Goal: Task Accomplishment & Management: Use online tool/utility

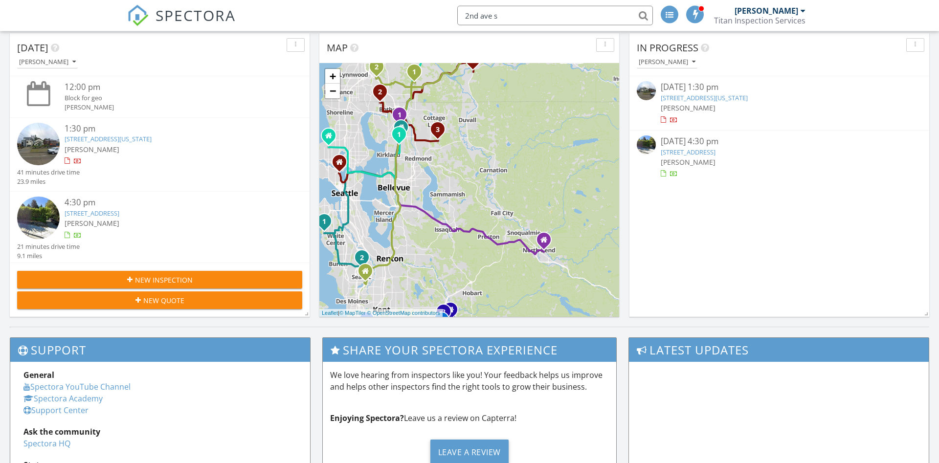
scroll to position [499, 0]
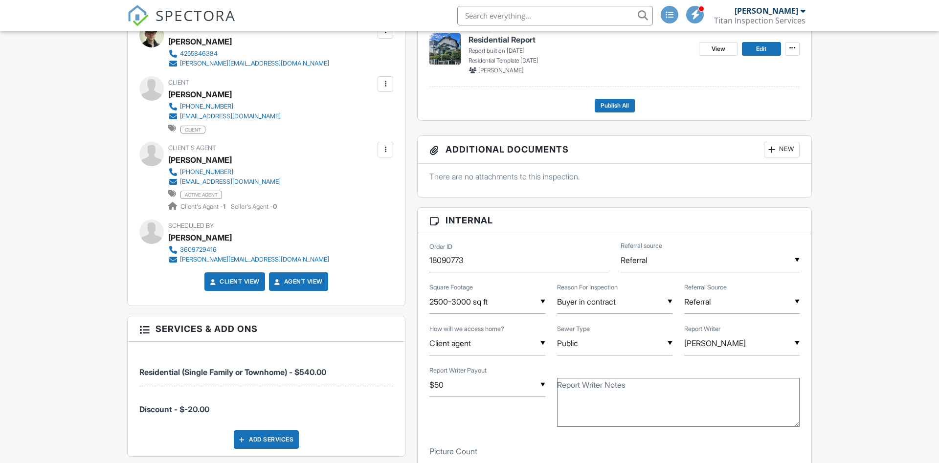
scroll to position [50, 0]
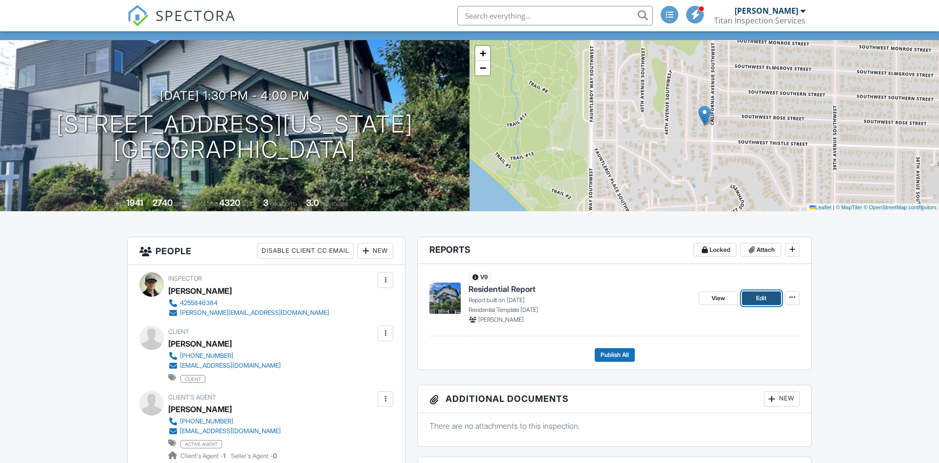
click at [752, 297] on link "Edit" at bounding box center [761, 298] width 39 height 14
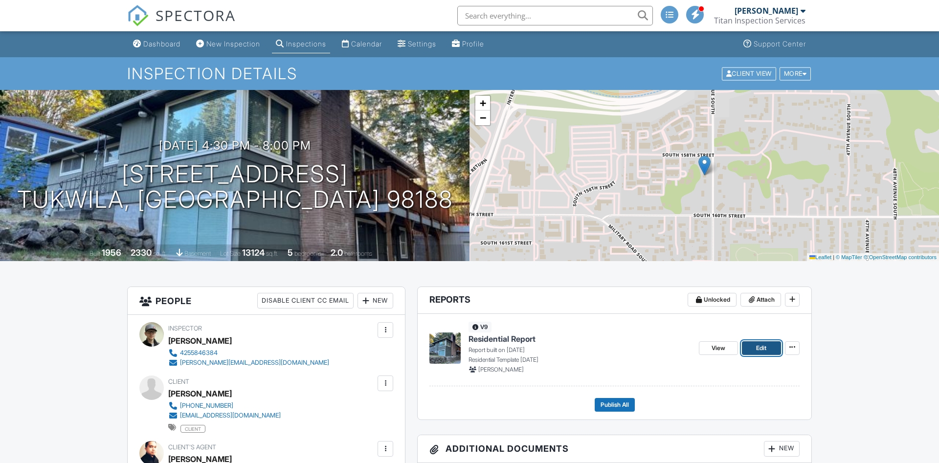
click at [761, 349] on span "Edit" at bounding box center [761, 348] width 10 height 10
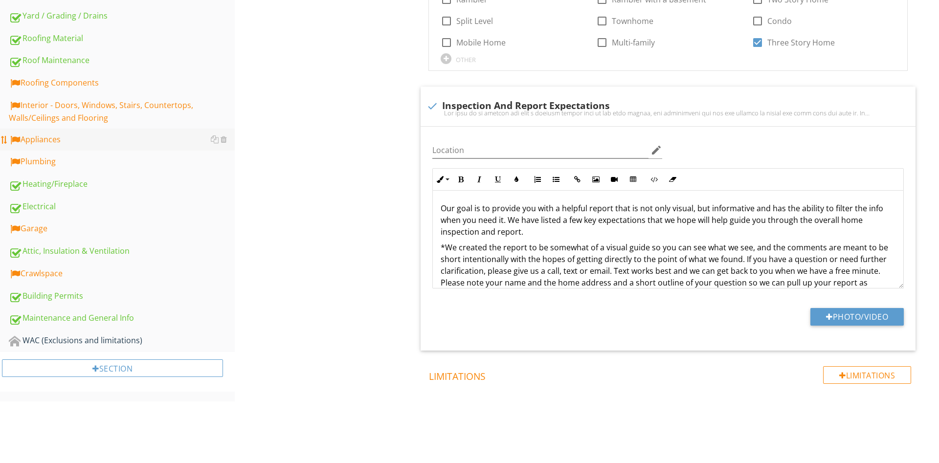
scroll to position [201, 0]
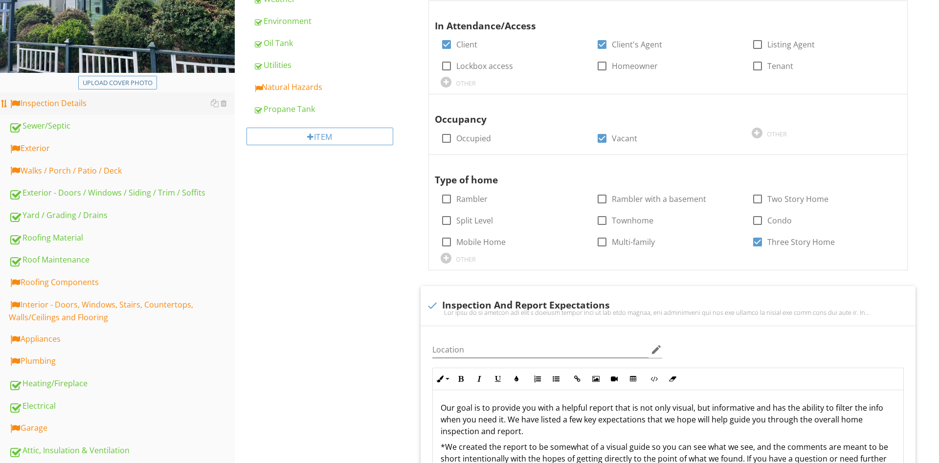
click at [53, 105] on div "Inspection Details" at bounding box center [122, 103] width 226 height 13
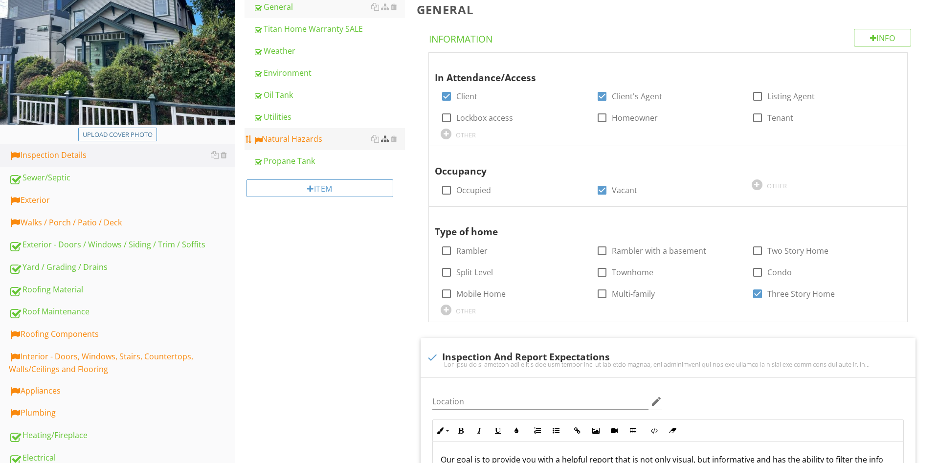
scroll to position [101, 0]
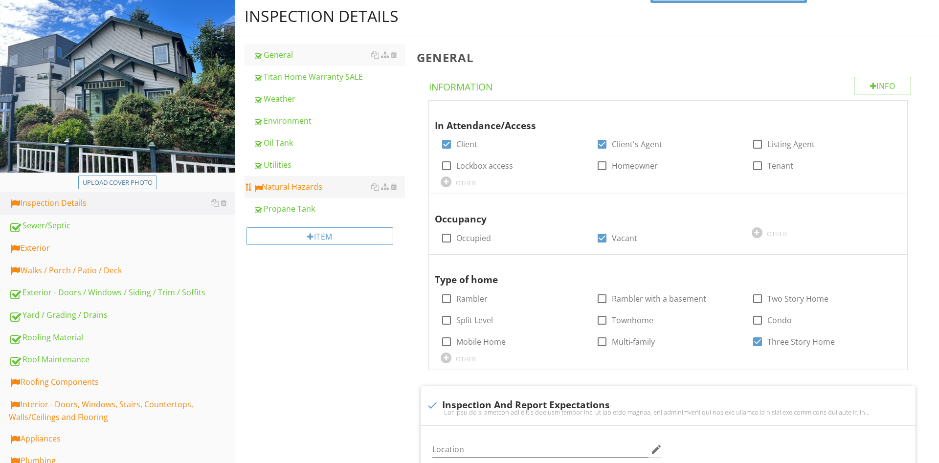
click at [272, 178] on link "Natural Hazards" at bounding box center [329, 187] width 152 height 22
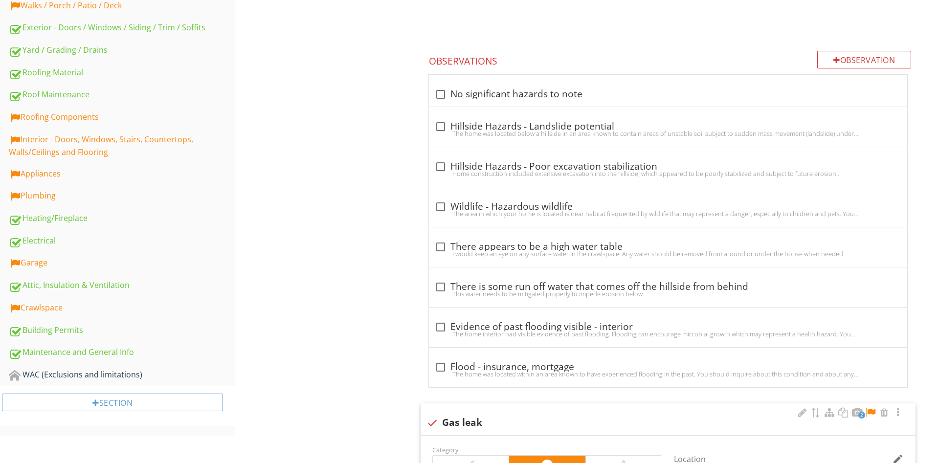
scroll to position [665, 0]
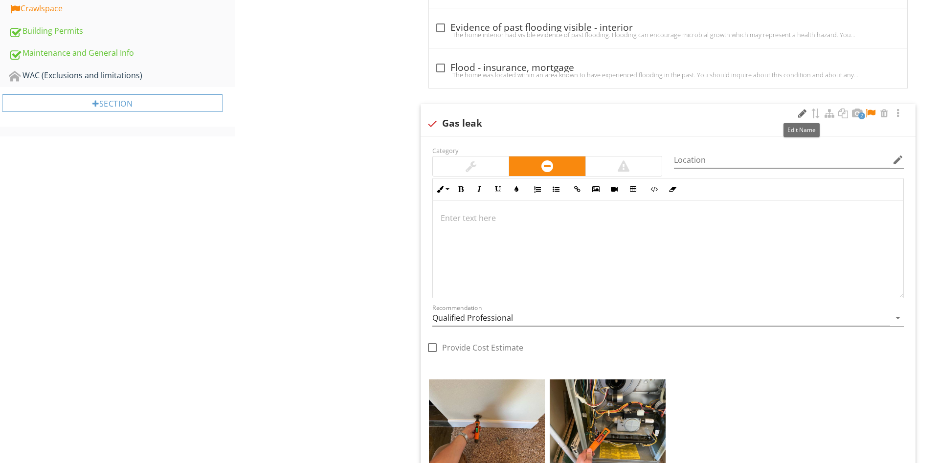
click at [798, 115] on div at bounding box center [802, 114] width 12 height 10
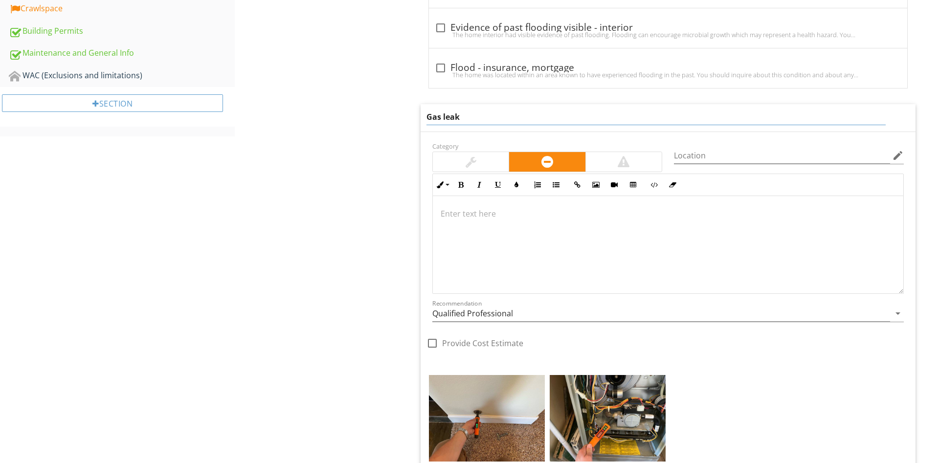
click at [636, 110] on input "Gas leak" at bounding box center [655, 117] width 459 height 16
type input "Gas leaks"
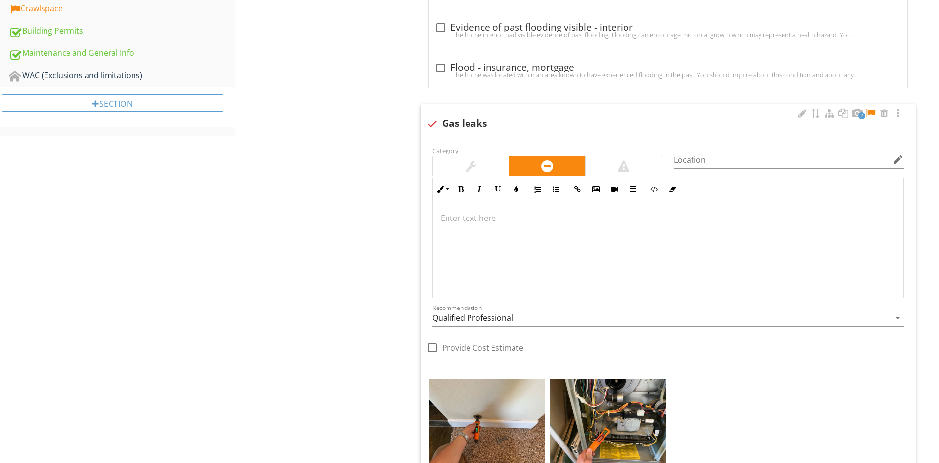
click at [523, 246] on div at bounding box center [668, 249] width 470 height 98
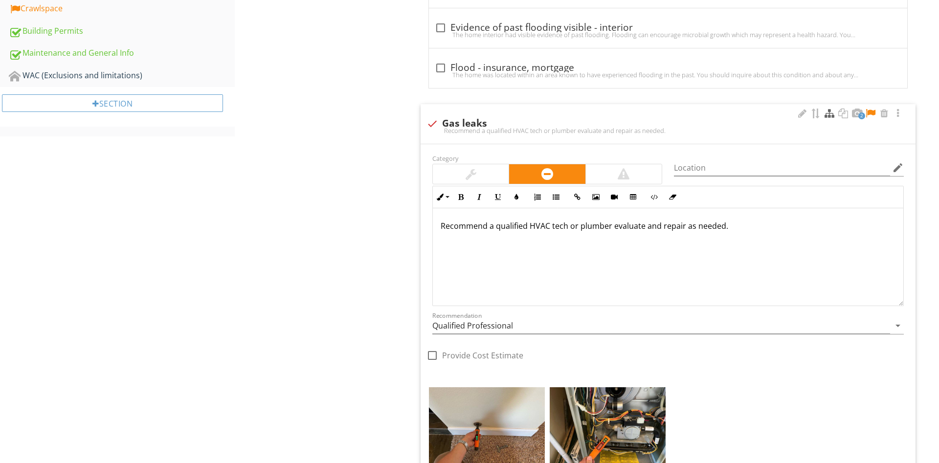
click at [831, 117] on div at bounding box center [829, 114] width 12 height 10
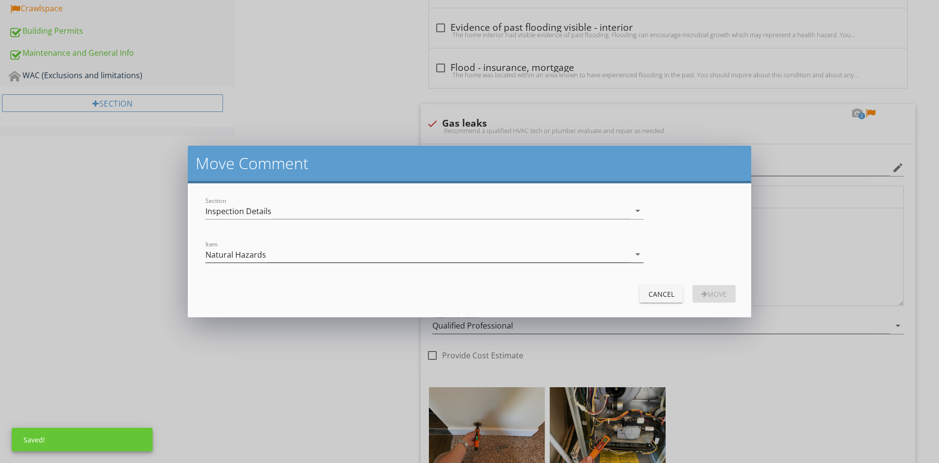
click at [231, 251] on div "Natural Hazards" at bounding box center [235, 254] width 61 height 9
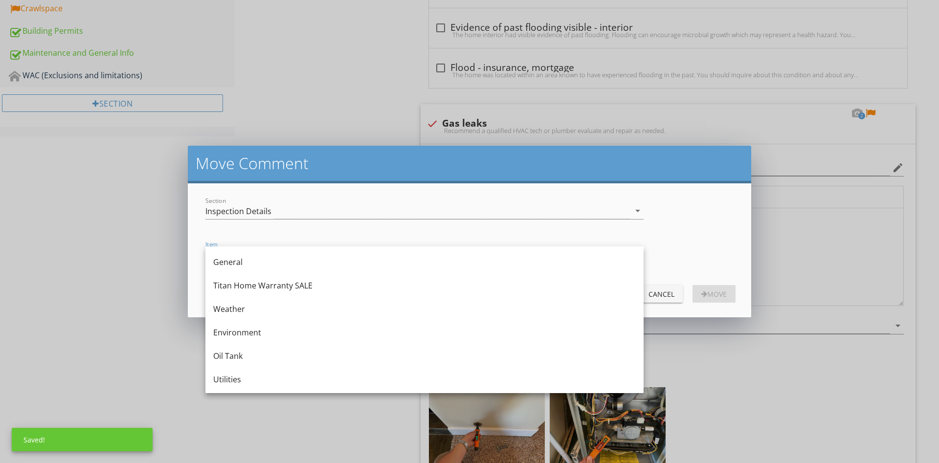
drag, startPoint x: 220, startPoint y: 385, endPoint x: 224, endPoint y: 379, distance: 7.5
click at [220, 385] on div "Utilities" at bounding box center [424, 379] width 422 height 23
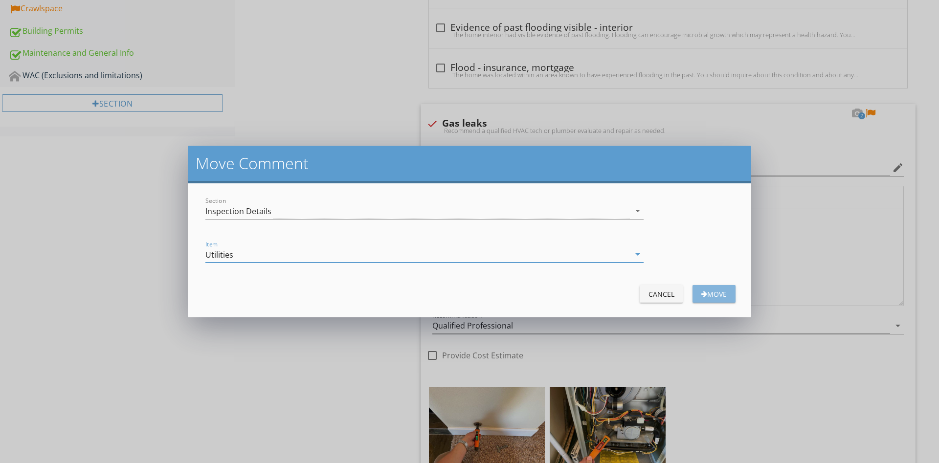
click at [707, 289] on div "Move" at bounding box center [713, 294] width 27 height 10
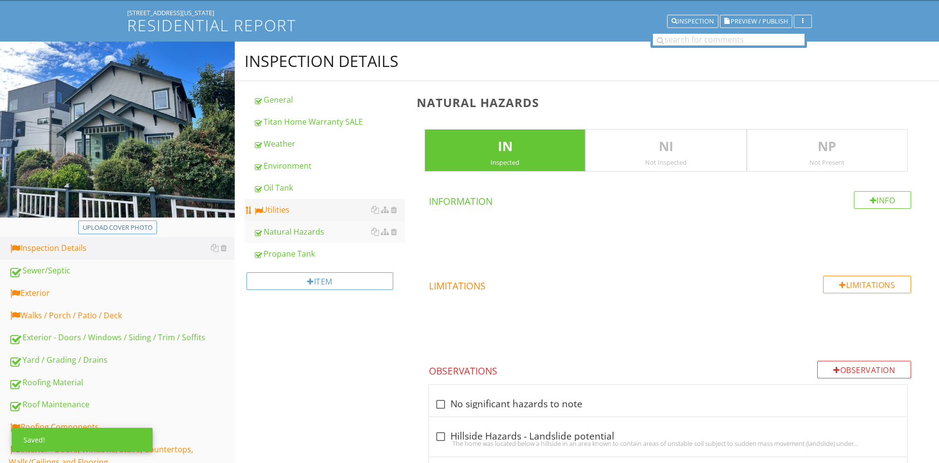
click at [288, 216] on link "Utilities" at bounding box center [329, 210] width 152 height 22
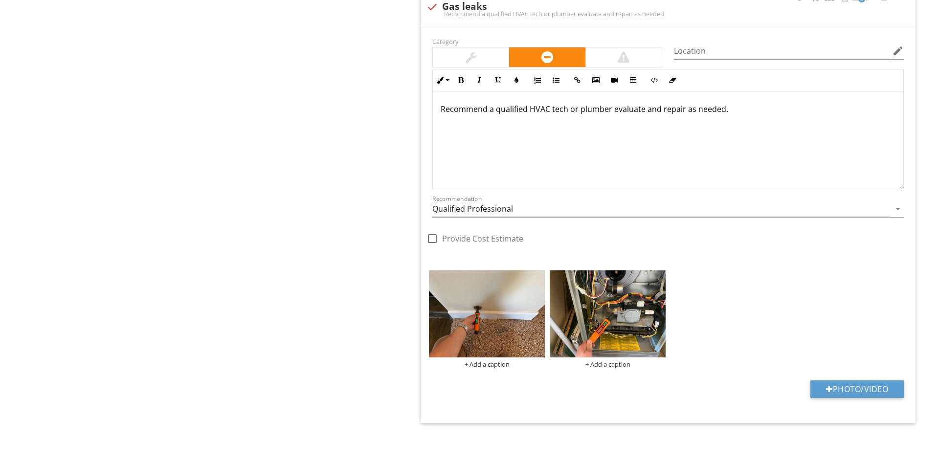
scroll to position [1250, 0]
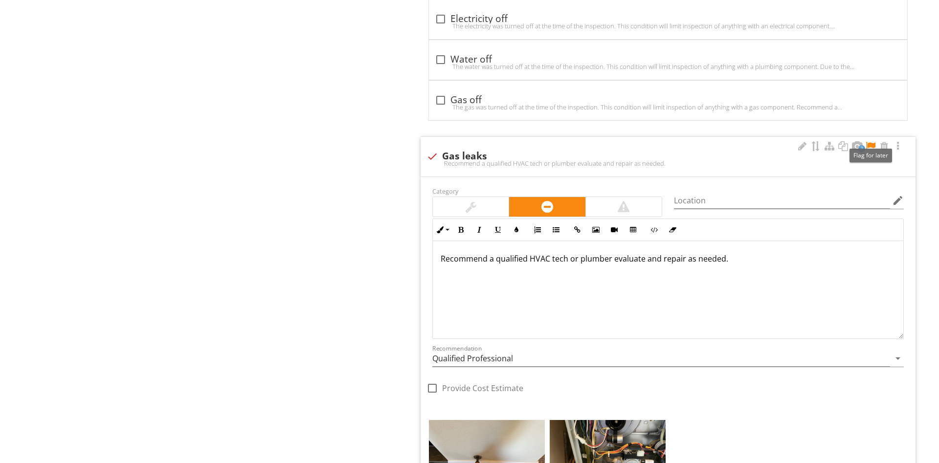
click at [868, 147] on div at bounding box center [870, 146] width 12 height 10
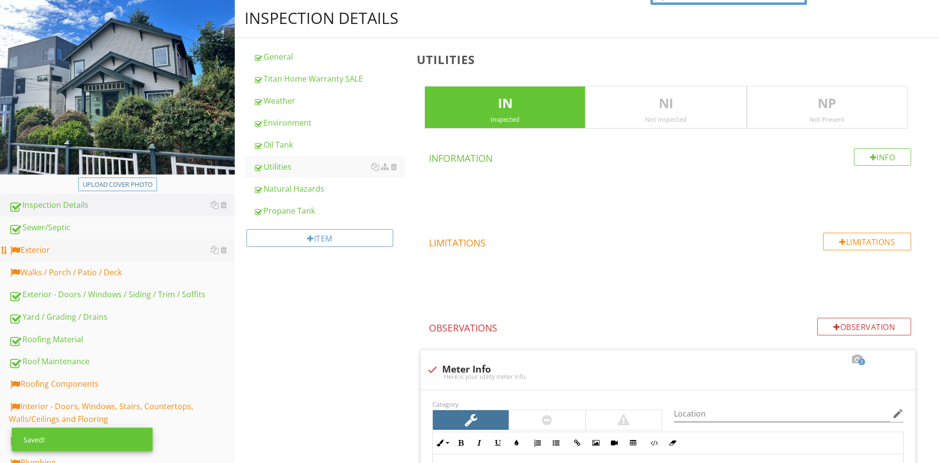
scroll to position [203, 0]
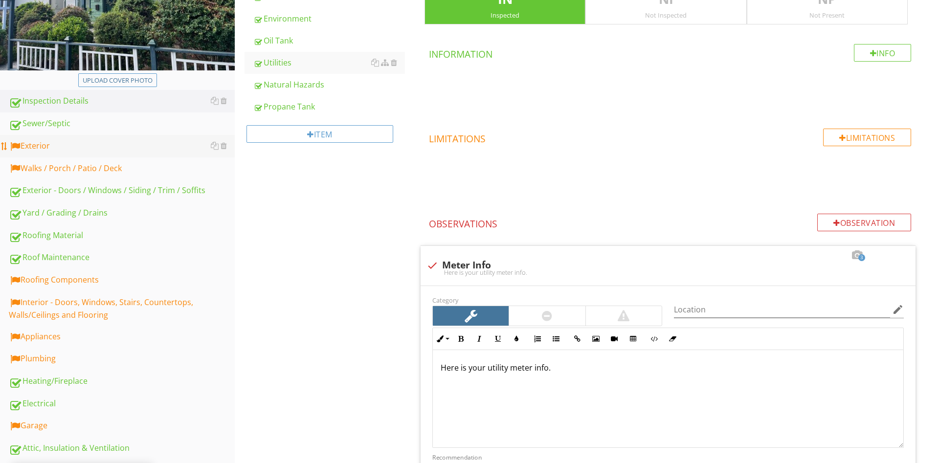
click at [60, 146] on div "Exterior" at bounding box center [122, 146] width 226 height 13
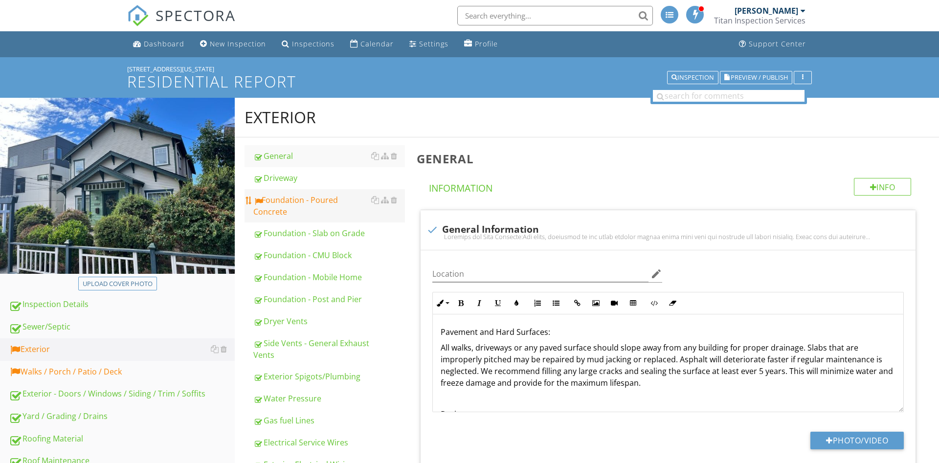
click at [308, 203] on div "Foundation - Poured Concrete" at bounding box center [329, 205] width 152 height 23
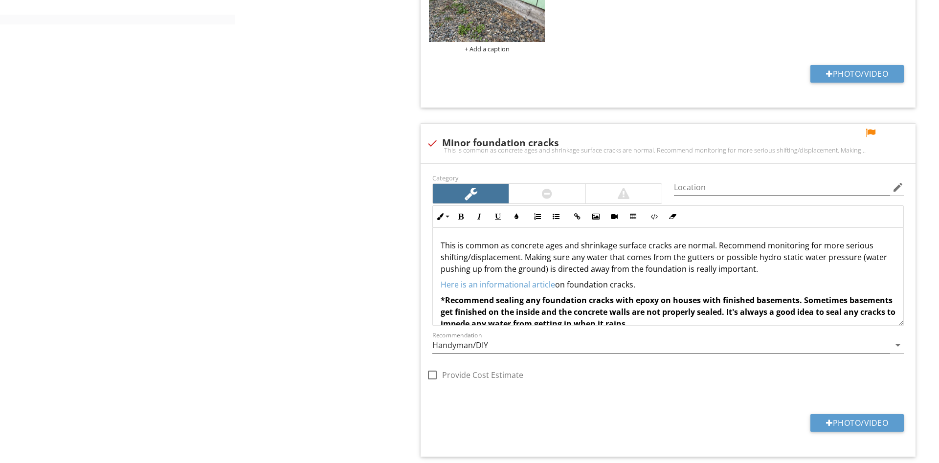
scroll to position [748, 0]
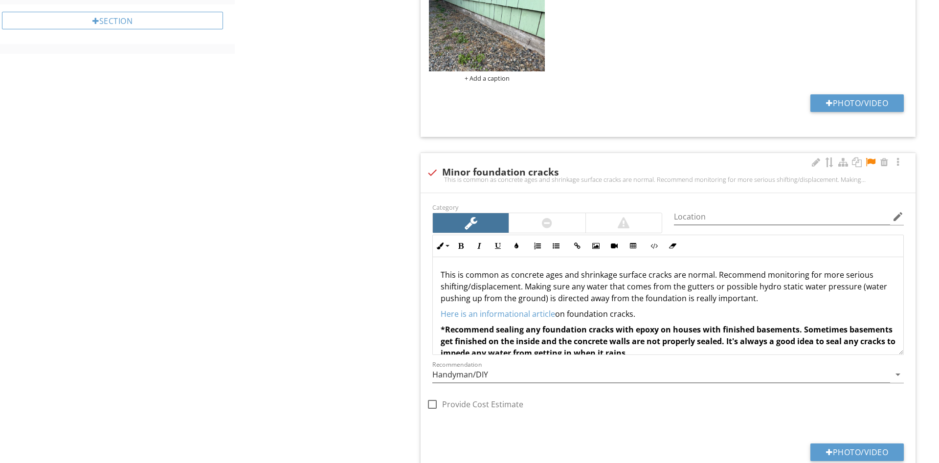
click at [873, 159] on div at bounding box center [870, 162] width 12 height 10
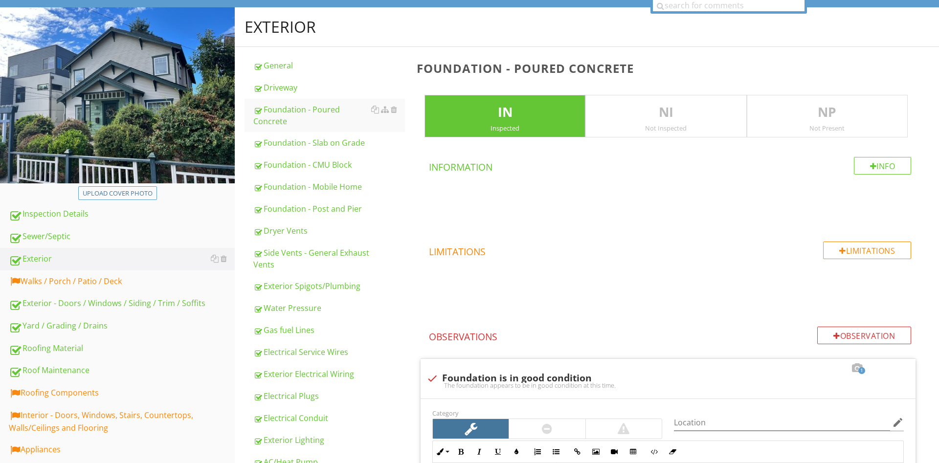
scroll to position [150, 0]
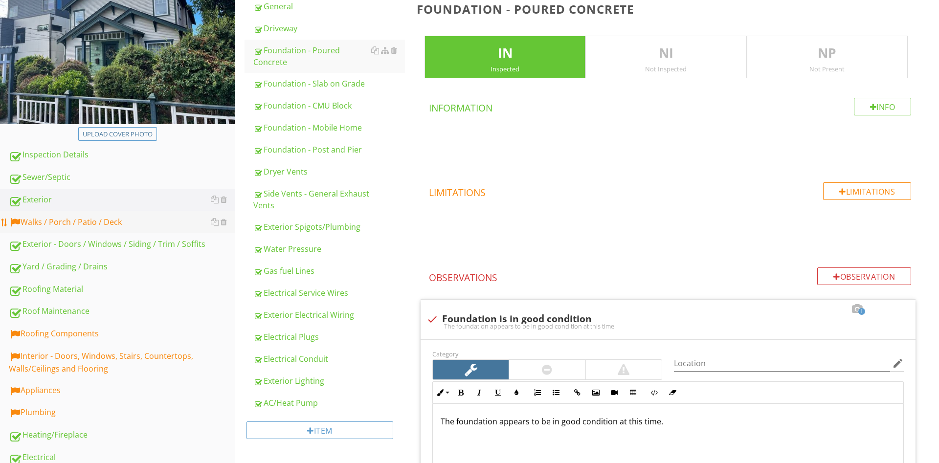
click at [94, 224] on div "Walks / Porch / Patio / Deck" at bounding box center [122, 222] width 226 height 13
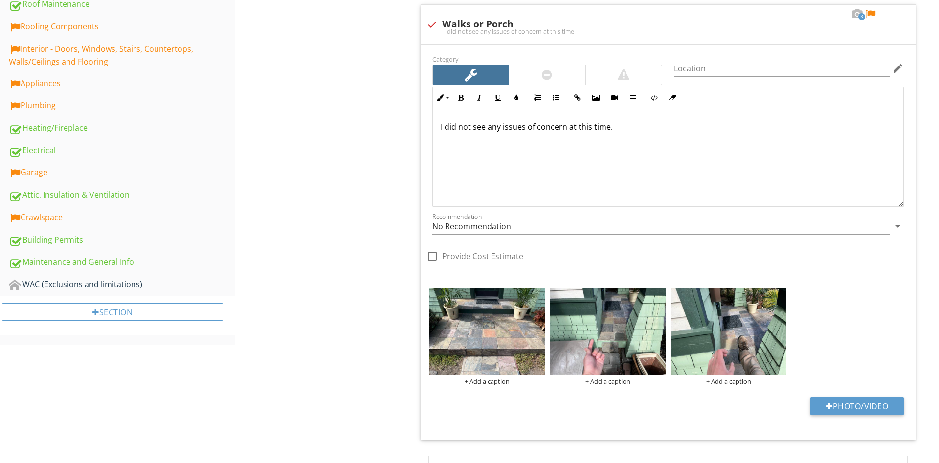
scroll to position [449, 0]
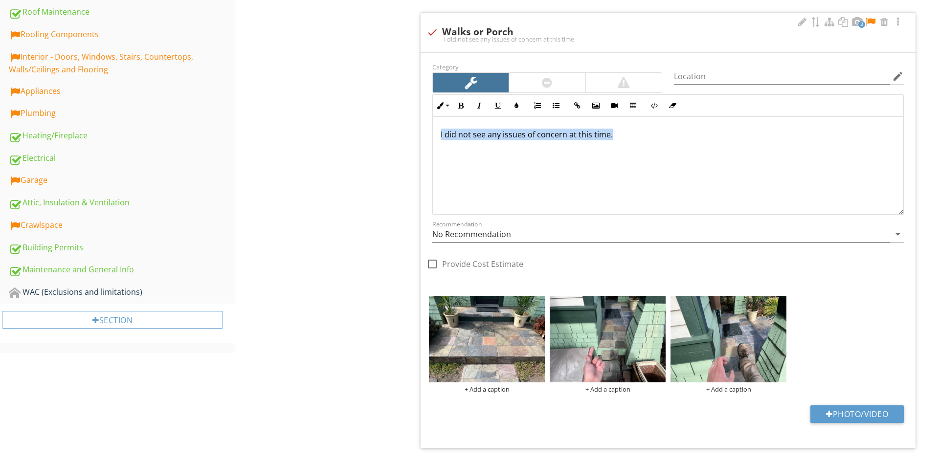
drag, startPoint x: 659, startPoint y: 139, endPoint x: 416, endPoint y: 129, distance: 243.6
click at [433, 129] on div "I did not see any issues of concern at this time." at bounding box center [668, 166] width 470 height 98
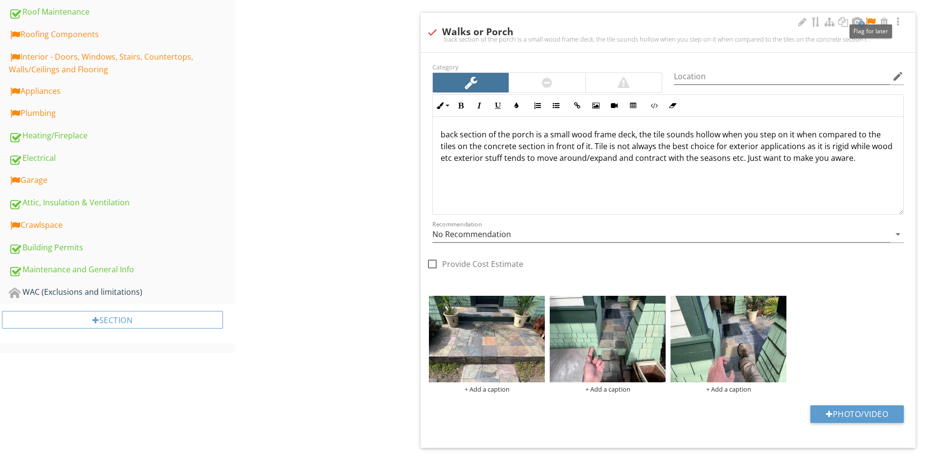
click at [875, 20] on div at bounding box center [870, 22] width 12 height 10
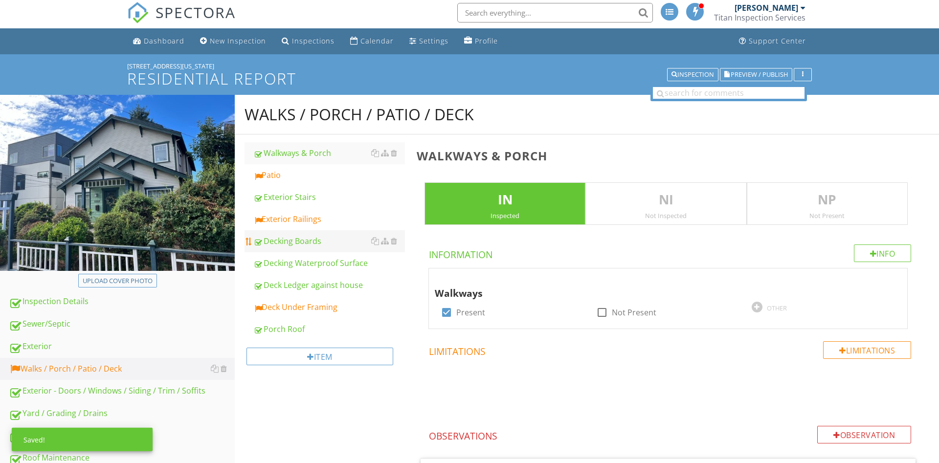
scroll to position [0, 0]
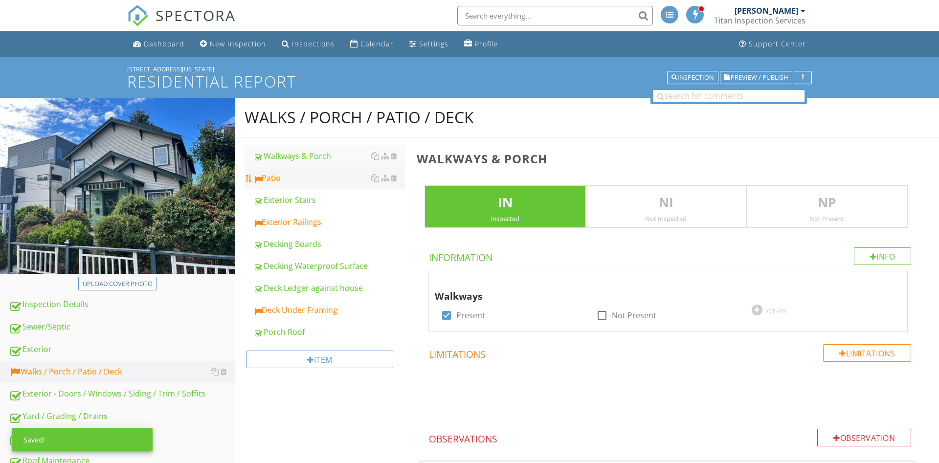
click at [276, 177] on div "Patio" at bounding box center [329, 178] width 152 height 12
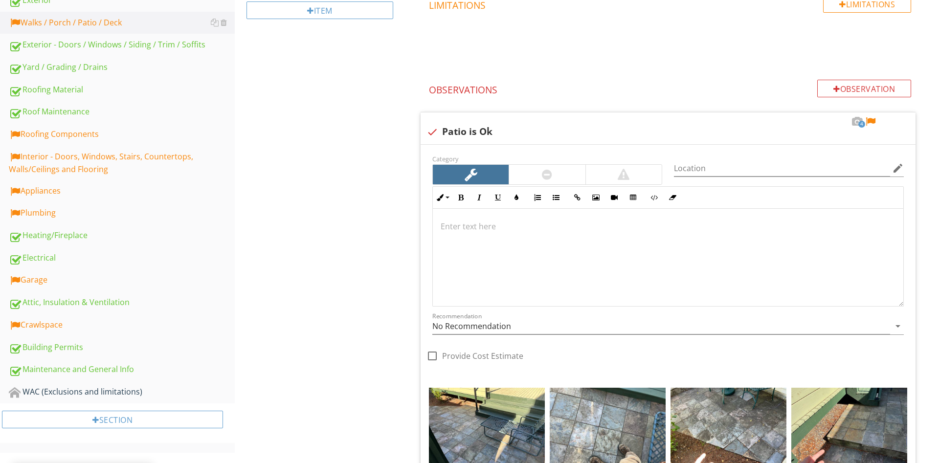
scroll to position [598, 0]
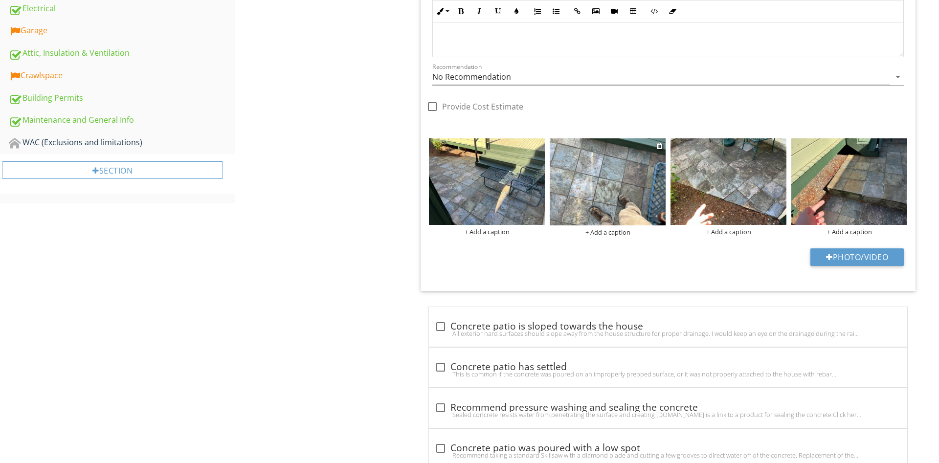
click at [641, 206] on img at bounding box center [607, 181] width 116 height 87
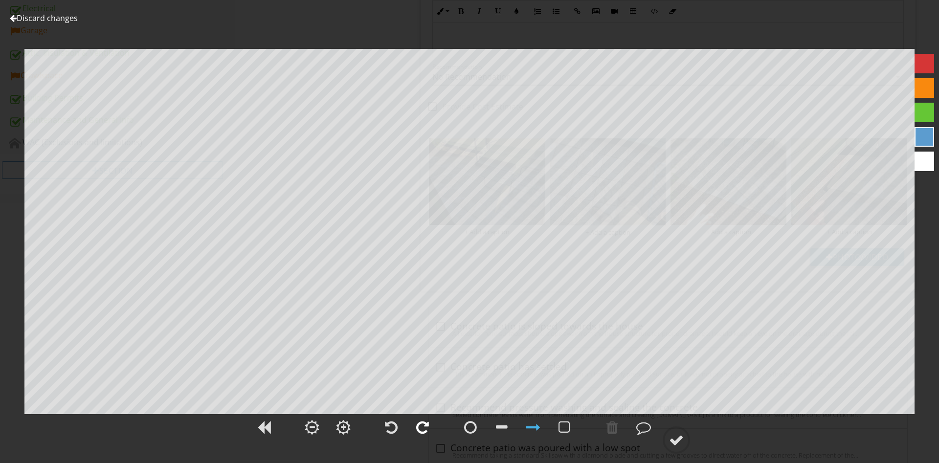
click at [428, 425] on div at bounding box center [422, 427] width 13 height 15
click at [424, 426] on div at bounding box center [422, 427] width 13 height 15
click at [679, 437] on div at bounding box center [676, 440] width 15 height 15
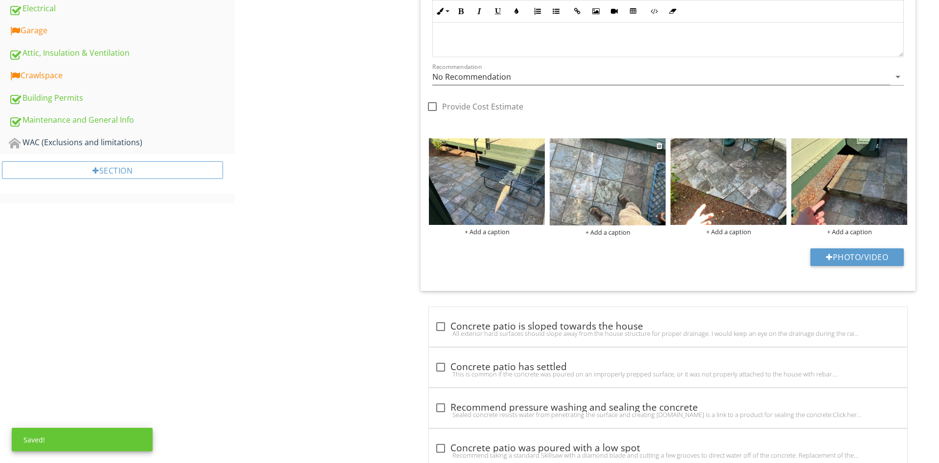
click at [614, 231] on div "+ Add a caption" at bounding box center [607, 232] width 116 height 8
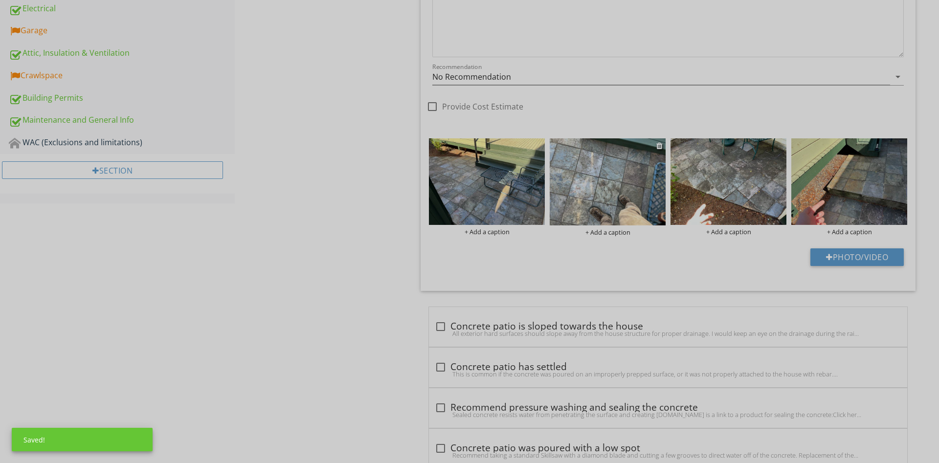
scroll to position [0, 0]
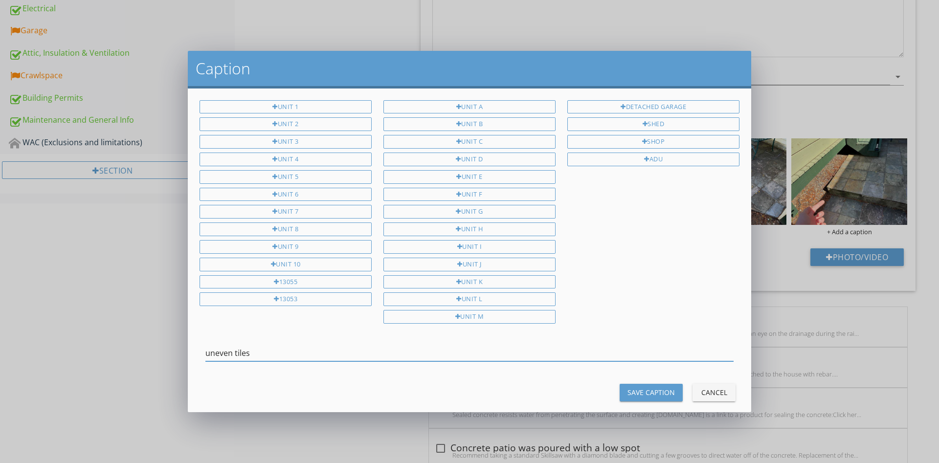
type input "uneven tiles"
click at [644, 388] on div "Save Caption" at bounding box center [650, 392] width 47 height 10
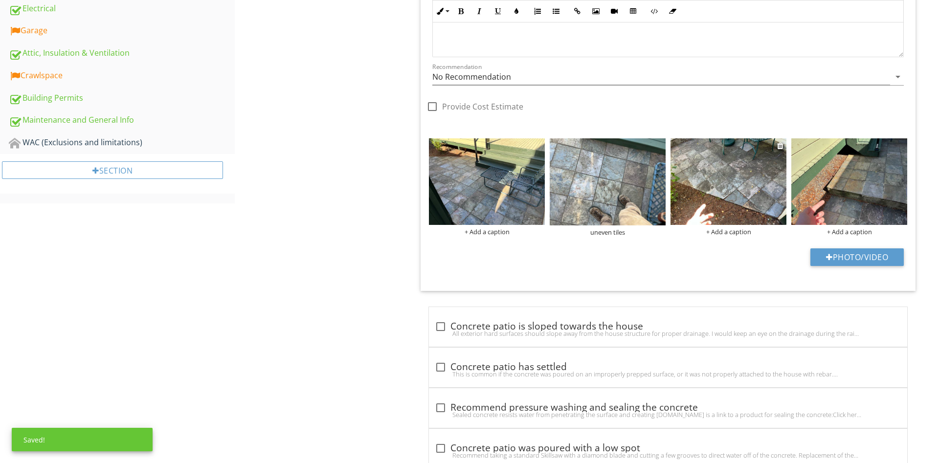
click at [738, 233] on div "+ Add a caption" at bounding box center [728, 232] width 116 height 8
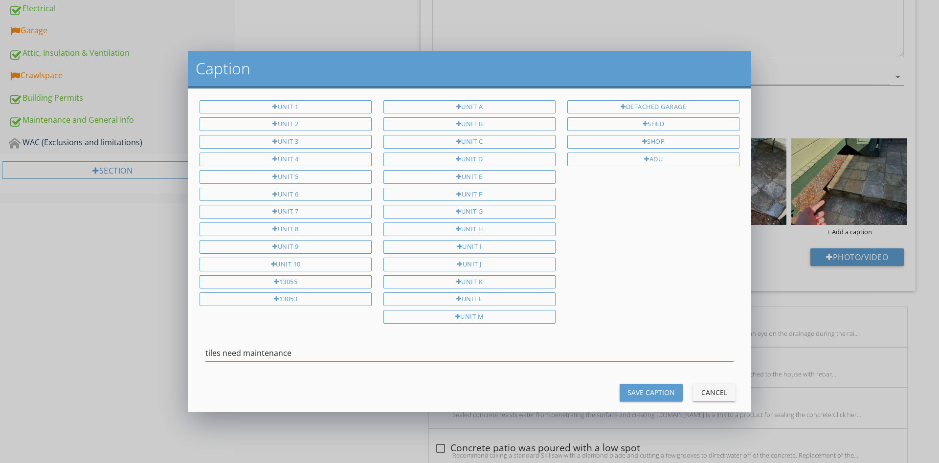
type input "tiles need maintenance"
click at [637, 388] on div "Save Caption" at bounding box center [650, 392] width 47 height 10
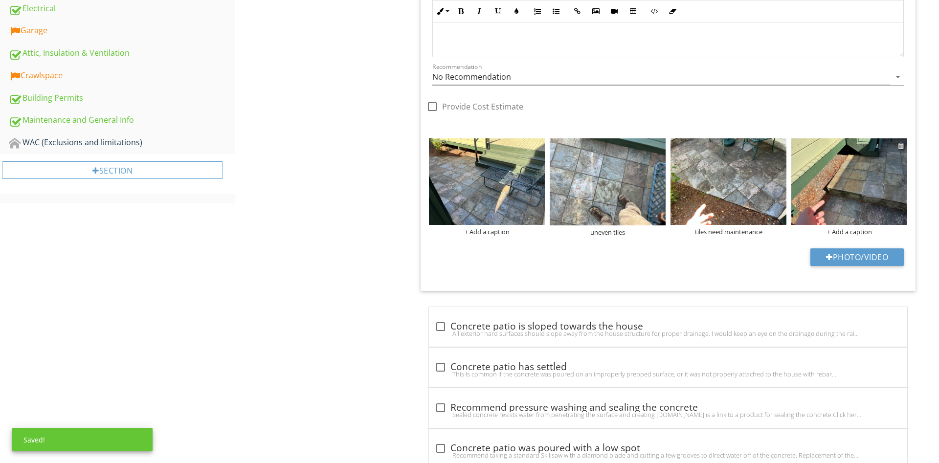
click at [899, 145] on div at bounding box center [901, 146] width 6 height 8
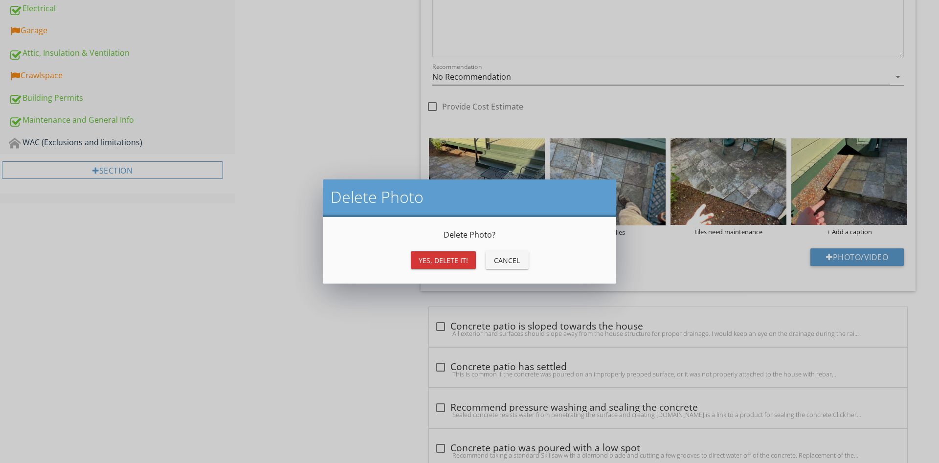
click at [508, 261] on div "Cancel" at bounding box center [506, 260] width 27 height 10
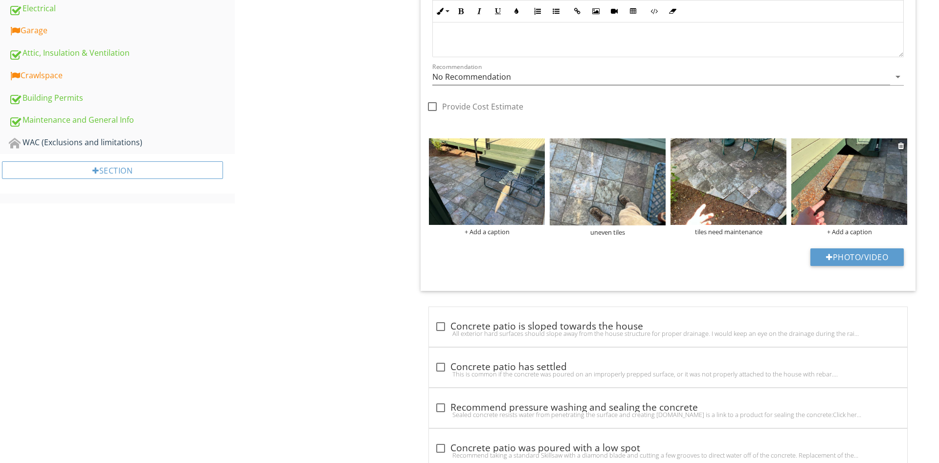
click at [841, 231] on div "+ Add a caption" at bounding box center [849, 232] width 116 height 8
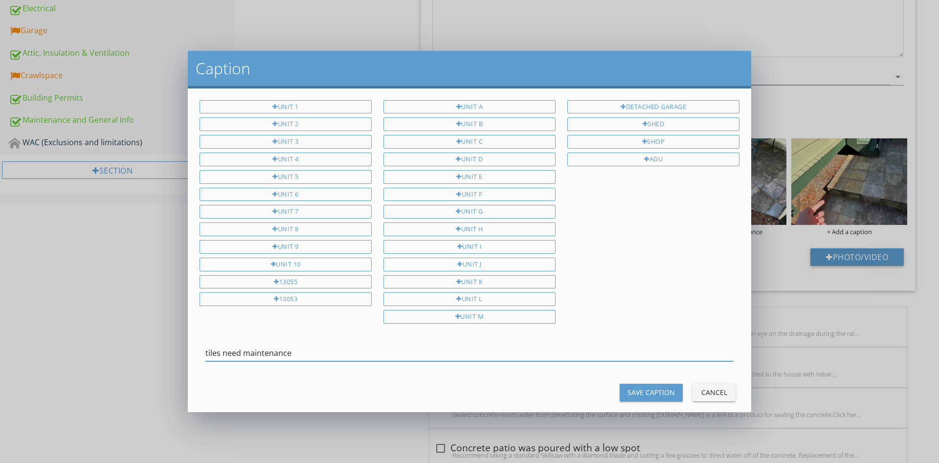
type input "tiles need maintenance"
drag, startPoint x: 649, startPoint y: 379, endPoint x: 649, endPoint y: 387, distance: 7.8
click at [649, 381] on div "Save Caption Cancel" at bounding box center [469, 392] width 551 height 23
click at [647, 388] on div "Save Caption" at bounding box center [650, 392] width 47 height 10
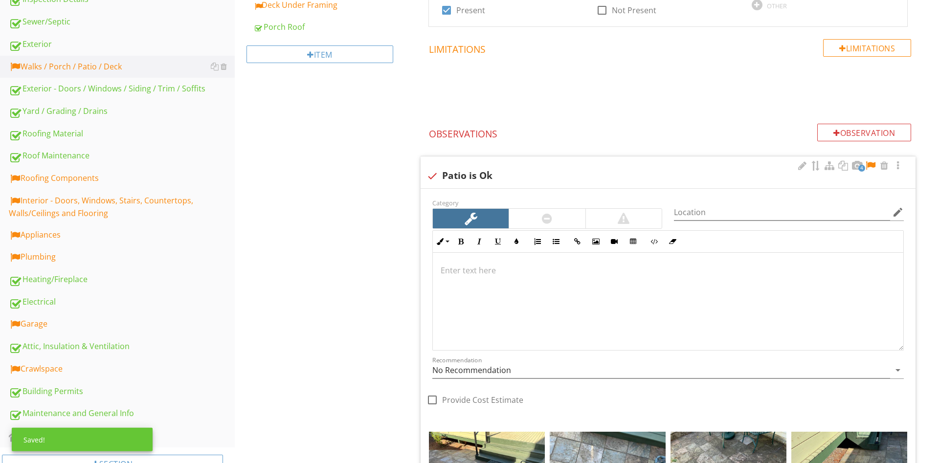
scroll to position [299, 0]
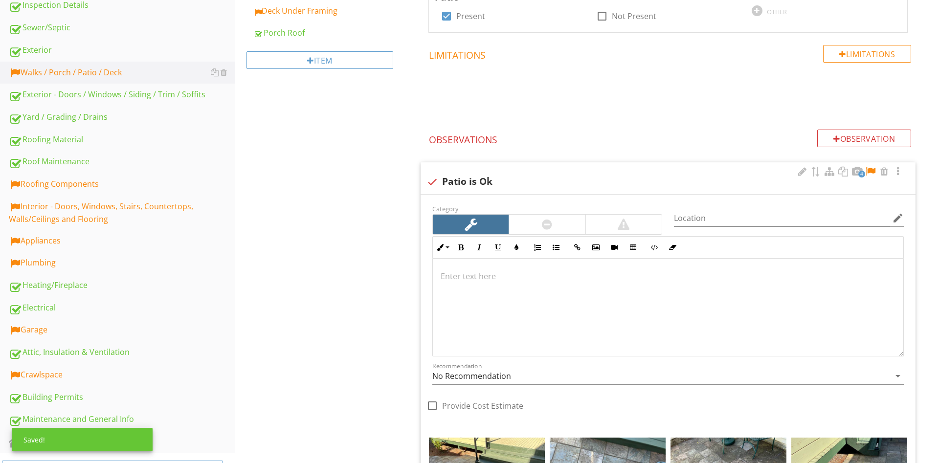
click at [866, 171] on div at bounding box center [870, 172] width 12 height 10
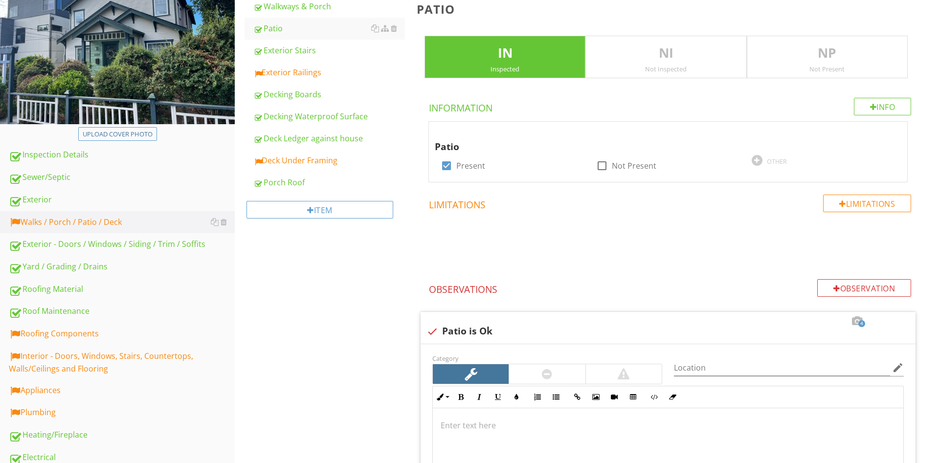
scroll to position [0, 0]
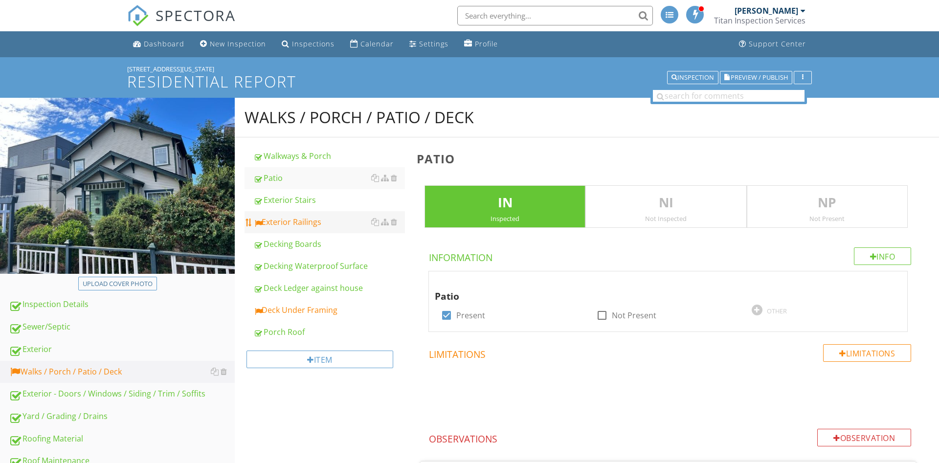
click at [320, 225] on div "Exterior Railings" at bounding box center [329, 222] width 152 height 12
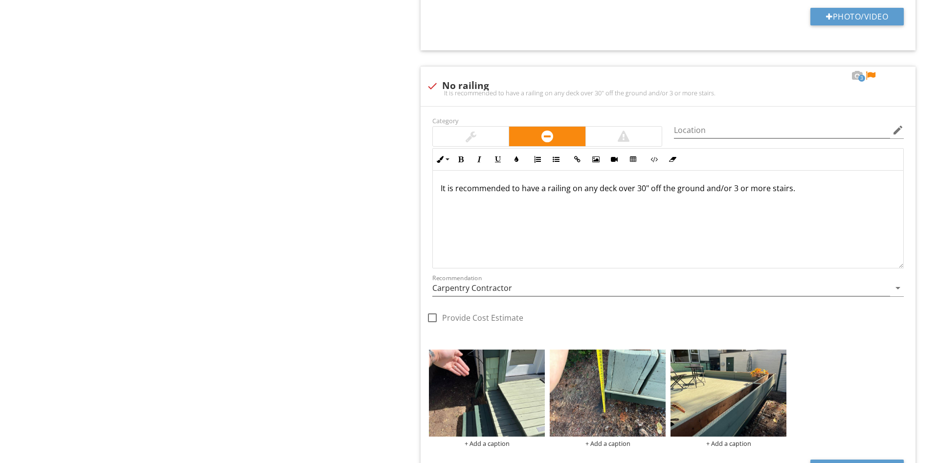
scroll to position [955, 0]
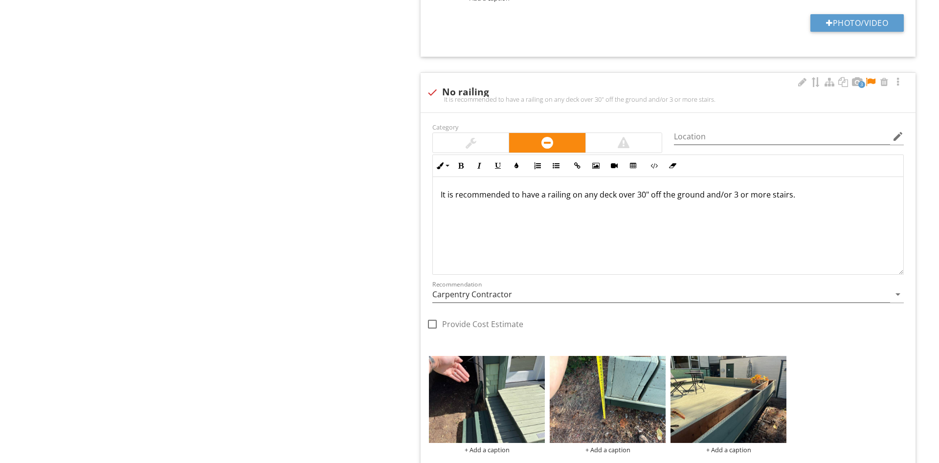
click at [858, 199] on p "It is recommended to have a railing on any deck over 30" off the ground and/or …" at bounding box center [667, 195] width 455 height 12
click at [576, 211] on p "The deck is just barely not quite 30 in up but may still want to add." at bounding box center [667, 210] width 455 height 12
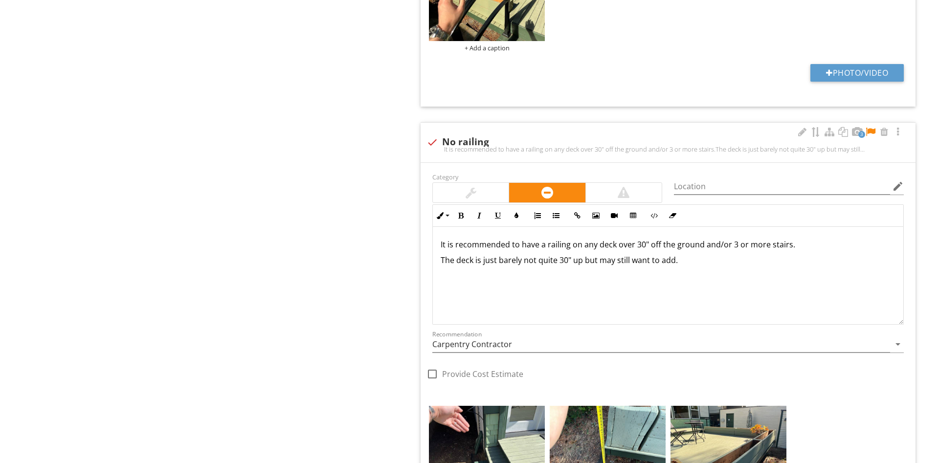
click at [872, 132] on div at bounding box center [870, 132] width 12 height 10
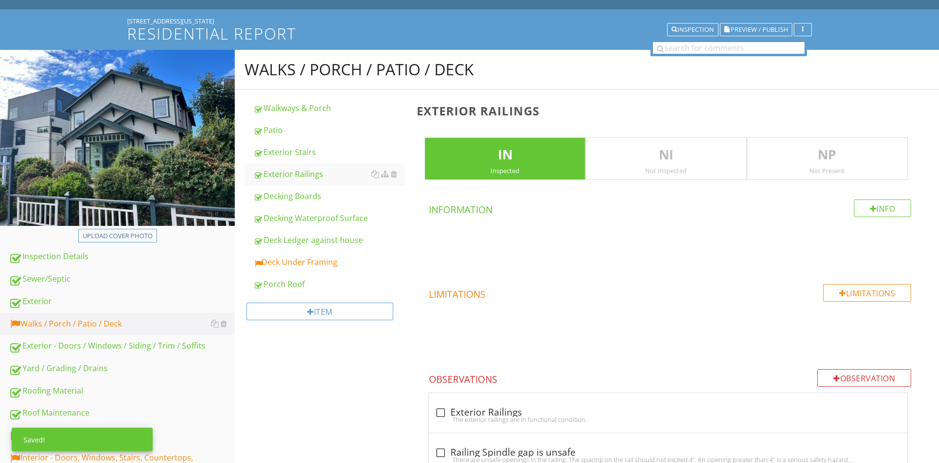
scroll to position [58, 0]
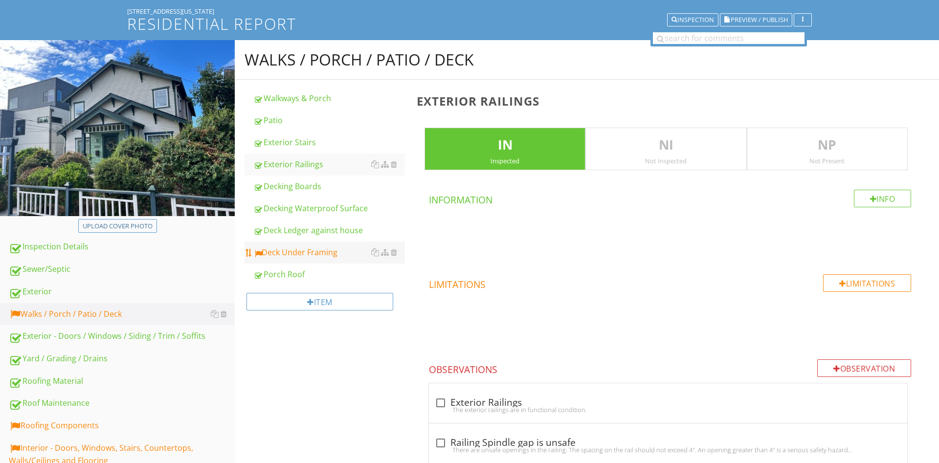
click at [308, 256] on div "Deck Under Framing" at bounding box center [329, 252] width 152 height 12
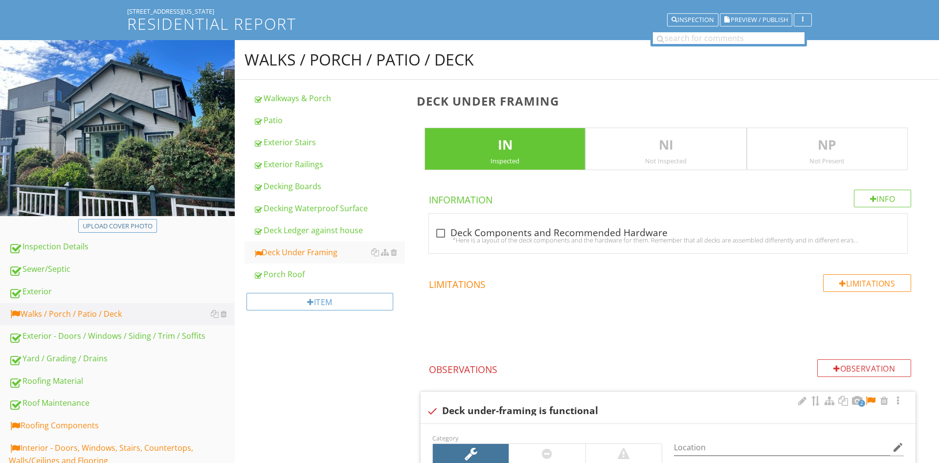
scroll to position [257, 0]
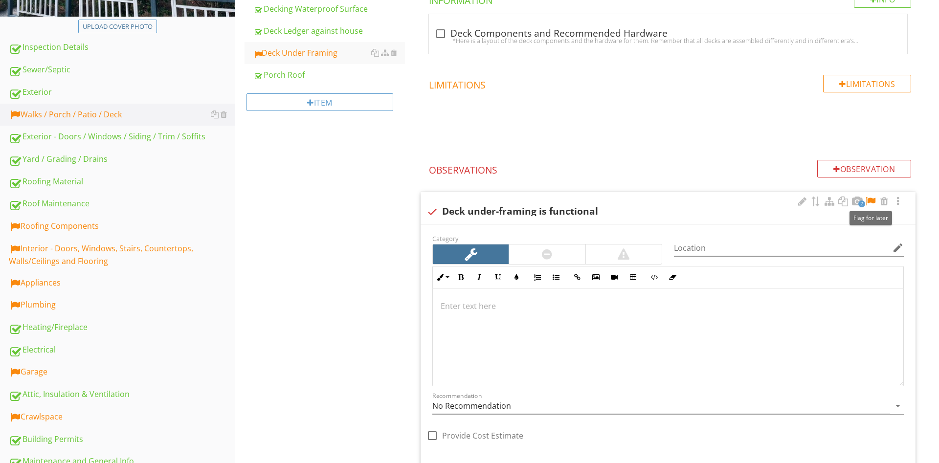
click at [869, 201] on div at bounding box center [870, 202] width 12 height 10
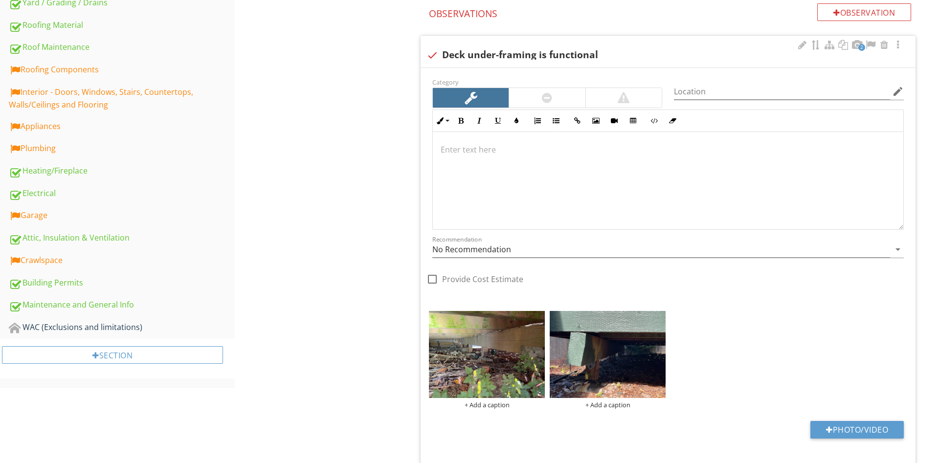
scroll to position [407, 0]
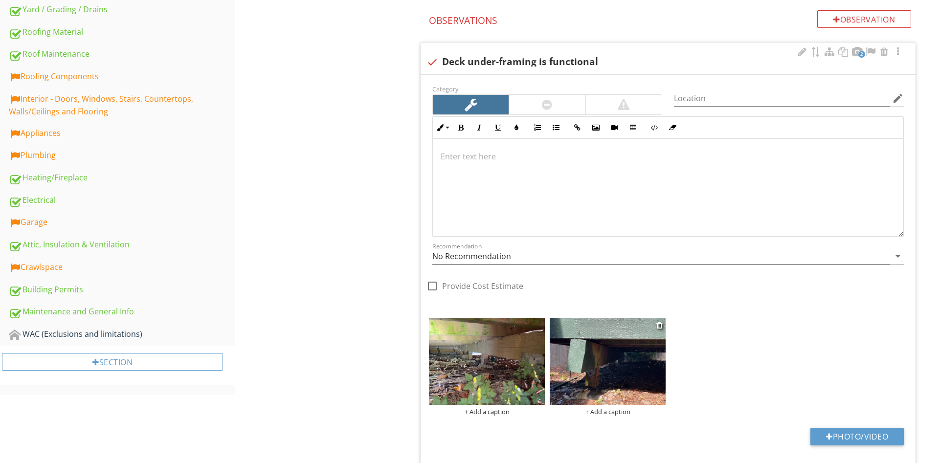
click at [606, 410] on div "+ Add a caption" at bounding box center [607, 412] width 116 height 8
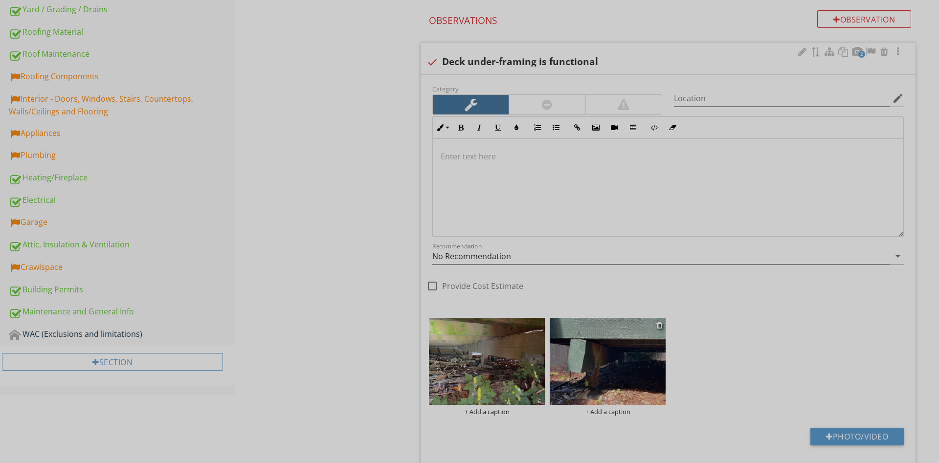
scroll to position [0, 0]
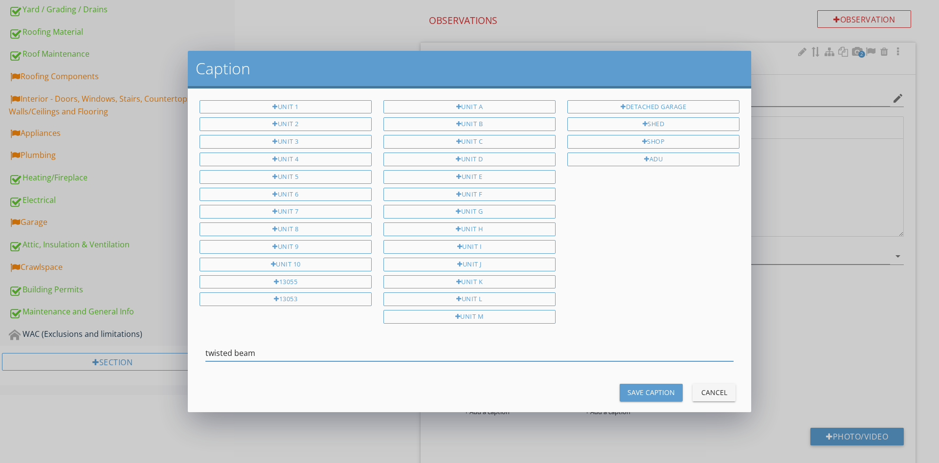
type input "twisted beam"
click at [667, 403] on div "Unit 1 Unit 2 Unit 3 Unit 4 Unit 5 Unit 6 Unit 7 Unit 8 Unit 9 Unit 10 13055 13…" at bounding box center [469, 250] width 563 height 324
click at [664, 396] on button "Save Caption" at bounding box center [650, 393] width 63 height 18
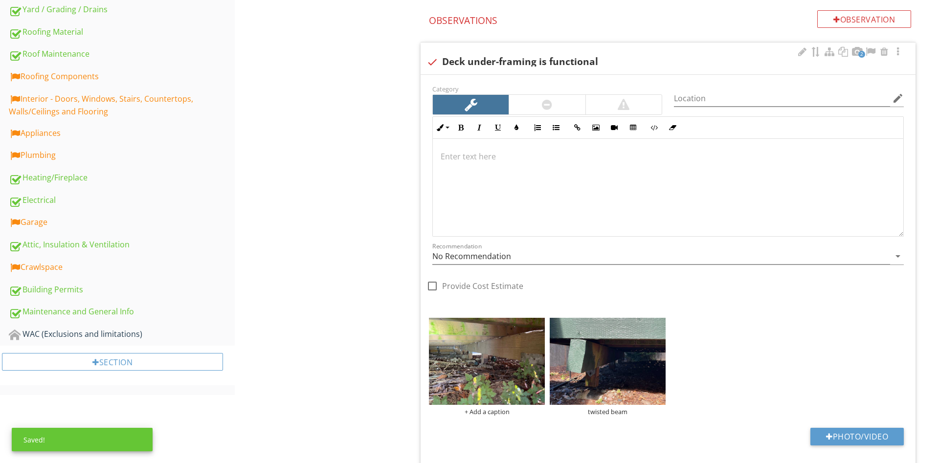
click at [560, 197] on div at bounding box center [668, 188] width 470 height 98
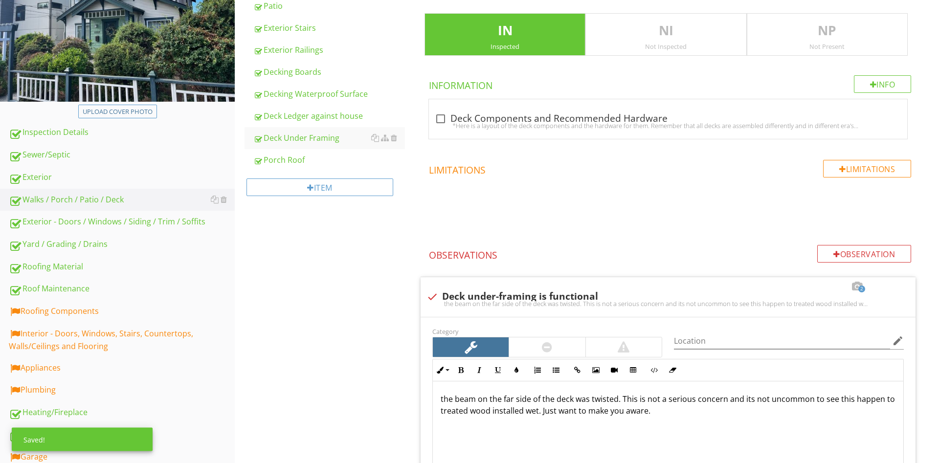
scroll to position [257, 0]
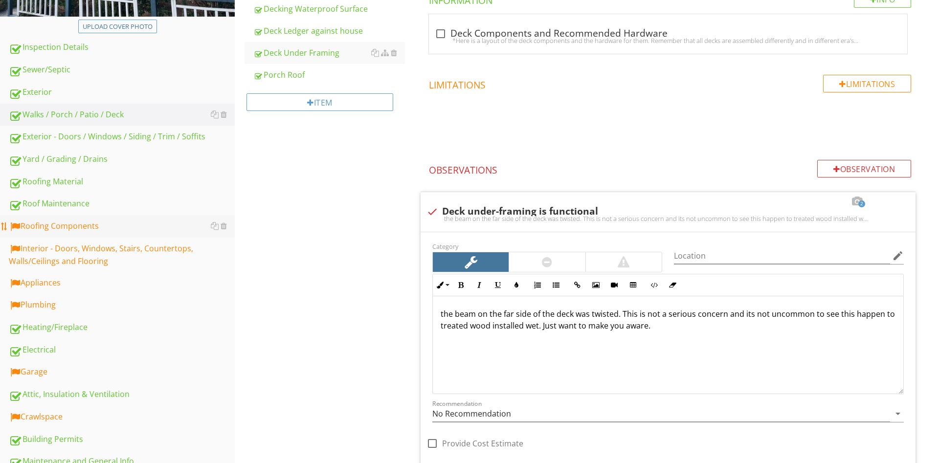
drag, startPoint x: 40, startPoint y: 226, endPoint x: 75, endPoint y: 223, distance: 35.4
click at [40, 226] on div "Roofing Components" at bounding box center [122, 226] width 226 height 13
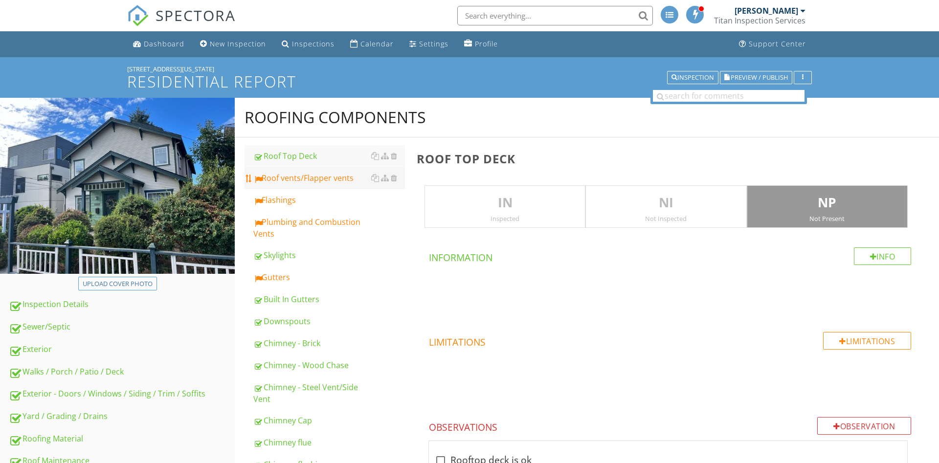
click at [325, 174] on div "Roof vents/Flapper vents" at bounding box center [329, 178] width 152 height 12
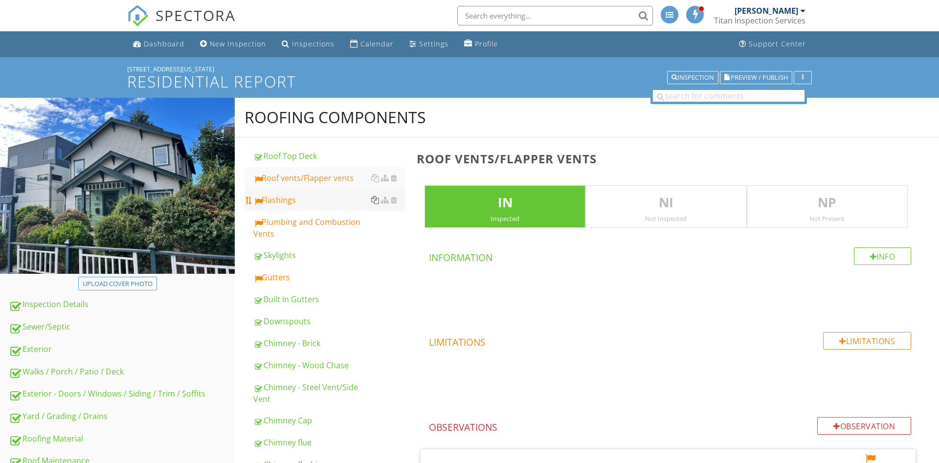
scroll to position [199, 0]
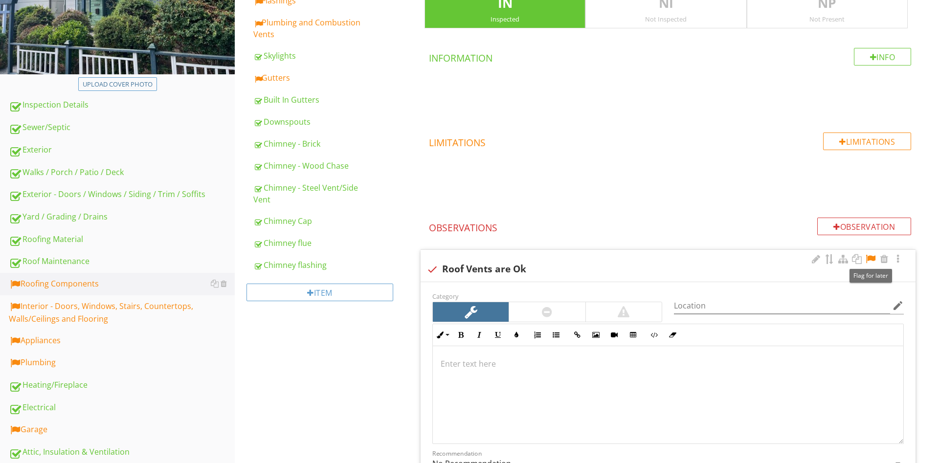
click at [874, 257] on div at bounding box center [870, 259] width 12 height 10
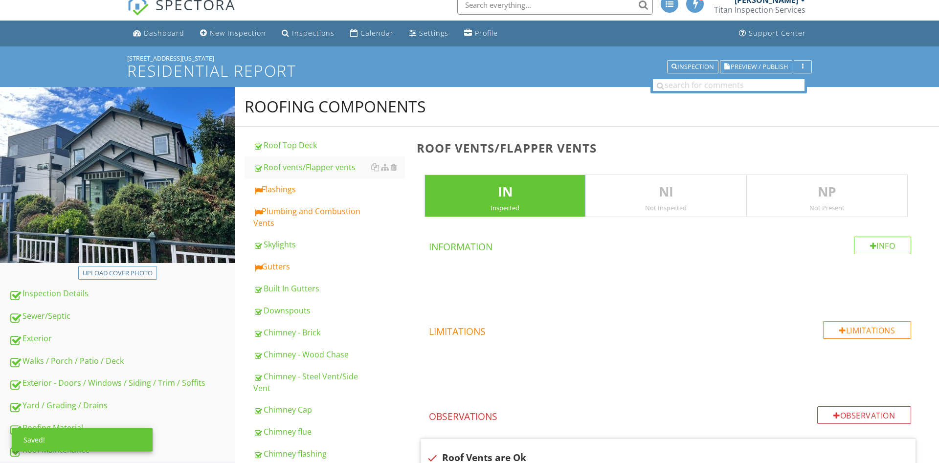
scroll to position [0, 0]
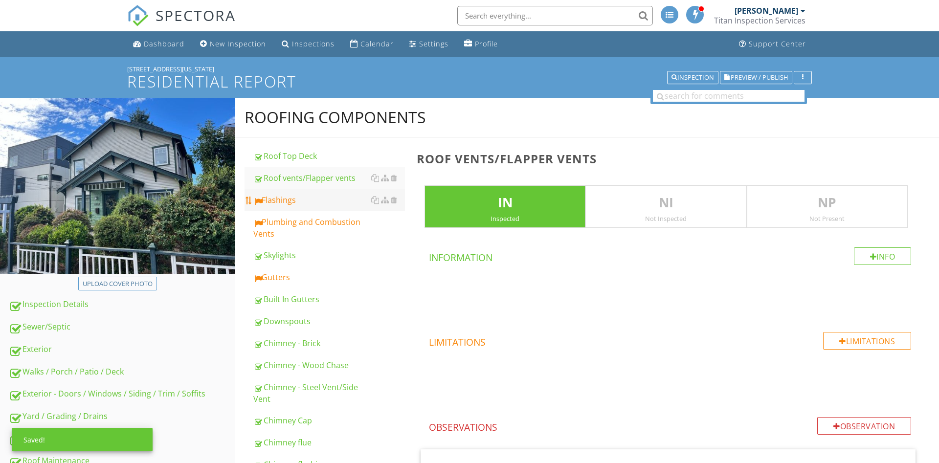
click at [270, 204] on div "Flashings" at bounding box center [329, 200] width 152 height 12
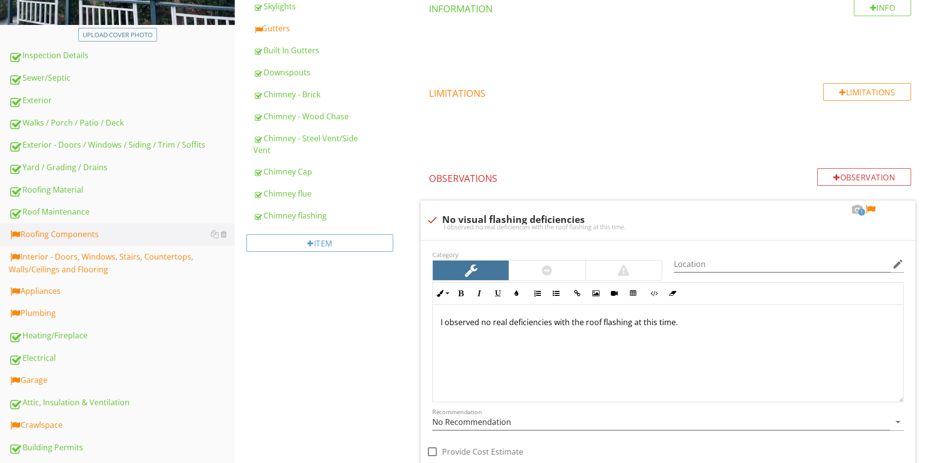
scroll to position [247, 0]
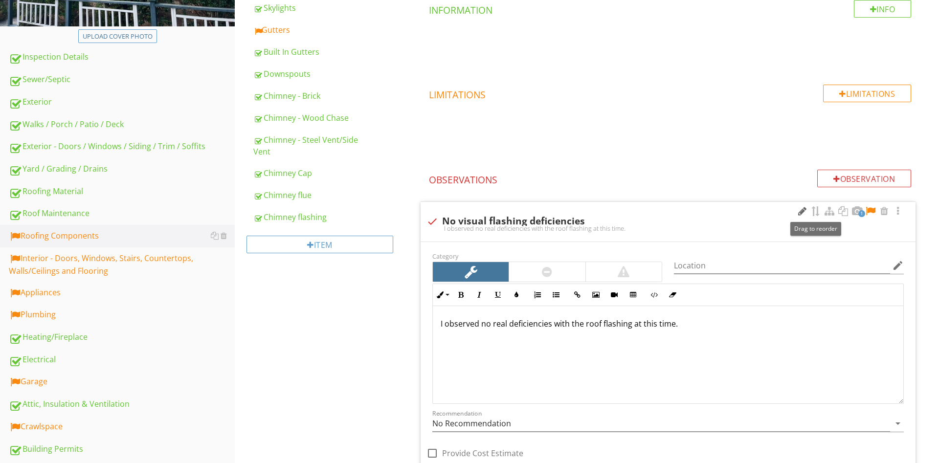
click at [796, 213] on div at bounding box center [802, 211] width 12 height 10
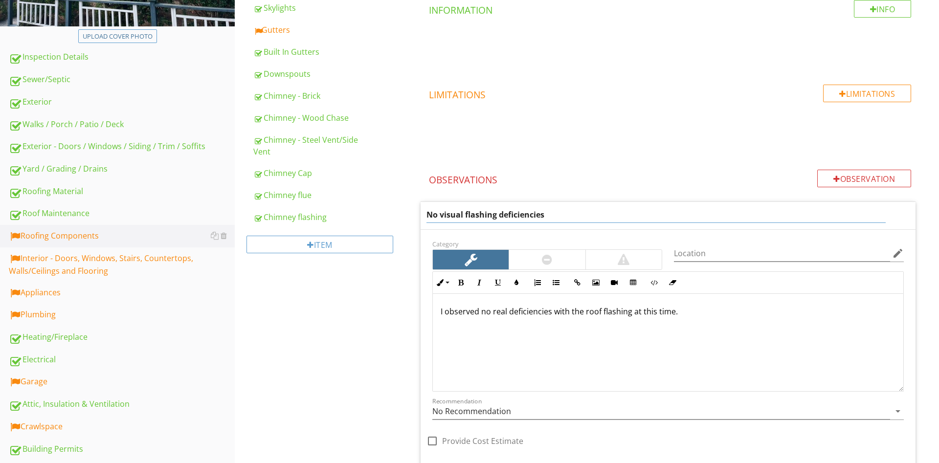
drag, startPoint x: 576, startPoint y: 213, endPoint x: 386, endPoint y: 216, distance: 189.7
click at [426, 216] on input "No visual flashing deficiencies" at bounding box center [655, 215] width 459 height 16
type input "Step flashing joint needs attention"
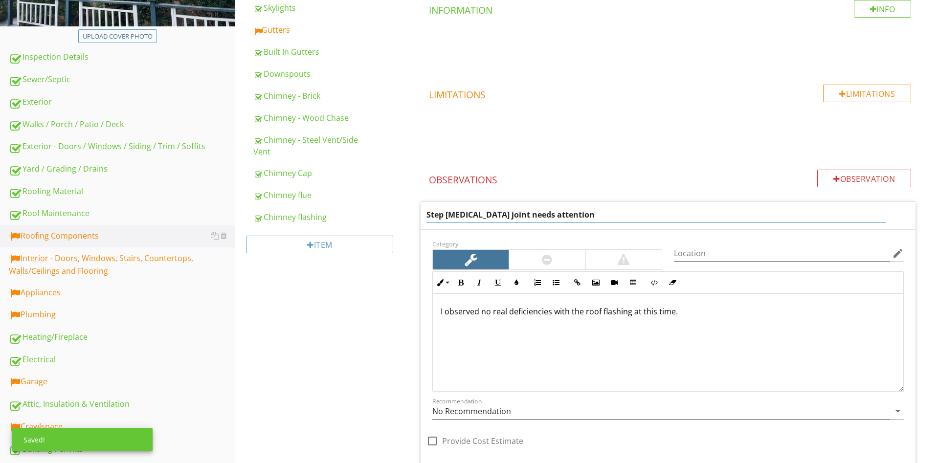
click at [749, 332] on div "I observed no real deficiencies with the roof flashing at this time." at bounding box center [668, 343] width 470 height 98
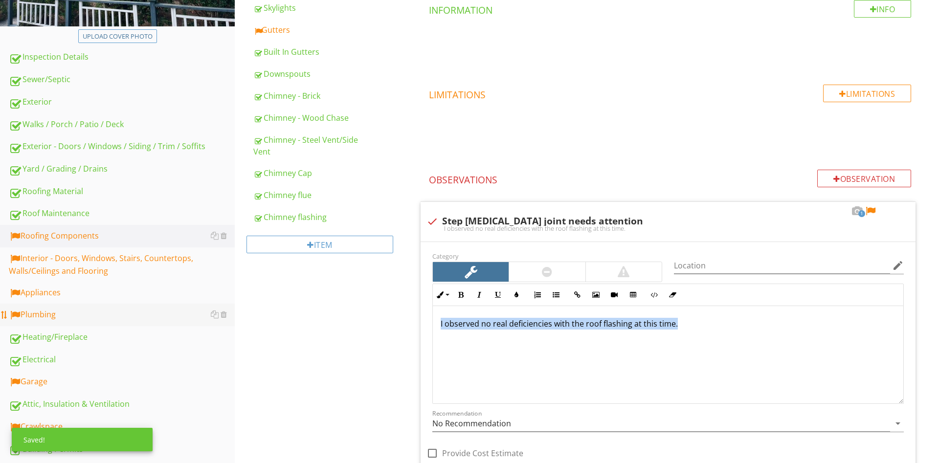
drag, startPoint x: 670, startPoint y: 330, endPoint x: 103, endPoint y: 311, distance: 567.4
click at [433, 314] on div "I observed no real deficiencies with the roof flashing at this time." at bounding box center [668, 355] width 470 height 98
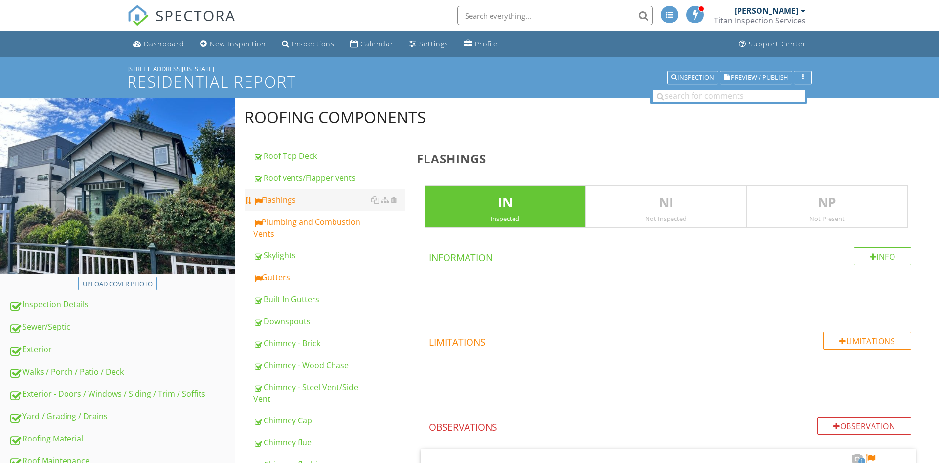
click at [303, 194] on link "Flashings" at bounding box center [329, 200] width 152 height 22
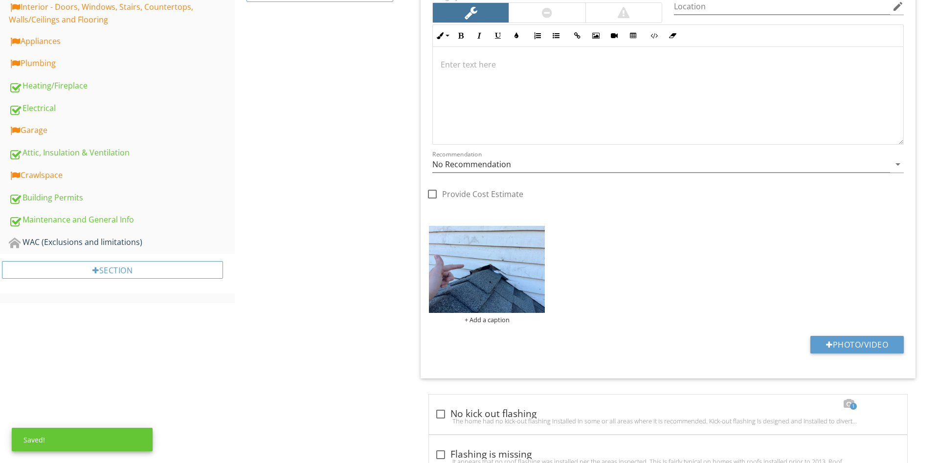
scroll to position [299, 0]
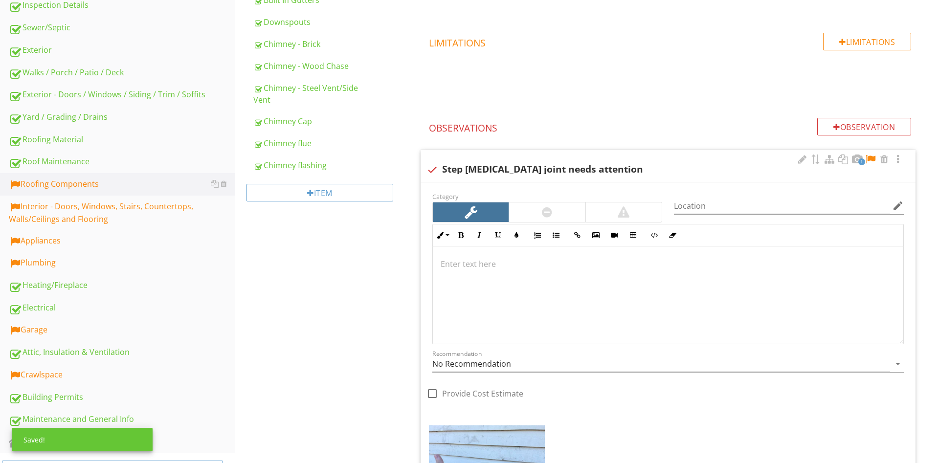
click at [559, 224] on div "Inline Style XLarge Large Normal Small Light Small/Light Bold Italic Underline …" at bounding box center [667, 235] width 471 height 22
click at [549, 214] on div at bounding box center [547, 212] width 10 height 12
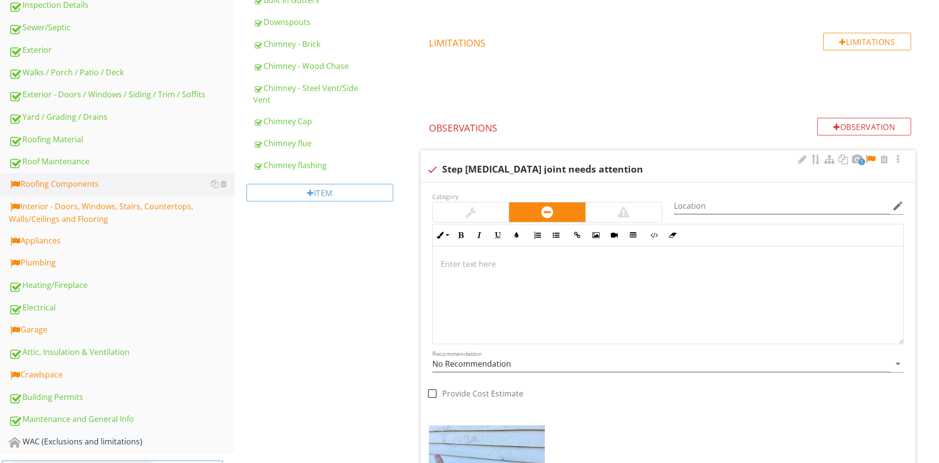
click at [535, 299] on div at bounding box center [668, 295] width 470 height 98
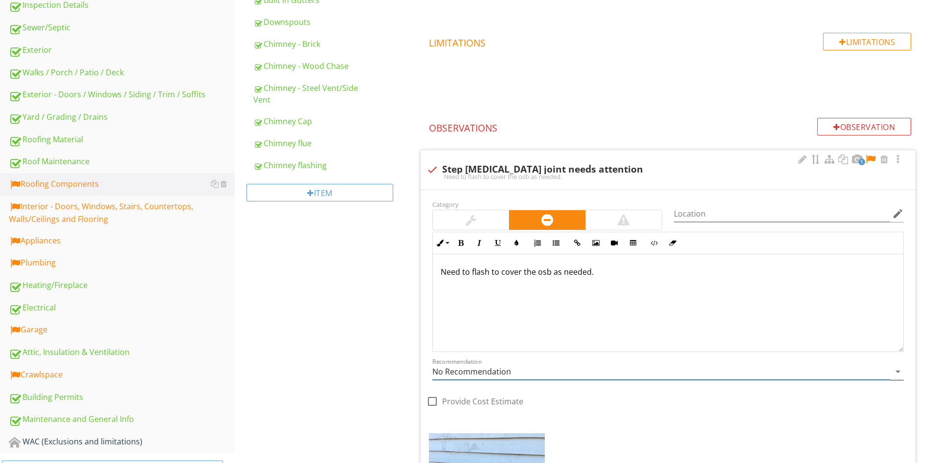
click at [469, 365] on input "No Recommendation" at bounding box center [661, 372] width 458 height 16
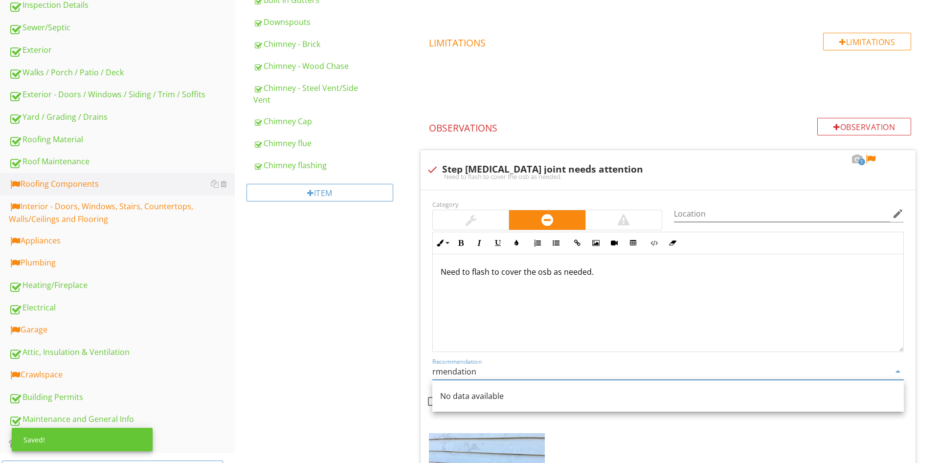
drag, startPoint x: 389, startPoint y: 375, endPoint x: 309, endPoint y: 368, distance: 80.0
click at [432, 369] on input "rmendation" at bounding box center [661, 372] width 458 height 16
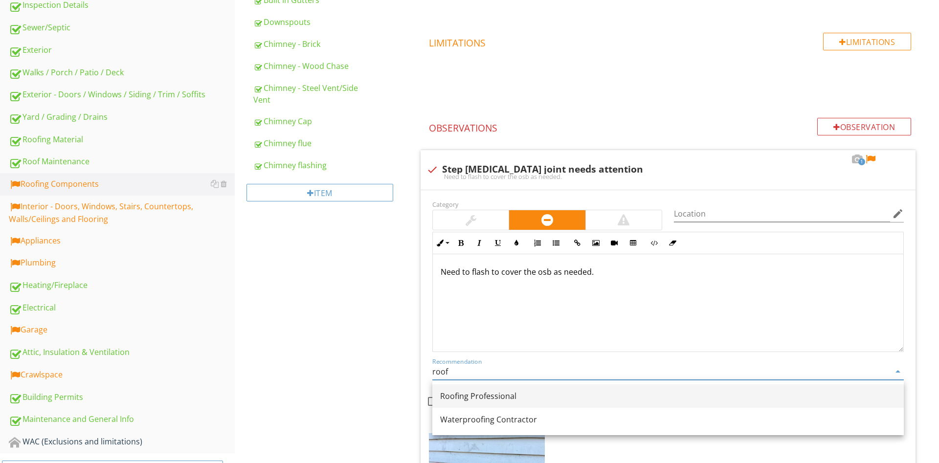
click at [463, 399] on div "Roofing Professional" at bounding box center [668, 396] width 456 height 12
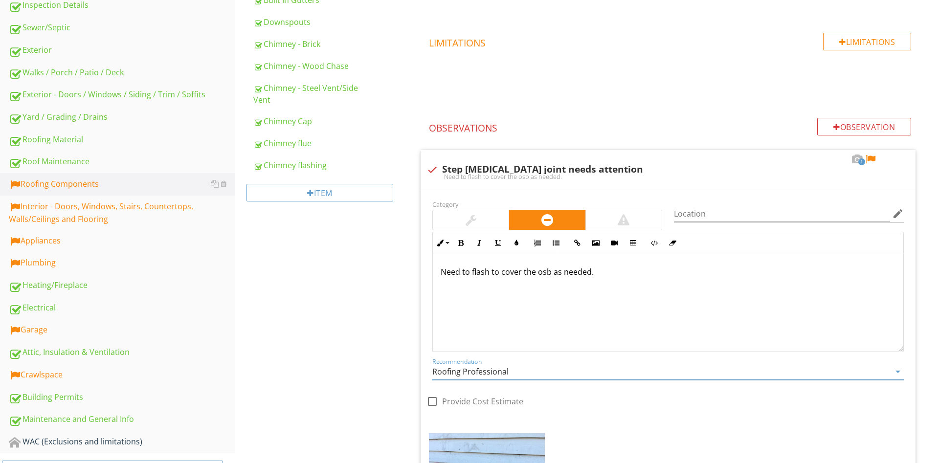
type input "Roofing Professional"
click at [361, 367] on div "Roofing Components Roof Top Deck Roof vents/Flapper vents Flashings Plumbing an…" at bounding box center [587, 354] width 704 height 1111
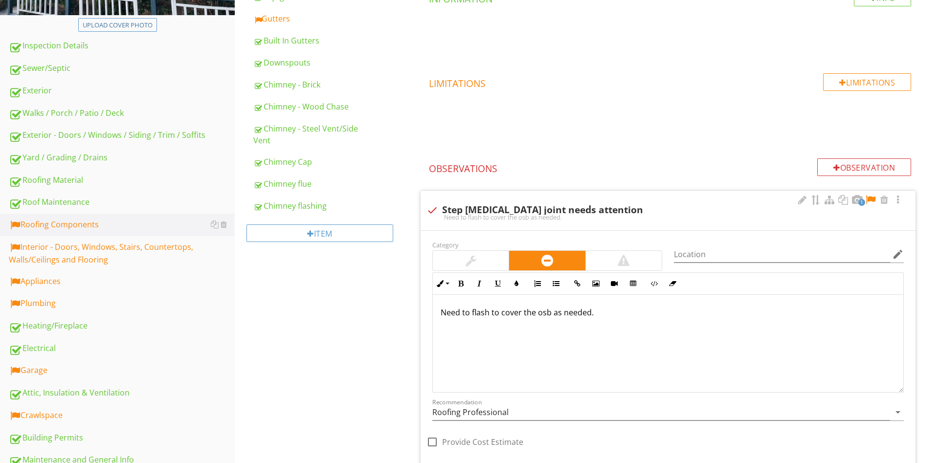
scroll to position [199, 0]
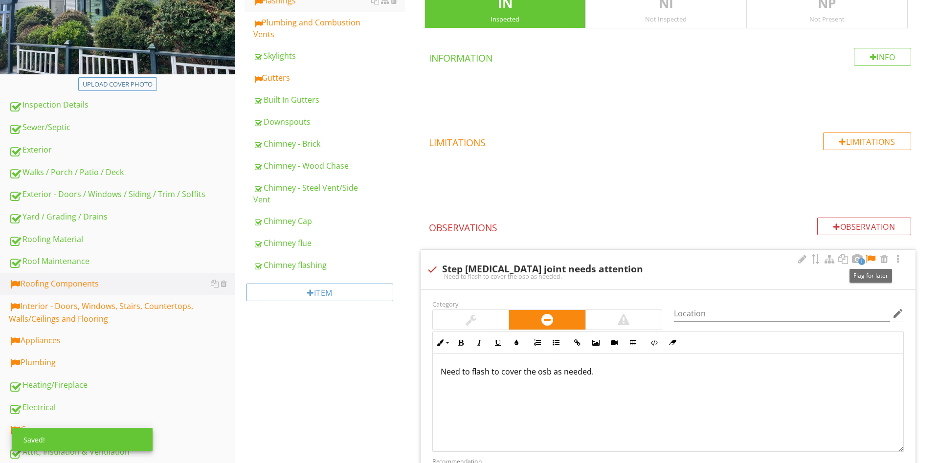
click at [872, 255] on div at bounding box center [870, 259] width 12 height 10
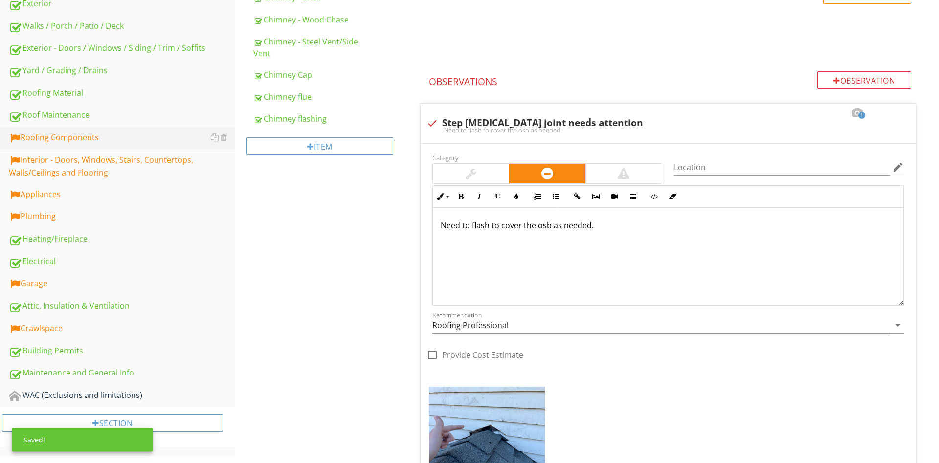
scroll to position [0, 0]
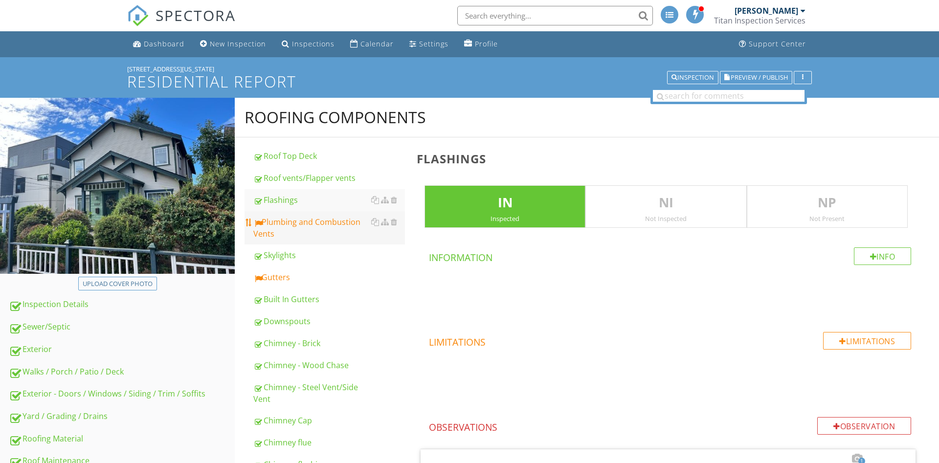
click at [303, 225] on div "Plumbing and Combustion Vents" at bounding box center [329, 227] width 152 height 23
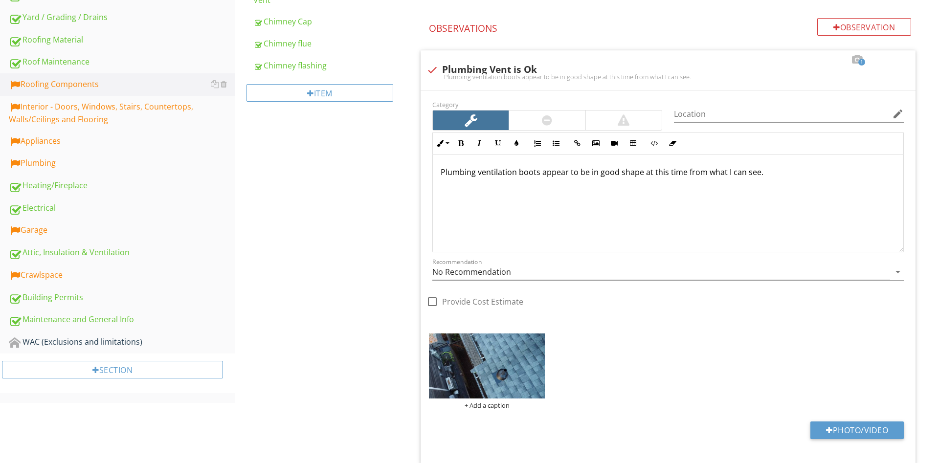
scroll to position [598, 0]
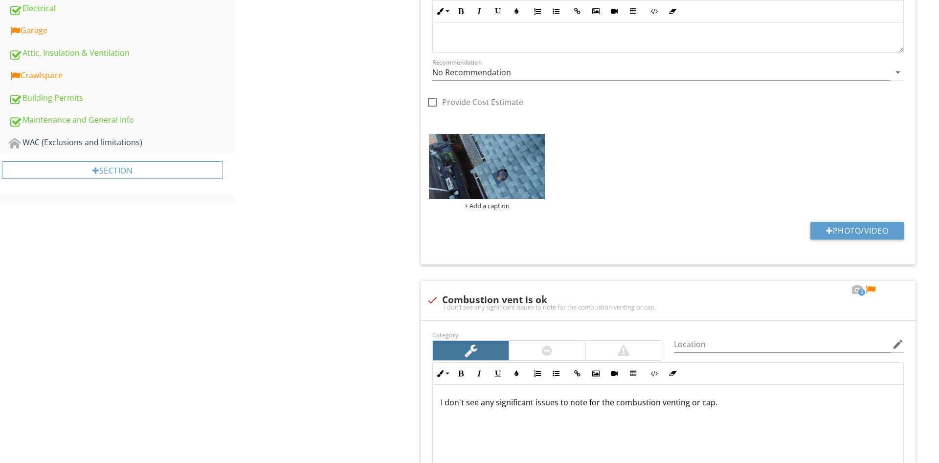
click at [347, 272] on div "Roofing Components Roof Top Deck Roof vents/Flapper vents Flashings Plumbing an…" at bounding box center [587, 291] width 704 height 1584
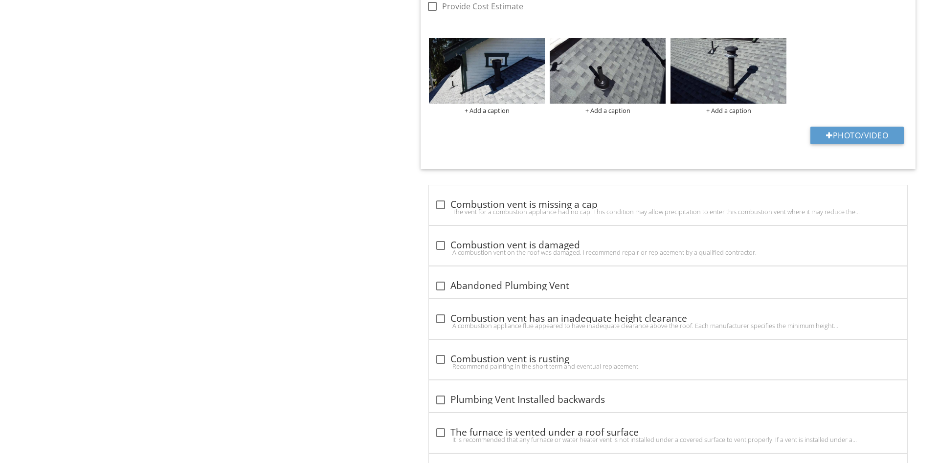
scroll to position [1197, 0]
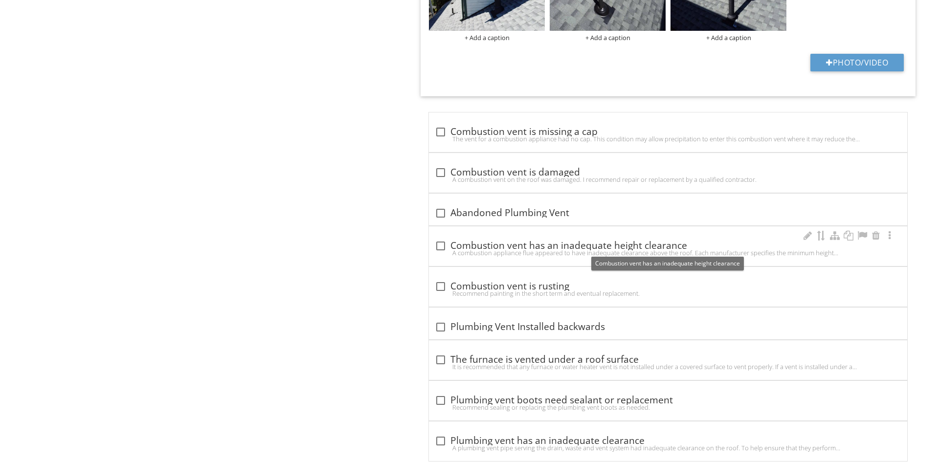
click at [568, 242] on div "check_box_outline_blank Combustion vent has an inadequate height clearance" at bounding box center [668, 246] width 466 height 12
checkbox input "true"
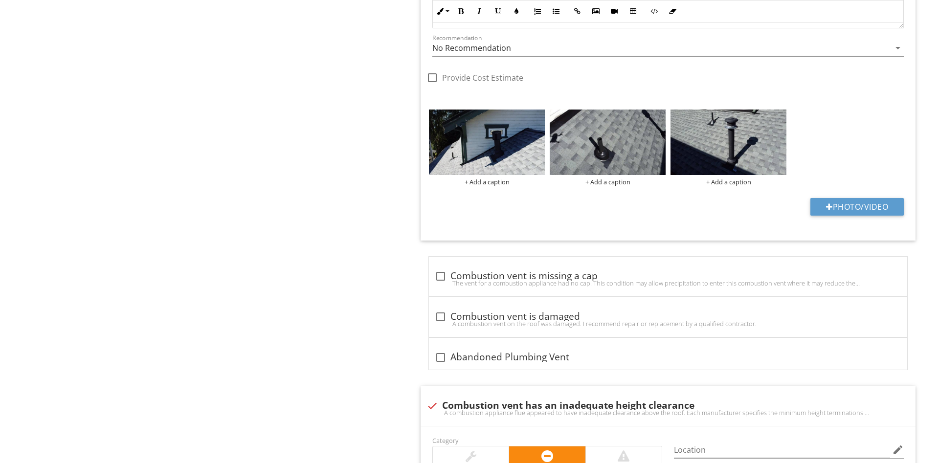
scroll to position [1045, 0]
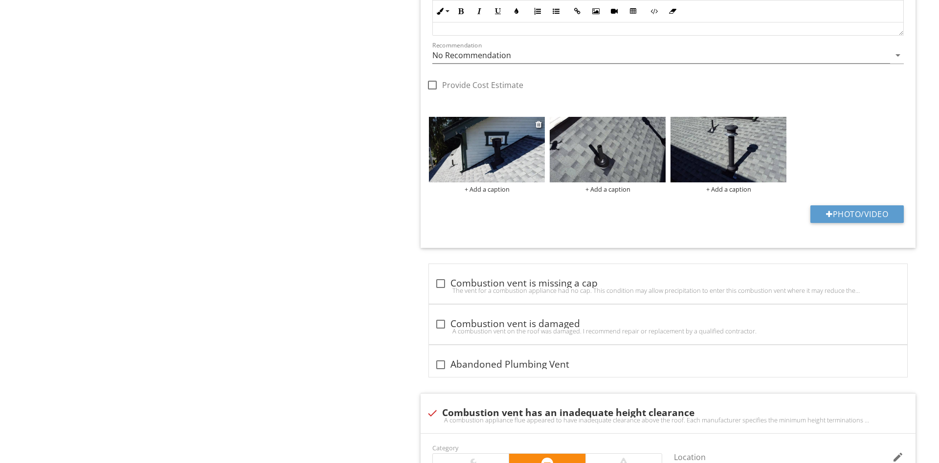
click at [464, 148] on img at bounding box center [487, 149] width 116 height 65
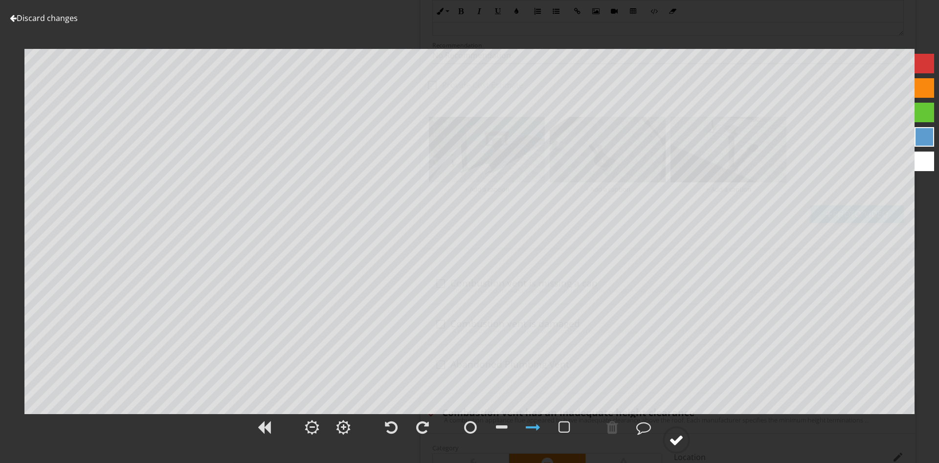
click at [675, 435] on div at bounding box center [676, 440] width 15 height 15
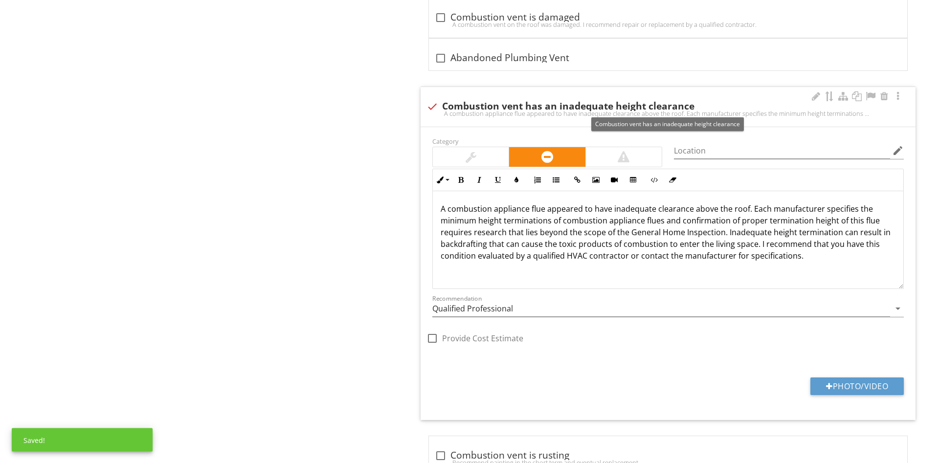
scroll to position [1357, 0]
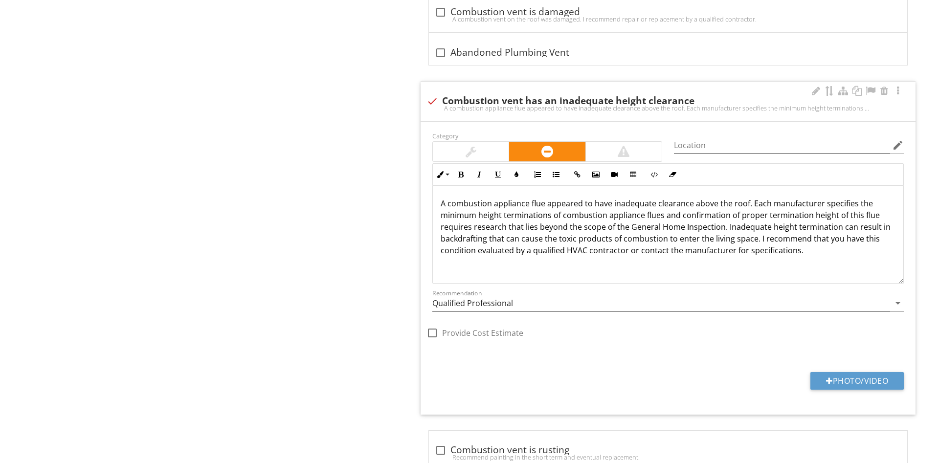
click at [436, 205] on div "A combustion appliance flue appeared to have inadequate clearance above the roo…" at bounding box center [668, 235] width 470 height 98
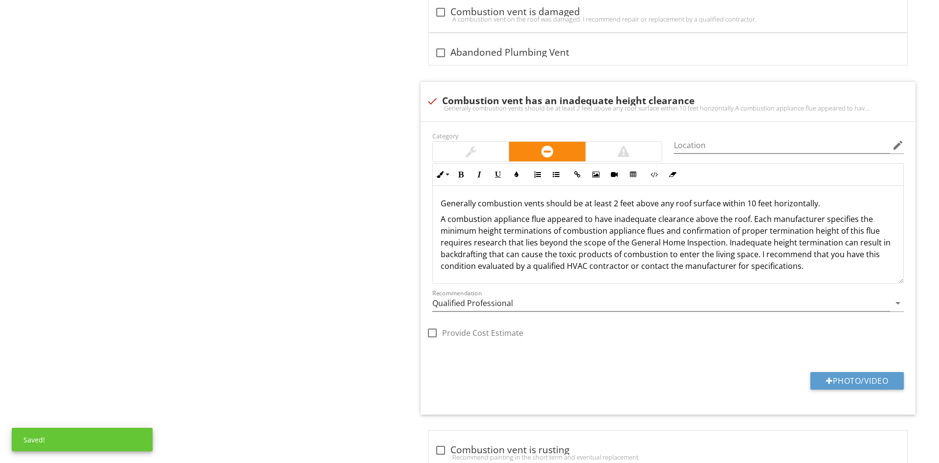
drag, startPoint x: 819, startPoint y: 205, endPoint x: 349, endPoint y: 204, distance: 470.8
click at [433, 205] on div "Generally combustion vents should be at least 2 feet above any roof surface wit…" at bounding box center [668, 235] width 470 height 98
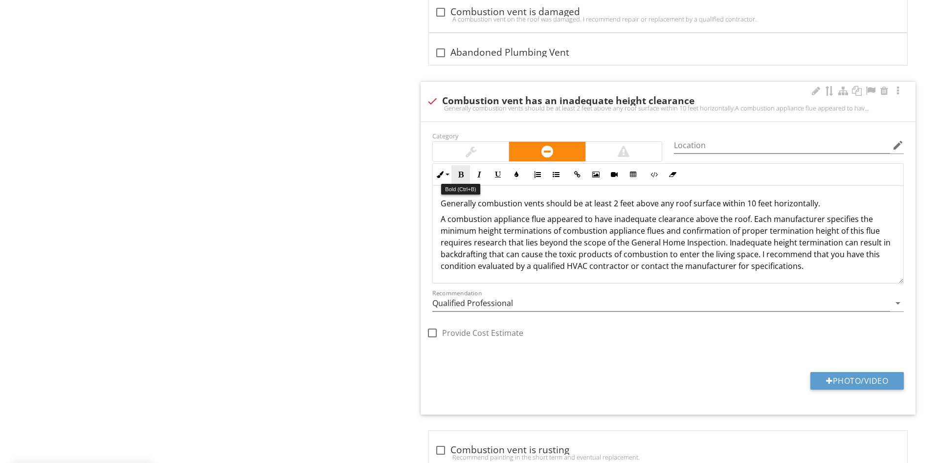
click at [464, 176] on button "Bold" at bounding box center [460, 174] width 19 height 19
click at [480, 173] on icon "button" at bounding box center [479, 174] width 7 height 7
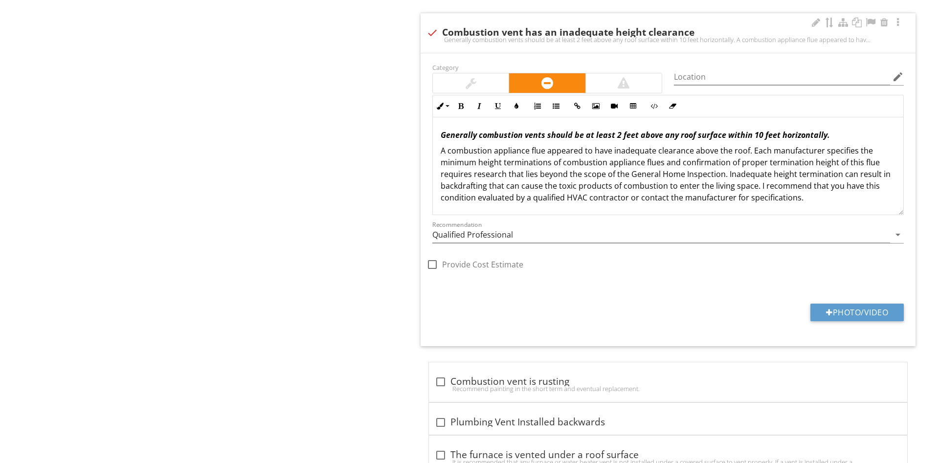
scroll to position [1507, 0]
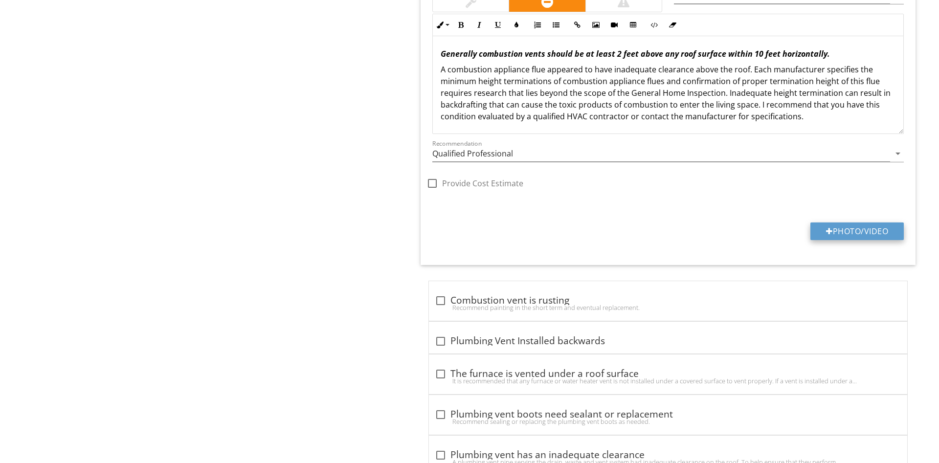
click at [855, 238] on button "Photo/Video" at bounding box center [856, 231] width 93 height 18
type input "C:\fakepath\data.jpg"
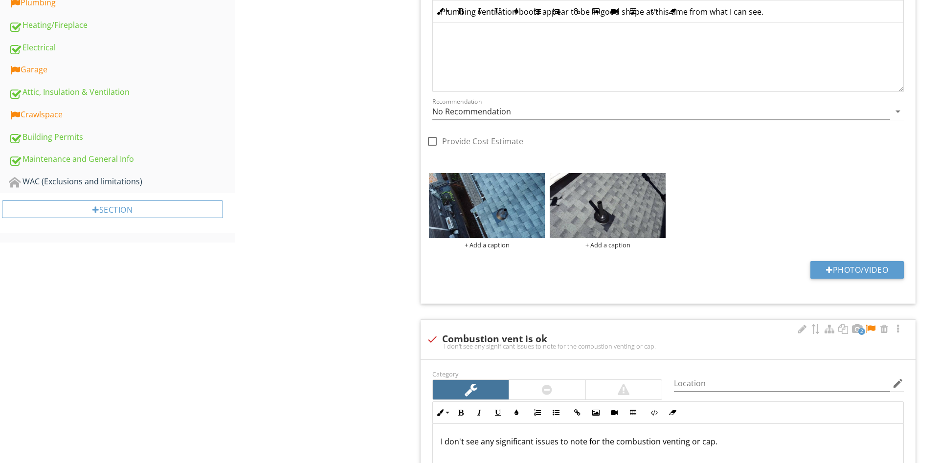
scroll to position [759, 0]
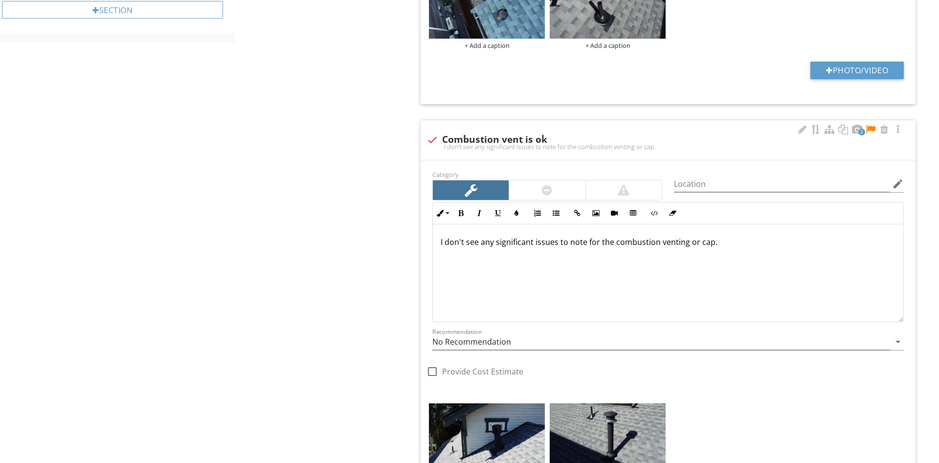
click at [873, 127] on div at bounding box center [870, 130] width 12 height 10
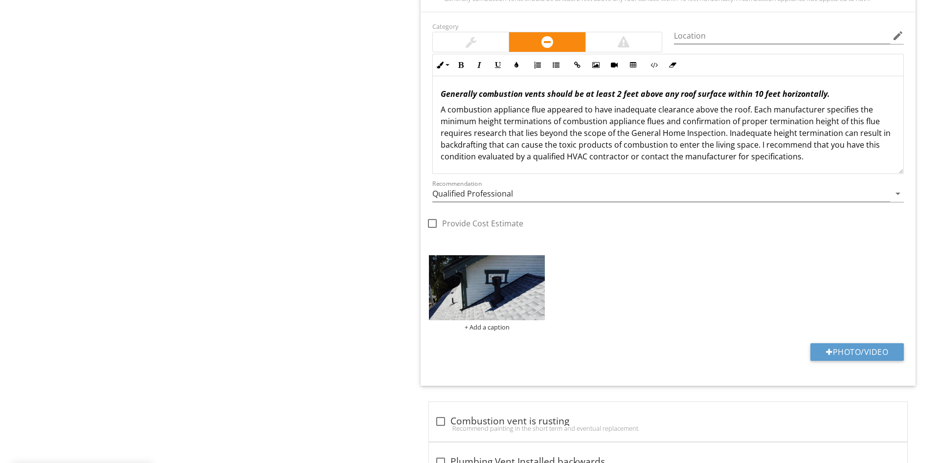
scroll to position [1457, 0]
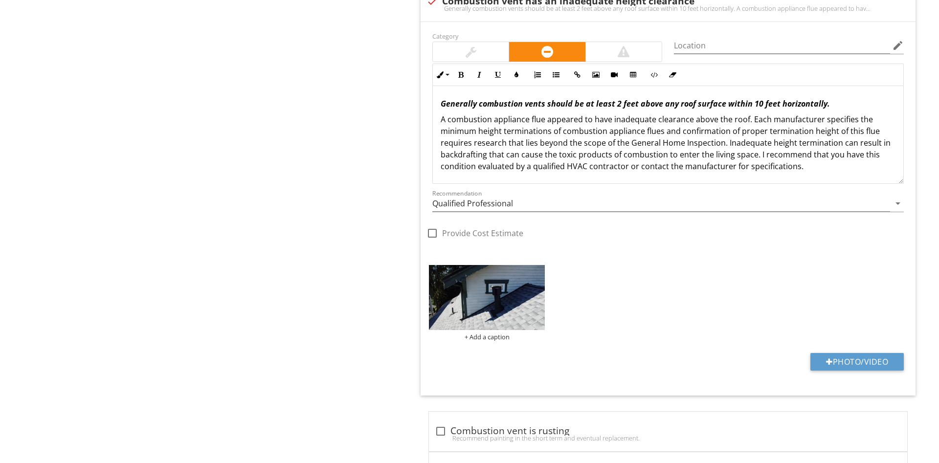
click at [846, 102] on p "Generally combustion vents should be at least 2 feet above any roof surface wit…" at bounding box center [667, 104] width 455 height 12
click at [808, 168] on p "A combustion appliance flue appeared to have inadequate clearance above the roo…" at bounding box center [667, 142] width 455 height 59
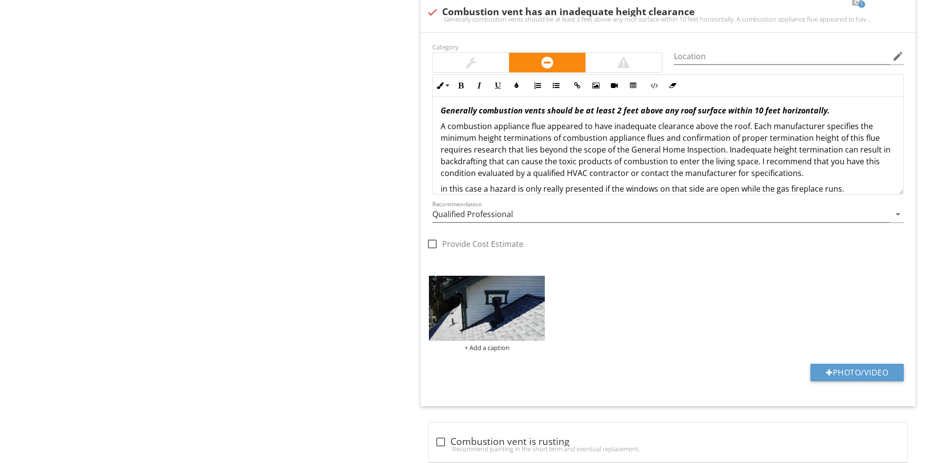
scroll to position [16, 0]
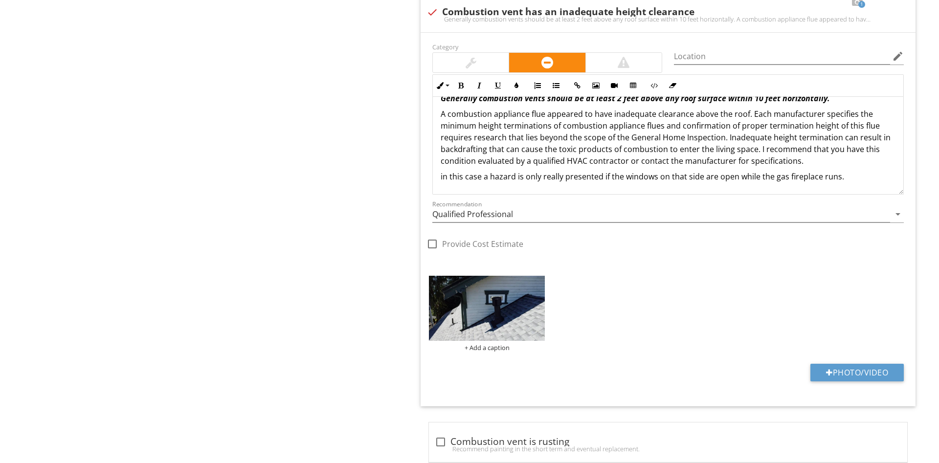
drag, startPoint x: 850, startPoint y: 183, endPoint x: 419, endPoint y: 208, distance: 431.4
click at [433, 194] on div "Generally combustion vents should be at least 2 feet above any roof surface wit…" at bounding box center [668, 137] width 470 height 113
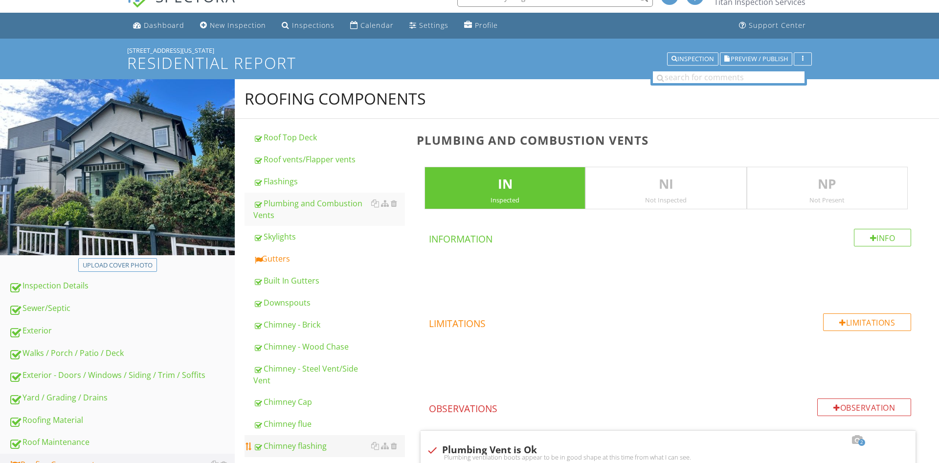
scroll to position [0, 0]
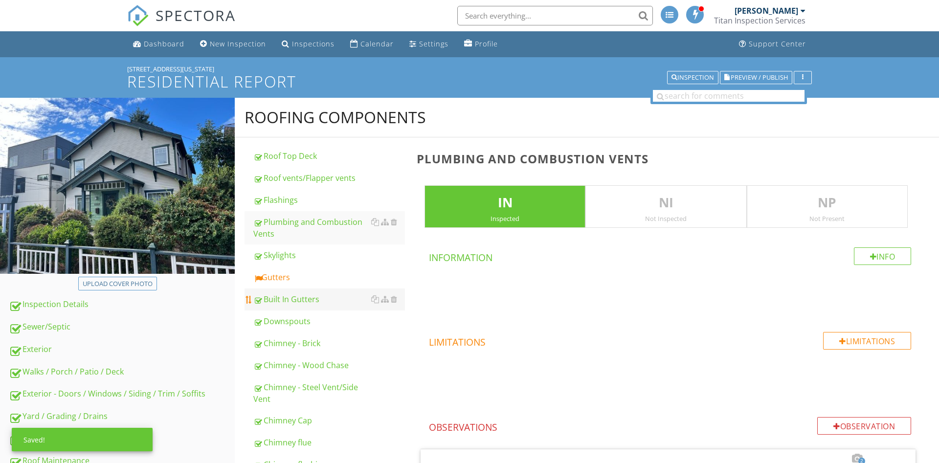
click at [289, 291] on link "Built In Gutters" at bounding box center [329, 299] width 152 height 22
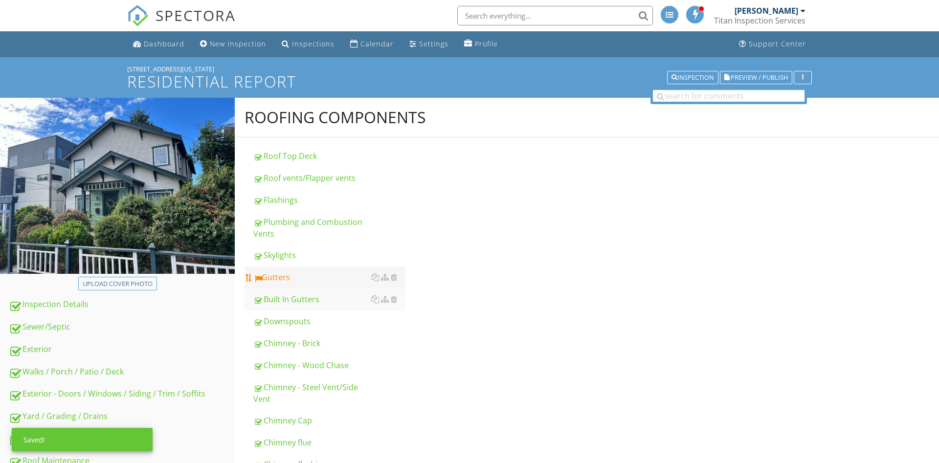
click at [291, 281] on div "Gutters" at bounding box center [329, 277] width 152 height 12
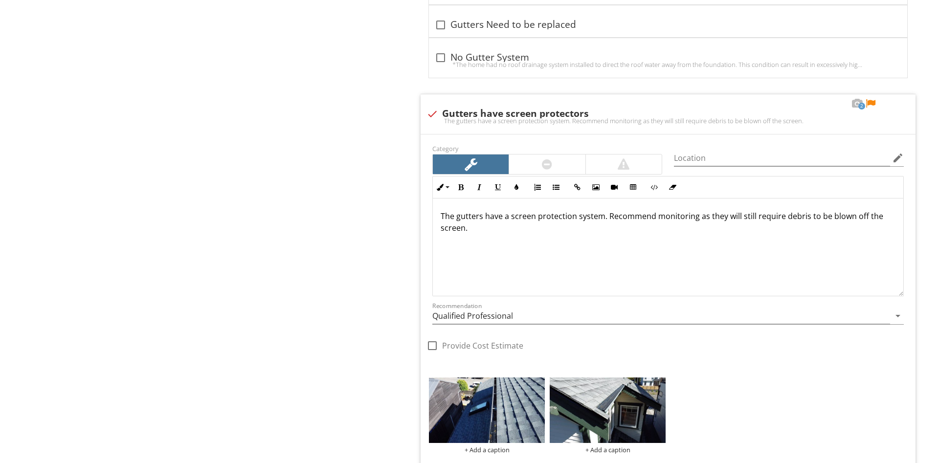
scroll to position [1994, 0]
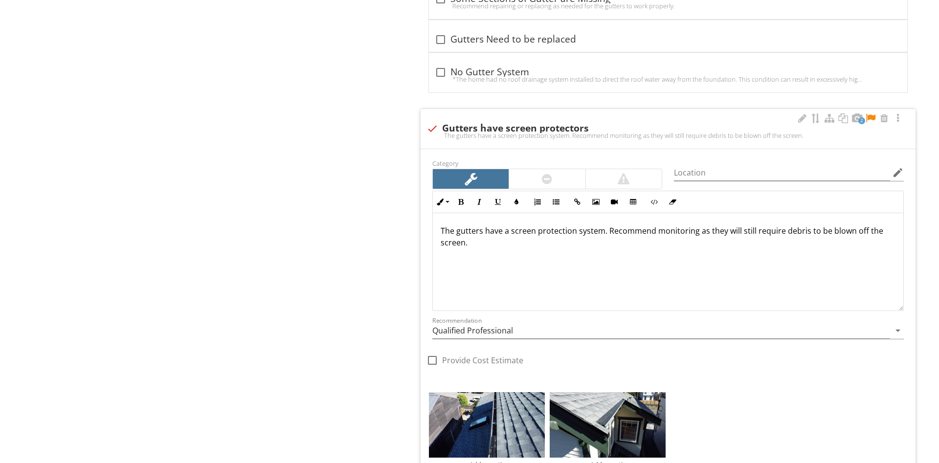
click at [869, 115] on div at bounding box center [870, 118] width 12 height 10
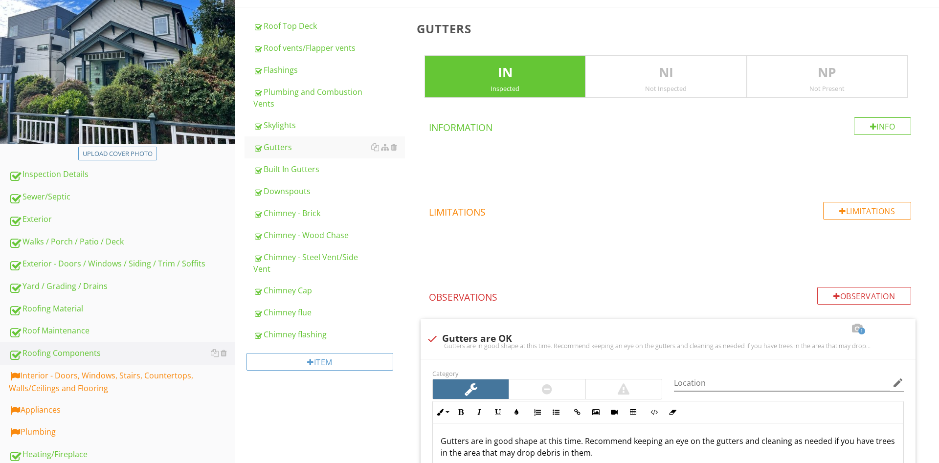
scroll to position [47, 0]
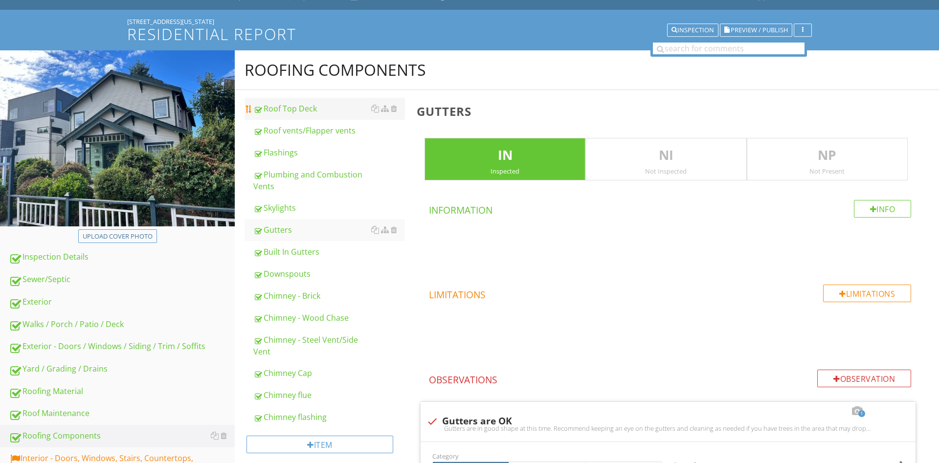
click at [303, 110] on div "Roof Top Deck" at bounding box center [329, 109] width 152 height 12
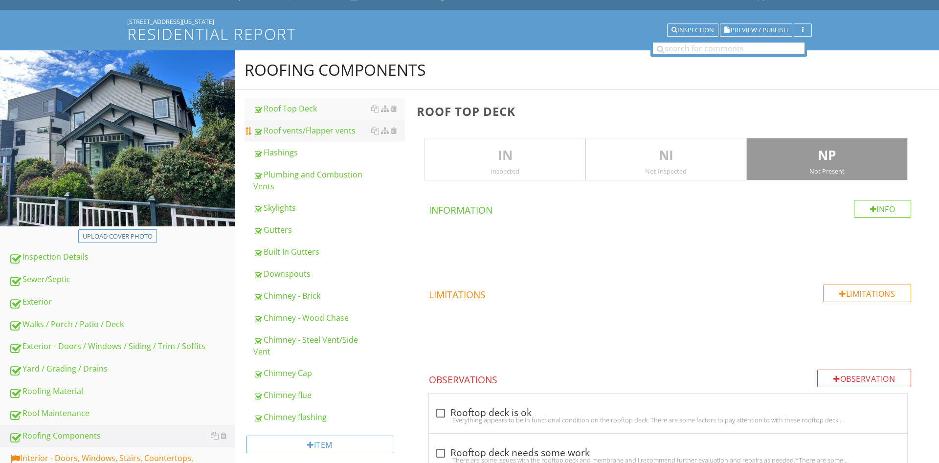
click at [304, 134] on div "Roof vents/Flapper vents" at bounding box center [329, 131] width 152 height 12
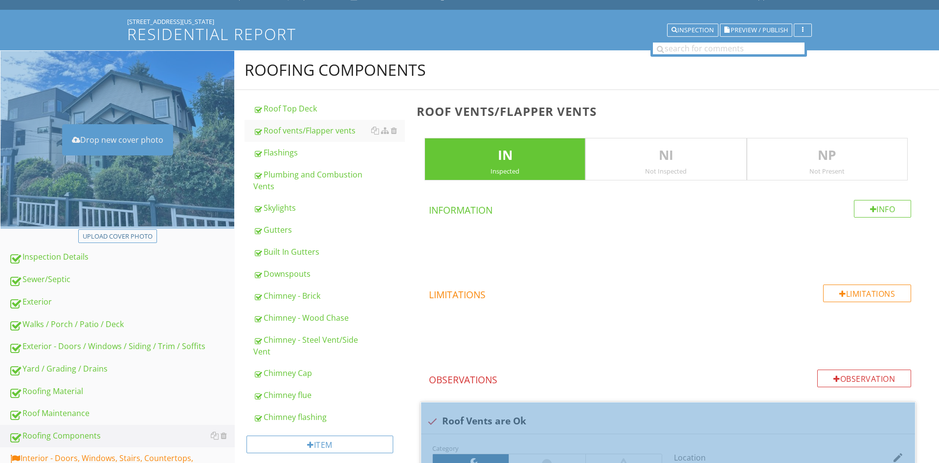
scroll to position [347, 0]
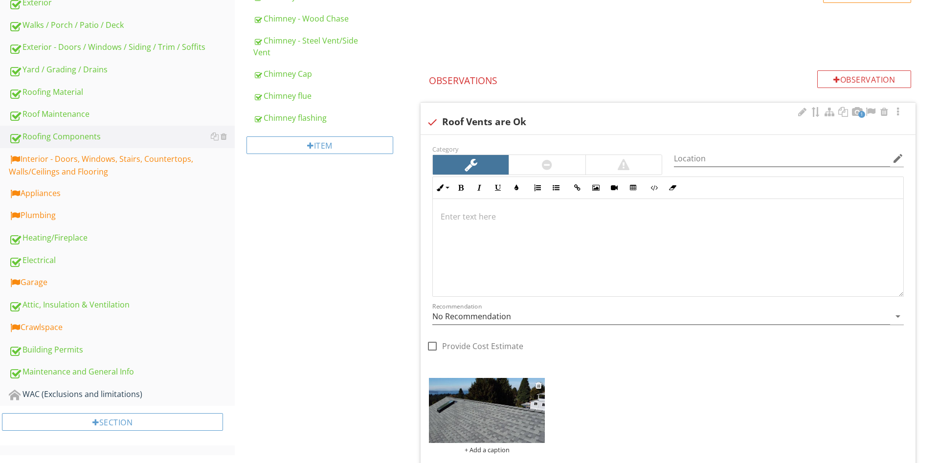
click at [490, 425] on img at bounding box center [487, 410] width 116 height 65
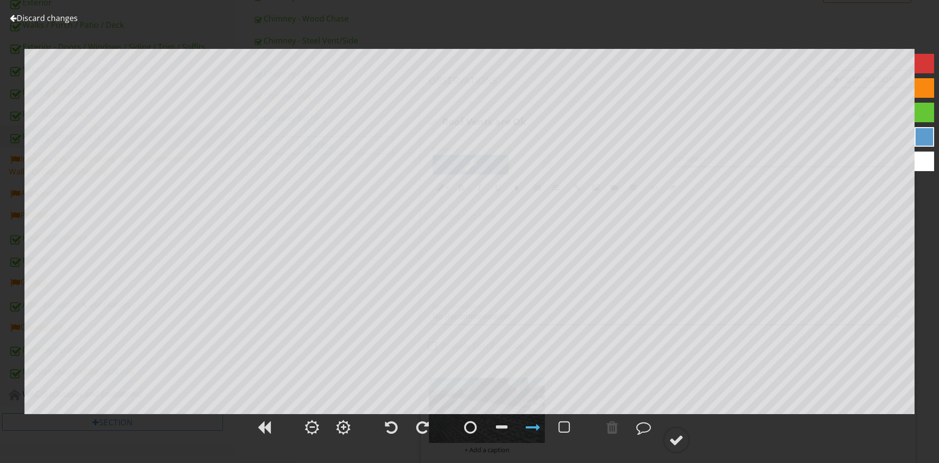
click at [654, 443] on span at bounding box center [643, 439] width 29 height 11
click at [680, 436] on div at bounding box center [676, 440] width 15 height 15
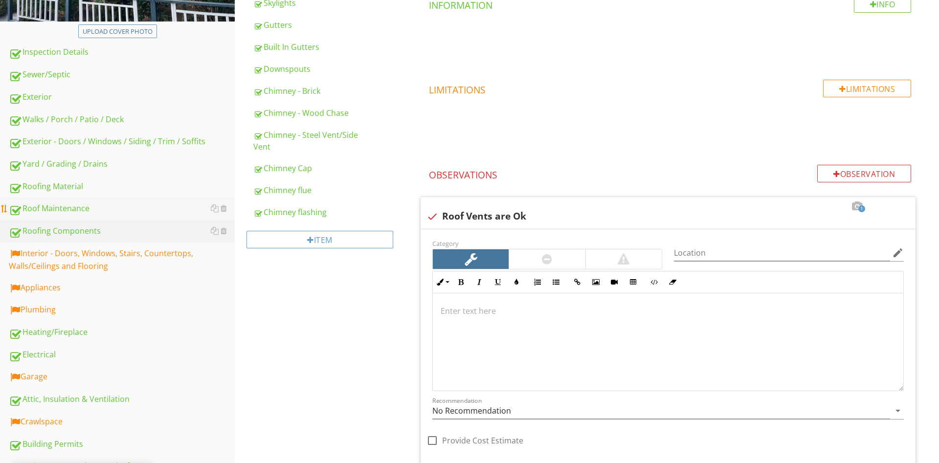
scroll to position [147, 0]
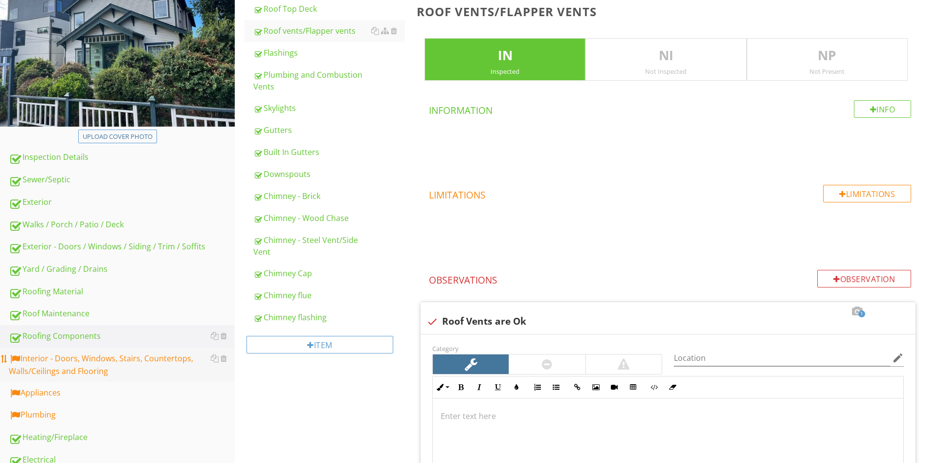
click at [92, 363] on div "Interior - Doors, Windows, Stairs, Countertops, Walls/Ceilings and Flooring" at bounding box center [122, 364] width 226 height 24
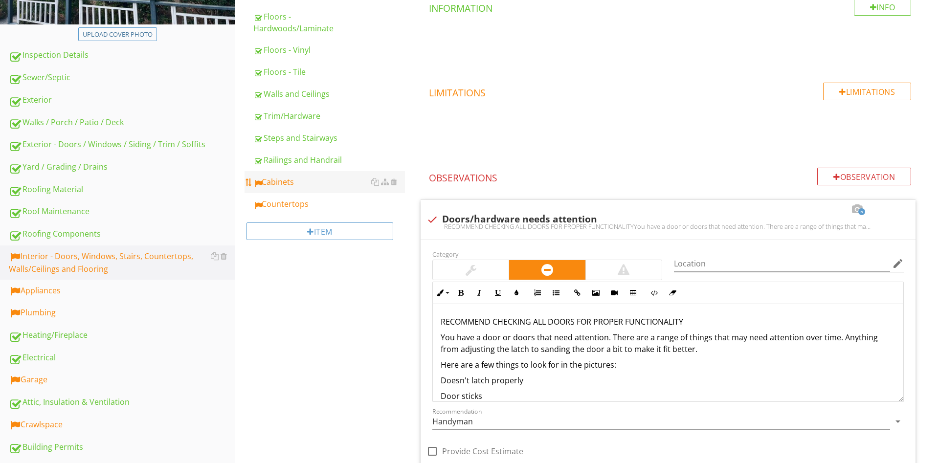
click at [299, 186] on div "Cabinets" at bounding box center [329, 182] width 152 height 12
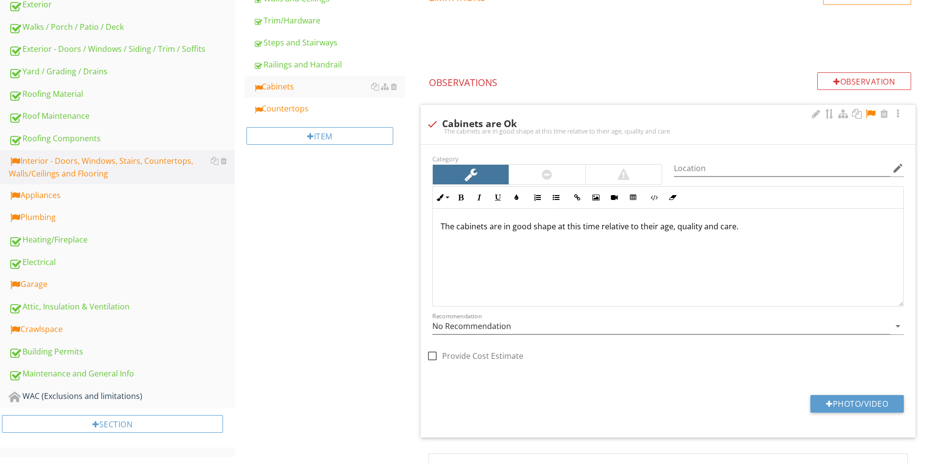
scroll to position [449, 0]
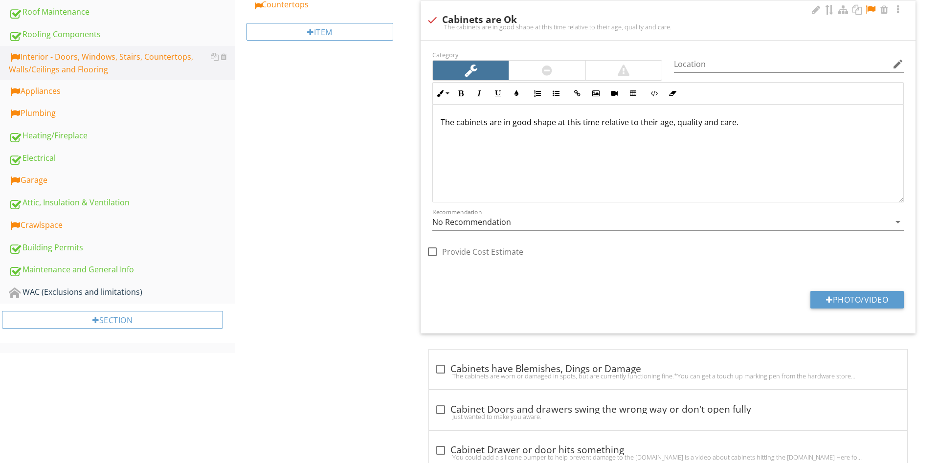
click at [872, 8] on div at bounding box center [870, 10] width 12 height 10
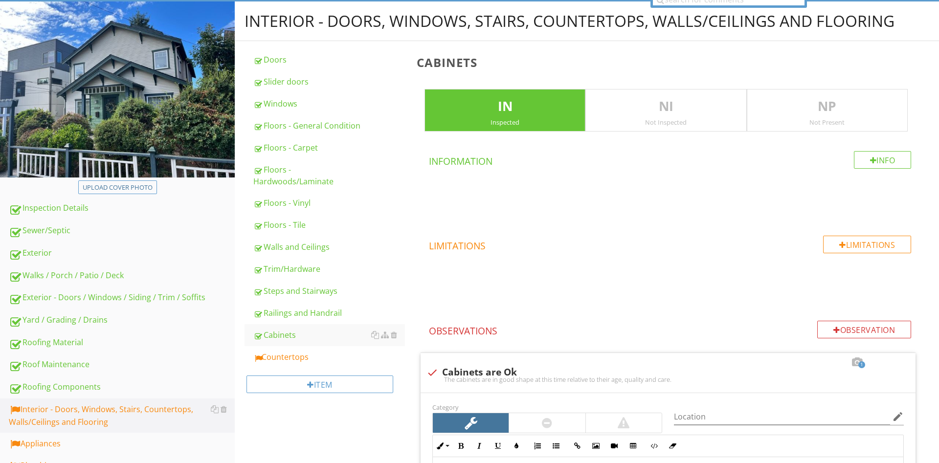
scroll to position [82, 0]
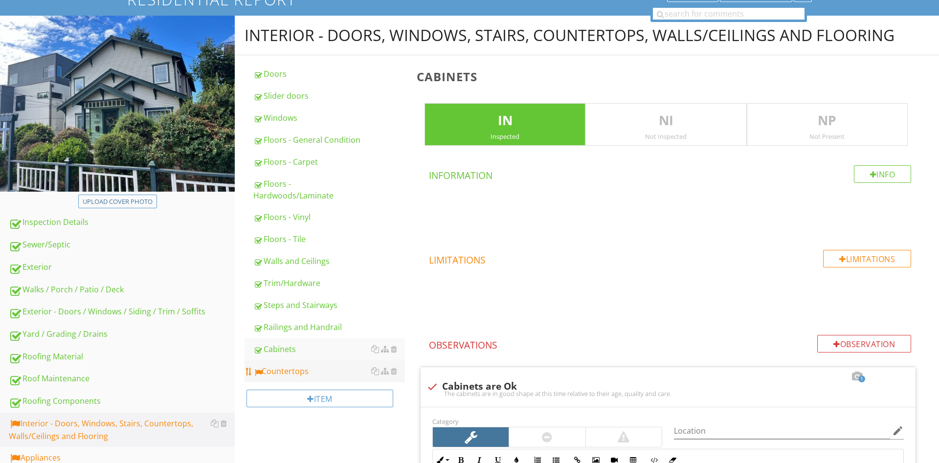
click at [317, 378] on link "Countertops" at bounding box center [329, 371] width 152 height 22
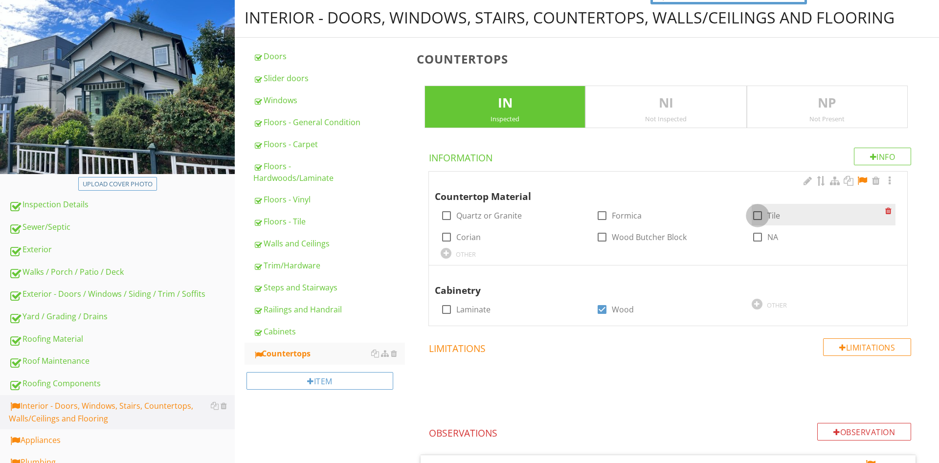
click at [762, 214] on div at bounding box center [757, 215] width 17 height 17
checkbox input "true"
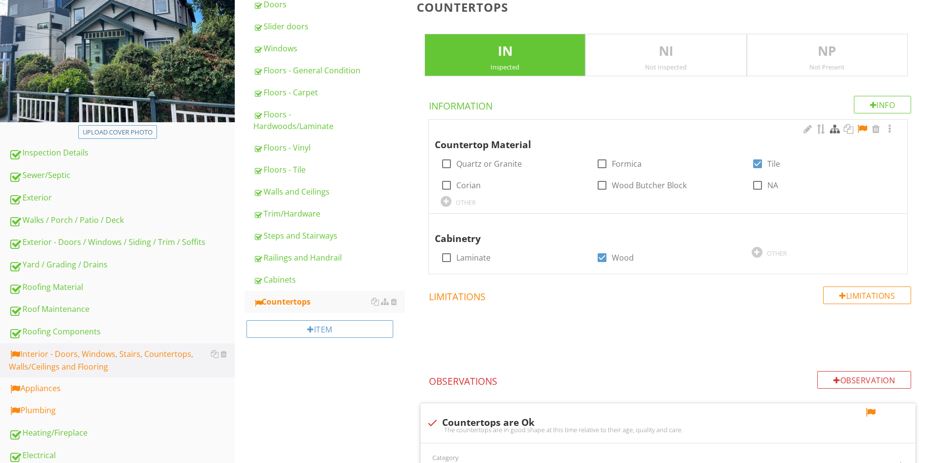
scroll to position [150, 0]
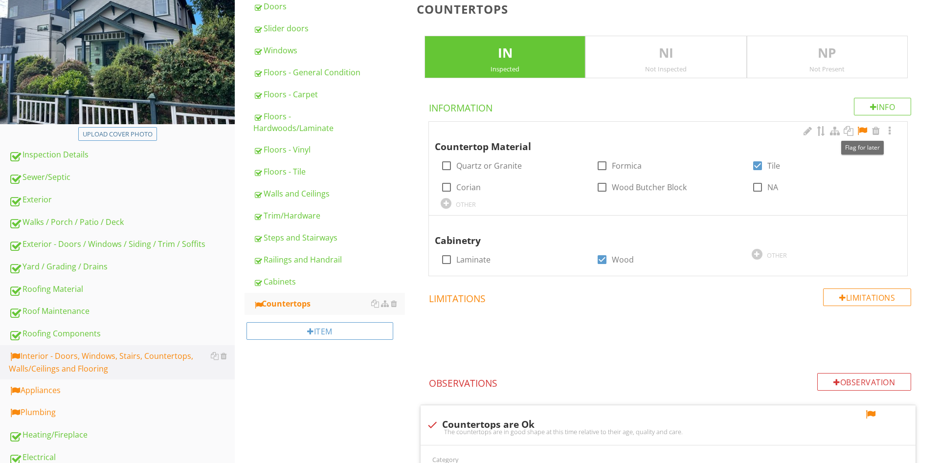
click at [864, 129] on div at bounding box center [862, 131] width 12 height 10
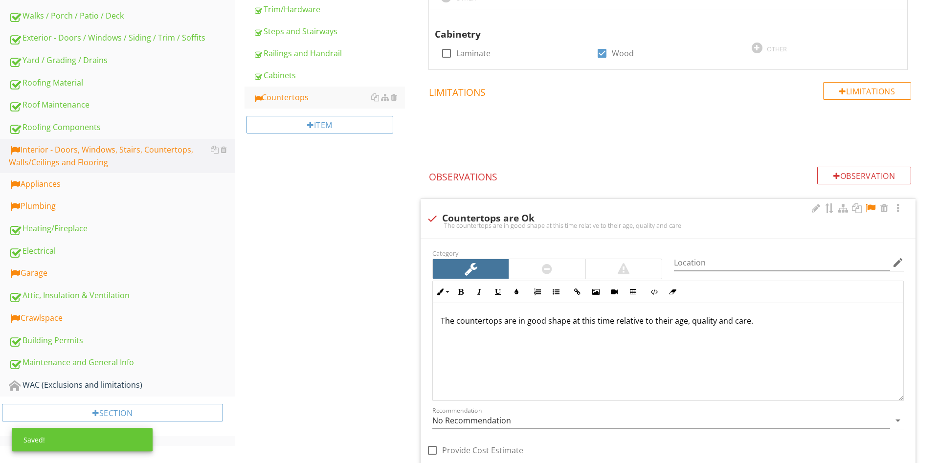
scroll to position [449, 0]
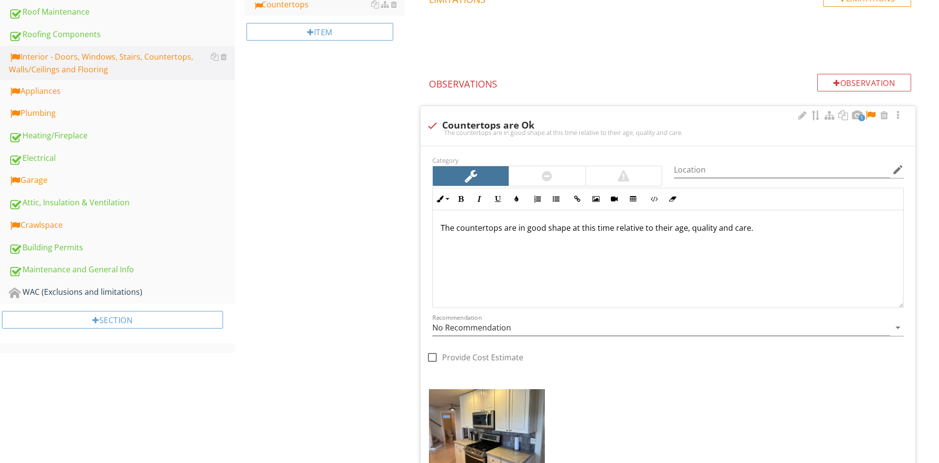
click at [873, 117] on div at bounding box center [870, 115] width 12 height 10
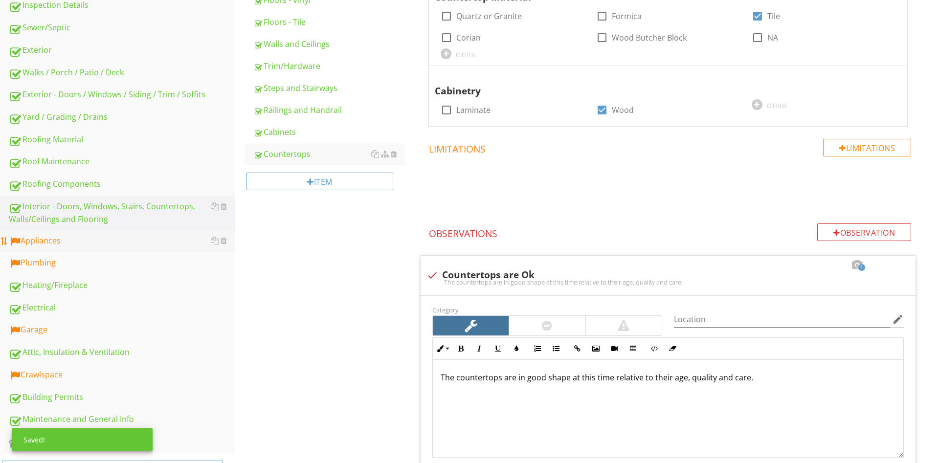
click at [88, 238] on div "Appliances" at bounding box center [122, 241] width 226 height 13
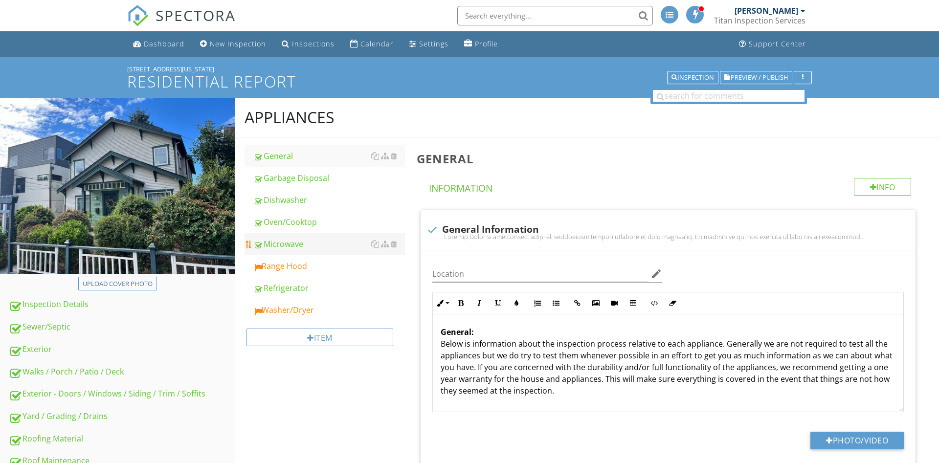
click at [295, 254] on link "Microwave" at bounding box center [329, 244] width 152 height 22
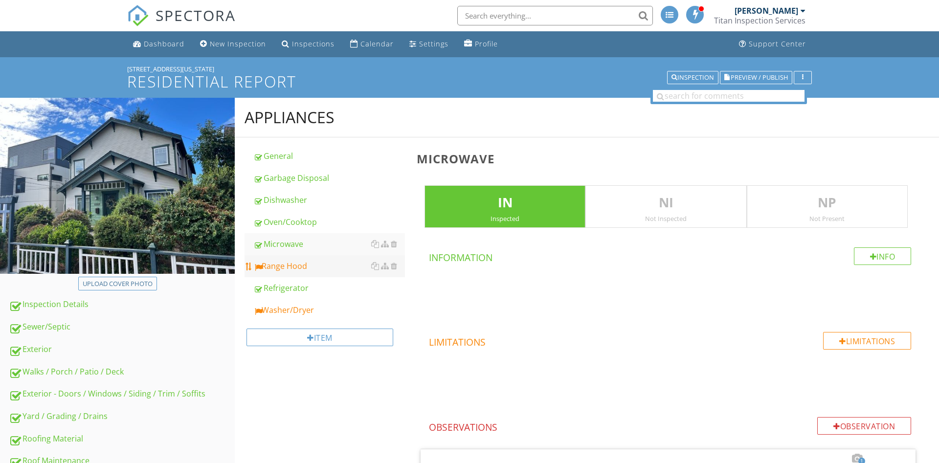
click at [307, 265] on div "Range Hood" at bounding box center [329, 266] width 152 height 12
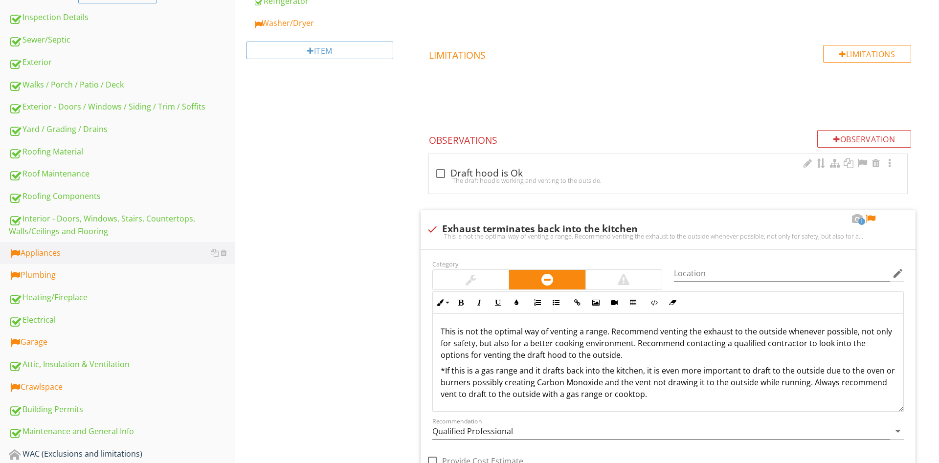
click at [472, 178] on div "The draft hoodis working and venting to the outside." at bounding box center [668, 180] width 466 height 8
checkbox input "true"
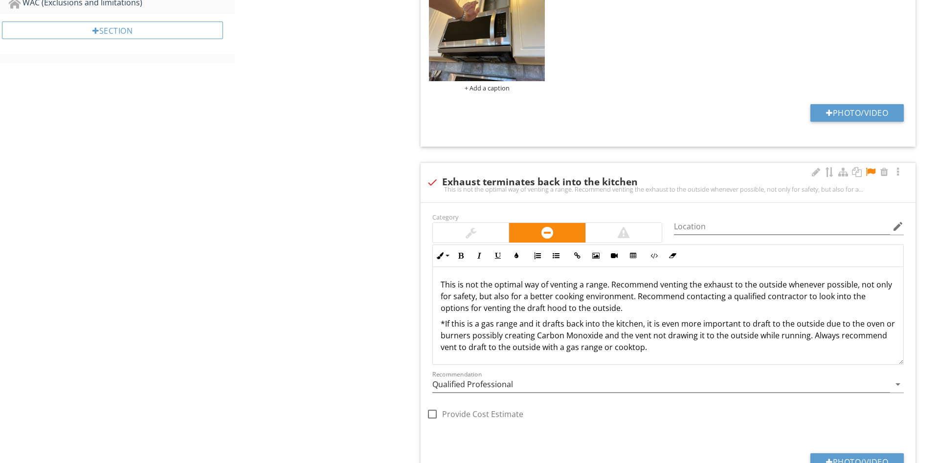
scroll to position [739, 0]
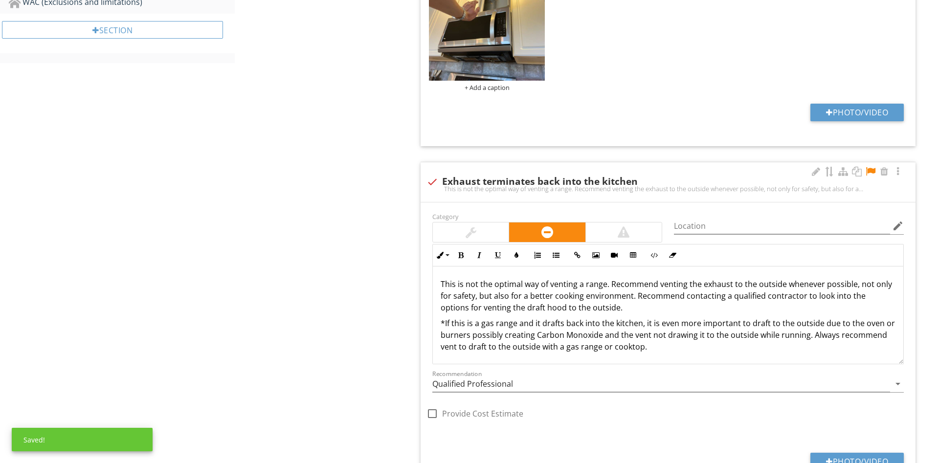
click at [863, 174] on div at bounding box center [857, 172] width 94 height 12
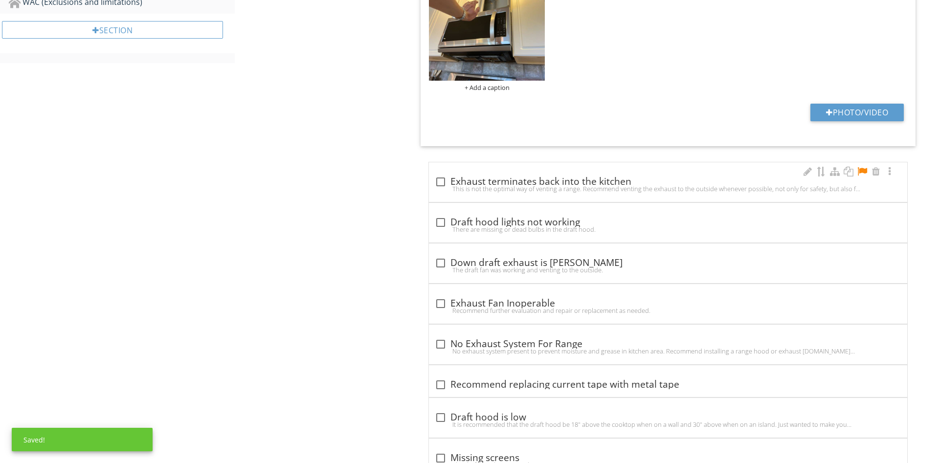
click at [862, 170] on div at bounding box center [862, 172] width 12 height 10
click at [644, 178] on div "check_box_outline_blank Exhaust terminates back into the kitchen" at bounding box center [668, 182] width 466 height 12
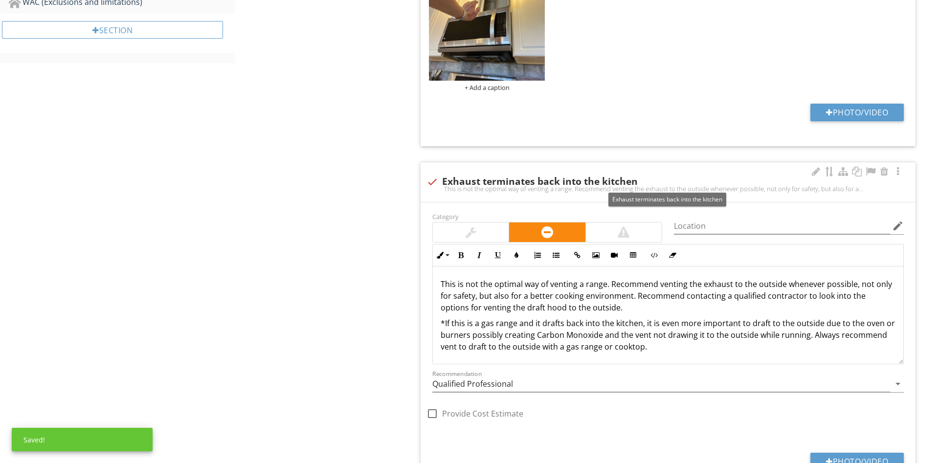
click at [623, 176] on div "check Exhaust terminates back into the kitchen" at bounding box center [667, 182] width 483 height 12
checkbox input "true"
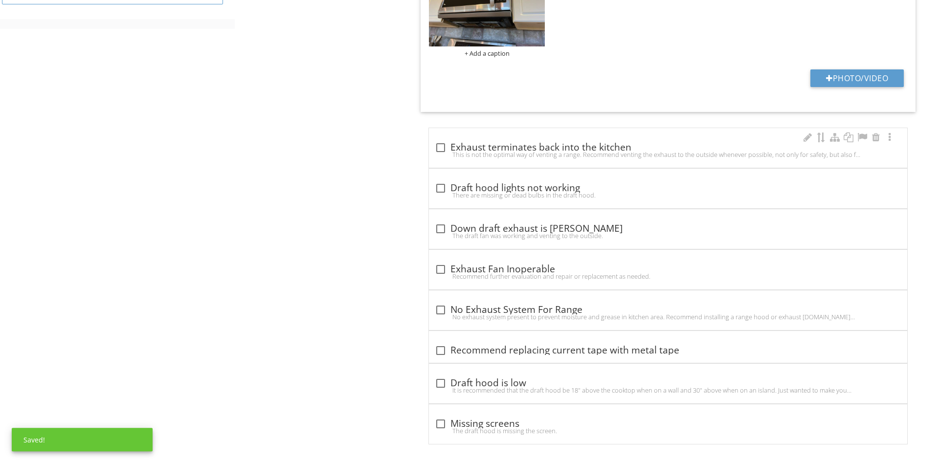
scroll to position [779, 0]
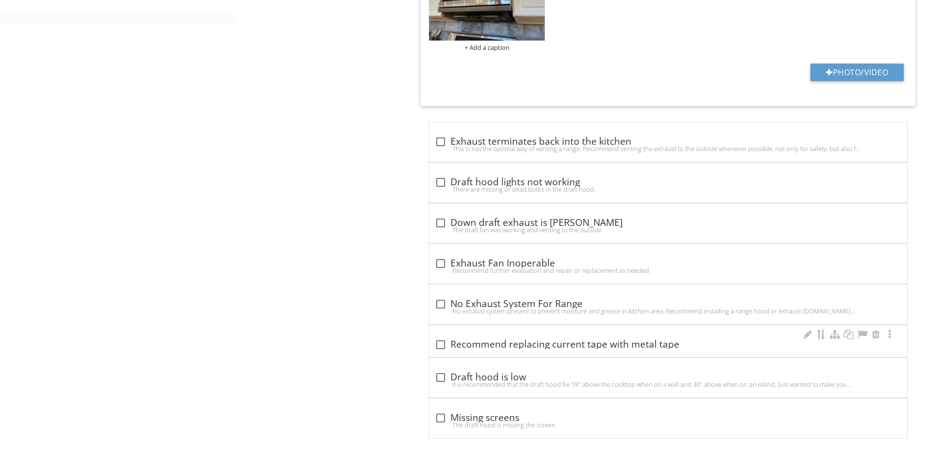
click at [486, 333] on div "check_box_outline_blank Recommend replacing current tape with metal tape" at bounding box center [668, 341] width 478 height 32
checkbox input "true"
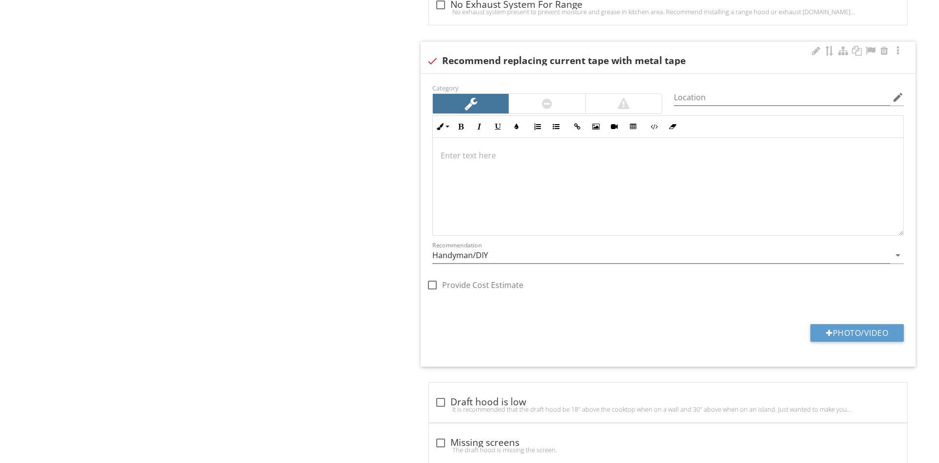
scroll to position [1103, 0]
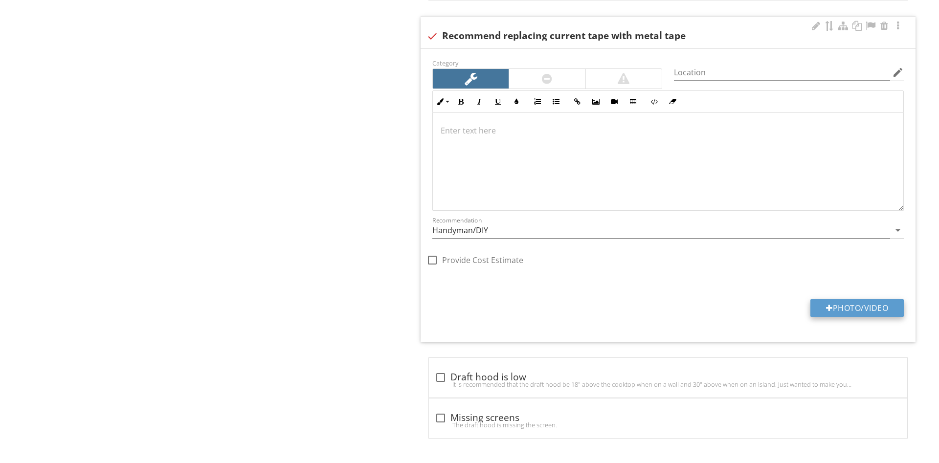
click at [863, 309] on button "Photo/Video" at bounding box center [856, 308] width 93 height 18
type input "C:\fakepath\data.jpg"
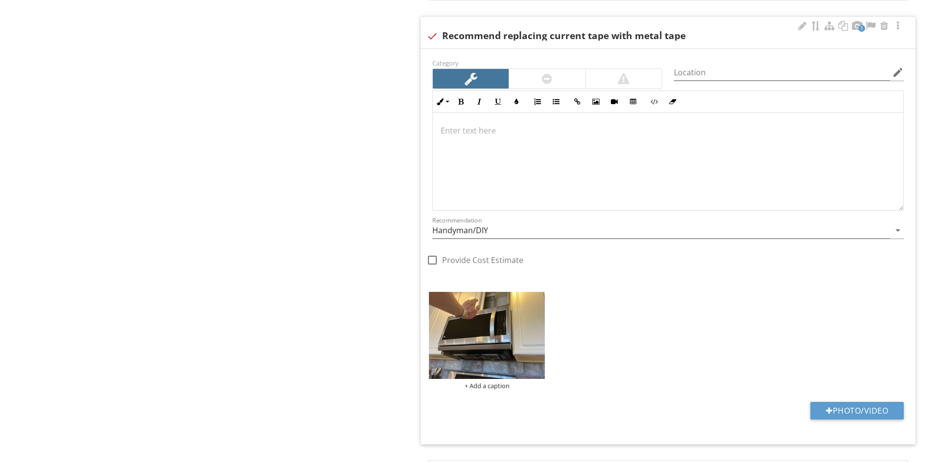
click at [481, 326] on img at bounding box center [487, 335] width 116 height 87
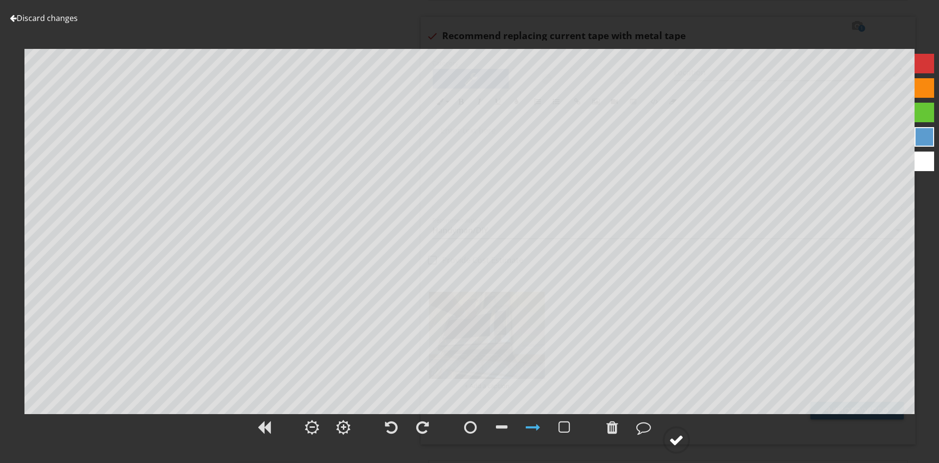
click at [678, 434] on div at bounding box center [676, 440] width 15 height 15
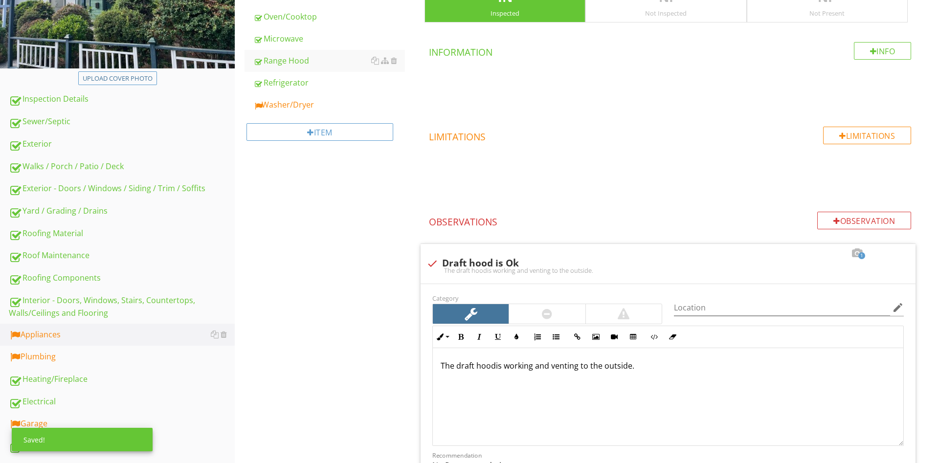
scroll to position [0, 0]
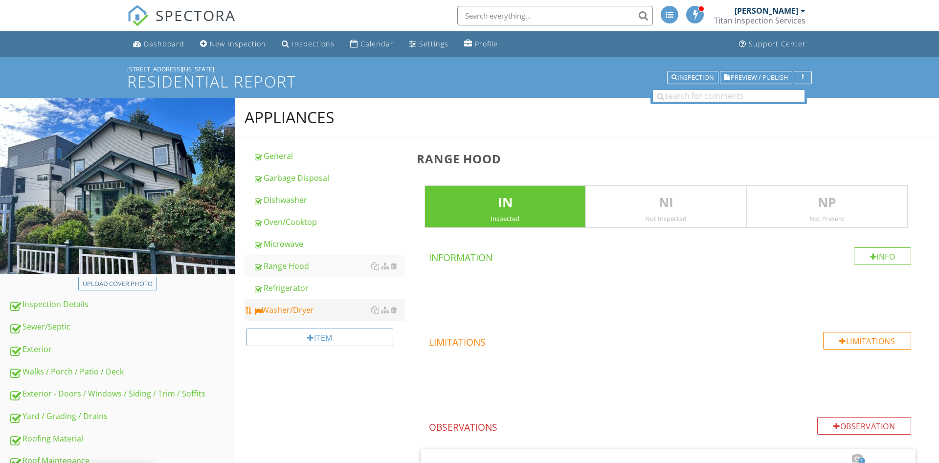
click at [323, 307] on div "Washer/Dryer" at bounding box center [329, 310] width 152 height 12
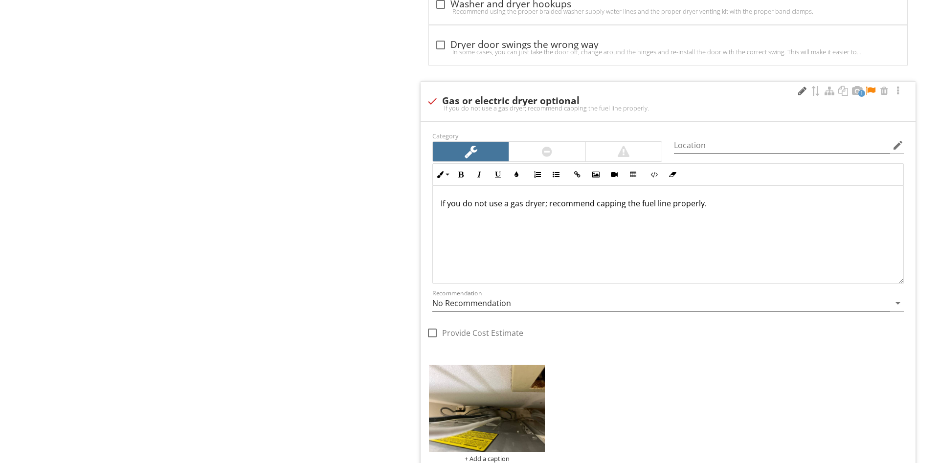
click at [804, 91] on div at bounding box center [802, 91] width 12 height 10
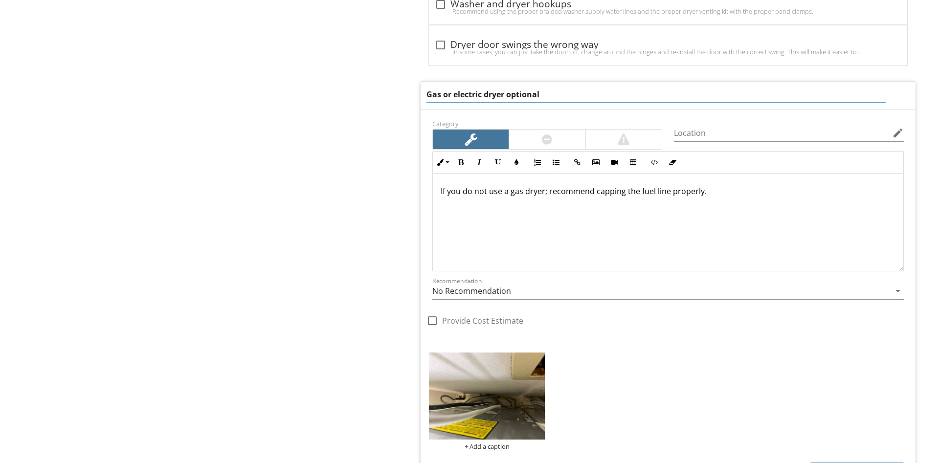
drag, startPoint x: 609, startPoint y: 99, endPoint x: 442, endPoint y: 112, distance: 167.2
click at [442, 103] on input "Gas or electric dryer optional" at bounding box center [655, 95] width 459 height 16
type input "Gas dryer setup"
click at [732, 189] on div "If you do not use a gas dryer; recommend capping the fuel line properly." at bounding box center [668, 223] width 470 height 98
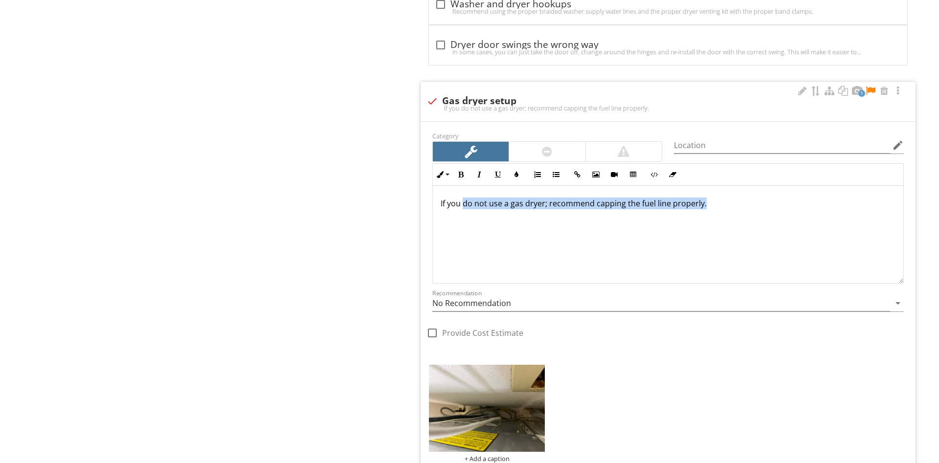
drag, startPoint x: 744, startPoint y: 214, endPoint x: 464, endPoint y: 223, distance: 280.8
click at [464, 223] on div "If you do not use a gas dryer; recommend capping the fuel line properly." at bounding box center [668, 235] width 470 height 98
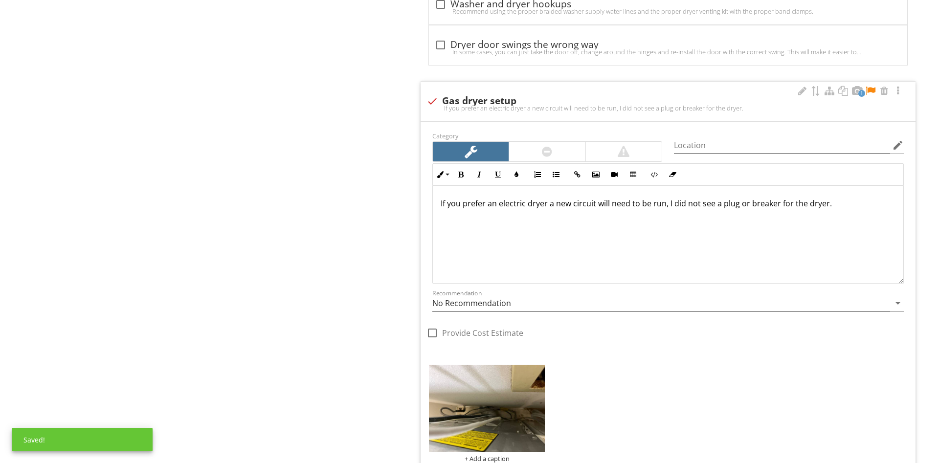
click at [555, 150] on div at bounding box center [547, 152] width 76 height 20
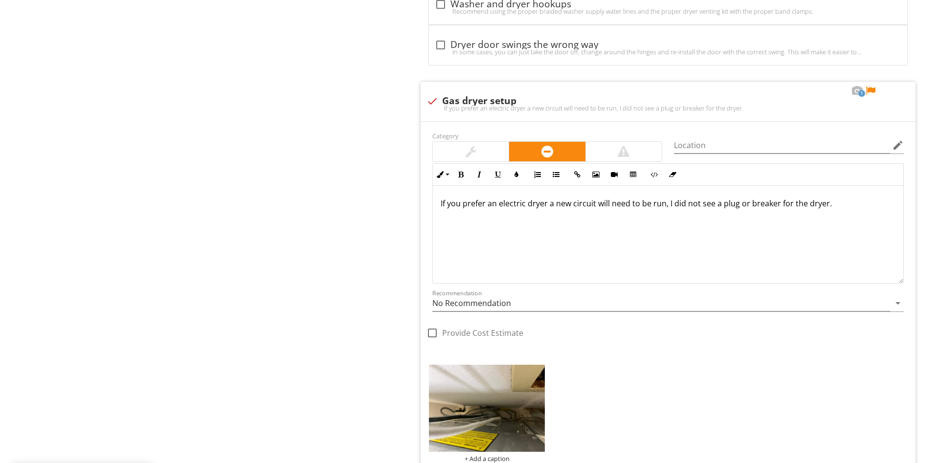
click at [840, 217] on div "If you prefer an electric dryer a new circuit will need to be run, I did not se…" at bounding box center [668, 235] width 470 height 98
click at [872, 93] on div at bounding box center [870, 91] width 12 height 10
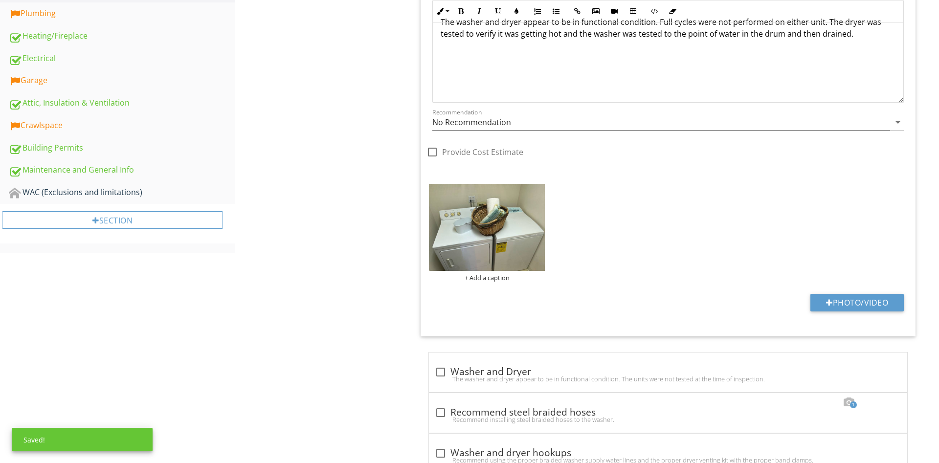
scroll to position [299, 0]
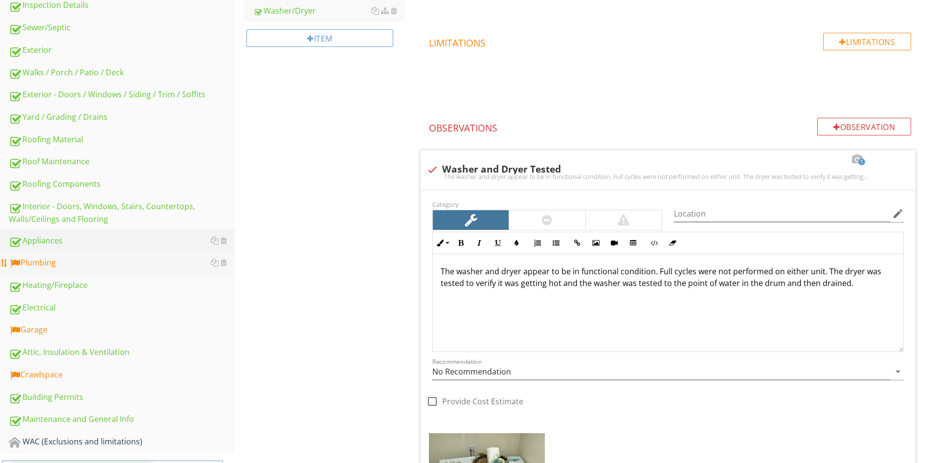
click at [57, 265] on div "Plumbing" at bounding box center [122, 263] width 226 height 13
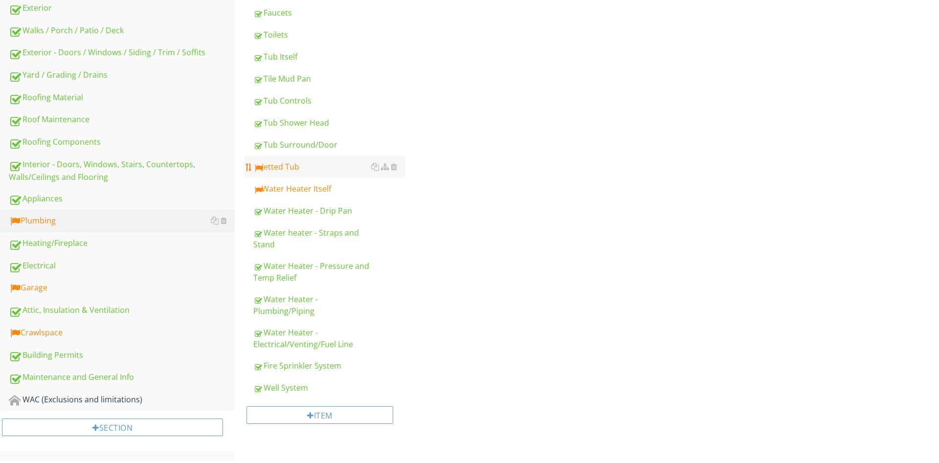
click at [292, 162] on div "Jetted Tub" at bounding box center [329, 167] width 152 height 12
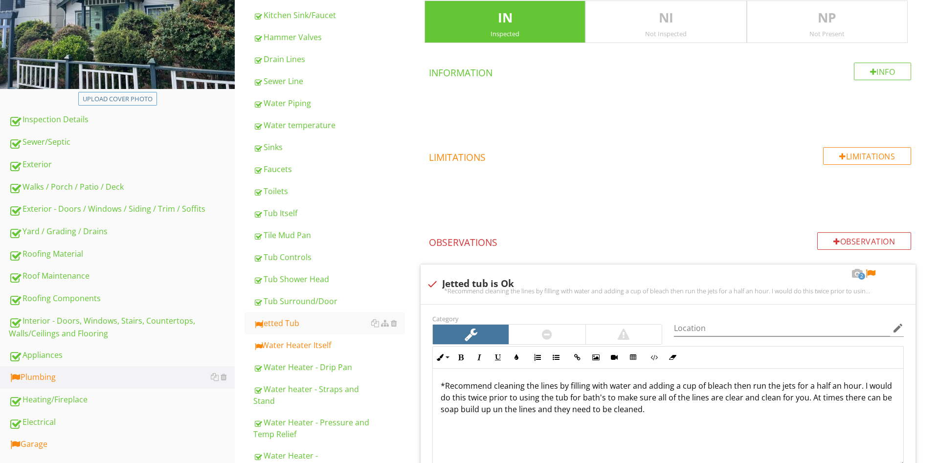
scroll to position [136, 0]
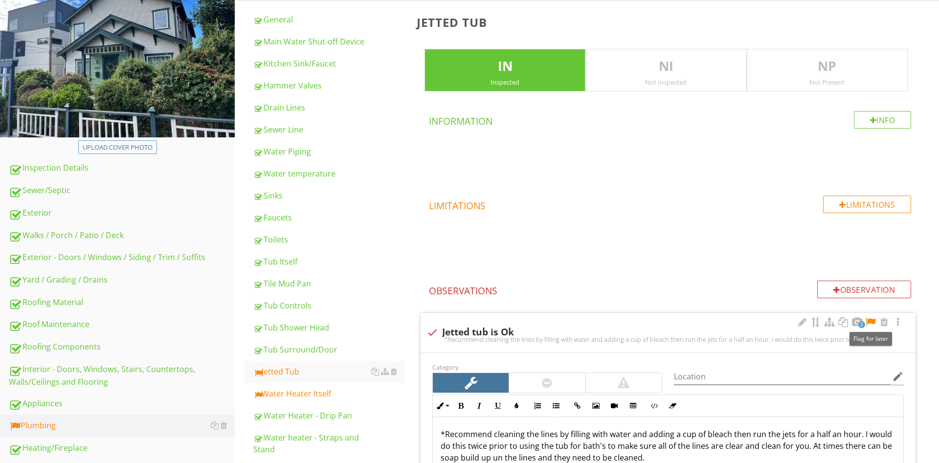
click at [872, 321] on div at bounding box center [870, 322] width 12 height 10
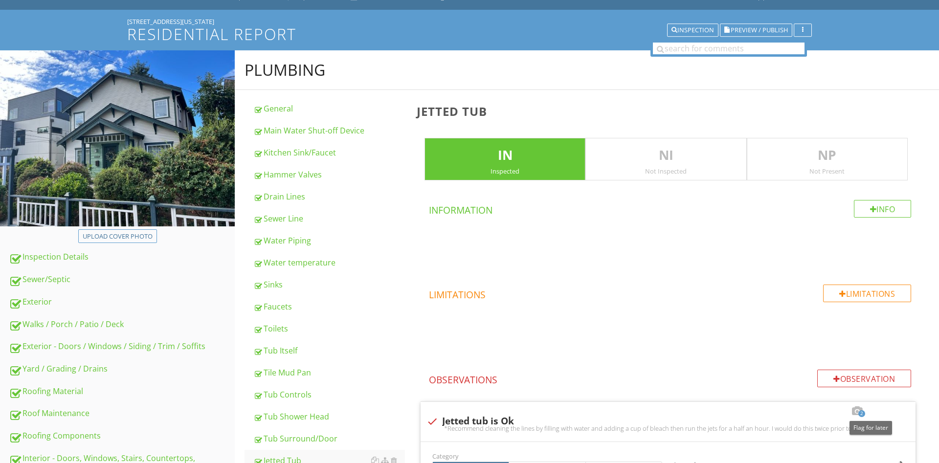
scroll to position [0, 0]
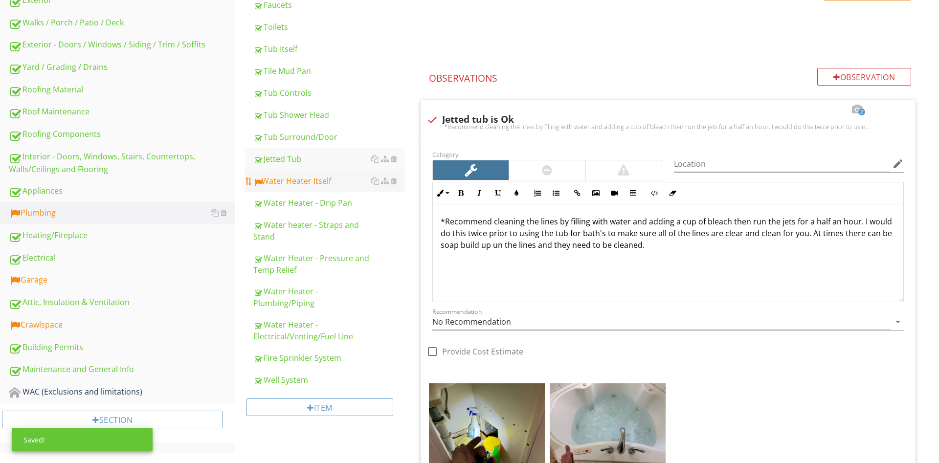
click at [309, 184] on div "Water Heater Itself" at bounding box center [329, 181] width 152 height 12
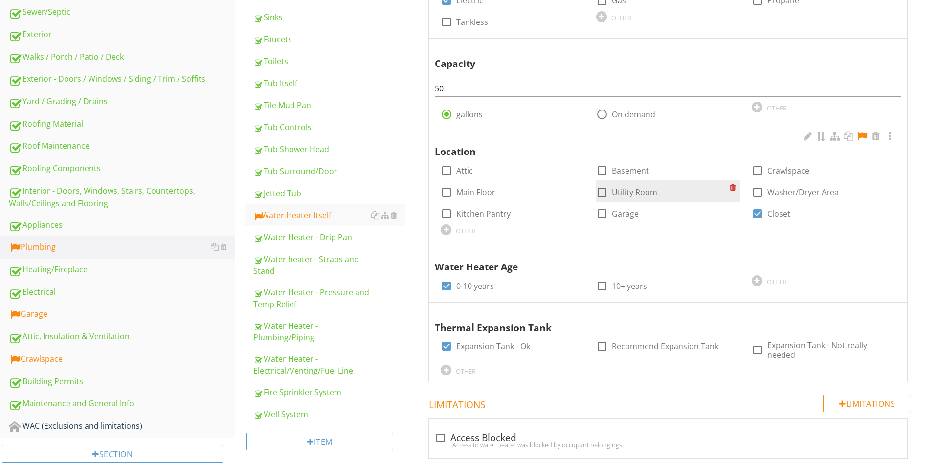
scroll to position [299, 0]
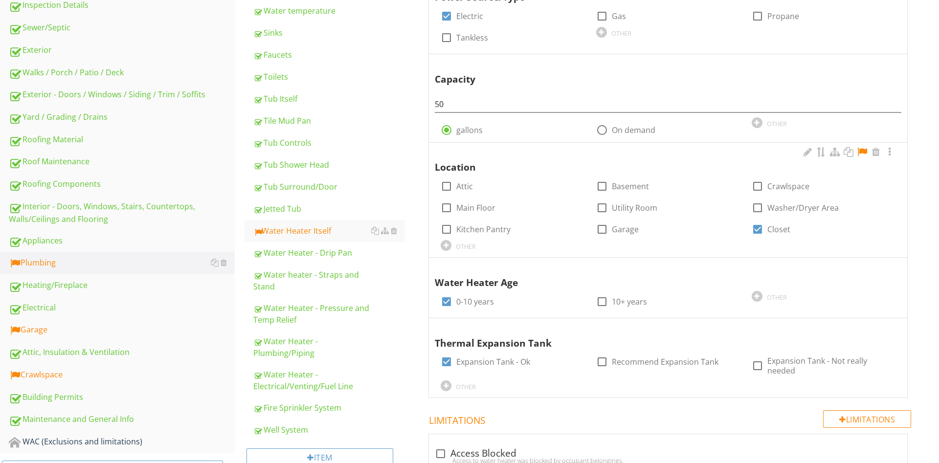
click at [862, 153] on div at bounding box center [862, 152] width 12 height 10
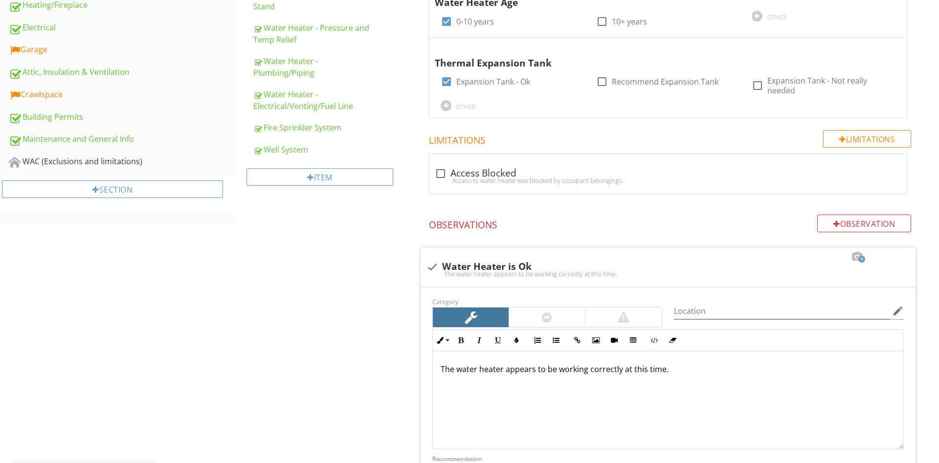
scroll to position [0, 0]
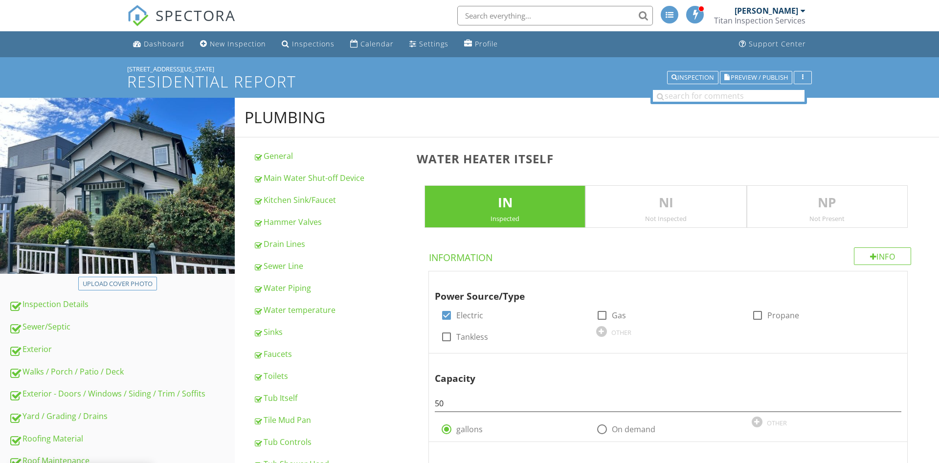
drag, startPoint x: 393, startPoint y: 196, endPoint x: 354, endPoint y: 0, distance: 199.3
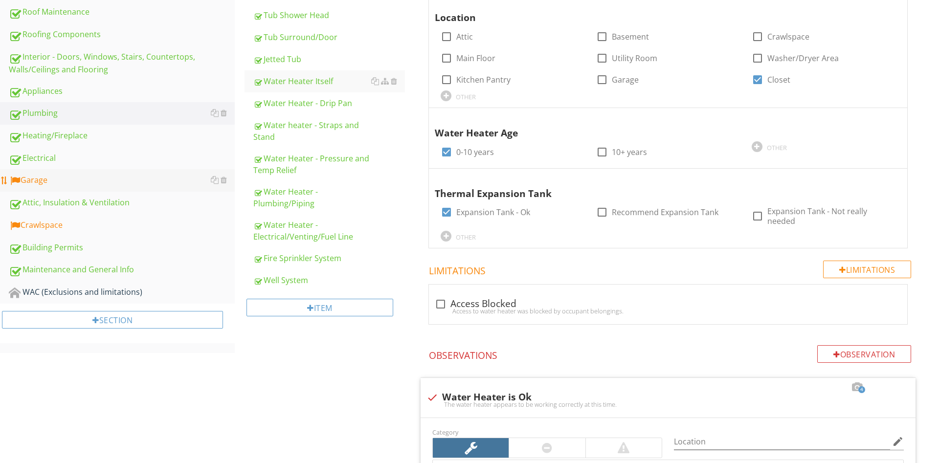
click at [38, 182] on div "Garage" at bounding box center [122, 180] width 226 height 13
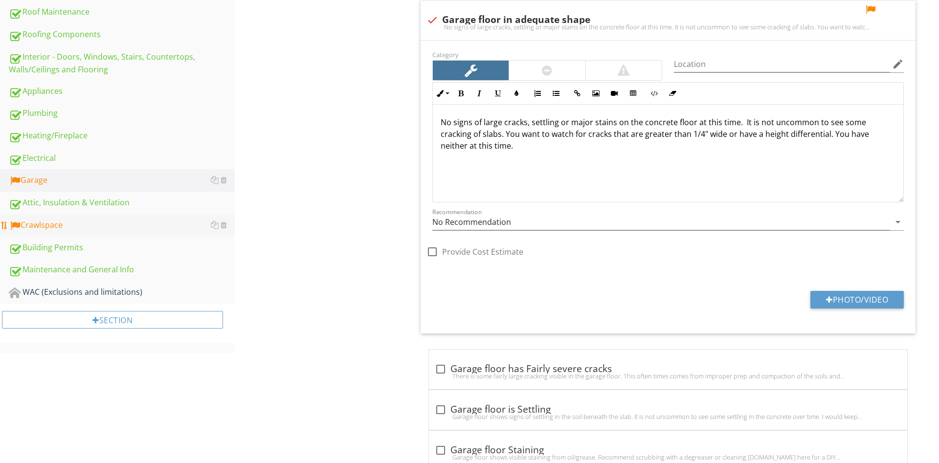
click at [75, 224] on div "Crawlspace" at bounding box center [122, 225] width 226 height 13
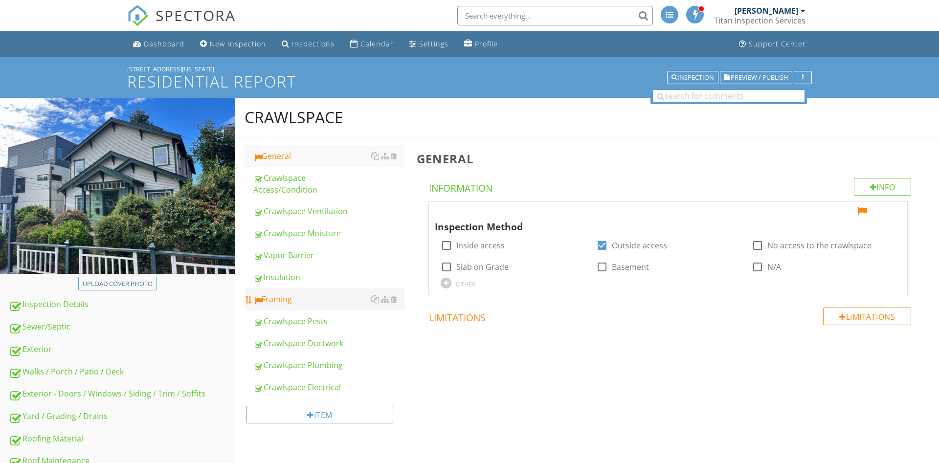
click at [288, 293] on div "Framing" at bounding box center [329, 299] width 152 height 12
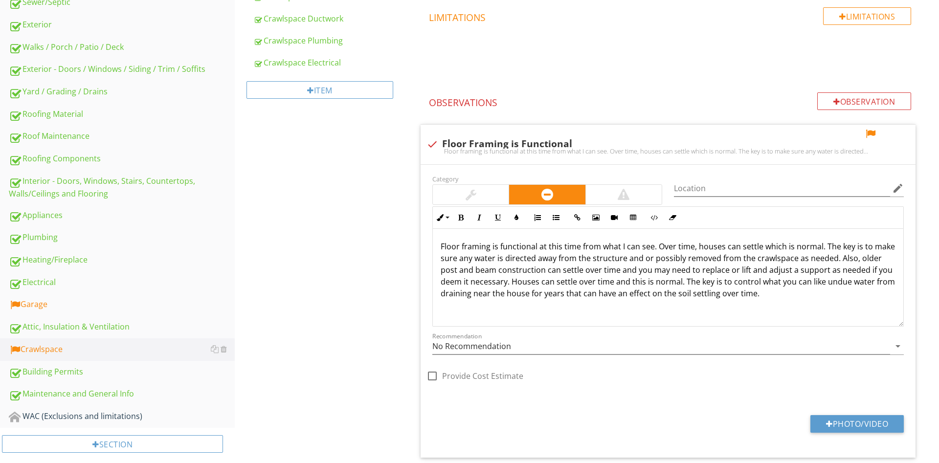
scroll to position [299, 0]
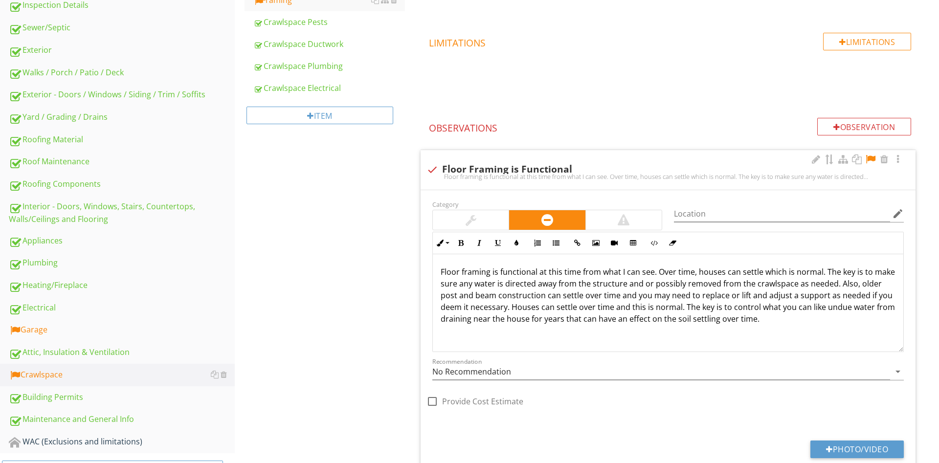
click at [869, 157] on div at bounding box center [870, 159] width 12 height 10
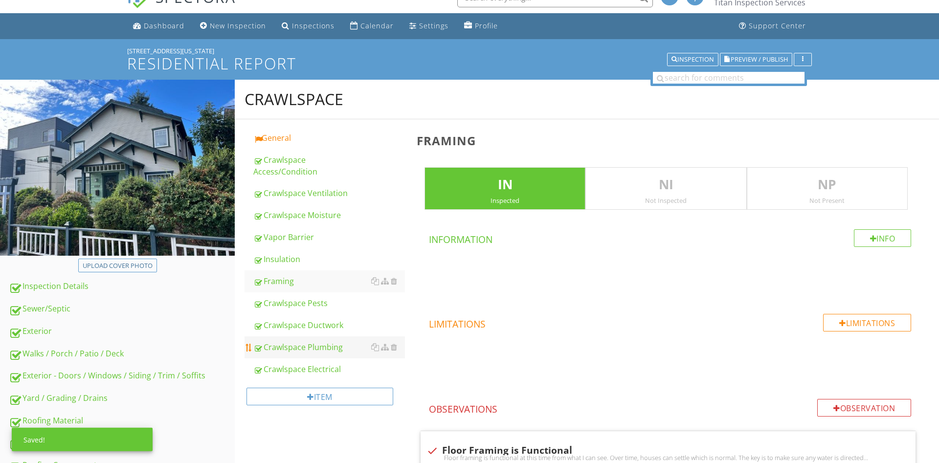
scroll to position [0, 0]
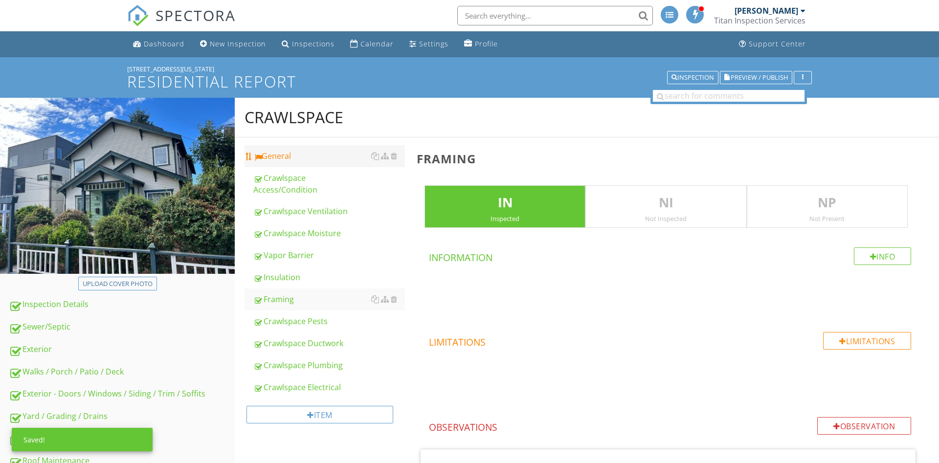
click at [294, 161] on div "General" at bounding box center [329, 156] width 152 height 12
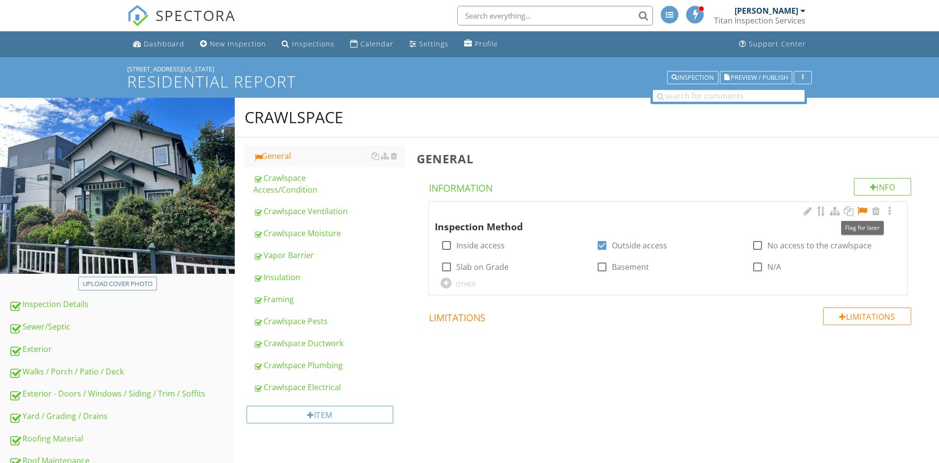
click at [862, 210] on div at bounding box center [862, 211] width 12 height 10
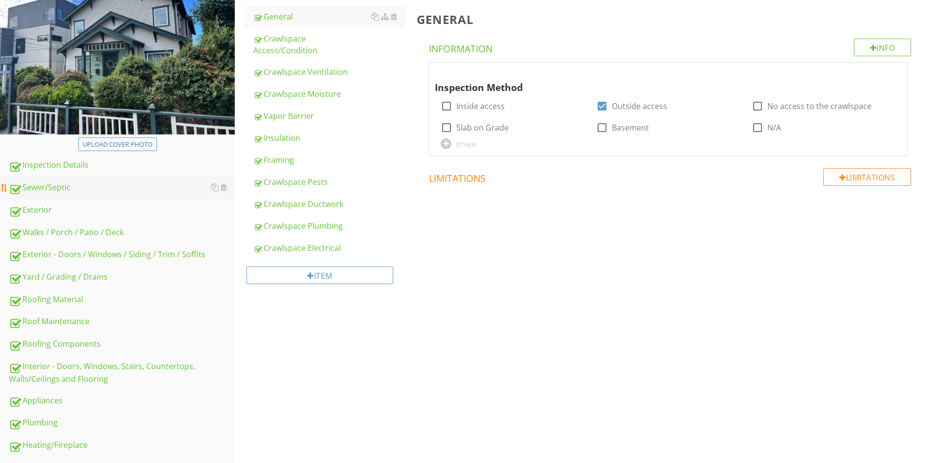
scroll to position [339, 0]
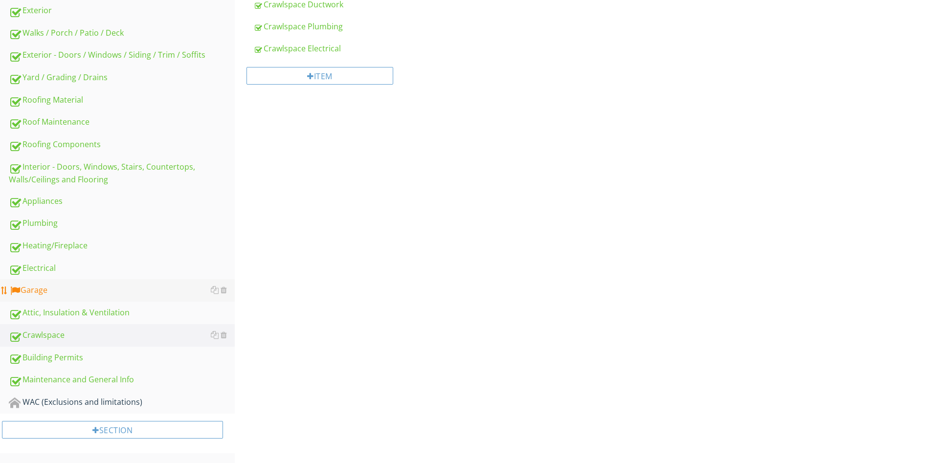
click at [64, 279] on link "Electrical" at bounding box center [122, 268] width 226 height 22
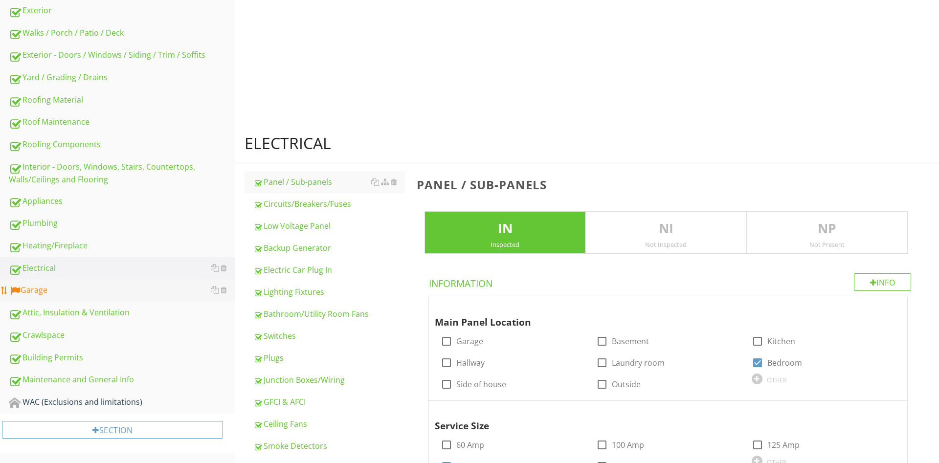
click at [60, 289] on div "Garage" at bounding box center [122, 290] width 226 height 13
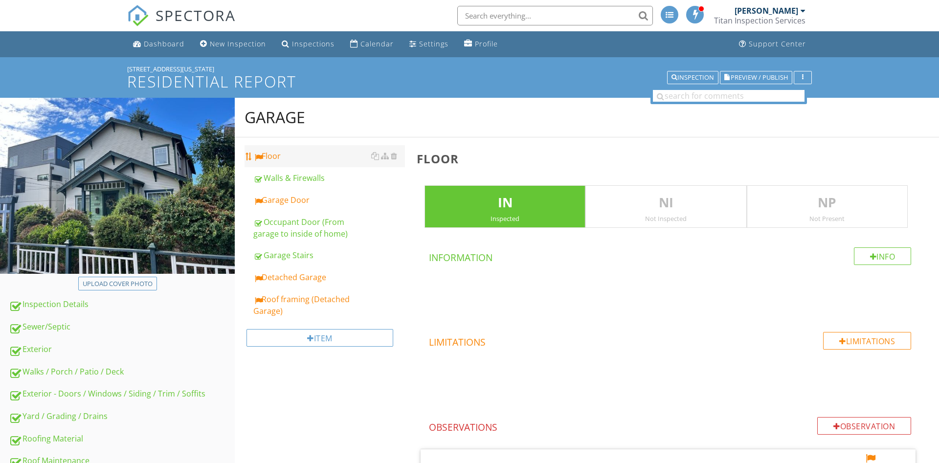
click at [292, 153] on div "Floor" at bounding box center [329, 156] width 152 height 12
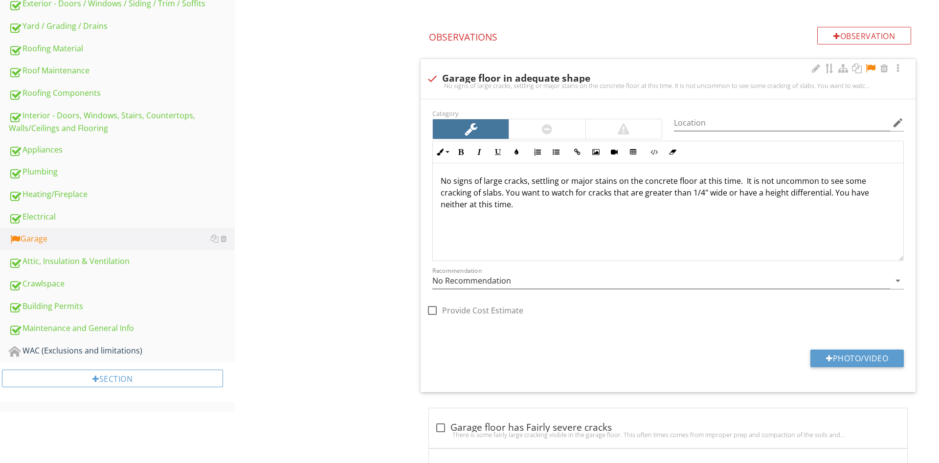
scroll to position [514, 0]
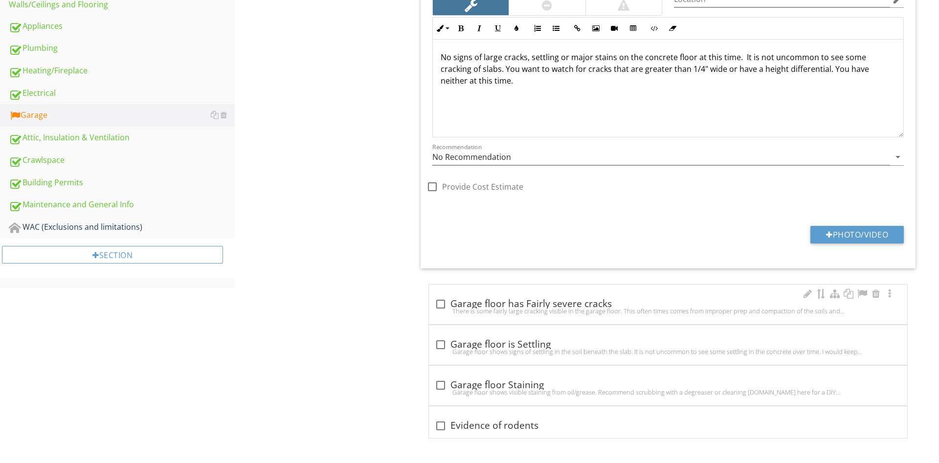
click at [548, 318] on div "check_box_outline_blank Garage floor has Fairly severe cracks There is some fai…" at bounding box center [668, 305] width 478 height 40
checkbox input "true"
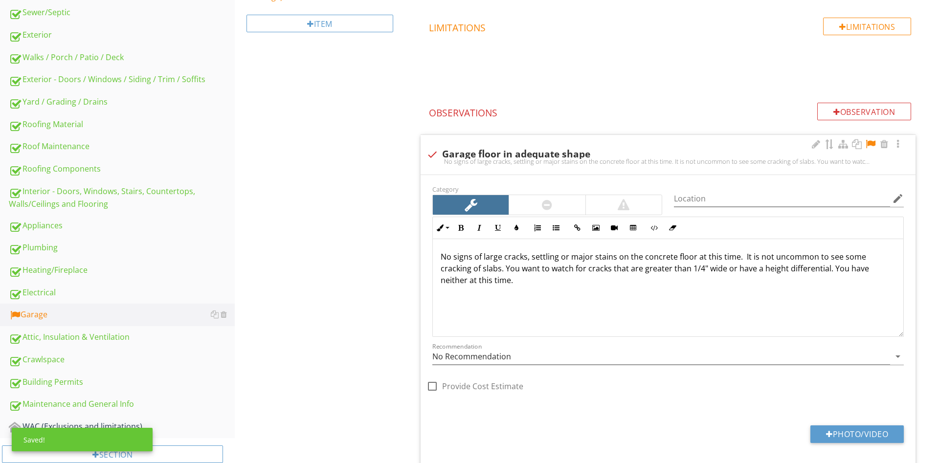
click at [471, 153] on div "check Garage floor in adequate shape" at bounding box center [667, 155] width 483 height 12
checkbox input "true"
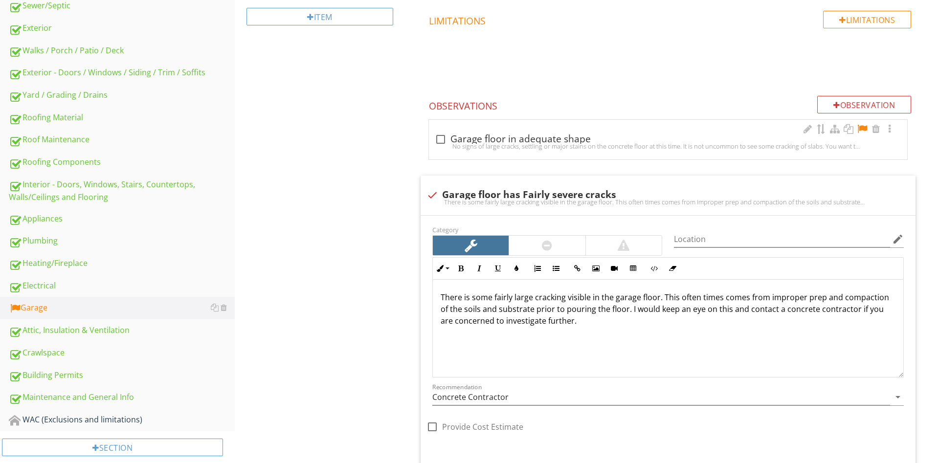
click at [859, 130] on div at bounding box center [862, 129] width 12 height 10
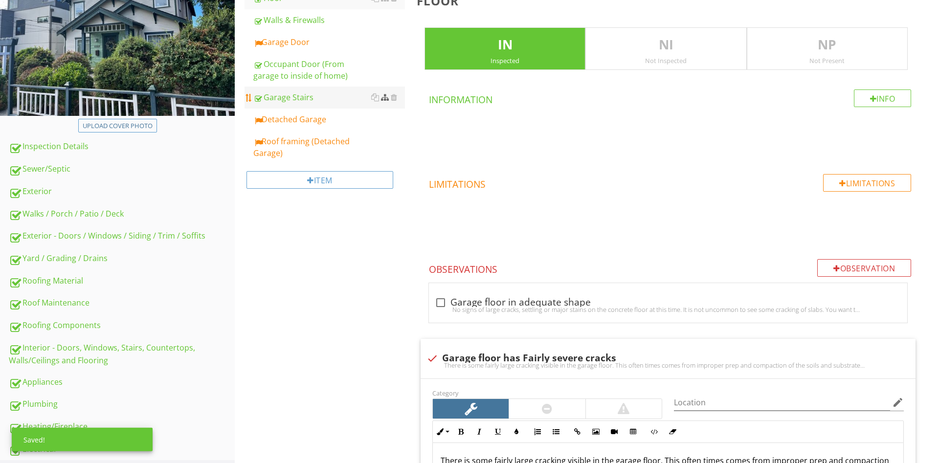
scroll to position [72, 0]
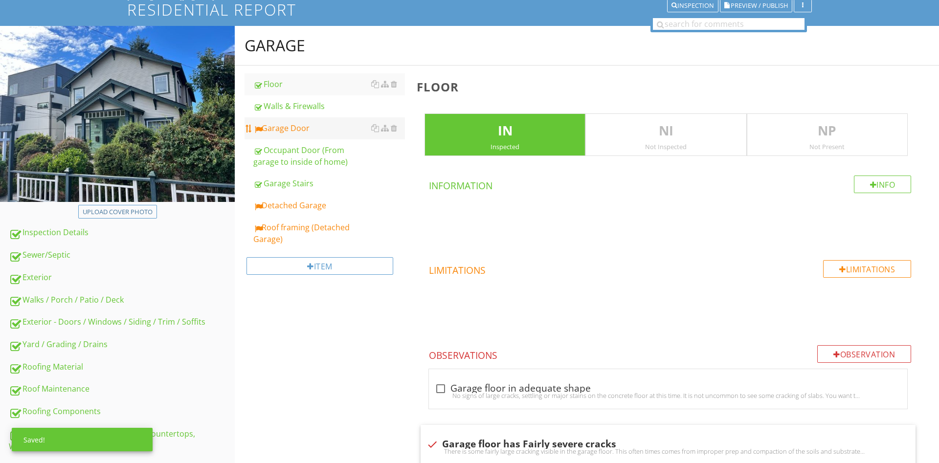
click at [294, 131] on div "Garage Door" at bounding box center [329, 128] width 152 height 12
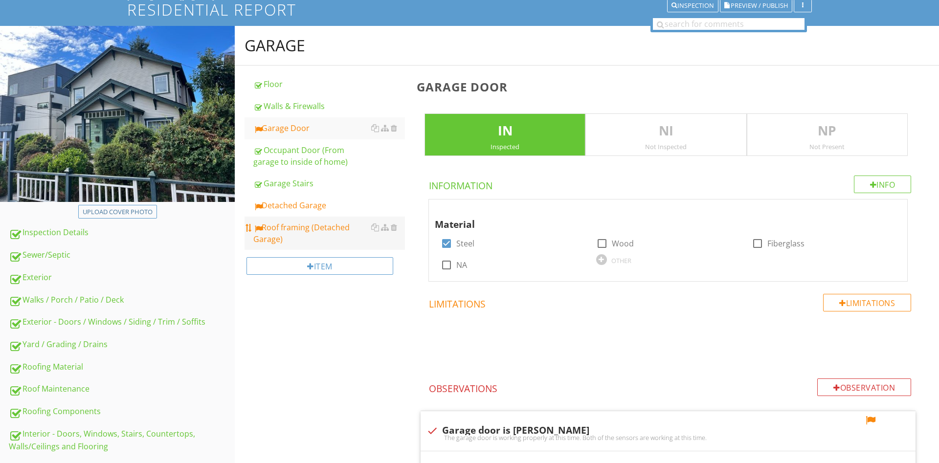
click at [294, 228] on div "Roof framing (Detached Garage)" at bounding box center [329, 232] width 152 height 23
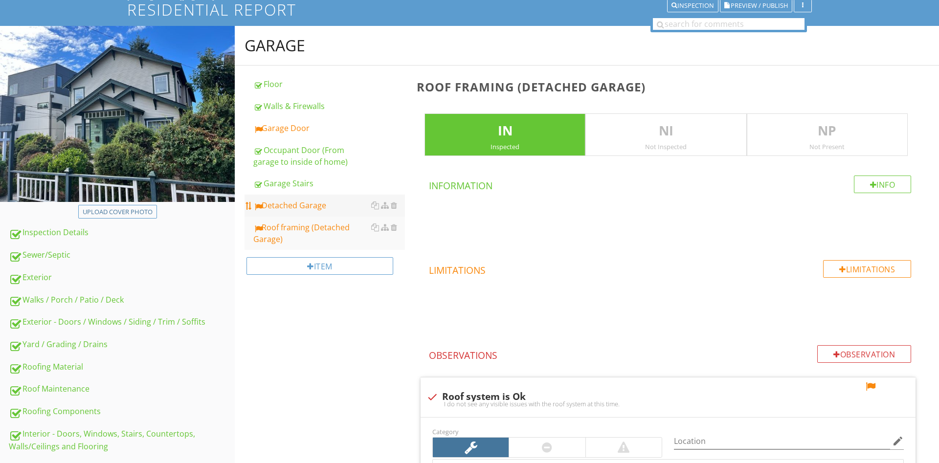
click at [304, 203] on div "Detached Garage" at bounding box center [329, 205] width 152 height 12
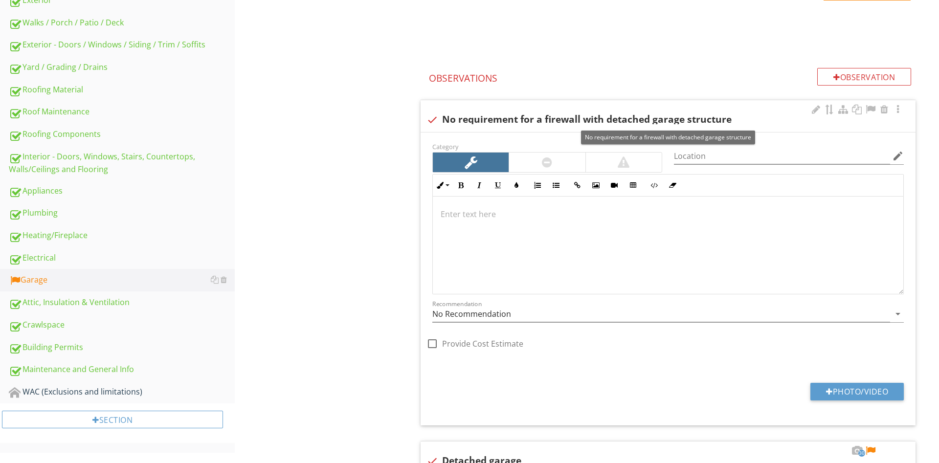
click at [475, 122] on div "check No requirement for a firewall with detached garage structure" at bounding box center [667, 120] width 483 height 12
checkbox input "true"
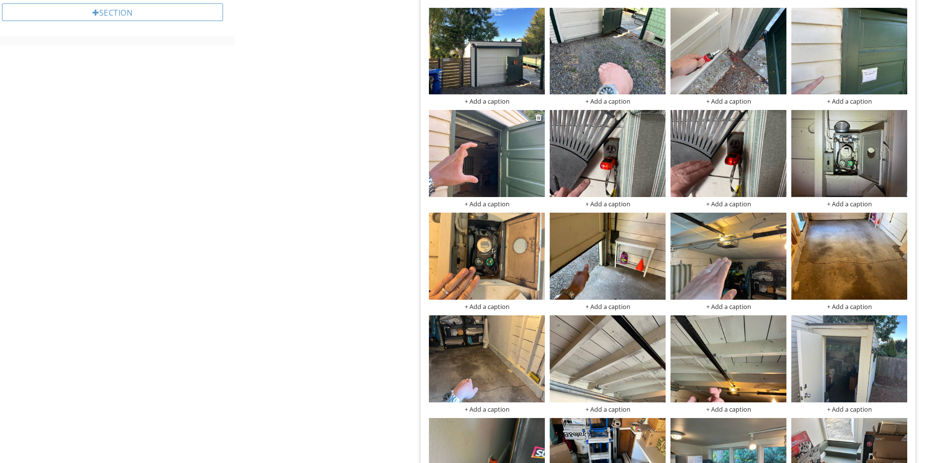
scroll to position [748, 0]
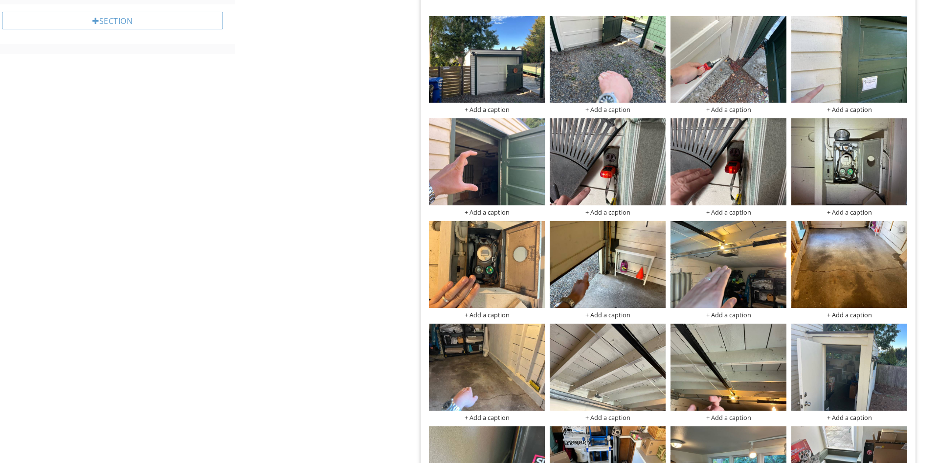
click at [900, 228] on div at bounding box center [901, 228] width 6 height 8
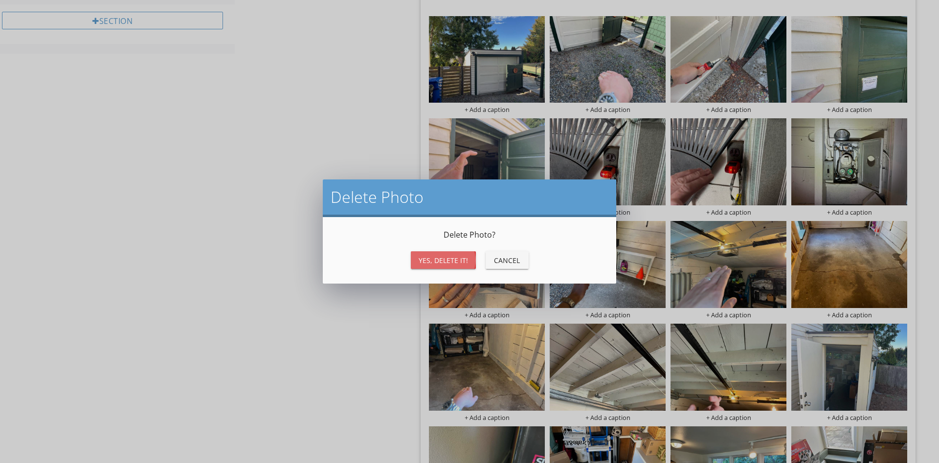
click at [455, 261] on div "Yes, Delete it!" at bounding box center [442, 260] width 49 height 10
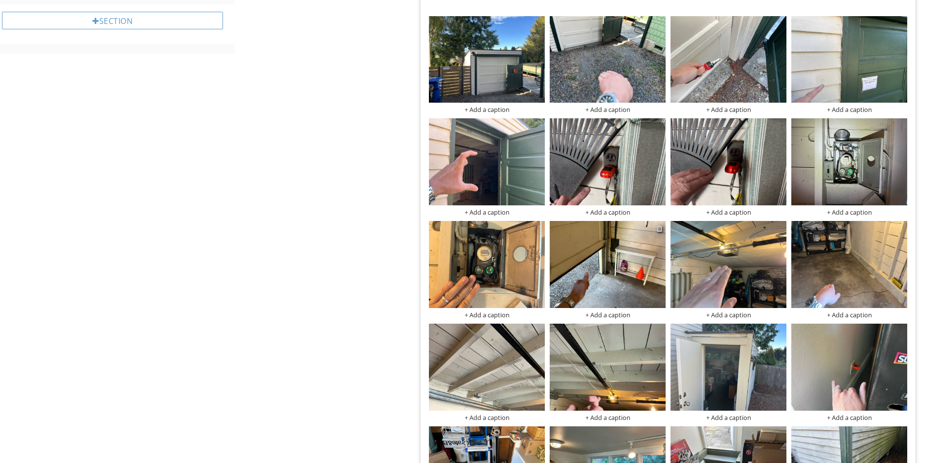
click at [658, 228] on div at bounding box center [659, 228] width 6 height 8
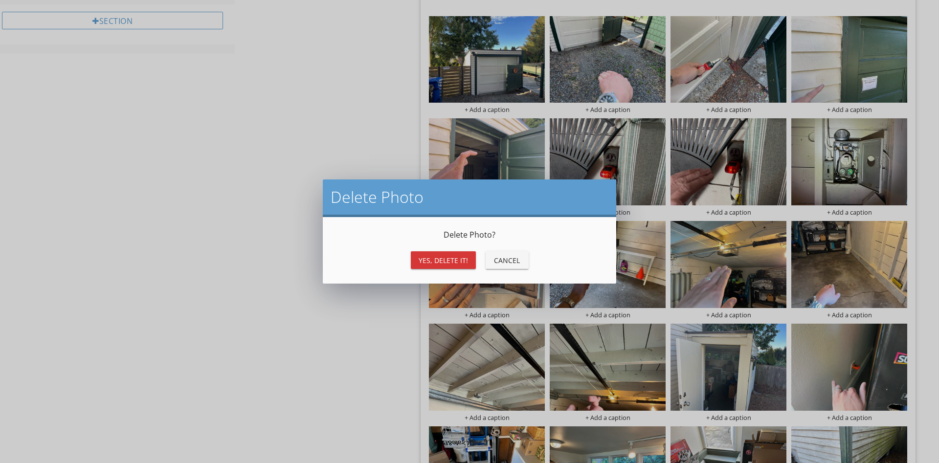
click at [435, 257] on div "Yes, Delete it!" at bounding box center [442, 260] width 49 height 10
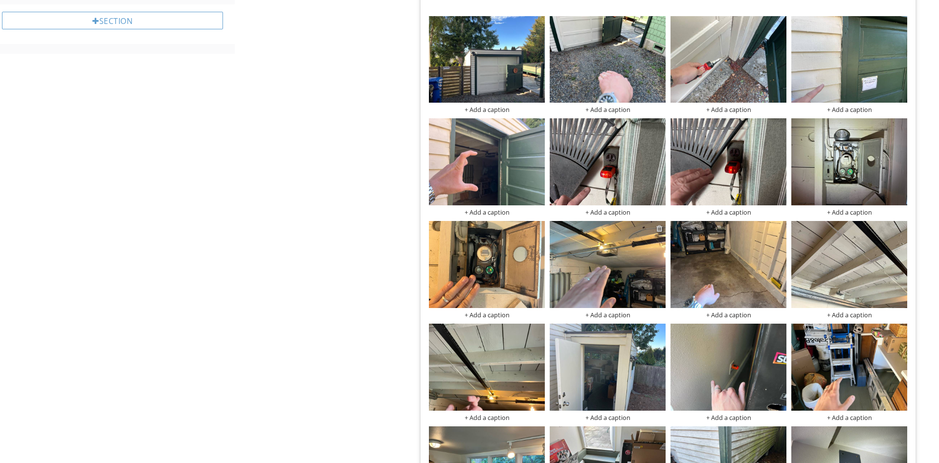
click at [659, 226] on div at bounding box center [659, 228] width 6 height 8
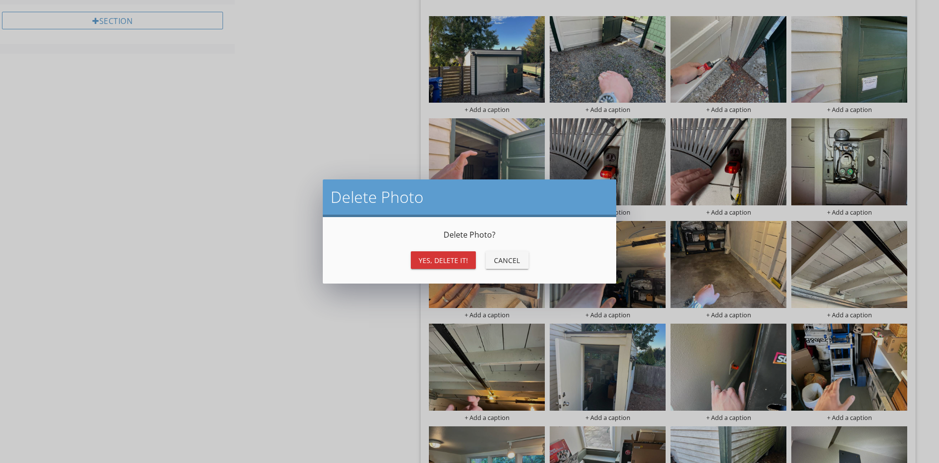
click at [439, 258] on div "Yes, Delete it!" at bounding box center [442, 260] width 49 height 10
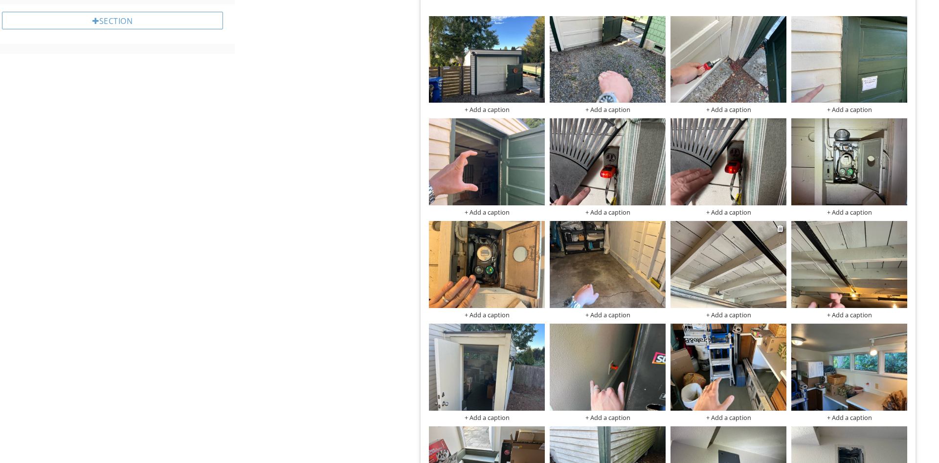
click at [737, 266] on img at bounding box center [728, 264] width 116 height 87
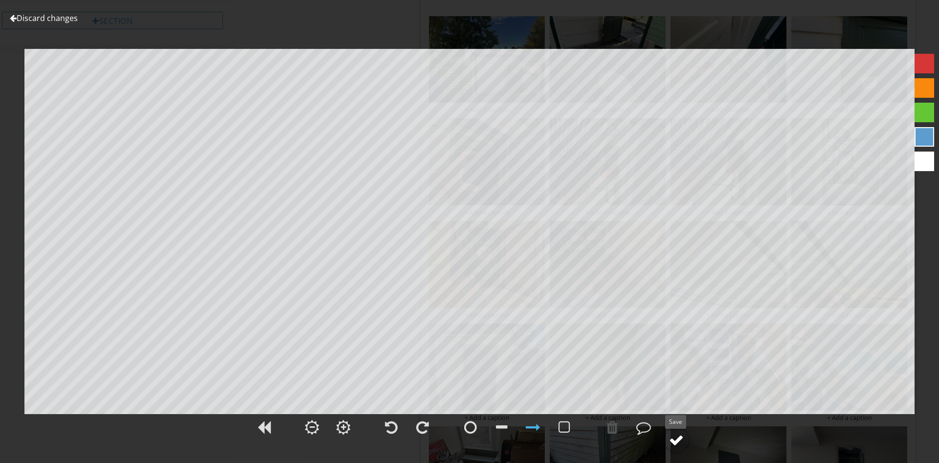
drag, startPoint x: 677, startPoint y: 443, endPoint x: 685, endPoint y: 411, distance: 33.3
click at [677, 443] on div at bounding box center [676, 440] width 15 height 15
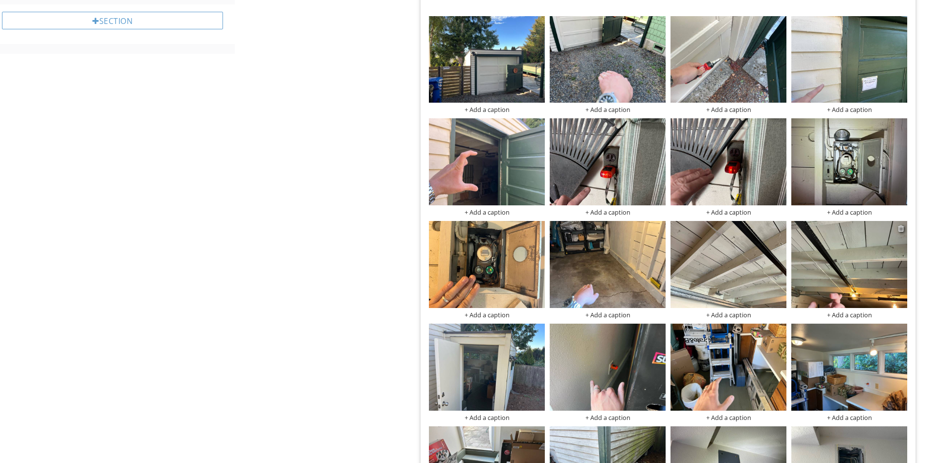
click at [902, 226] on div at bounding box center [901, 228] width 6 height 8
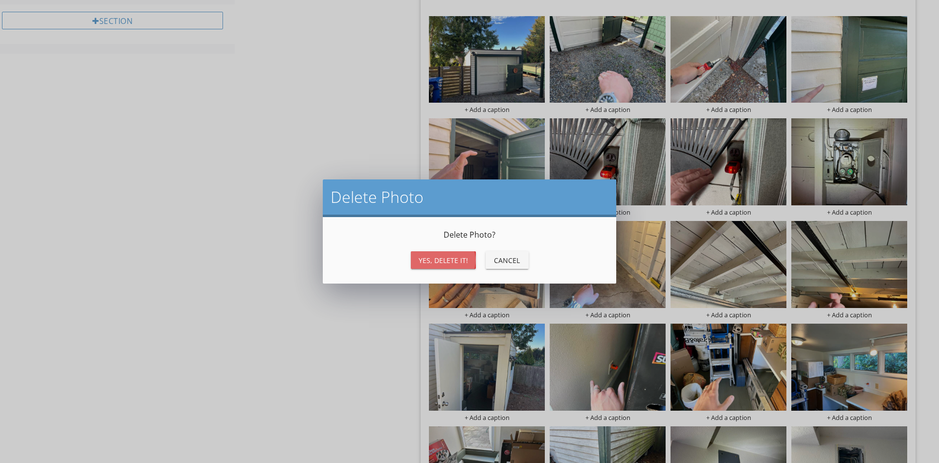
click at [444, 256] on div "Yes, Delete it!" at bounding box center [442, 260] width 49 height 10
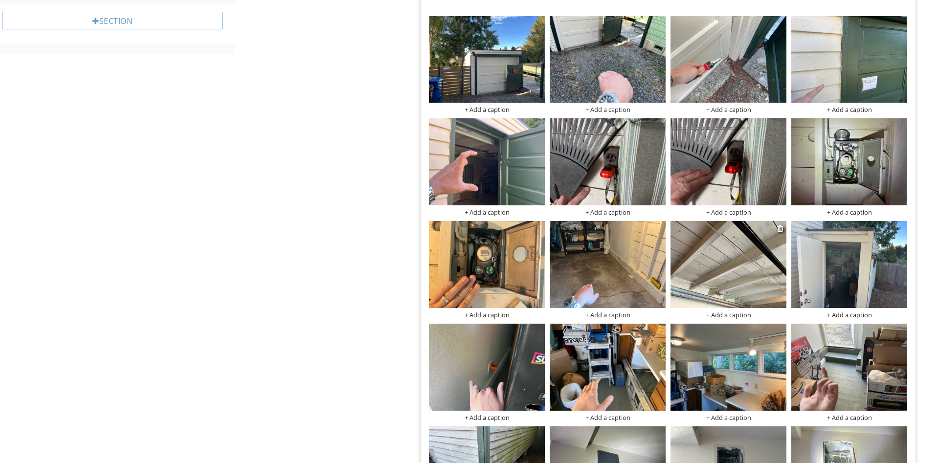
click at [777, 227] on img at bounding box center [728, 264] width 116 height 87
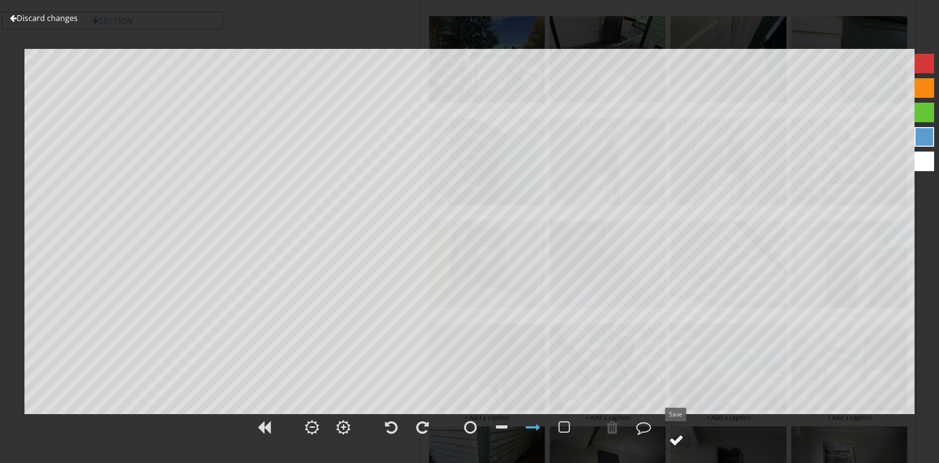
click at [673, 436] on div at bounding box center [676, 440] width 15 height 15
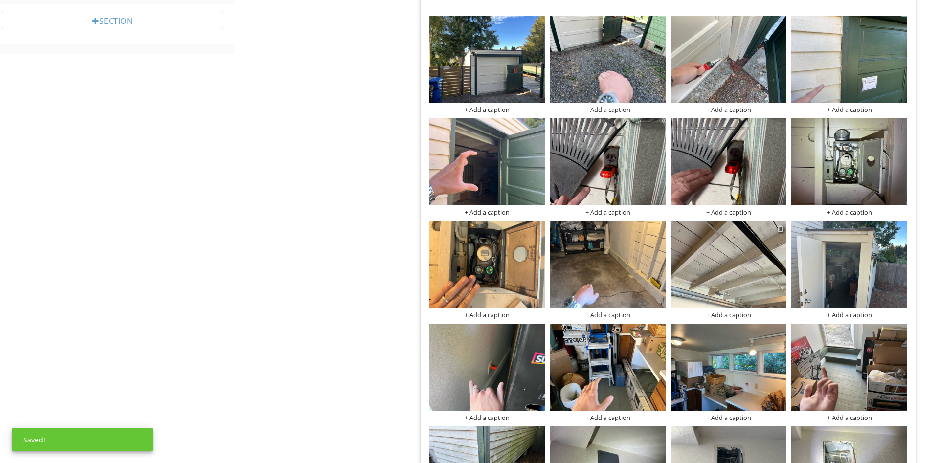
click at [780, 228] on div at bounding box center [780, 228] width 6 height 8
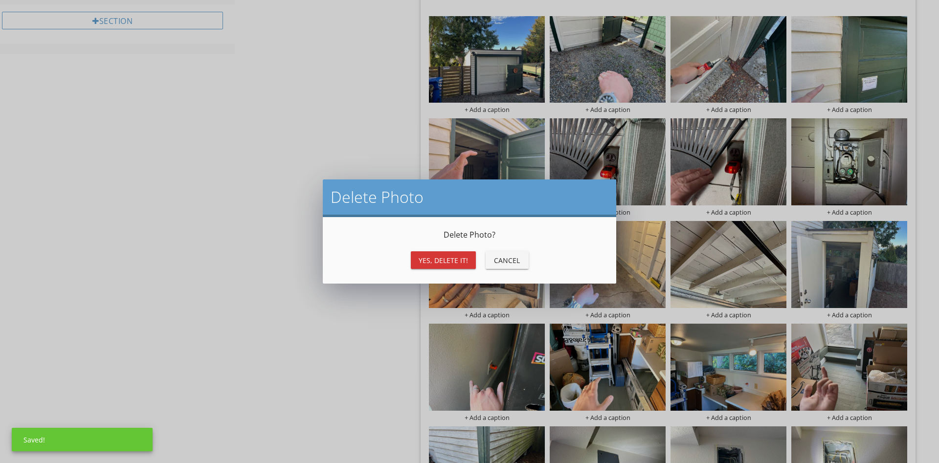
click at [447, 258] on div "Yes, Delete it!" at bounding box center [442, 260] width 49 height 10
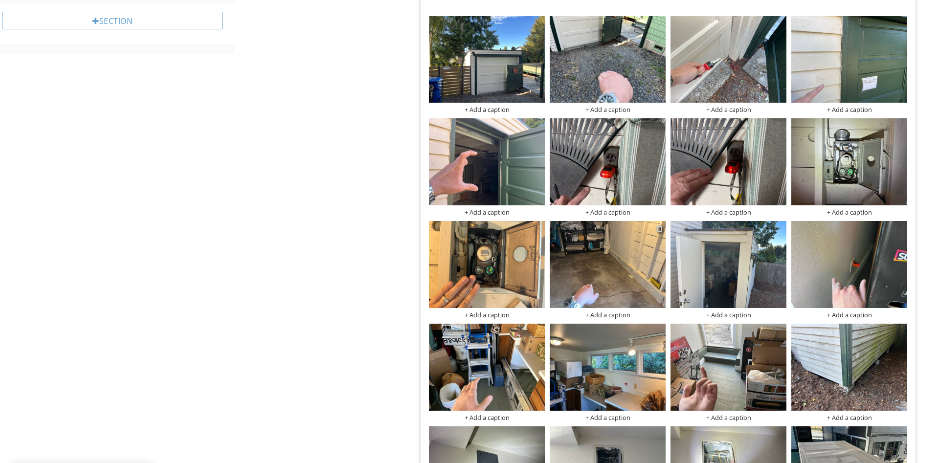
click at [659, 230] on div at bounding box center [659, 228] width 6 height 8
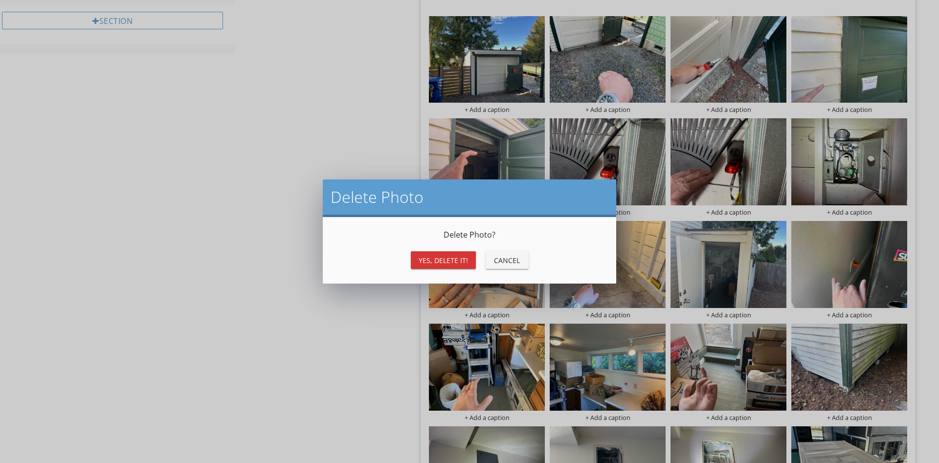
click at [447, 255] on div "Yes, Delete it!" at bounding box center [442, 260] width 49 height 10
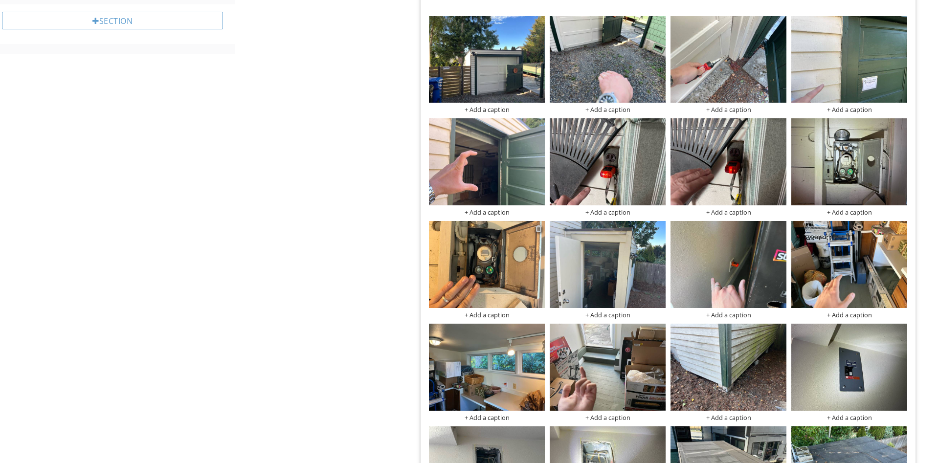
click at [537, 225] on div at bounding box center [538, 228] width 6 height 8
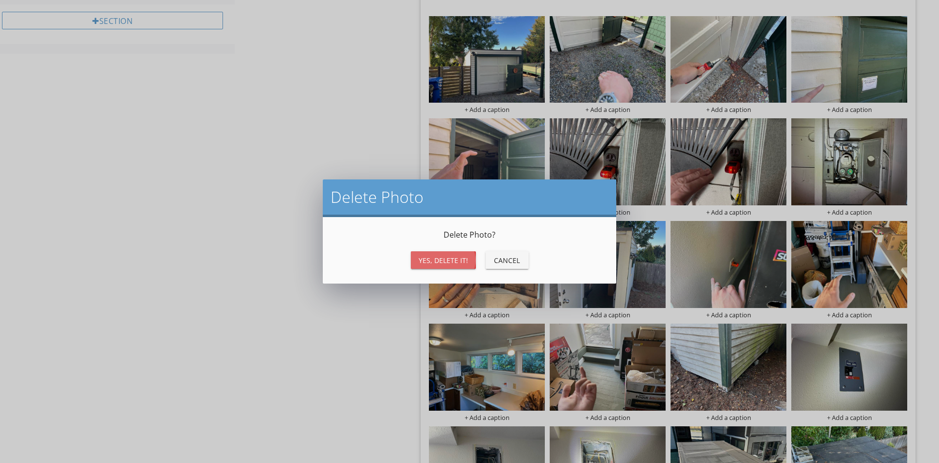
click at [444, 260] on div "Yes, Delete it!" at bounding box center [442, 260] width 49 height 10
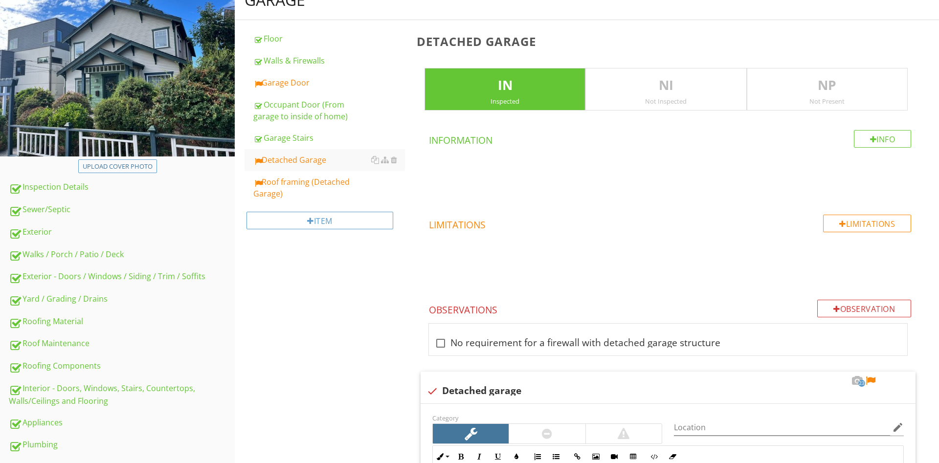
scroll to position [109, 0]
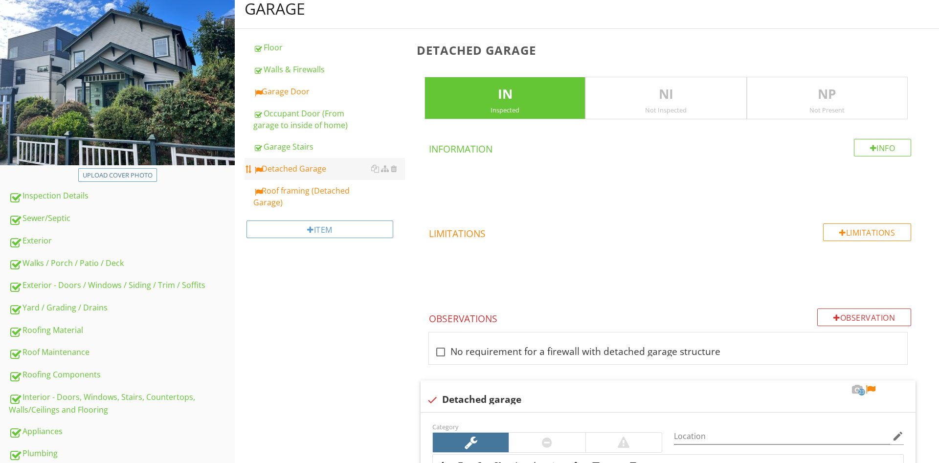
click at [293, 165] on div "Detached Garage" at bounding box center [329, 169] width 152 height 12
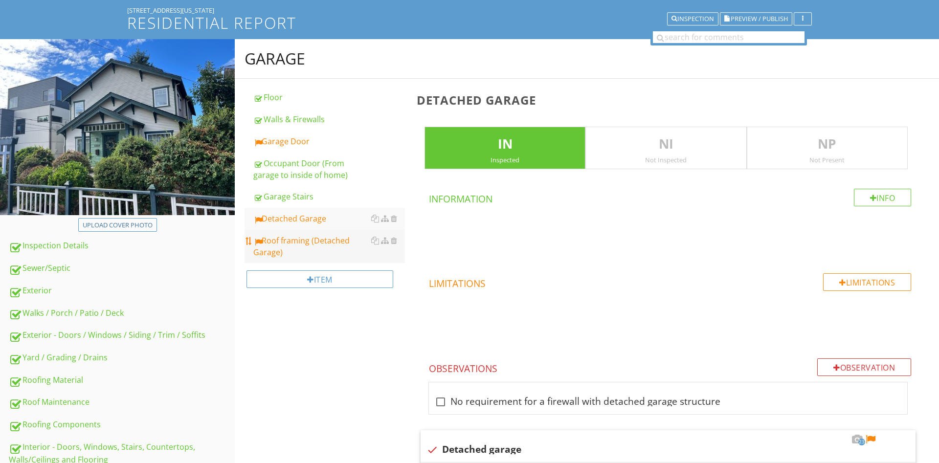
click at [301, 247] on div "Roof framing (Detached Garage)" at bounding box center [329, 246] width 152 height 23
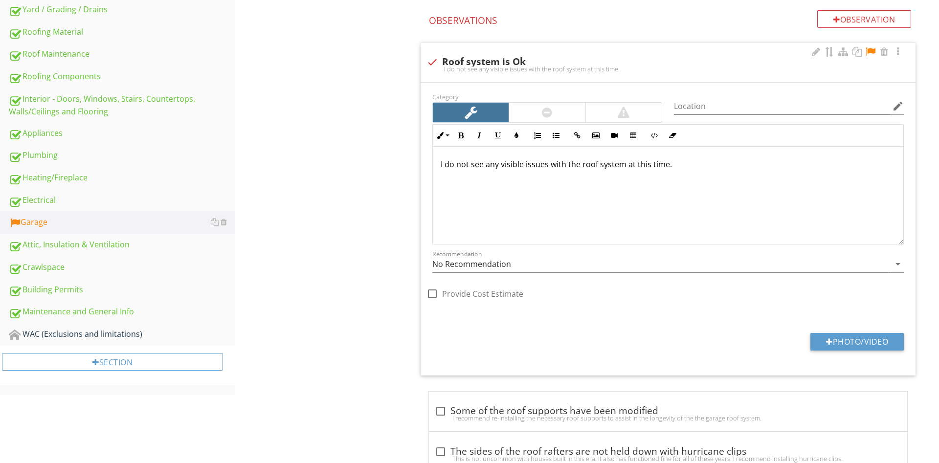
scroll to position [440, 0]
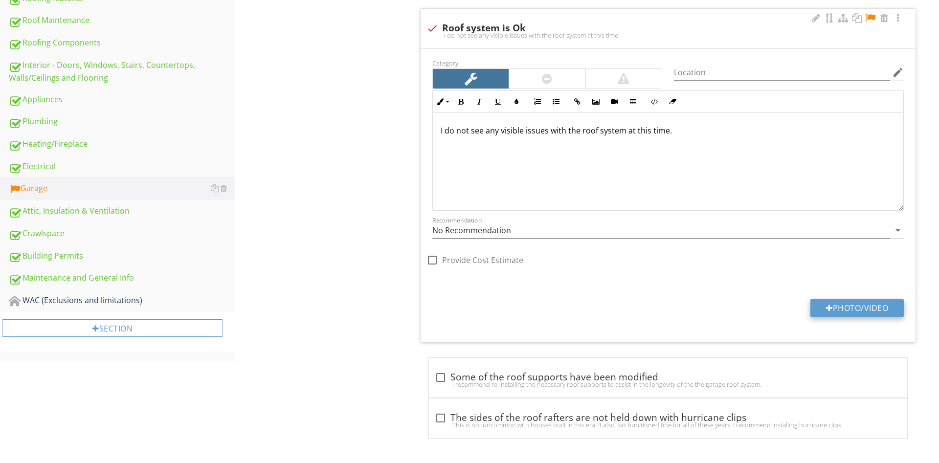
click at [871, 309] on button "Photo/Video" at bounding box center [856, 308] width 93 height 18
type input "C:\fakepath\data4.jpg"
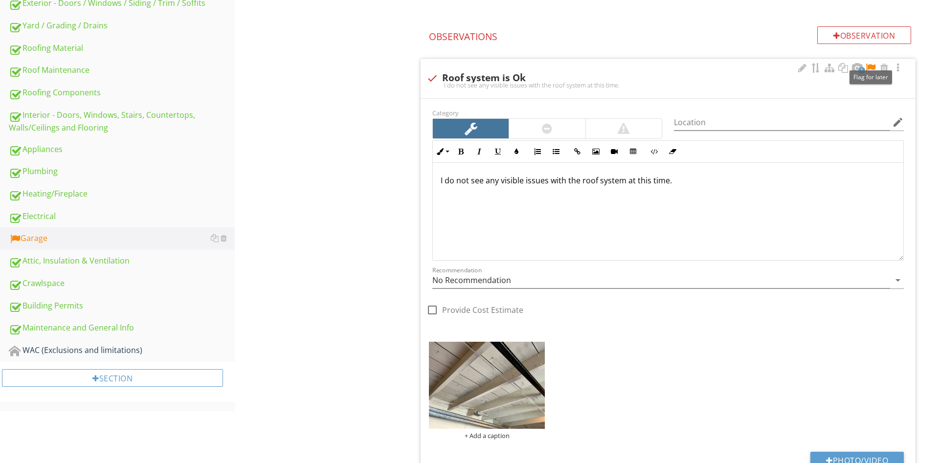
click at [869, 65] on div at bounding box center [870, 68] width 12 height 10
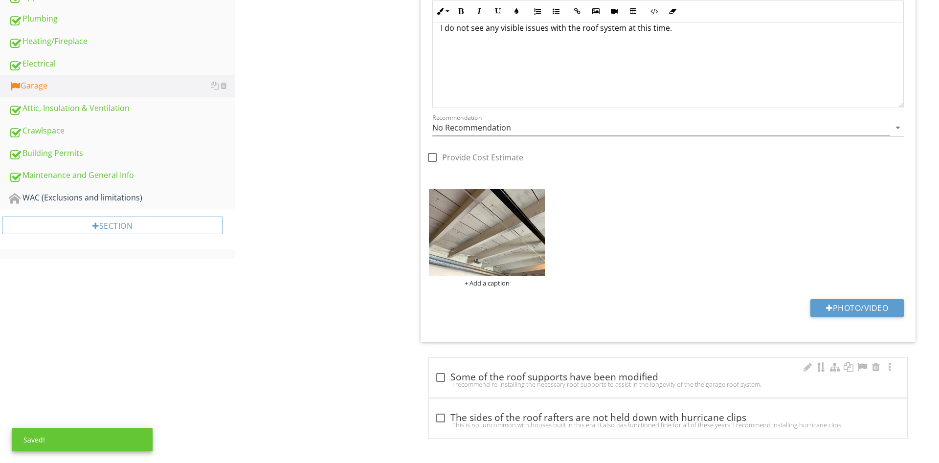
click at [545, 363] on div "check_box_outline_blank Some of the roof supports have been modified I recommen…" at bounding box center [668, 378] width 478 height 40
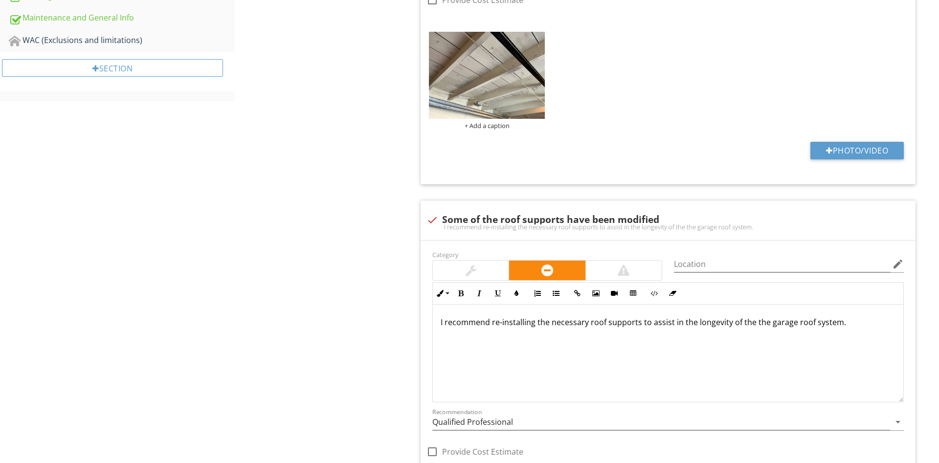
scroll to position [693, 0]
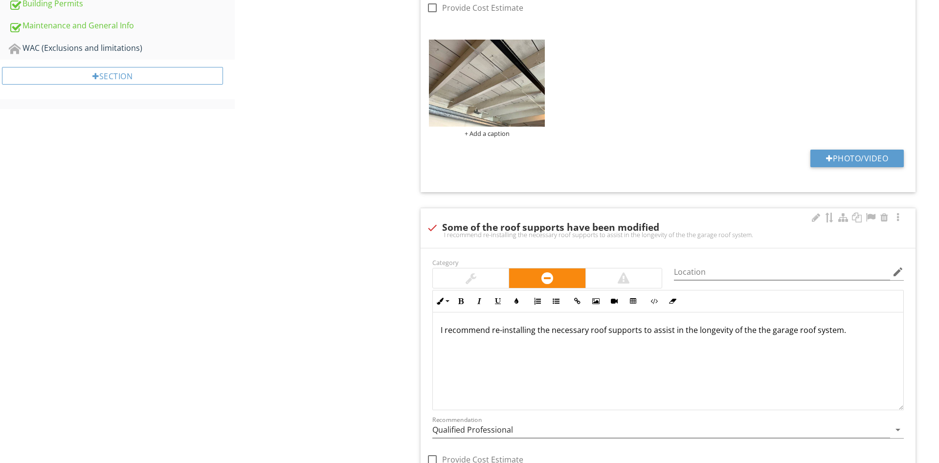
click at [483, 222] on div "check Some of the roof supports have been modified" at bounding box center [667, 228] width 483 height 12
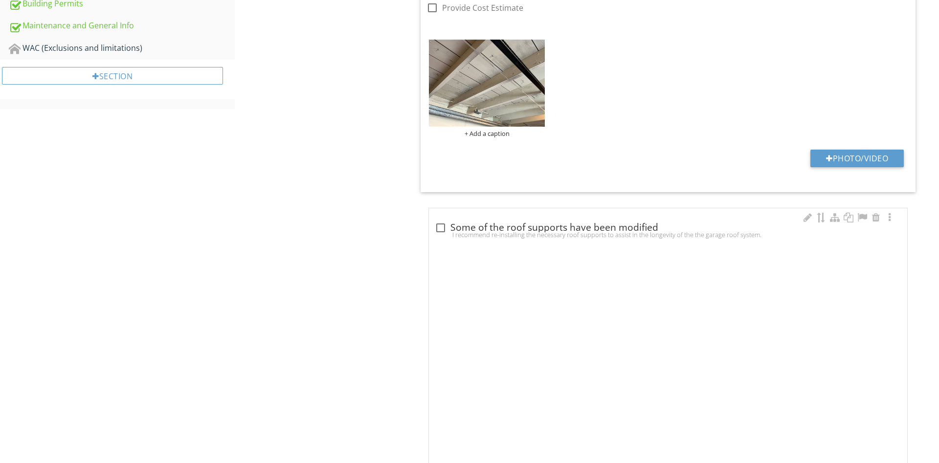
checkbox input "true"
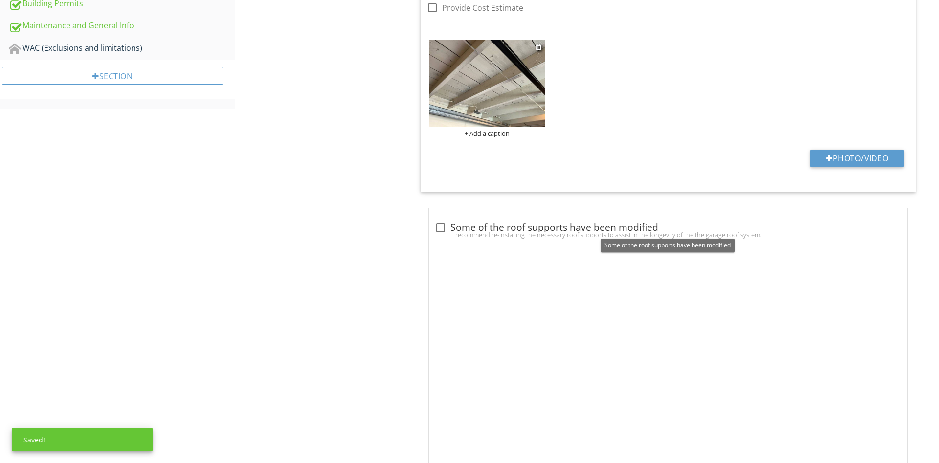
scroll to position [543, 0]
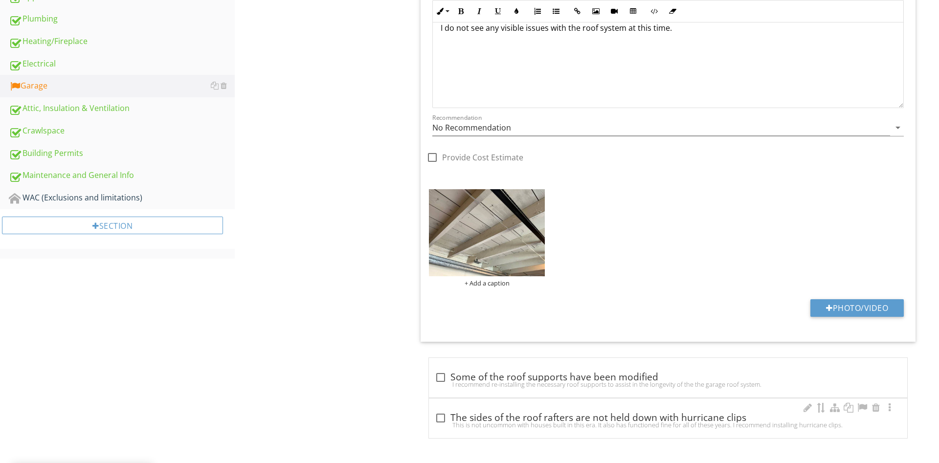
click at [535, 427] on div "This is not uncommon with houses built in this era. It also has functioned fine…" at bounding box center [668, 425] width 466 height 8
checkbox input "true"
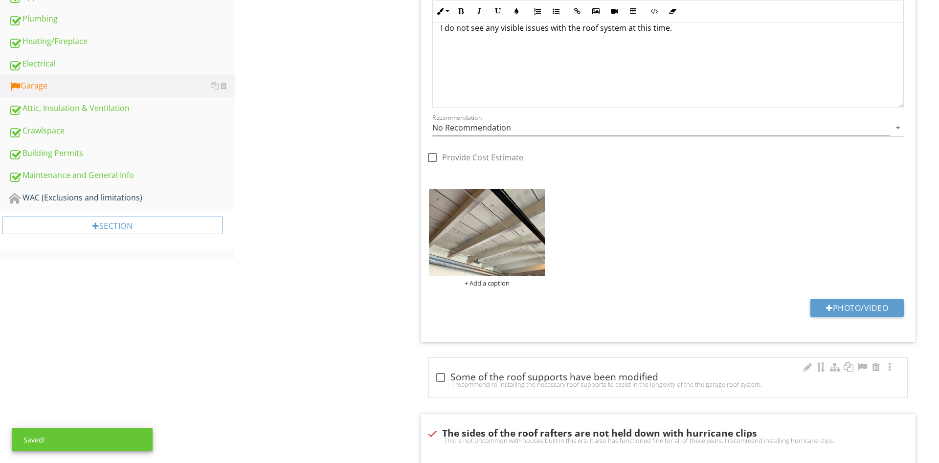
click at [518, 383] on div "I recommend re-installing the necessary roof supports to assist in the longevit…" at bounding box center [668, 384] width 466 height 8
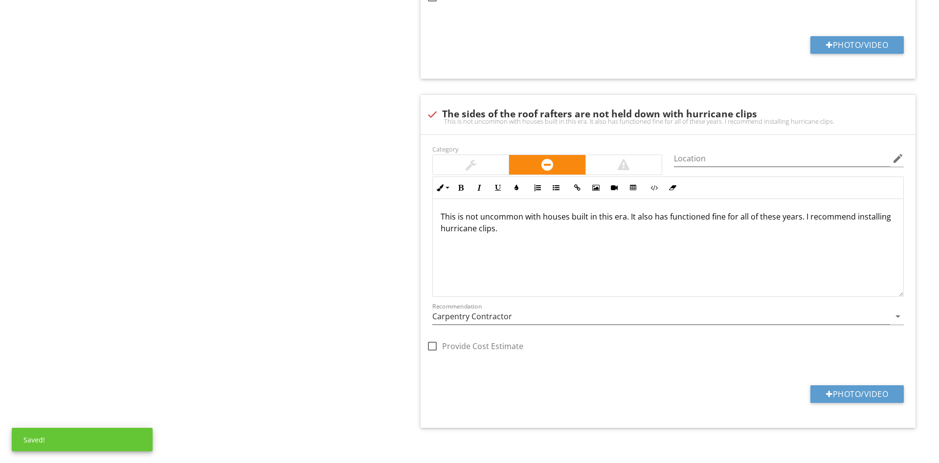
scroll to position [1160, 0]
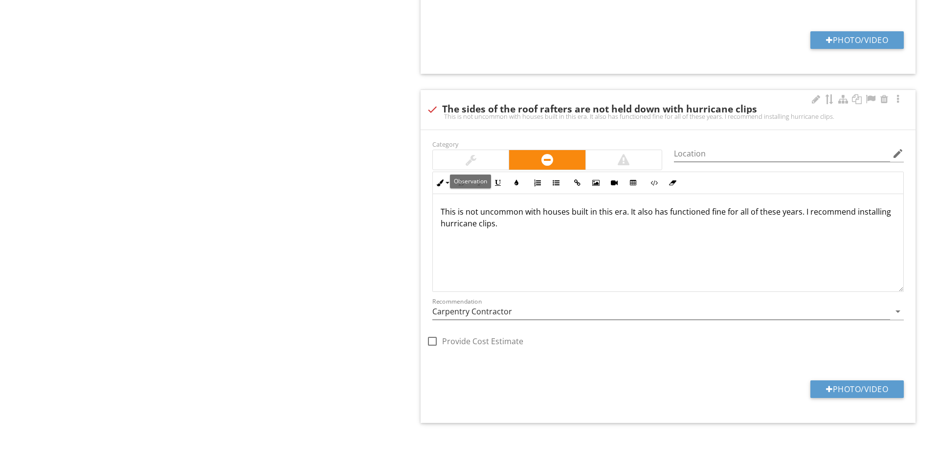
click at [477, 161] on div at bounding box center [471, 160] width 76 height 20
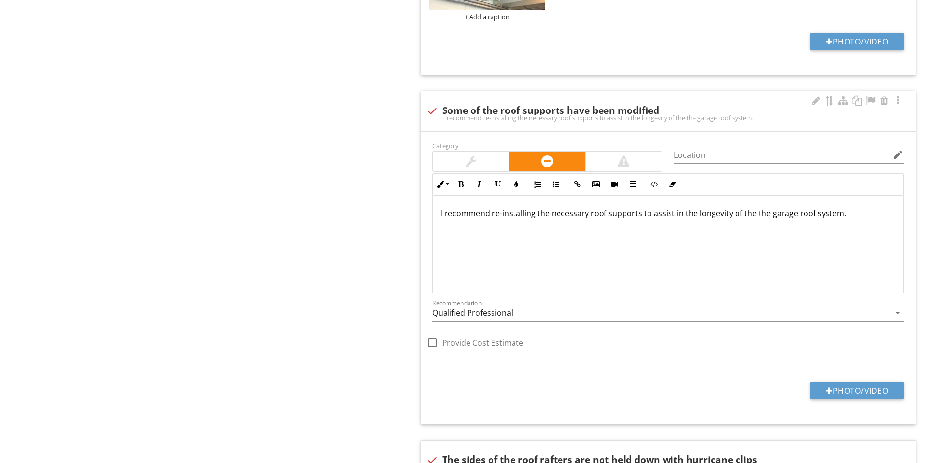
scroll to position [811, 0]
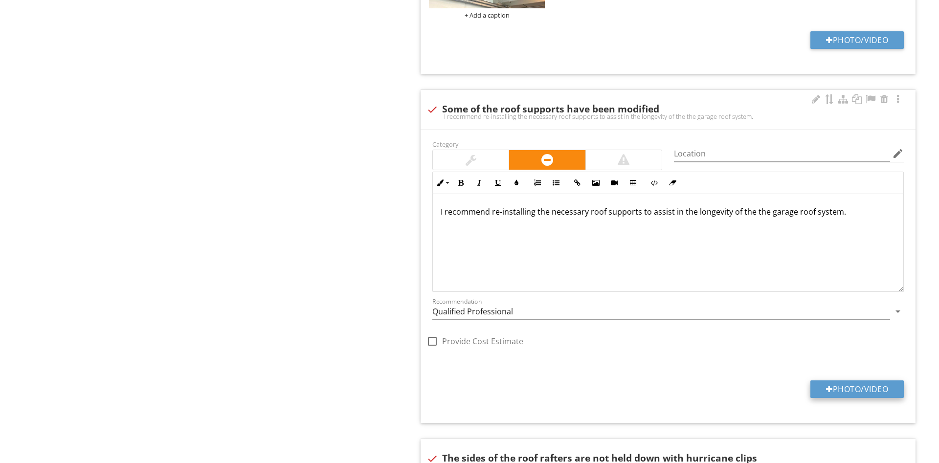
click at [834, 387] on button "Photo/Video" at bounding box center [856, 389] width 93 height 18
type input "C:\fakepath\data5.jpg"
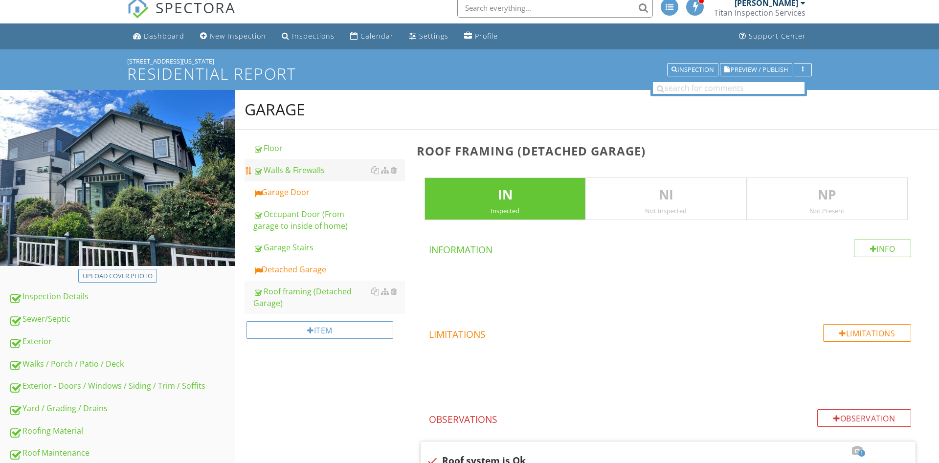
scroll to position [0, 0]
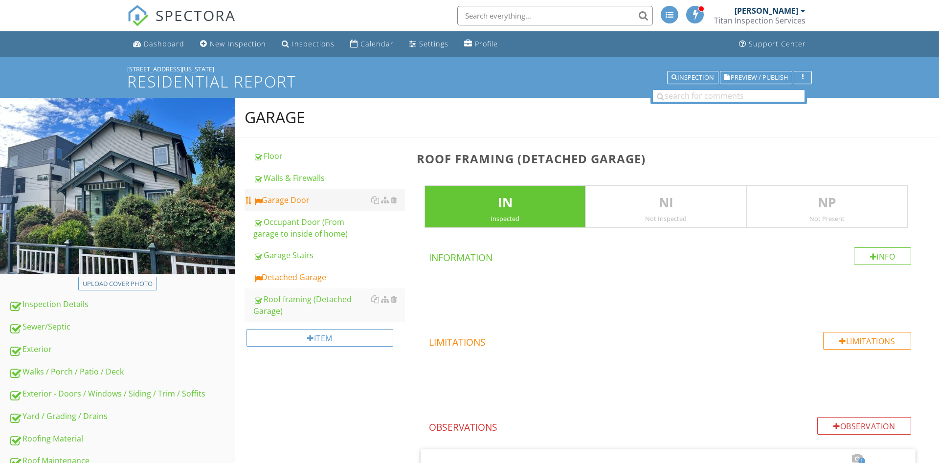
click at [304, 203] on div "Garage Door" at bounding box center [329, 200] width 152 height 12
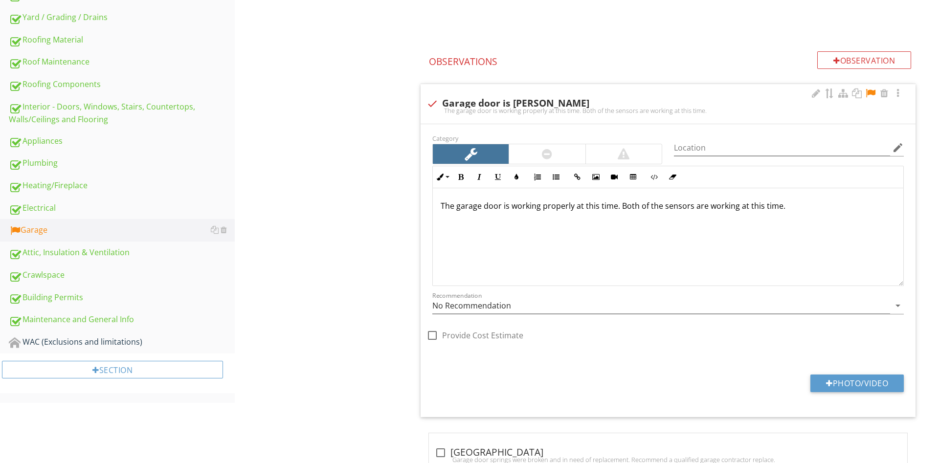
scroll to position [0, 0]
drag, startPoint x: 873, startPoint y: 90, endPoint x: 861, endPoint y: 92, distance: 11.9
click at [873, 90] on div at bounding box center [870, 93] width 12 height 10
click at [570, 109] on div "The garage door is working properly at this time. Both of the sensors are worki…" at bounding box center [667, 111] width 483 height 8
checkbox input "true"
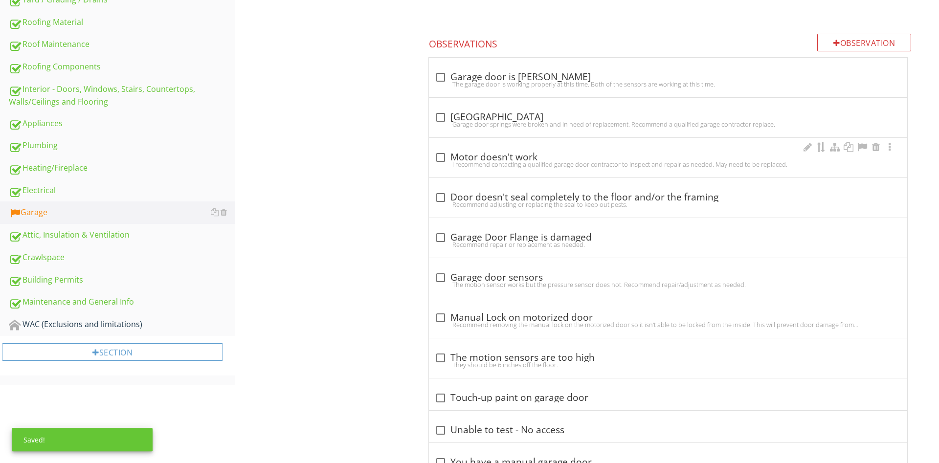
scroll to position [449, 0]
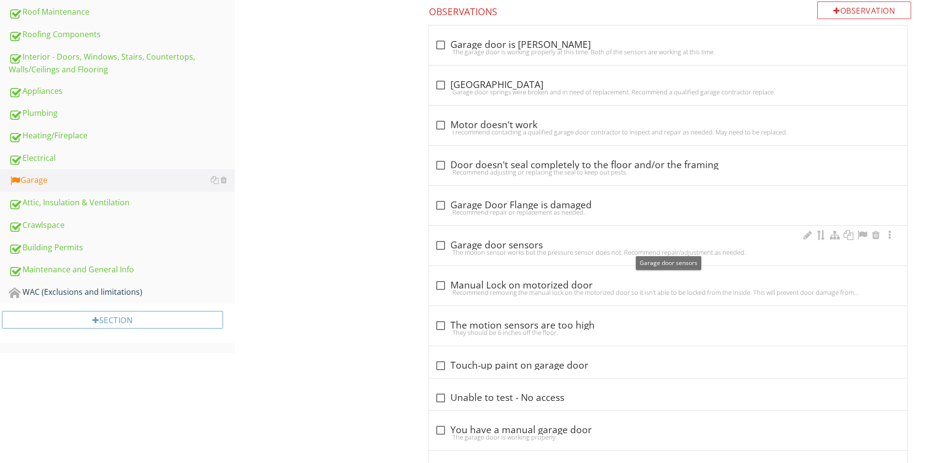
click at [517, 248] on div "check_box_outline_blank Garage door sensors" at bounding box center [668, 246] width 466 height 12
checkbox input "true"
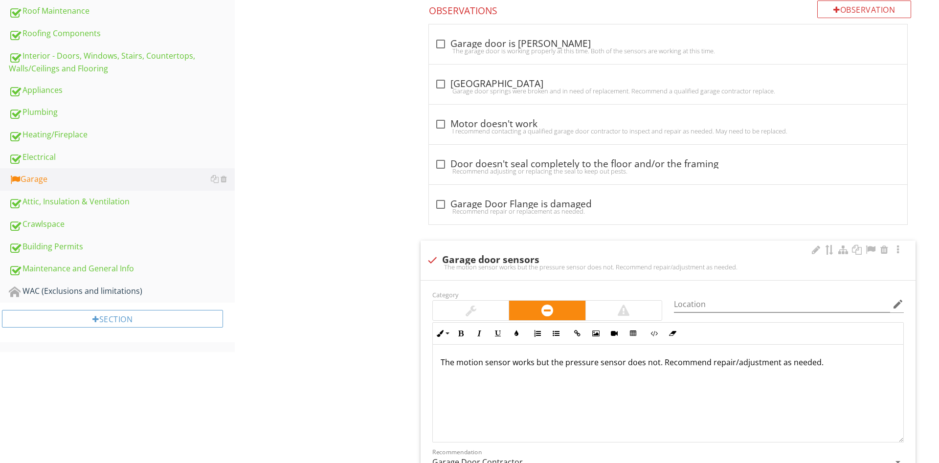
scroll to position [648, 0]
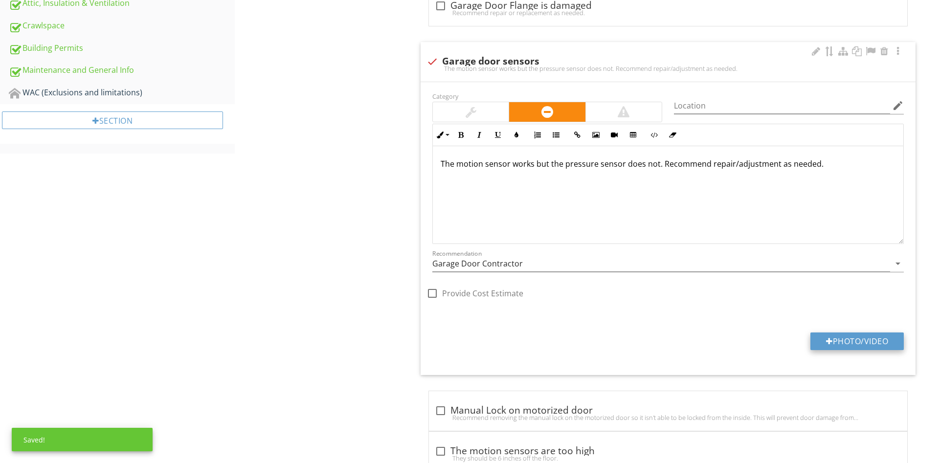
click at [855, 337] on button "Photo/Video" at bounding box center [856, 341] width 93 height 18
type input "C:\fakepath\data1.jpg"
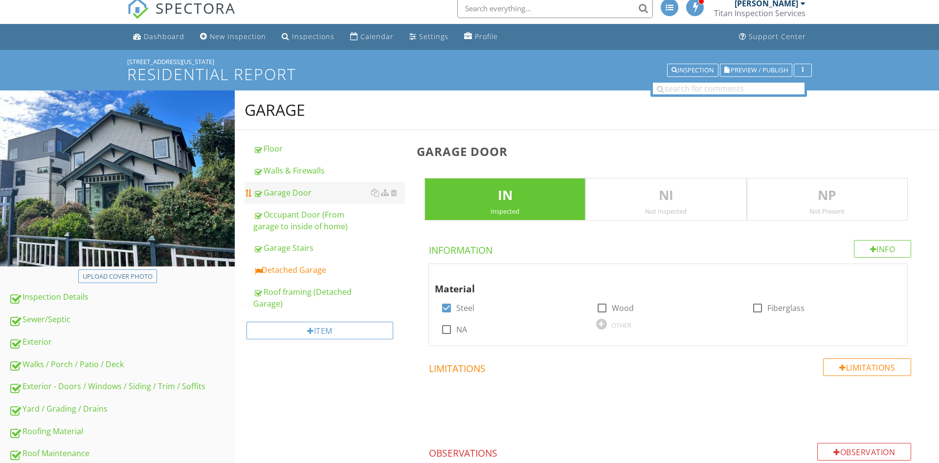
scroll to position [0, 0]
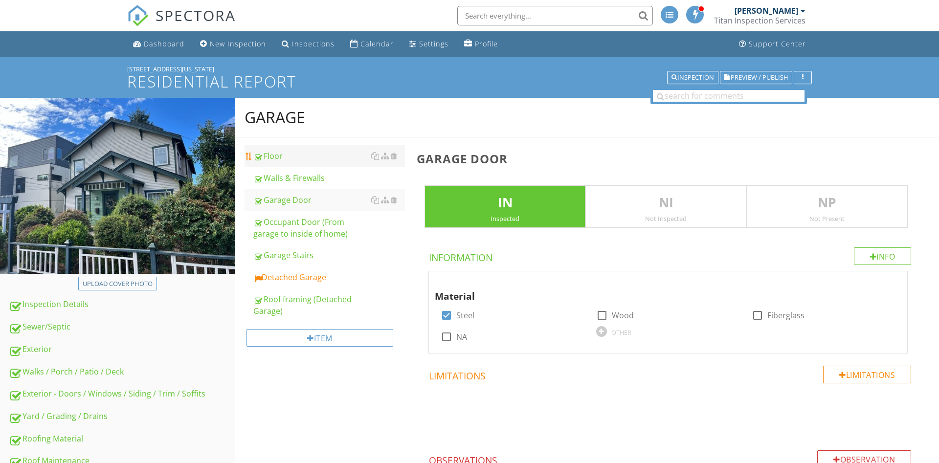
click at [288, 153] on div "Floor" at bounding box center [329, 156] width 152 height 12
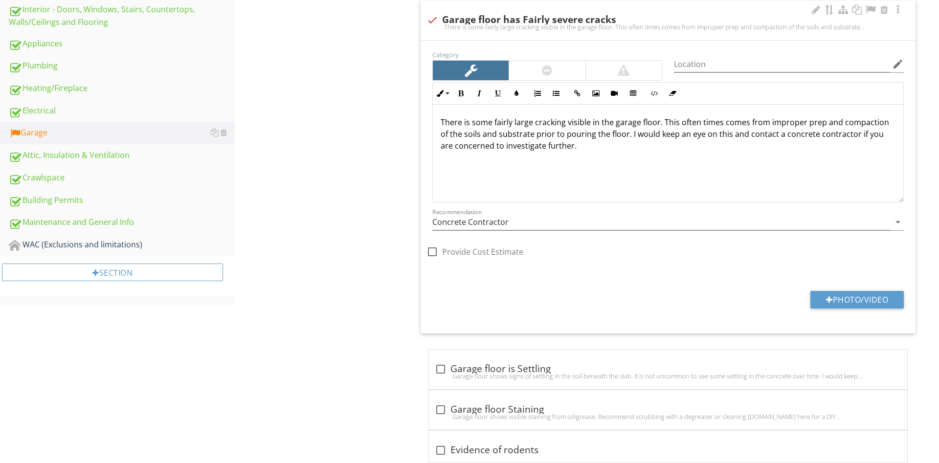
scroll to position [521, 0]
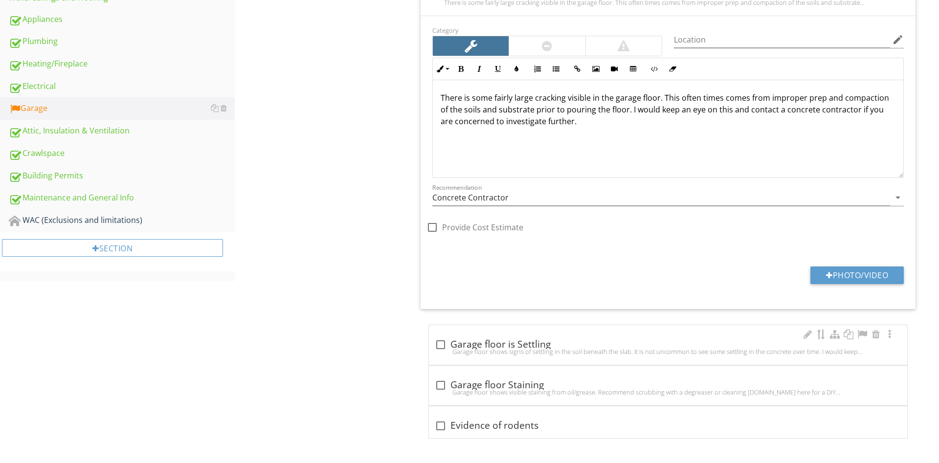
drag, startPoint x: 528, startPoint y: 348, endPoint x: 516, endPoint y: 349, distance: 12.3
click at [528, 349] on div "Garage floor shows signs of settling in the soil beneath the slab. It is not un…" at bounding box center [668, 352] width 466 height 8
checkbox input "true"
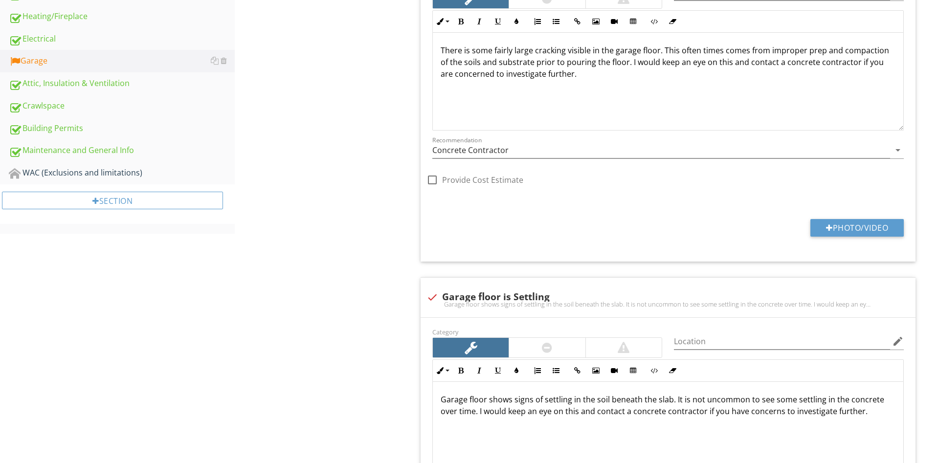
scroll to position [570, 0]
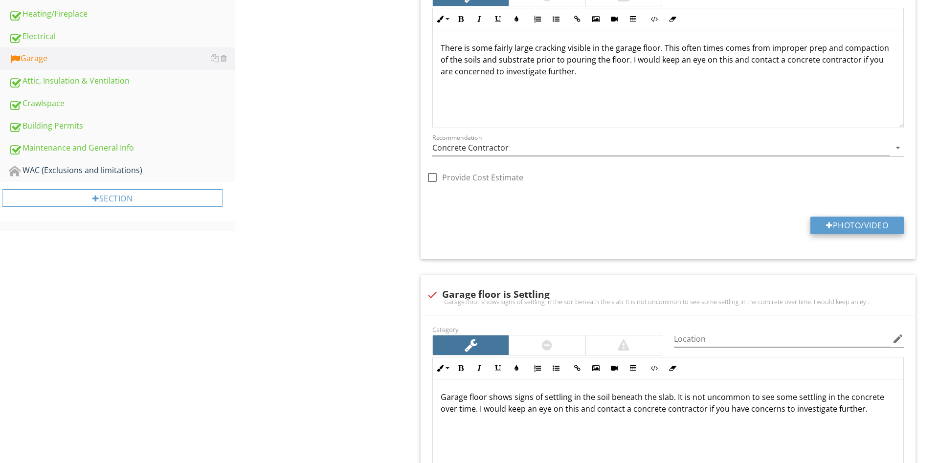
click at [842, 223] on button "Photo/Video" at bounding box center [856, 226] width 93 height 18
type input "C:\fakepath\data.jpg"
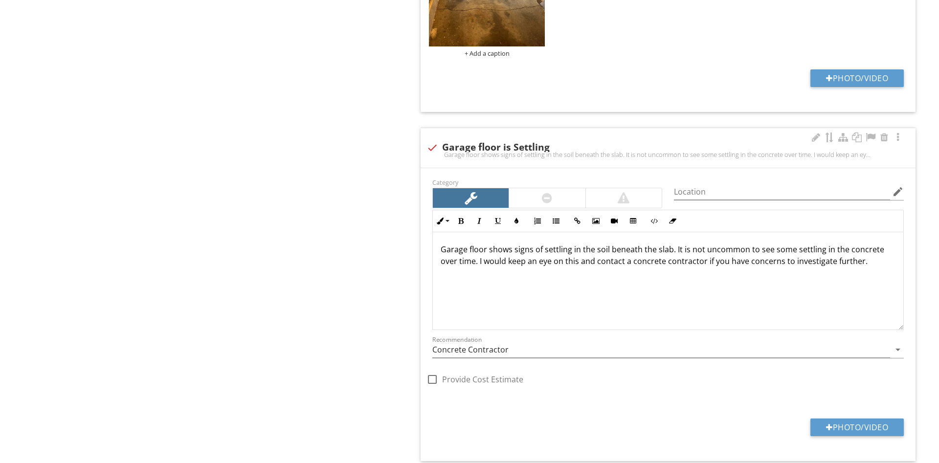
scroll to position [898, 0]
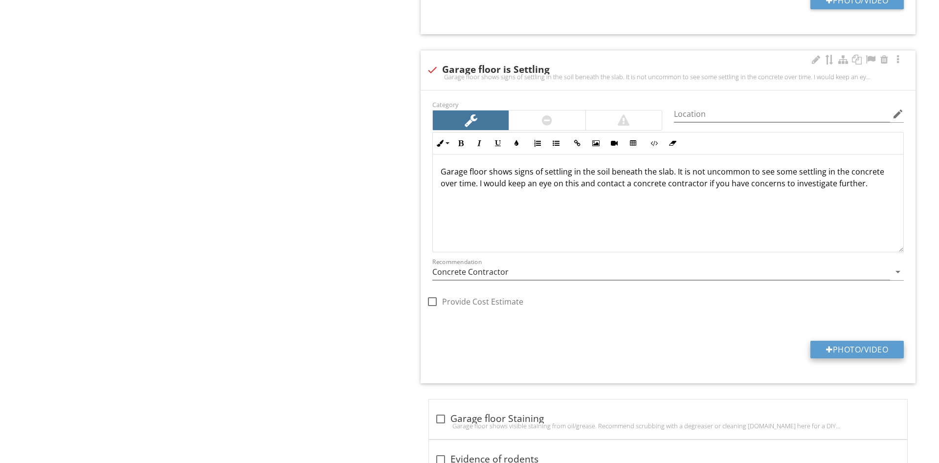
click at [868, 354] on button "Photo/Video" at bounding box center [856, 350] width 93 height 18
type input "C:\fakepath\data3.jpg"
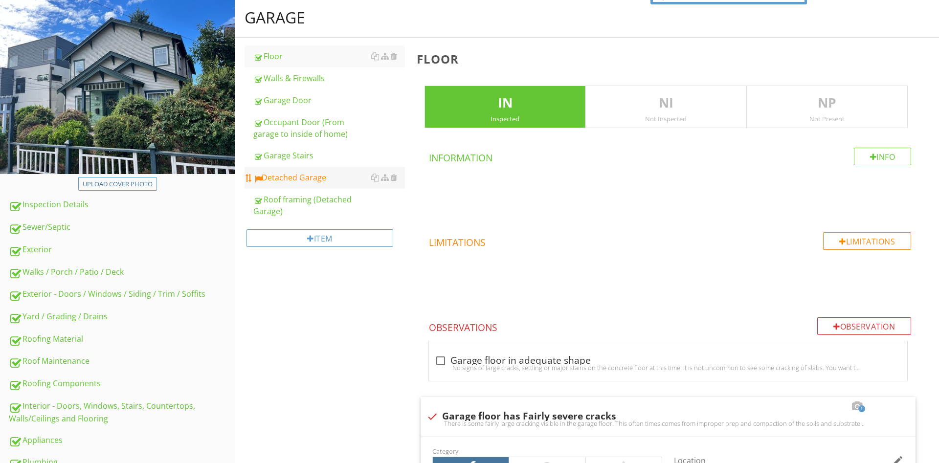
scroll to position [0, 0]
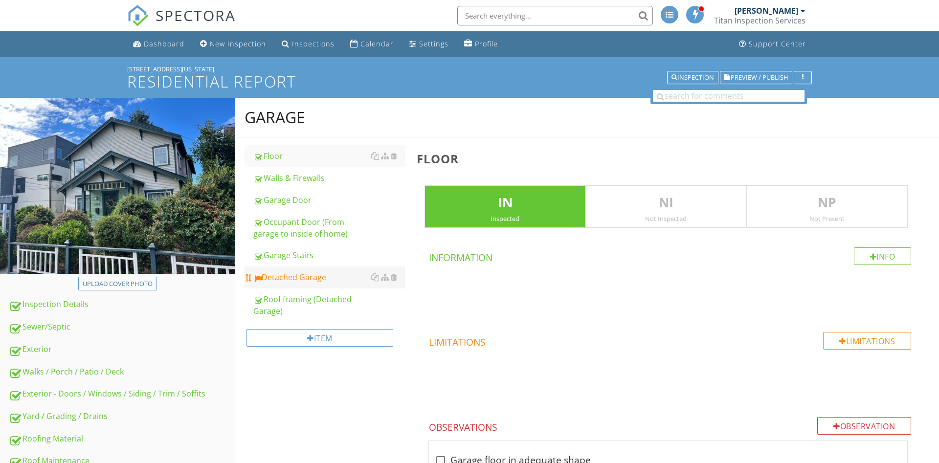
click at [312, 280] on div "Detached Garage" at bounding box center [329, 277] width 152 height 12
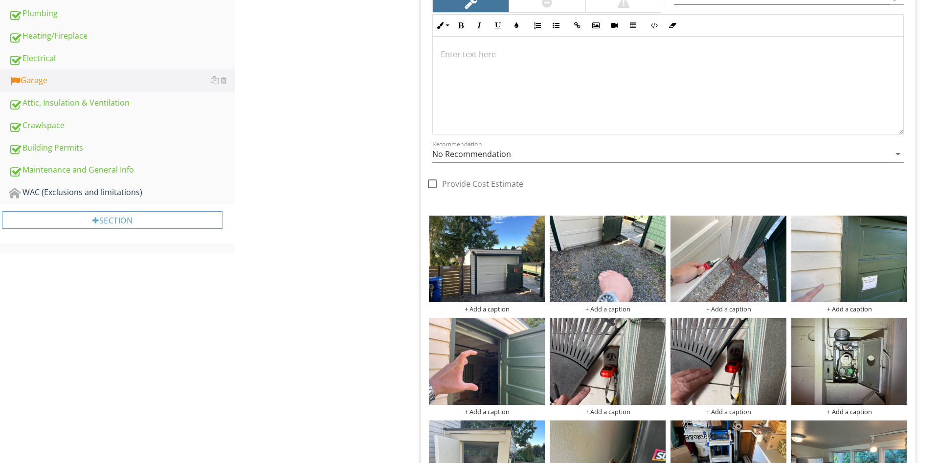
scroll to position [249, 0]
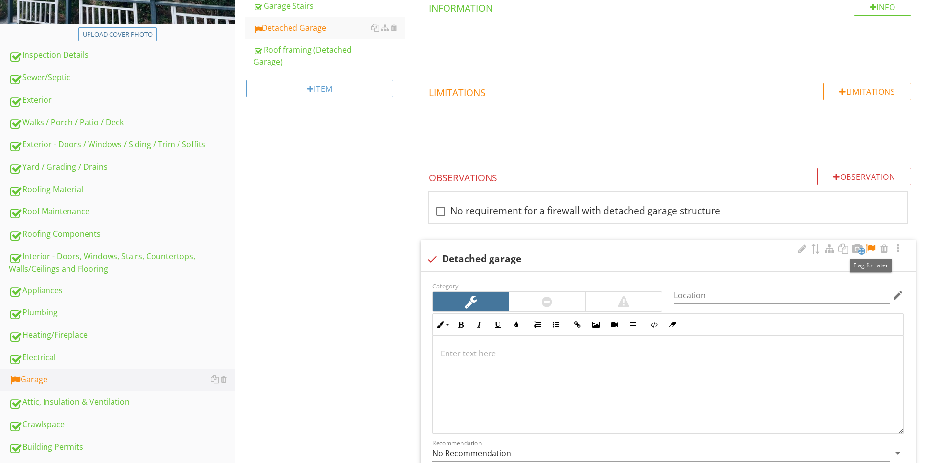
click at [871, 250] on div at bounding box center [870, 249] width 12 height 10
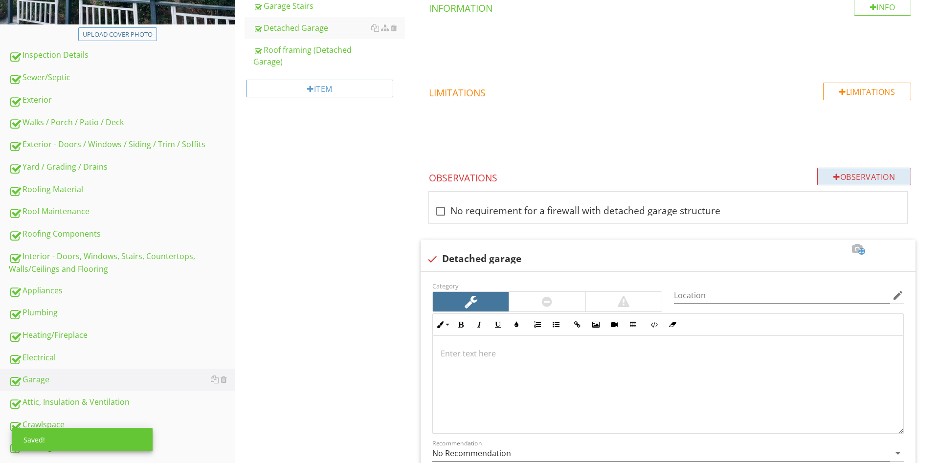
click at [838, 178] on div "Observation" at bounding box center [864, 177] width 94 height 18
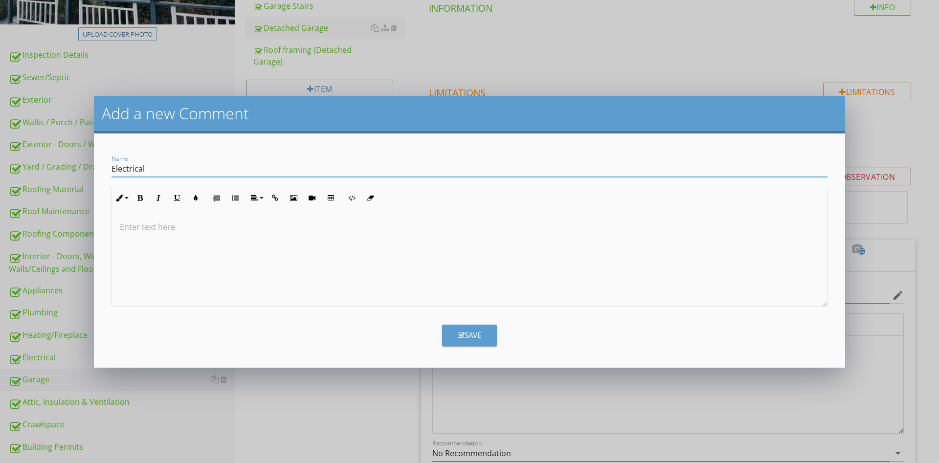
type input "Electrical"
click at [480, 337] on div "Save" at bounding box center [469, 334] width 23 height 11
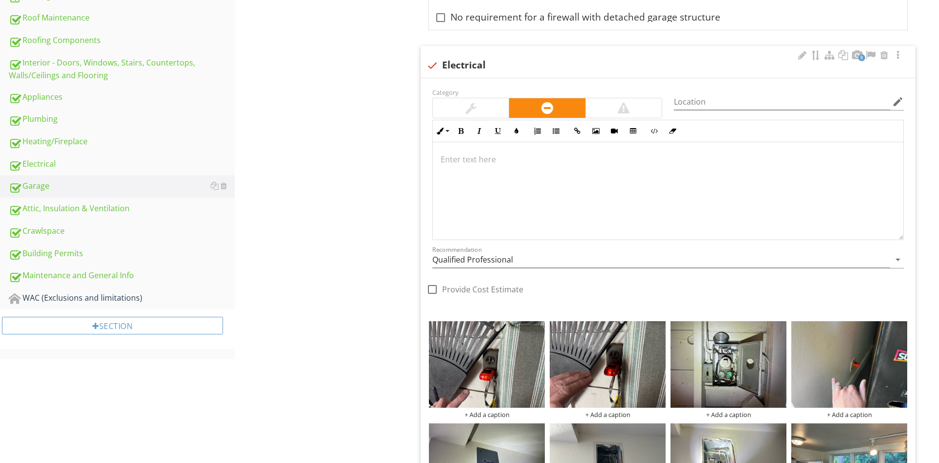
scroll to position [436, 0]
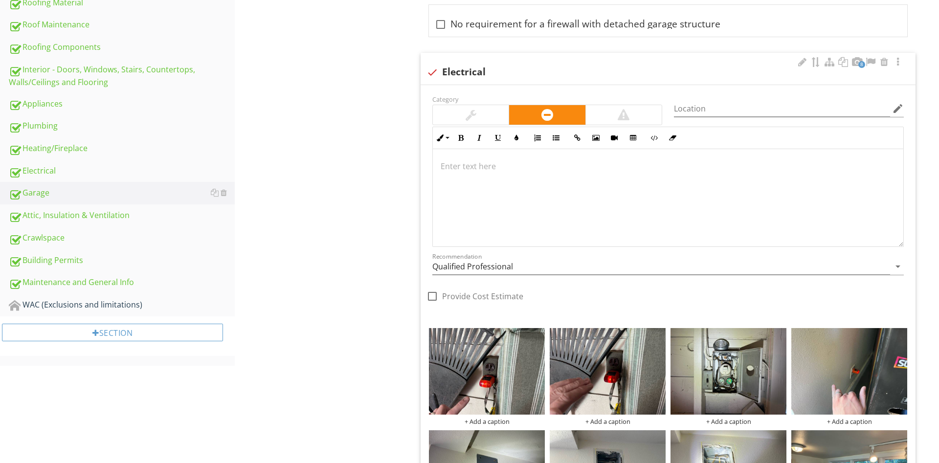
click at [491, 184] on div at bounding box center [668, 198] width 470 height 98
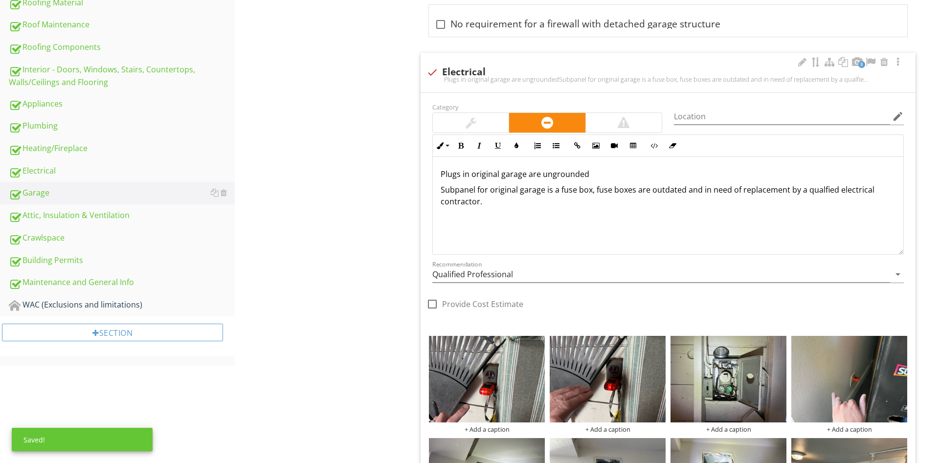
click at [742, 190] on p "Subpanel for original garage is a fuse box, fuse boxes are outdated and in need…" at bounding box center [667, 195] width 455 height 23
click at [739, 190] on p "Subpanel for original garage is a fuse box, fuse boxes are outdated and in need…" at bounding box center [667, 195] width 455 height 23
click at [658, 216] on div "Plugs in original garage are ungrounded Subpanel for original garage is a fuse …" at bounding box center [668, 205] width 470 height 98
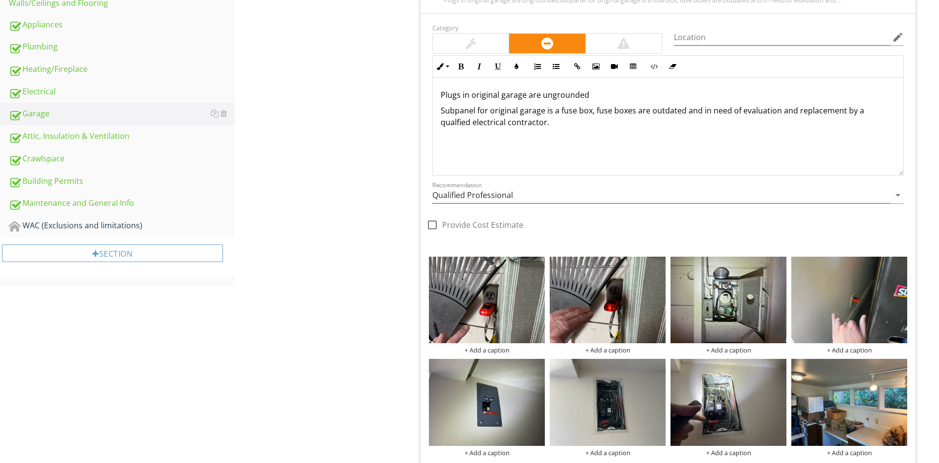
scroll to position [536, 0]
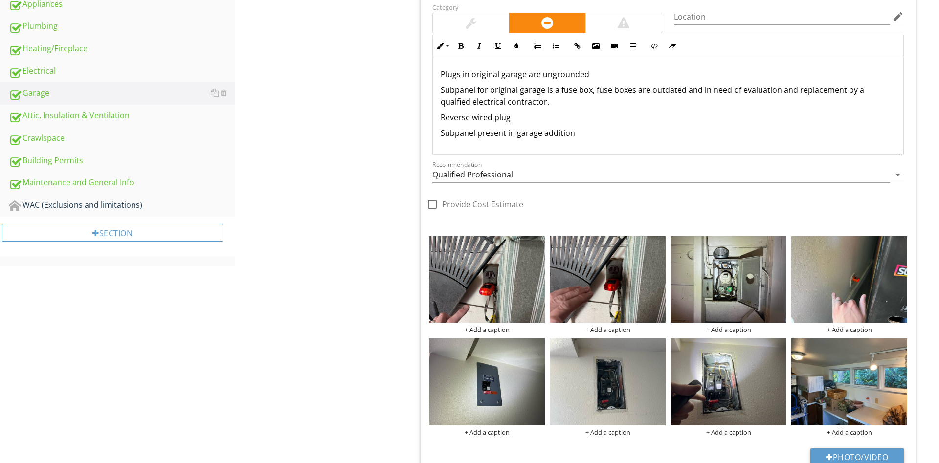
click at [445, 134] on p "Subpanel present in garage addition" at bounding box center [667, 133] width 455 height 12
click at [444, 133] on p "Subpanel present in garage addition" at bounding box center [667, 133] width 455 height 12
drag, startPoint x: 591, startPoint y: 143, endPoint x: 599, endPoint y: 143, distance: 8.3
click at [591, 143] on div "Plugs in original garage are ungrounded Subpanel for original garage is a fuse …" at bounding box center [668, 106] width 470 height 98
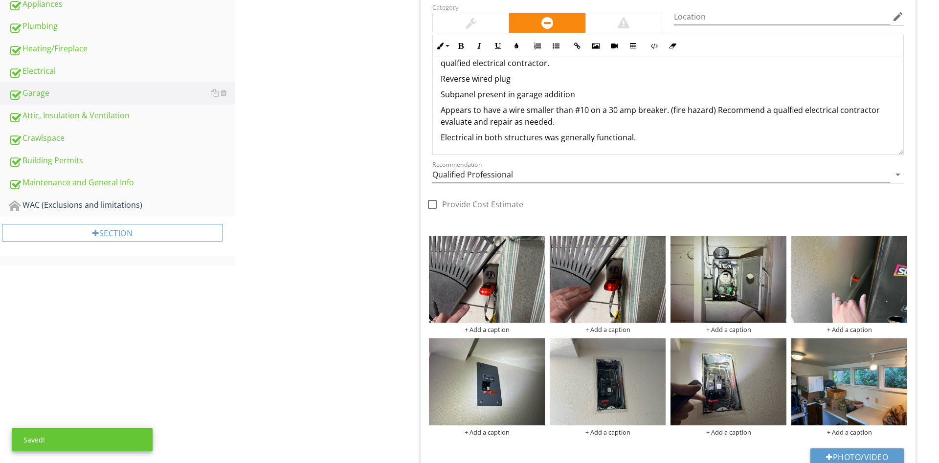
scroll to position [40, 0]
drag, startPoint x: 568, startPoint y: 120, endPoint x: 394, endPoint y: 103, distance: 174.9
click at [433, 103] on div "Plugs in original garage are ungrounded Subpanel for original garage is a fuse …" at bounding box center [668, 86] width 470 height 137
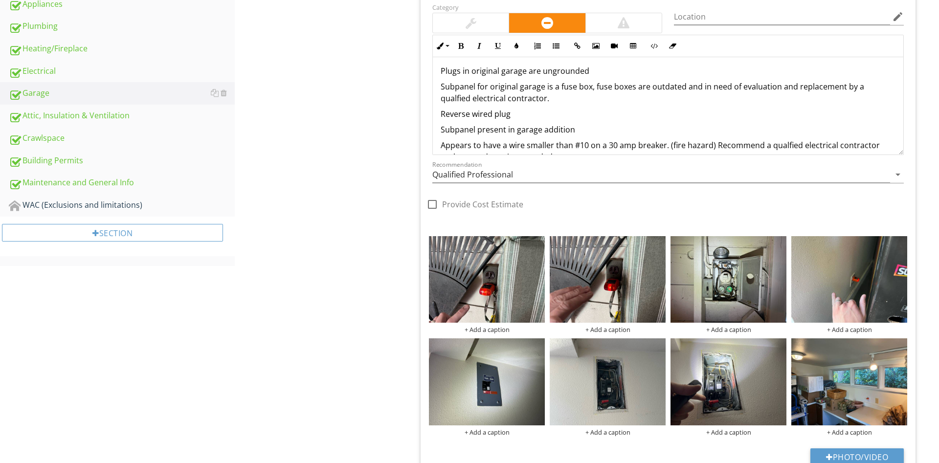
scroll to position [0, 0]
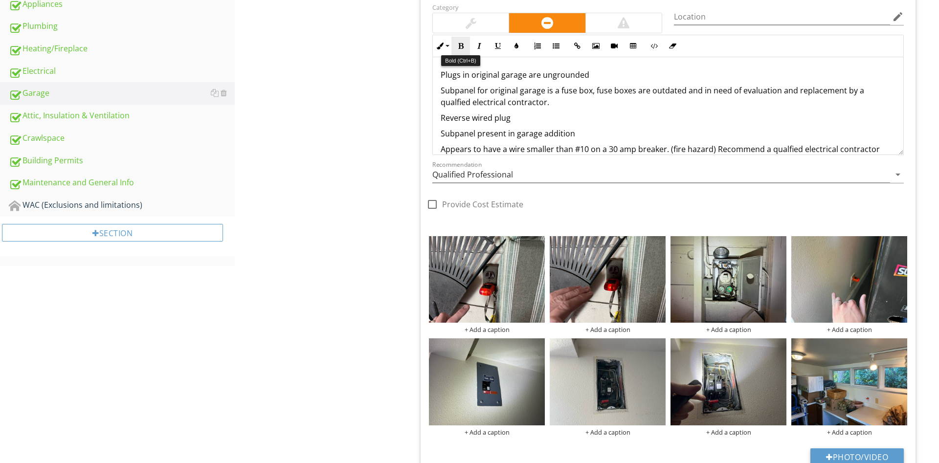
click at [460, 52] on button "Bold" at bounding box center [460, 46] width 19 height 19
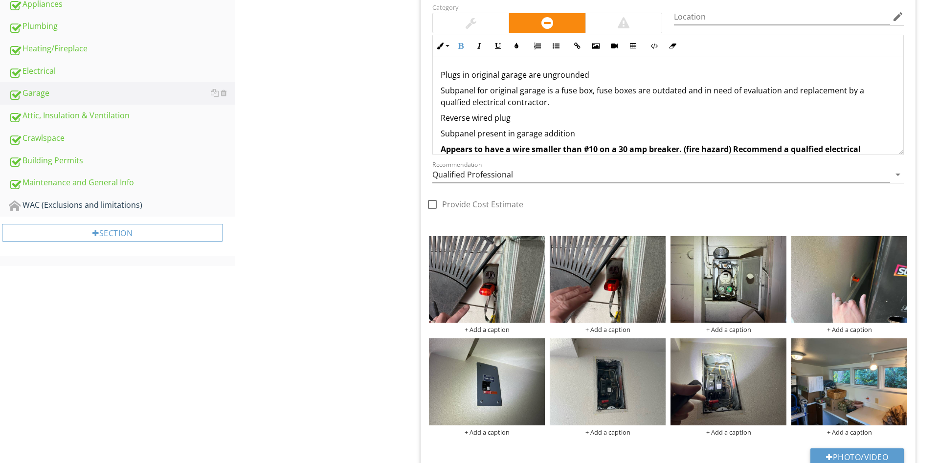
drag, startPoint x: 537, startPoint y: 105, endPoint x: 434, endPoint y: 88, distance: 105.0
click at [434, 88] on div "Plugs in original garage are ungrounded Subpanel for original garage is a fuse …" at bounding box center [668, 125] width 470 height 137
click at [460, 48] on icon "button" at bounding box center [460, 46] width 7 height 7
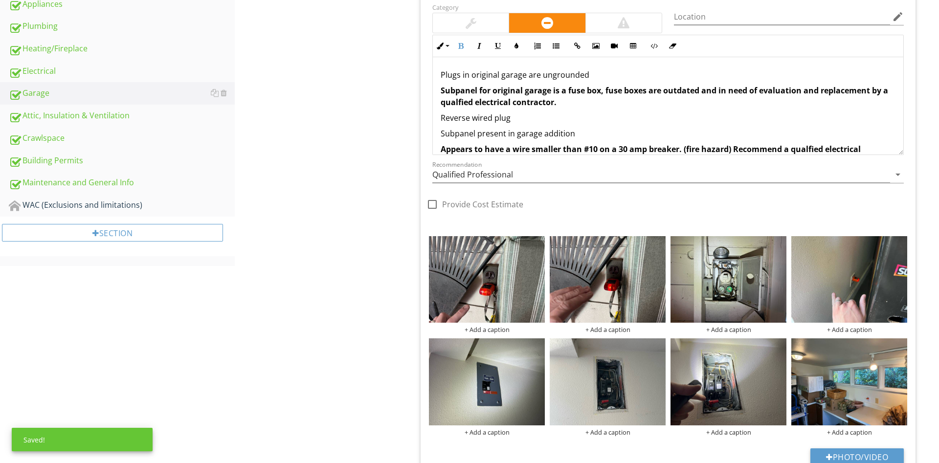
click at [415, 85] on div "Detached Garage IN Inspected NI Not Inspected NP Not Present Info Information L…" at bounding box center [675, 430] width 528 height 1656
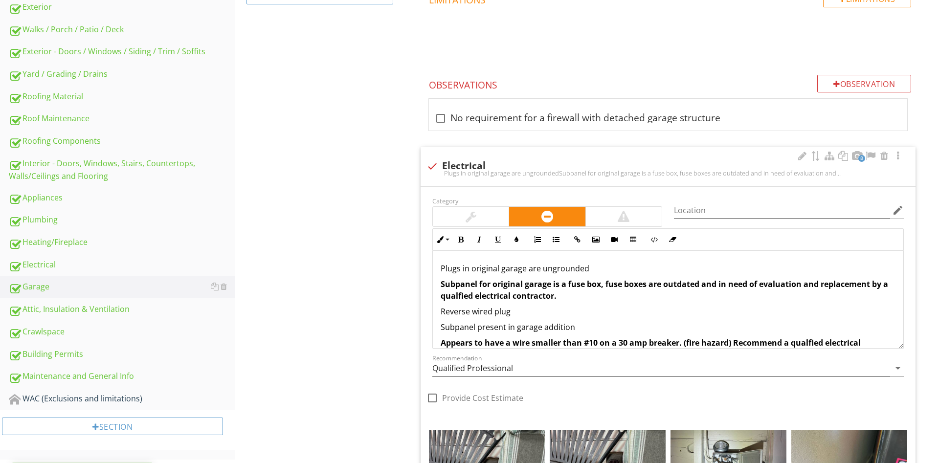
scroll to position [336, 0]
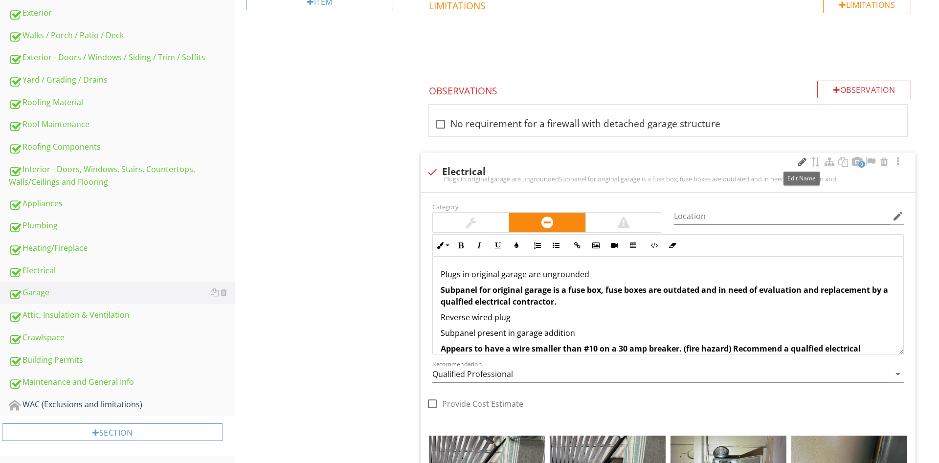
click at [797, 161] on div at bounding box center [802, 162] width 12 height 10
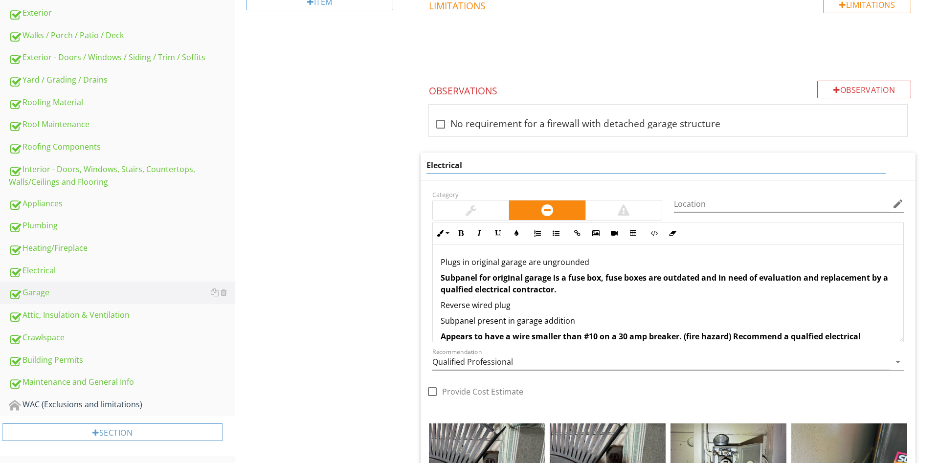
click at [427, 167] on input "Electrical" at bounding box center [655, 165] width 459 height 16
type input "Detatched garage Electrical"
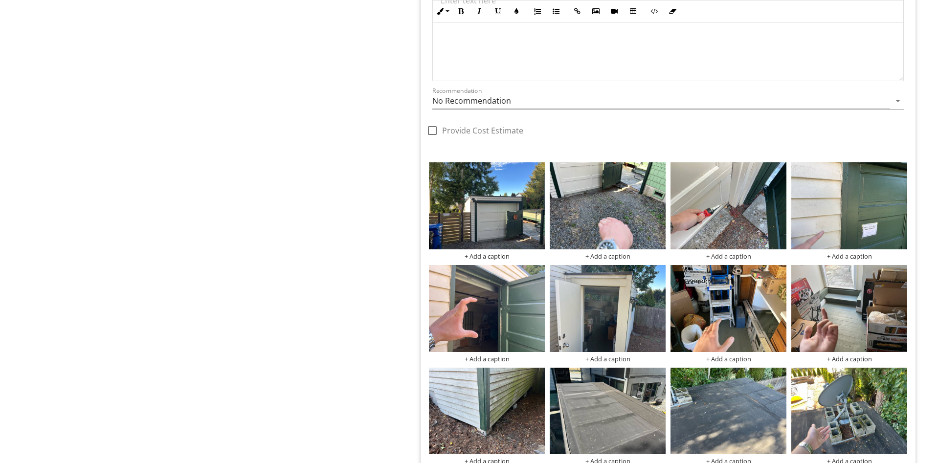
scroll to position [1006, 0]
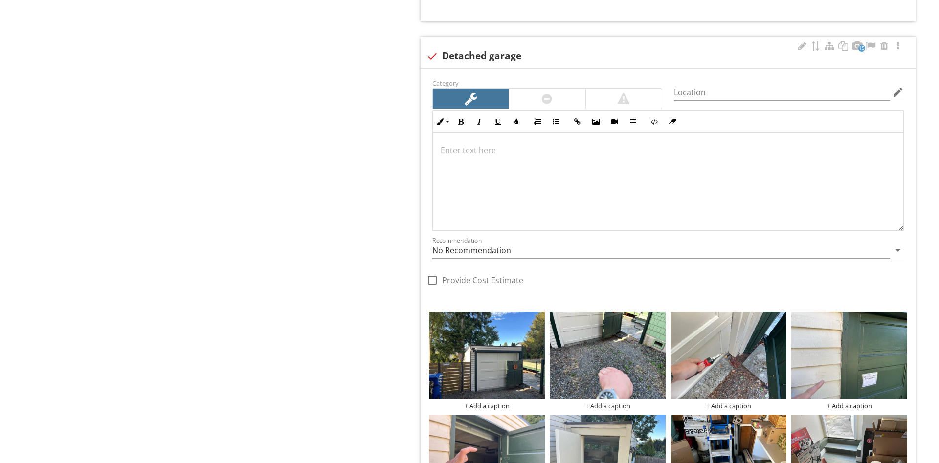
click at [485, 157] on div at bounding box center [668, 181] width 470 height 98
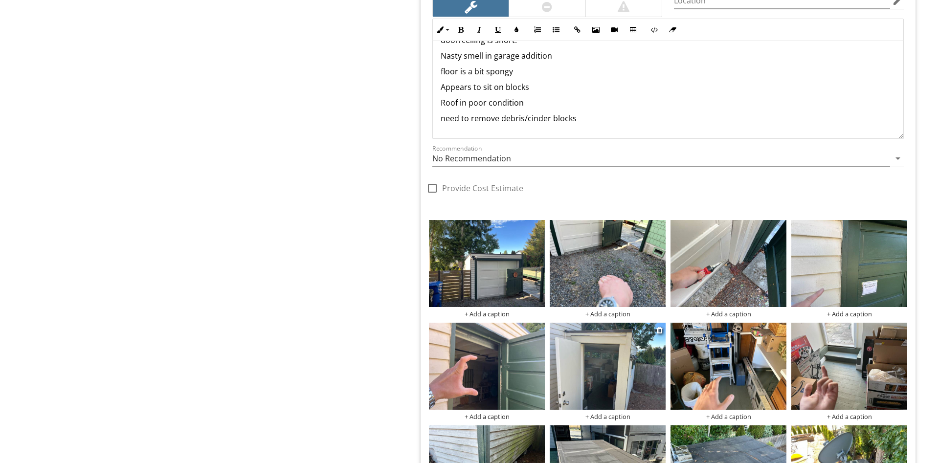
scroll to position [66, 0]
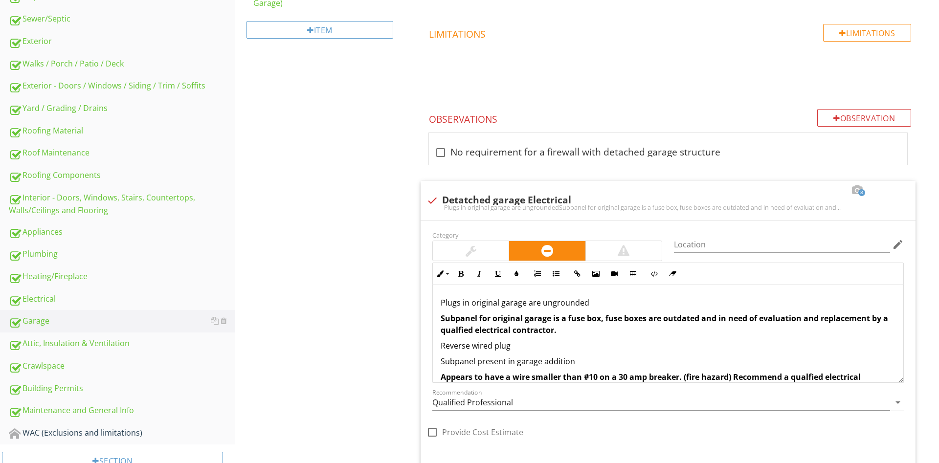
scroll to position [0, 0]
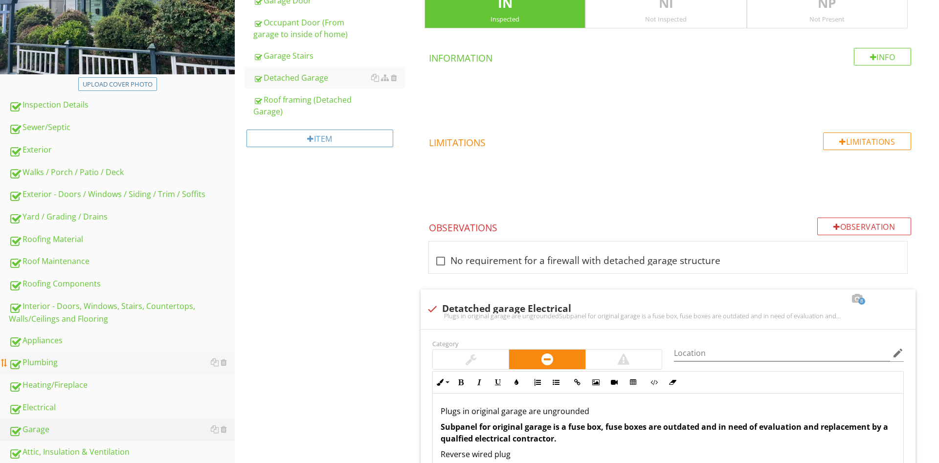
click at [65, 360] on div "Plumbing" at bounding box center [122, 362] width 226 height 13
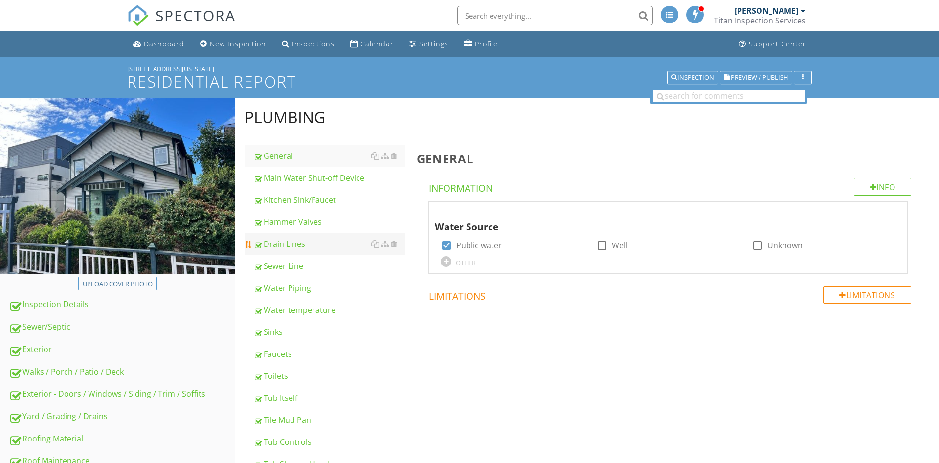
click at [290, 247] on div "Drain Lines" at bounding box center [329, 244] width 152 height 12
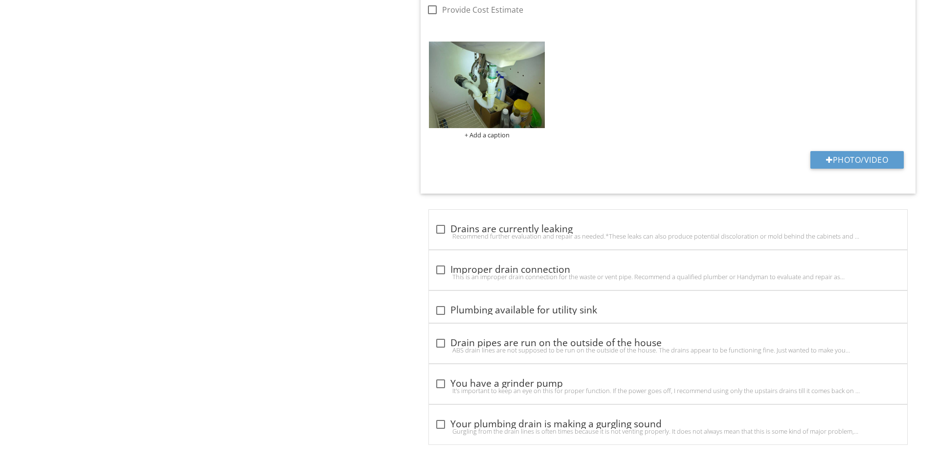
scroll to position [1251, 0]
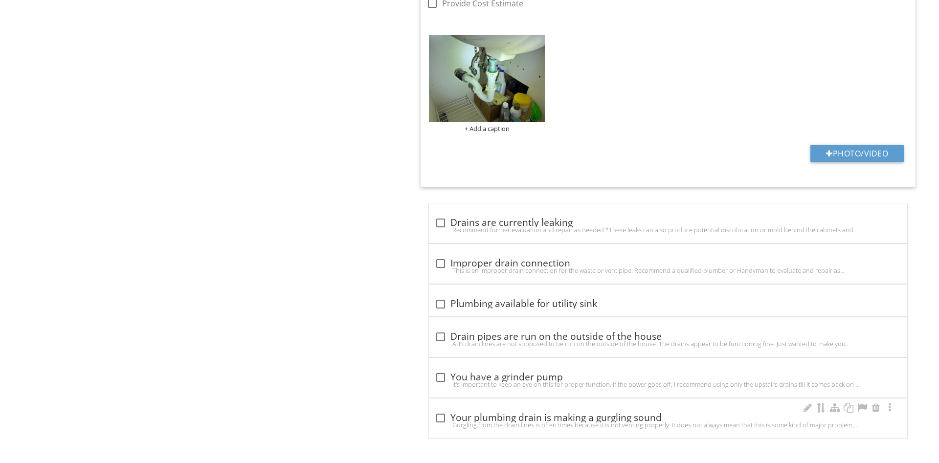
click at [607, 422] on div "Gurgling from the drain lines is often times because it is not venting properly…" at bounding box center [668, 425] width 466 height 8
checkbox input "true"
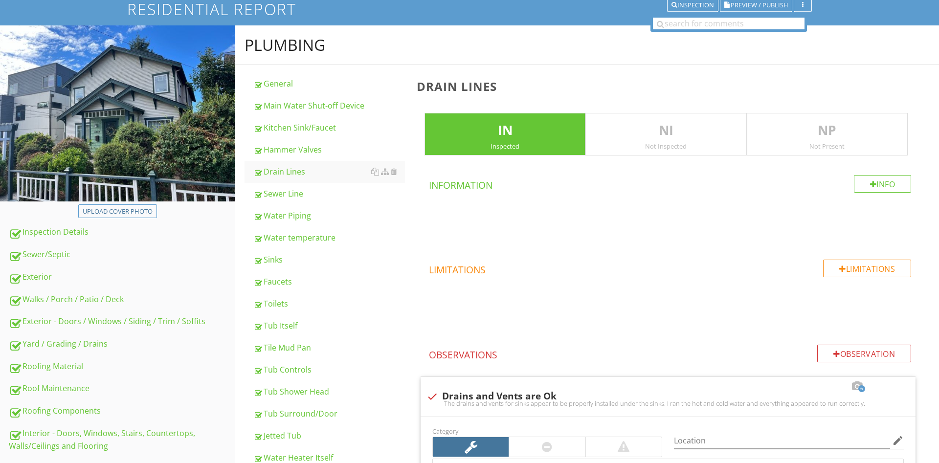
scroll to position [80, 0]
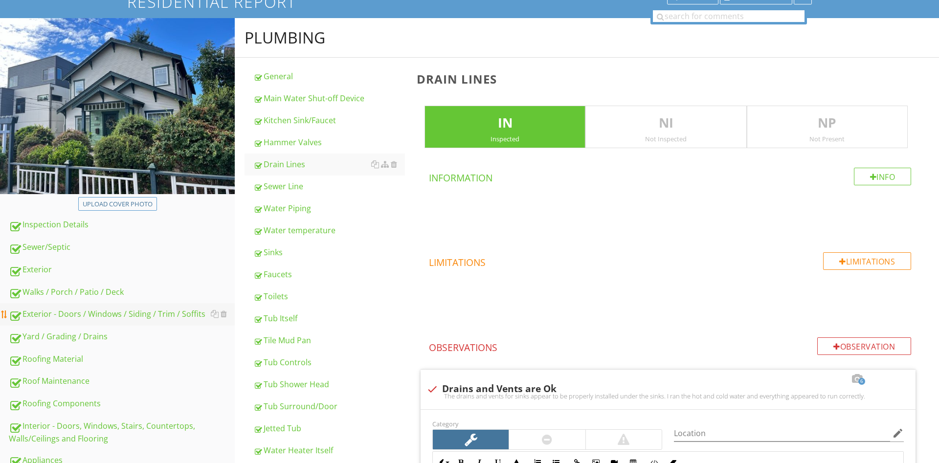
click at [102, 325] on link "Exterior - Doors / Windows / Siding / Trim / Soffits" at bounding box center [122, 314] width 226 height 22
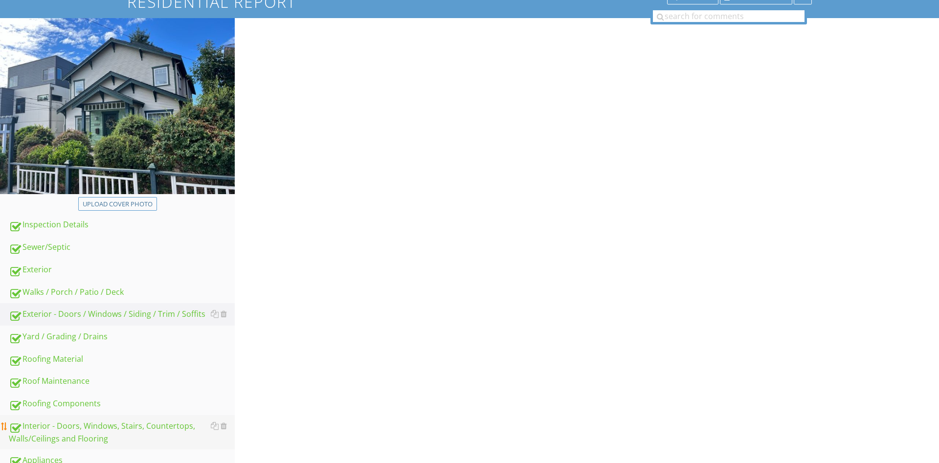
click at [85, 439] on div "Interior - Doors, Windows, Stairs, Countertops, Walls/Ceilings and Flooring" at bounding box center [122, 432] width 226 height 24
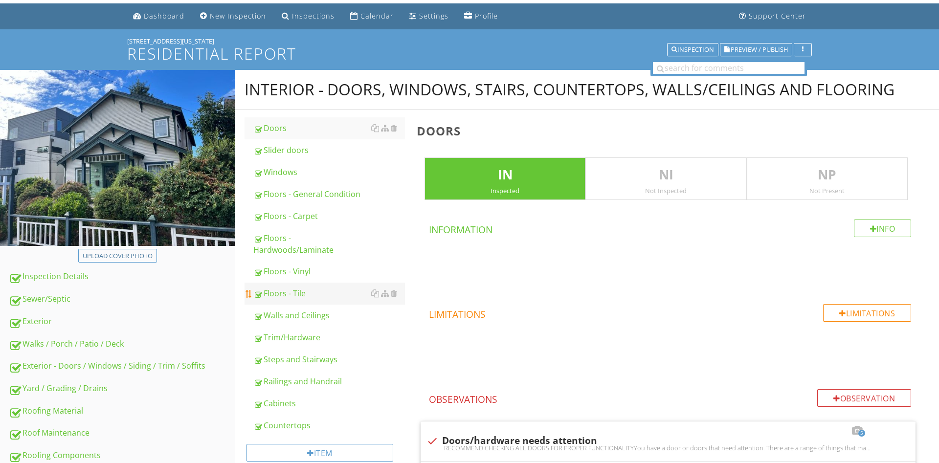
scroll to position [100, 0]
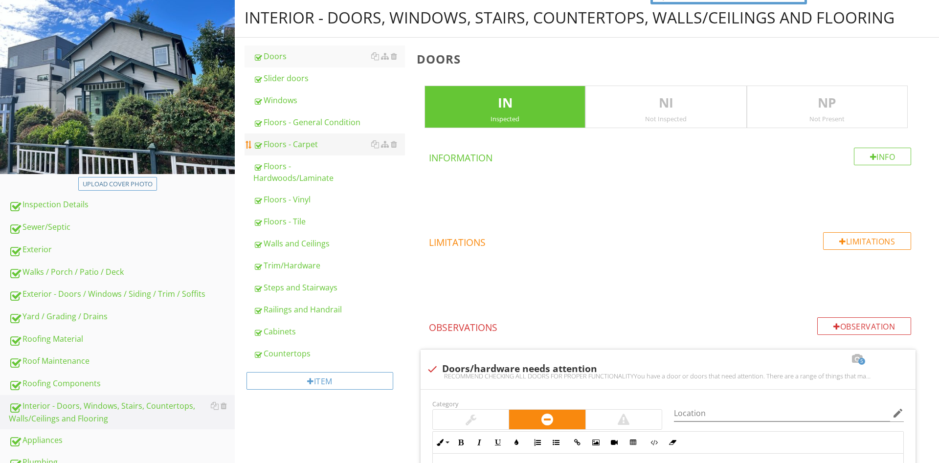
click at [304, 143] on div "Floors - Carpet" at bounding box center [329, 144] width 152 height 12
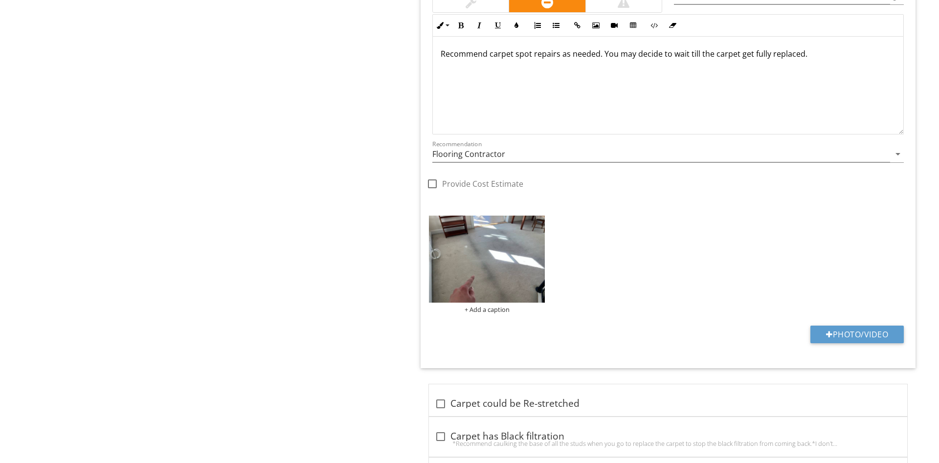
scroll to position [1124, 0]
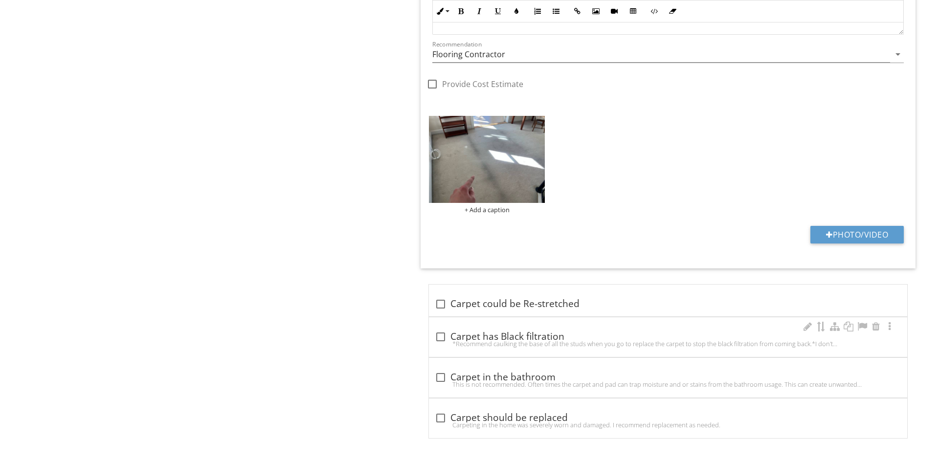
click at [503, 342] on div "*Recommend caulking the base of all the studs when you go to replace the carpet…" at bounding box center [668, 344] width 466 height 8
checkbox input "true"
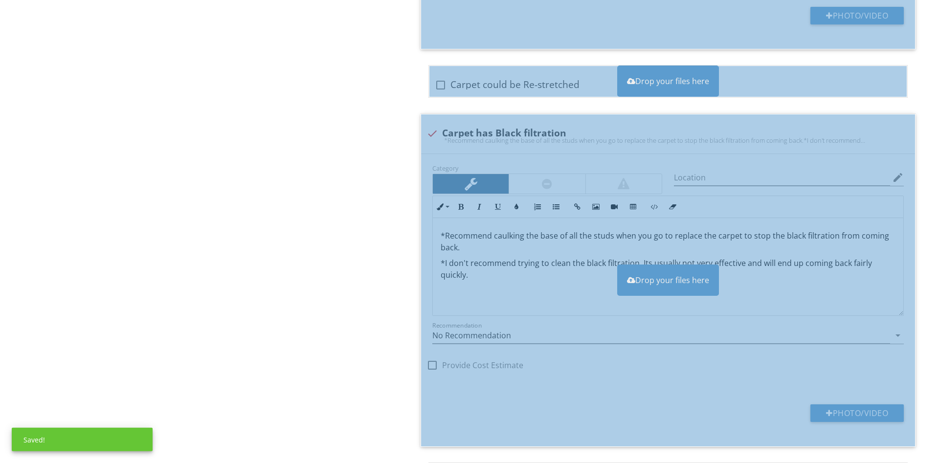
scroll to position [1423, 0]
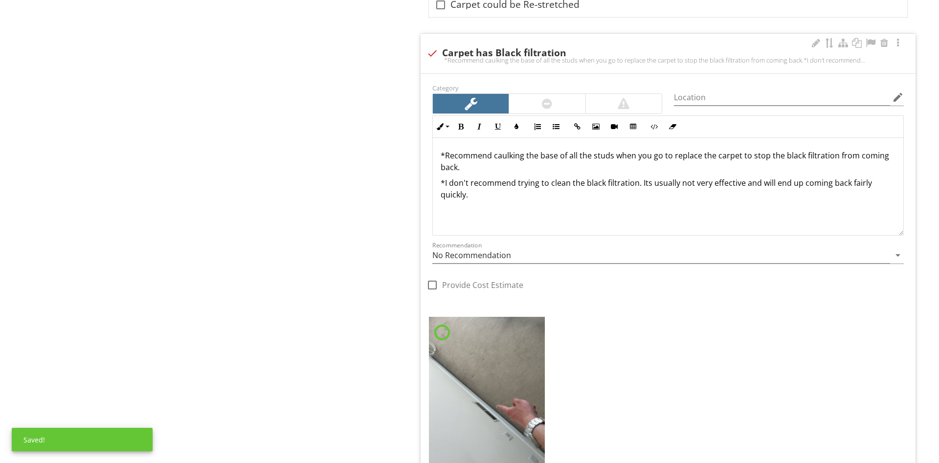
click at [506, 342] on img at bounding box center [487, 394] width 116 height 154
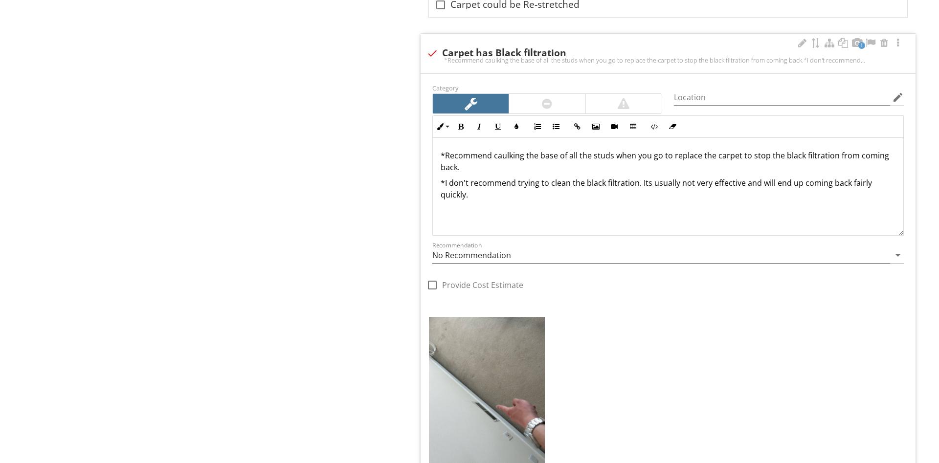
click at [508, 385] on img at bounding box center [487, 394] width 116 height 154
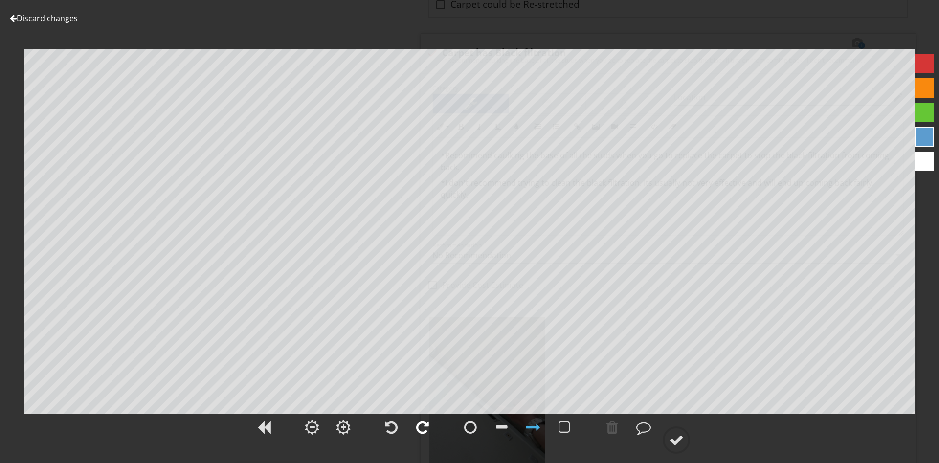
click at [426, 430] on div at bounding box center [422, 427] width 13 height 15
click at [673, 428] on circle at bounding box center [675, 439] width 25 height 25
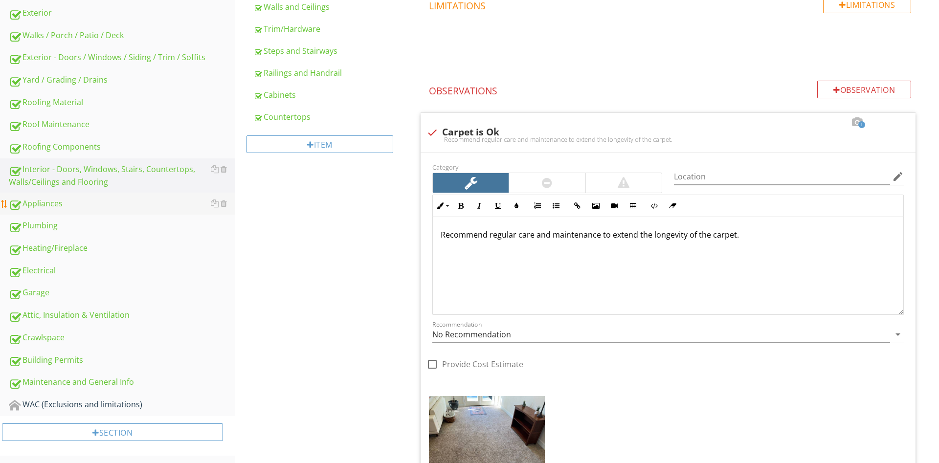
scroll to position [277, 0]
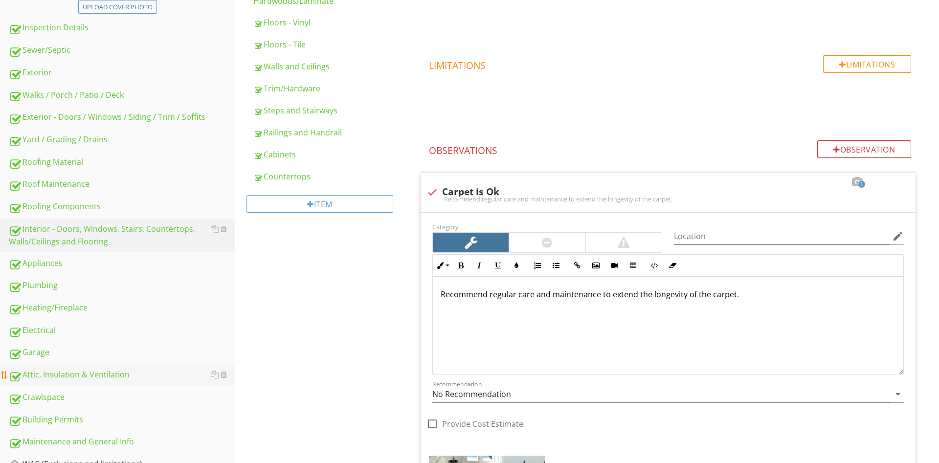
click at [72, 382] on link "Attic, Insulation & Ventilation" at bounding box center [122, 375] width 226 height 22
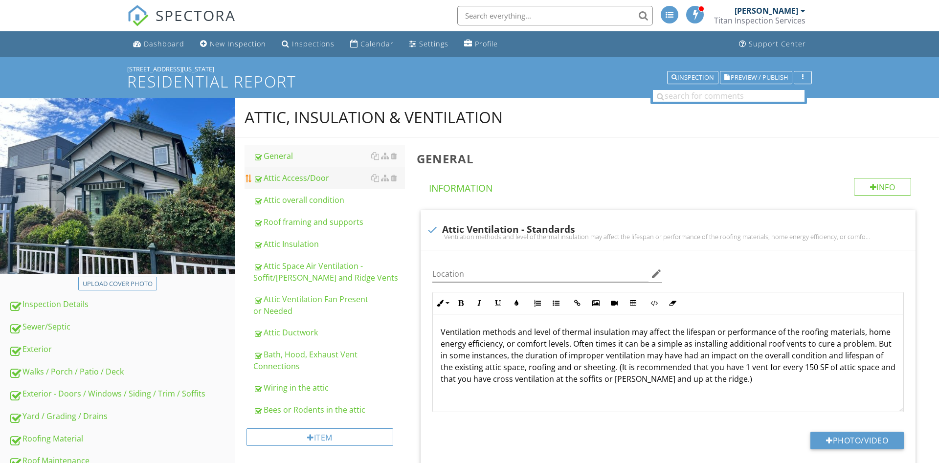
click at [310, 181] on div "Attic Access/Door" at bounding box center [329, 178] width 152 height 12
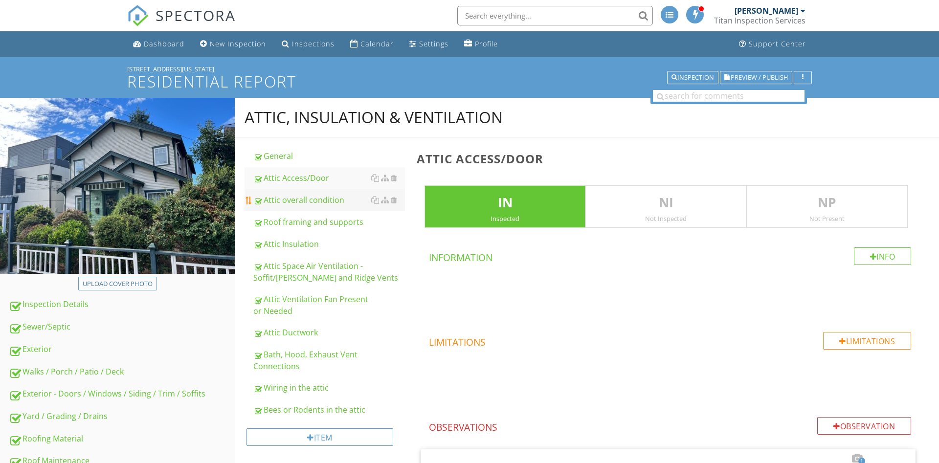
click at [305, 208] on link "Attic overall condition" at bounding box center [329, 200] width 152 height 22
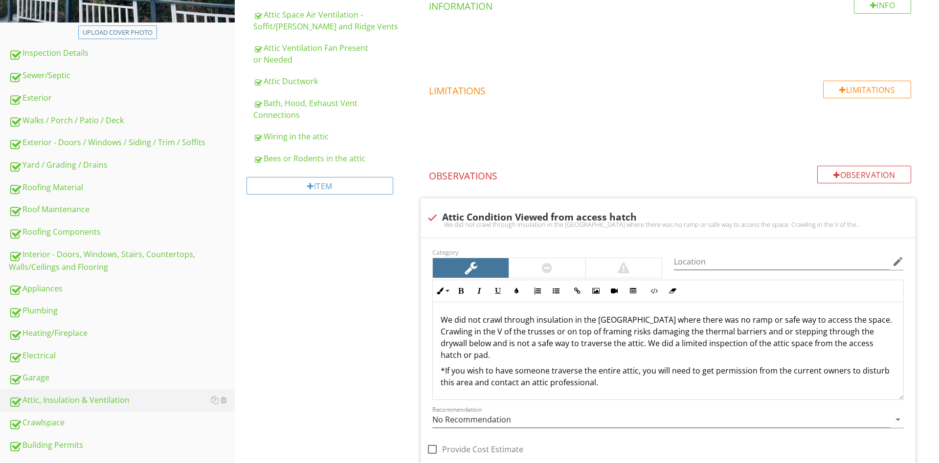
scroll to position [150, 0]
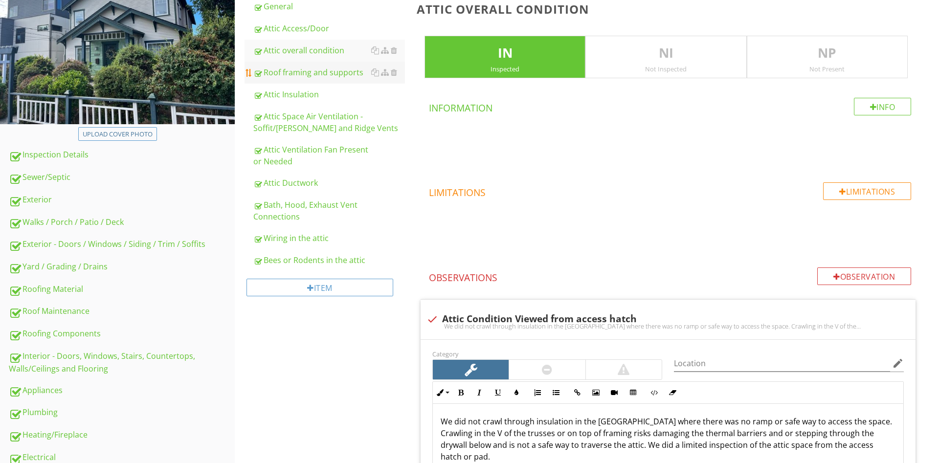
drag, startPoint x: 339, startPoint y: 87, endPoint x: 337, endPoint y: 80, distance: 7.3
click at [339, 86] on link "Attic Insulation" at bounding box center [329, 95] width 152 height 22
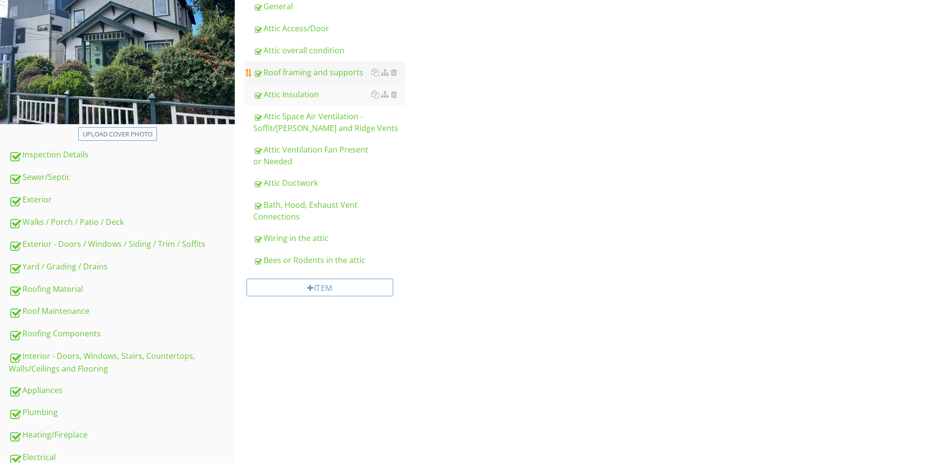
click at [337, 80] on link "Roof framing and supports" at bounding box center [329, 73] width 152 height 22
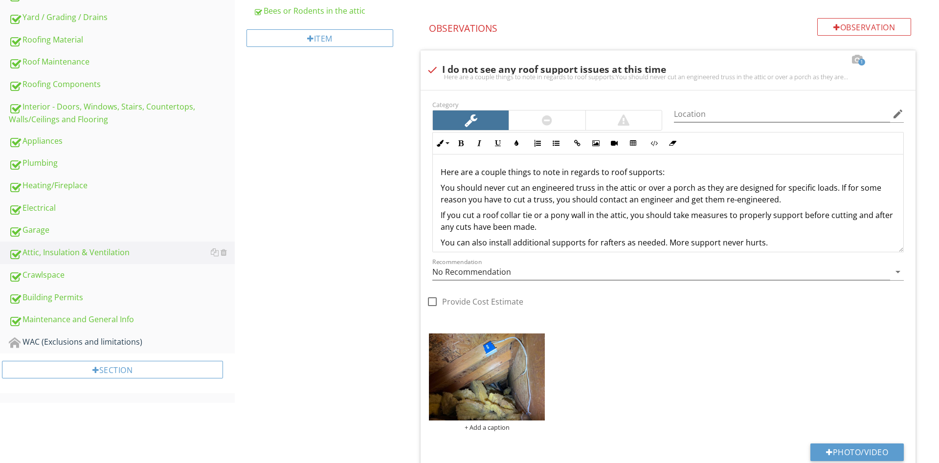
scroll to position [150, 0]
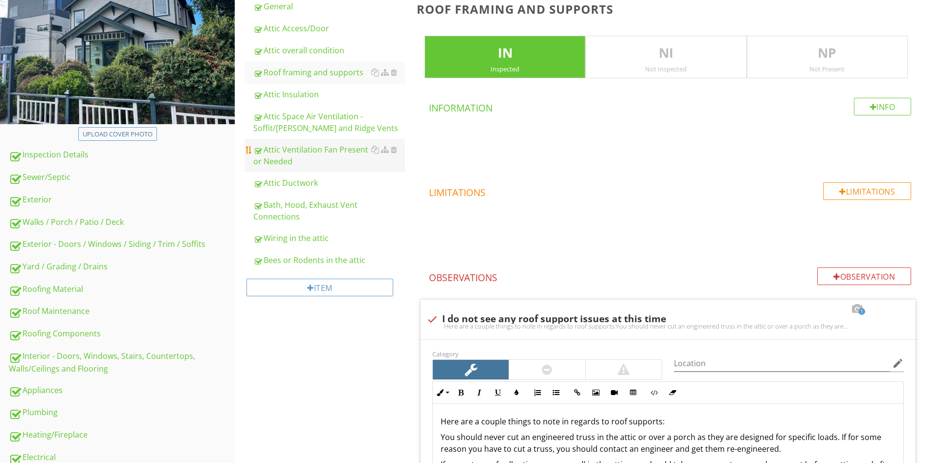
click at [334, 155] on div "Attic Ventilation Fan Present or Needed" at bounding box center [329, 155] width 152 height 23
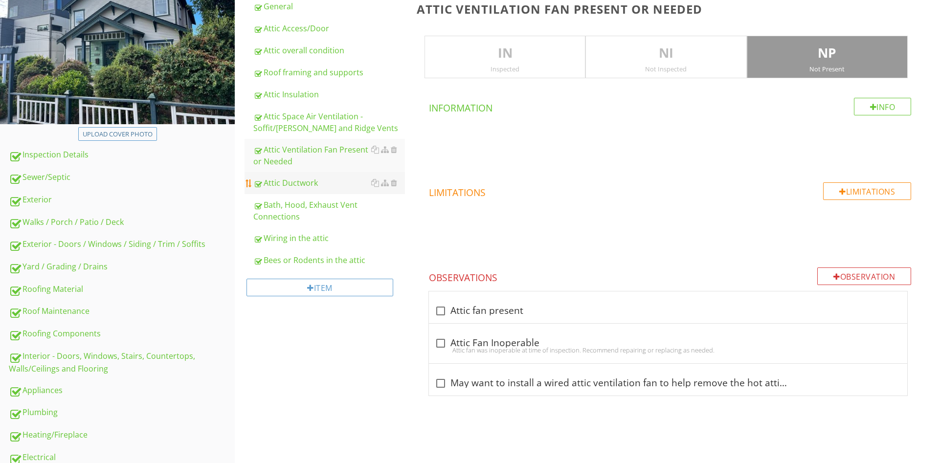
click at [309, 178] on div "Attic Ductwork" at bounding box center [329, 183] width 152 height 12
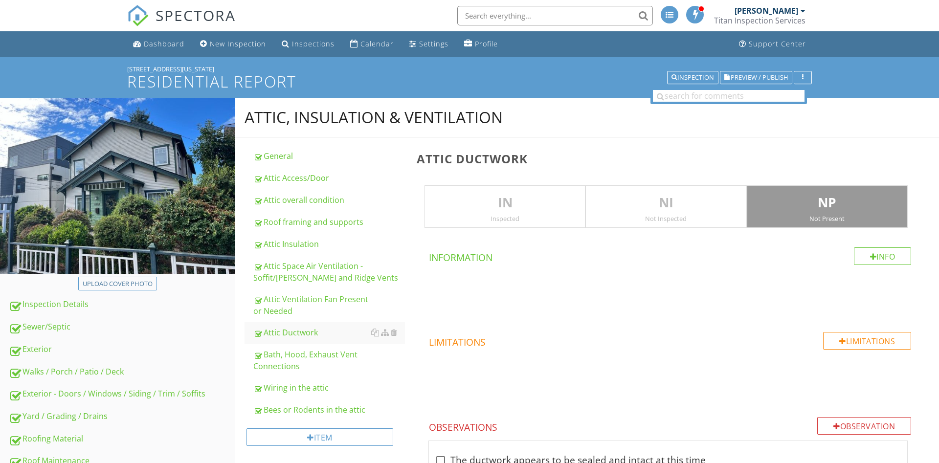
scroll to position [199, 0]
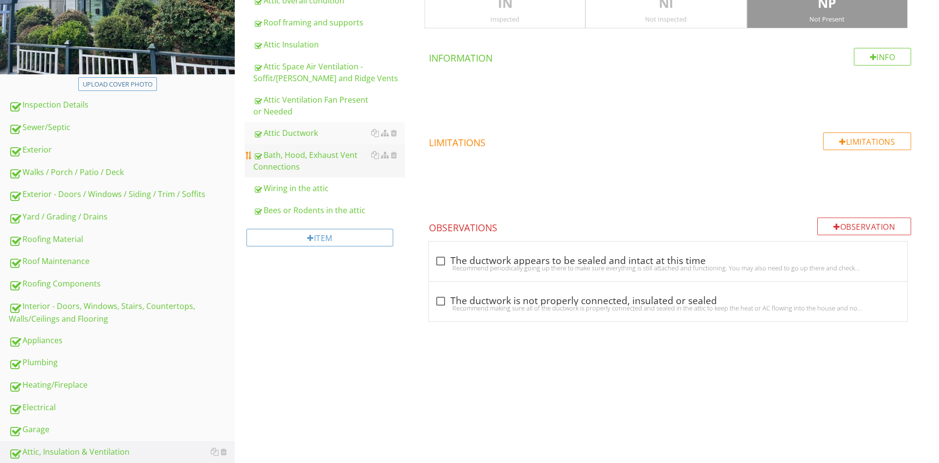
click at [312, 159] on div "Bath, Hood, Exhaust Vent Connections" at bounding box center [329, 160] width 152 height 23
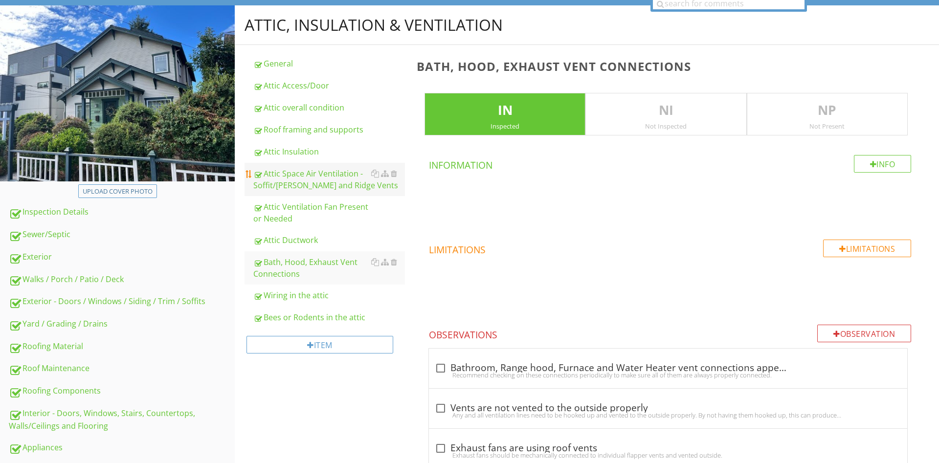
scroll to position [100, 0]
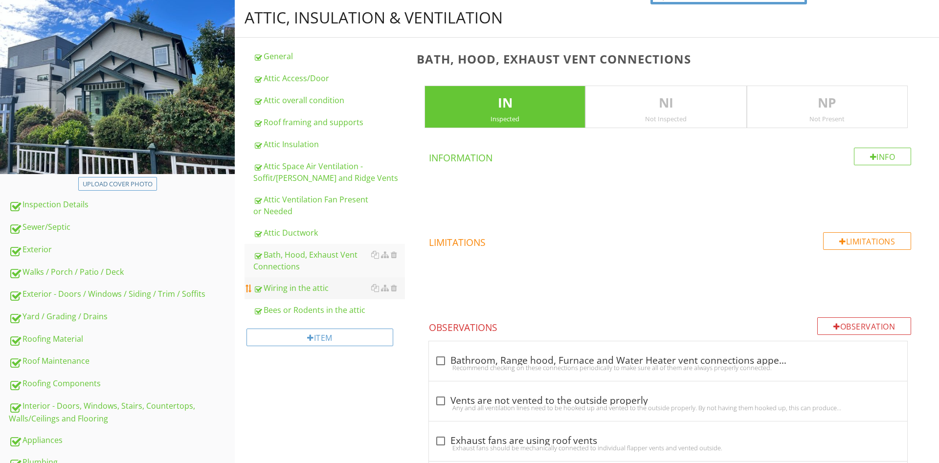
click at [308, 281] on link "Wiring in the attic" at bounding box center [329, 288] width 152 height 22
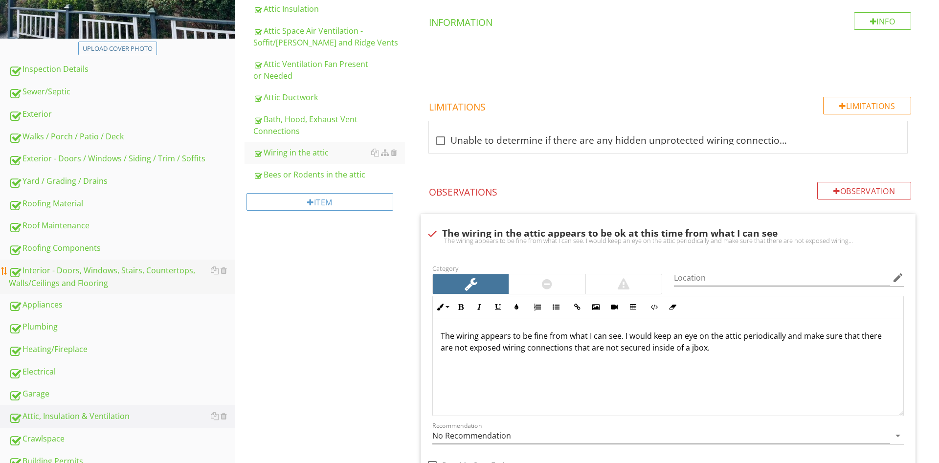
scroll to position [299, 0]
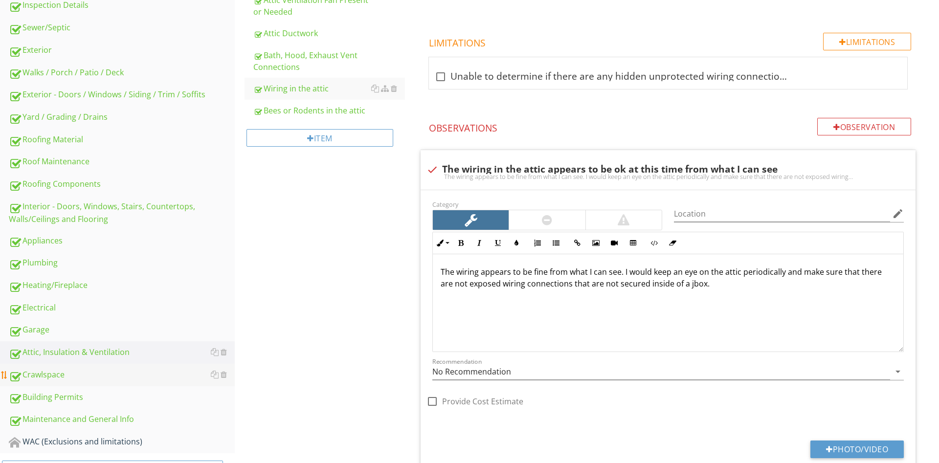
click at [63, 375] on div "Crawlspace" at bounding box center [122, 375] width 226 height 13
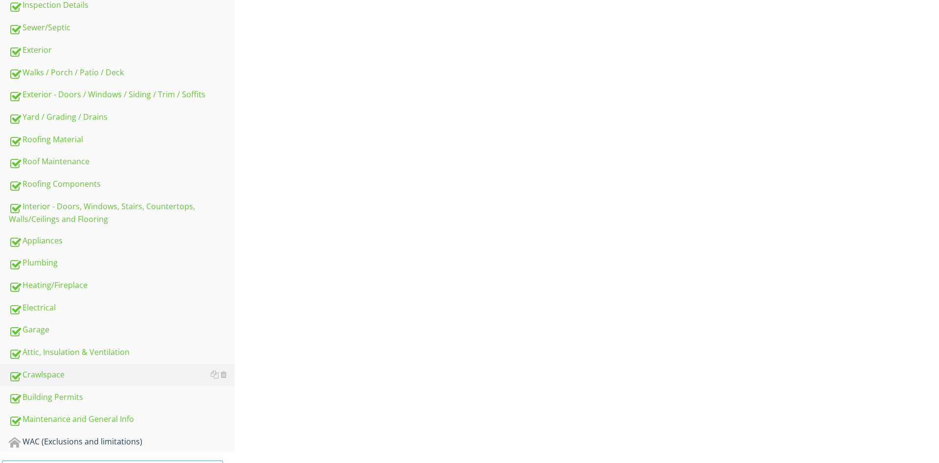
scroll to position [50, 0]
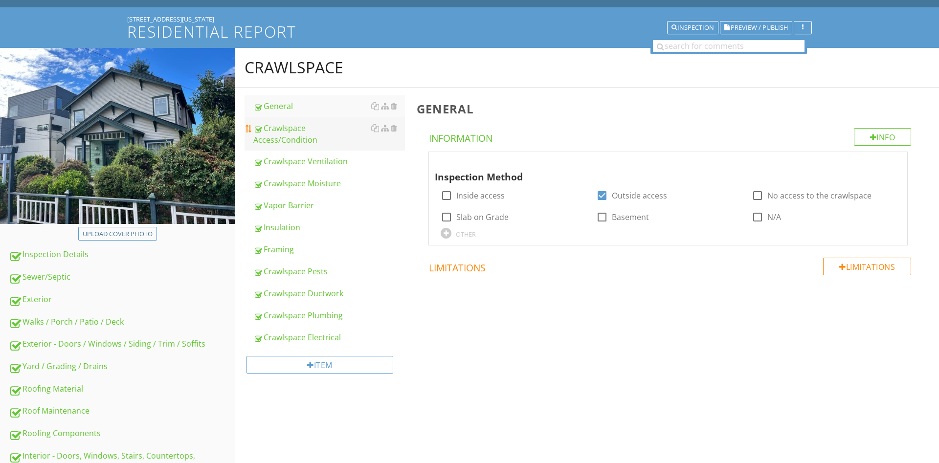
click at [321, 126] on div "Crawlspace Access/Condition" at bounding box center [329, 133] width 152 height 23
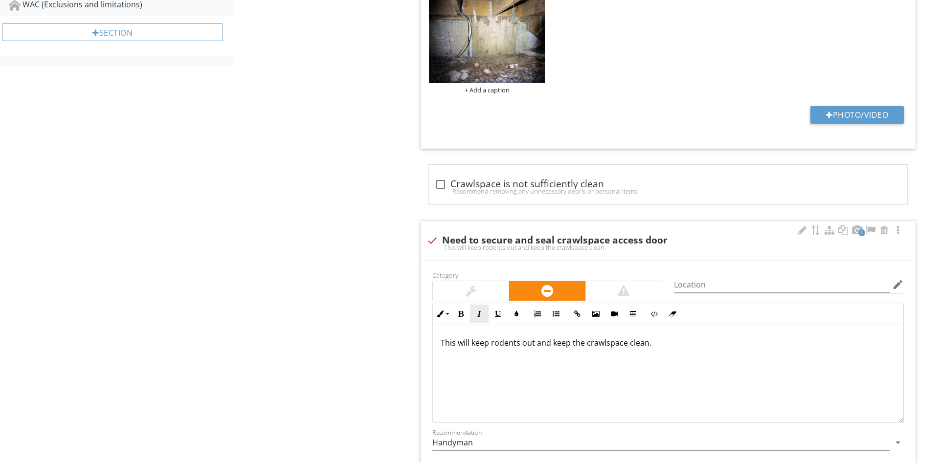
scroll to position [848, 0]
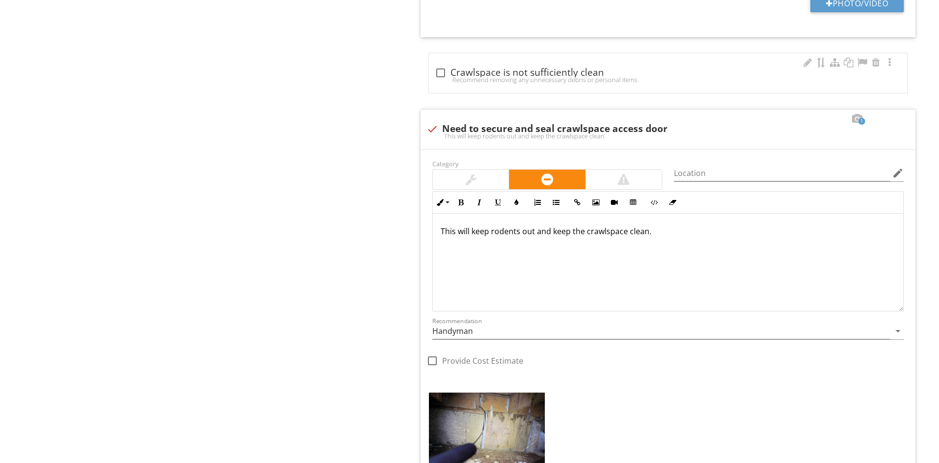
click at [494, 77] on div "Recommend removing any unnecessary debris or personal items." at bounding box center [668, 80] width 466 height 8
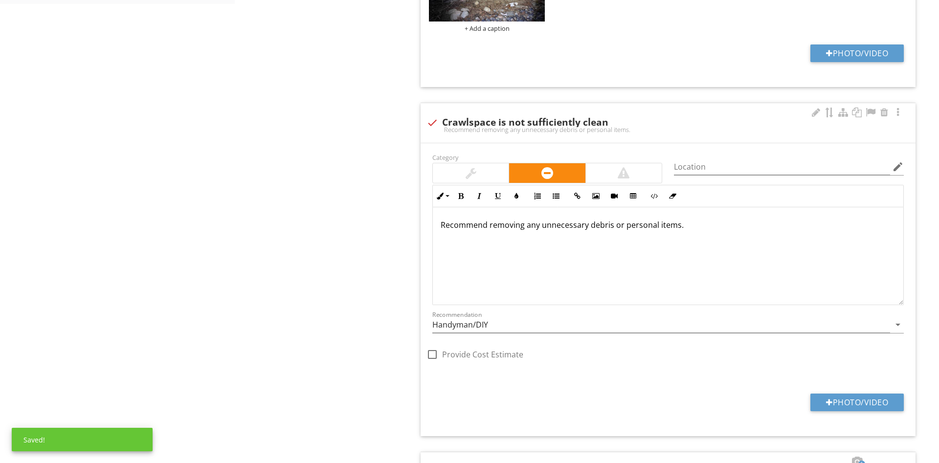
click at [494, 132] on div "Recommend removing any unnecessary debris or personal items." at bounding box center [667, 130] width 483 height 8
checkbox input "true"
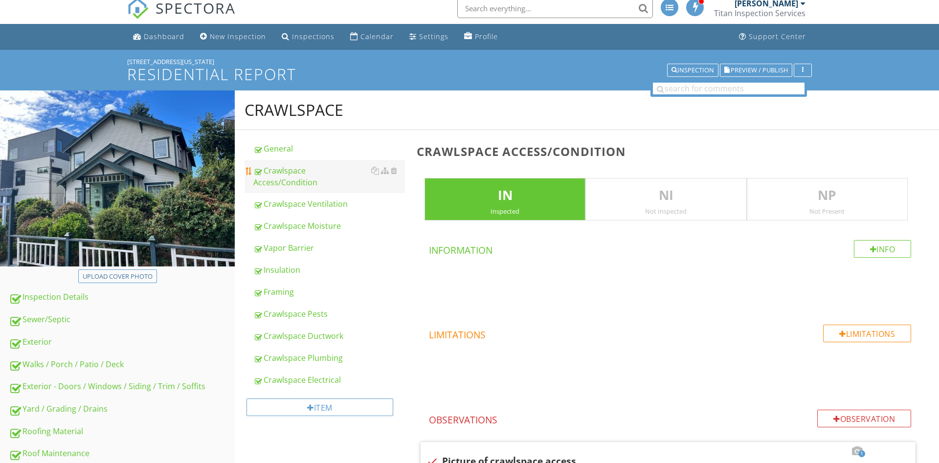
scroll to position [0, 0]
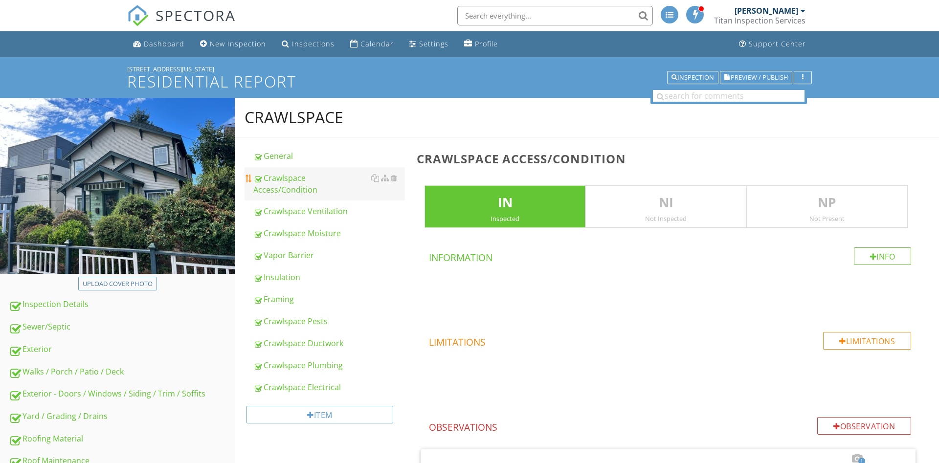
click at [291, 176] on div "Crawlspace Access/Condition" at bounding box center [329, 183] width 152 height 23
click at [315, 205] on div "Crawlspace Ventilation" at bounding box center [329, 211] width 152 height 12
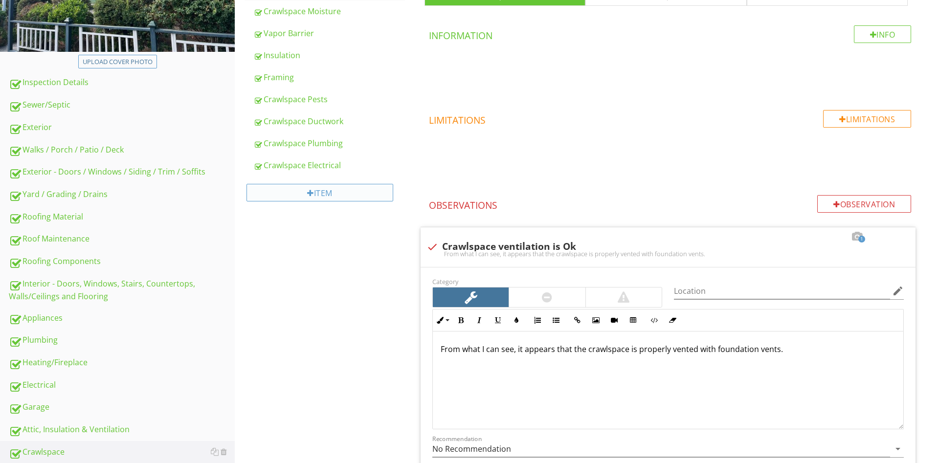
scroll to position [47, 0]
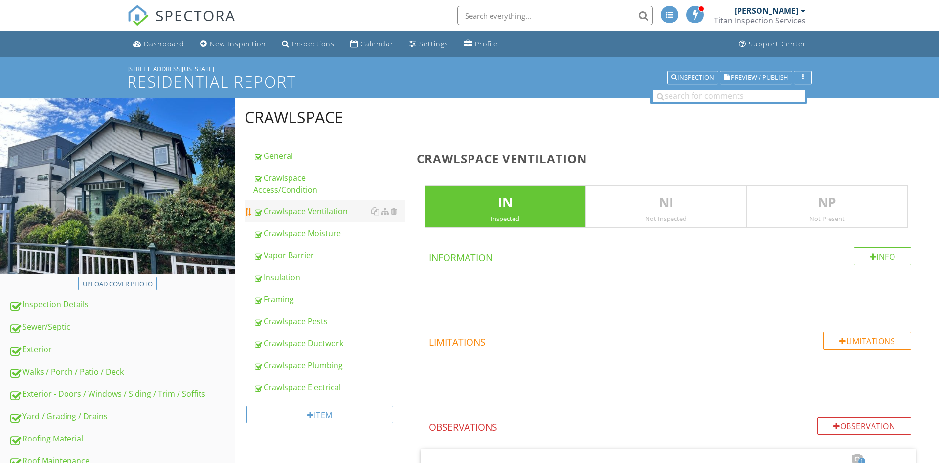
click at [319, 205] on div "Crawlspace Ventilation" at bounding box center [329, 211] width 152 height 12
click at [318, 227] on div "Crawlspace Moisture" at bounding box center [329, 233] width 152 height 12
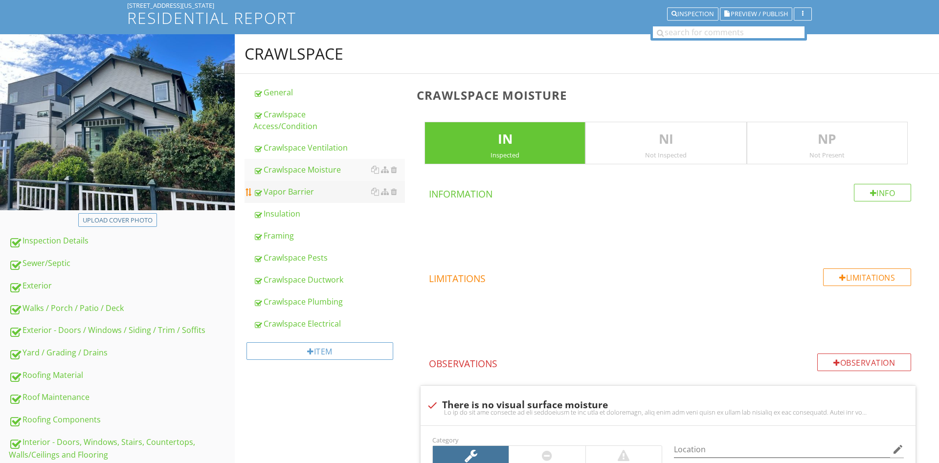
click at [310, 186] on div "Vapor Barrier" at bounding box center [329, 192] width 152 height 12
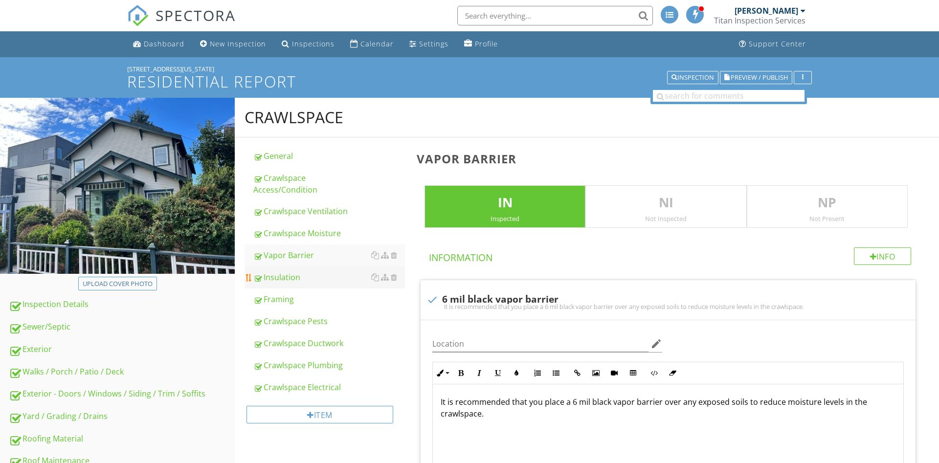
click at [308, 266] on link "Insulation" at bounding box center [329, 277] width 152 height 22
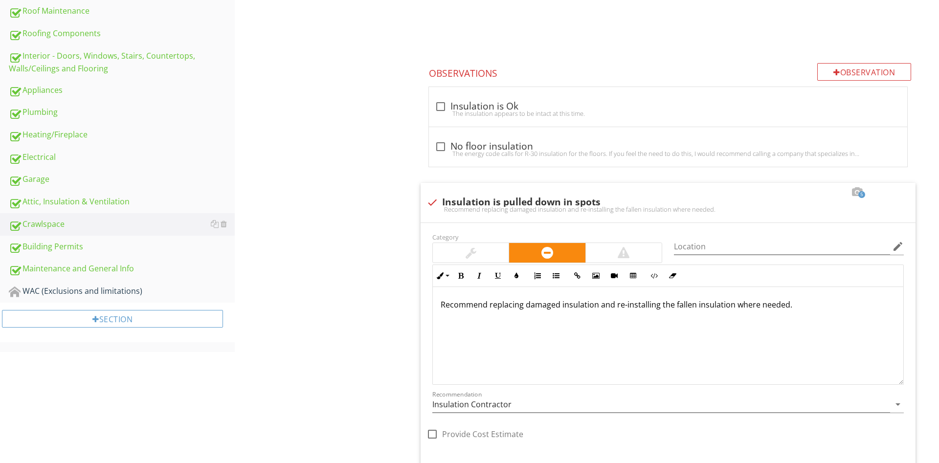
scroll to position [499, 0]
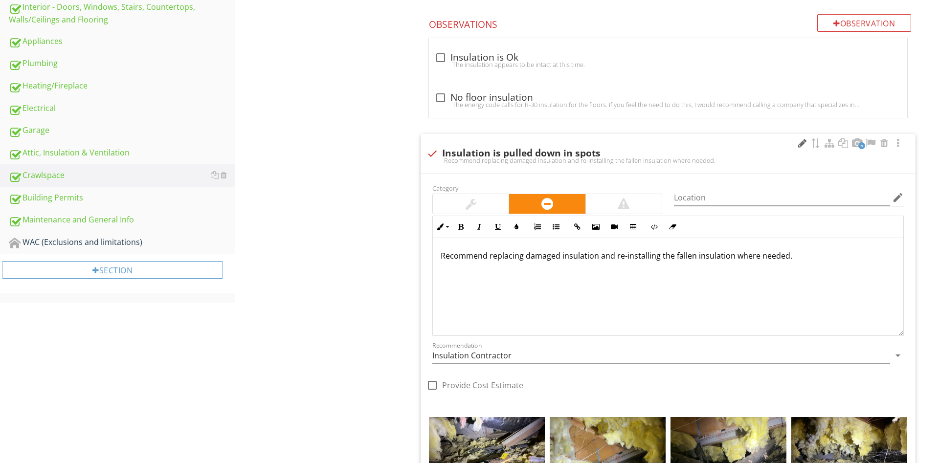
click at [798, 143] on div at bounding box center [802, 143] width 12 height 10
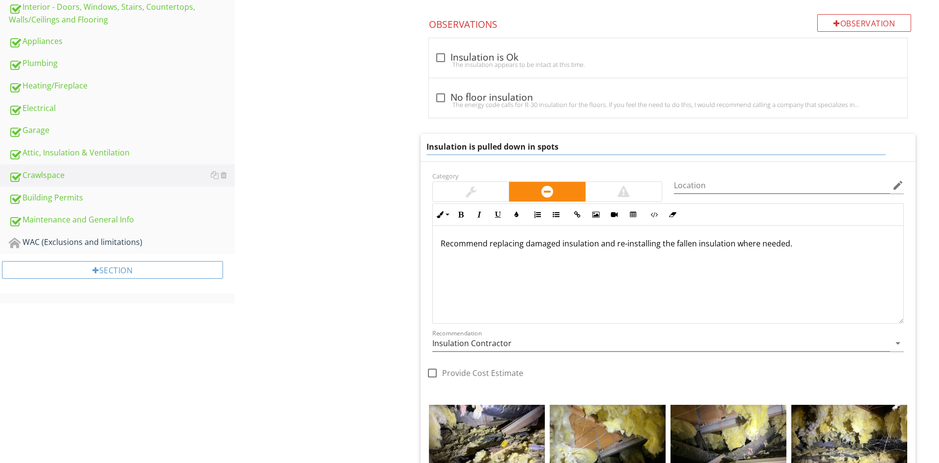
drag, startPoint x: 568, startPoint y: 146, endPoint x: 526, endPoint y: 156, distance: 43.2
click at [526, 155] on input "Insulation is pulled down in spots" at bounding box center [655, 147] width 459 height 16
type input "Insulation is pulled down"
drag, startPoint x: 401, startPoint y: 65, endPoint x: 393, endPoint y: 68, distance: 9.3
click at [401, 66] on div "Crawlspace General Crawlspace Access/Condition Crawlspace Ventilation Crawlspac…" at bounding box center [587, 190] width 704 height 1182
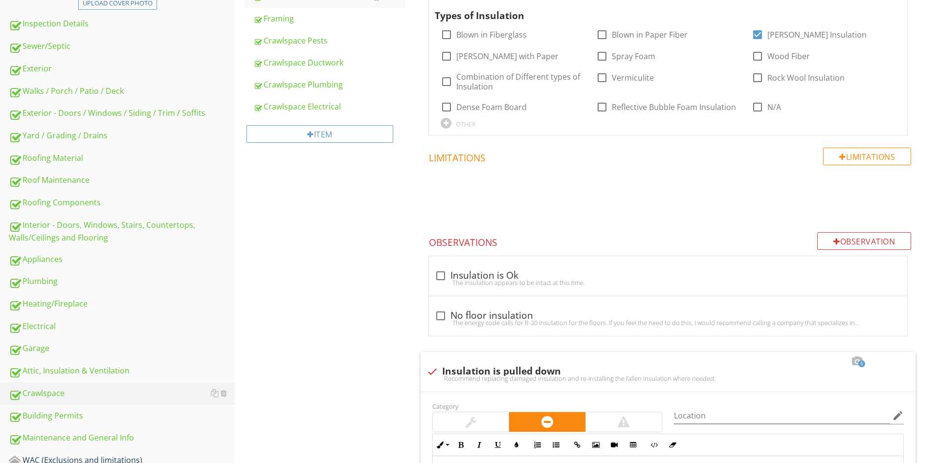
scroll to position [31, 0]
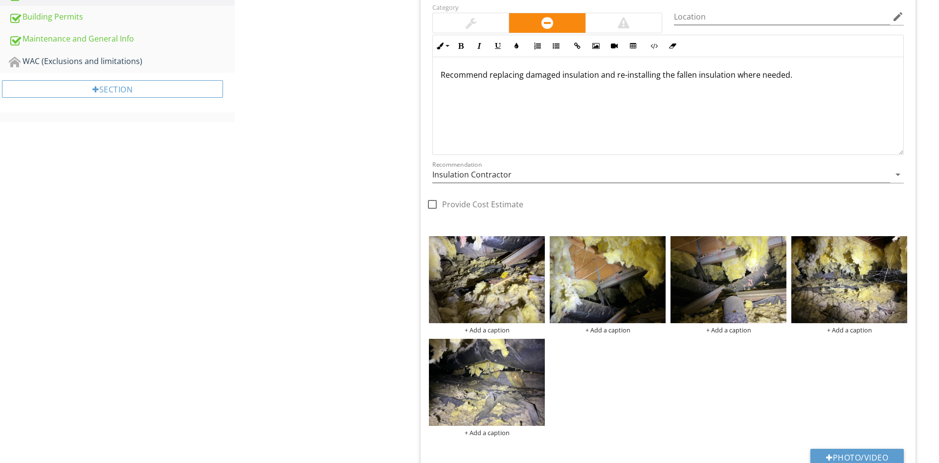
click at [818, 65] on div "Recommend replacing damaged insulation and re-installing the fallen insulation …" at bounding box center [668, 106] width 470 height 98
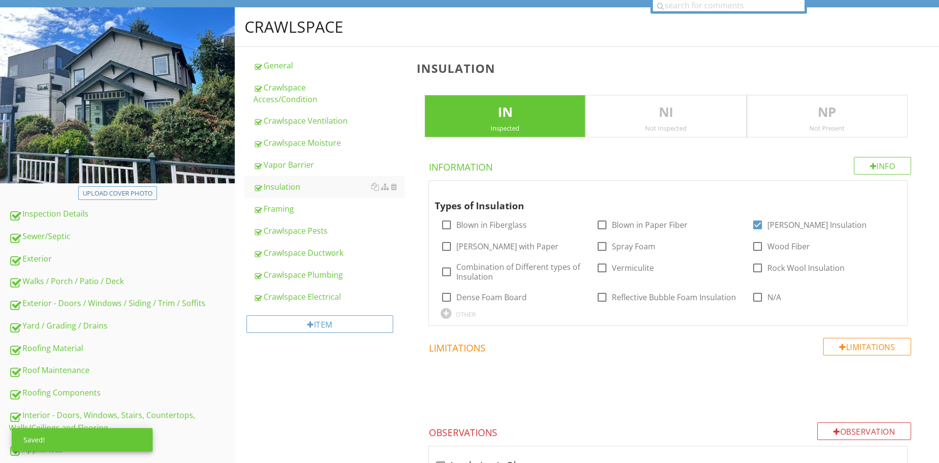
scroll to position [0, 0]
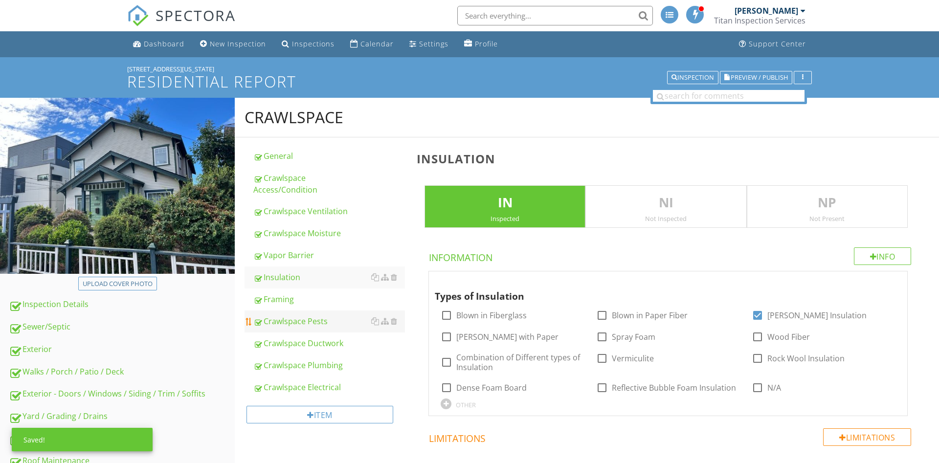
click at [345, 315] on div "Crawlspace Pests" at bounding box center [329, 321] width 152 height 12
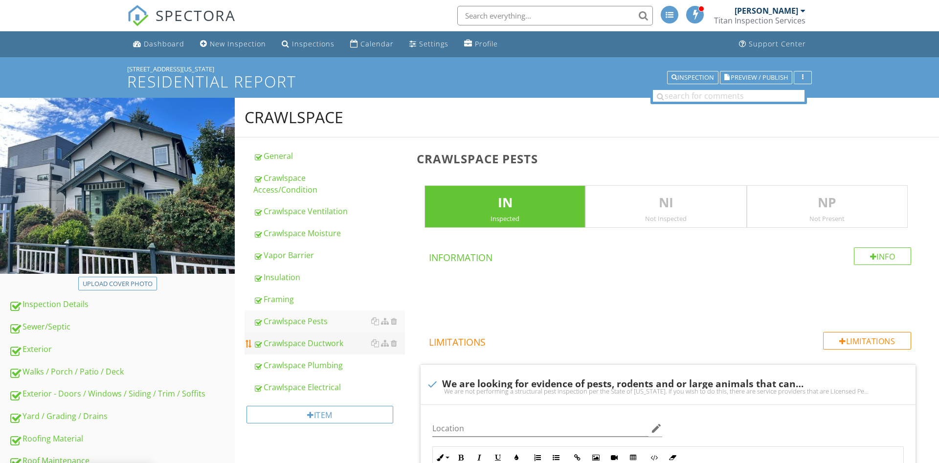
click at [315, 337] on div "Crawlspace Ductwork" at bounding box center [329, 343] width 152 height 12
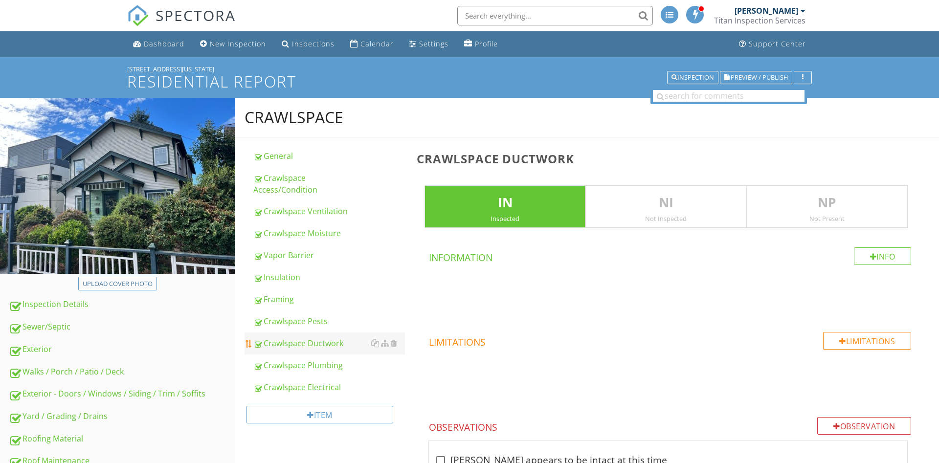
click at [306, 337] on div "Crawlspace Ductwork" at bounding box center [329, 343] width 152 height 12
click at [305, 315] on div "Crawlspace Pests" at bounding box center [329, 321] width 152 height 12
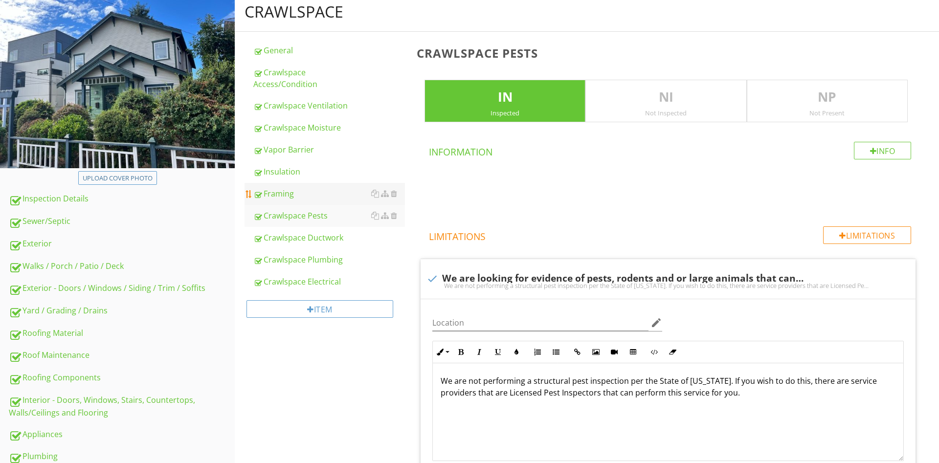
scroll to position [100, 0]
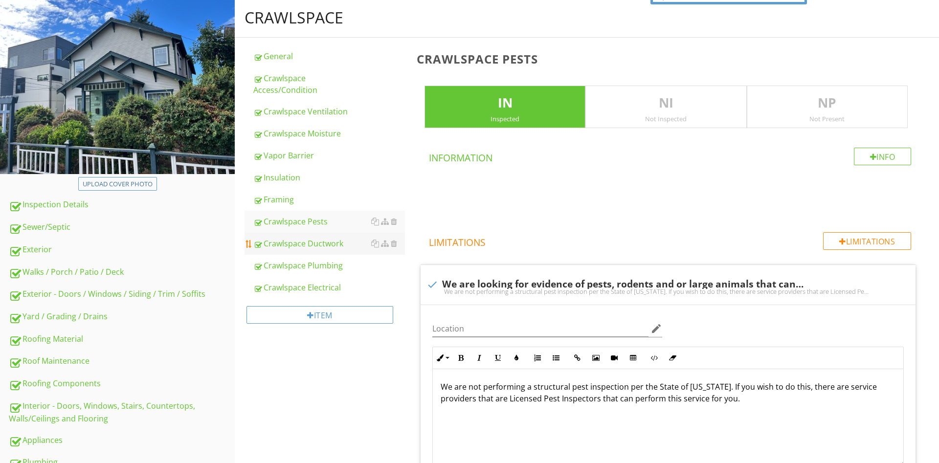
click at [318, 238] on div "Crawlspace Ductwork" at bounding box center [329, 244] width 152 height 12
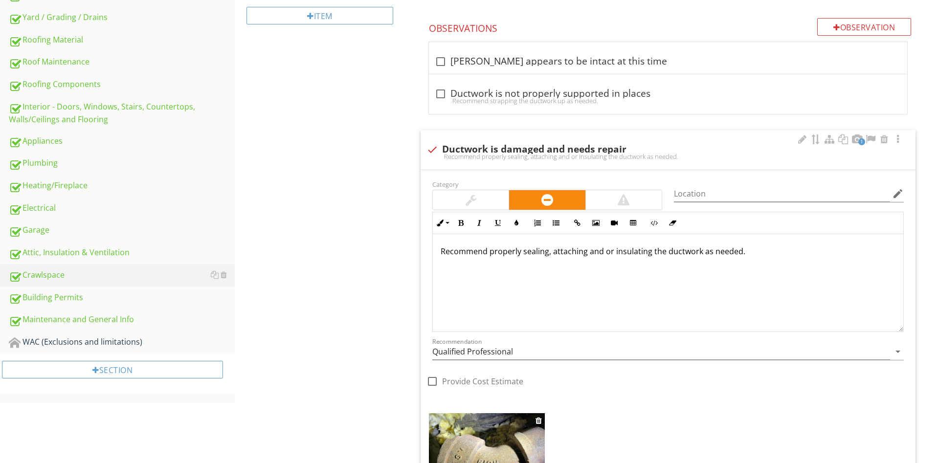
scroll to position [548, 0]
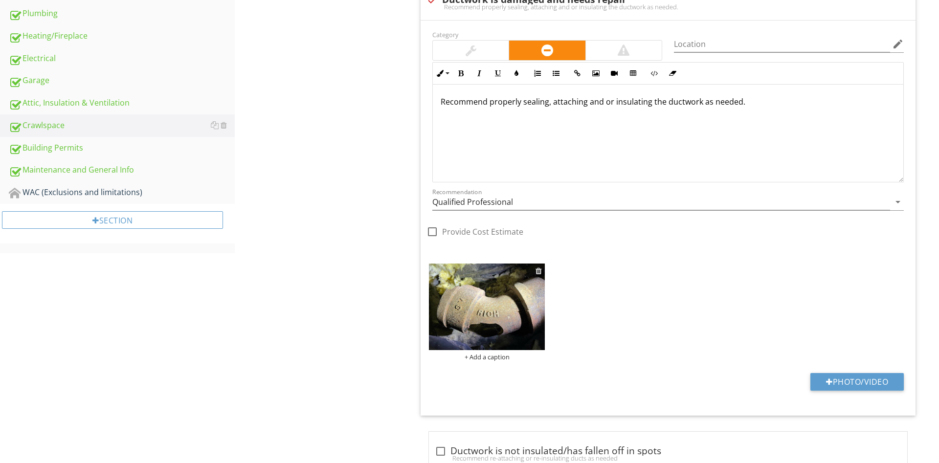
click at [541, 272] on div at bounding box center [538, 271] width 6 height 8
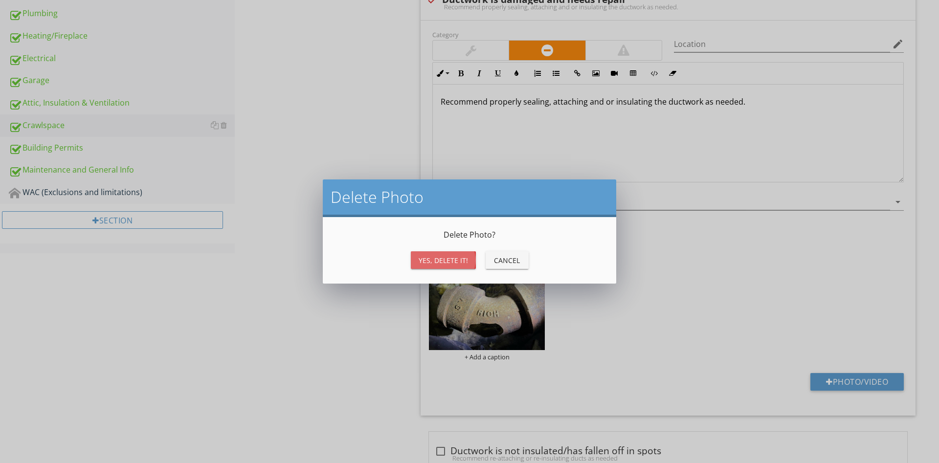
click at [434, 264] on div "Yes, Delete it!" at bounding box center [442, 260] width 49 height 10
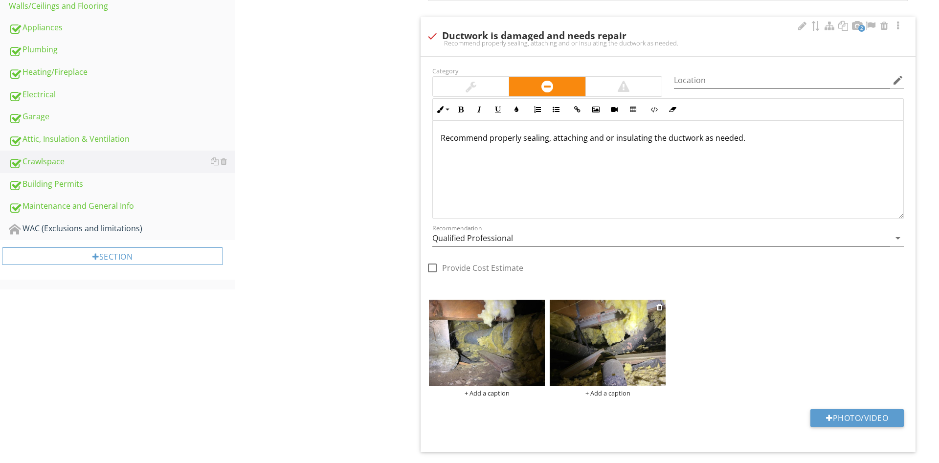
click at [633, 370] on img at bounding box center [607, 343] width 116 height 87
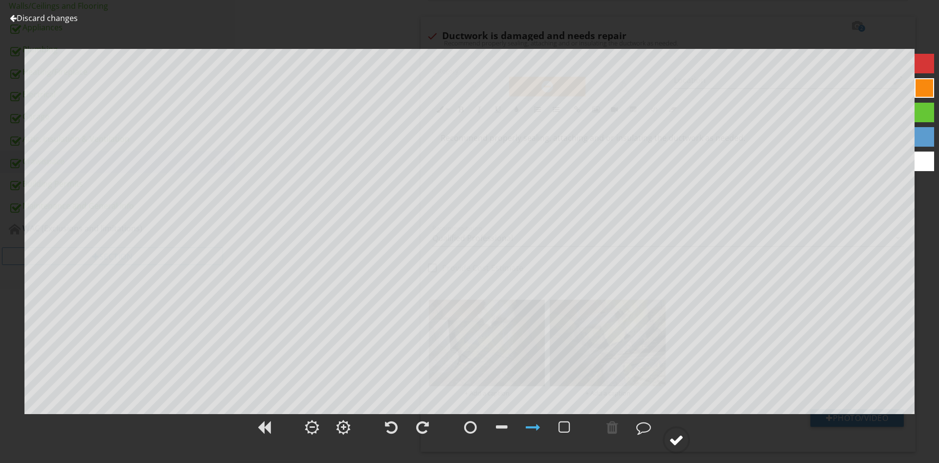
click at [677, 438] on div at bounding box center [676, 440] width 15 height 15
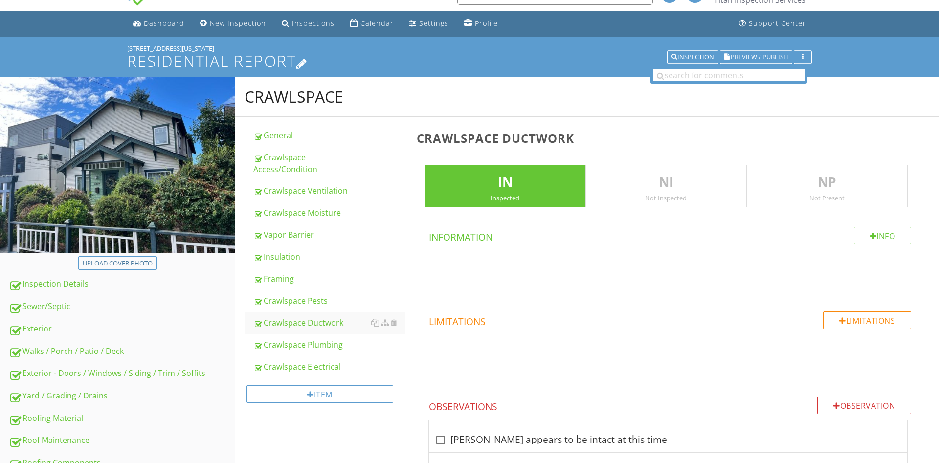
scroll to position [0, 0]
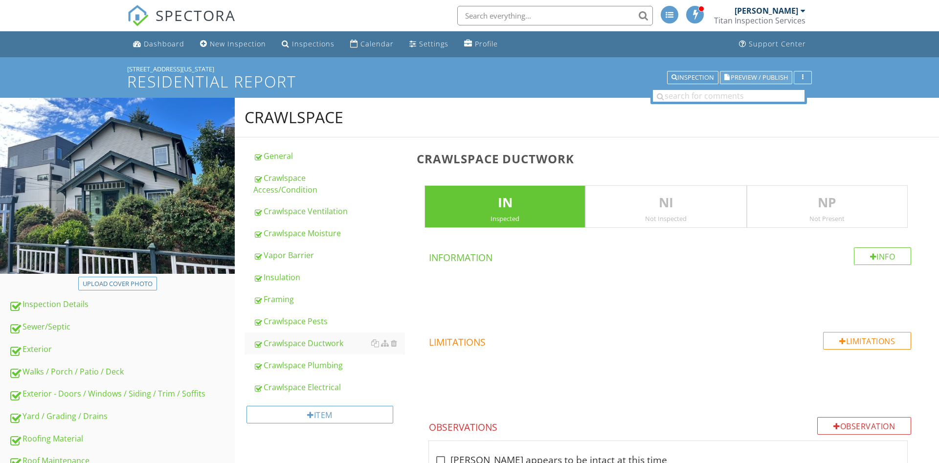
click at [750, 77] on span "Preview / Publish" at bounding box center [758, 77] width 57 height 6
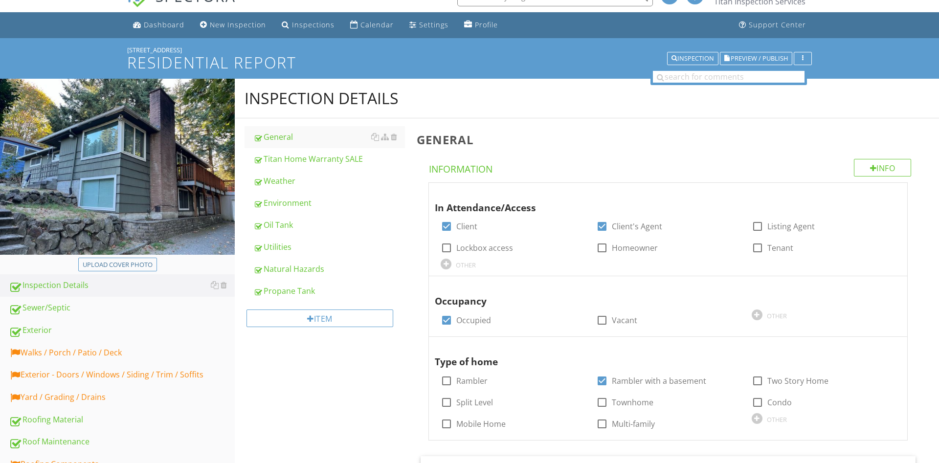
scroll to position [50, 0]
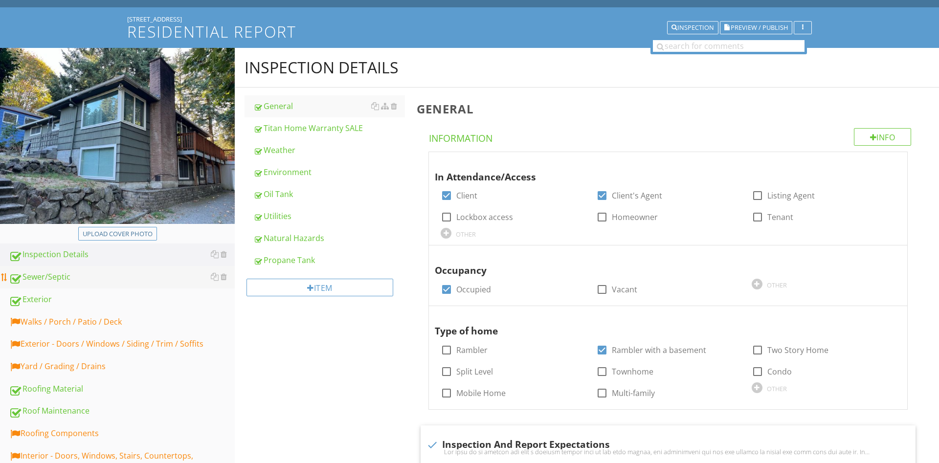
click at [49, 281] on div "Sewer/Septic" at bounding box center [122, 277] width 226 height 13
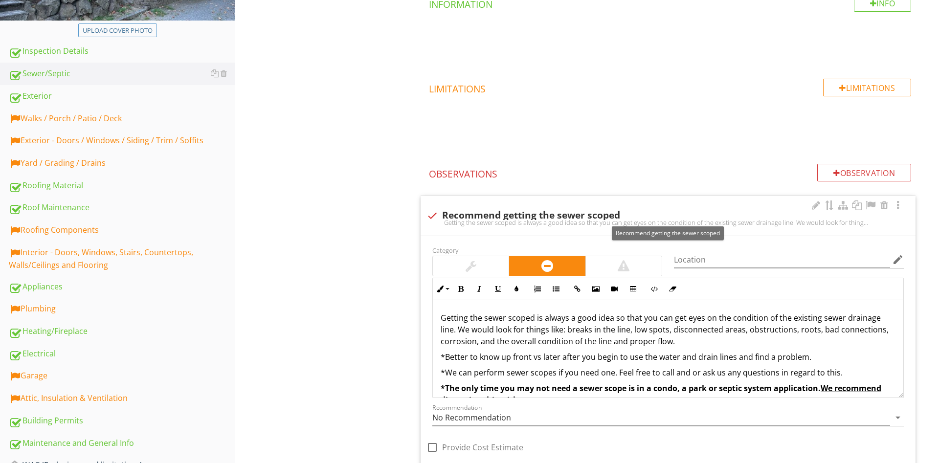
scroll to position [440, 0]
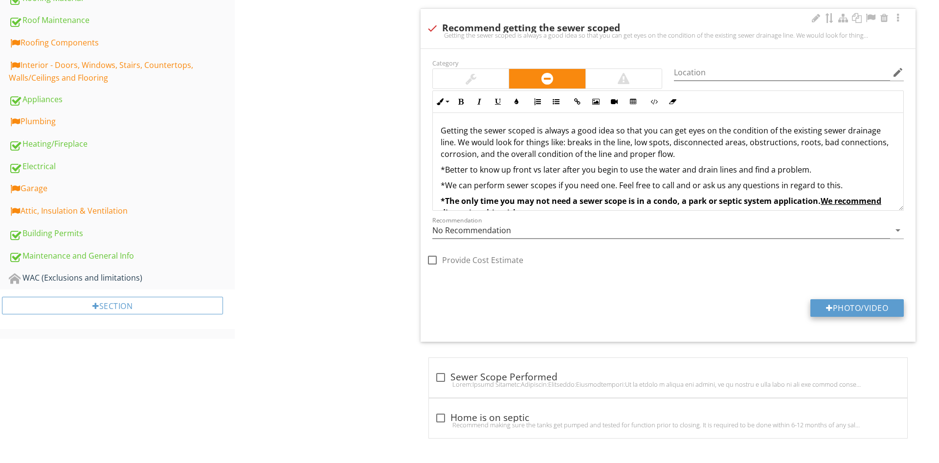
click at [832, 305] on button "Photo/Video" at bounding box center [856, 308] width 93 height 18
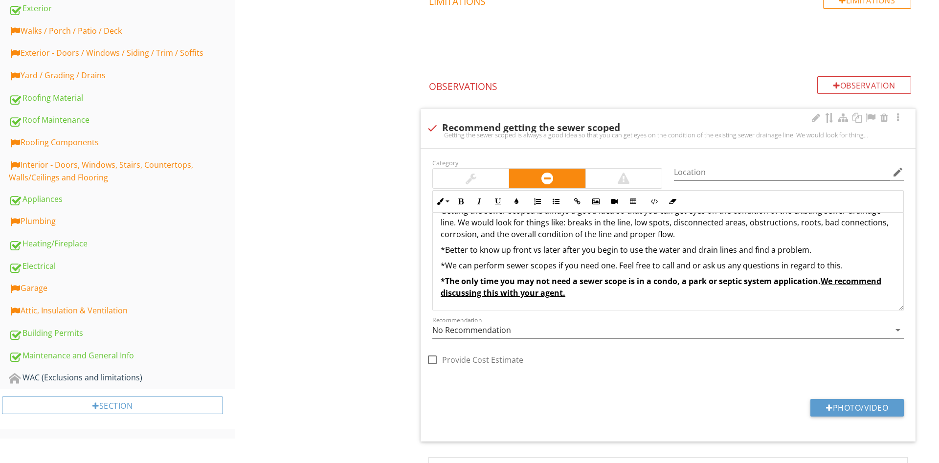
scroll to position [20, 0]
click at [502, 125] on div "check Recommend getting the sewer scoped" at bounding box center [667, 128] width 483 height 12
checkbox input "true"
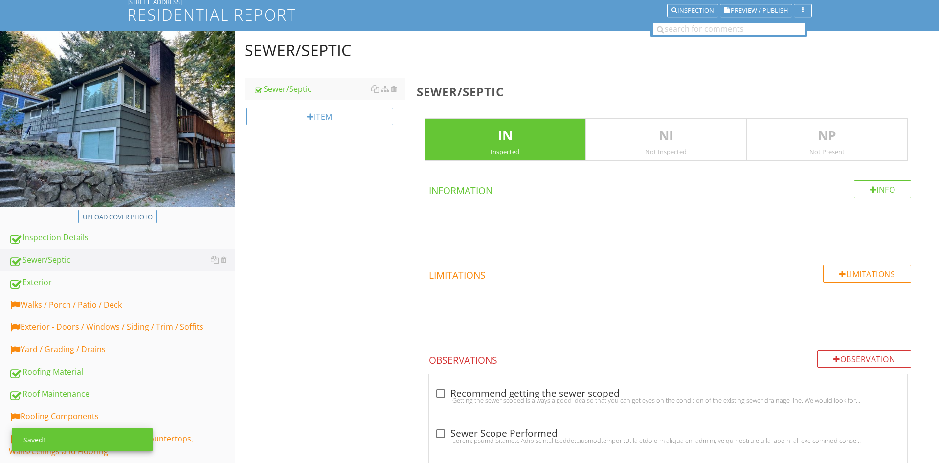
scroll to position [316, 0]
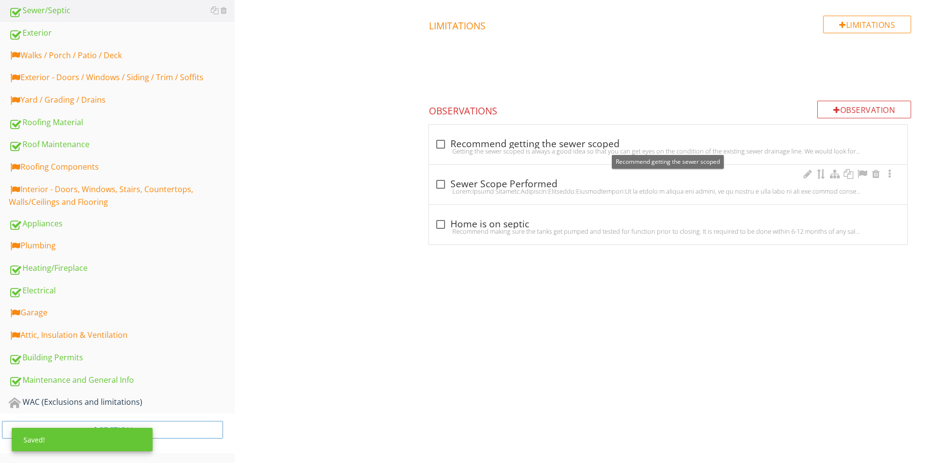
click at [479, 185] on div "check_box_outline_blank Sewer Scope Performed" at bounding box center [668, 184] width 466 height 12
checkbox input "true"
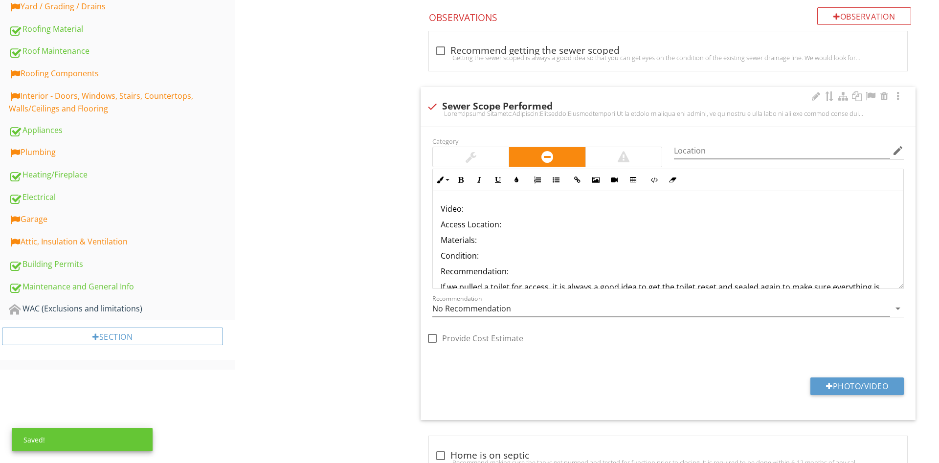
scroll to position [447, 0]
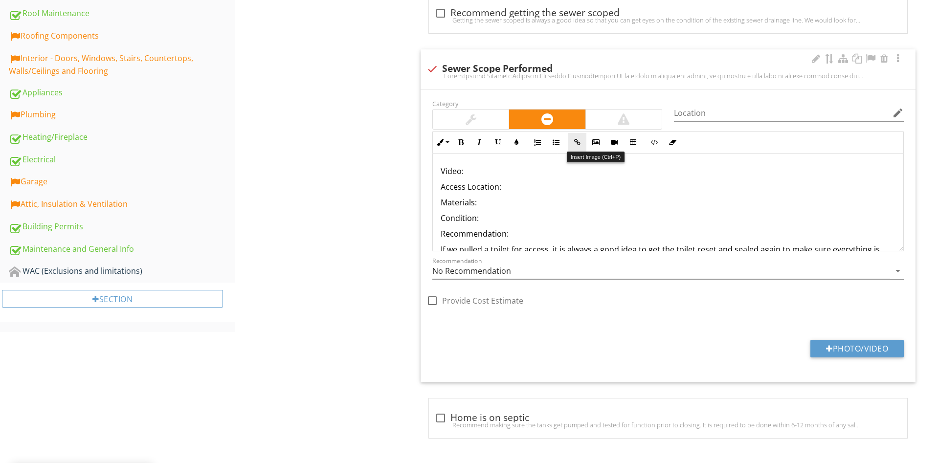
click at [594, 148] on button "Insert Image" at bounding box center [595, 142] width 19 height 19
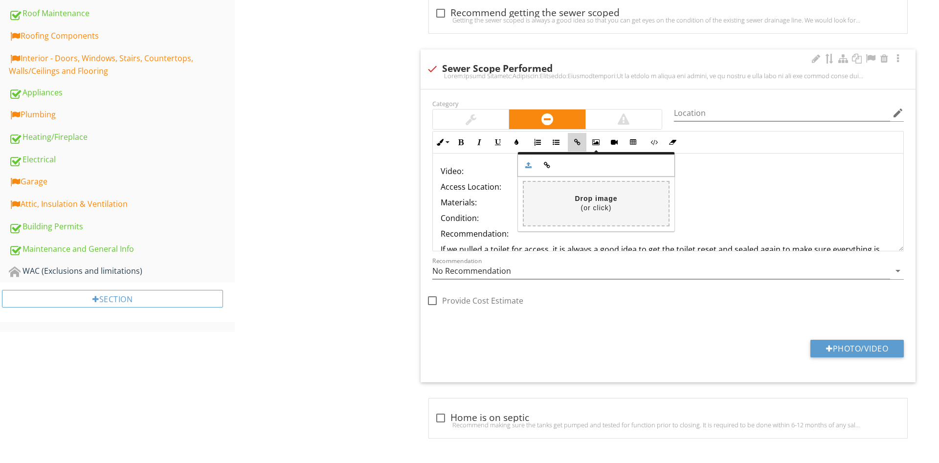
click at [580, 147] on button "Insert Link" at bounding box center [577, 142] width 19 height 19
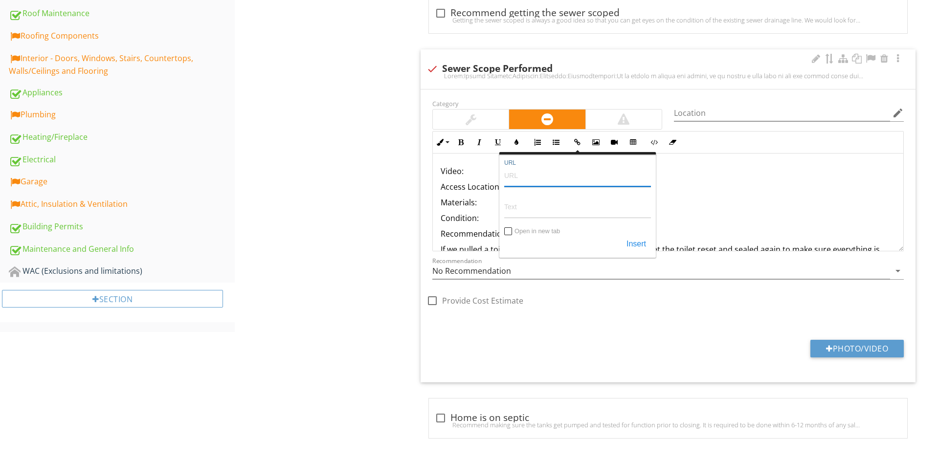
click at [569, 180] on input "URL" at bounding box center [577, 174] width 147 height 23
paste input "https://youtu.be/ikJv155mEwk"
type input "https://youtu.be/ikJv155mEwk"
click at [523, 205] on input "Text" at bounding box center [577, 206] width 147 height 23
paste input "https://youtu.be/ikJv155mEwk"
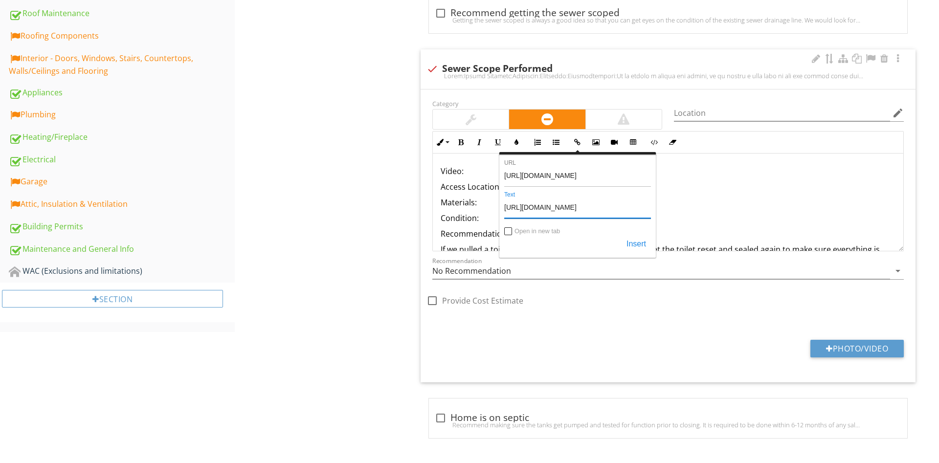
type input "https://youtu.be/ikJv155mEwk"
click at [509, 231] on input "Open in new tab" at bounding box center [508, 232] width 8 height 8
checkbox input "true"
click at [634, 242] on button "Insert" at bounding box center [635, 245] width 29 height 18
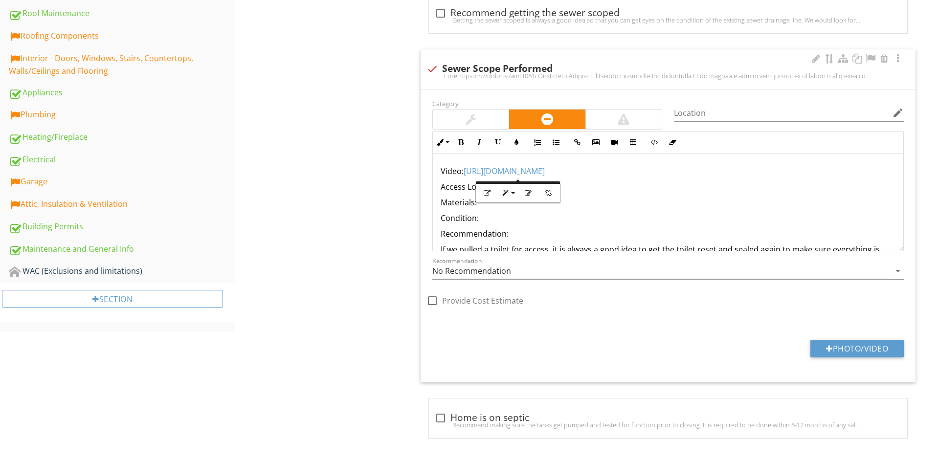
click at [698, 207] on p "Materials:" at bounding box center [667, 203] width 455 height 12
click at [616, 181] on p "Access Location:" at bounding box center [667, 187] width 455 height 12
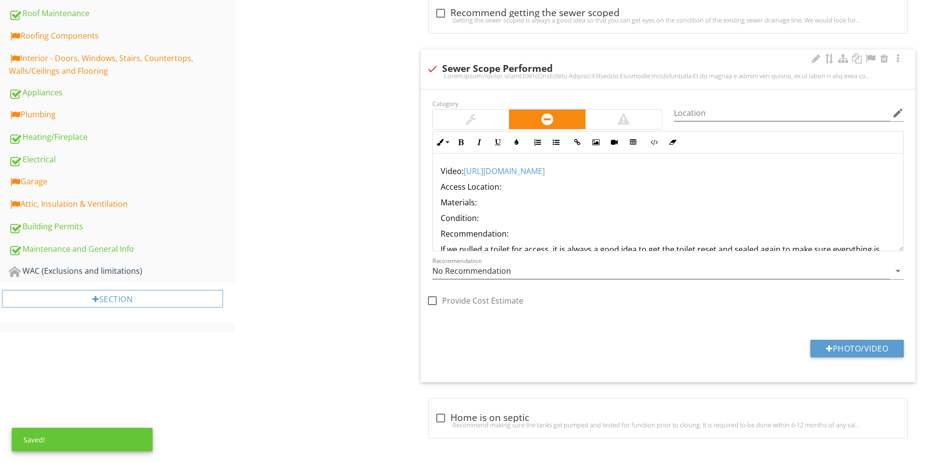
click at [463, 174] on link "https://youtu.be/ikJv155mEwk" at bounding box center [503, 171] width 81 height 11
click at [622, 218] on p "Condition:" at bounding box center [667, 218] width 455 height 12
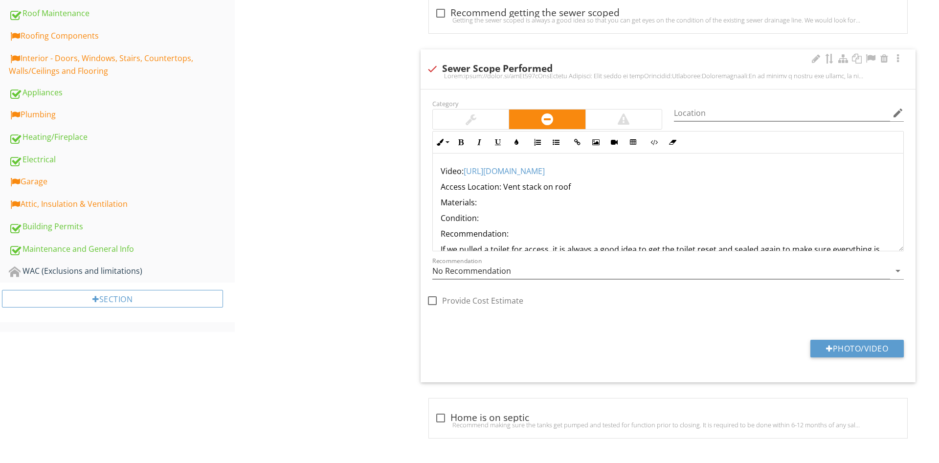
click at [514, 217] on p "Condition:" at bounding box center [667, 218] width 455 height 12
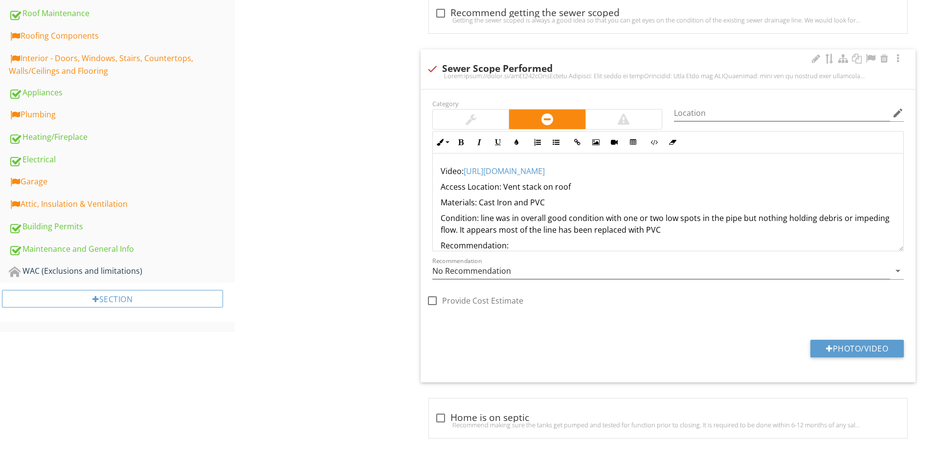
click at [644, 233] on p "Condition: line was in overall good condition with one or two low spots in the …" at bounding box center [667, 223] width 455 height 23
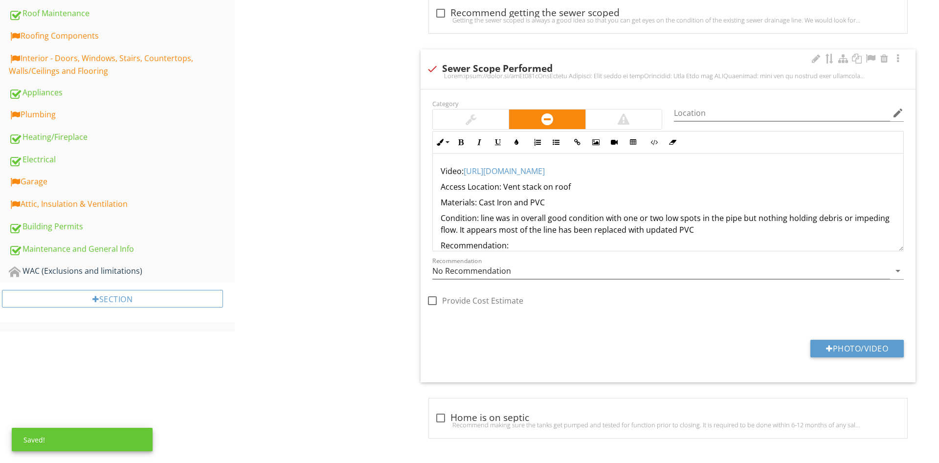
click at [735, 228] on p "Condition: line was in overall good condition with one or two low spots in the …" at bounding box center [667, 223] width 455 height 23
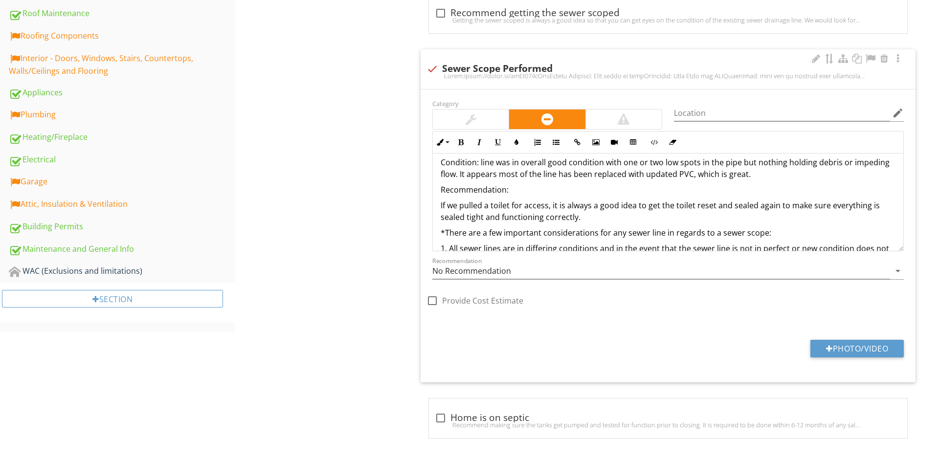
scroll to position [65, 0]
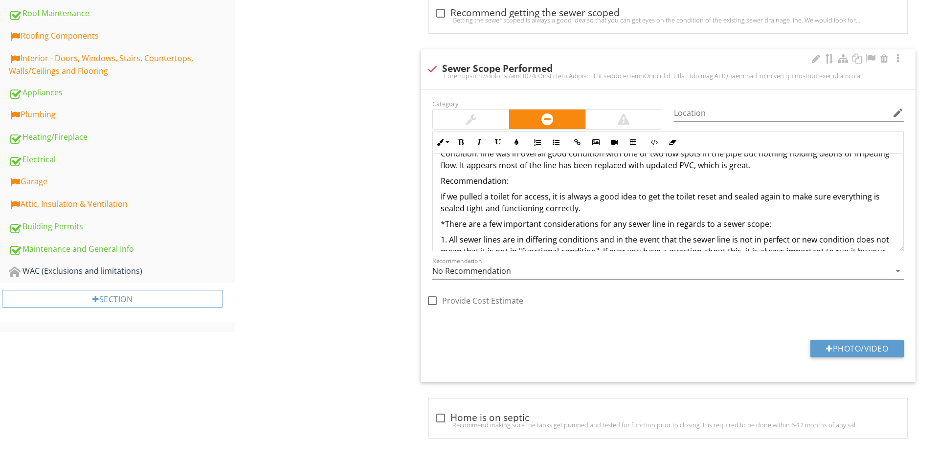
click at [516, 182] on p "Recommendation:" at bounding box center [667, 181] width 455 height 12
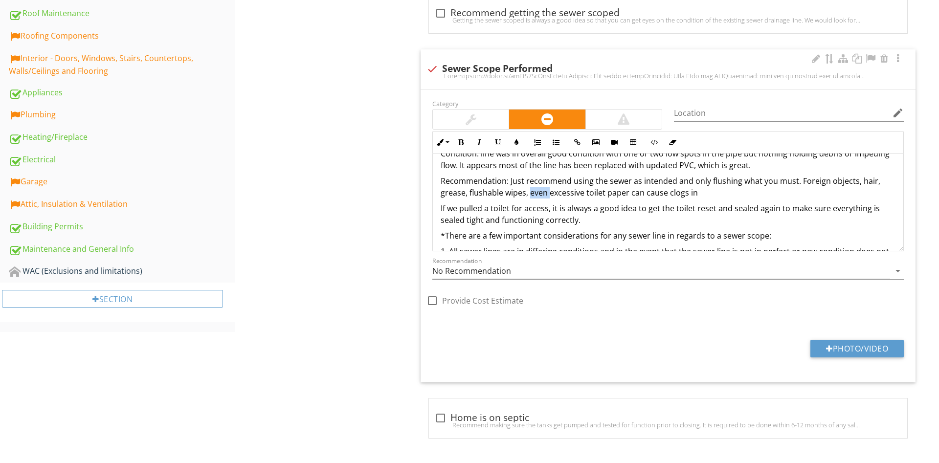
drag, startPoint x: 548, startPoint y: 191, endPoint x: 528, endPoint y: 193, distance: 19.7
click at [528, 193] on p "Recommendation: Just recommend using the sewer as intended and only flushing wh…" at bounding box center [667, 186] width 455 height 23
click at [702, 195] on p "Recommendation: Just recommend using the sewer as intended and only flushing wh…" at bounding box center [667, 186] width 455 height 23
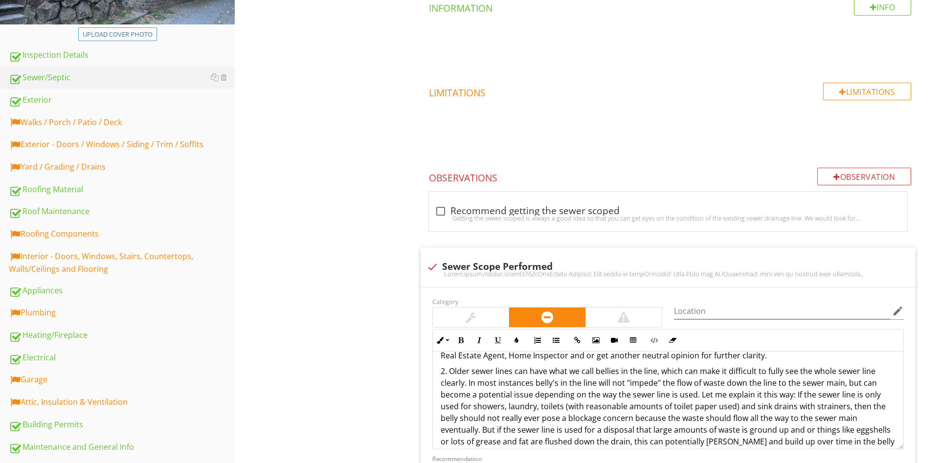
scroll to position [0, 0]
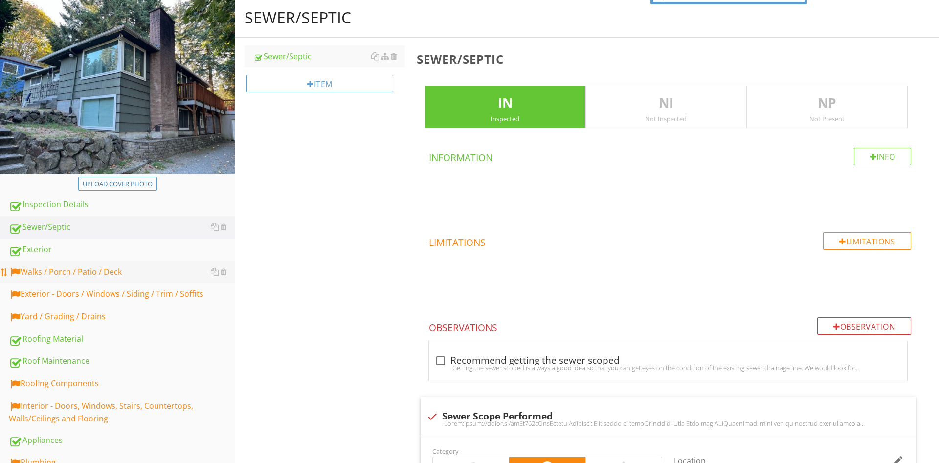
drag, startPoint x: 89, startPoint y: 270, endPoint x: 142, endPoint y: 274, distance: 53.0
click at [88, 270] on div "Walks / Porch / Patio / Deck" at bounding box center [122, 272] width 226 height 13
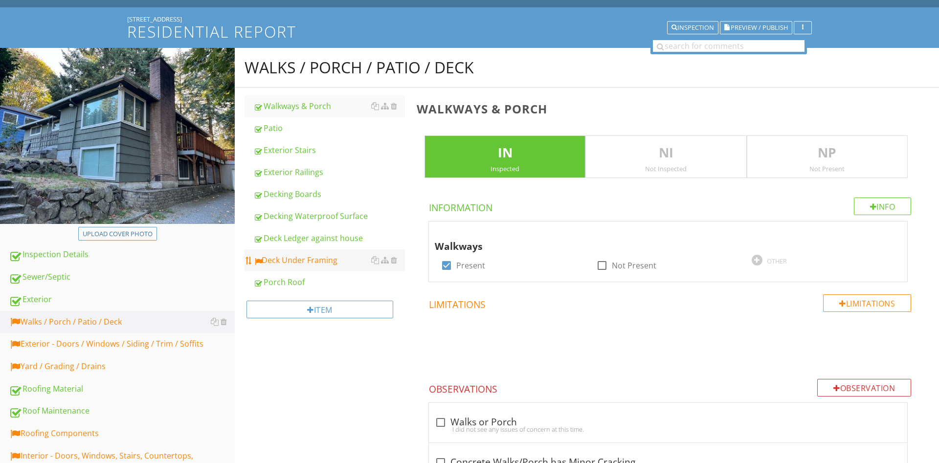
click at [289, 258] on div "Deck Under Framing" at bounding box center [329, 260] width 152 height 12
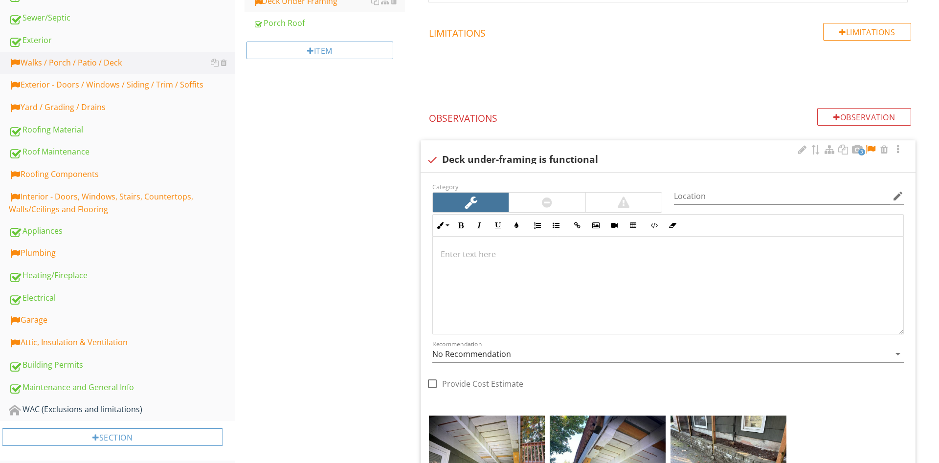
scroll to position [299, 0]
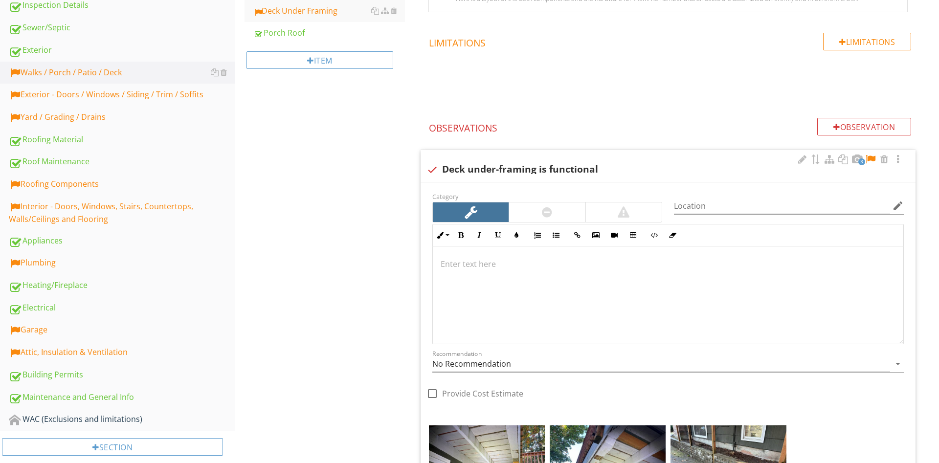
click at [562, 218] on div at bounding box center [547, 212] width 76 height 20
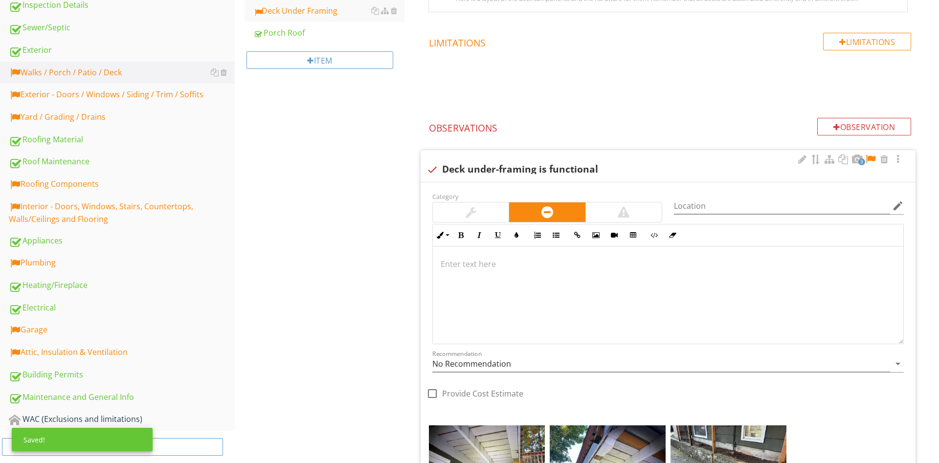
click at [672, 281] on div at bounding box center [668, 295] width 470 height 98
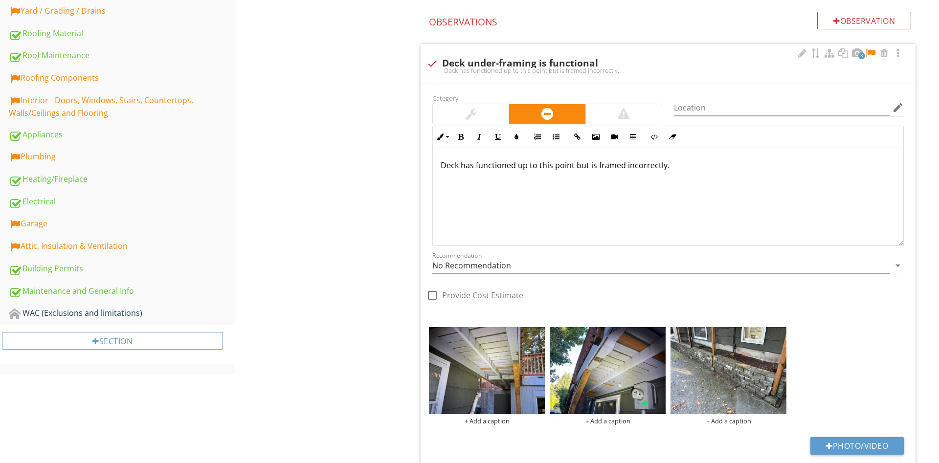
scroll to position [399, 0]
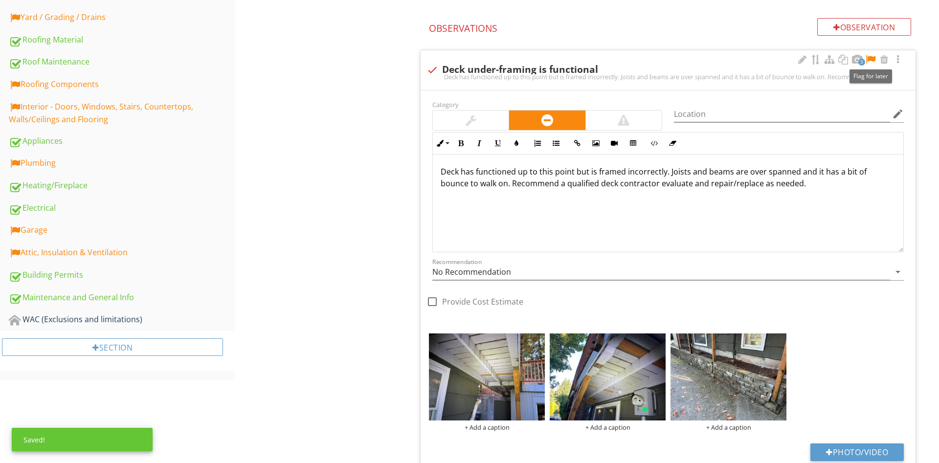
click at [873, 58] on div at bounding box center [870, 60] width 12 height 10
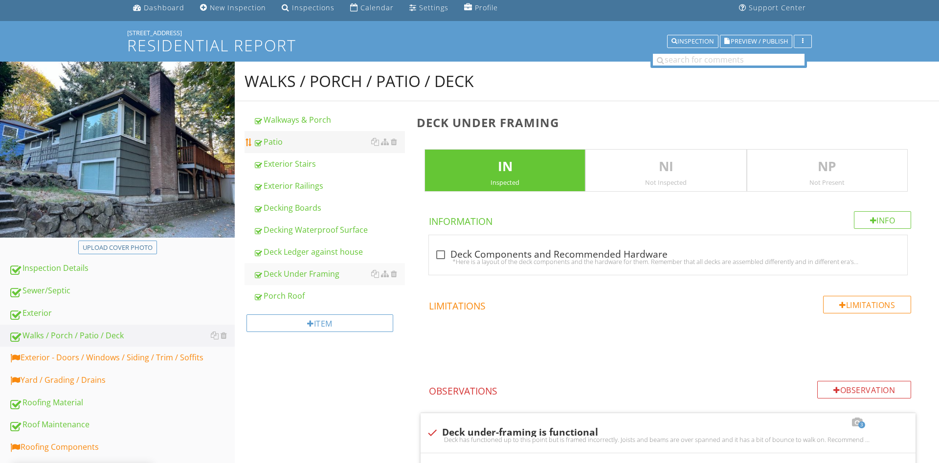
scroll to position [0, 0]
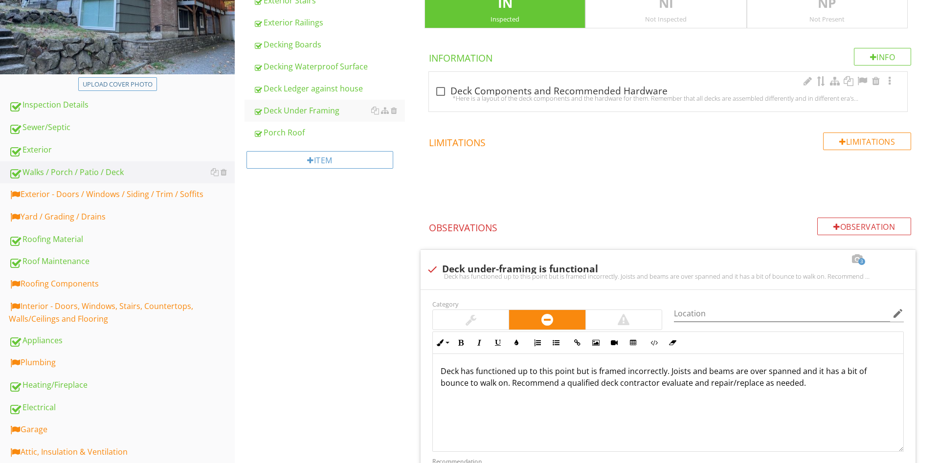
click at [482, 79] on div "check_box_outline_blank Deck Components and Recommended Hardware *Here is a lay…" at bounding box center [668, 92] width 478 height 40
checkbox input "true"
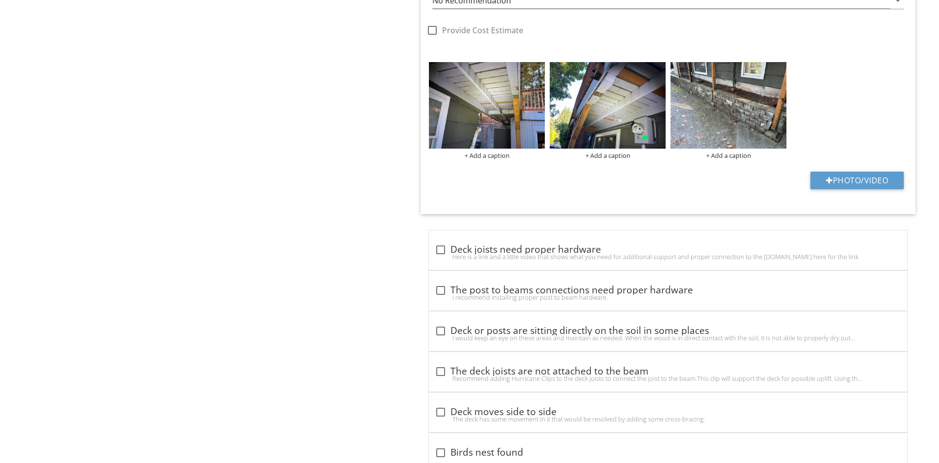
scroll to position [906, 0]
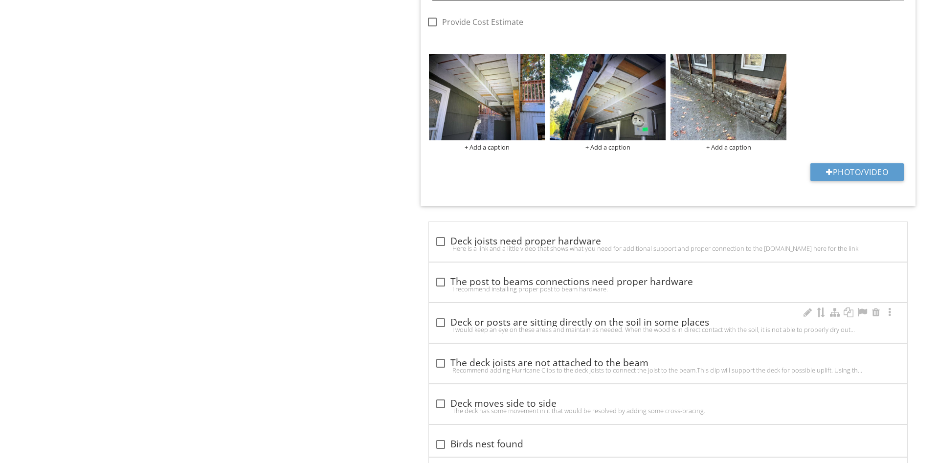
click at [635, 321] on div "check_box_outline_blank Deck or posts are sitting directly on the soil in some …" at bounding box center [668, 323] width 466 height 12
checkbox input "true"
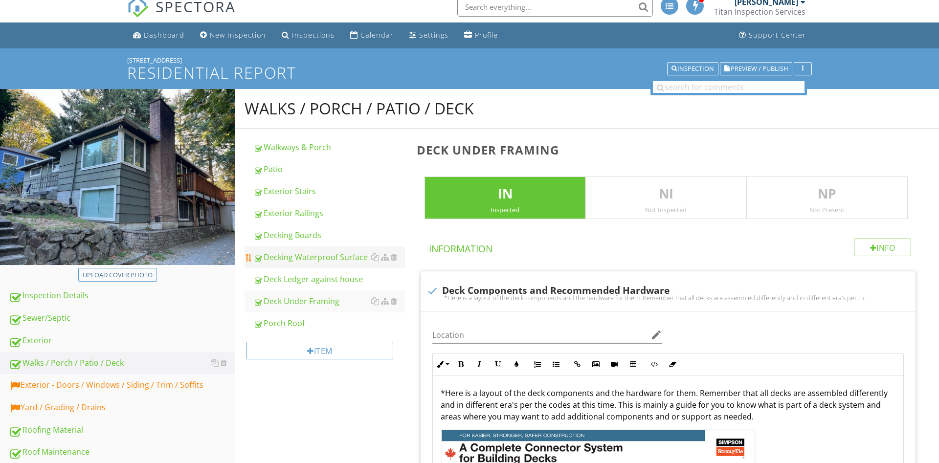
scroll to position [258, 0]
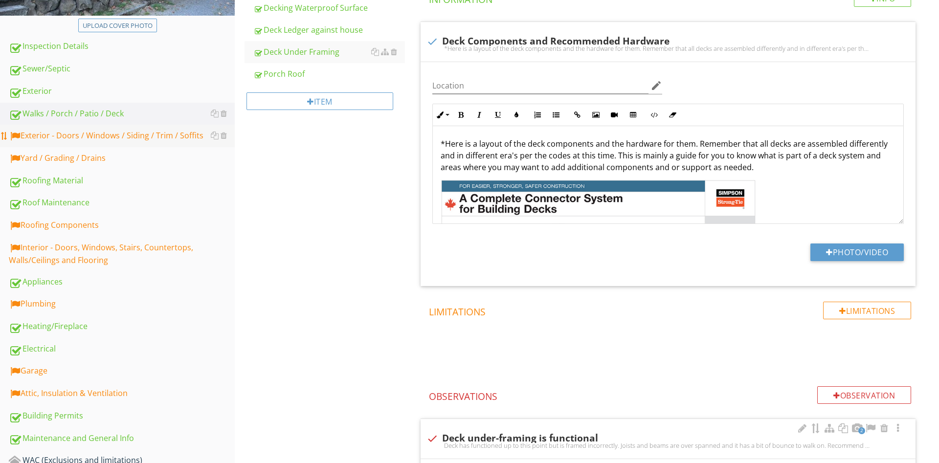
click at [121, 142] on div "Exterior - Doors / Windows / Siding / Trim / Soffits" at bounding box center [122, 136] width 226 height 13
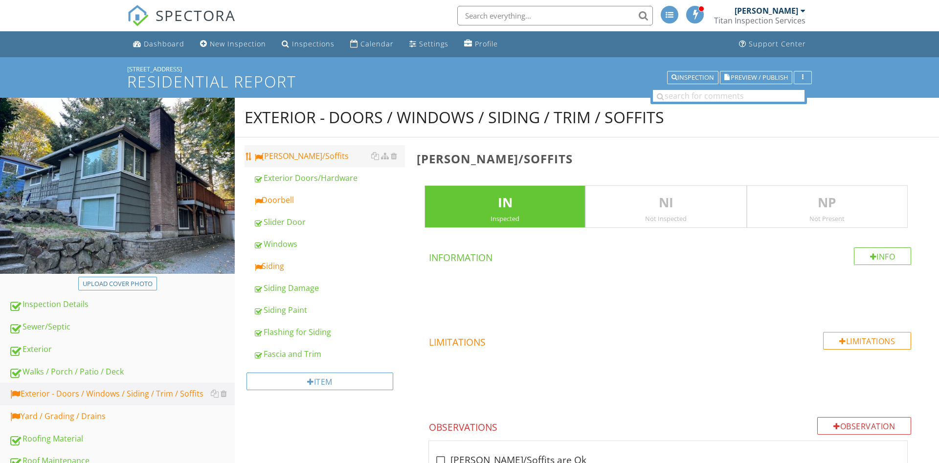
click at [302, 151] on div "Eaves/Soffits" at bounding box center [329, 156] width 152 height 12
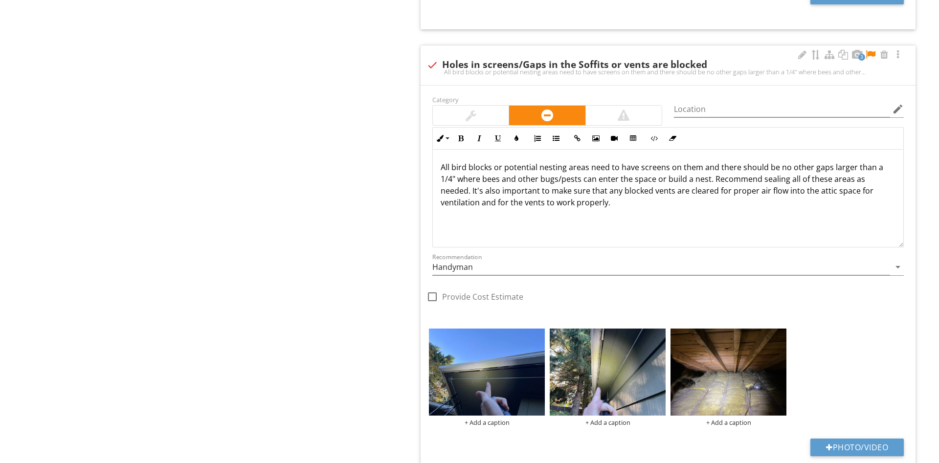
scroll to position [898, 0]
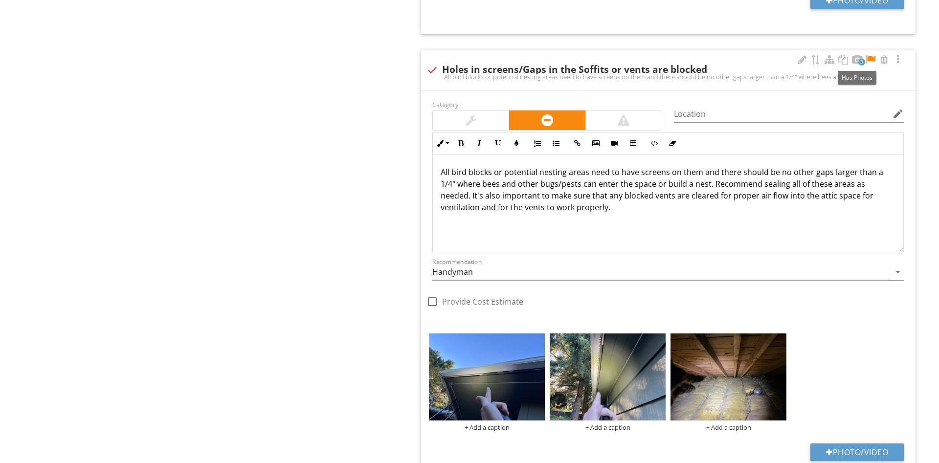
click at [872, 59] on div at bounding box center [870, 60] width 12 height 10
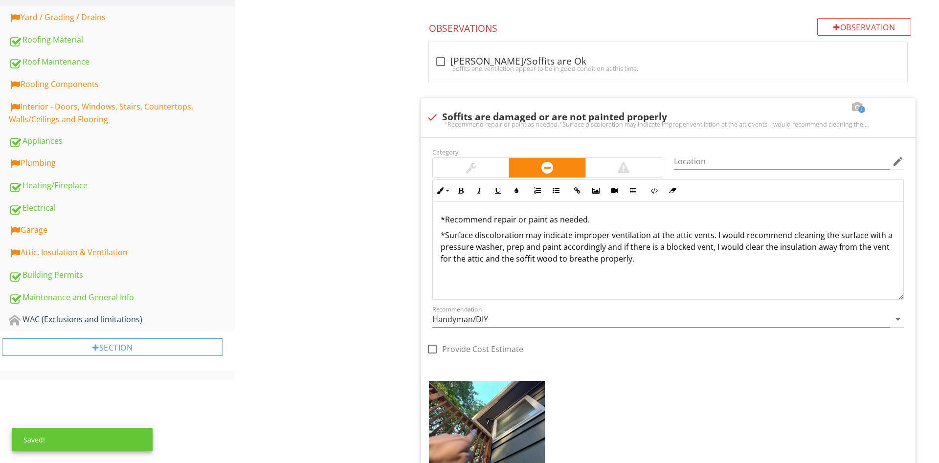
scroll to position [100, 0]
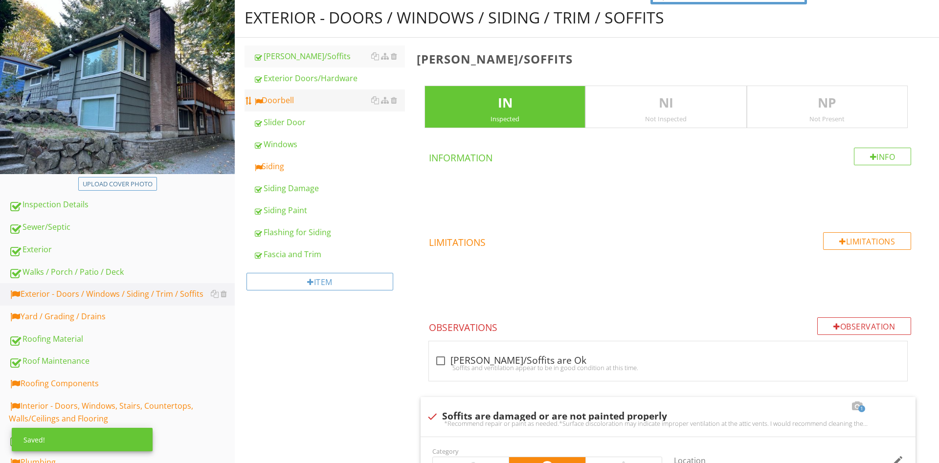
click at [285, 100] on div "Doorbell" at bounding box center [329, 100] width 152 height 12
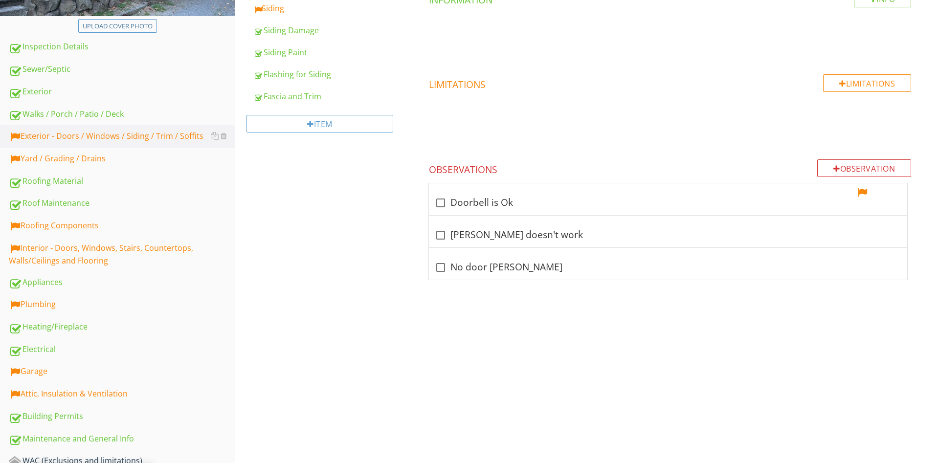
scroll to position [167, 0]
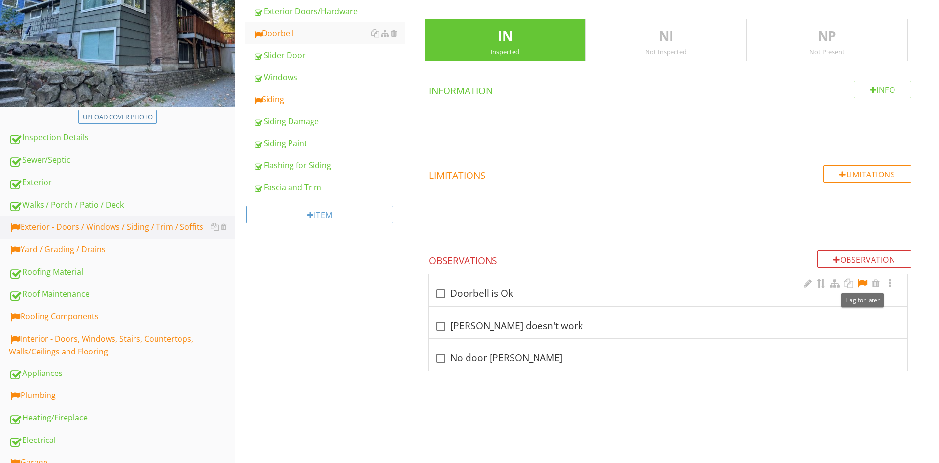
click at [865, 283] on div at bounding box center [862, 284] width 12 height 10
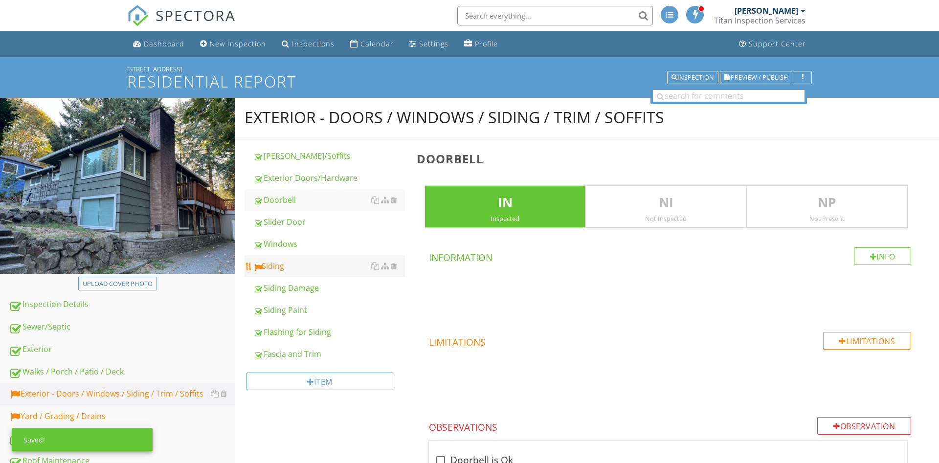
click at [286, 272] on link "Siding" at bounding box center [329, 266] width 152 height 22
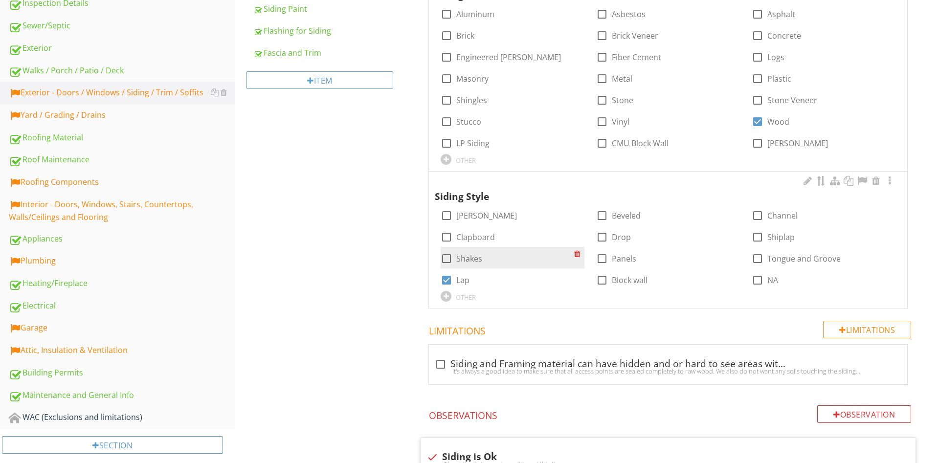
scroll to position [299, 0]
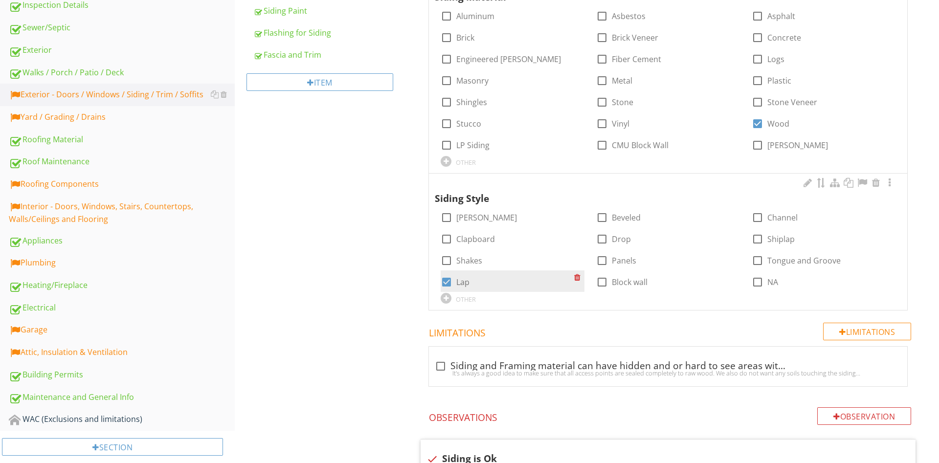
click at [448, 282] on div at bounding box center [446, 282] width 17 height 17
checkbox input "false"
click at [446, 263] on div at bounding box center [446, 260] width 17 height 17
checkbox input "true"
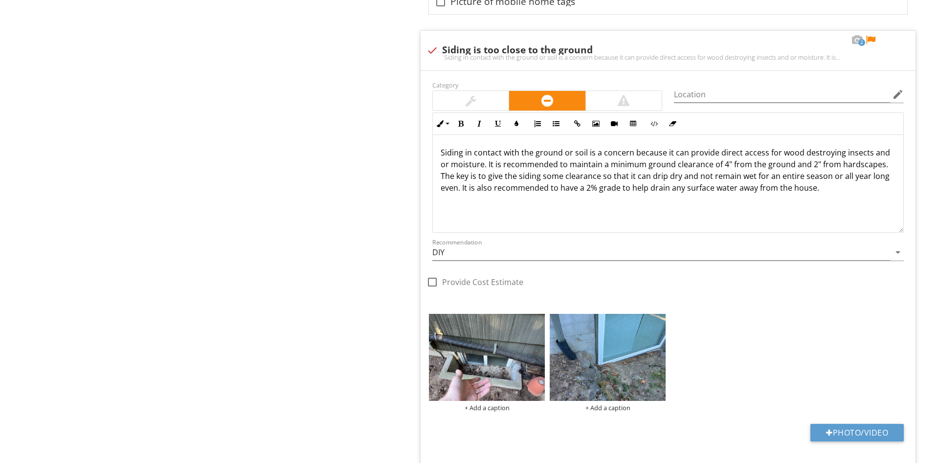
scroll to position [1097, 0]
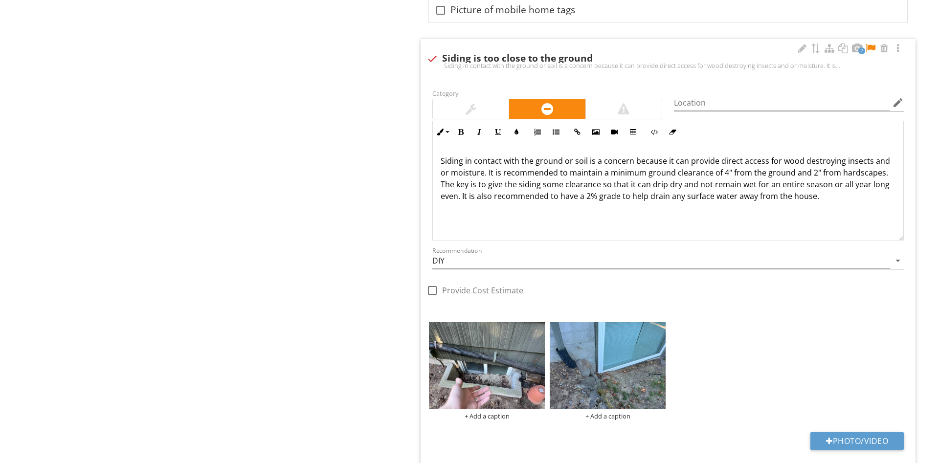
click at [872, 49] on div at bounding box center [870, 49] width 12 height 10
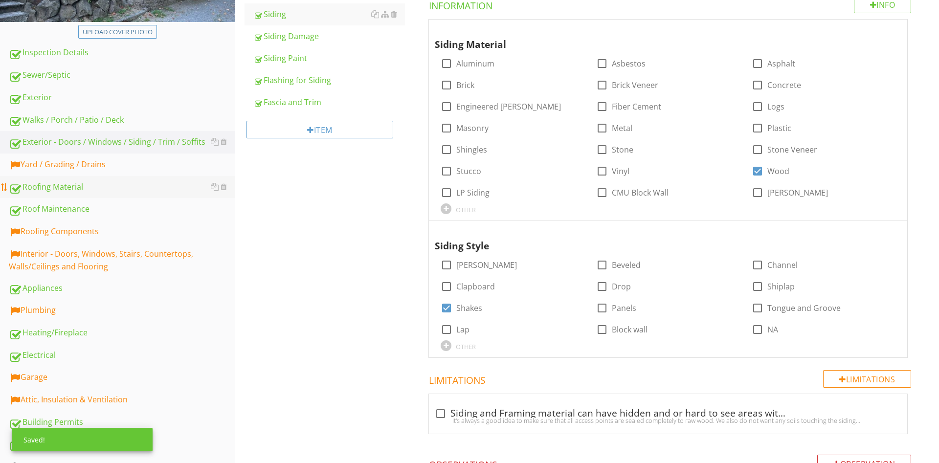
scroll to position [299, 0]
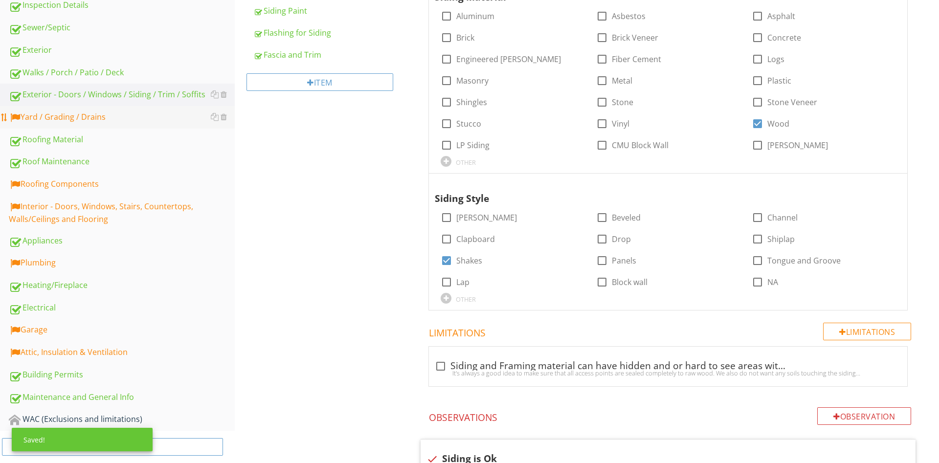
click at [76, 120] on div "Yard / Grading / Drains" at bounding box center [122, 117] width 226 height 13
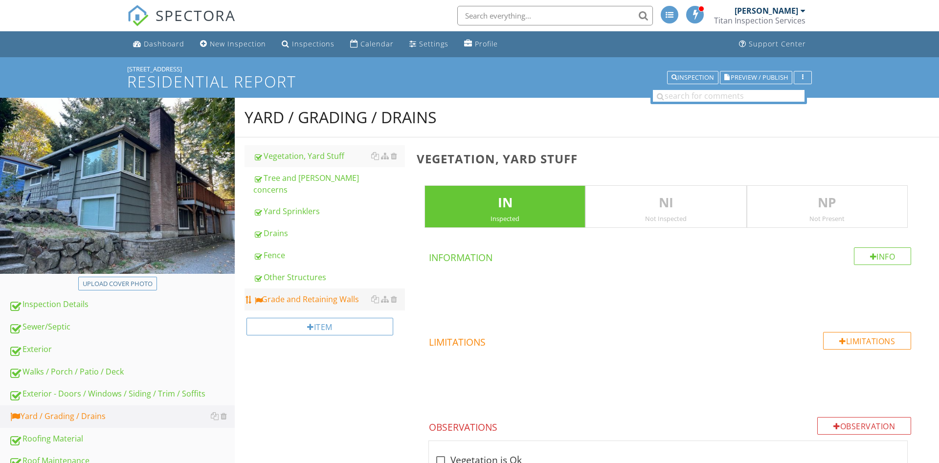
click at [298, 295] on link "Grade and Retaining Walls" at bounding box center [329, 299] width 152 height 22
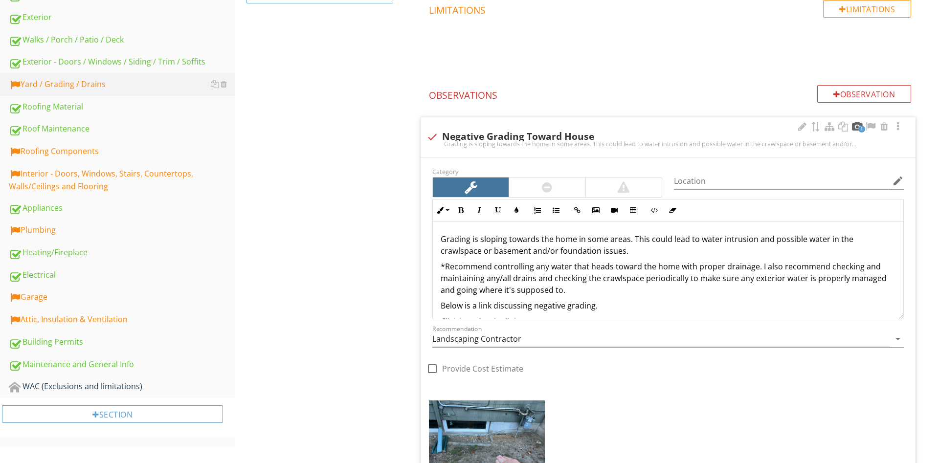
scroll to position [299, 0]
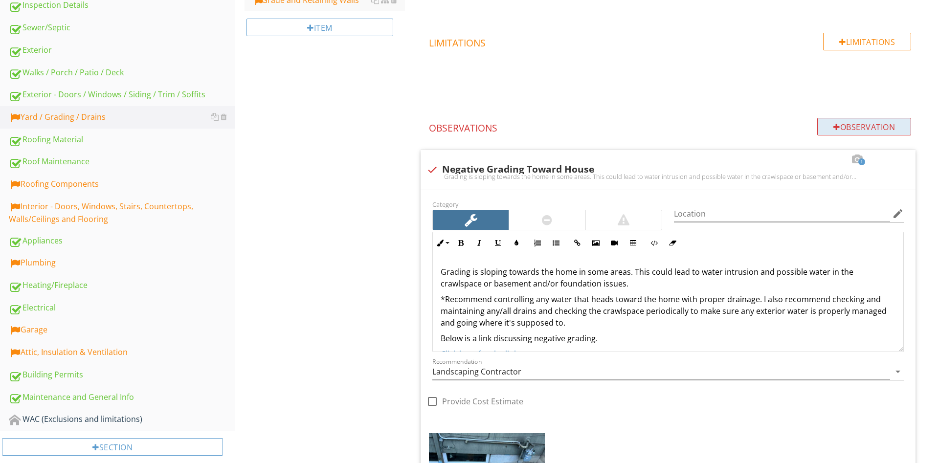
click at [869, 123] on div "Observation" at bounding box center [864, 127] width 94 height 18
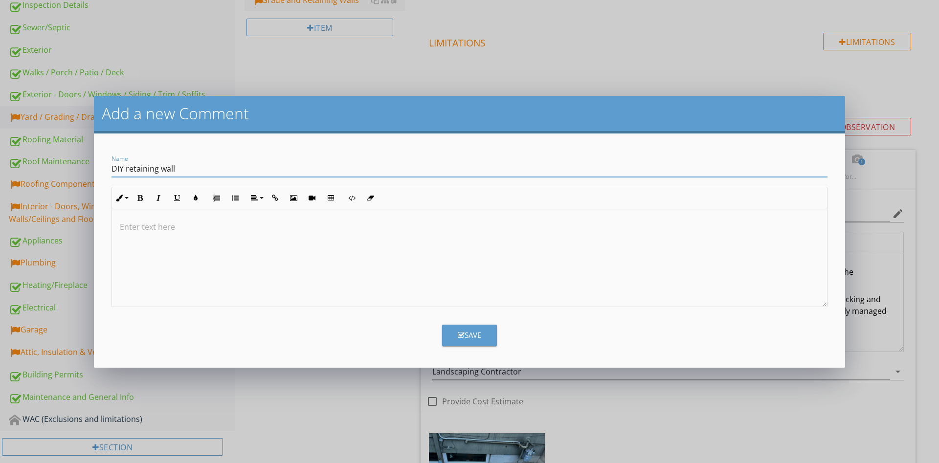
type input "DIY retaining wall"
click at [478, 335] on div "Save" at bounding box center [469, 334] width 23 height 11
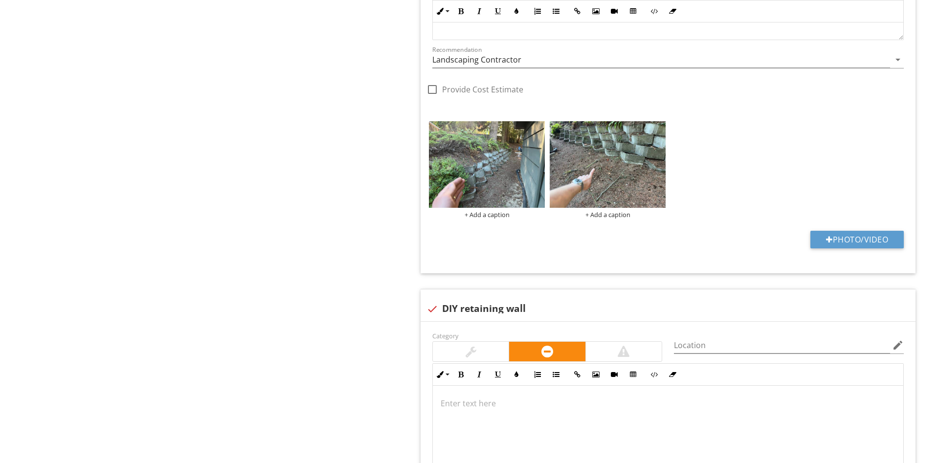
scroll to position [1516, 0]
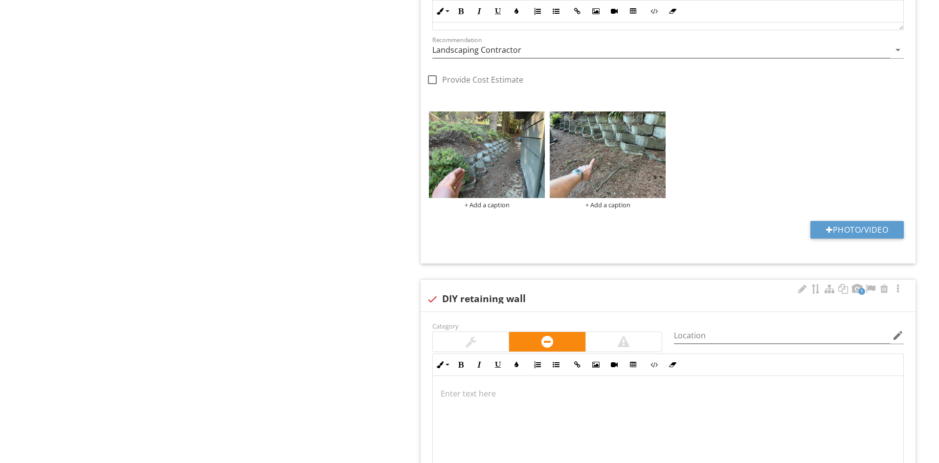
click at [474, 340] on div at bounding box center [470, 342] width 11 height 12
click at [556, 436] on div at bounding box center [668, 425] width 470 height 98
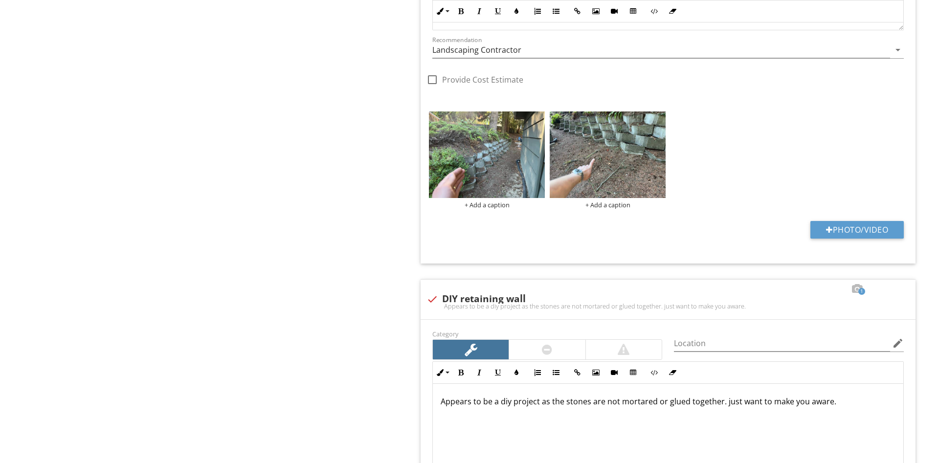
drag, startPoint x: 484, startPoint y: 251, endPoint x: 385, endPoint y: 237, distance: 100.8
click at [482, 251] on div "Category Location edit Inline Style XLarge Large Normal Small Light Small/Light…" at bounding box center [667, 66] width 495 height 395
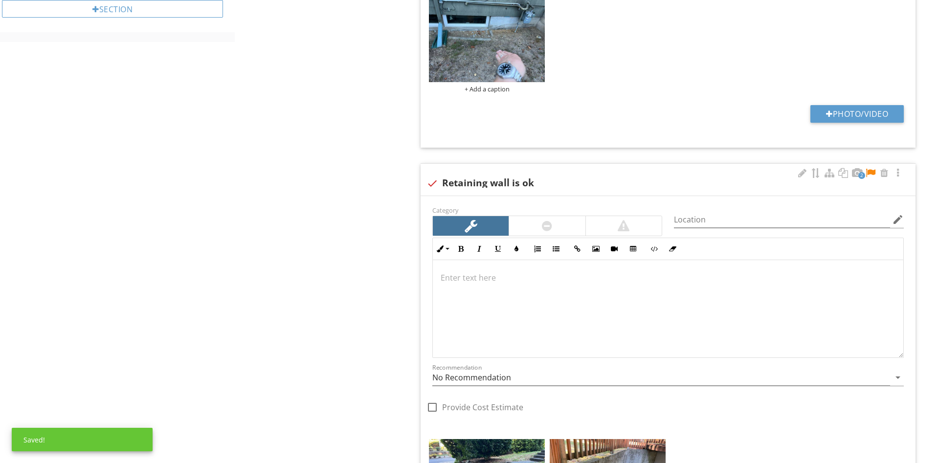
scroll to position [768, 0]
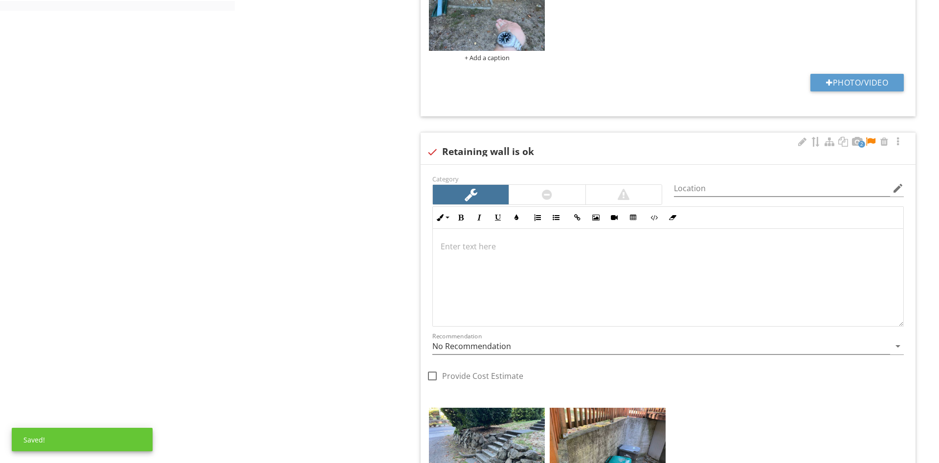
drag, startPoint x: 869, startPoint y: 141, endPoint x: 853, endPoint y: 148, distance: 17.3
click at [869, 142] on div at bounding box center [870, 142] width 12 height 10
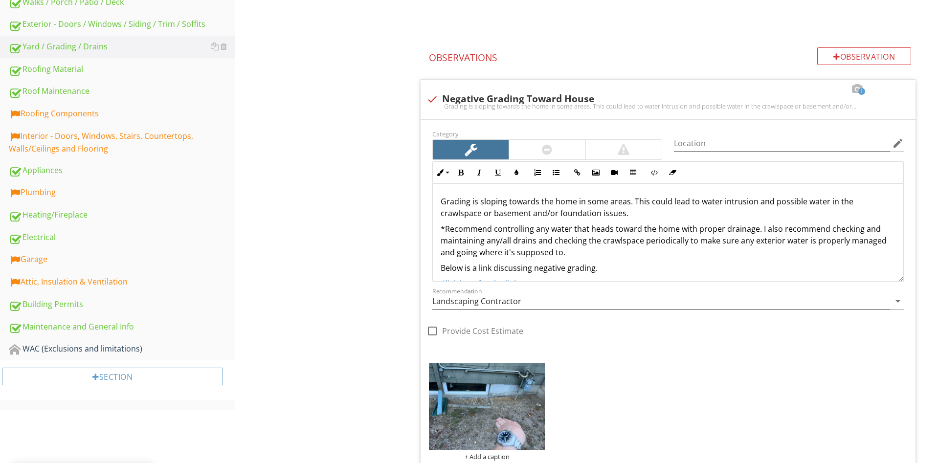
scroll to position [0, 0]
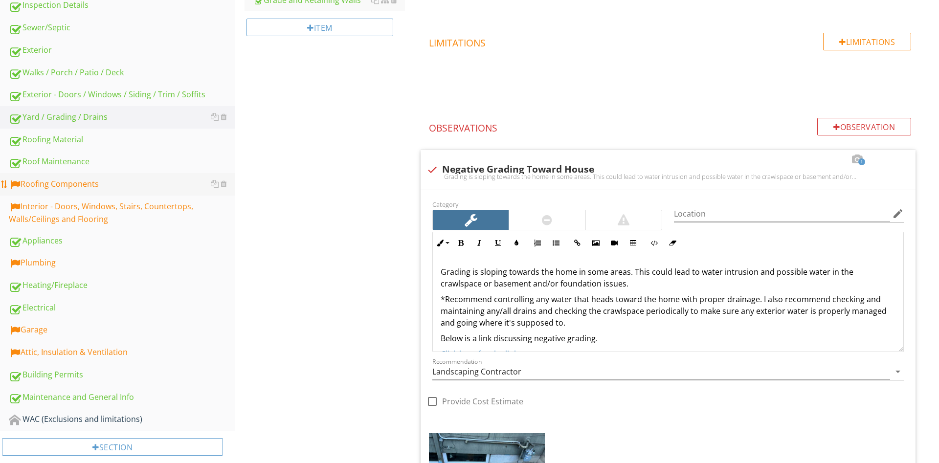
click at [71, 184] on div "Roofing Components" at bounding box center [122, 184] width 226 height 13
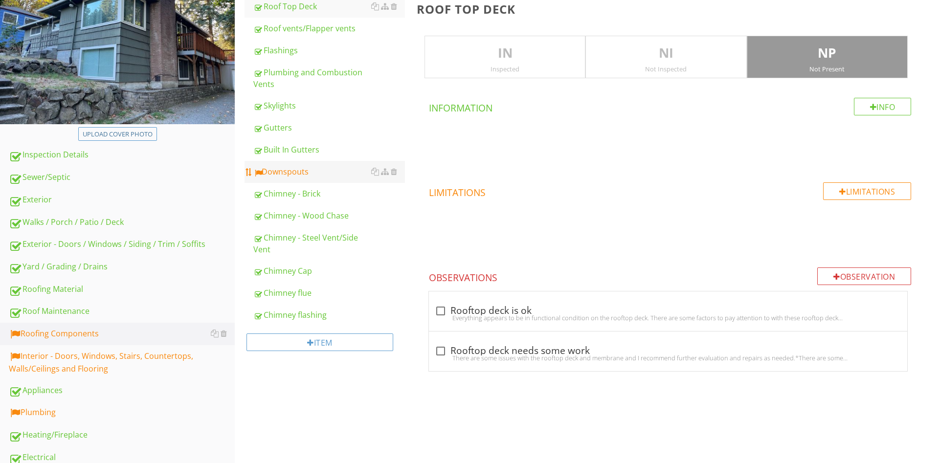
click at [286, 165] on link "Downspouts" at bounding box center [329, 172] width 152 height 22
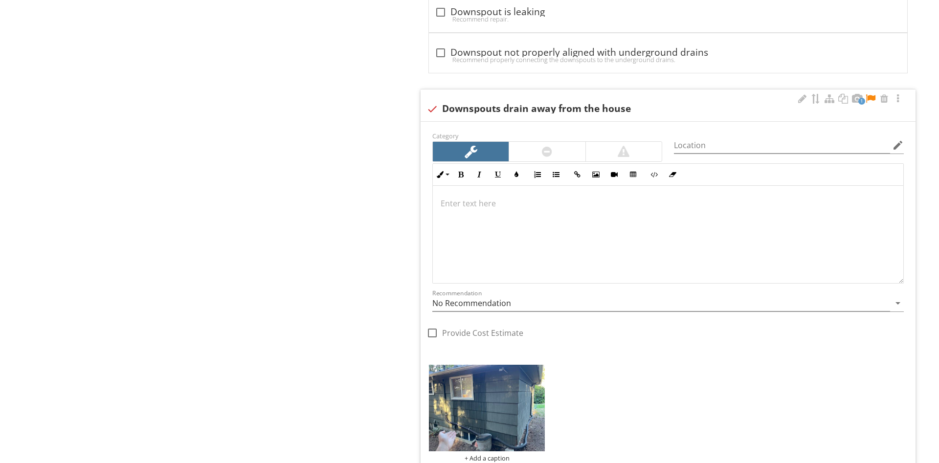
scroll to position [2144, 0]
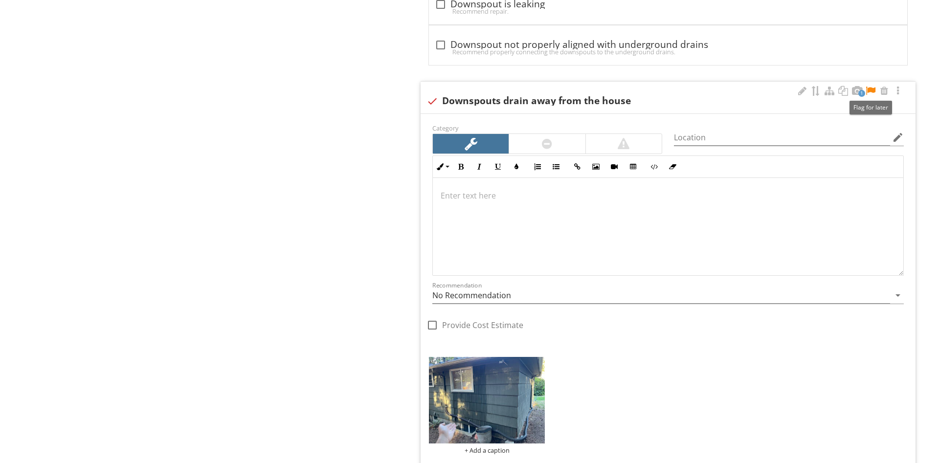
click at [871, 91] on div at bounding box center [870, 91] width 12 height 10
click at [480, 216] on div at bounding box center [668, 226] width 470 height 98
click at [523, 138] on div at bounding box center [547, 144] width 76 height 20
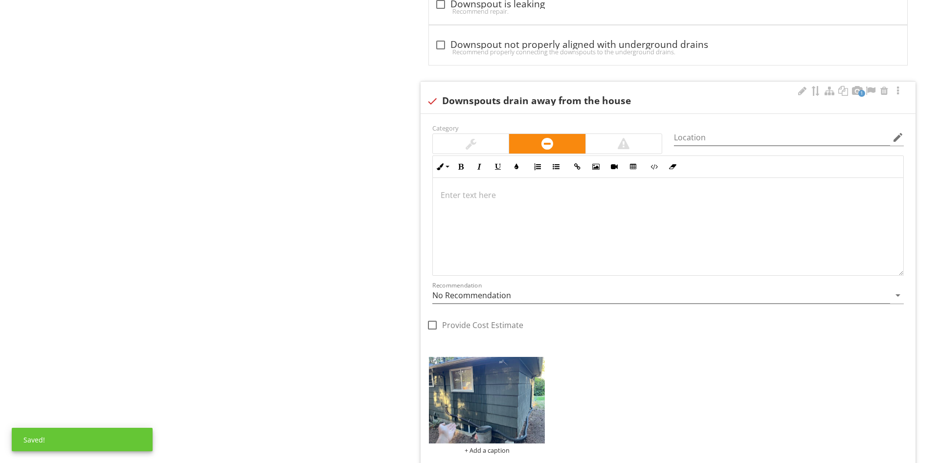
drag, startPoint x: 500, startPoint y: 215, endPoint x: 524, endPoint y: 225, distance: 25.9
click at [499, 216] on div at bounding box center [668, 226] width 470 height 98
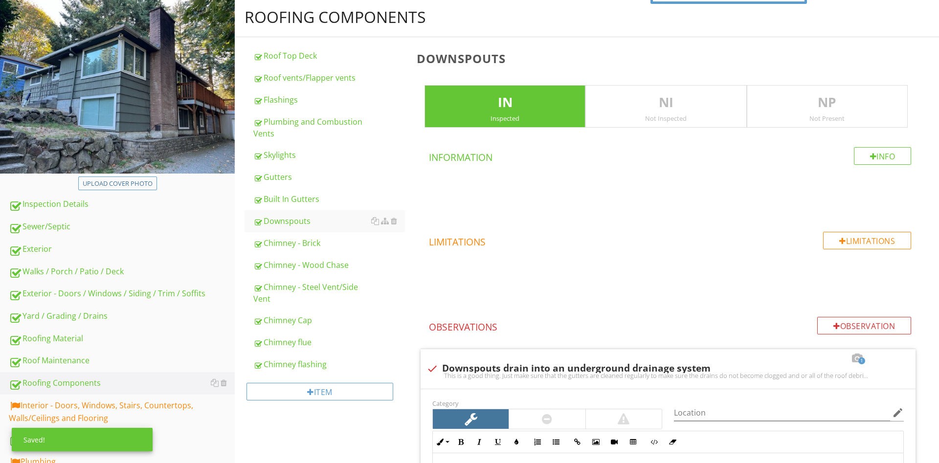
scroll to position [249, 0]
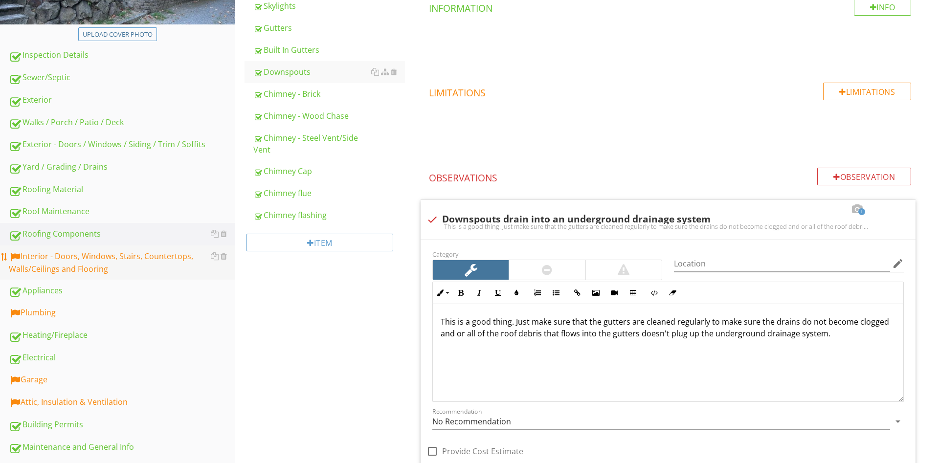
drag, startPoint x: 141, startPoint y: 270, endPoint x: 153, endPoint y: 274, distance: 13.0
click at [141, 270] on div "Interior - Doors, Windows, Stairs, Countertops, Walls/Ceilings and Flooring" at bounding box center [122, 262] width 226 height 24
type textarea "<p>One or more downspouts drain too close to the home's foundation. This can re…"
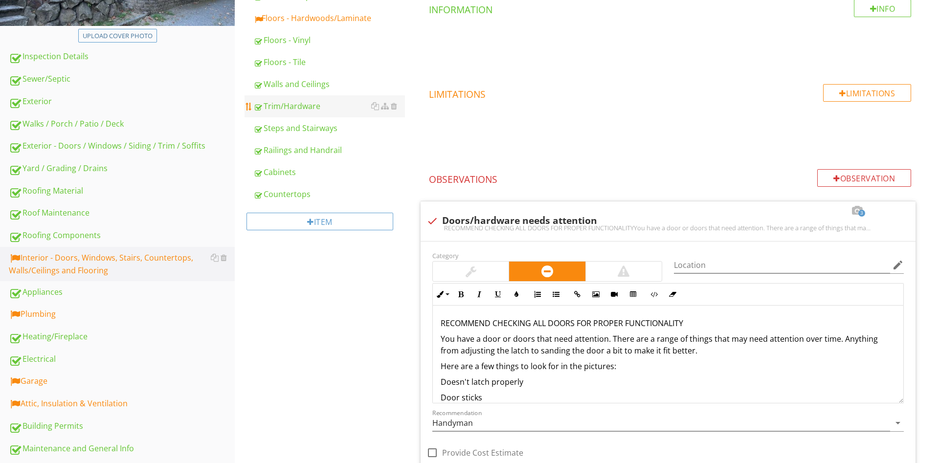
scroll to position [100, 0]
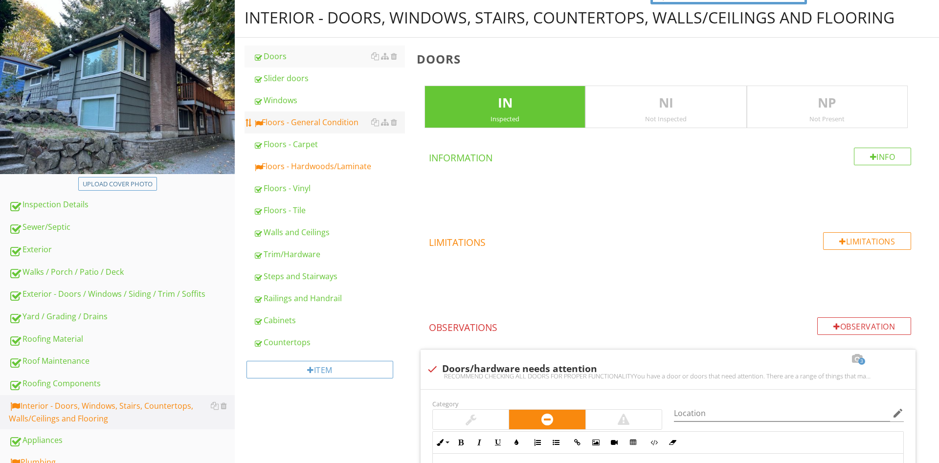
click at [313, 111] on li "Windows" at bounding box center [324, 100] width 160 height 22
click at [315, 117] on div "Floors - General Condition" at bounding box center [329, 122] width 152 height 12
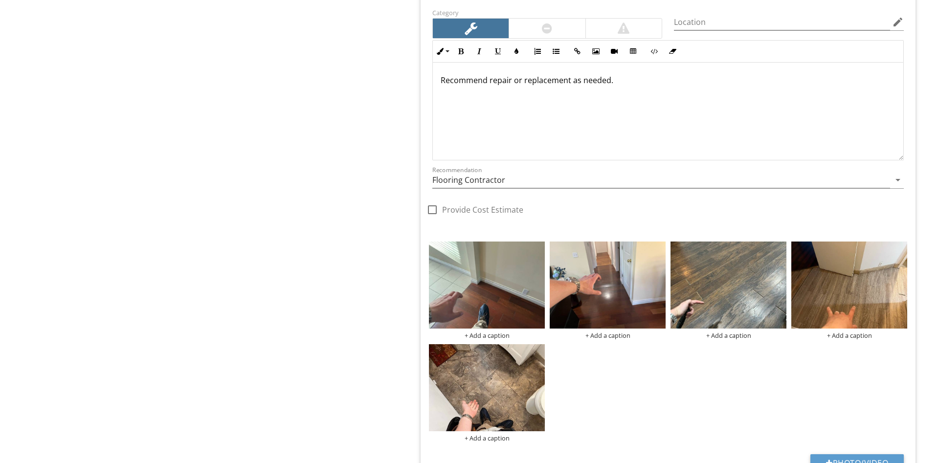
scroll to position [947, 0]
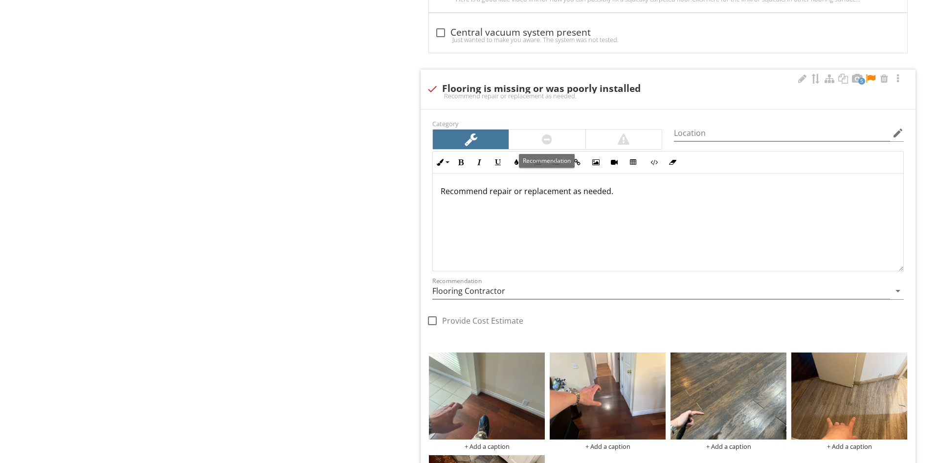
click at [564, 143] on div at bounding box center [547, 140] width 76 height 20
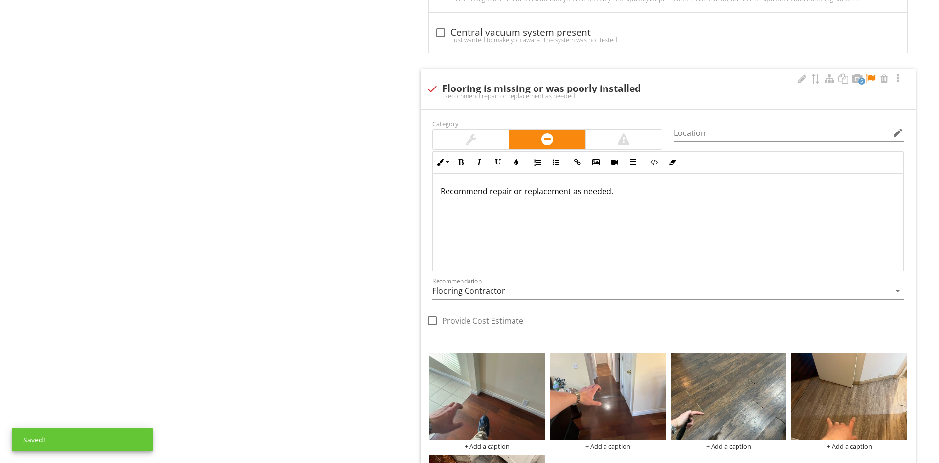
click at [613, 205] on div "Recommend repair or replacement as needed." at bounding box center [668, 223] width 470 height 98
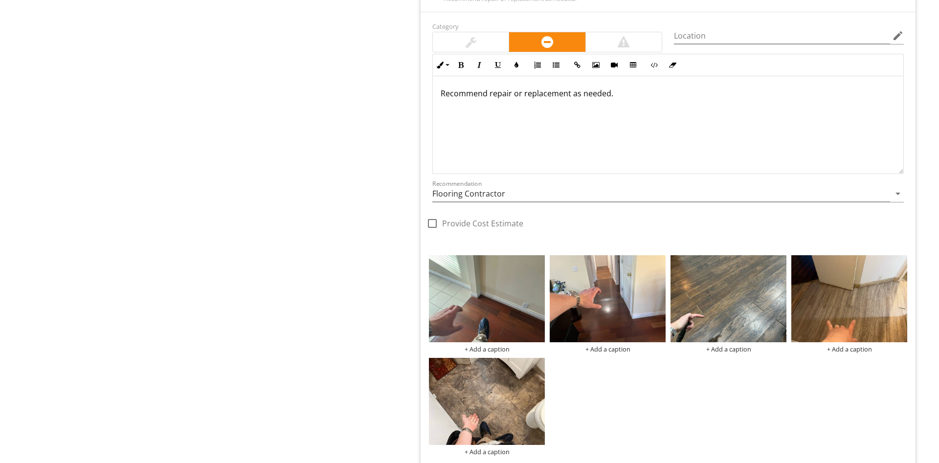
scroll to position [1047, 0]
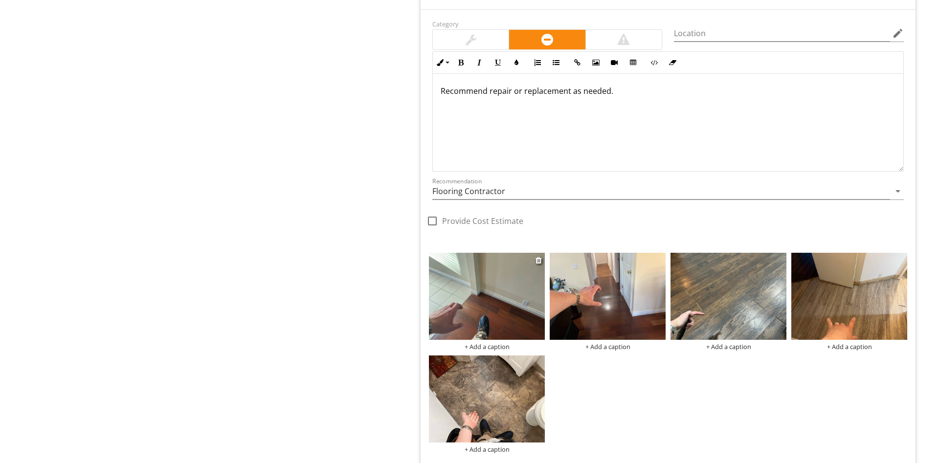
click at [498, 345] on div "+ Add a caption" at bounding box center [487, 347] width 116 height 8
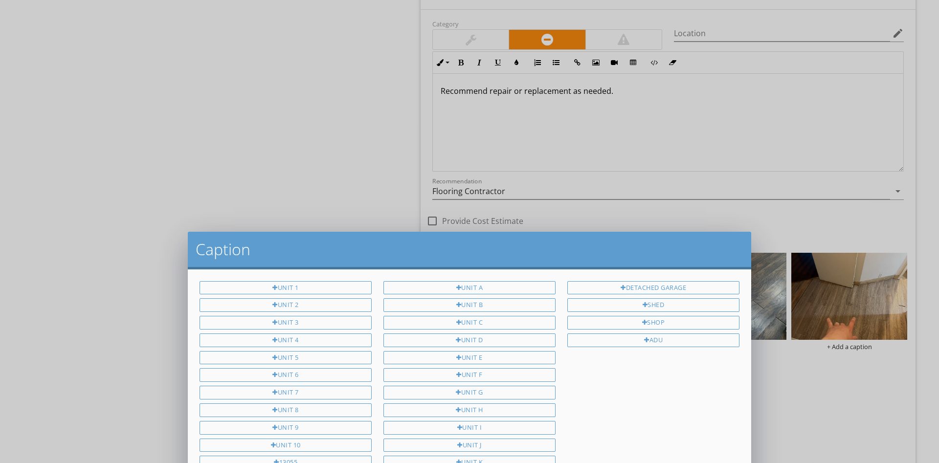
scroll to position [0, 0]
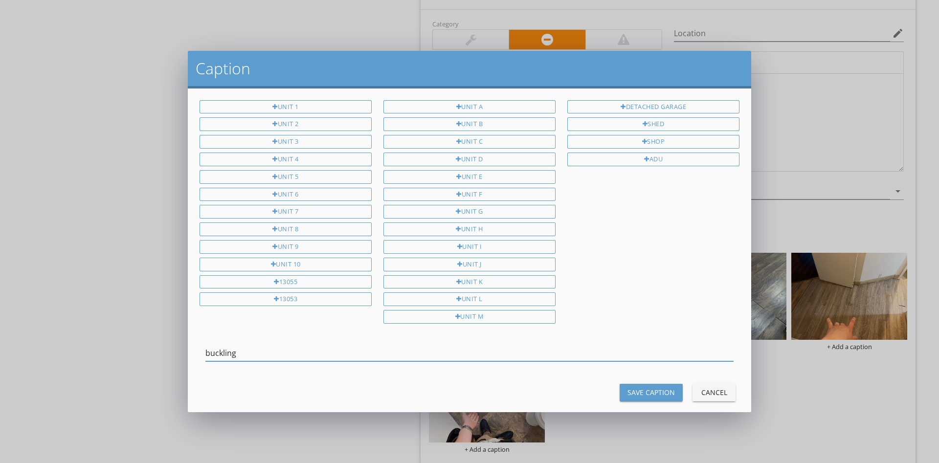
type input "buckling"
click at [646, 384] on button "Save Caption" at bounding box center [650, 393] width 63 height 18
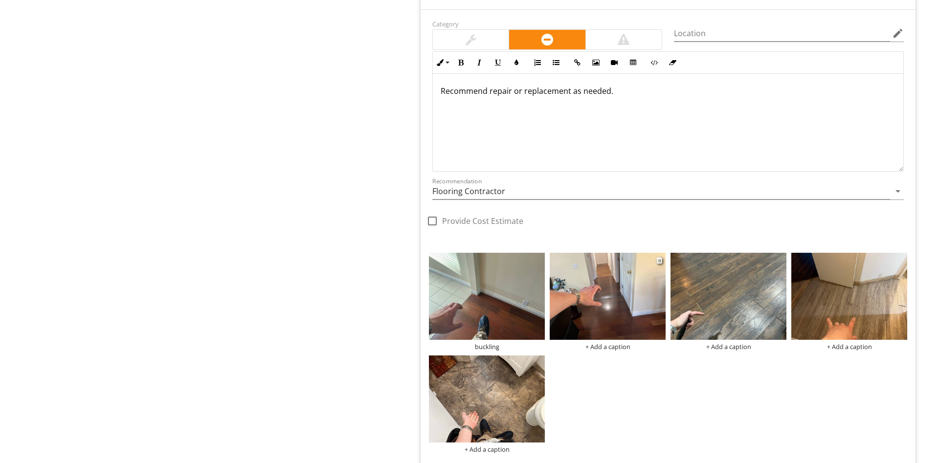
click at [620, 345] on div "+ Add a caption" at bounding box center [607, 347] width 116 height 8
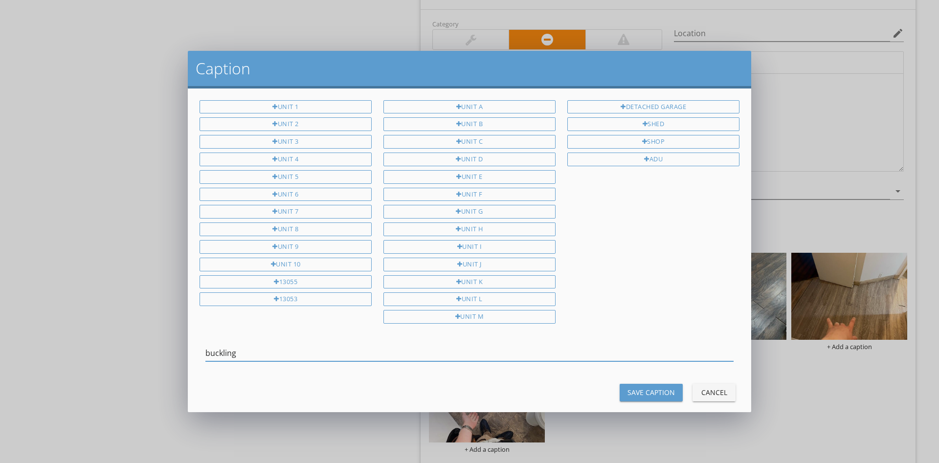
type input "buckling"
click at [645, 395] on button "Save Caption" at bounding box center [650, 393] width 63 height 18
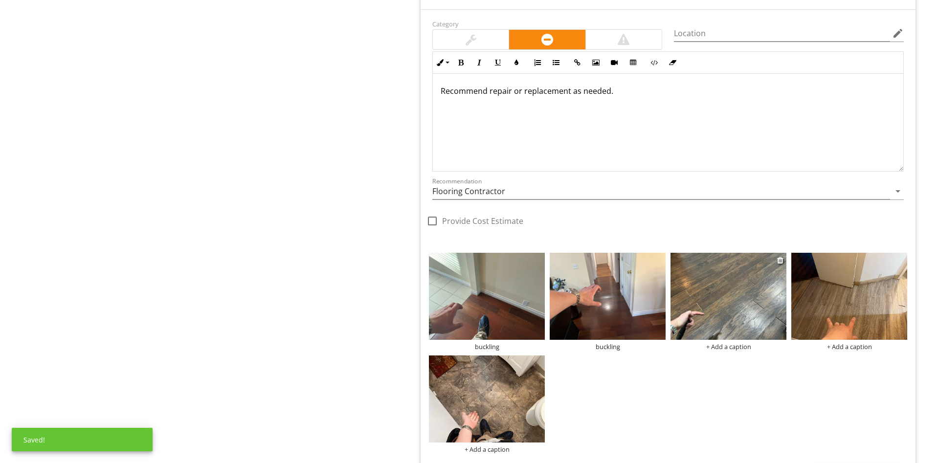
click at [716, 347] on div "+ Add a caption" at bounding box center [728, 347] width 116 height 8
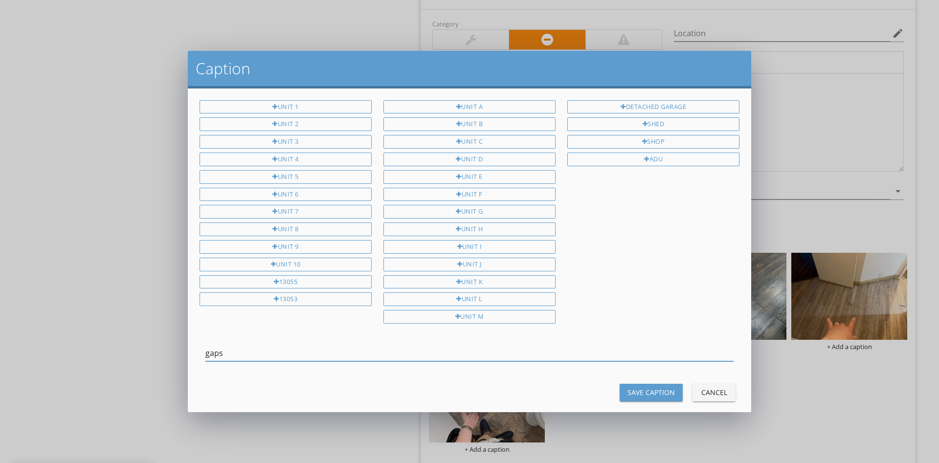
type input "gaps"
click at [646, 387] on div "Save Caption" at bounding box center [650, 392] width 47 height 10
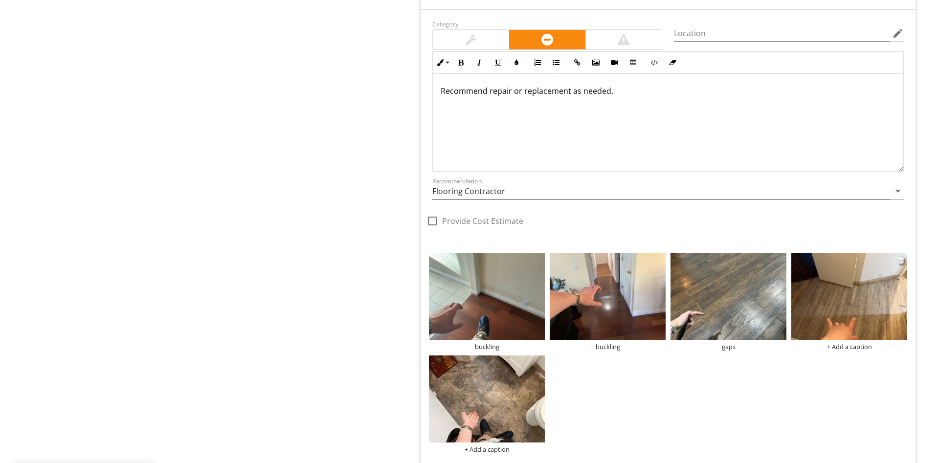
click at [853, 345] on div "+ Add a caption" at bounding box center [849, 347] width 116 height 8
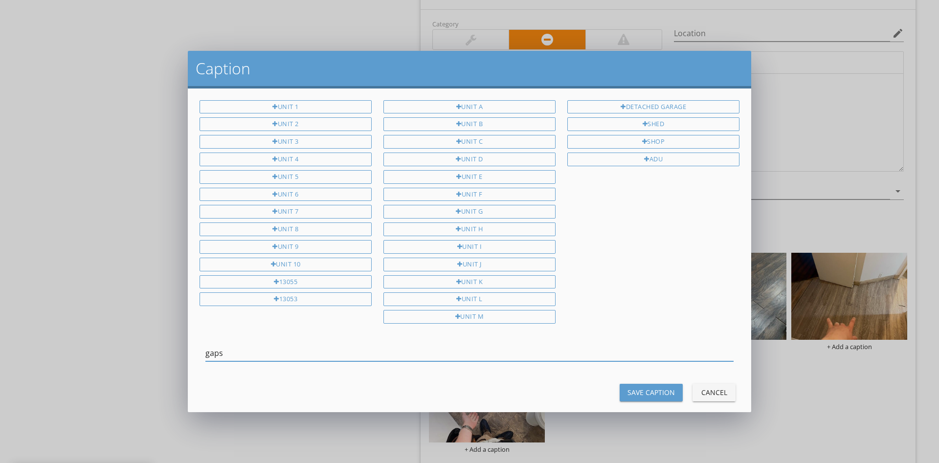
type input "gaps"
click at [638, 384] on button "Save Caption" at bounding box center [650, 393] width 63 height 18
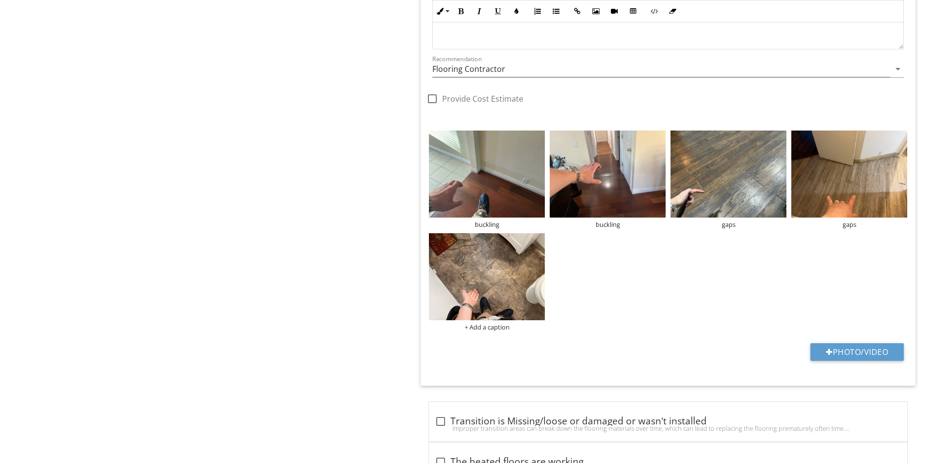
scroll to position [1197, 0]
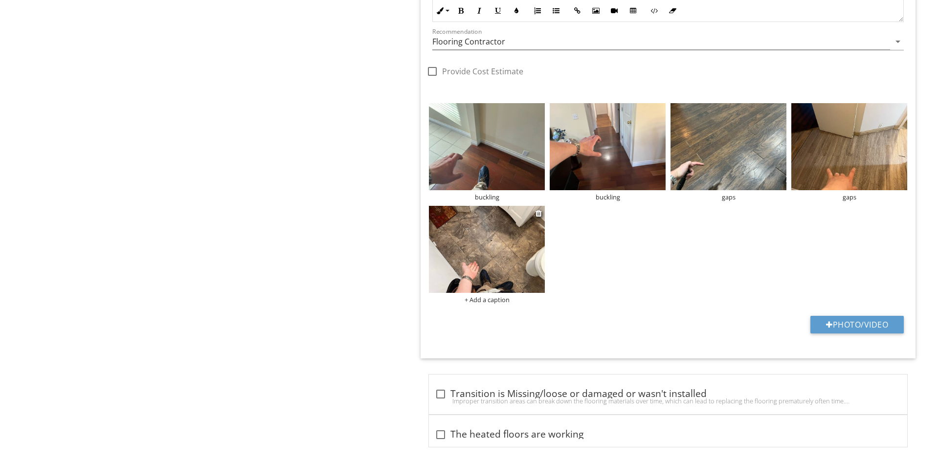
click at [487, 301] on div "+ Add a caption" at bounding box center [487, 300] width 116 height 8
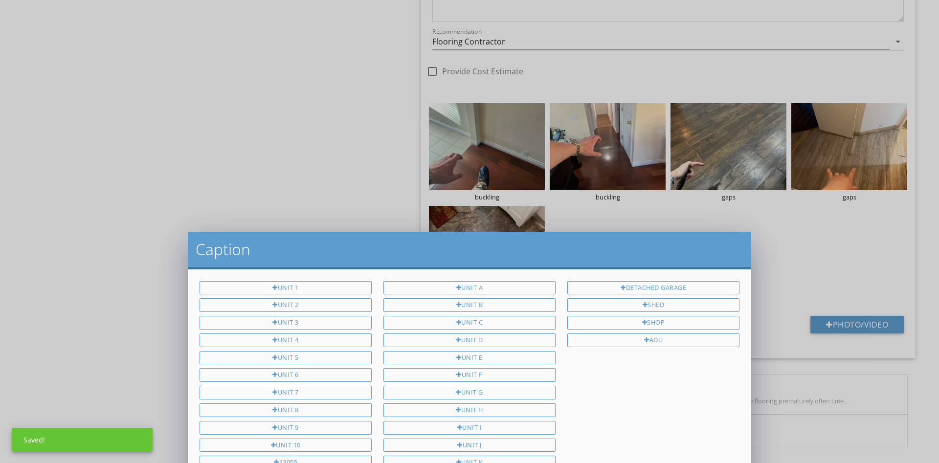
scroll to position [0, 0]
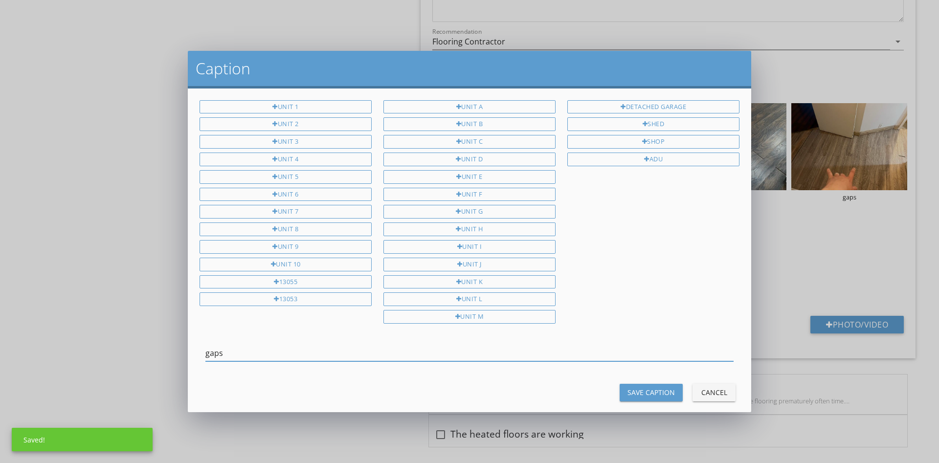
type input "gaps"
drag, startPoint x: 653, startPoint y: 393, endPoint x: 590, endPoint y: 389, distance: 63.2
click at [653, 393] on div "Save Caption" at bounding box center [650, 392] width 47 height 10
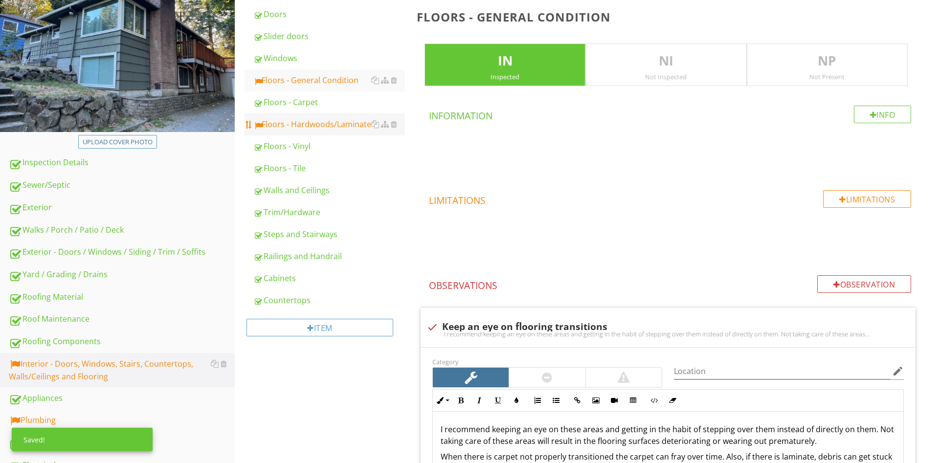
scroll to position [50, 0]
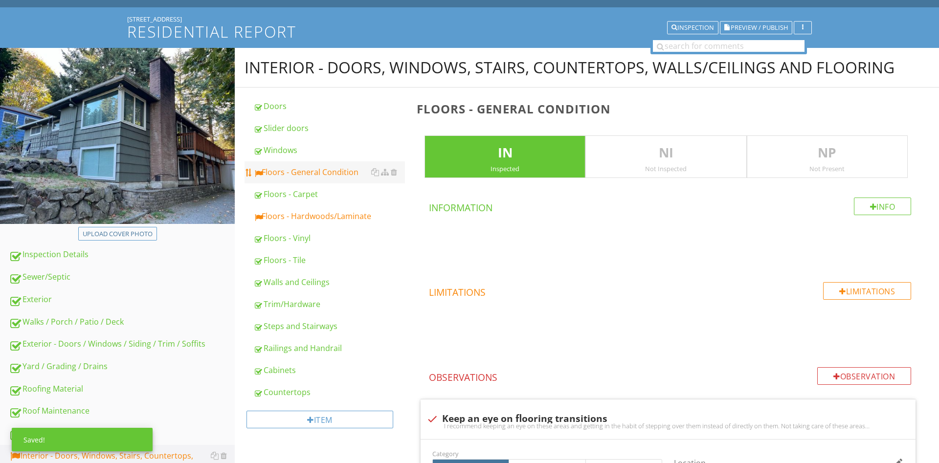
click at [302, 176] on div "Floors - General Condition" at bounding box center [329, 172] width 152 height 12
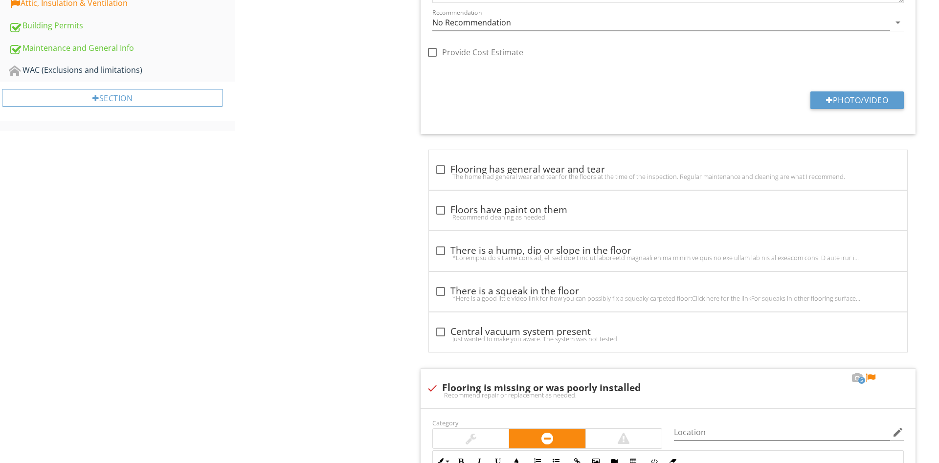
scroll to position [848, 0]
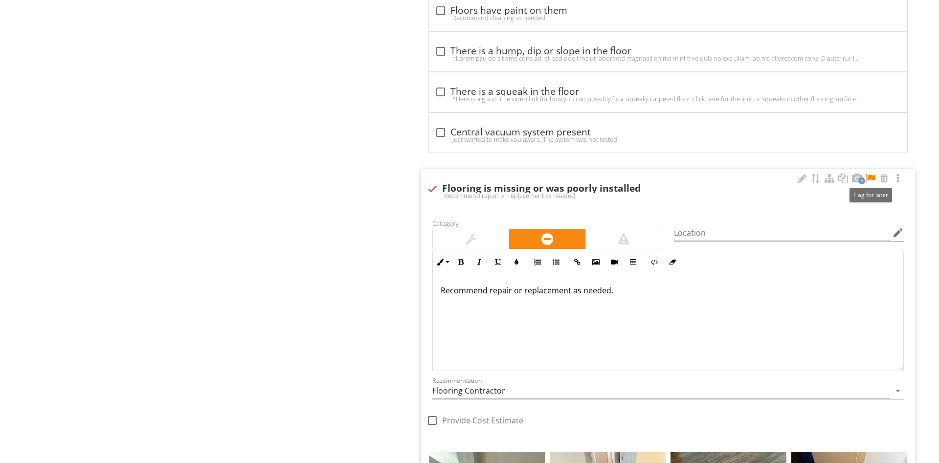
click at [872, 177] on div at bounding box center [870, 179] width 12 height 10
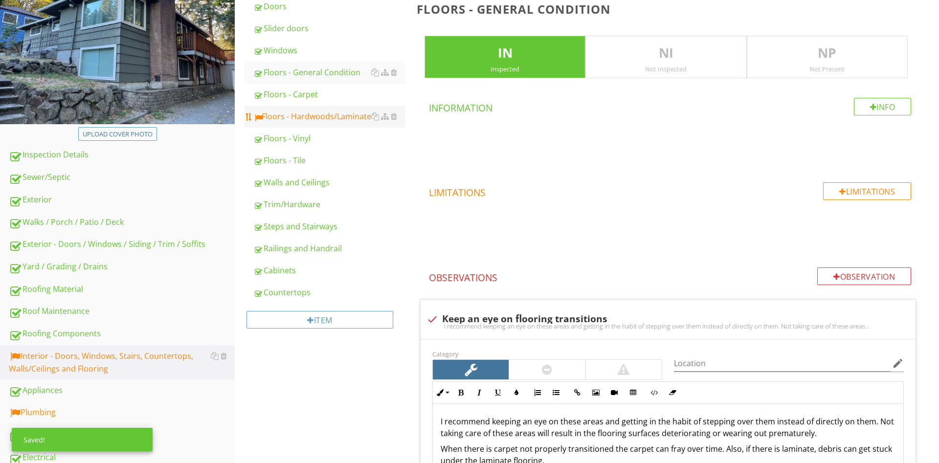
click at [282, 118] on div "Floors - Hardwoods/Laminate" at bounding box center [329, 116] width 152 height 12
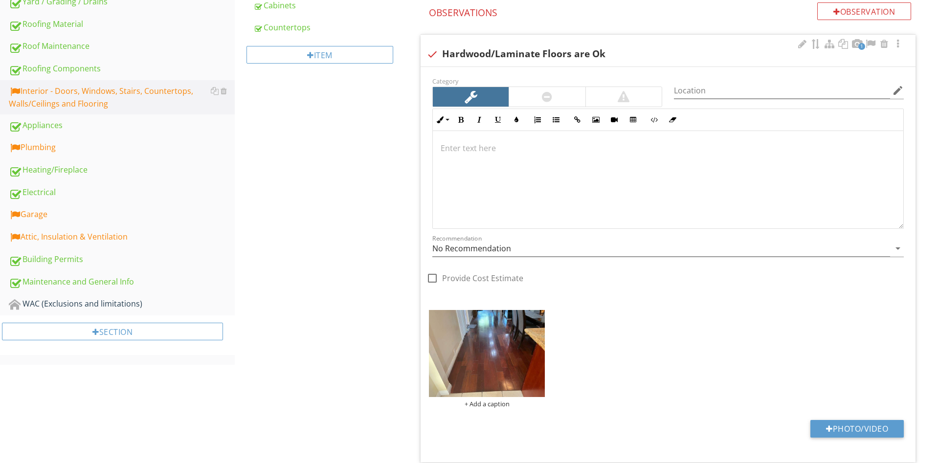
scroll to position [348, 0]
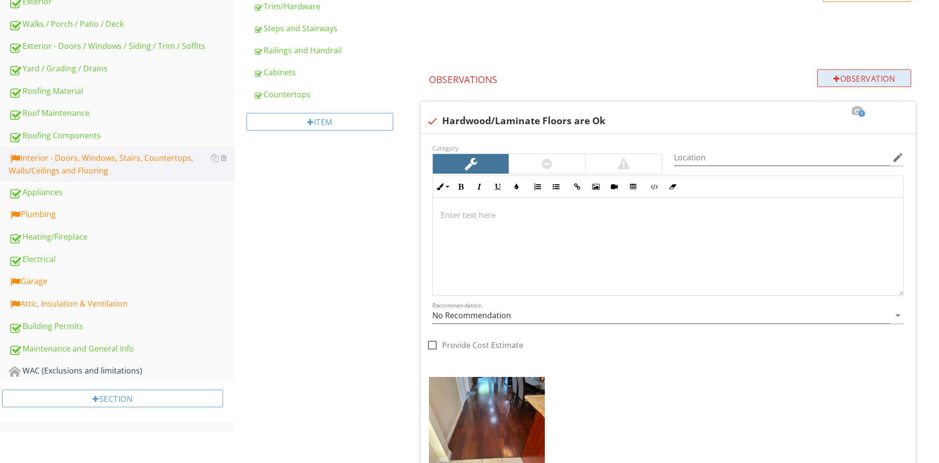
click at [841, 85] on div "Observation" at bounding box center [864, 78] width 94 height 18
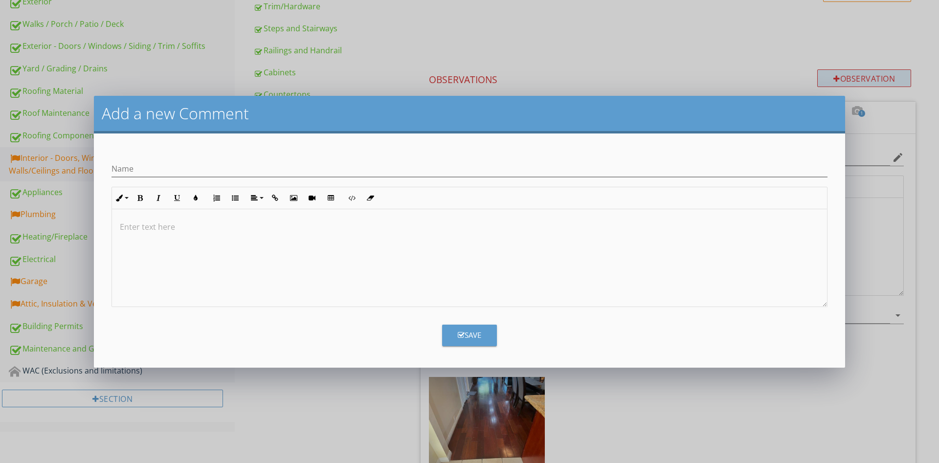
scroll to position [0, 0]
type input "w"
type input "Signs of moisture in basement by the fridge"
click at [463, 336] on icon "button" at bounding box center [461, 334] width 7 height 7
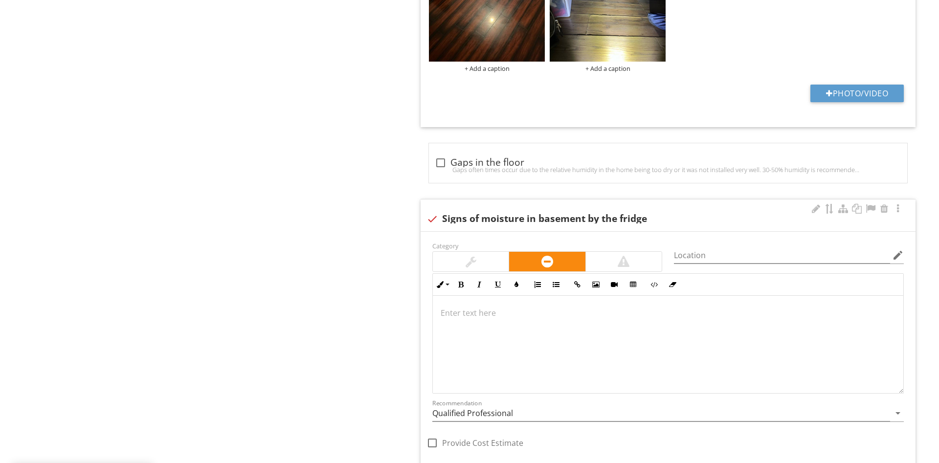
scroll to position [1395, 0]
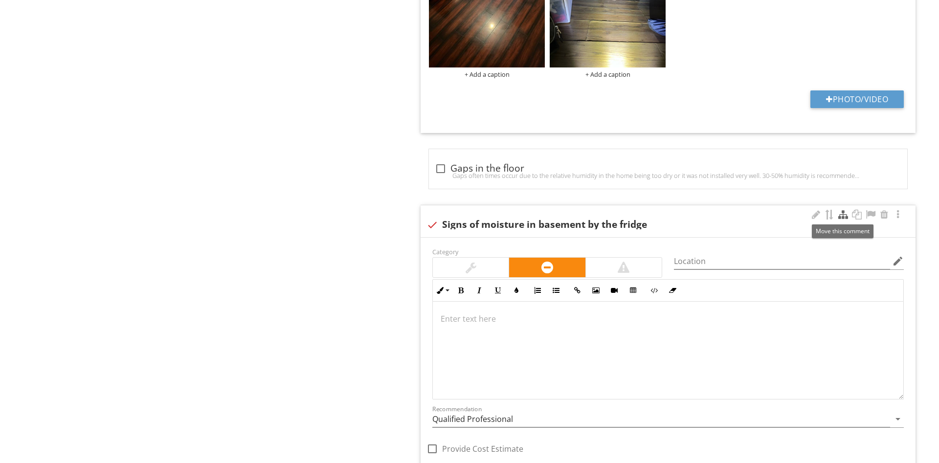
click at [846, 219] on div at bounding box center [843, 215] width 12 height 10
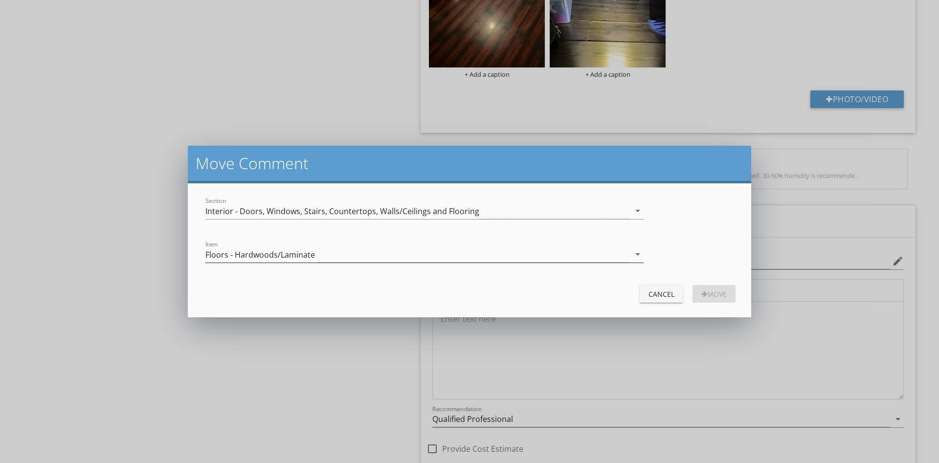
click at [258, 252] on div "Floors - Hardwoods/Laminate" at bounding box center [259, 254] width 109 height 9
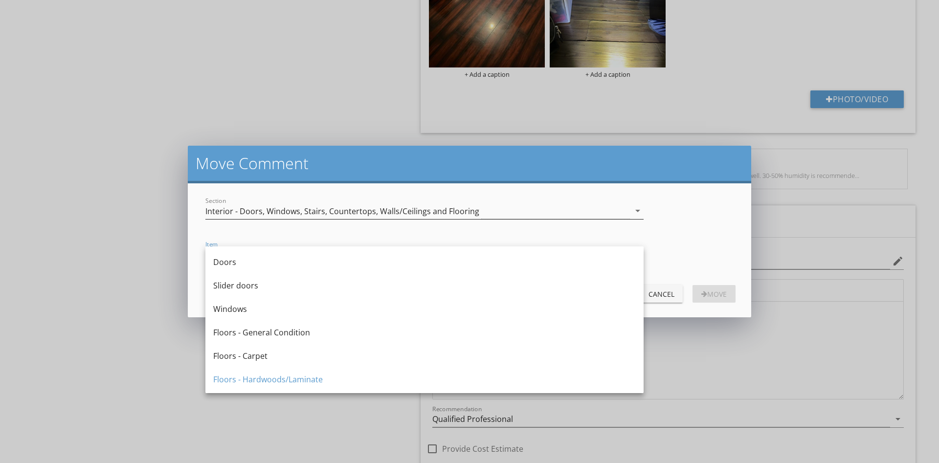
click at [264, 217] on div "Interior - Doors, Windows, Stairs, Countertops, Walls/Ceilings and Flooring" at bounding box center [417, 211] width 424 height 16
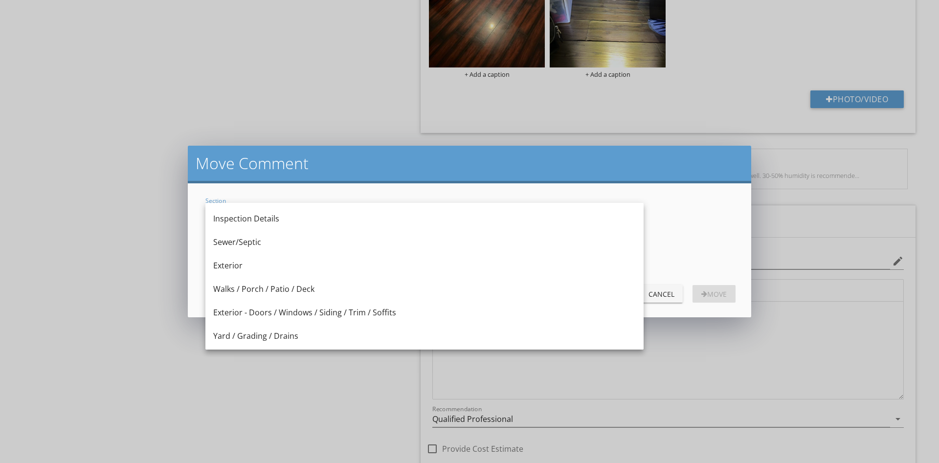
click at [606, 185] on form "Section Interior - Doors, Windows, Stairs, Countertops, Walls/Ceilings and Floo…" at bounding box center [469, 250] width 563 height 134
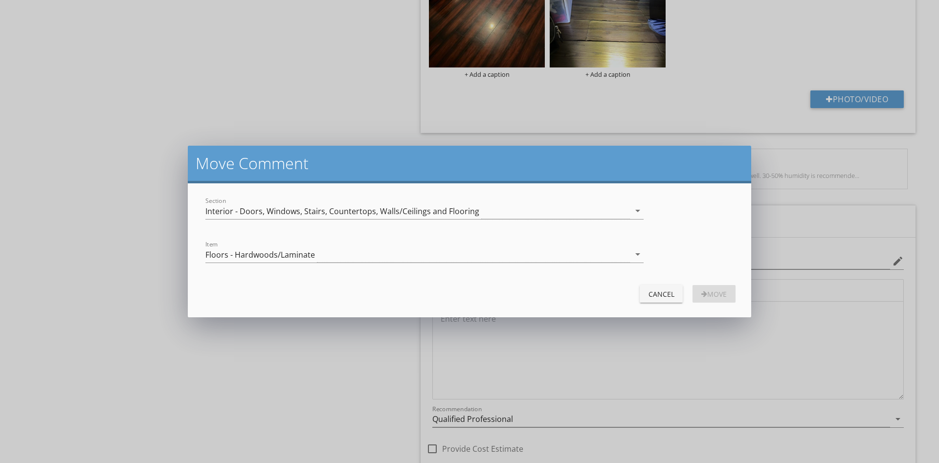
click at [386, 242] on div "Item Floors - Hardwoods/Laminate arrow_drop_down" at bounding box center [424, 257] width 438 height 32
click at [346, 260] on div "Floors - Hardwoods/Laminate" at bounding box center [417, 254] width 424 height 16
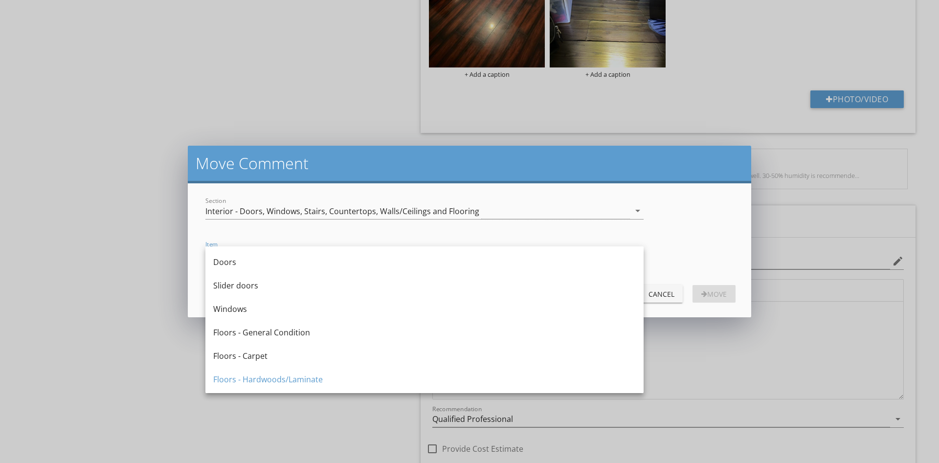
drag, startPoint x: 281, startPoint y: 336, endPoint x: 288, endPoint y: 334, distance: 7.6
click at [282, 336] on div "Floors - General Condition" at bounding box center [424, 333] width 422 height 12
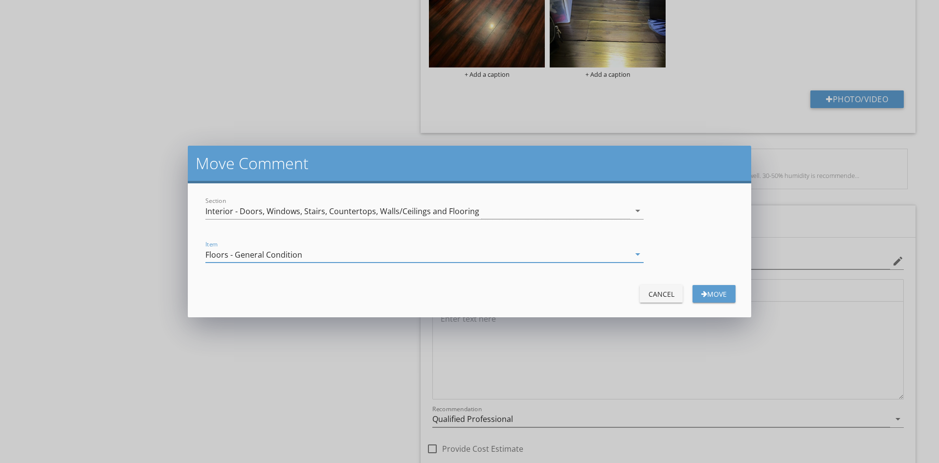
click at [723, 297] on div "Move" at bounding box center [713, 294] width 27 height 10
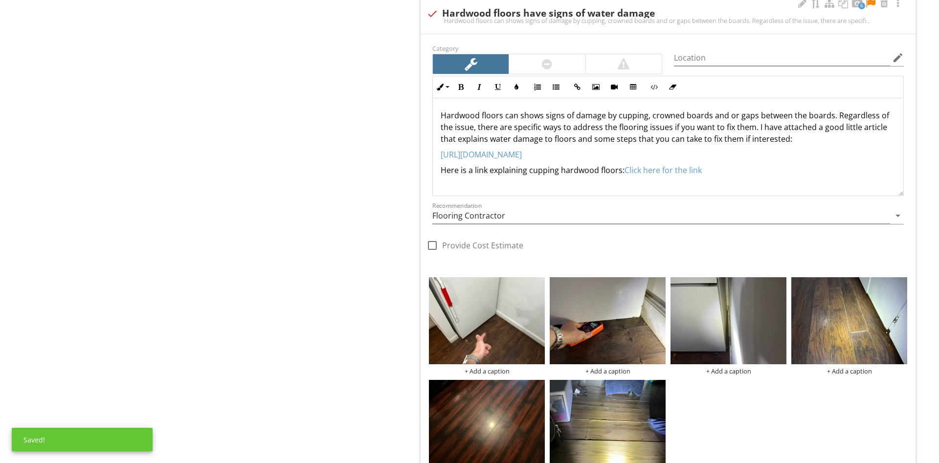
scroll to position [1145, 0]
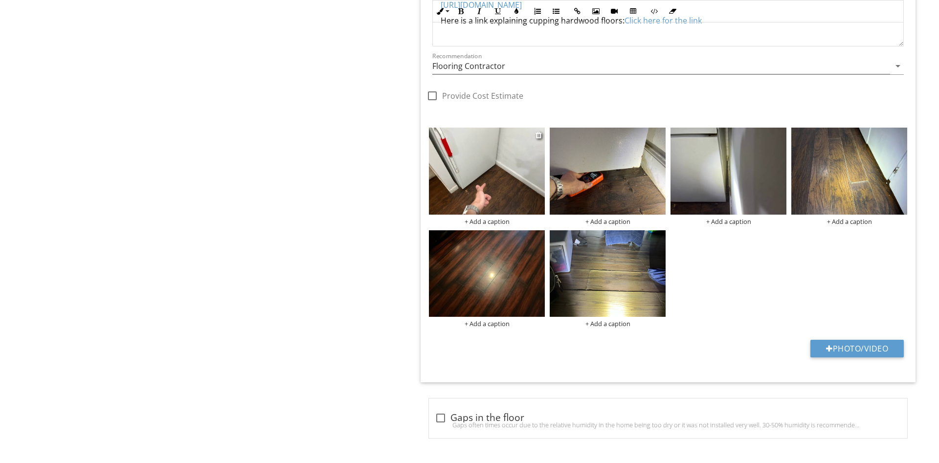
click at [543, 131] on img at bounding box center [487, 171] width 116 height 87
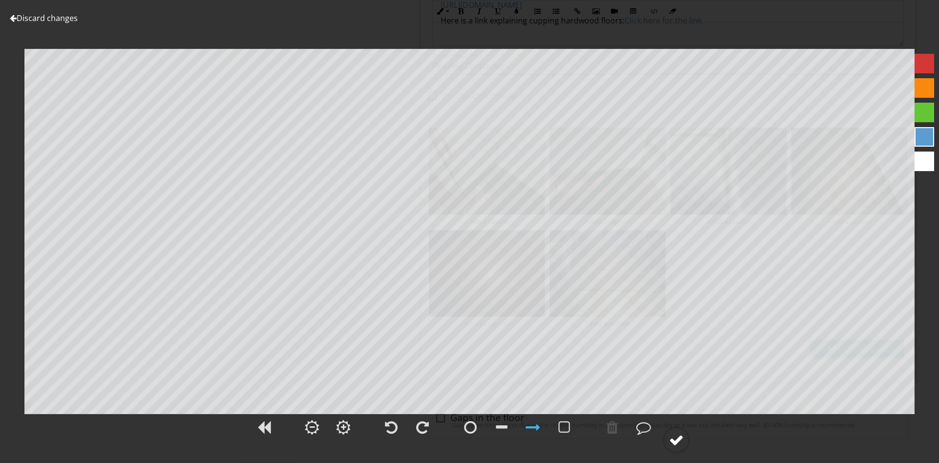
click at [675, 438] on div at bounding box center [676, 440] width 15 height 15
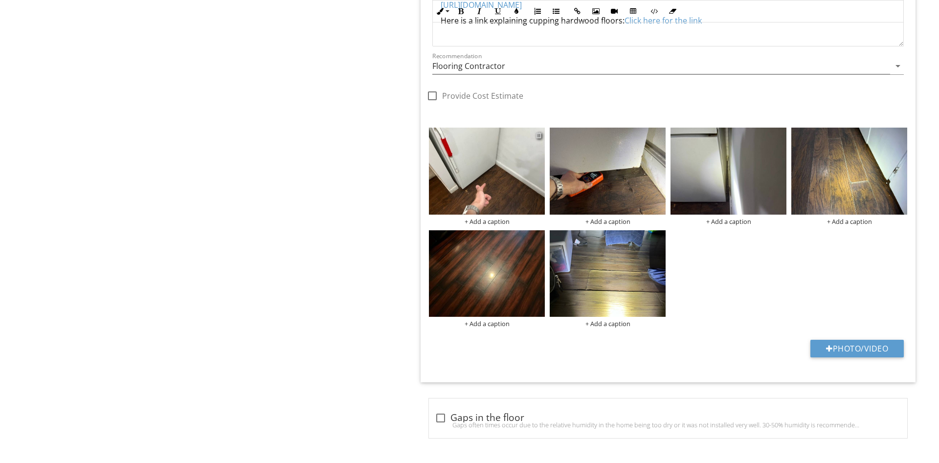
click at [539, 133] on div at bounding box center [538, 135] width 6 height 8
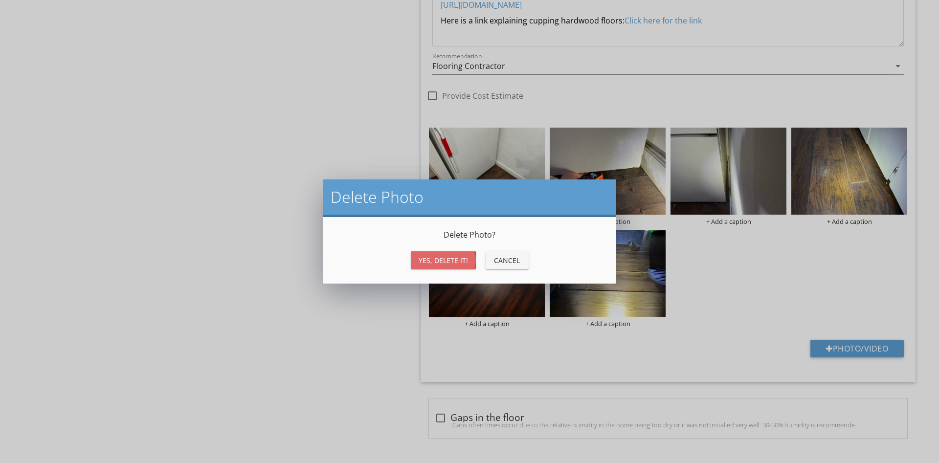
click at [452, 261] on div "Yes, Delete it!" at bounding box center [442, 260] width 49 height 10
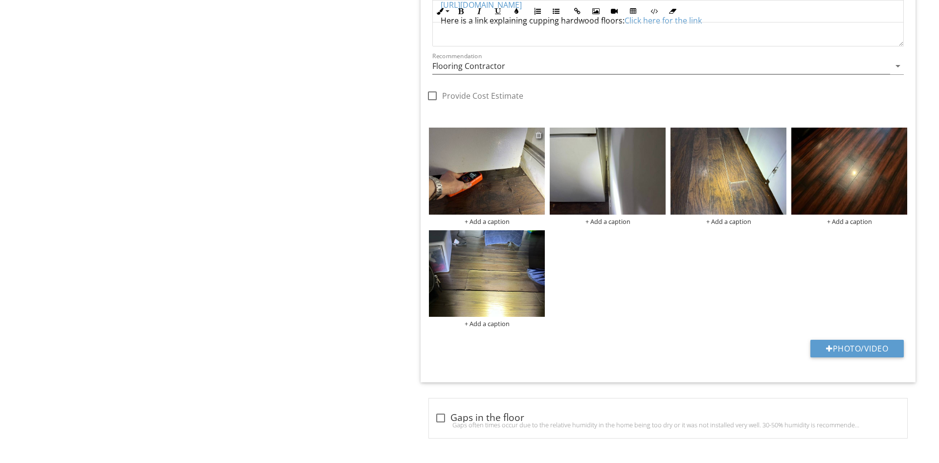
click at [538, 132] on div at bounding box center [538, 135] width 6 height 8
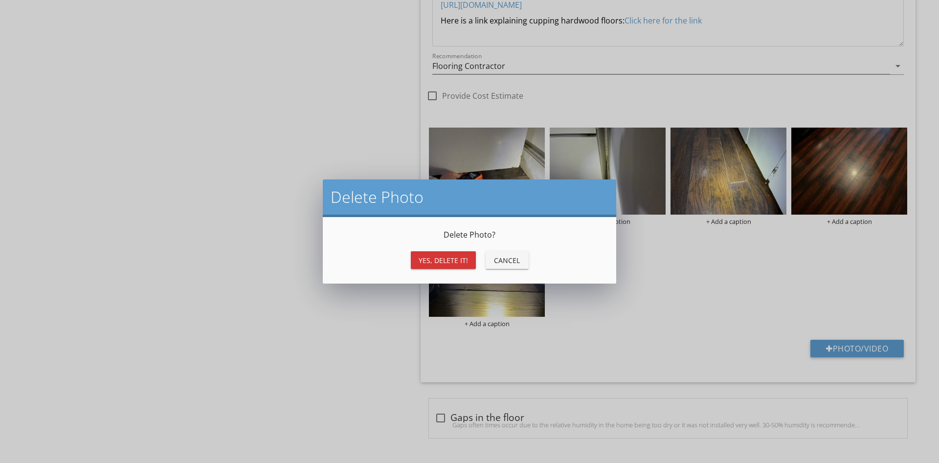
click at [446, 257] on div "Yes, Delete it!" at bounding box center [442, 260] width 49 height 10
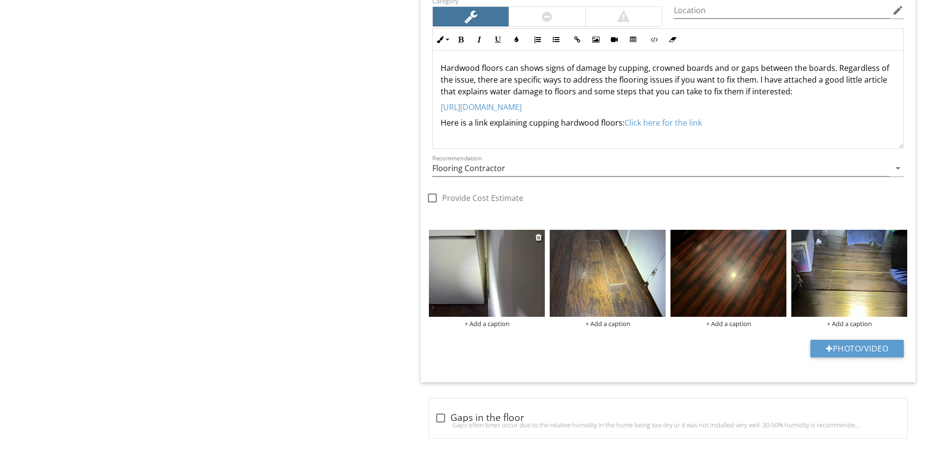
click at [535, 236] on img at bounding box center [487, 273] width 116 height 87
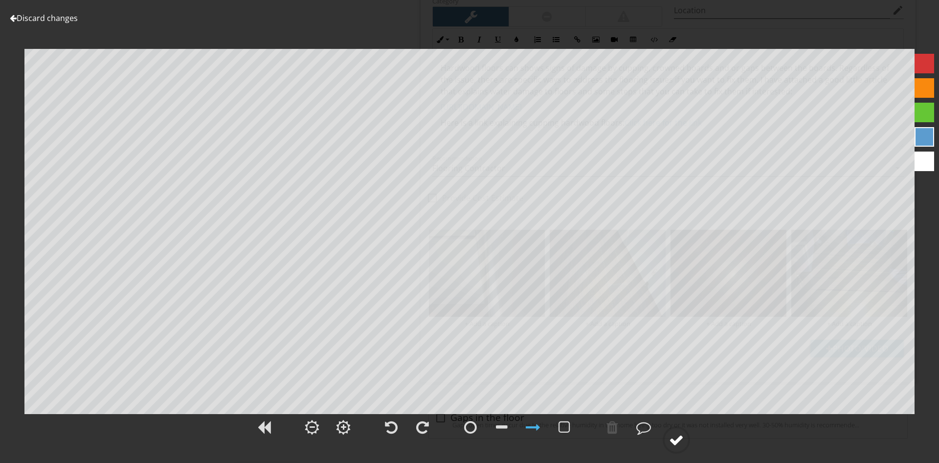
click at [679, 445] on div at bounding box center [676, 440] width 15 height 15
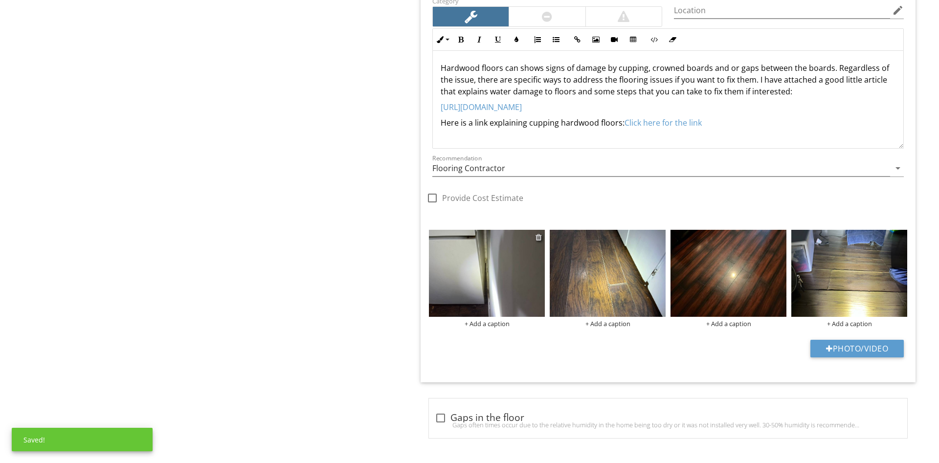
click at [540, 236] on div at bounding box center [538, 237] width 6 height 8
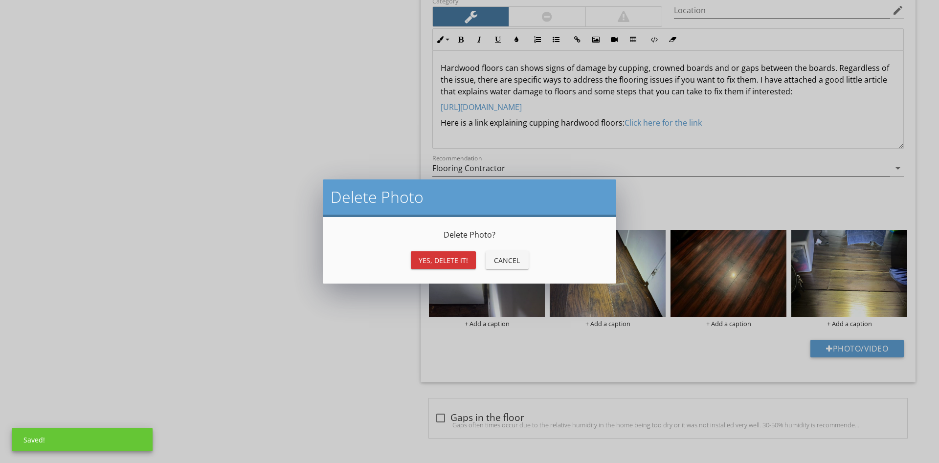
click at [428, 259] on div "Yes, Delete it!" at bounding box center [442, 260] width 49 height 10
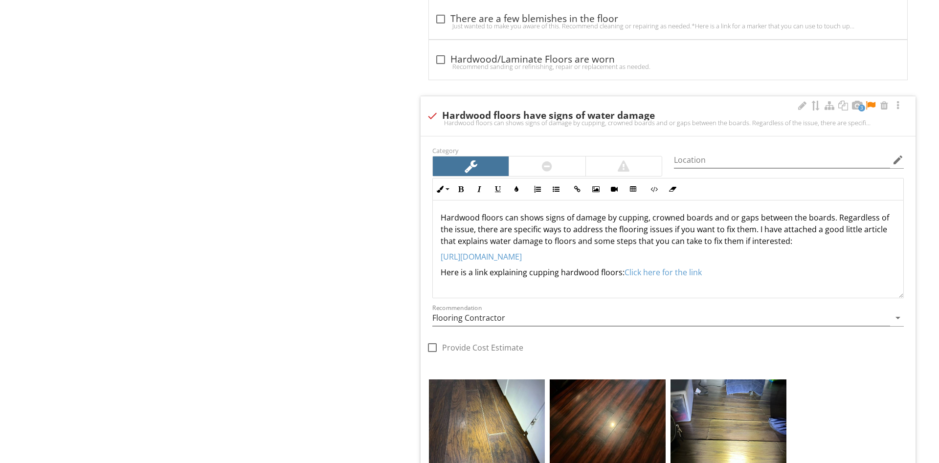
click at [869, 101] on div at bounding box center [870, 106] width 12 height 10
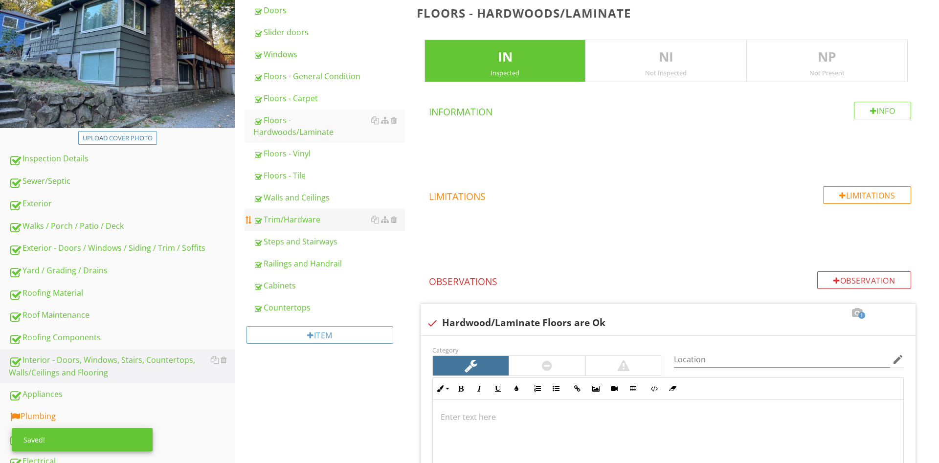
scroll to position [0, 0]
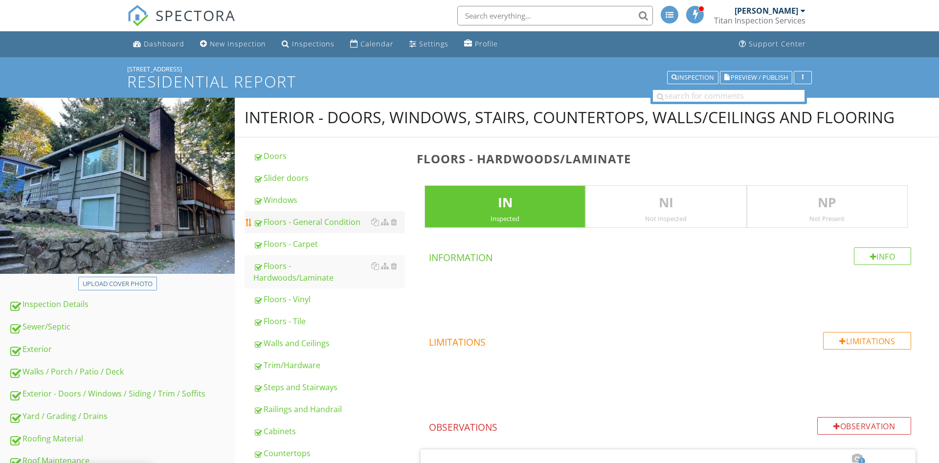
click at [310, 223] on div "Floors - General Condition" at bounding box center [329, 222] width 152 height 12
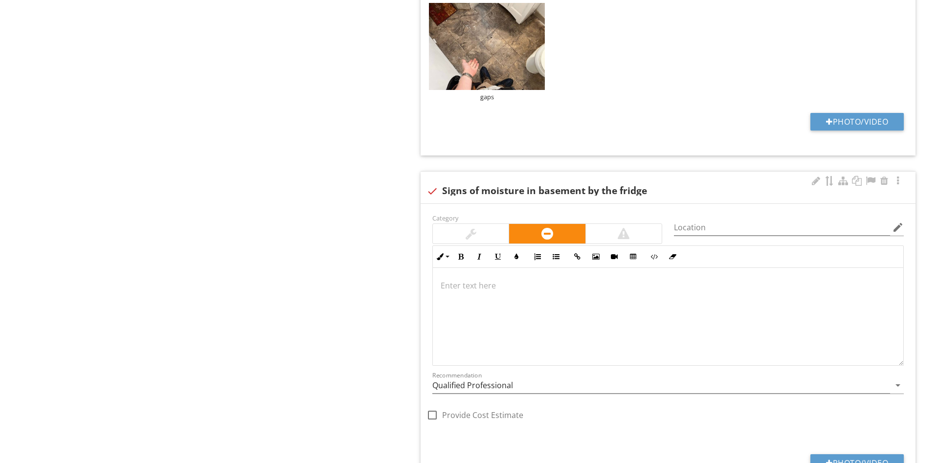
scroll to position [1547, 0]
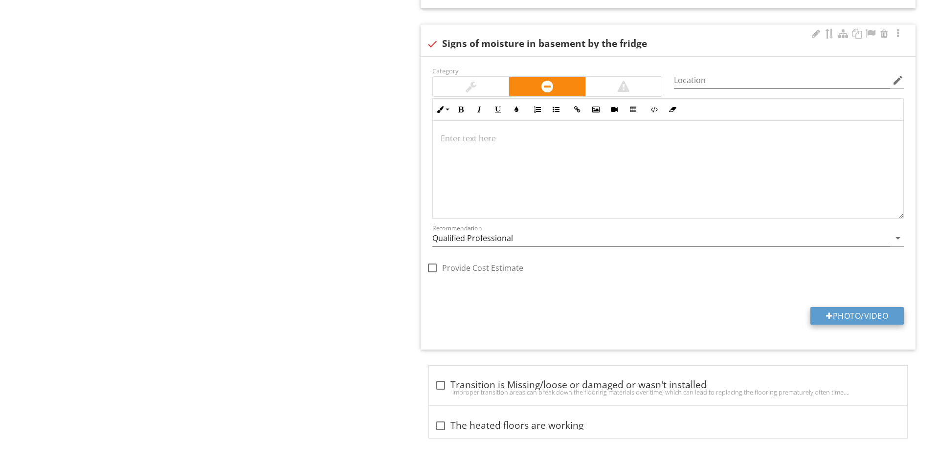
click at [861, 320] on button "Photo/Video" at bounding box center [856, 316] width 93 height 18
type input "C:\fakepath\data.jpg"
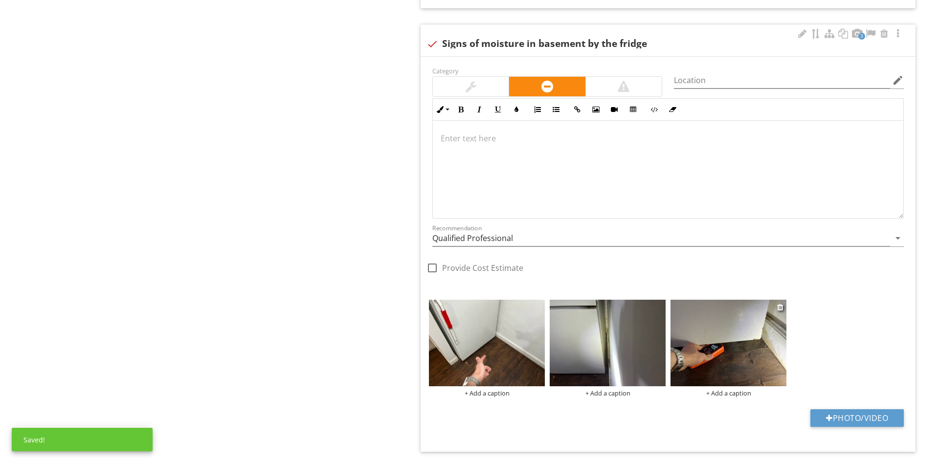
click at [737, 397] on div "+ Add a caption" at bounding box center [728, 393] width 116 height 8
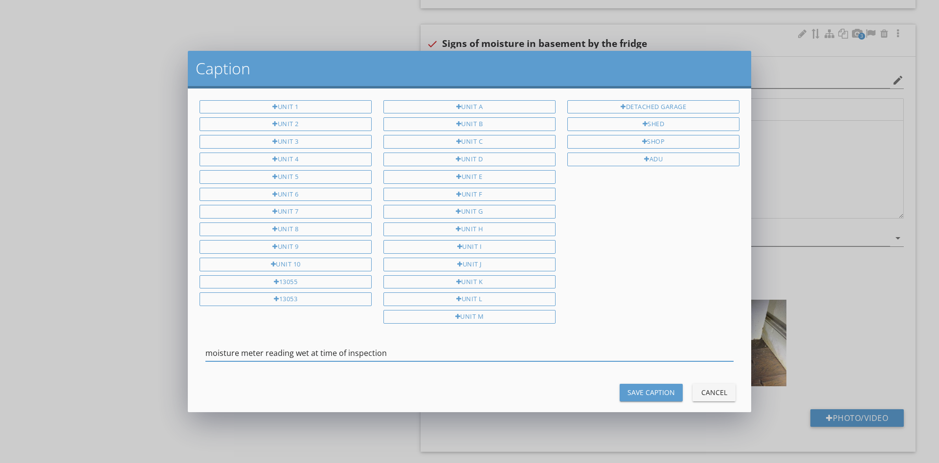
type input "moisture meter reading wet at time of inspection"
click at [631, 387] on div "Save Caption" at bounding box center [650, 392] width 47 height 10
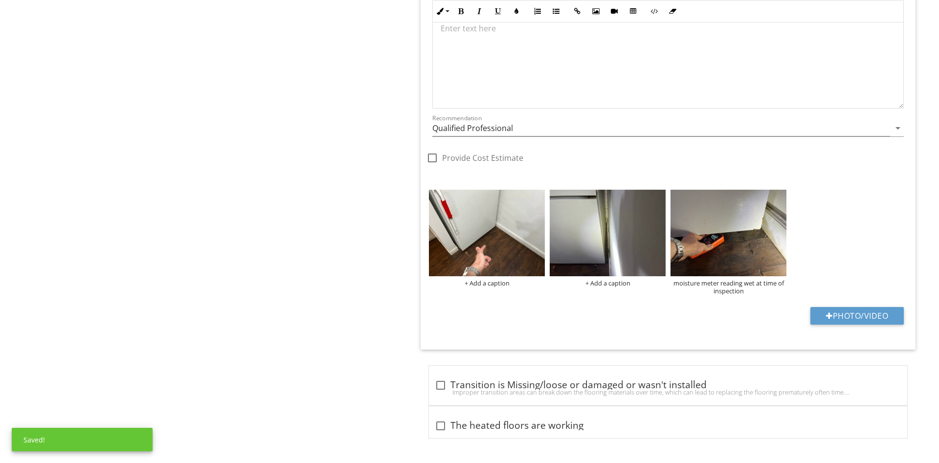
scroll to position [1407, 0]
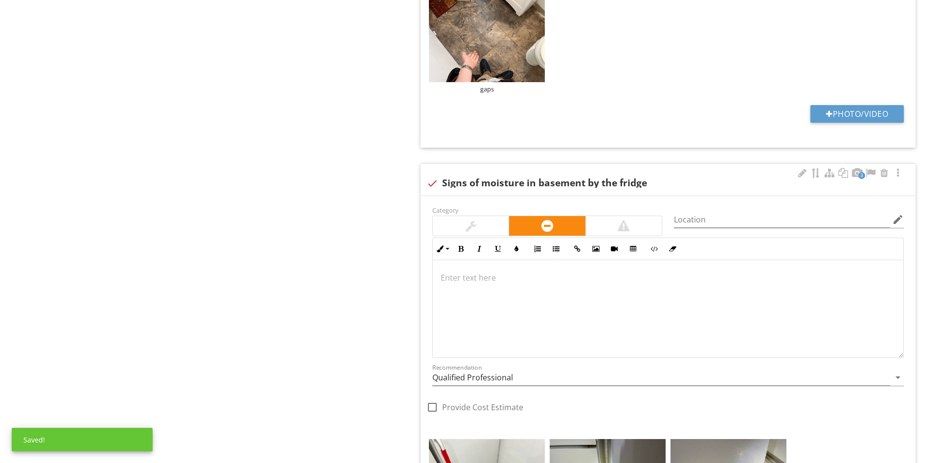
click at [524, 289] on div at bounding box center [668, 309] width 470 height 98
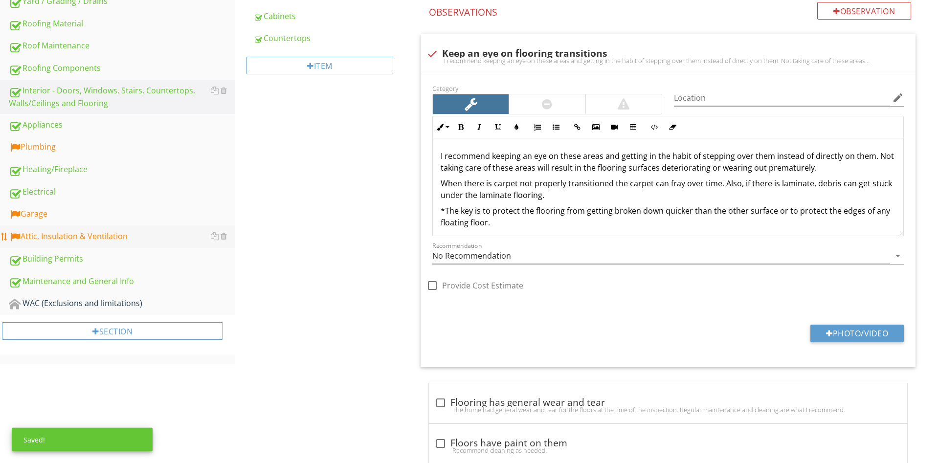
scroll to position [460, 0]
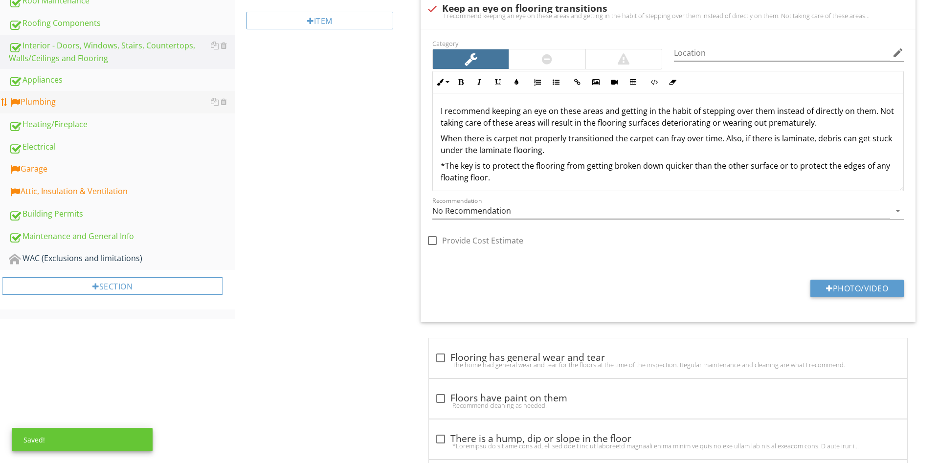
click at [71, 98] on div "Plumbing" at bounding box center [122, 102] width 226 height 13
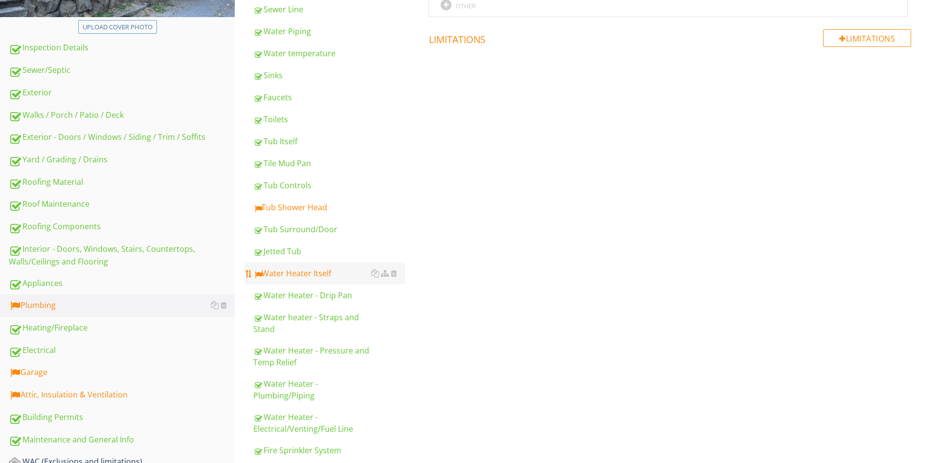
scroll to position [310, 0]
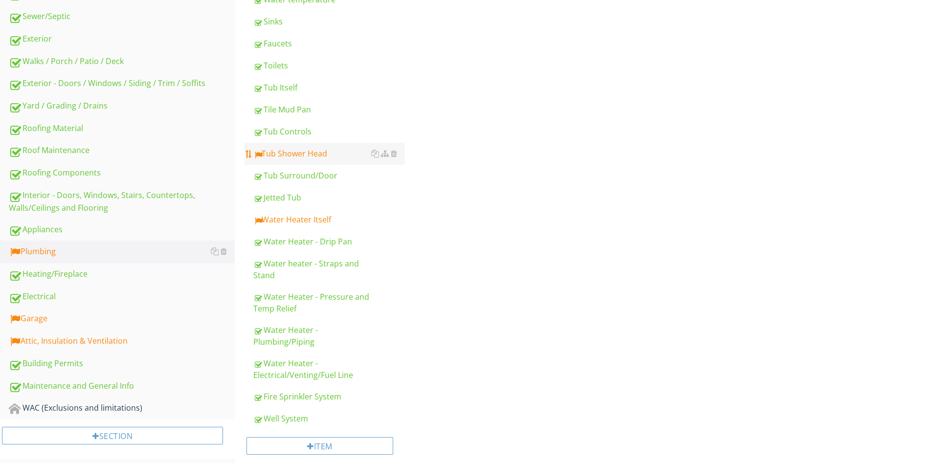
click at [304, 159] on div "Tub Shower Head" at bounding box center [329, 154] width 152 height 12
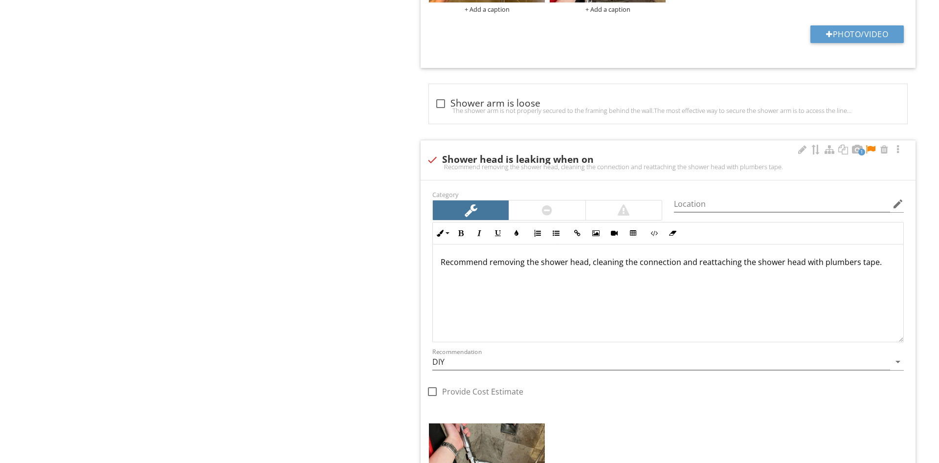
click at [433, 159] on div at bounding box center [432, 160] width 17 height 17
checkbox input "true"
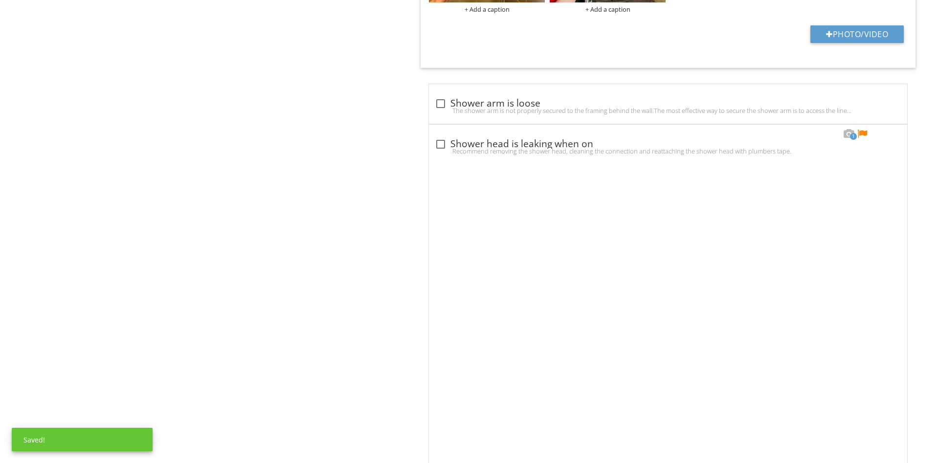
scroll to position [657, 0]
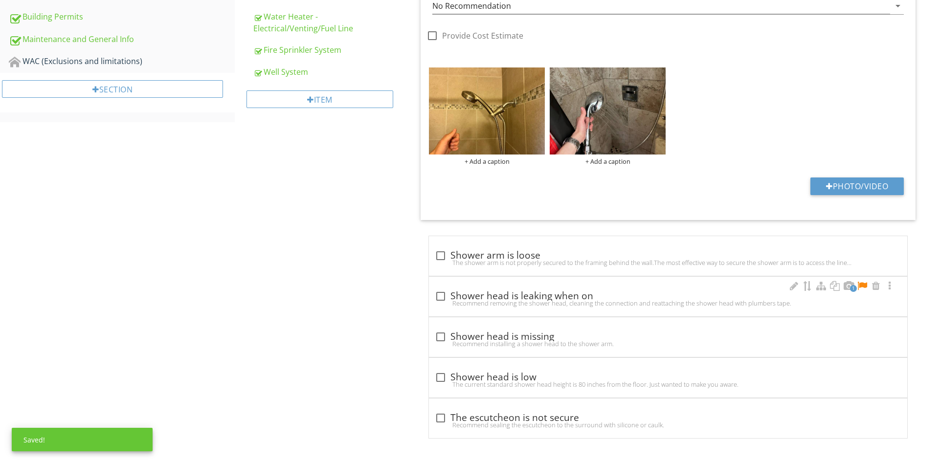
click at [858, 284] on div at bounding box center [862, 286] width 12 height 10
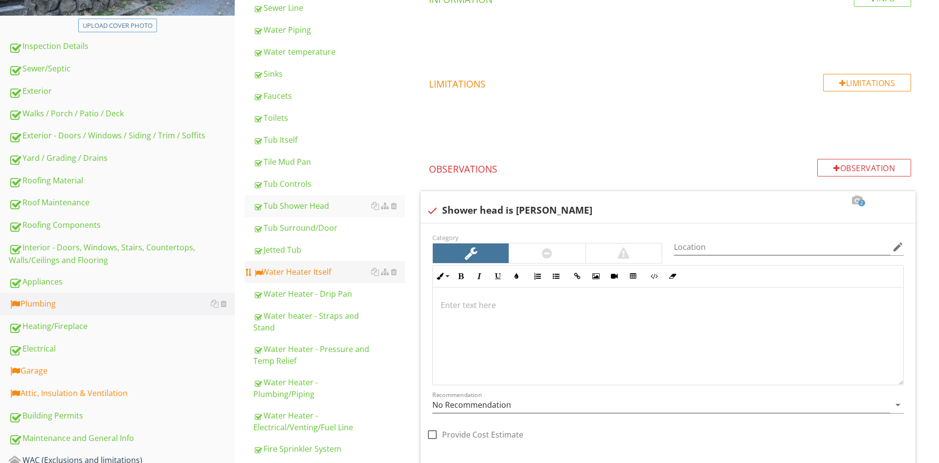
click at [324, 276] on div "Water Heater Itself" at bounding box center [329, 272] width 152 height 12
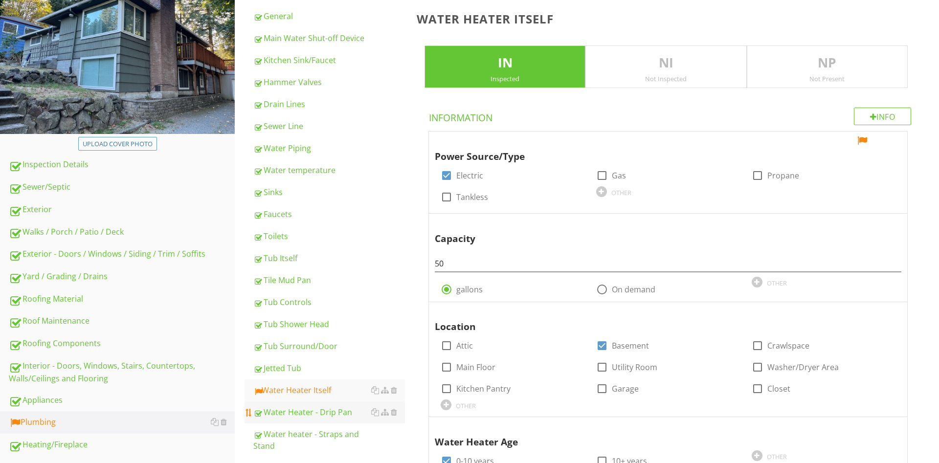
scroll to position [135, 0]
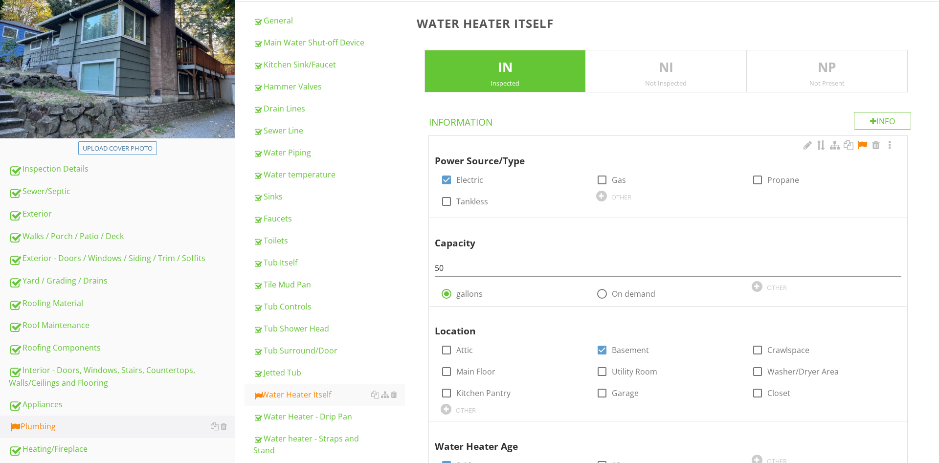
click at [860, 144] on div at bounding box center [862, 145] width 12 height 10
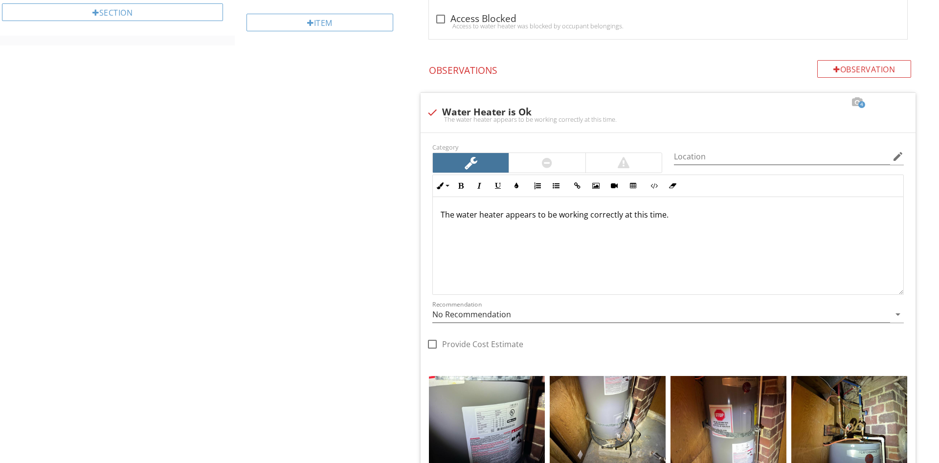
scroll to position [435, 0]
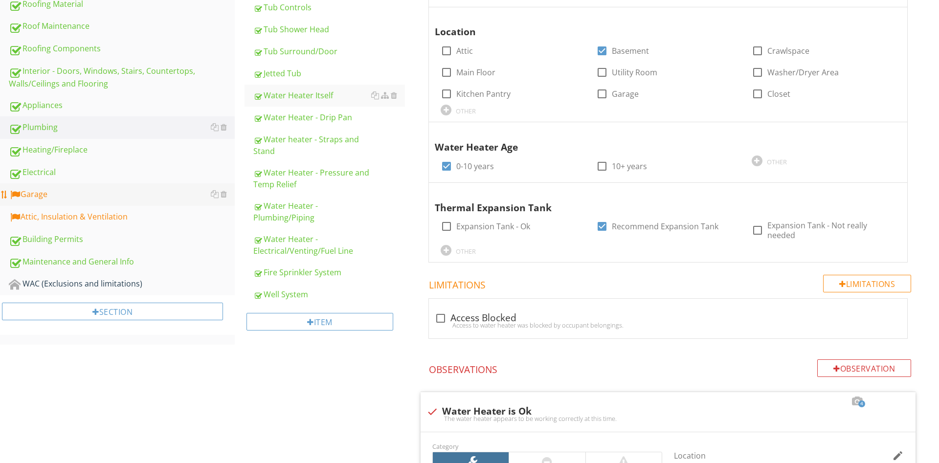
click at [44, 189] on link "Garage" at bounding box center [122, 194] width 226 height 22
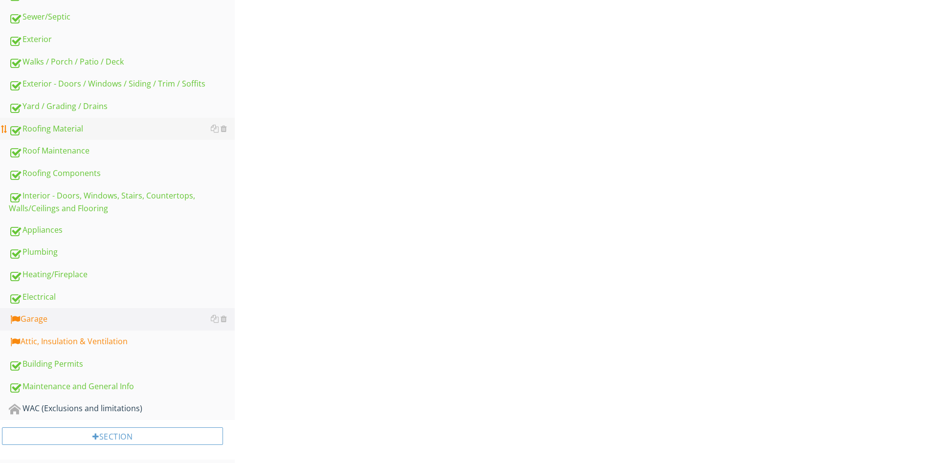
scroll to position [167, 0]
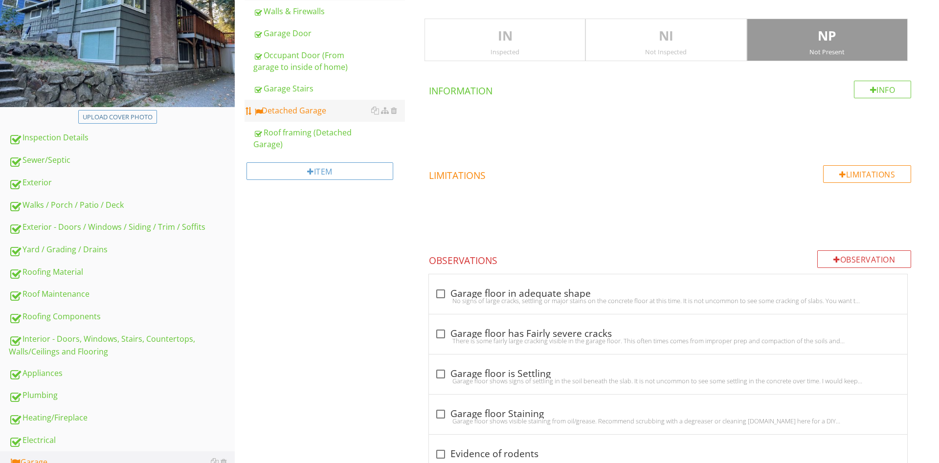
click at [303, 107] on div "Detached Garage" at bounding box center [329, 111] width 152 height 12
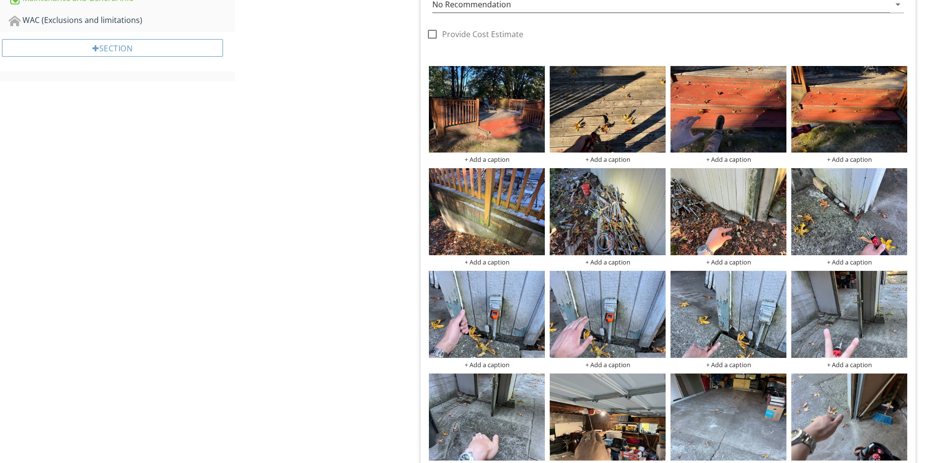
scroll to position [449, 0]
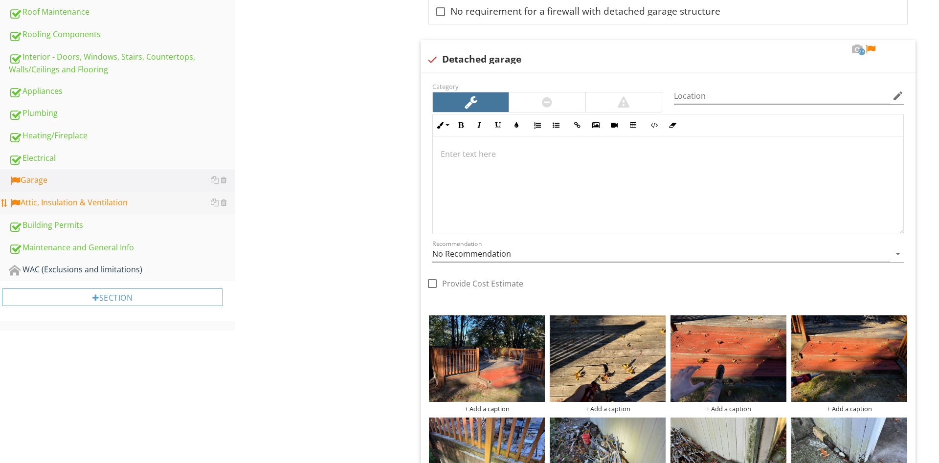
click at [72, 208] on div "Attic, Insulation & Ventilation" at bounding box center [122, 203] width 226 height 13
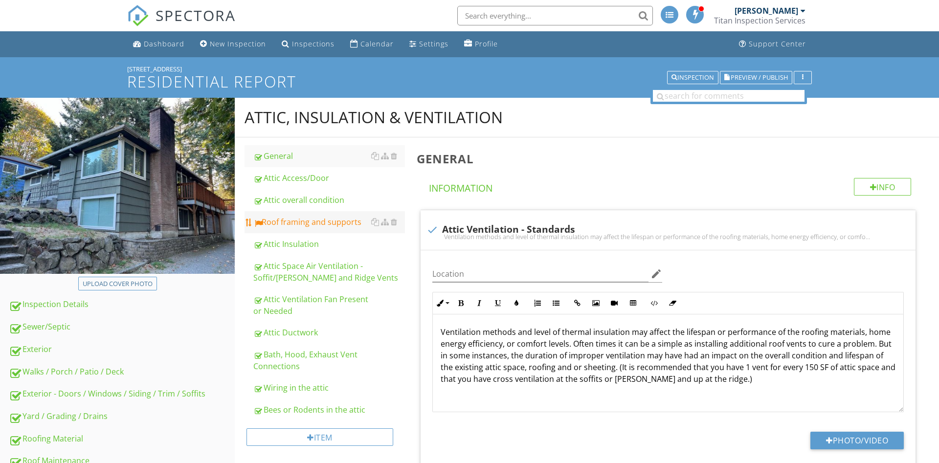
click at [285, 223] on div "Roof framing and supports" at bounding box center [329, 222] width 152 height 12
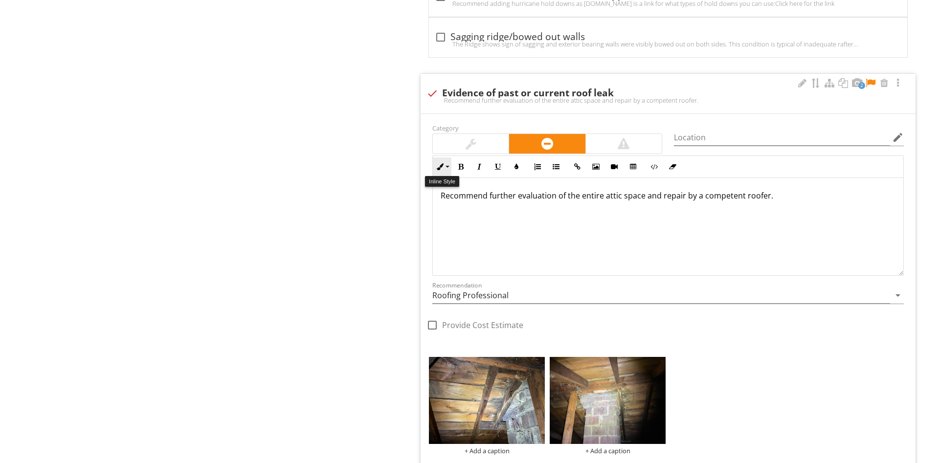
scroll to position [997, 0]
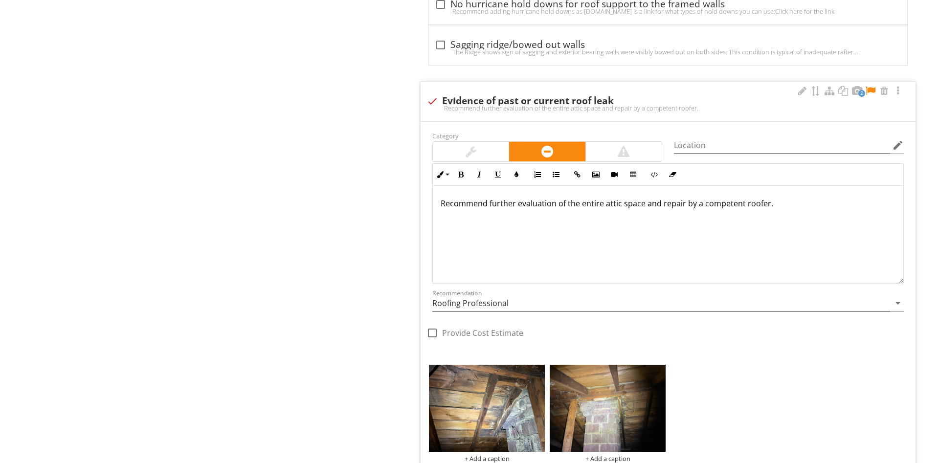
click at [473, 153] on div at bounding box center [470, 152] width 11 height 12
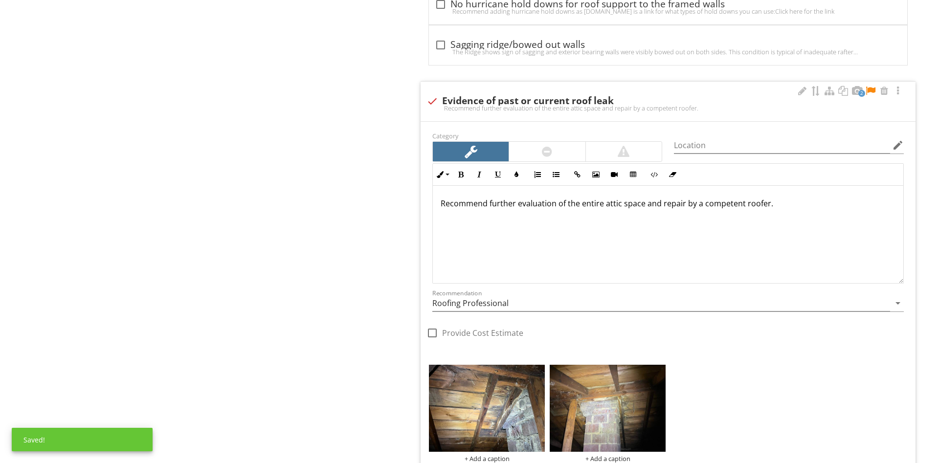
click at [749, 230] on div "Recommend further evaluation of the entire attic space and repair by a competen…" at bounding box center [668, 235] width 470 height 98
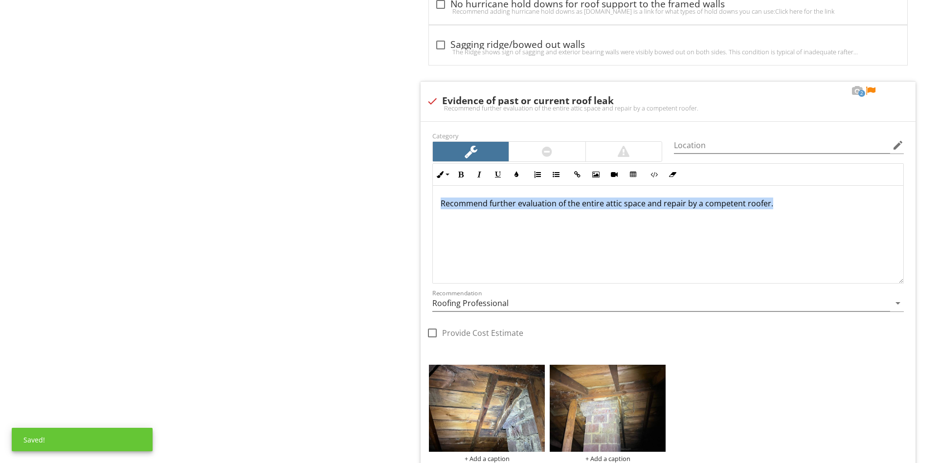
drag, startPoint x: 801, startPoint y: 201, endPoint x: 371, endPoint y: 172, distance: 430.7
click at [433, 186] on div "Recommend further evaluation of the entire attic space and repair by a competen…" at bounding box center [668, 235] width 470 height 98
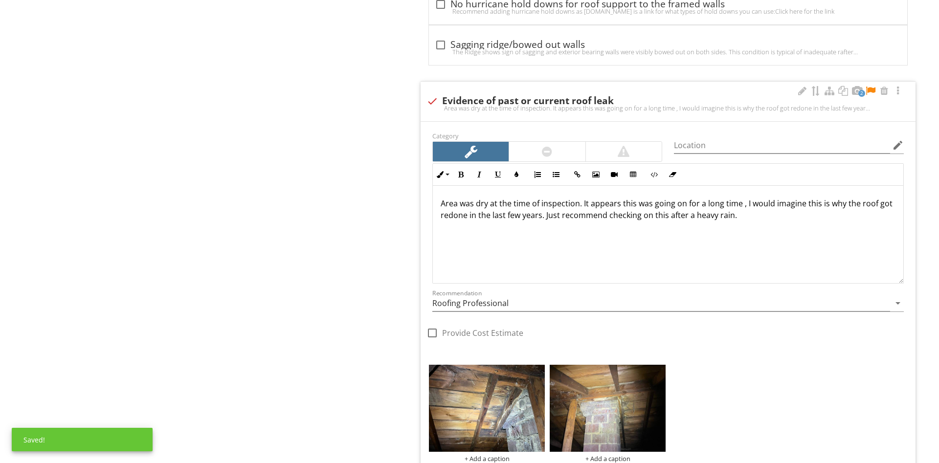
drag, startPoint x: 739, startPoint y: 221, endPoint x: 546, endPoint y: 228, distance: 193.7
click at [546, 228] on div "Area was dry at the time of inspection. It appears this was going on for a long…" at bounding box center [668, 235] width 470 height 98
click at [479, 176] on icon "button" at bounding box center [479, 174] width 7 height 7
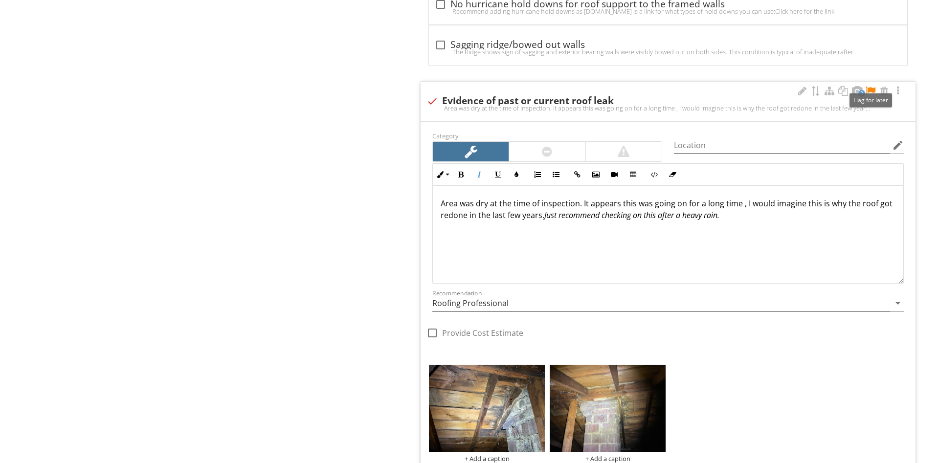
click at [873, 88] on div at bounding box center [870, 91] width 12 height 10
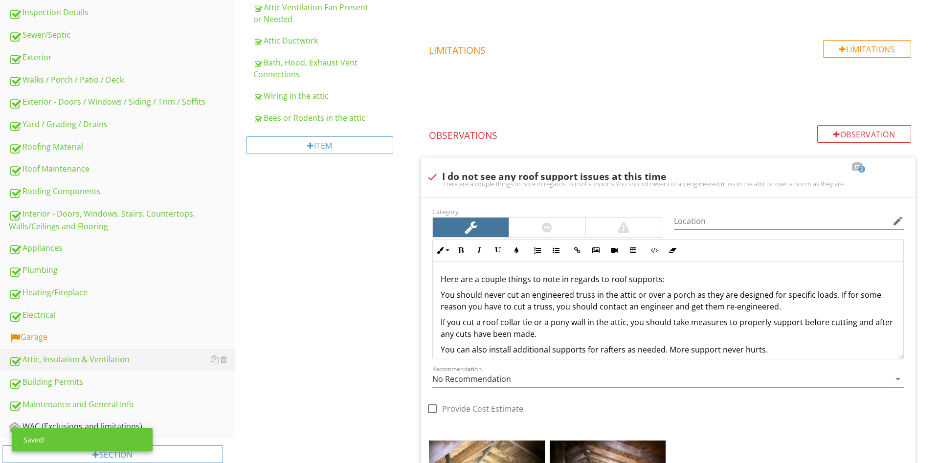
scroll to position [399, 0]
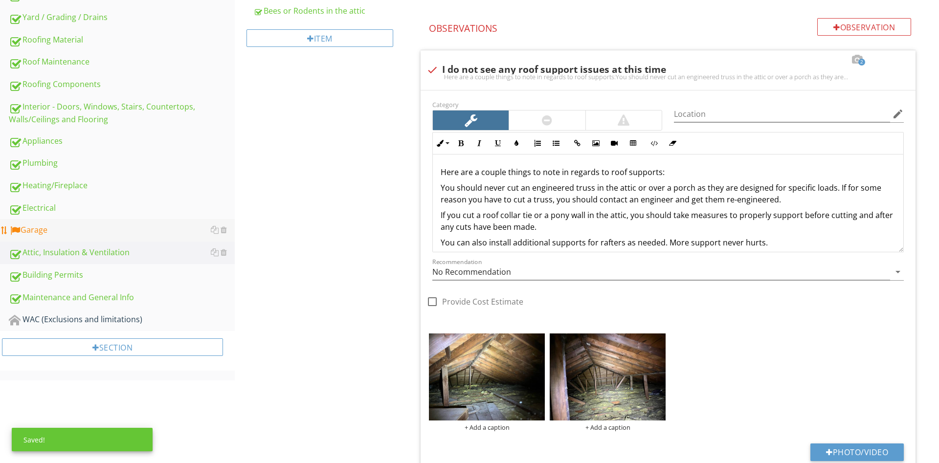
click at [61, 239] on link "Garage" at bounding box center [122, 230] width 226 height 22
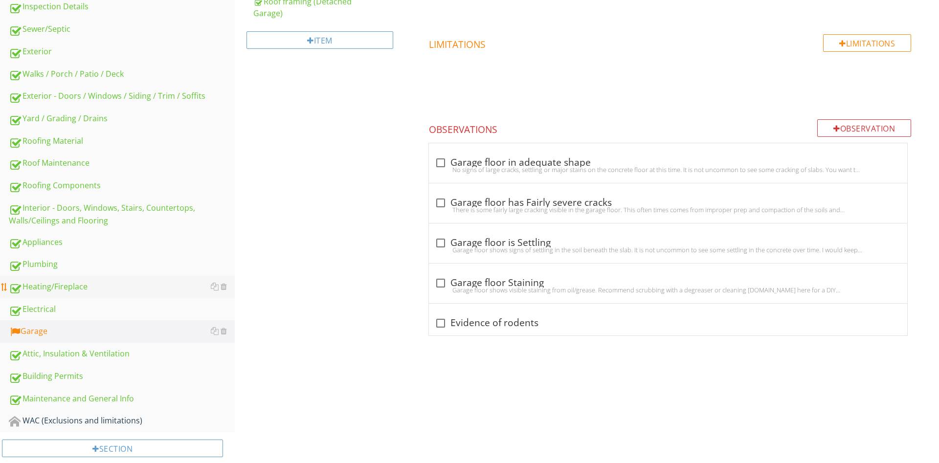
scroll to position [299, 0]
click at [57, 353] on div "Attic, Insulation & Ventilation" at bounding box center [122, 352] width 226 height 13
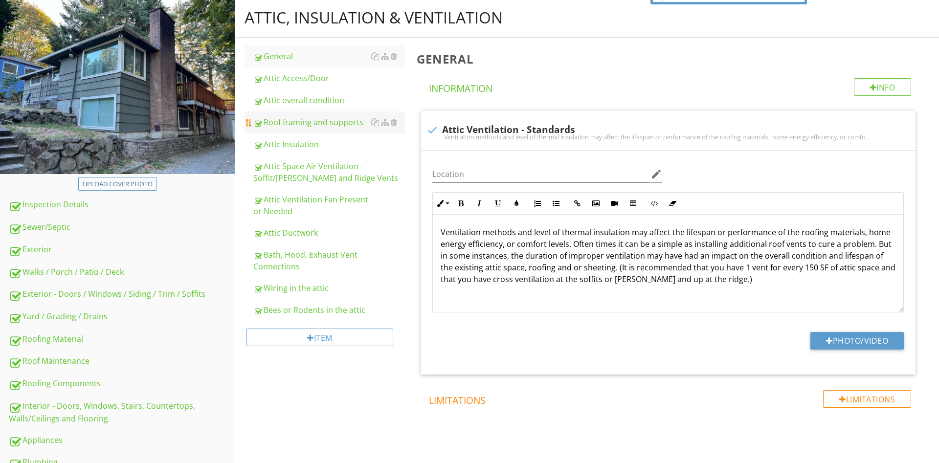
drag, startPoint x: 297, startPoint y: 120, endPoint x: 322, endPoint y: 121, distance: 24.9
click at [297, 120] on div "Roof framing and supports" at bounding box center [329, 122] width 152 height 12
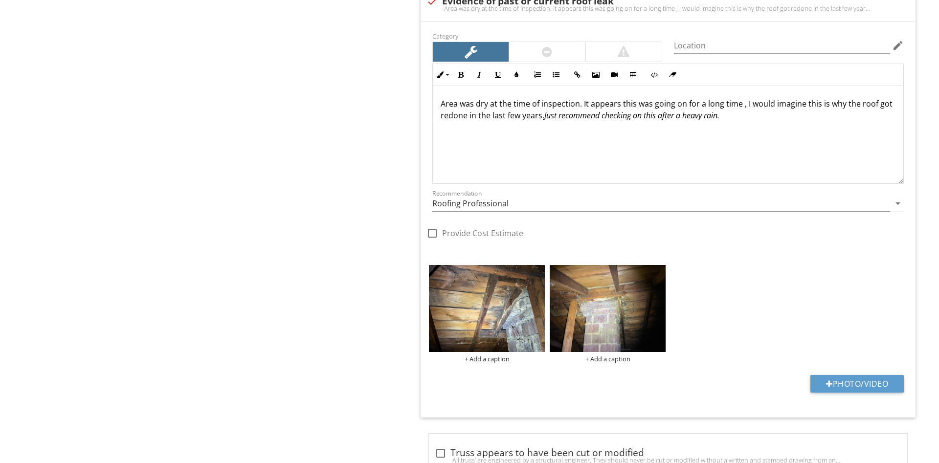
scroll to position [947, 0]
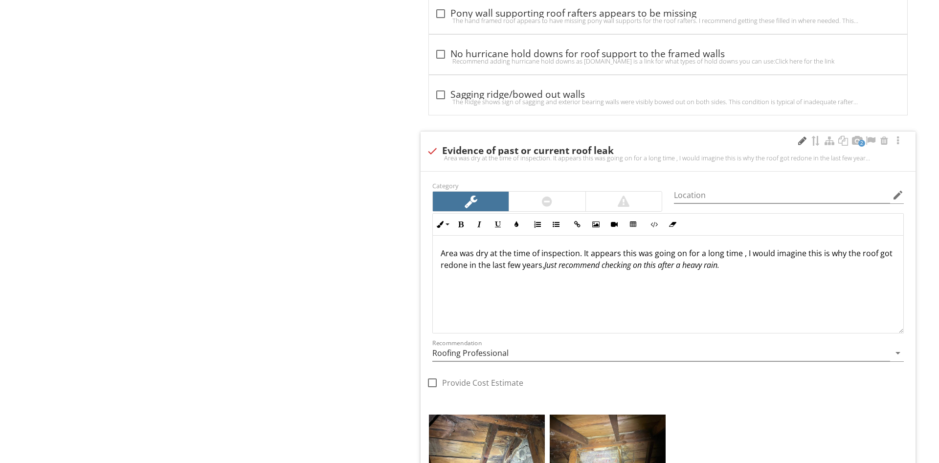
click at [799, 140] on div at bounding box center [802, 141] width 12 height 10
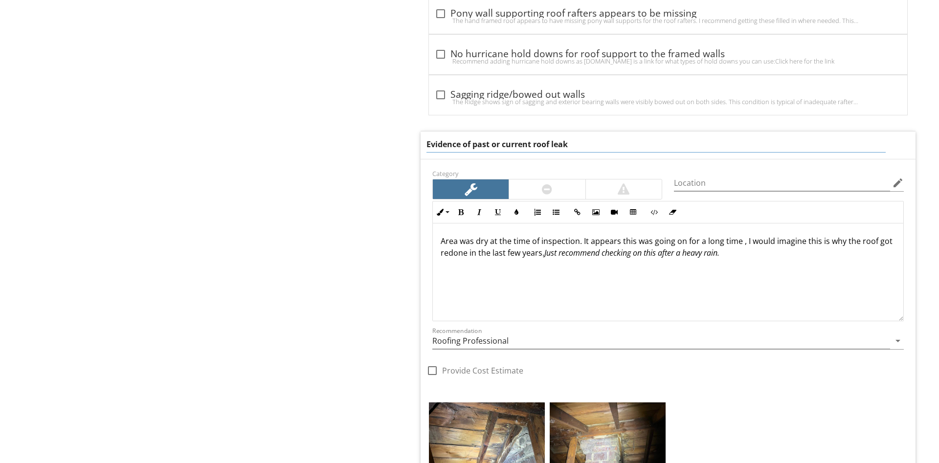
drag, startPoint x: 608, startPoint y: 139, endPoint x: 493, endPoint y: 155, distance: 115.9
click at [493, 153] on input "Evidence of past or current roof leak" at bounding box center [655, 144] width 459 height 16
type input "Evidence of past roof leak"
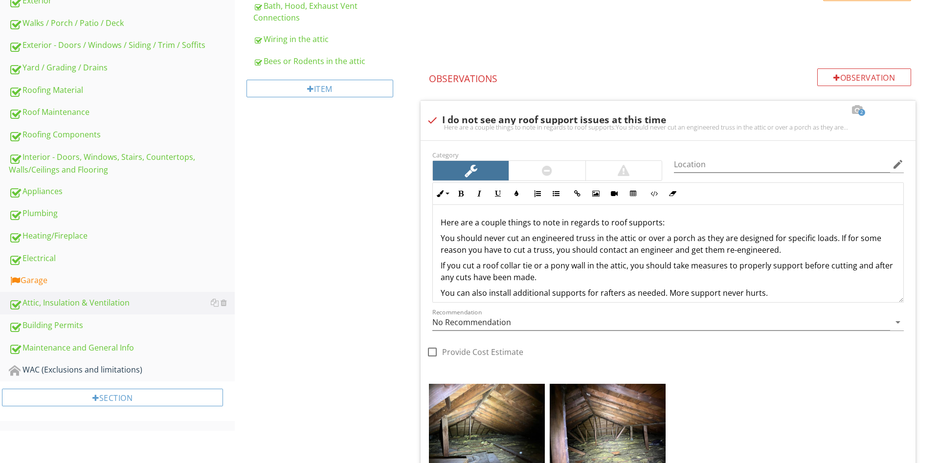
scroll to position [299, 0]
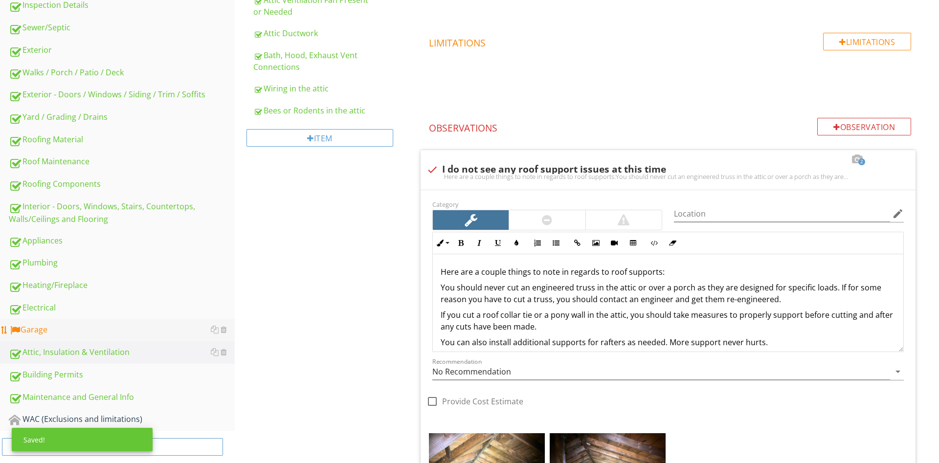
click at [44, 332] on div "Garage" at bounding box center [122, 330] width 226 height 13
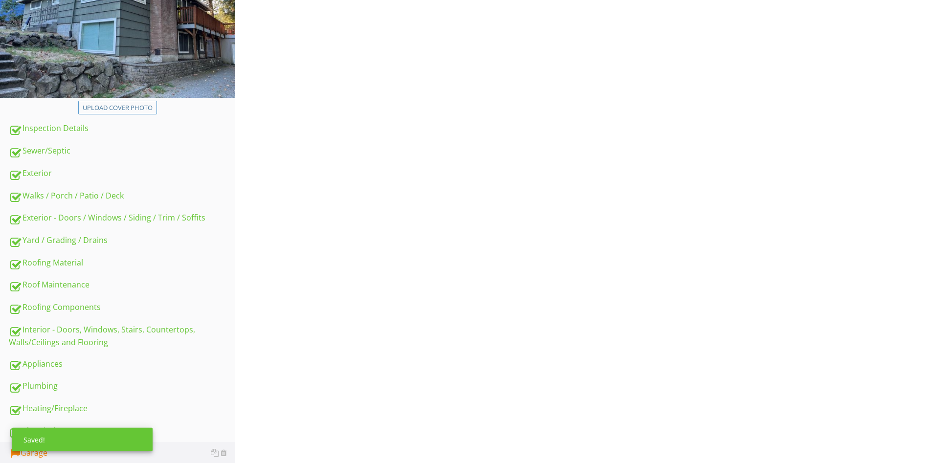
scroll to position [50, 0]
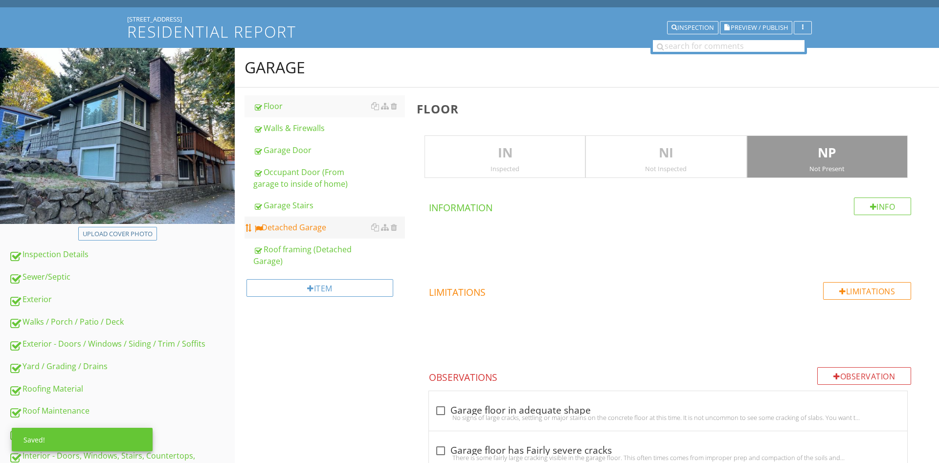
click at [335, 234] on link "Detached Garage" at bounding box center [329, 228] width 152 height 22
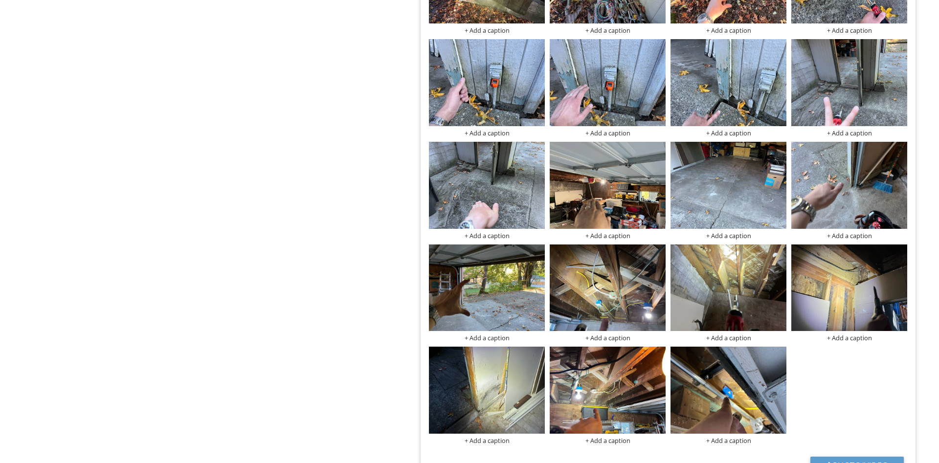
scroll to position [906, 0]
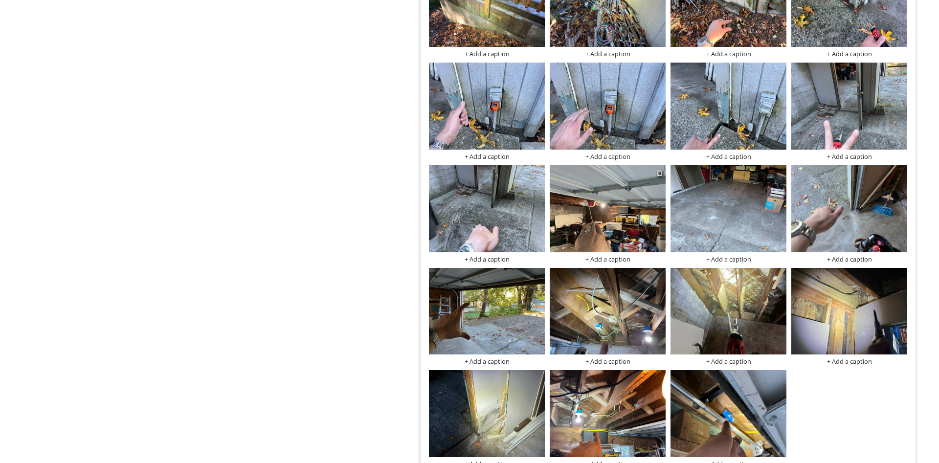
click at [661, 171] on div at bounding box center [659, 173] width 6 height 8
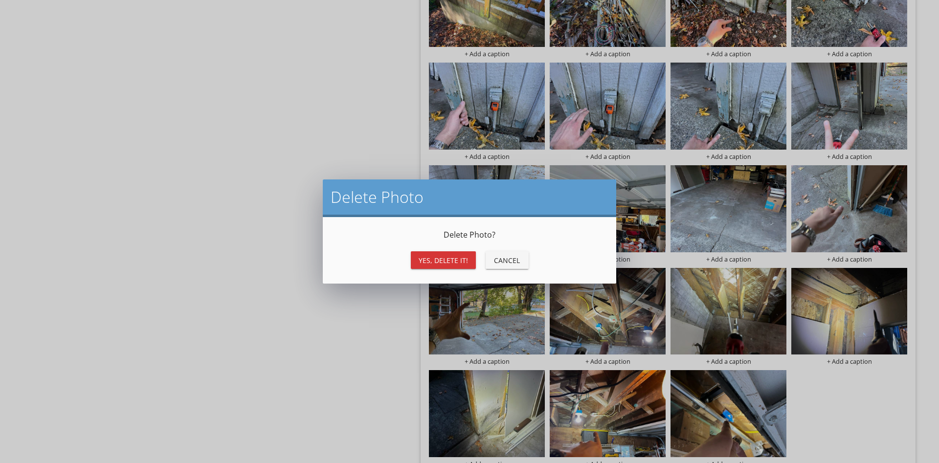
click at [451, 262] on div "Yes, Delete it!" at bounding box center [442, 260] width 49 height 10
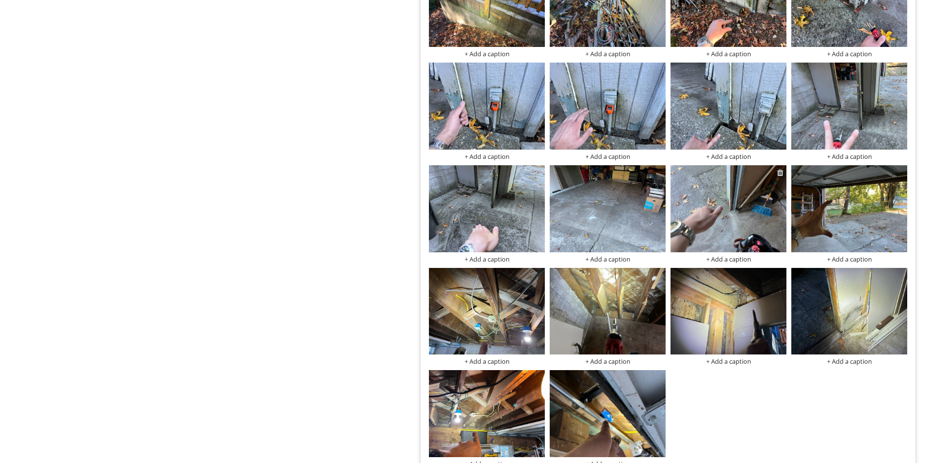
click at [778, 174] on div at bounding box center [780, 173] width 6 height 8
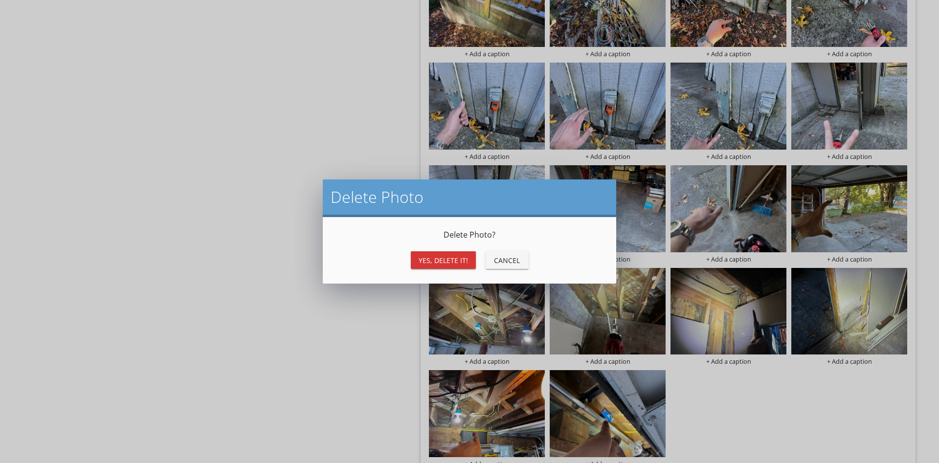
click at [456, 263] on div "Yes, Delete it!" at bounding box center [442, 260] width 49 height 10
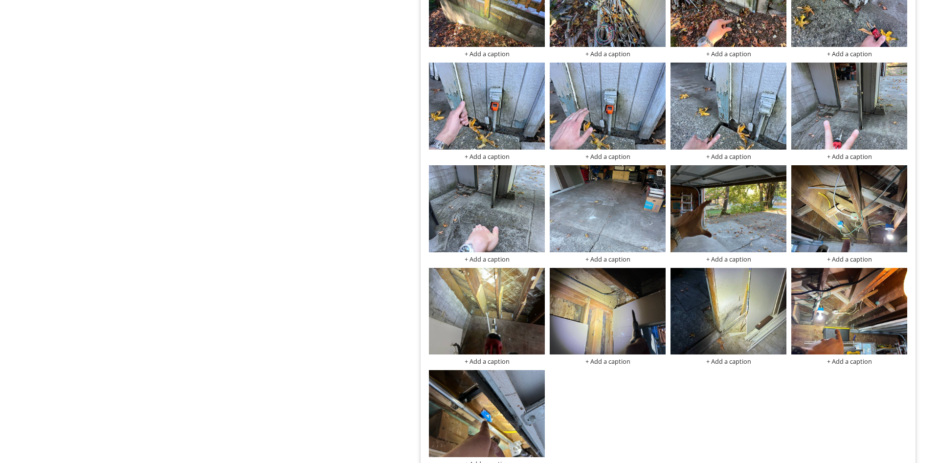
click at [660, 174] on div at bounding box center [659, 173] width 6 height 8
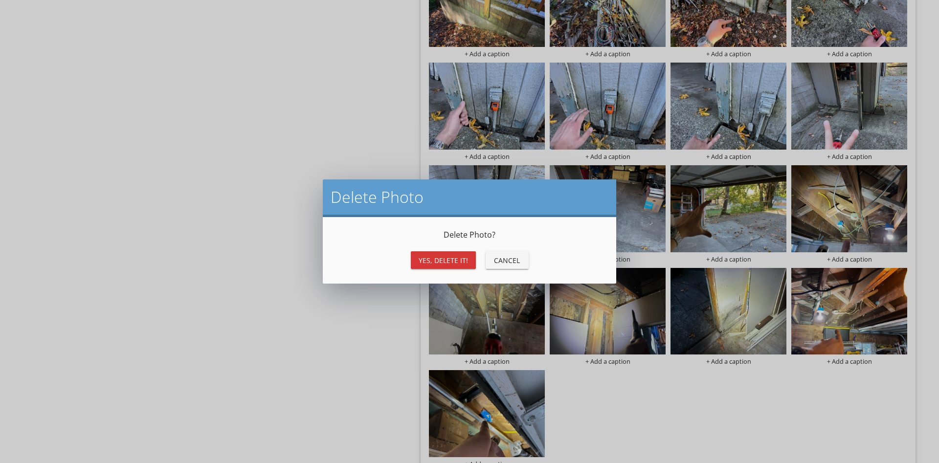
click at [438, 257] on div "Yes, Delete it!" at bounding box center [442, 260] width 49 height 10
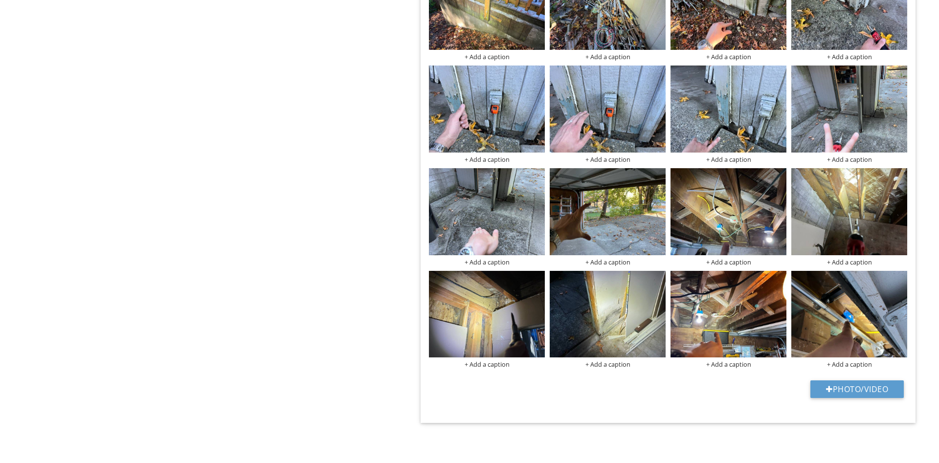
scroll to position [904, 0]
click at [657, 175] on div at bounding box center [659, 176] width 6 height 8
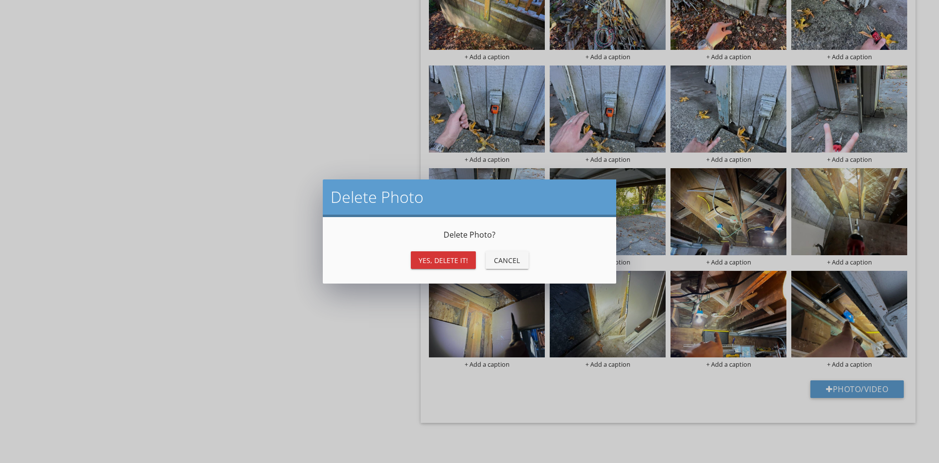
click at [431, 262] on div "Yes, Delete it!" at bounding box center [442, 260] width 49 height 10
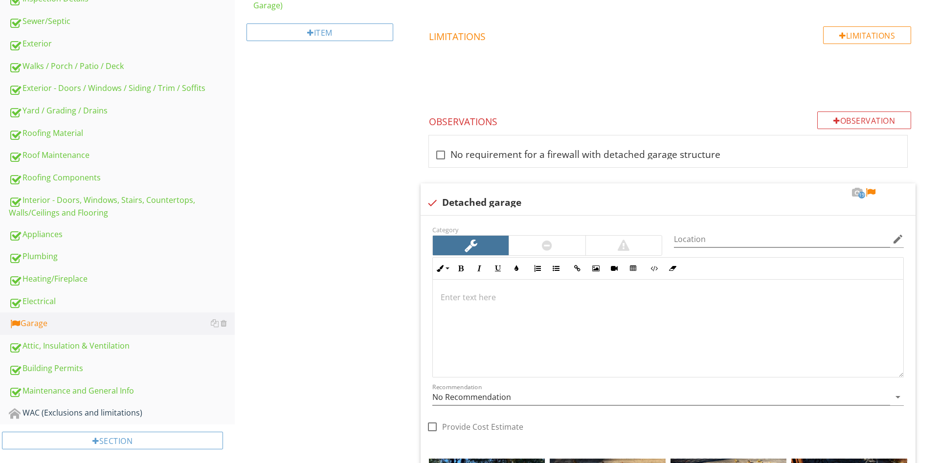
scroll to position [56, 0]
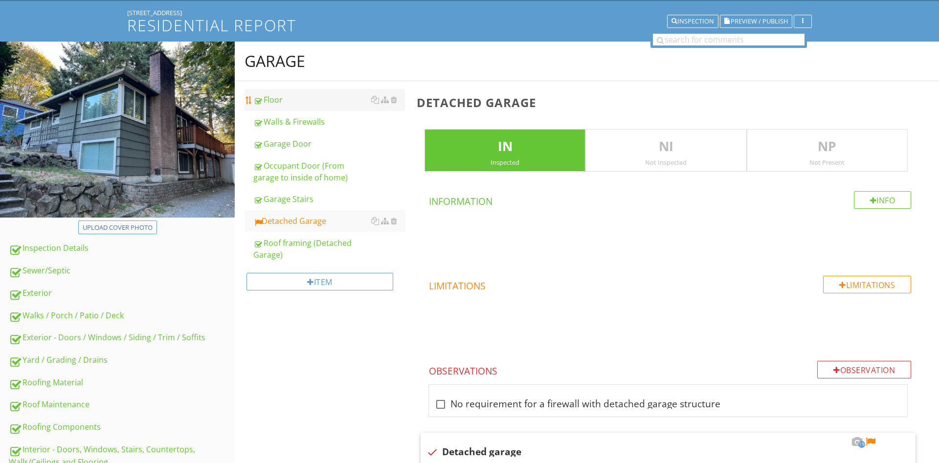
click at [296, 103] on div "Floor" at bounding box center [329, 100] width 152 height 12
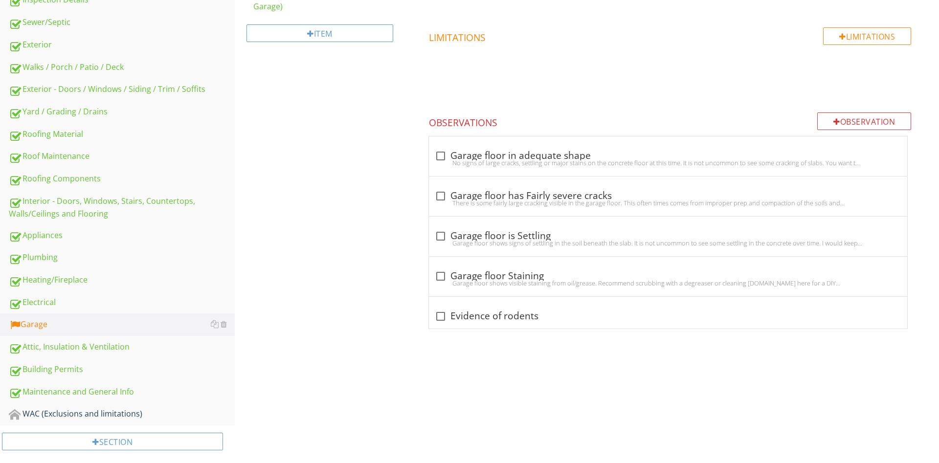
scroll to position [106, 0]
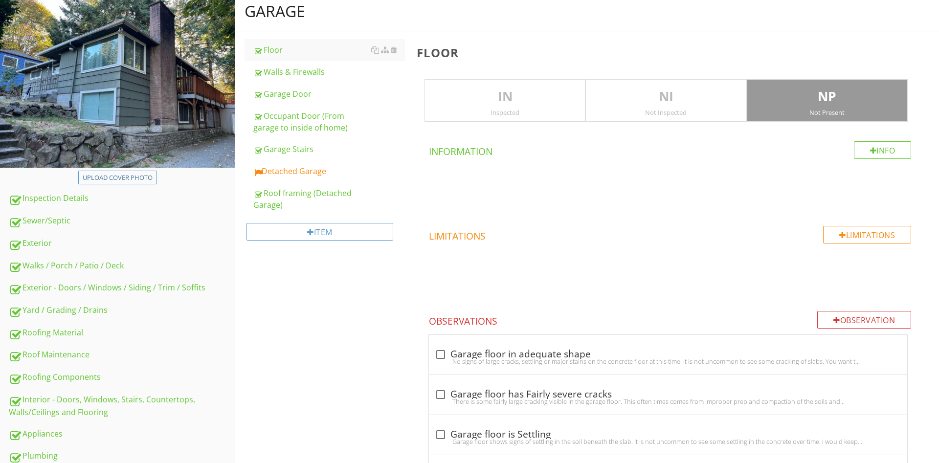
click at [871, 96] on p "NP" at bounding box center [827, 97] width 160 height 20
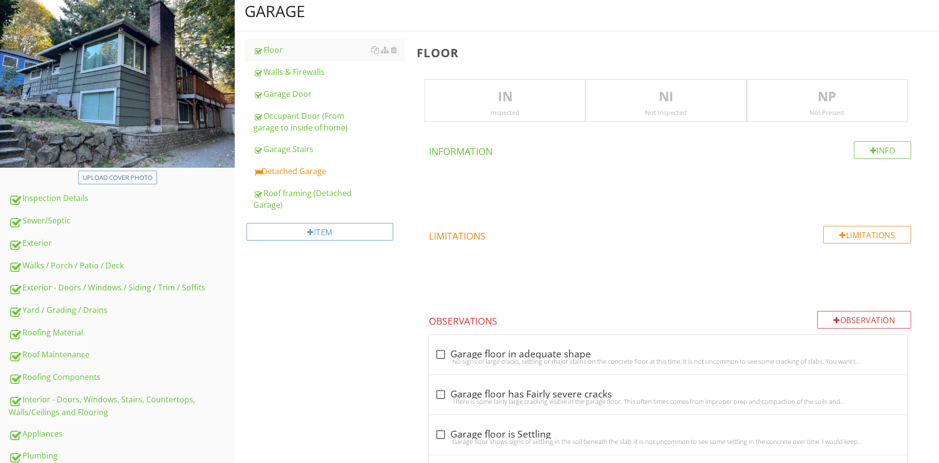
click at [512, 107] on div "IN Inspected" at bounding box center [504, 100] width 161 height 43
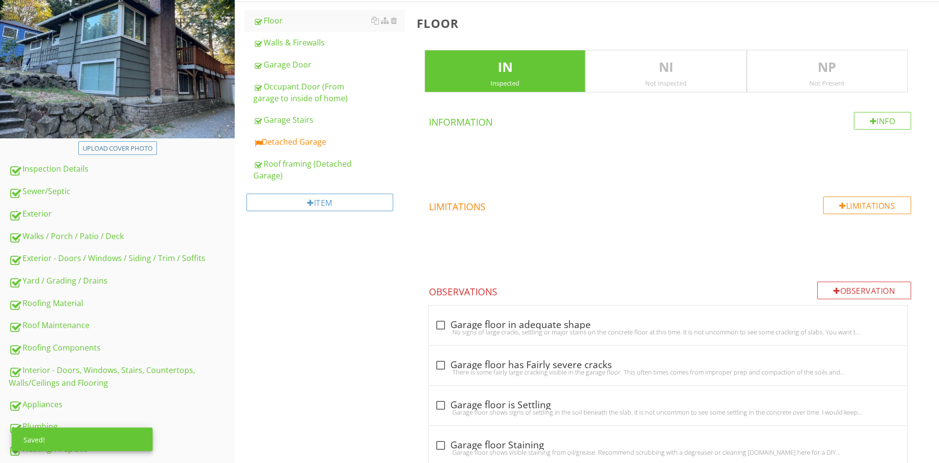
scroll to position [156, 0]
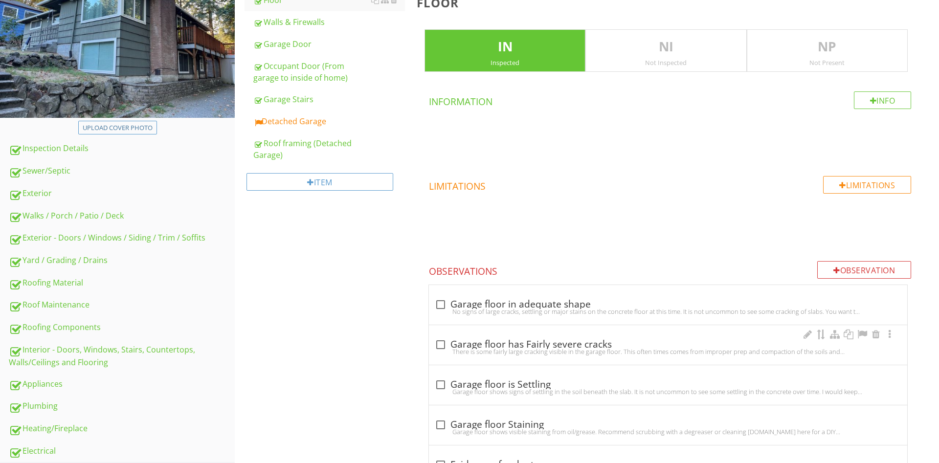
click at [535, 351] on div "There is some fairly large cracking visible in the garage floor. This often tim…" at bounding box center [668, 352] width 466 height 8
checkbox input "true"
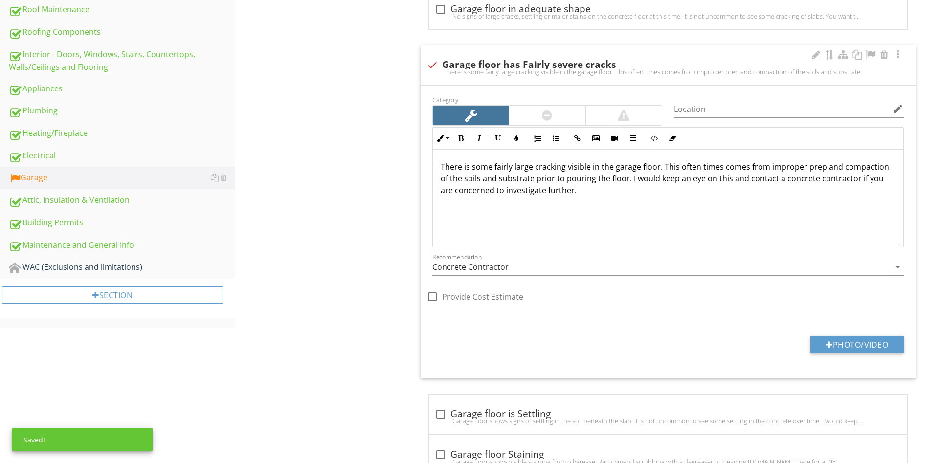
scroll to position [455, 0]
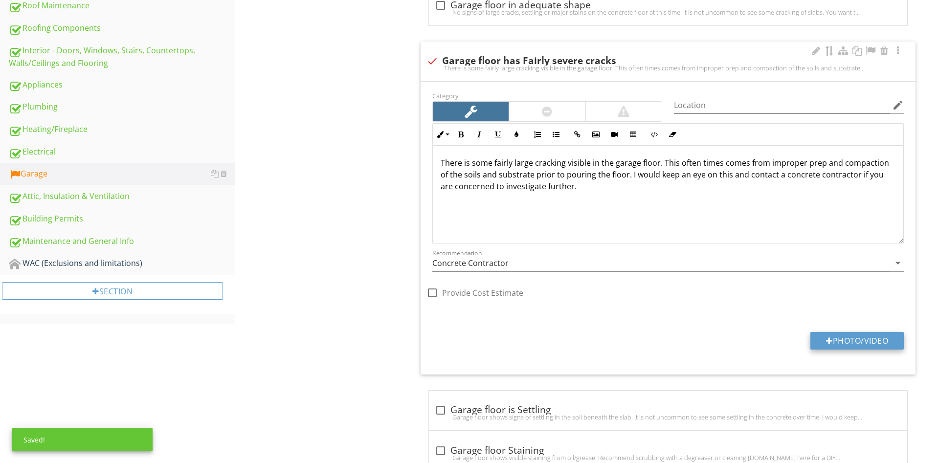
click at [838, 339] on button "Photo/Video" at bounding box center [856, 341] width 93 height 18
type input "C:\fakepath\data2.jpg"
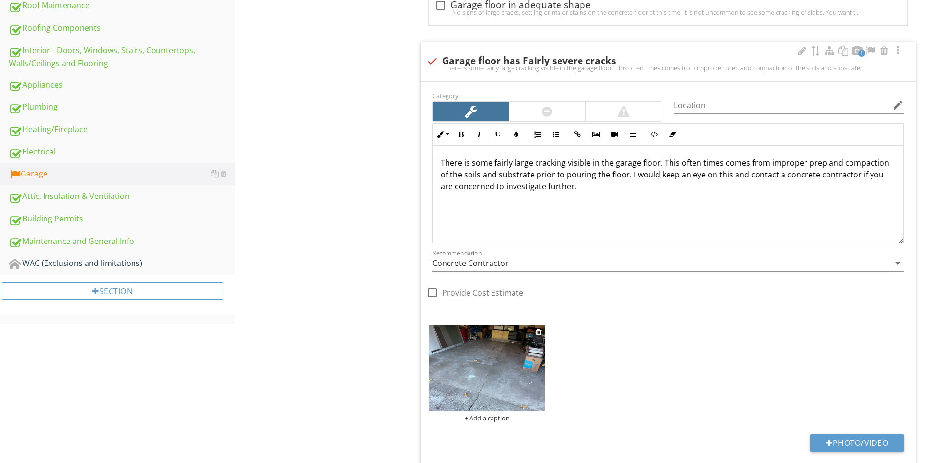
click at [504, 366] on img at bounding box center [487, 368] width 116 height 87
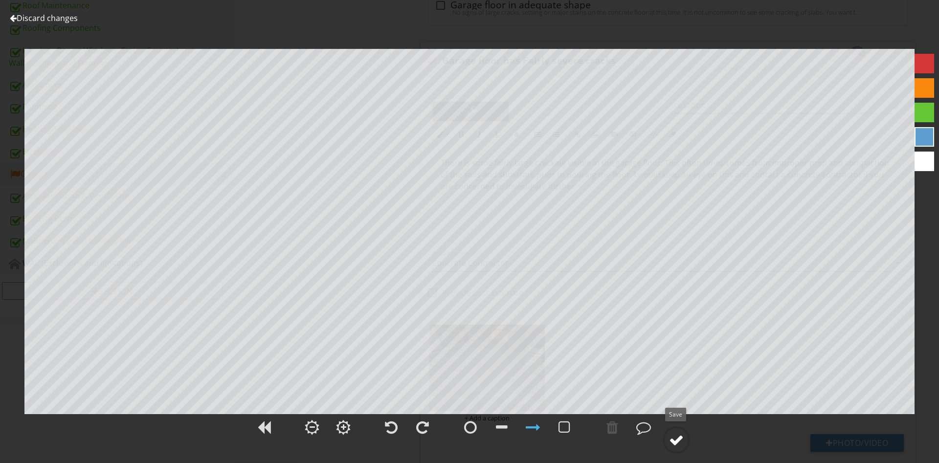
click at [679, 440] on div at bounding box center [676, 440] width 15 height 15
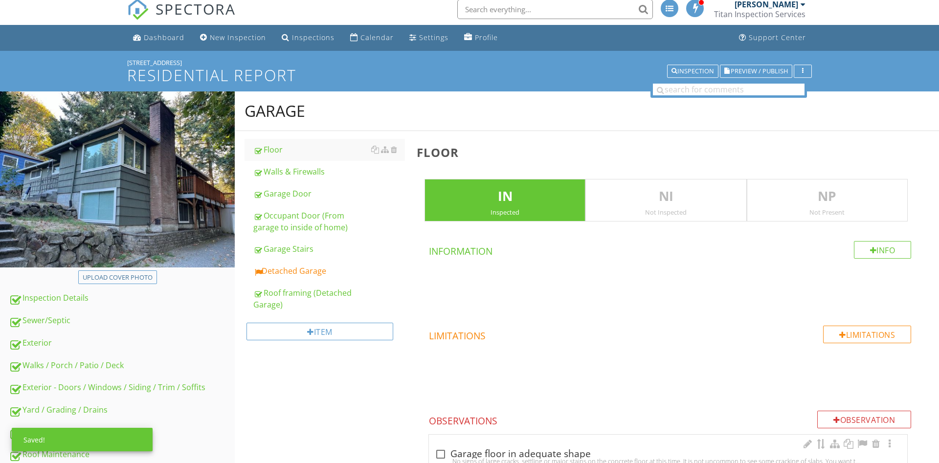
click at [516, 445] on div "check_box_outline_blank Garage floor in adequate shape No signs of large cracks…" at bounding box center [668, 455] width 478 height 40
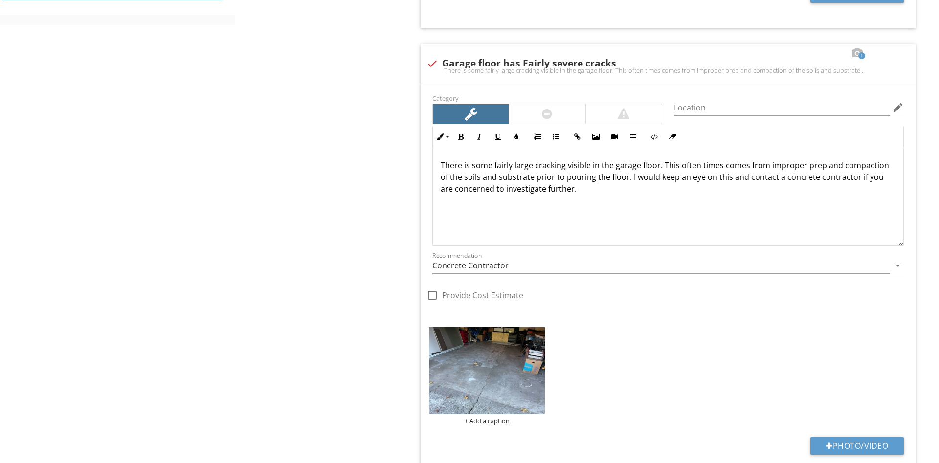
scroll to position [854, 0]
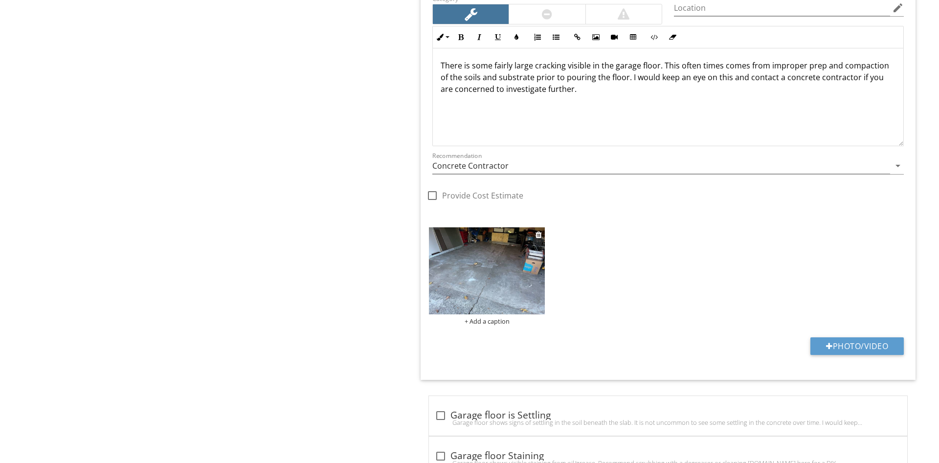
click at [508, 274] on img at bounding box center [487, 270] width 116 height 87
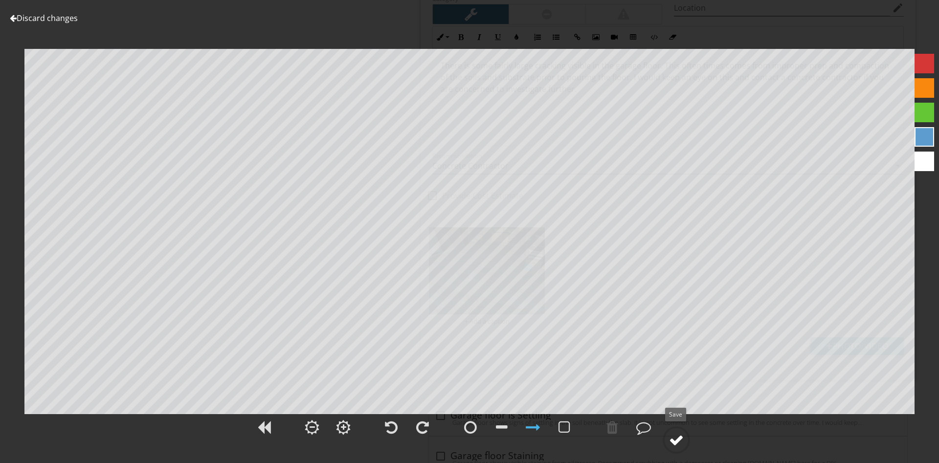
click at [680, 437] on div at bounding box center [676, 440] width 15 height 15
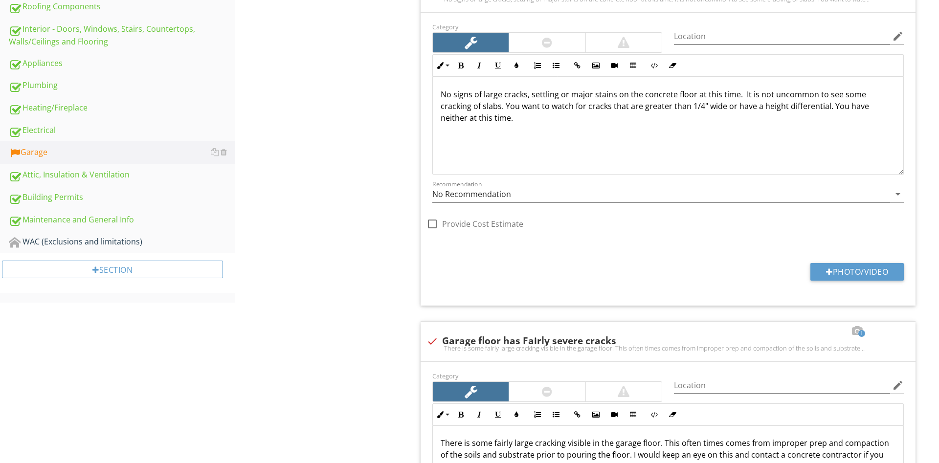
scroll to position [555, 0]
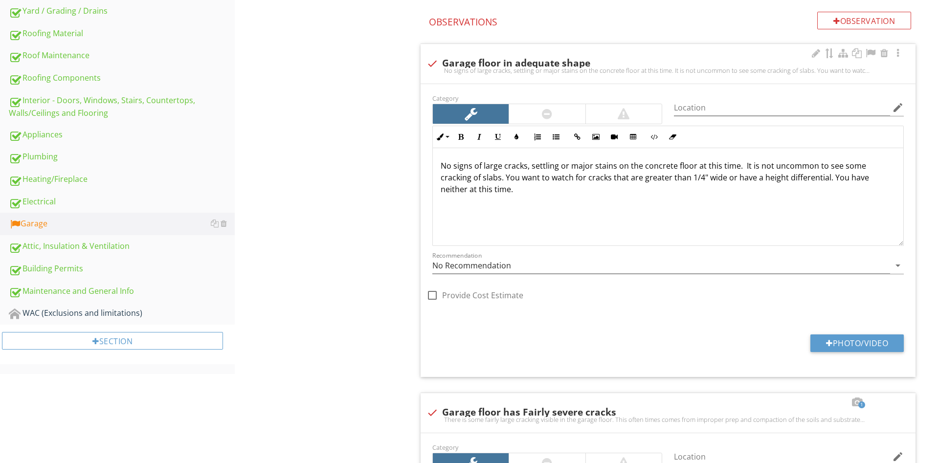
drag, startPoint x: 511, startPoint y: 63, endPoint x: 515, endPoint y: 78, distance: 16.1
click at [511, 62] on div "check Garage floor in adequate shape" at bounding box center [667, 64] width 483 height 12
checkbox input "true"
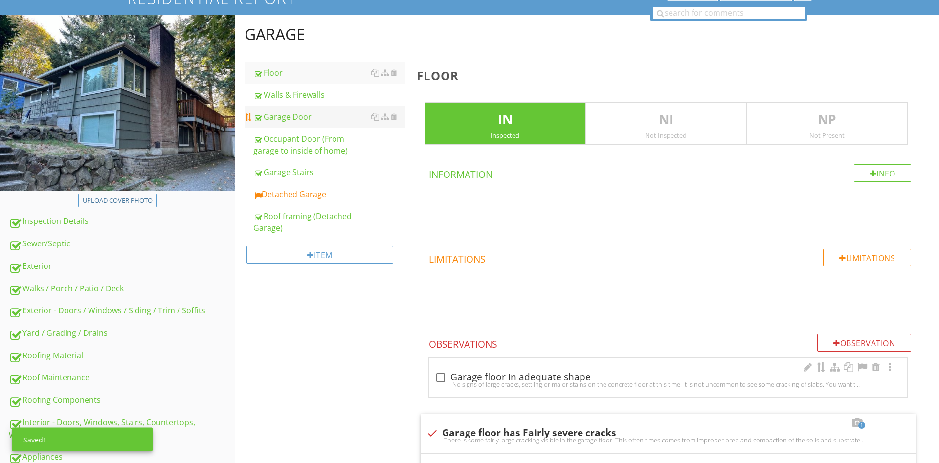
scroll to position [0, 0]
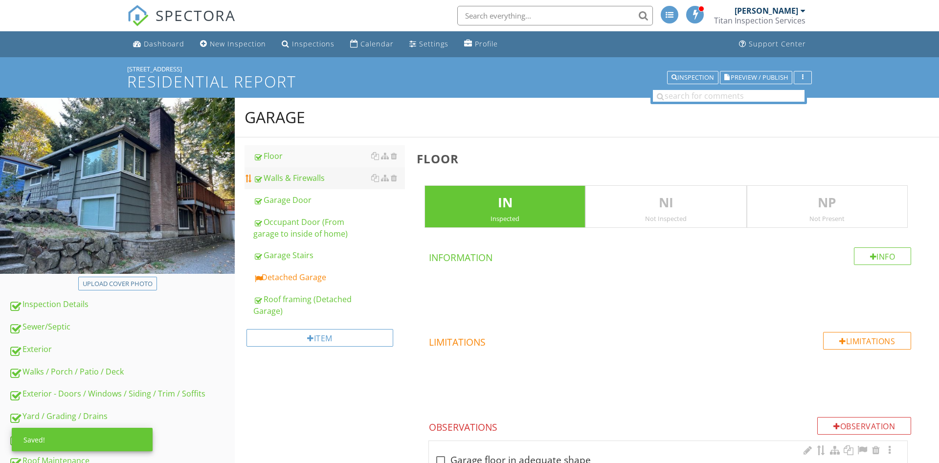
click at [317, 176] on div "Walls & Firewalls" at bounding box center [329, 178] width 152 height 12
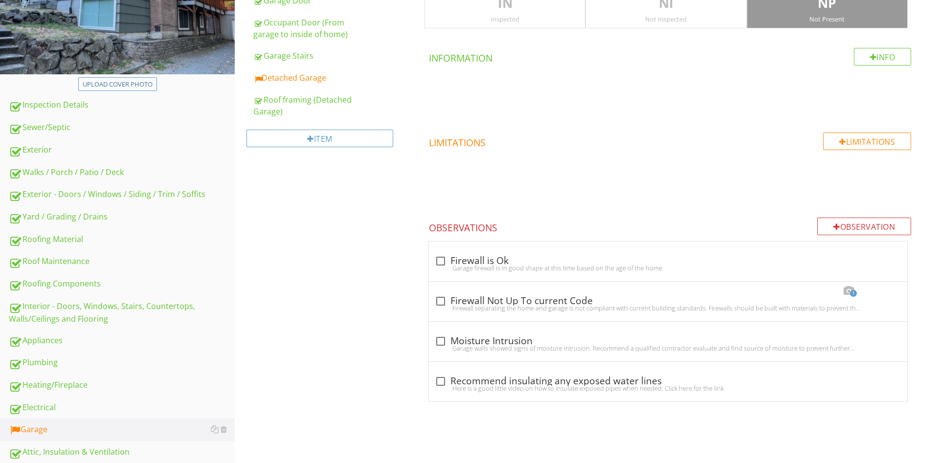
scroll to position [50, 0]
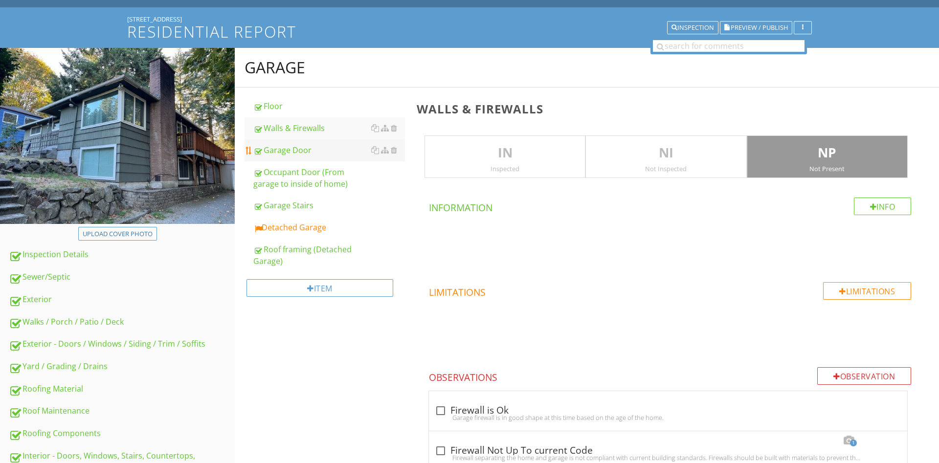
click at [307, 143] on link "Garage Door" at bounding box center [329, 150] width 152 height 22
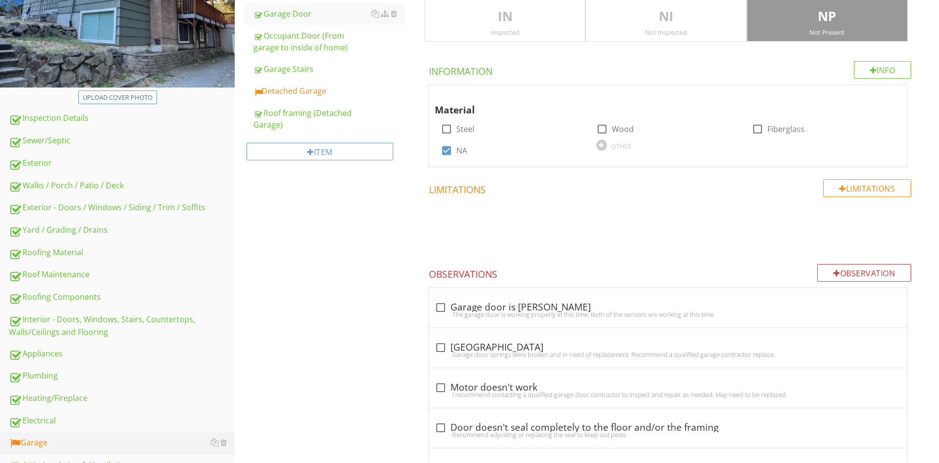
scroll to position [100, 0]
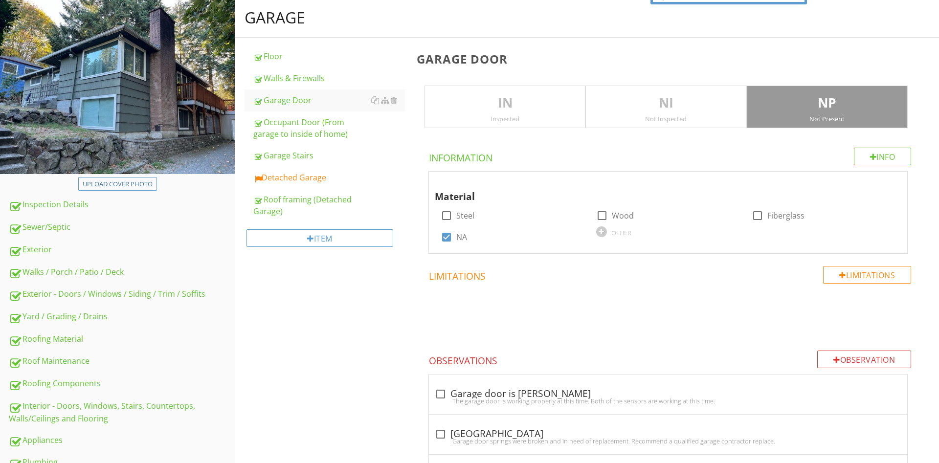
click at [836, 112] on p "NP" at bounding box center [827, 103] width 160 height 20
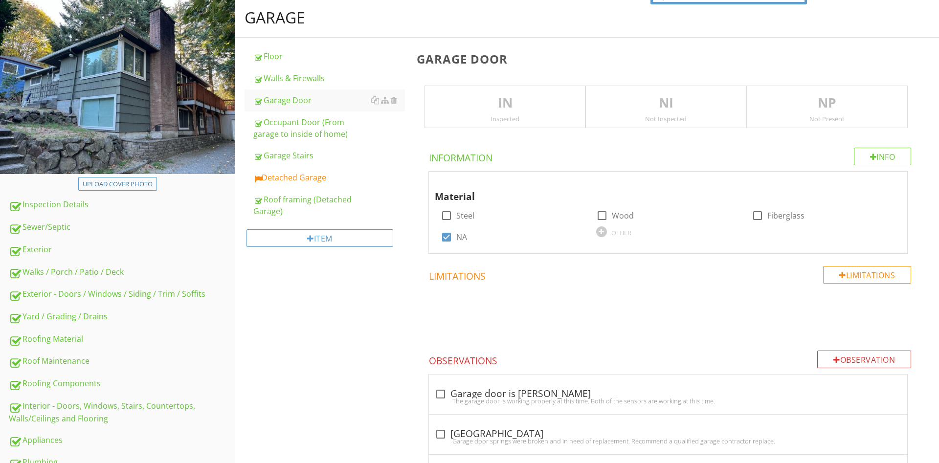
drag, startPoint x: 516, startPoint y: 108, endPoint x: 511, endPoint y: 107, distance: 5.4
click at [511, 108] on p "IN" at bounding box center [505, 103] width 160 height 20
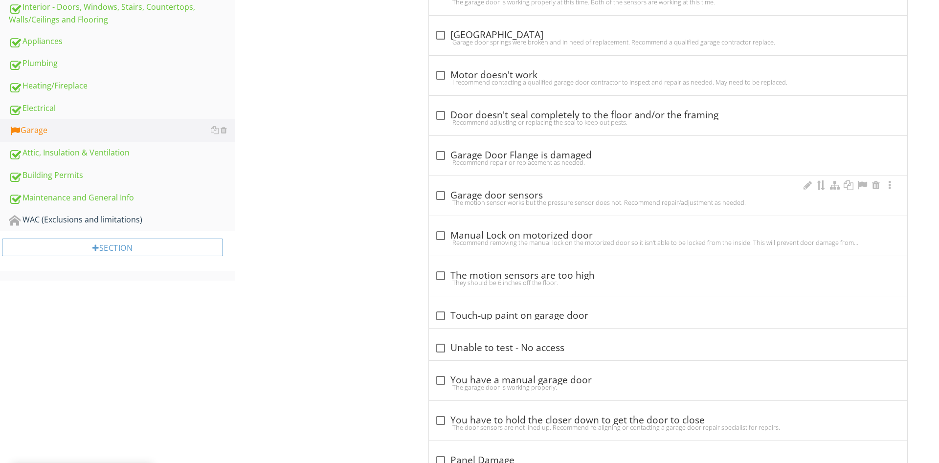
click at [507, 197] on div "check_box_outline_blank Garage door sensors" at bounding box center [668, 196] width 466 height 12
checkbox input "true"
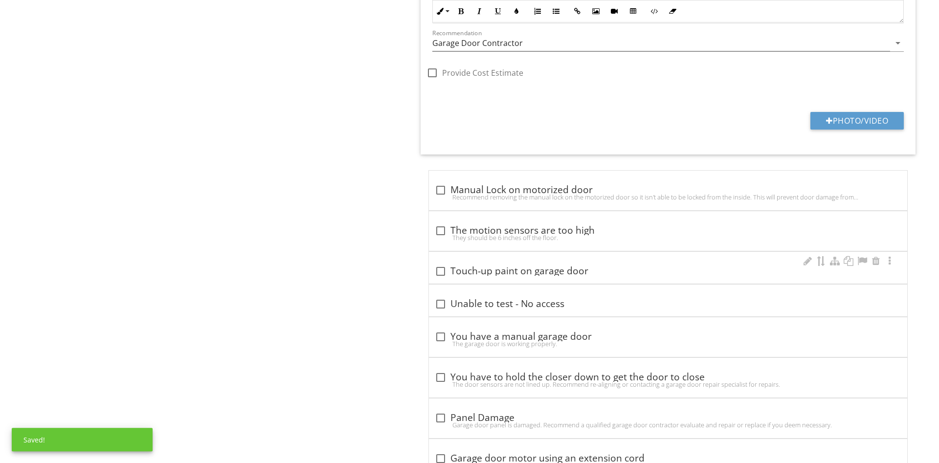
scroll to position [909, 0]
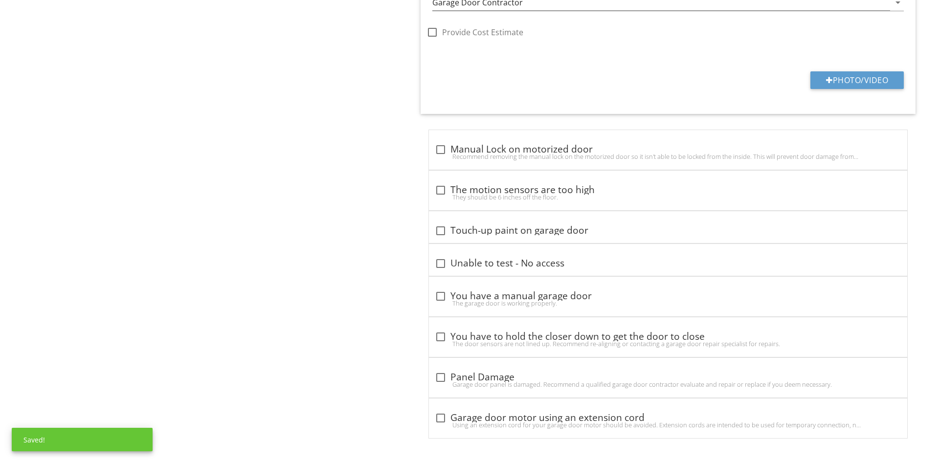
click at [849, 75] on button "Photo/Video" at bounding box center [856, 80] width 93 height 18
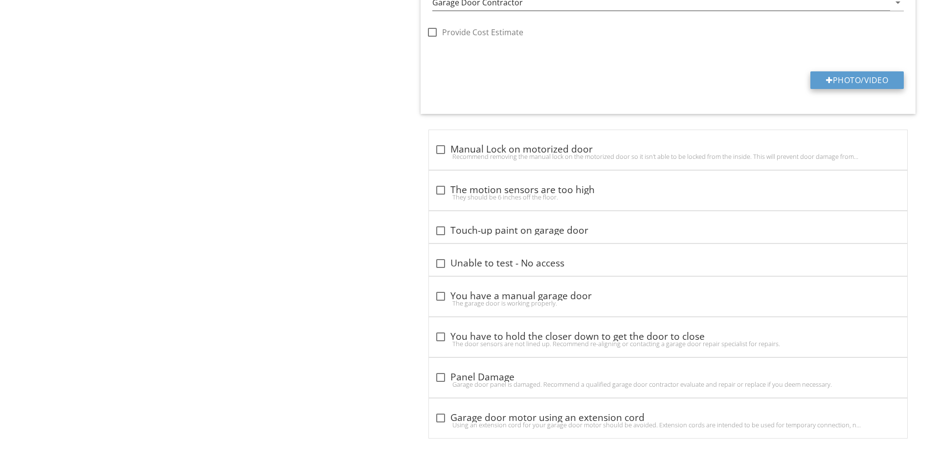
type input "C:\fakepath\data.jpg"
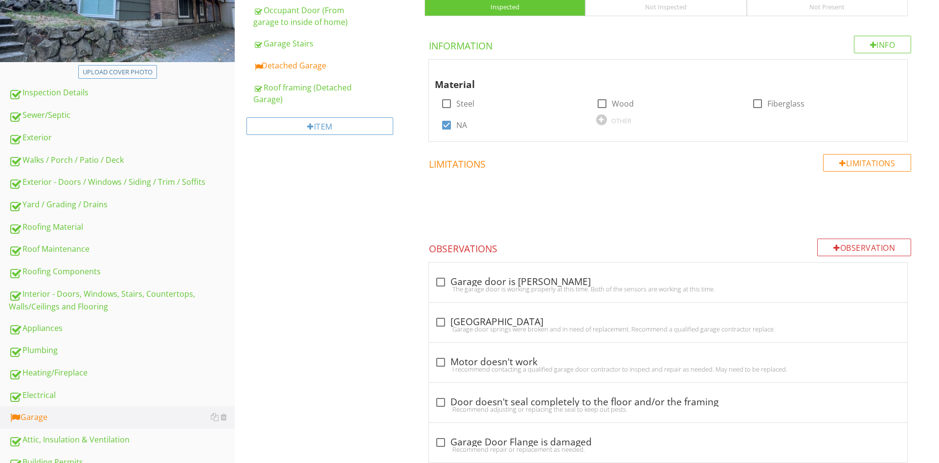
scroll to position [211, 0]
click at [512, 277] on div "check_box_outline_blank Garage door is Ok" at bounding box center [668, 282] width 466 height 14
checkbox input "true"
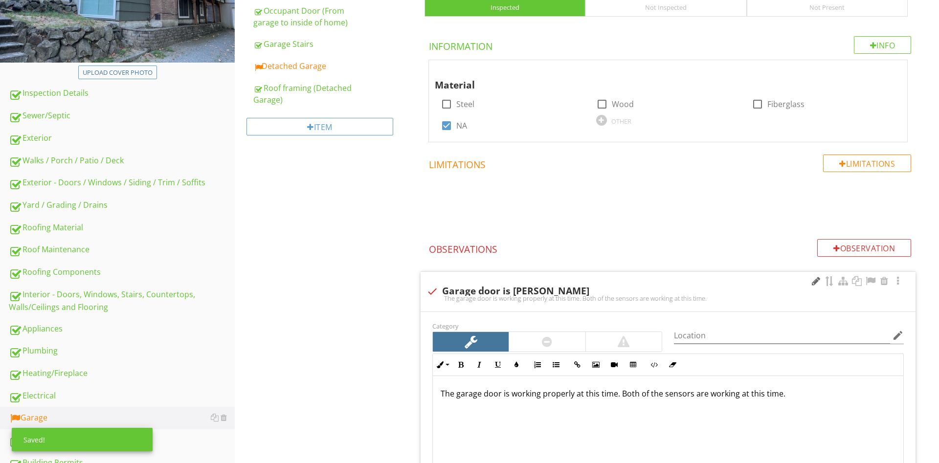
click at [811, 282] on div at bounding box center [816, 281] width 12 height 10
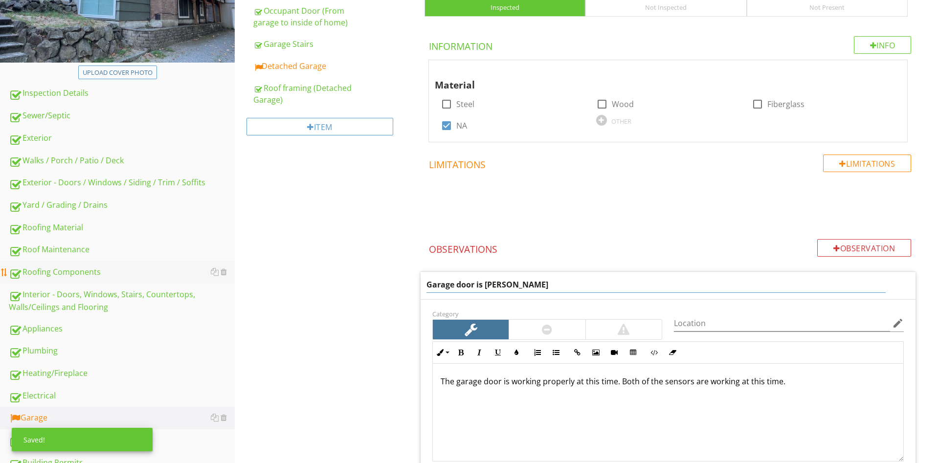
click at [426, 277] on input "Garage door is Ok" at bounding box center [655, 285] width 459 height 16
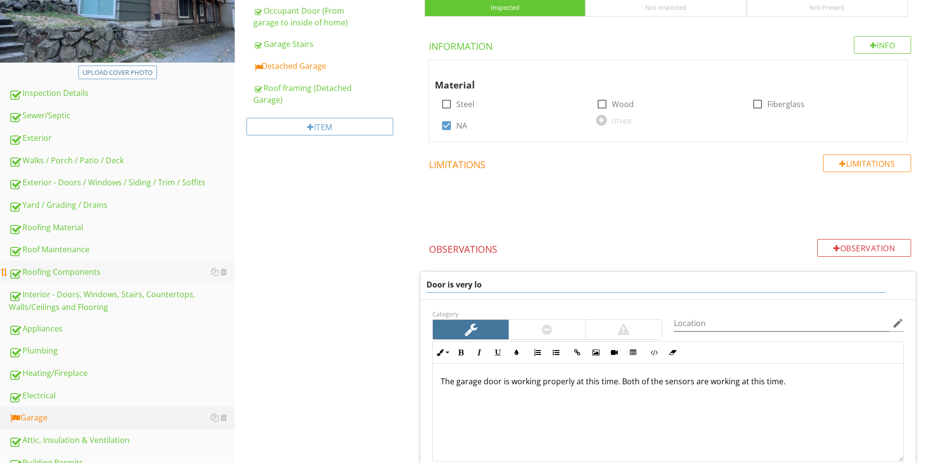
type input "Door is very low"
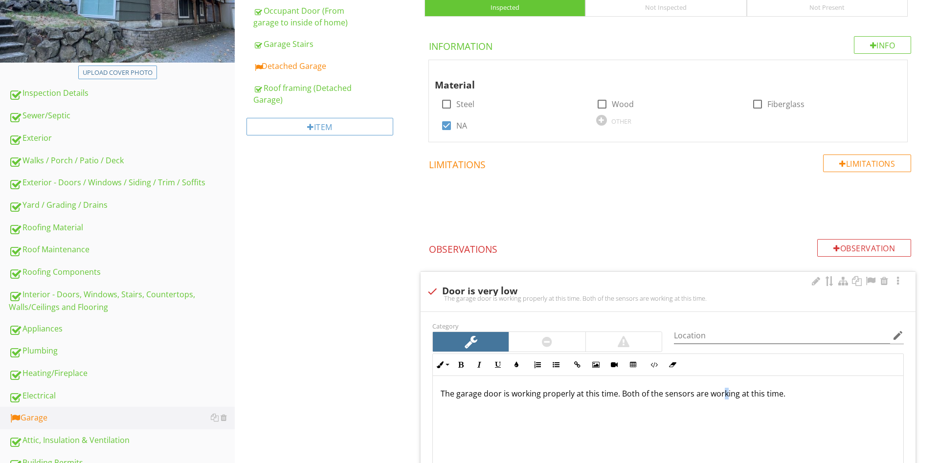
drag, startPoint x: 722, startPoint y: 391, endPoint x: 819, endPoint y: 380, distance: 97.4
click at [723, 391] on div "The garage door is working properly at this time. Both of the sensors are worki…" at bounding box center [668, 425] width 470 height 98
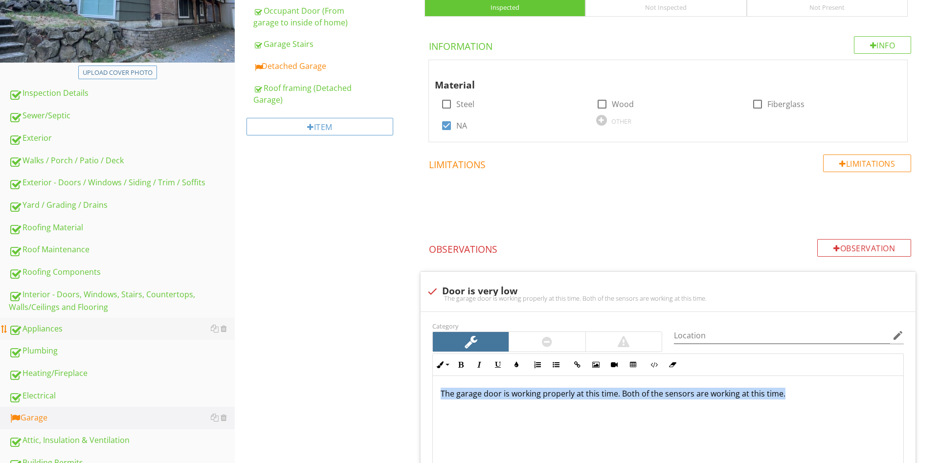
drag, startPoint x: 830, startPoint y: 388, endPoint x: 88, endPoint y: 339, distance: 743.2
click at [433, 376] on div "The garage door is working properly at this time. Both of the sensors are worki…" at bounding box center [668, 425] width 470 height 98
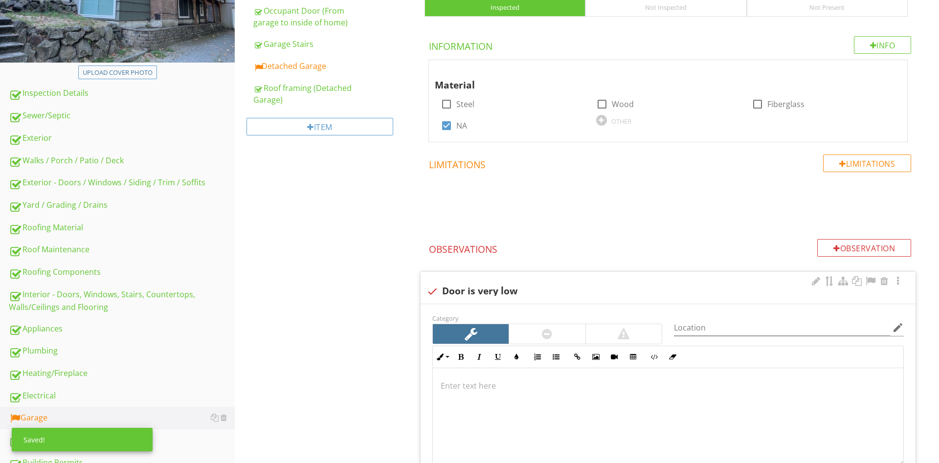
click at [559, 347] on div "Inline Style XLarge Large Normal Small Light Small/Light Bold Italic Underline …" at bounding box center [667, 357] width 471 height 22
click at [556, 340] on div at bounding box center [547, 334] width 76 height 20
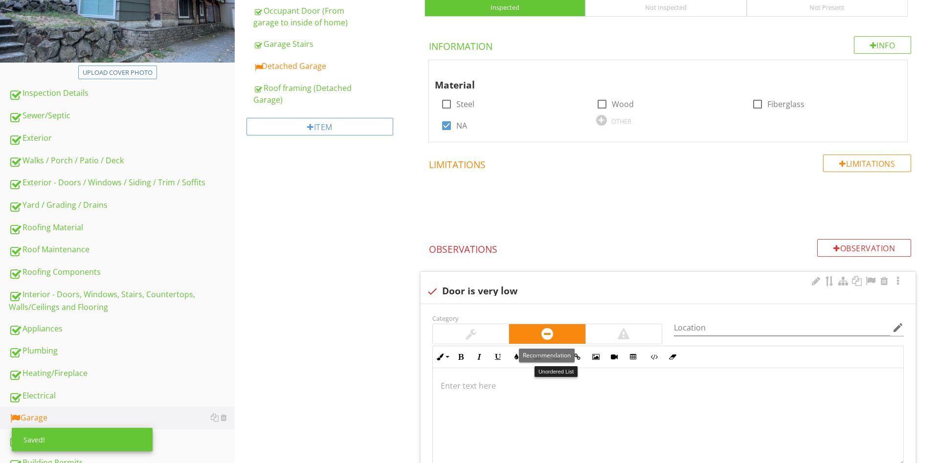
click at [532, 393] on div at bounding box center [668, 417] width 470 height 98
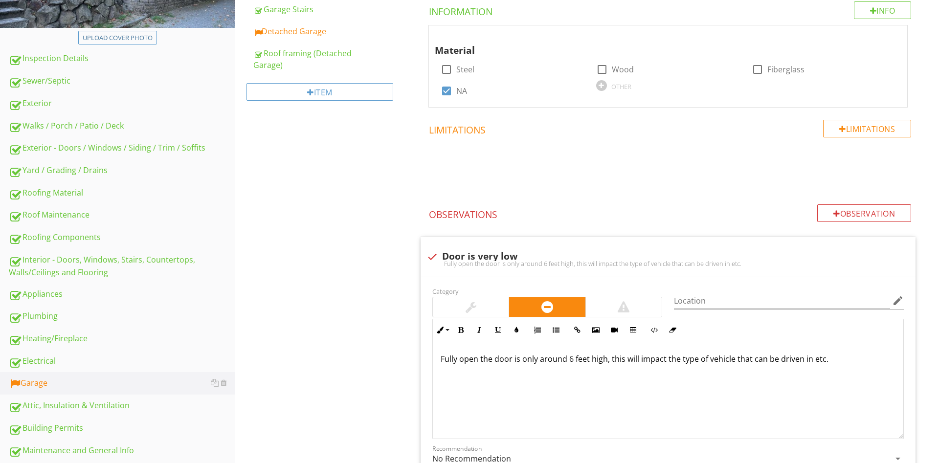
scroll to position [361, 0]
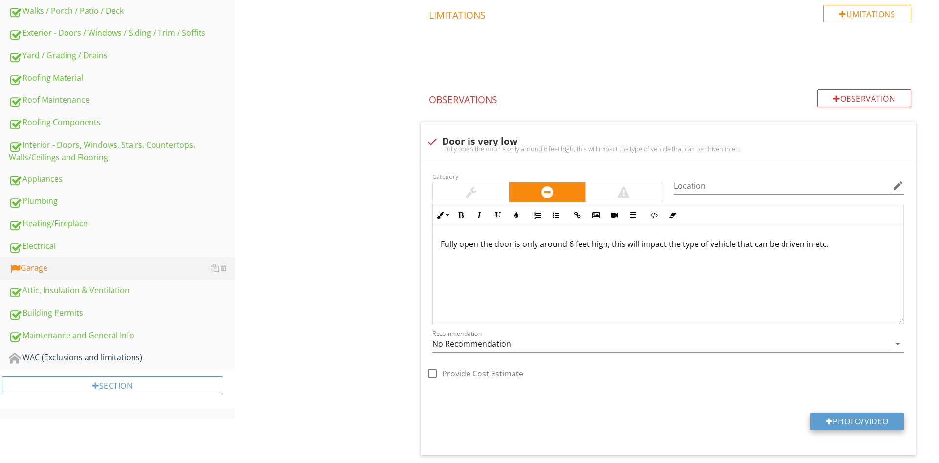
click at [839, 417] on button "Photo/Video" at bounding box center [856, 422] width 93 height 18
type input "C:\fakepath\data3.jpg"
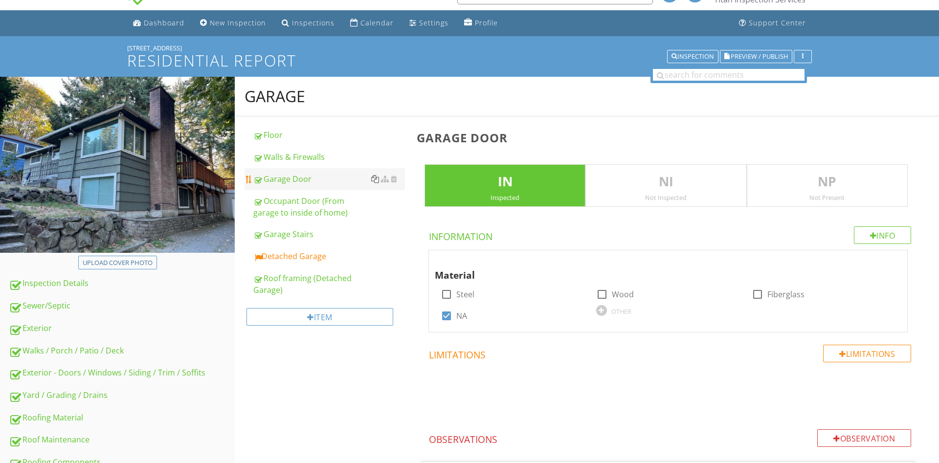
scroll to position [0, 0]
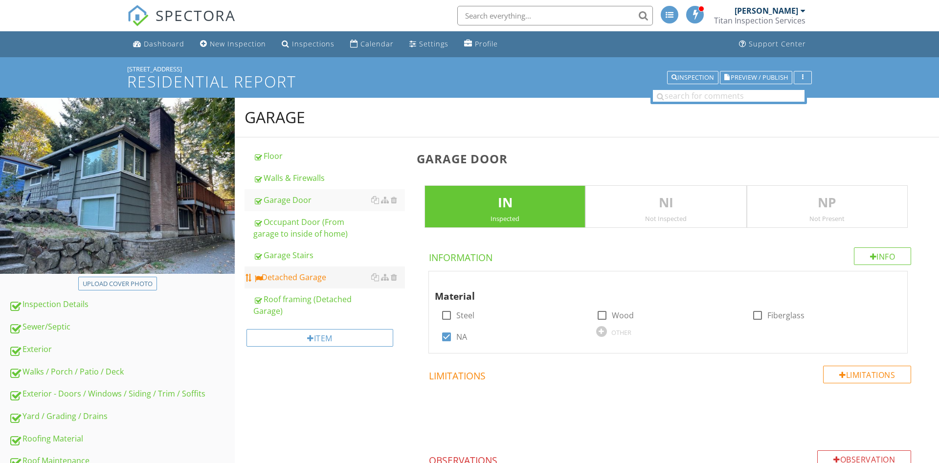
click at [298, 274] on div "Detached Garage" at bounding box center [329, 277] width 152 height 12
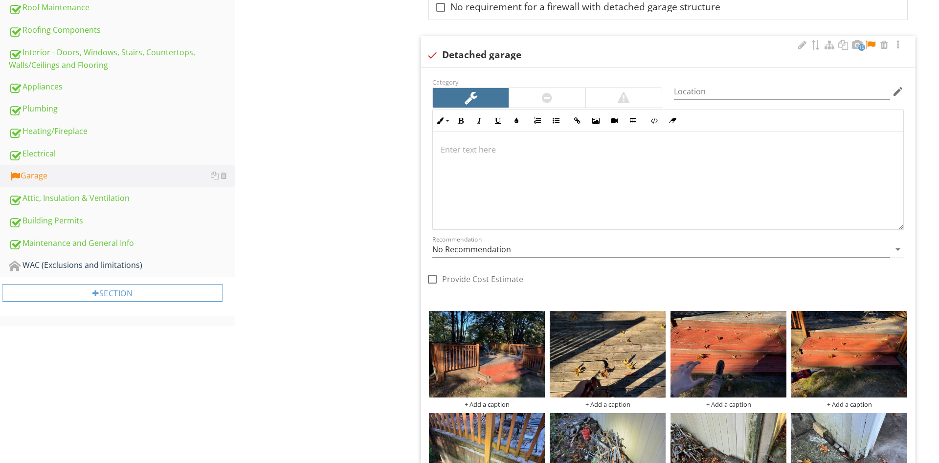
scroll to position [449, 0]
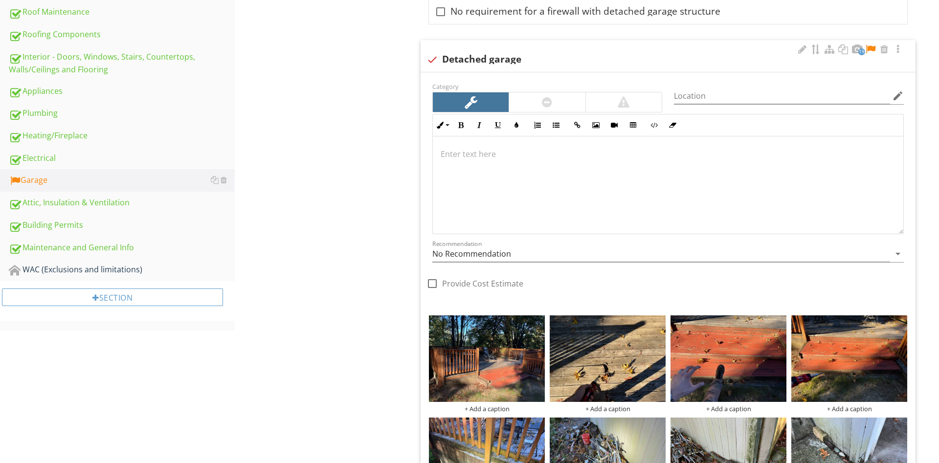
click at [512, 155] on p at bounding box center [667, 154] width 455 height 12
click at [869, 49] on div at bounding box center [870, 49] width 12 height 10
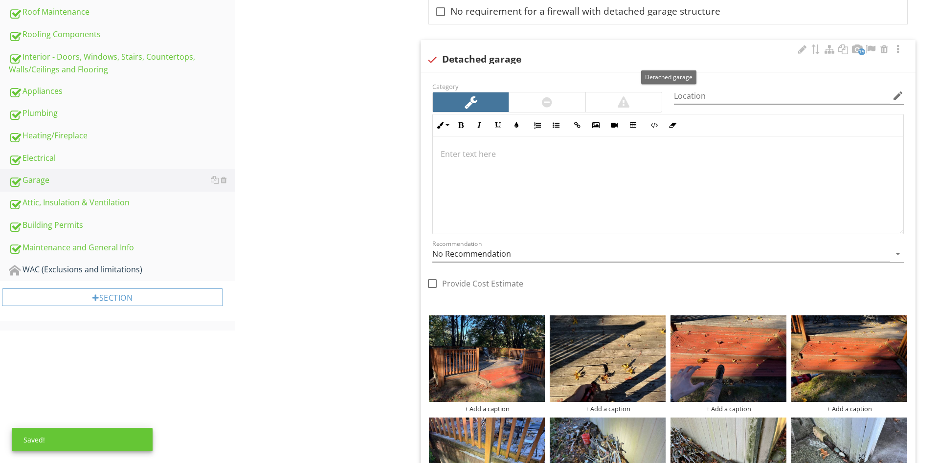
click at [494, 223] on div at bounding box center [668, 185] width 470 height 98
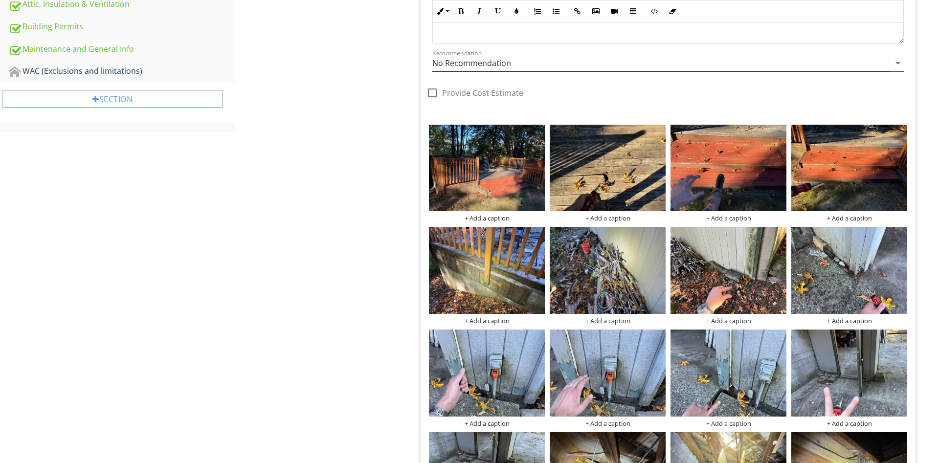
scroll to position [648, 0]
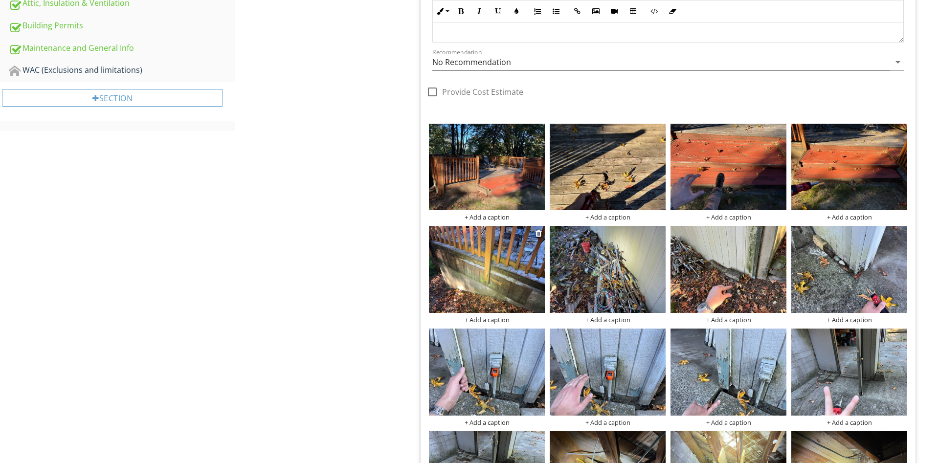
click at [453, 275] on img at bounding box center [487, 269] width 116 height 87
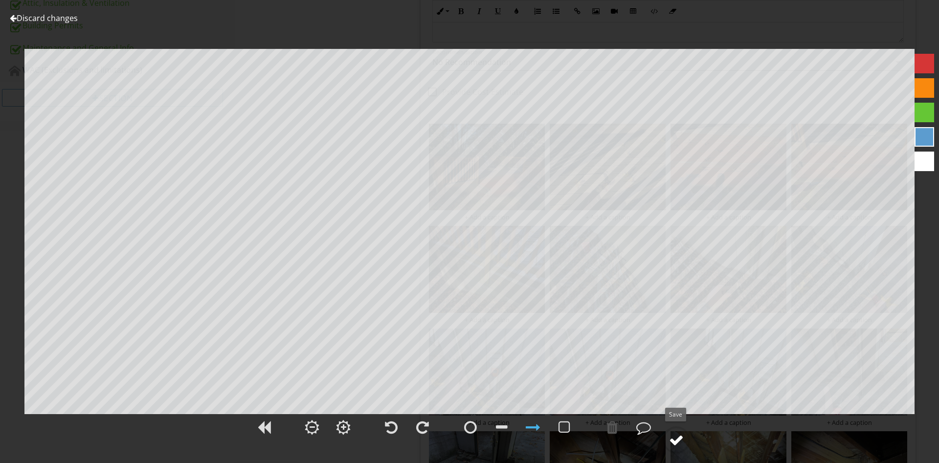
click at [682, 442] on div at bounding box center [676, 440] width 15 height 15
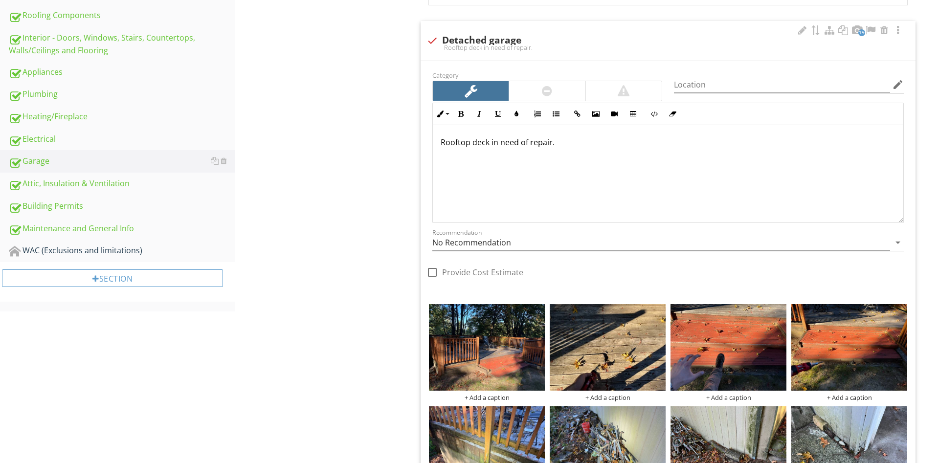
scroll to position [399, 0]
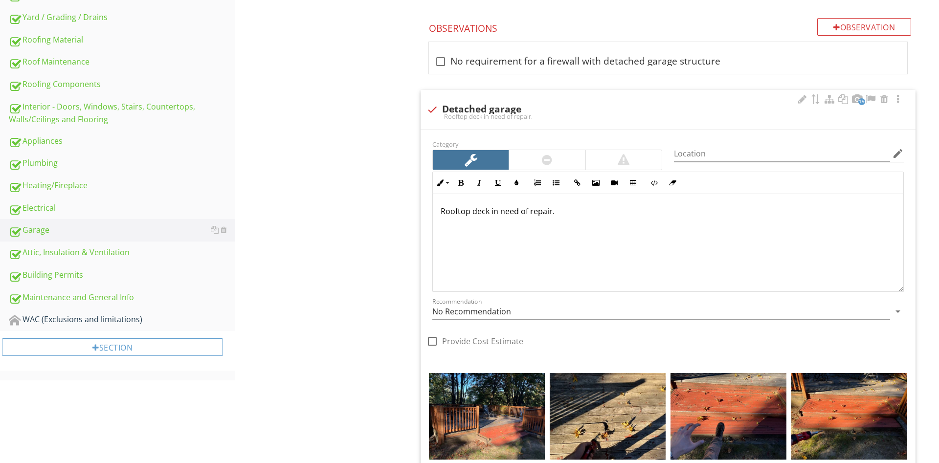
click at [621, 224] on div "Rooftop deck in need of repair." at bounding box center [668, 243] width 470 height 98
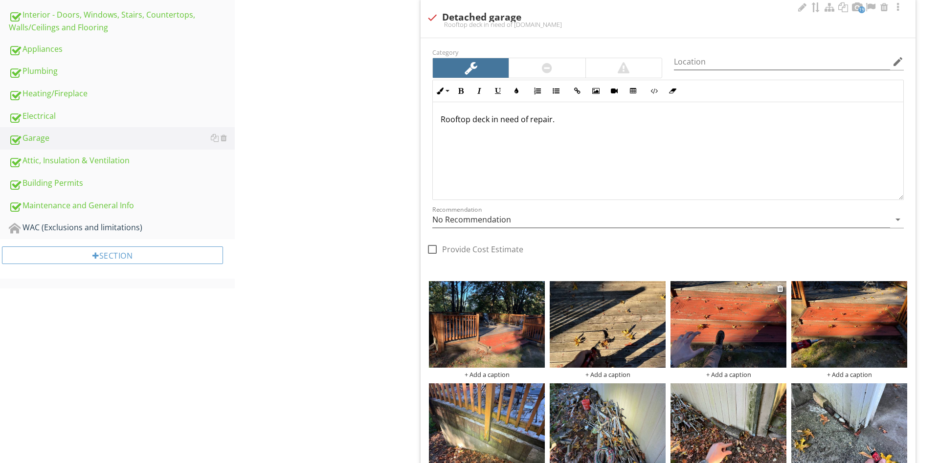
scroll to position [698, 0]
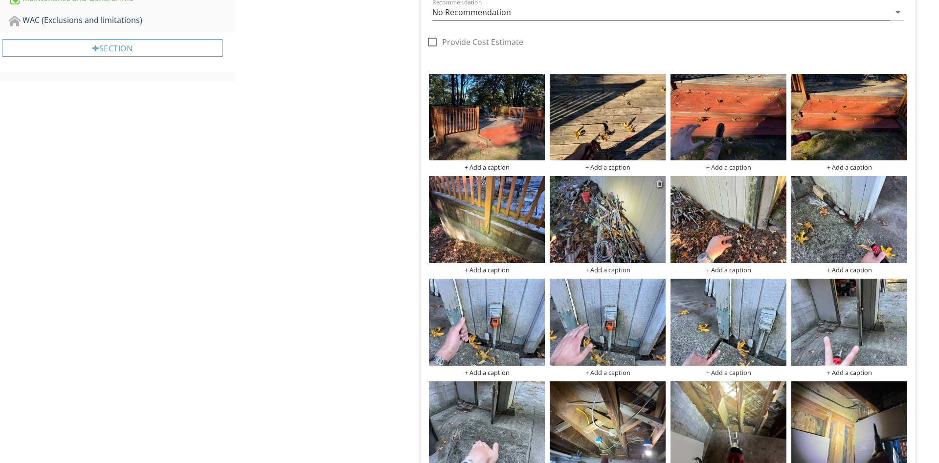
click at [657, 182] on div at bounding box center [659, 183] width 6 height 8
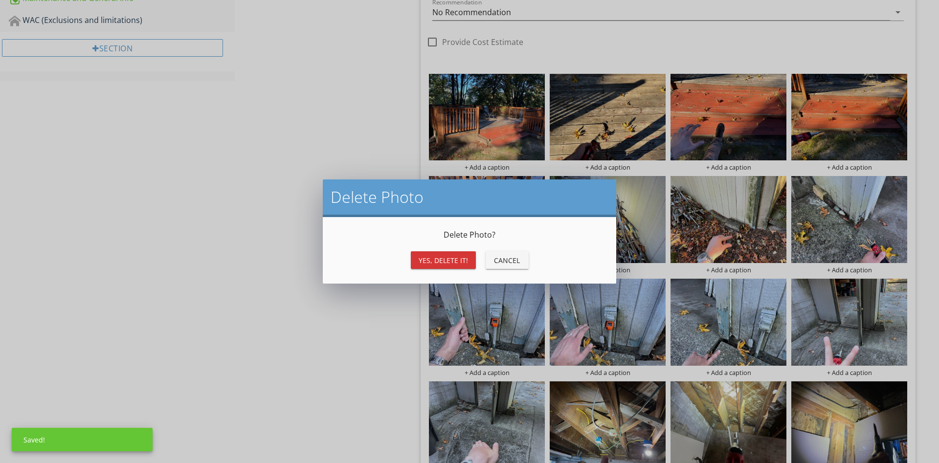
click at [429, 261] on div "Yes, Delete it!" at bounding box center [442, 260] width 49 height 10
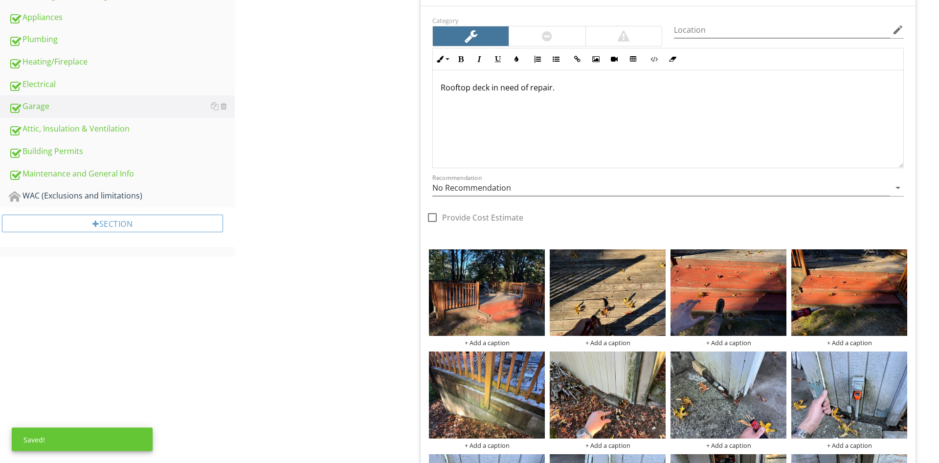
scroll to position [449, 0]
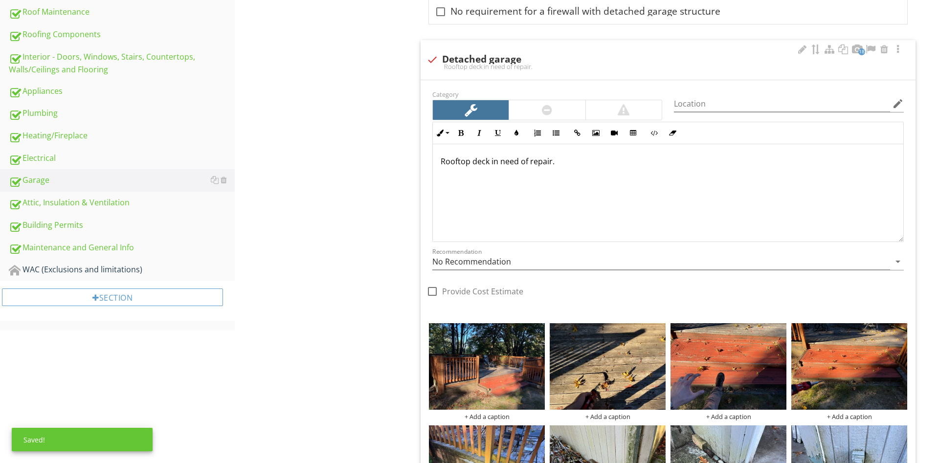
click at [591, 202] on div "Rooftop deck in need of repair." at bounding box center [668, 193] width 470 height 98
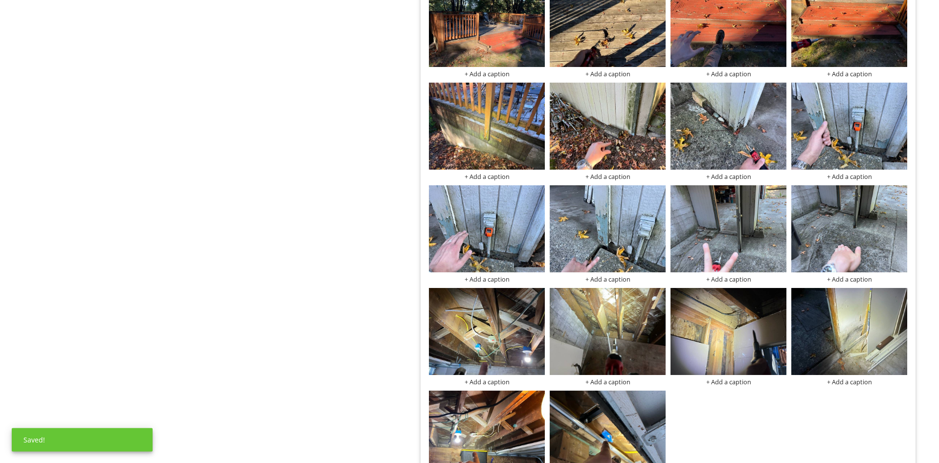
scroll to position [798, 0]
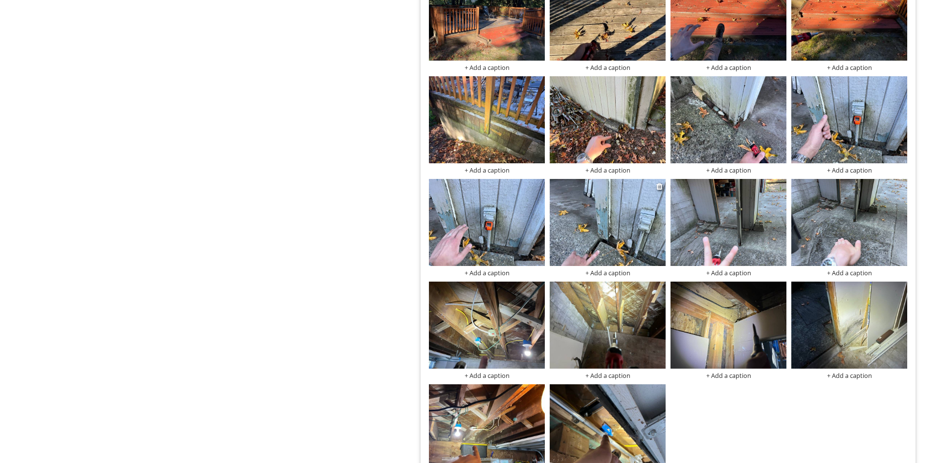
click at [633, 270] on div "+ Add a caption" at bounding box center [607, 273] width 116 height 8
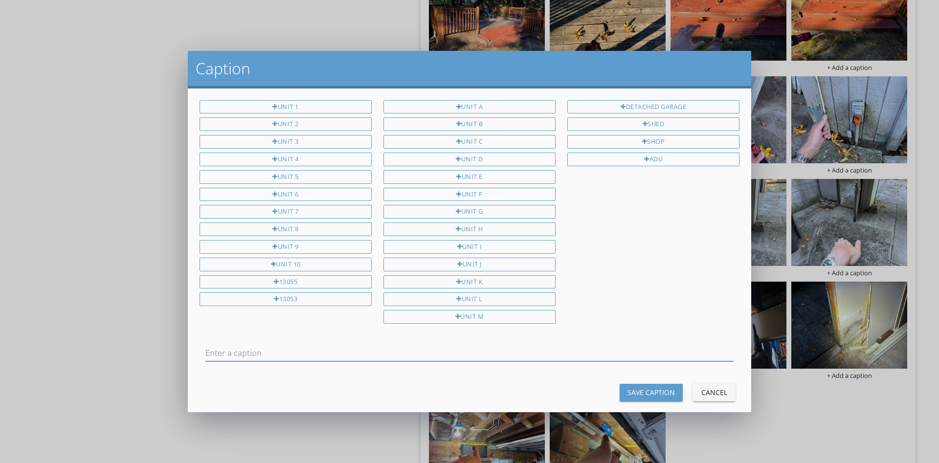
scroll to position [0, 0]
click at [698, 384] on button "Cancel" at bounding box center [713, 393] width 43 height 18
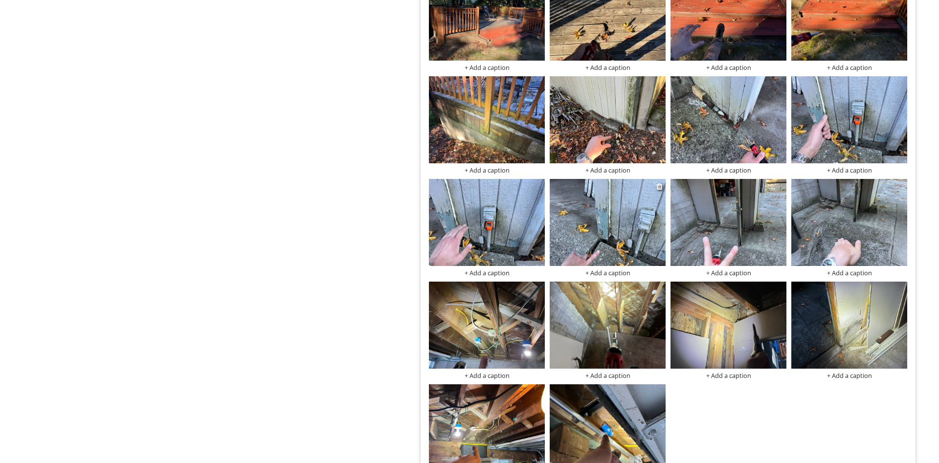
click at [593, 216] on img at bounding box center [607, 222] width 116 height 87
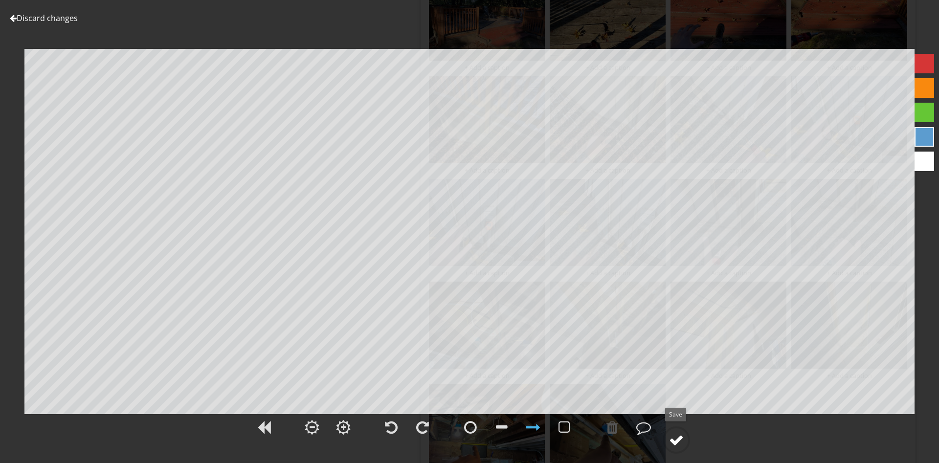
click at [671, 434] on div at bounding box center [676, 440] width 15 height 15
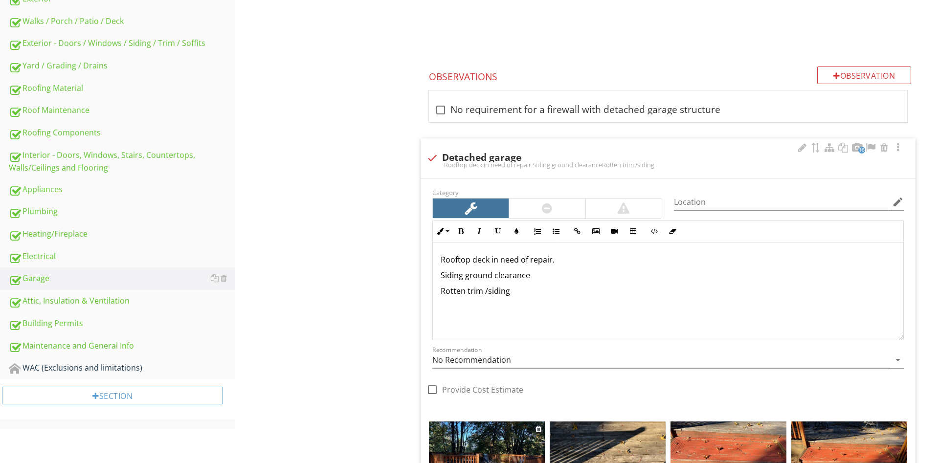
scroll to position [349, 0]
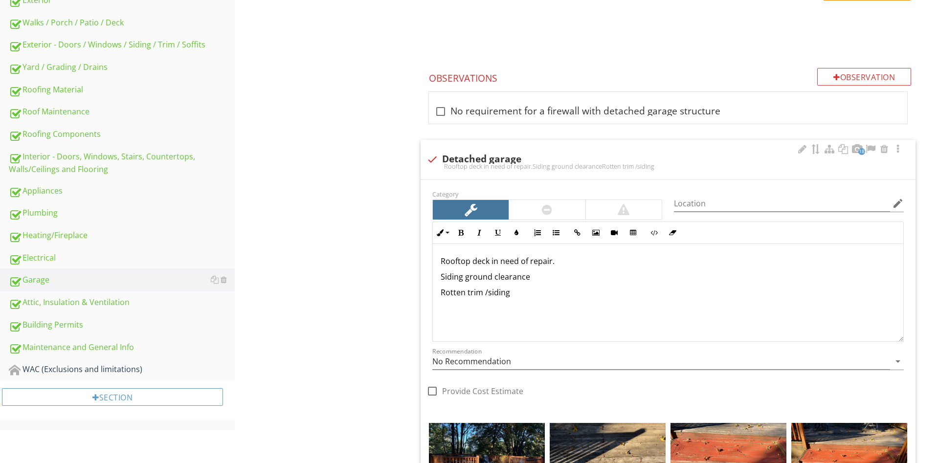
click at [543, 304] on p at bounding box center [667, 308] width 455 height 12
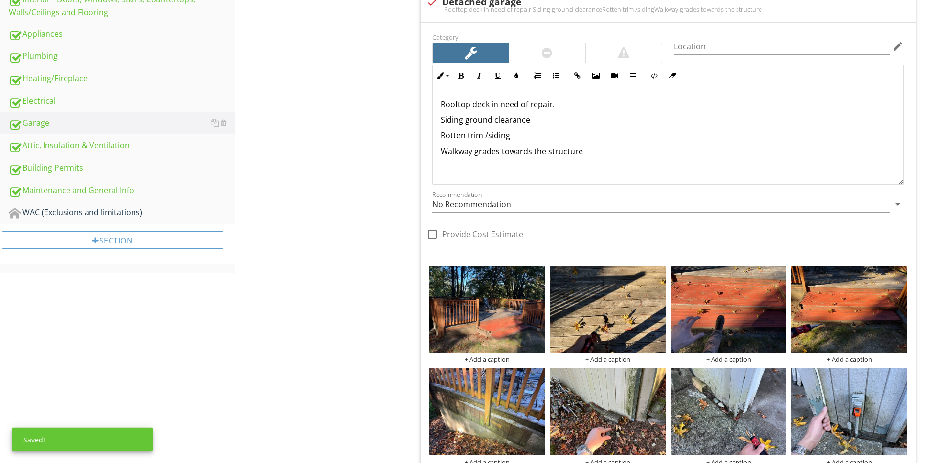
scroll to position [499, 0]
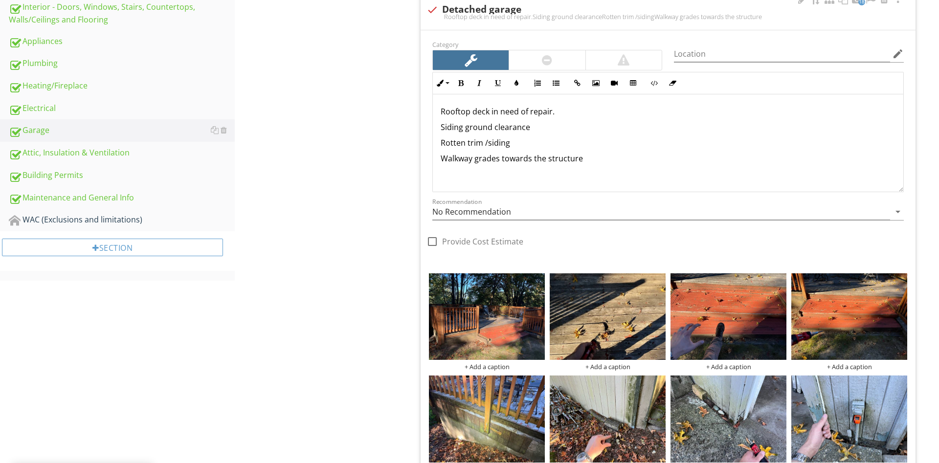
click at [629, 149] on div "Rooftop deck in need of repair. Siding ground clearance Rotten trim /siding Wal…" at bounding box center [668, 143] width 470 height 98
click at [601, 160] on p "Walkway grades towards the structure" at bounding box center [667, 159] width 455 height 12
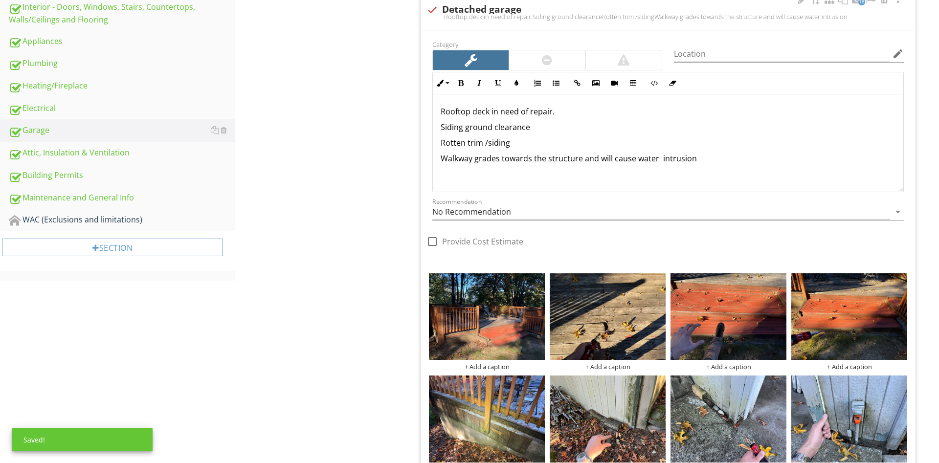
click at [658, 160] on p "Walkway grades towards the structure and will cause water intrusion" at bounding box center [667, 159] width 455 height 12
click at [603, 171] on p at bounding box center [667, 174] width 455 height 12
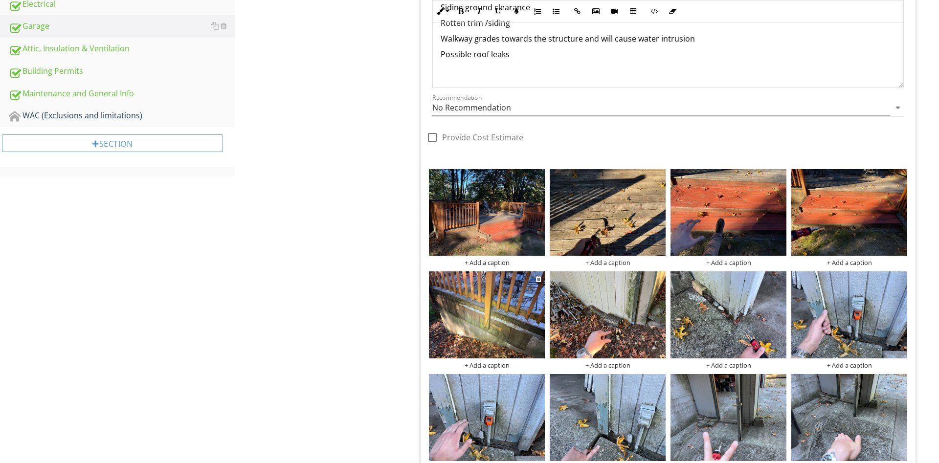
scroll to position [598, 0]
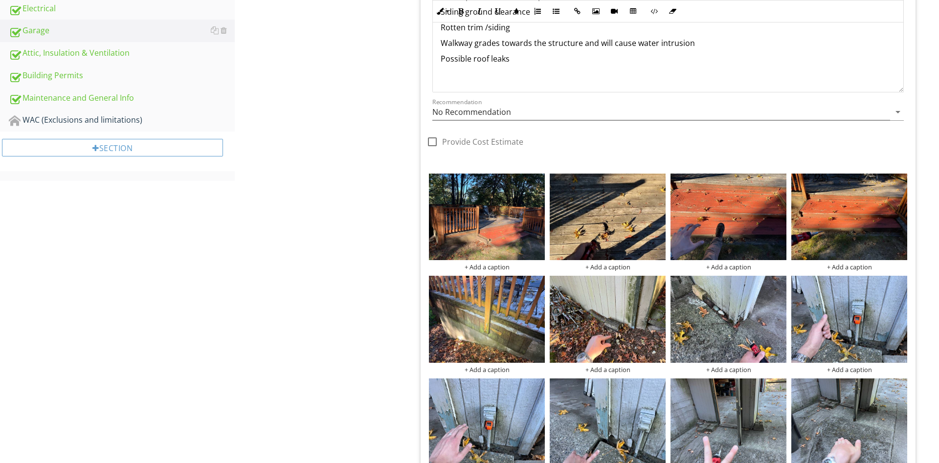
drag, startPoint x: 523, startPoint y: 62, endPoint x: 284, endPoint y: 57, distance: 238.6
click at [433, 57] on div "Rooftop deck in need of repair. Siding ground clearance Rotten trim /siding Wal…" at bounding box center [668, 34] width 470 height 113
drag, startPoint x: 249, startPoint y: 226, endPoint x: 265, endPoint y: 219, distance: 17.3
click at [250, 226] on div "Garage Floor Walls & Firewalls Garage Door Occupant Door (From garage to inside…" at bounding box center [587, 137] width 704 height 1276
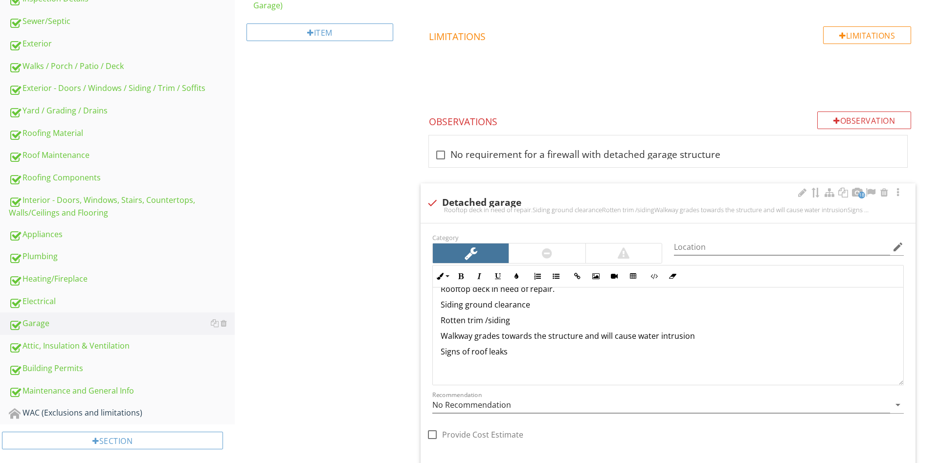
scroll to position [299, 0]
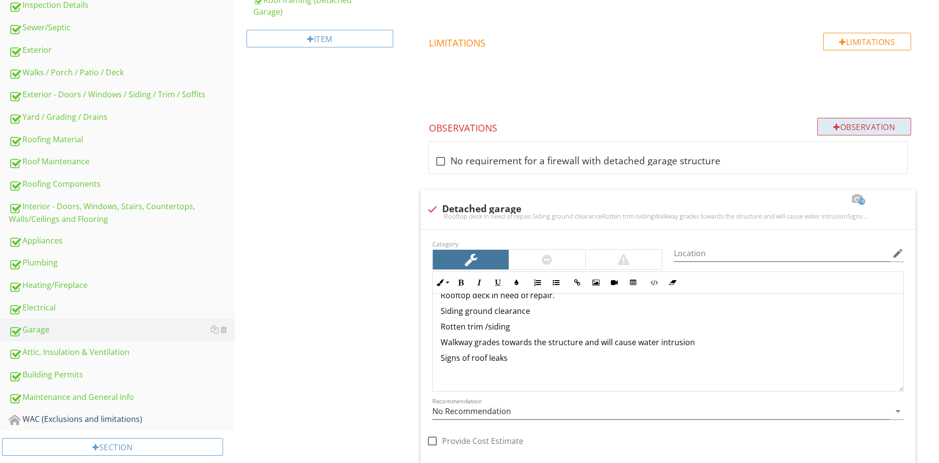
click at [839, 122] on div "Observation" at bounding box center [864, 127] width 94 height 18
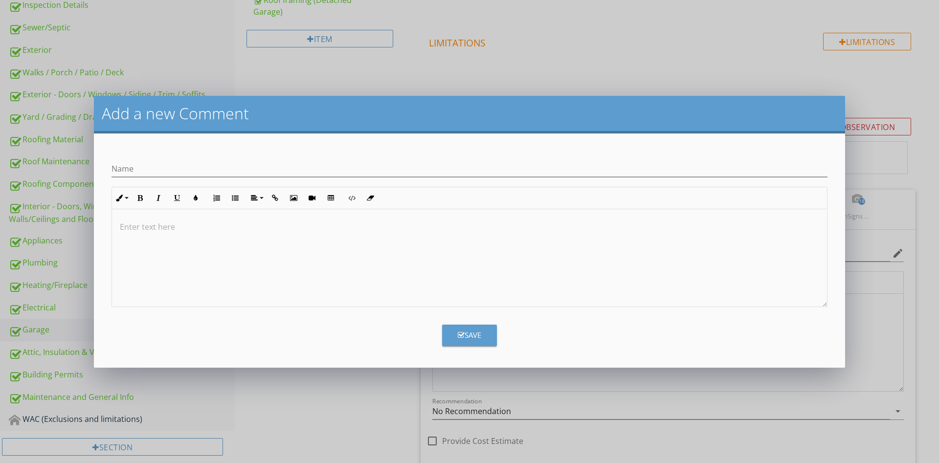
scroll to position [16, 0]
type input "Electrical"
click at [481, 342] on button "Save" at bounding box center [469, 336] width 55 height 22
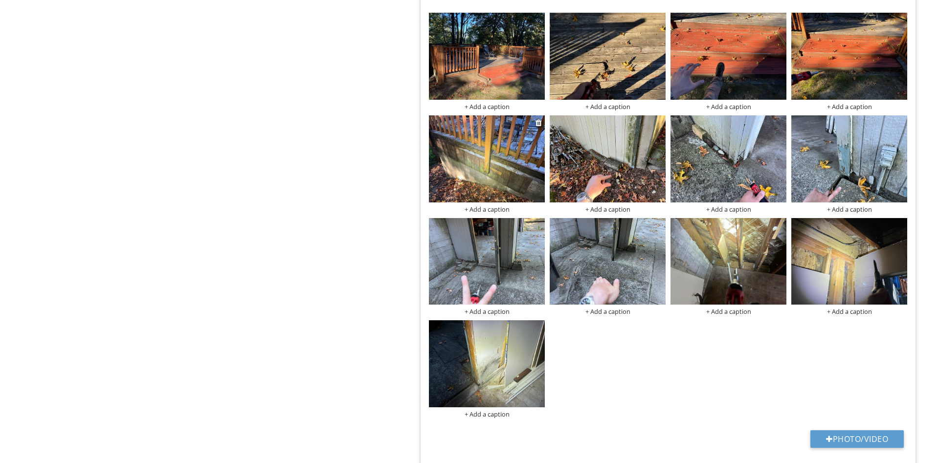
scroll to position [1006, 0]
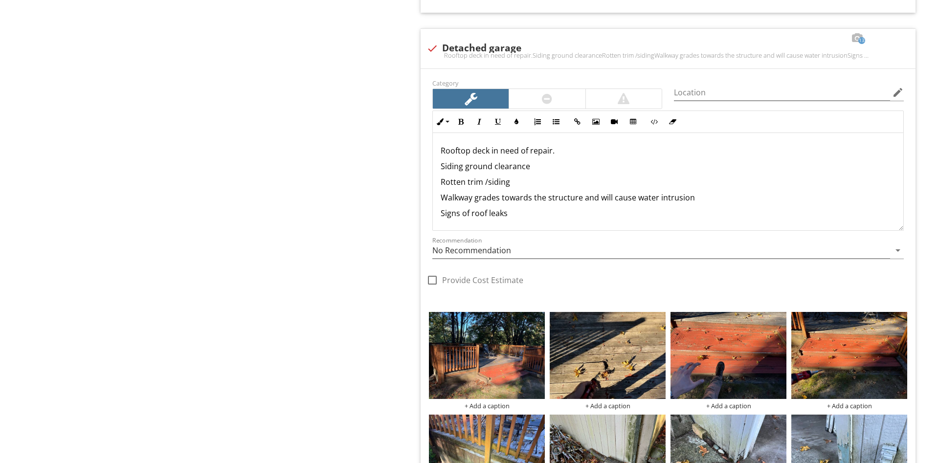
click at [530, 215] on p "Signs of roof leaks" at bounding box center [667, 213] width 455 height 12
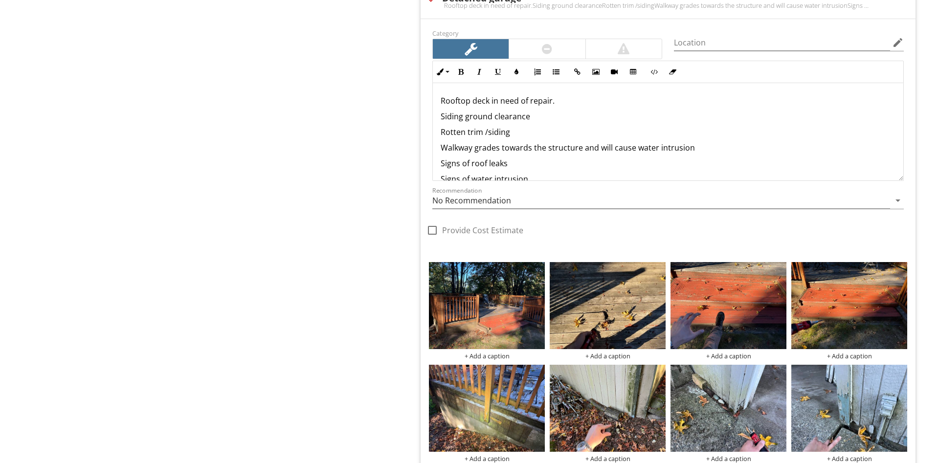
scroll to position [856, 0]
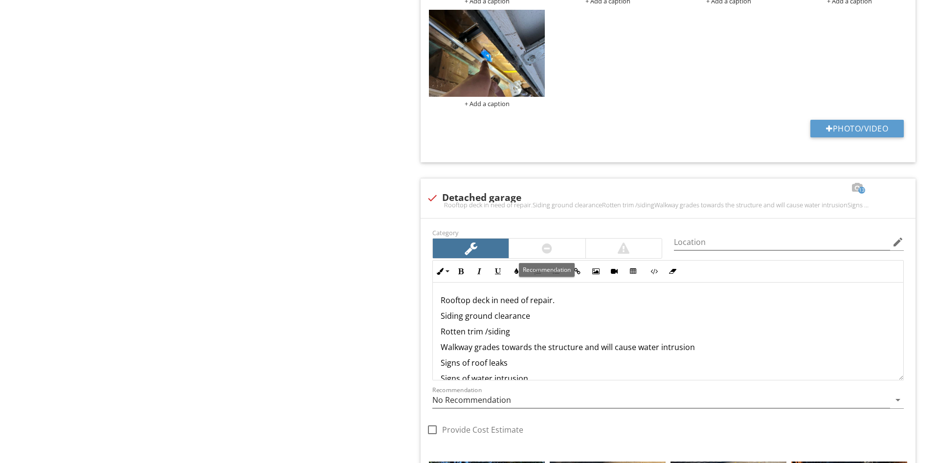
click at [552, 249] on div at bounding box center [547, 248] width 10 height 12
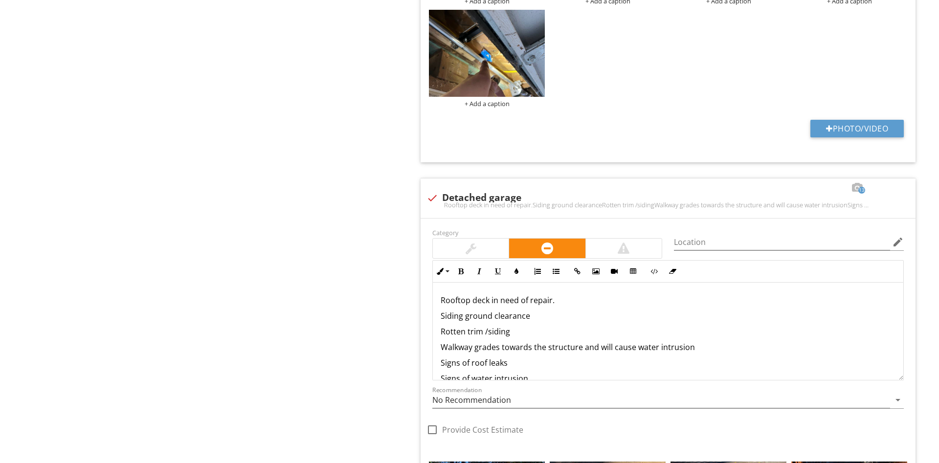
drag, startPoint x: 374, startPoint y: 236, endPoint x: 373, endPoint y: 229, distance: 6.9
click at [374, 234] on div "Garage Floor Walls & Firewalls Garage Door Occupant Door (From garage to inside…" at bounding box center [587, 101] width 704 height 1720
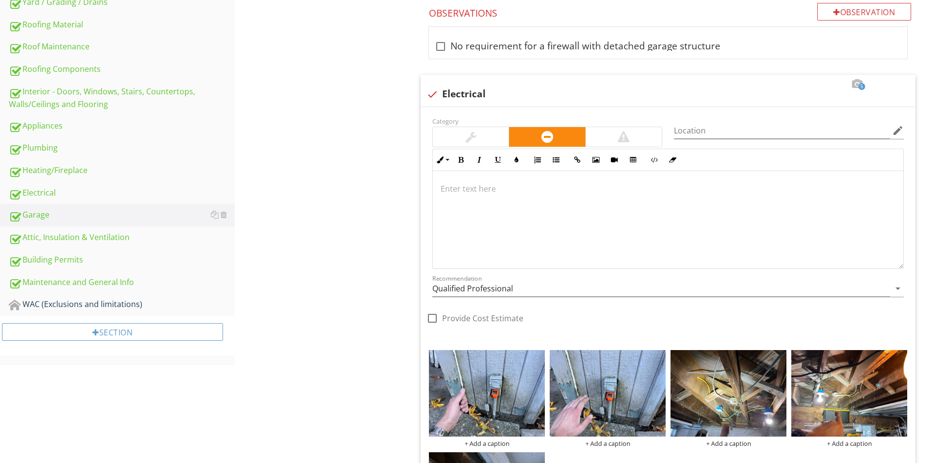
scroll to position [408, 0]
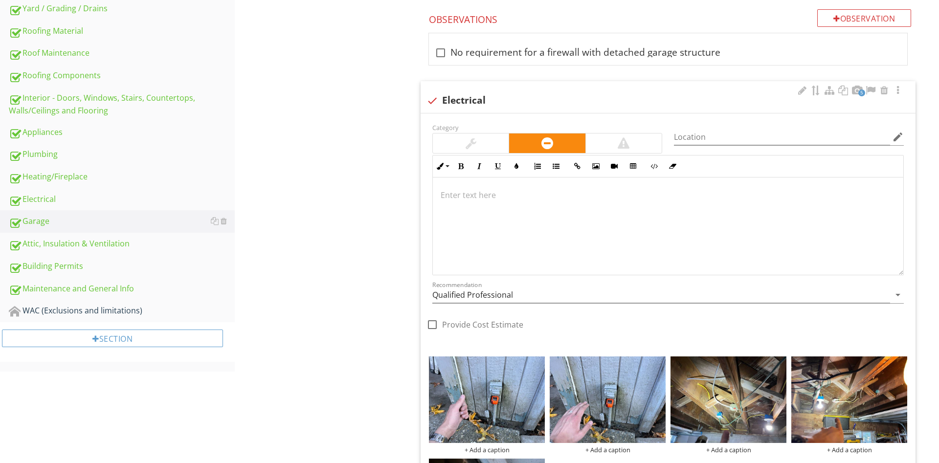
click at [543, 213] on div at bounding box center [668, 226] width 470 height 98
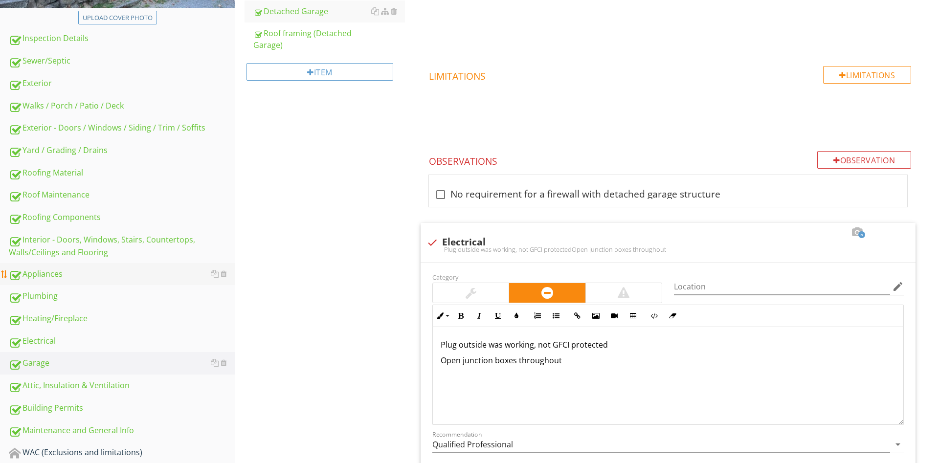
scroll to position [249, 0]
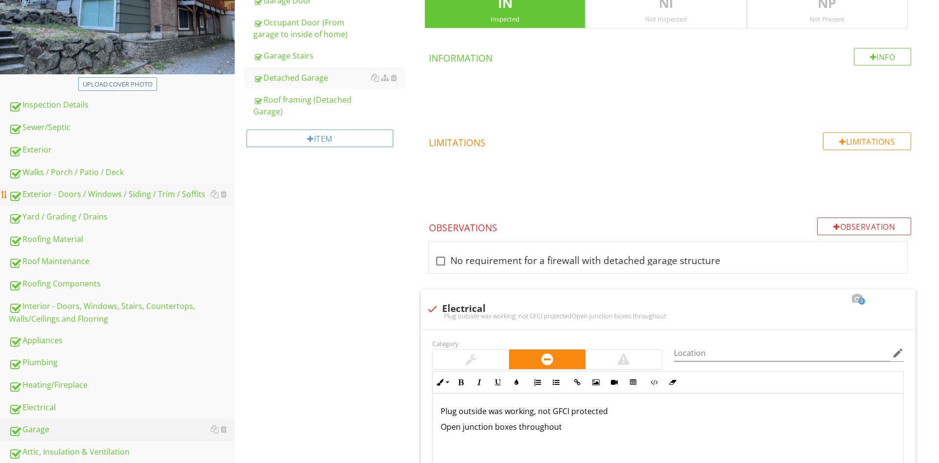
click at [89, 196] on div "Exterior - Doors / Windows / Siding / Trim / Soffits" at bounding box center [122, 194] width 226 height 13
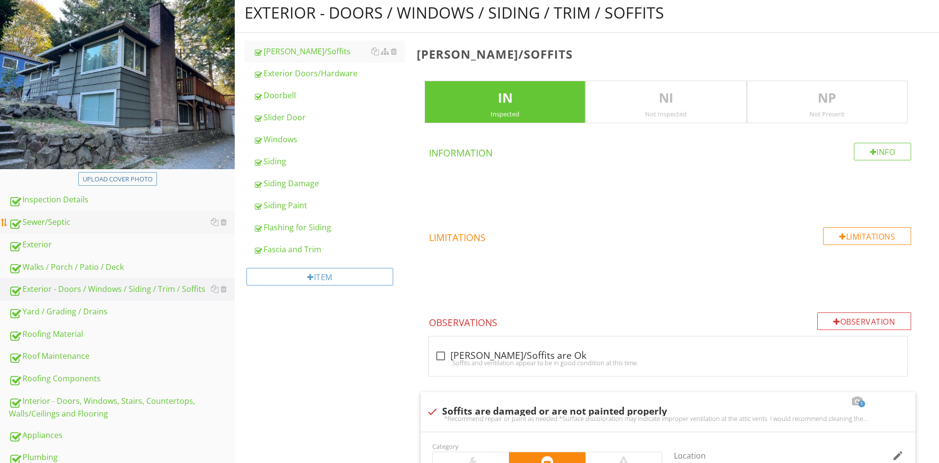
scroll to position [100, 0]
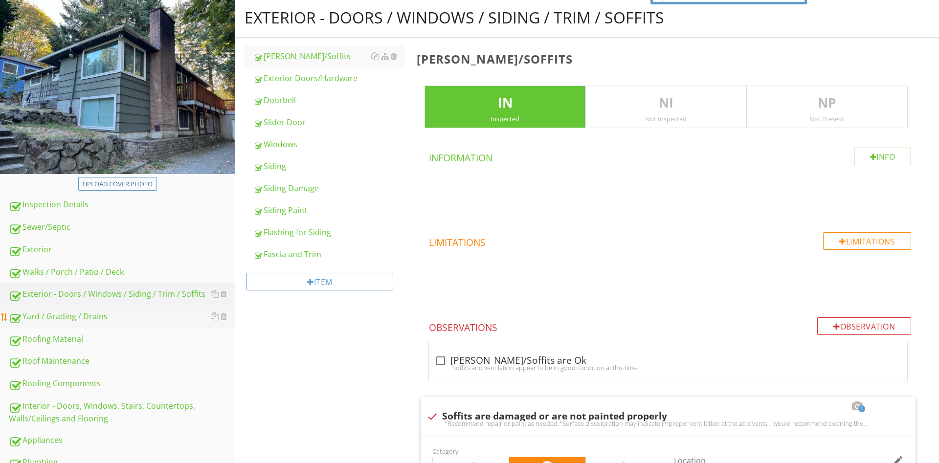
click at [94, 311] on div "Yard / Grading / Drains" at bounding box center [122, 316] width 226 height 13
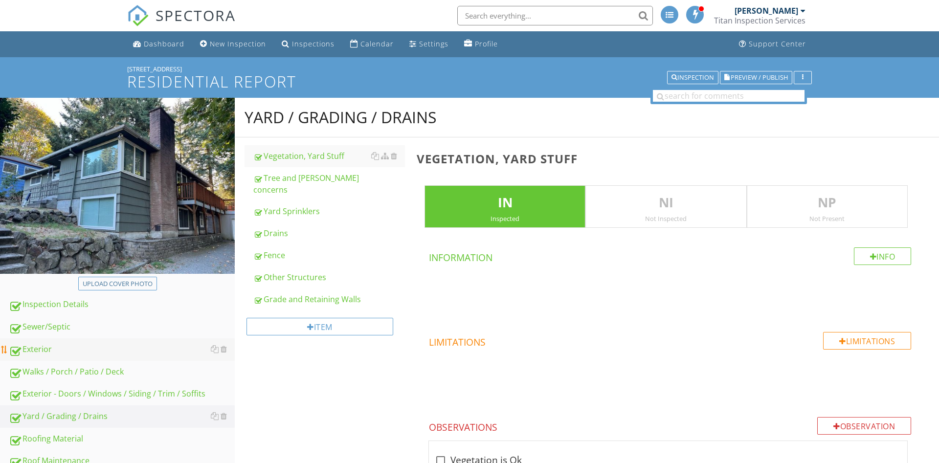
click at [66, 351] on div "Exterior" at bounding box center [122, 349] width 226 height 13
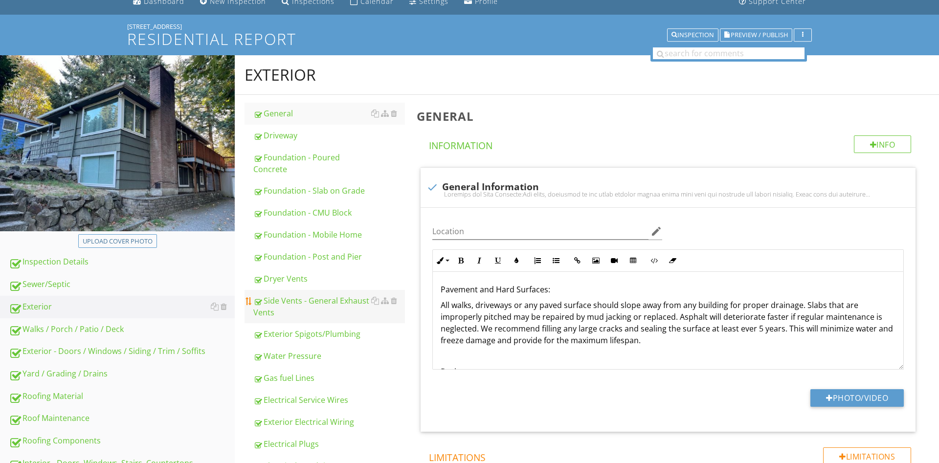
scroll to position [50, 0]
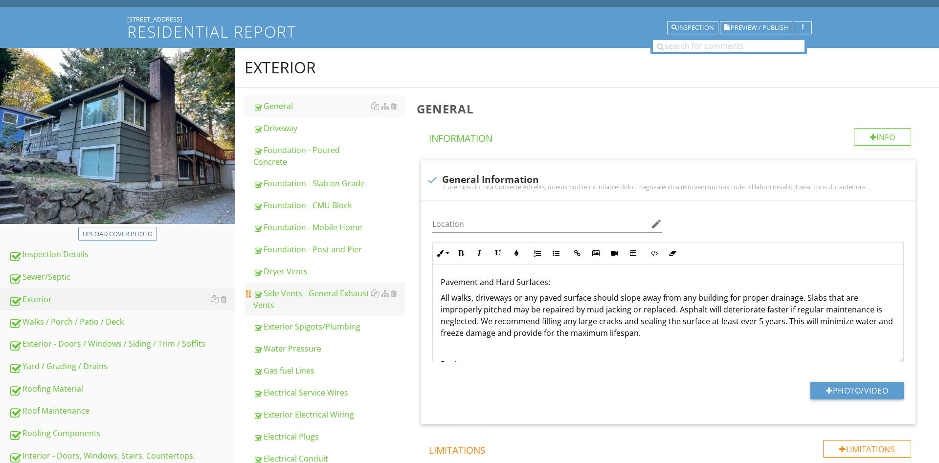
click at [321, 297] on div "Side Vents - General Exhaust Vents" at bounding box center [329, 298] width 152 height 23
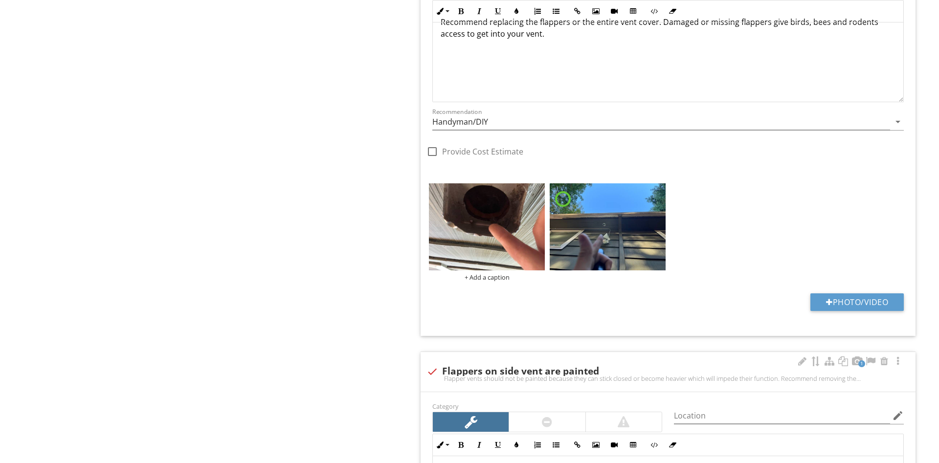
scroll to position [1147, 0]
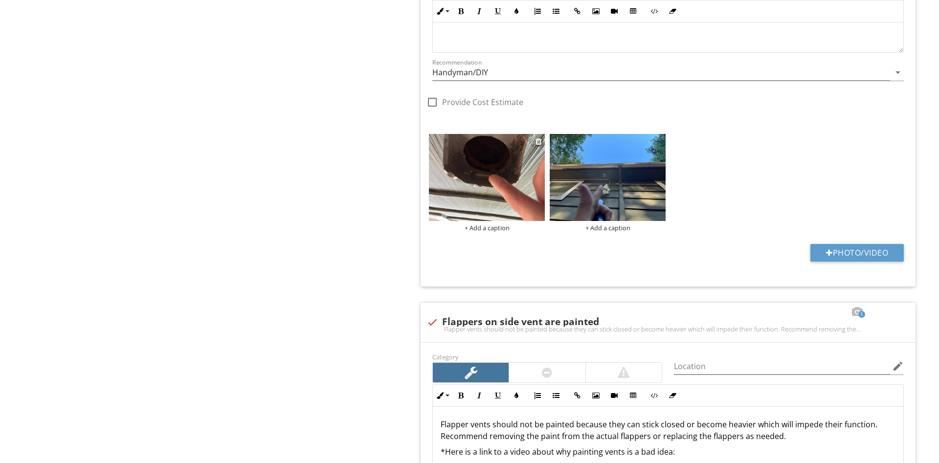
click at [475, 194] on img at bounding box center [487, 177] width 116 height 87
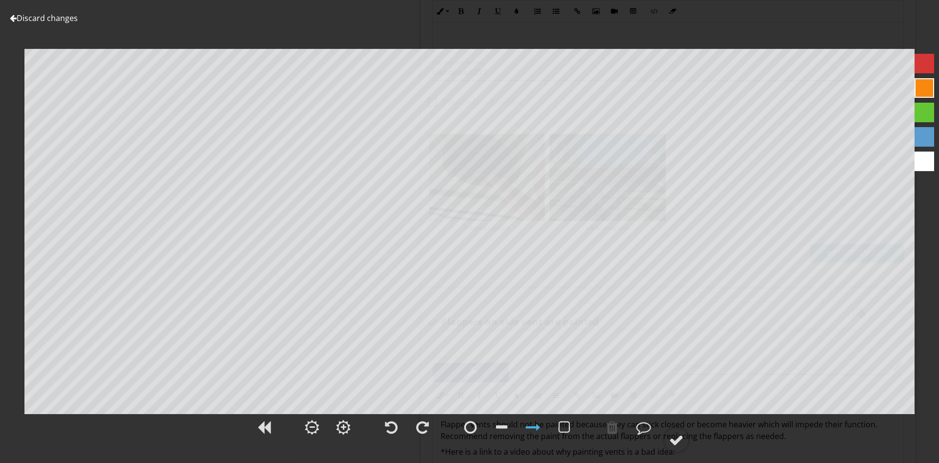
click at [409, 424] on div at bounding box center [406, 429] width 61 height 32
click at [391, 425] on div at bounding box center [391, 427] width 13 height 15
click at [674, 442] on div at bounding box center [676, 440] width 15 height 15
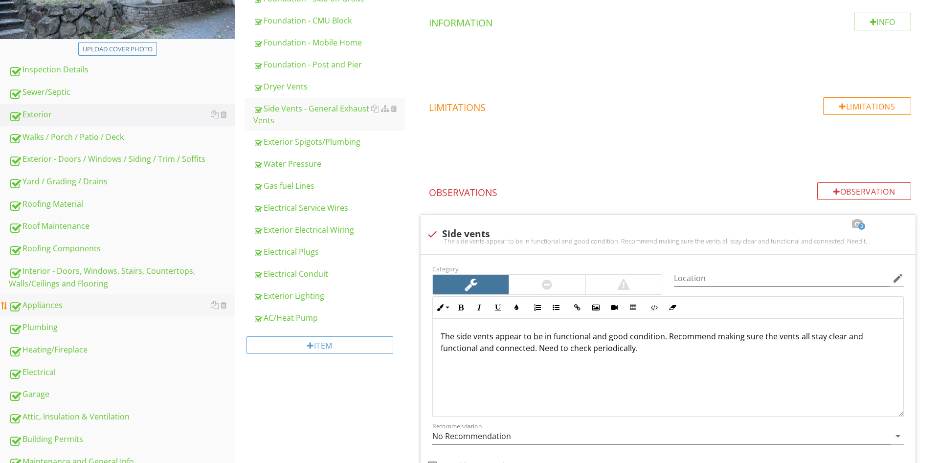
scroll to position [299, 0]
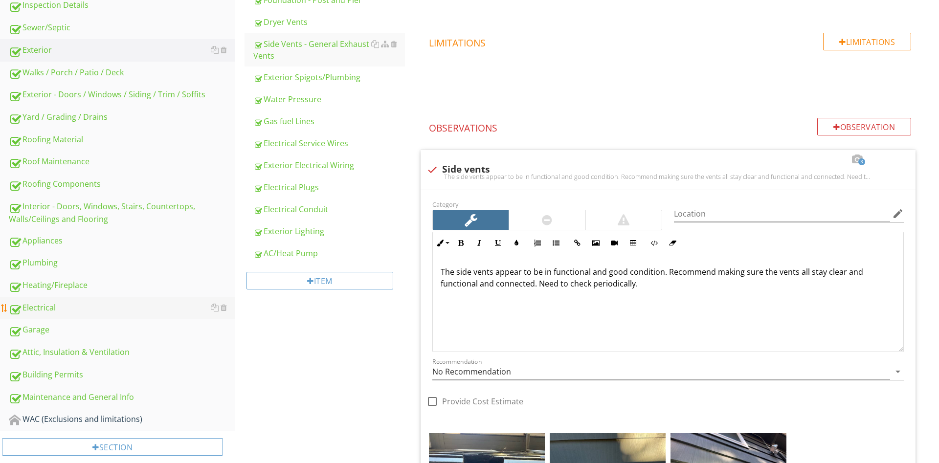
click at [44, 310] on div "Electrical" at bounding box center [122, 308] width 226 height 13
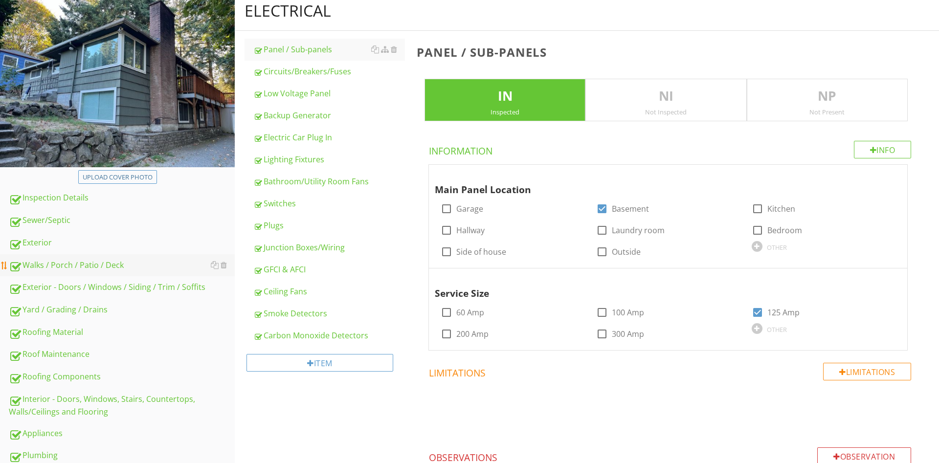
scroll to position [100, 0]
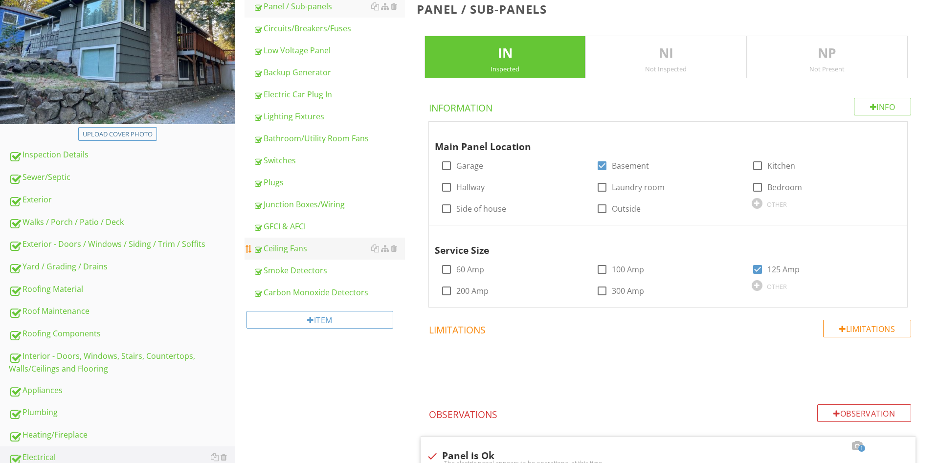
click at [323, 246] on div "Ceiling Fans" at bounding box center [329, 248] width 152 height 12
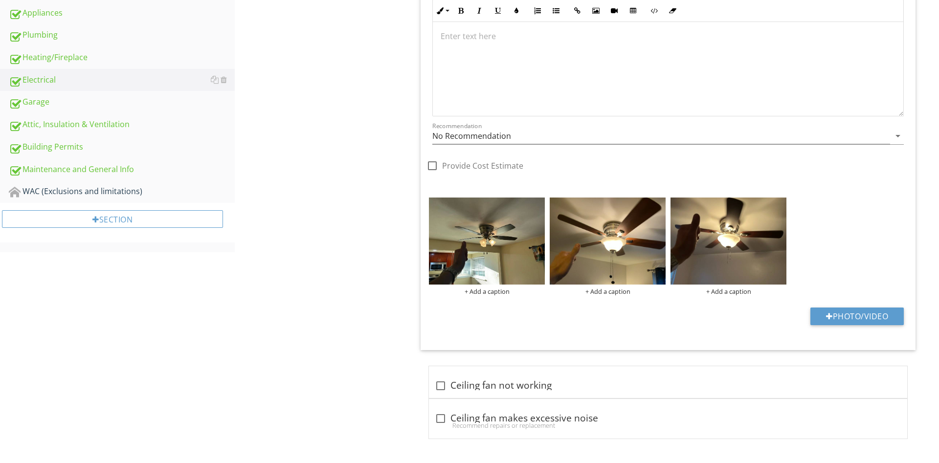
scroll to position [527, 0]
click at [542, 382] on div "check_box_outline_blank Ceiling fan not working" at bounding box center [668, 385] width 466 height 12
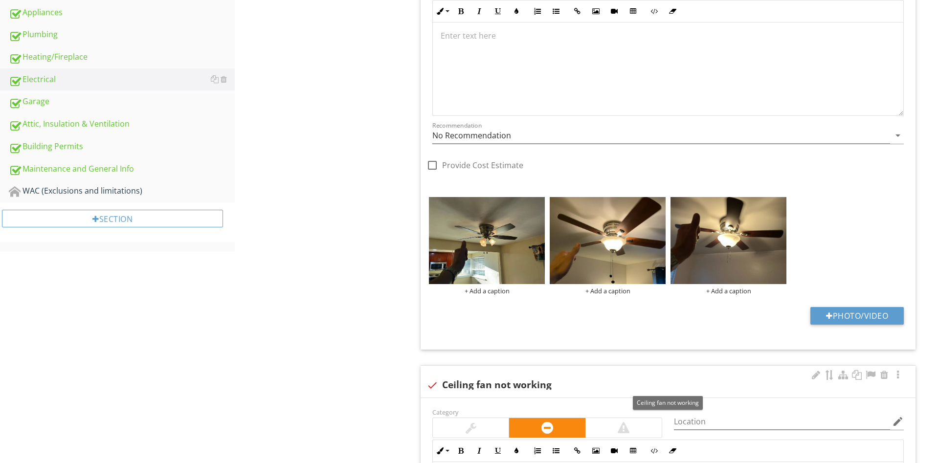
click at [535, 385] on div "check Ceiling fan not working" at bounding box center [667, 385] width 483 height 12
checkbox input "true"
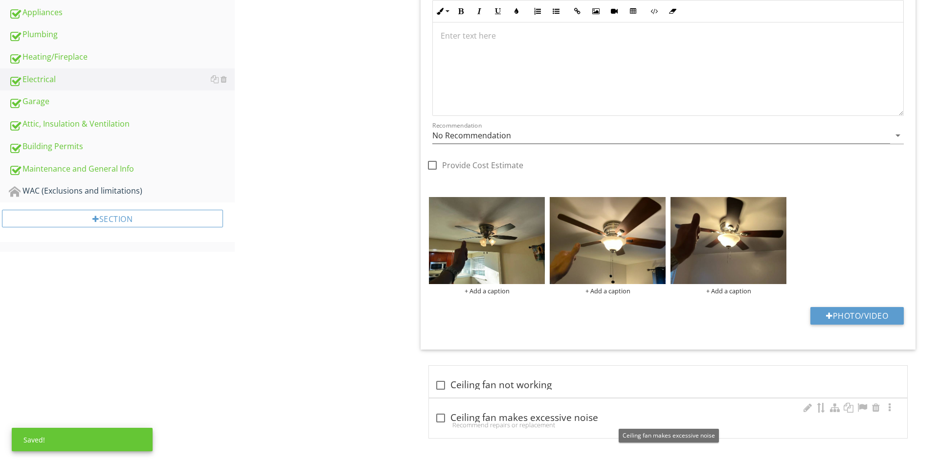
click at [558, 419] on div "check_box_outline_blank Ceiling fan makes excessive noise" at bounding box center [668, 418] width 466 height 12
checkbox input "true"
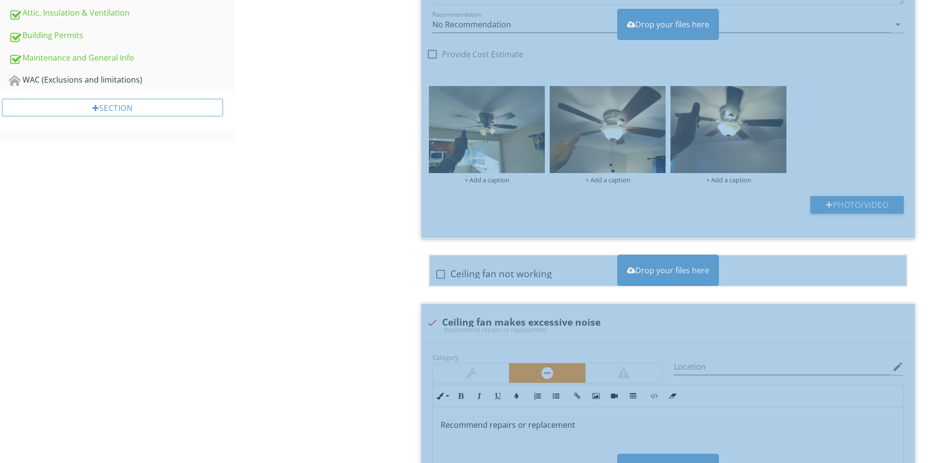
scroll to position [777, 0]
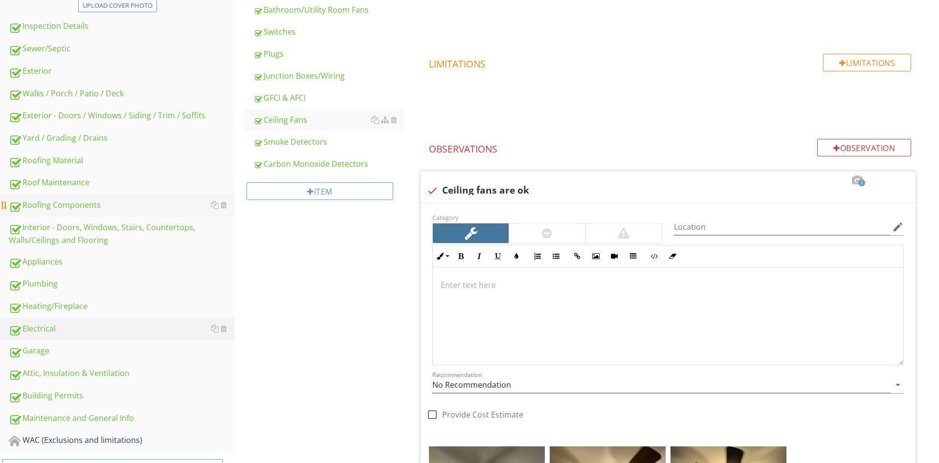
click at [68, 303] on div "Heating/Fireplace" at bounding box center [122, 306] width 226 height 13
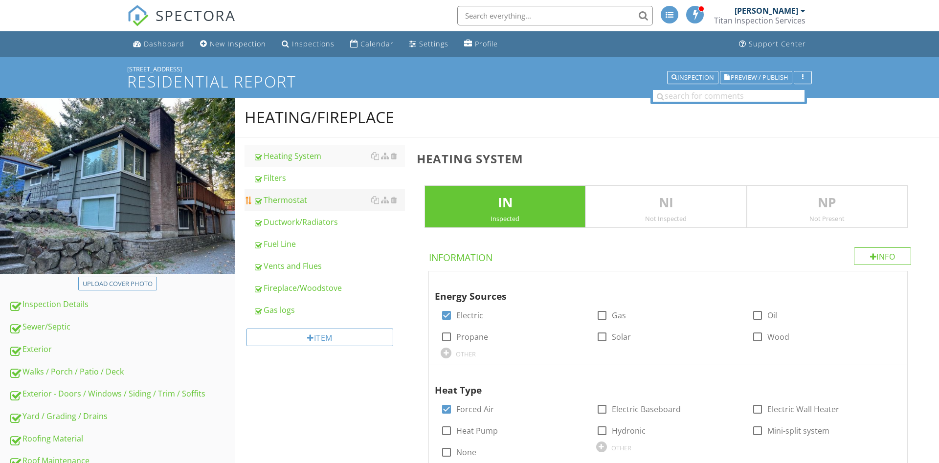
click at [298, 198] on div "Thermostat" at bounding box center [329, 200] width 152 height 12
type textarea "<p>Furnace should be cleaned and serviced every 2-3 years. We recommend a quali…"
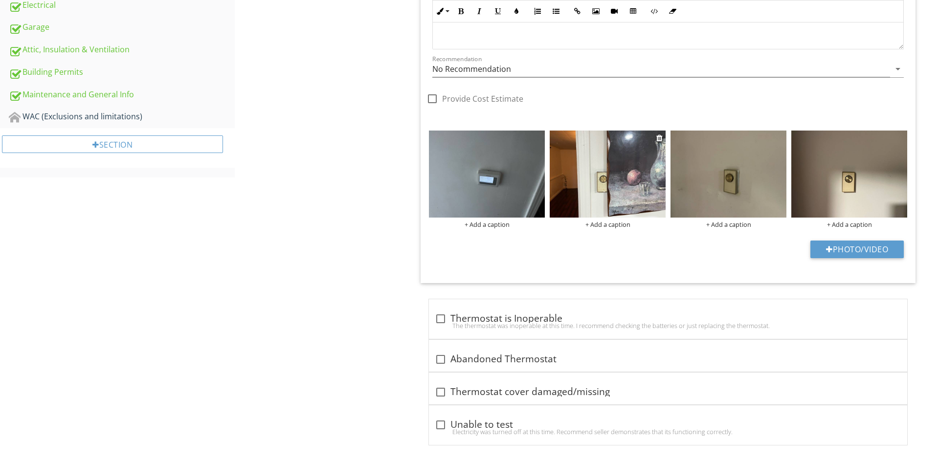
scroll to position [609, 0]
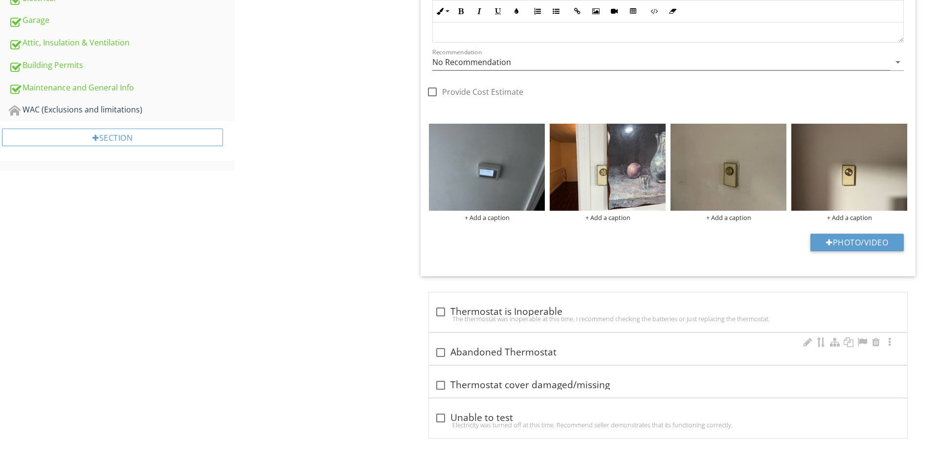
click at [506, 350] on div "check_box_outline_blank Abandoned Thermostat" at bounding box center [668, 353] width 466 height 12
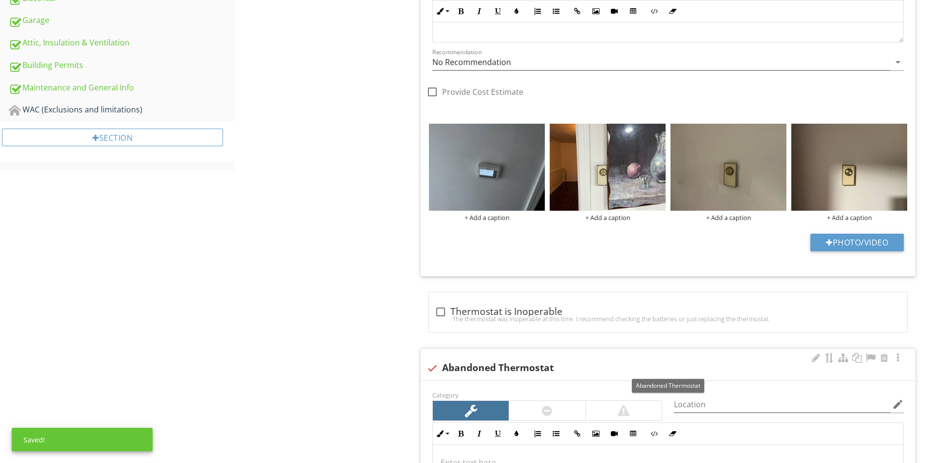
drag, startPoint x: 811, startPoint y: 357, endPoint x: 776, endPoint y: 359, distance: 35.2
click at [808, 357] on div "check Abandoned Thermostat" at bounding box center [667, 365] width 495 height 32
checkbox input "true"
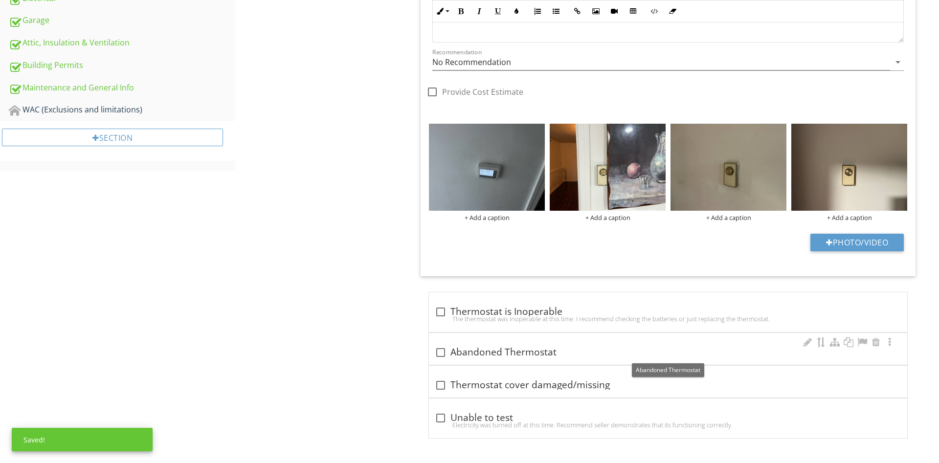
click at [510, 350] on div "check_box_outline_blank Abandoned Thermostat" at bounding box center [668, 353] width 466 height 12
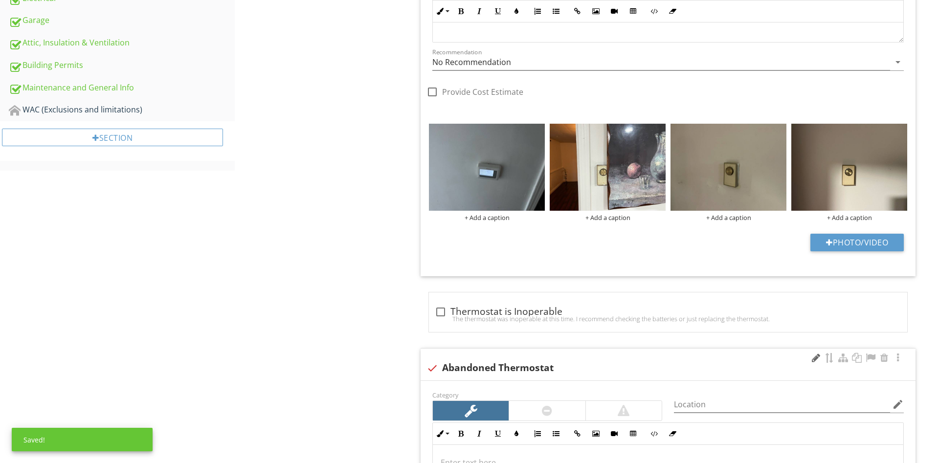
click at [814, 358] on div at bounding box center [816, 358] width 12 height 10
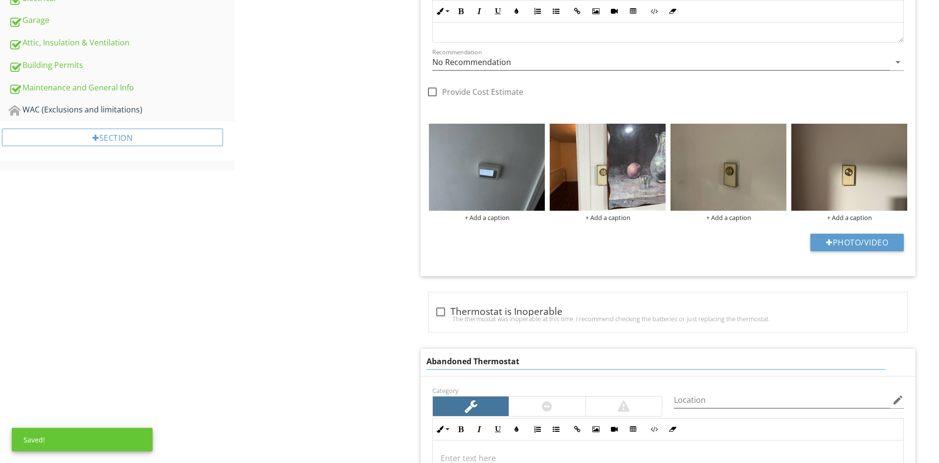
drag, startPoint x: 525, startPoint y: 360, endPoint x: 513, endPoint y: 360, distance: 11.7
click at [513, 360] on input "Abandoned Thermostat" at bounding box center [655, 361] width 459 height 16
drag, startPoint x: 472, startPoint y: 360, endPoint x: 146, endPoint y: 334, distance: 327.1
click at [426, 353] on input "Abandoned Thermostat" at bounding box center [655, 361] width 459 height 16
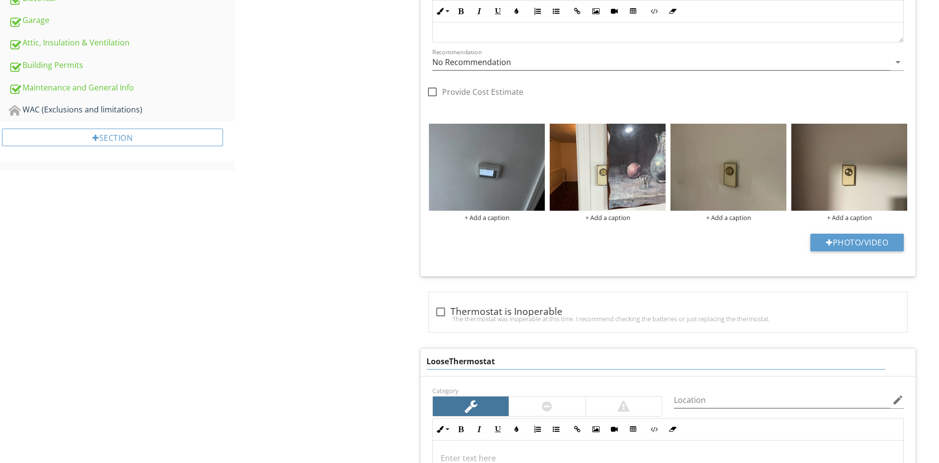
type input "Loose Thermostat"
click at [356, 285] on div "Heating/Fireplace Heating System Filters Thermostat Ductwork/Radiators Fuel Lin…" at bounding box center [587, 135] width 704 height 1293
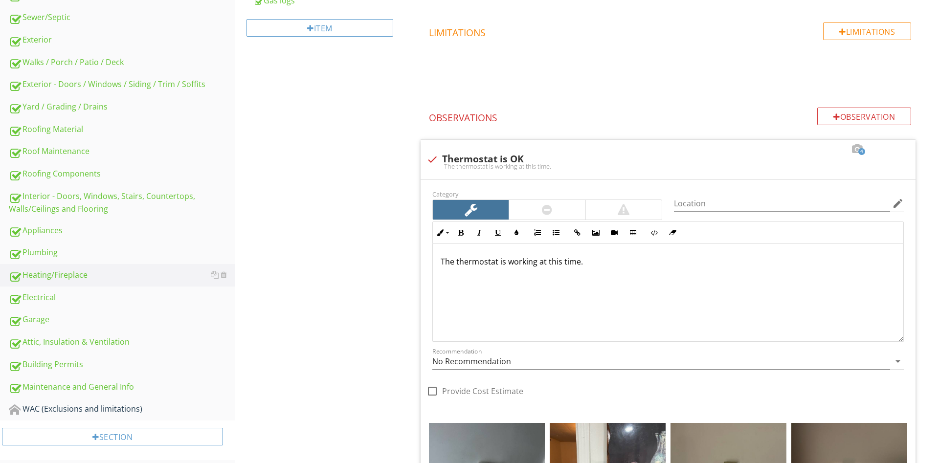
scroll to position [0, 0]
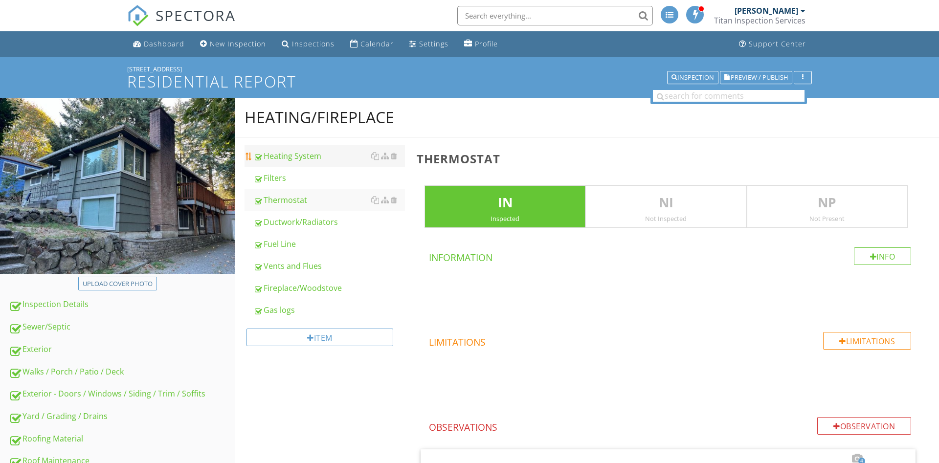
click at [297, 158] on div "Heating System" at bounding box center [329, 156] width 152 height 12
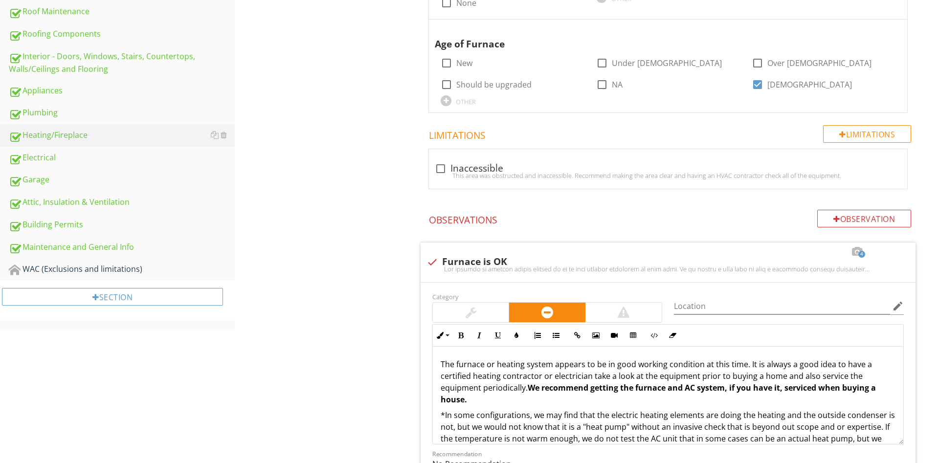
scroll to position [449, 0]
click at [877, 219] on div "Observation" at bounding box center [864, 219] width 94 height 18
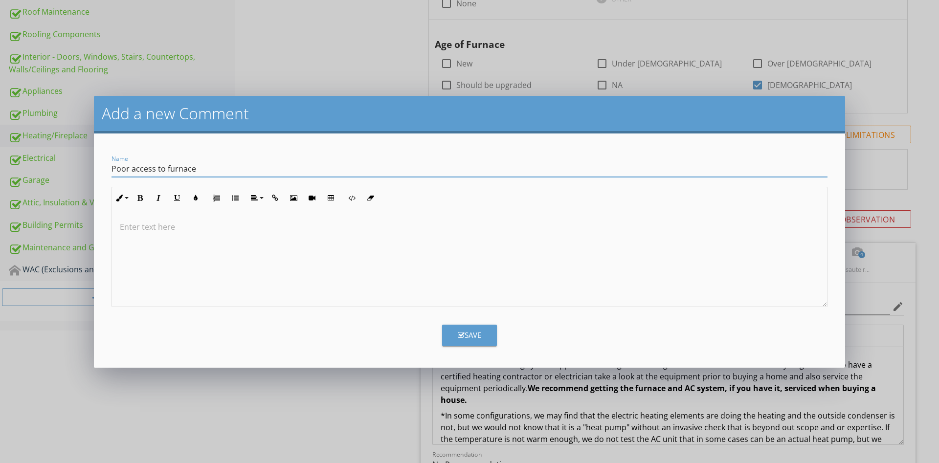
type input "Poor access to furnace"
click at [473, 338] on div "Save" at bounding box center [469, 334] width 23 height 11
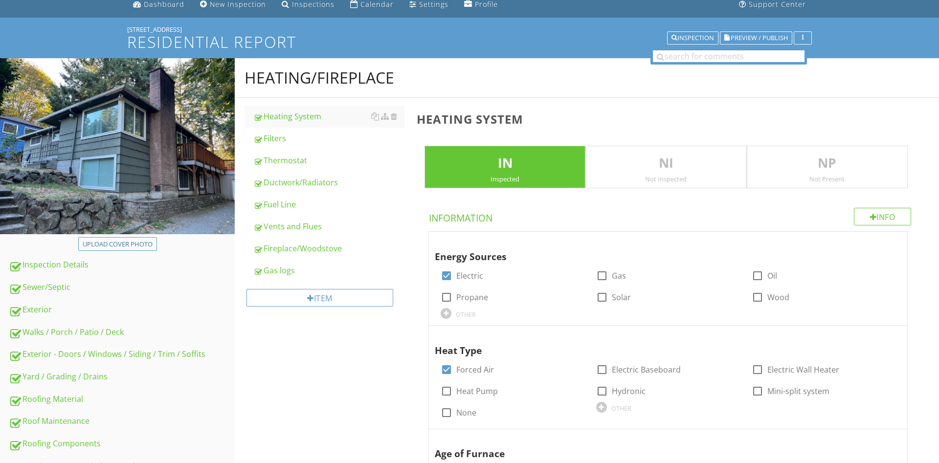
scroll to position [0, 0]
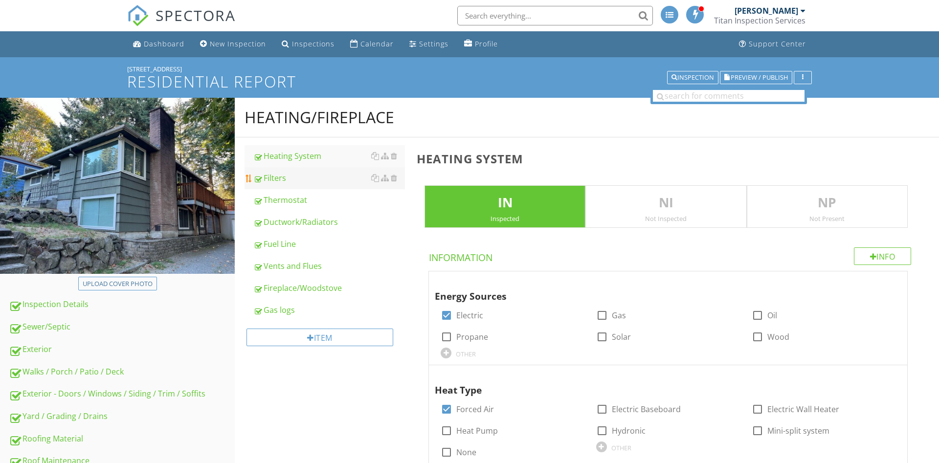
click at [297, 184] on div "Filters" at bounding box center [329, 178] width 152 height 12
type textarea "<p>Furnace should be cleaned and serviced every 2-3 years. We recommend a quali…"
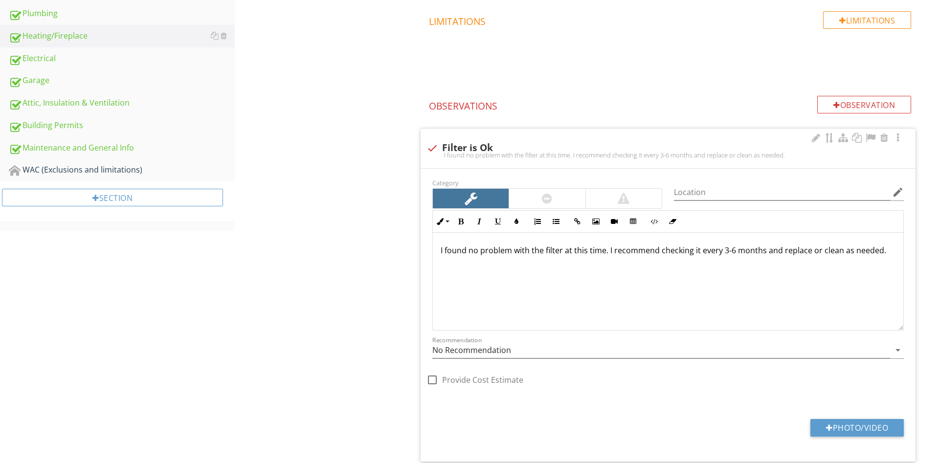
scroll to position [782, 0]
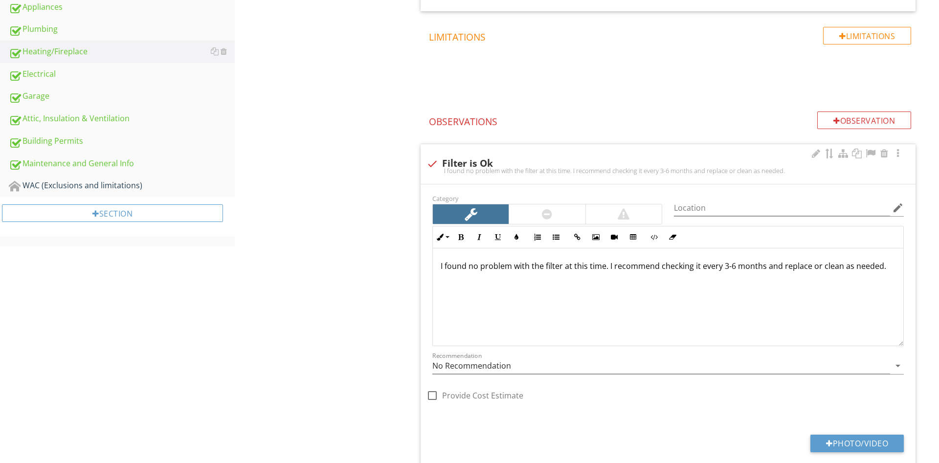
click at [459, 165] on div "check Filter is Ok" at bounding box center [667, 164] width 483 height 12
checkbox input "true"
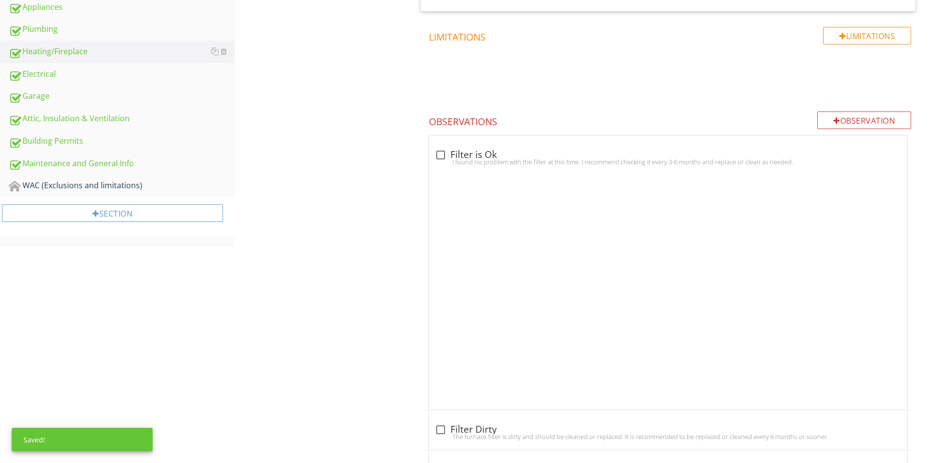
scroll to position [462, 0]
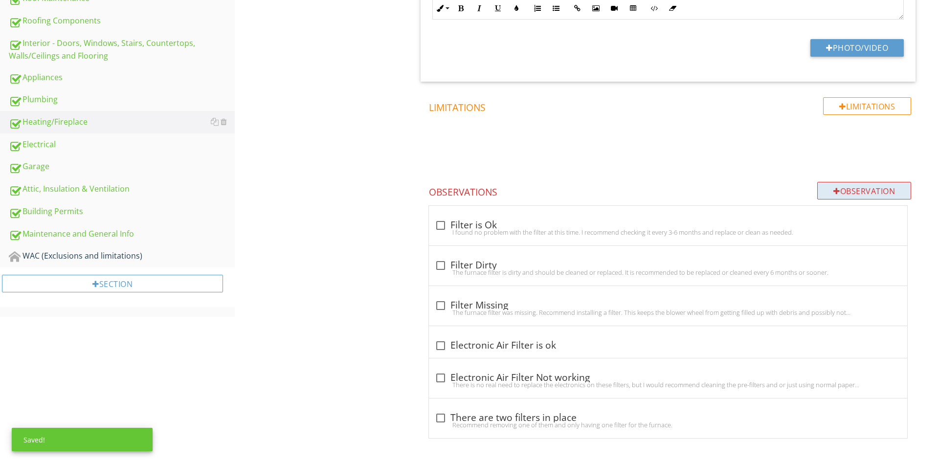
click at [838, 189] on div "Observation" at bounding box center [864, 191] width 94 height 18
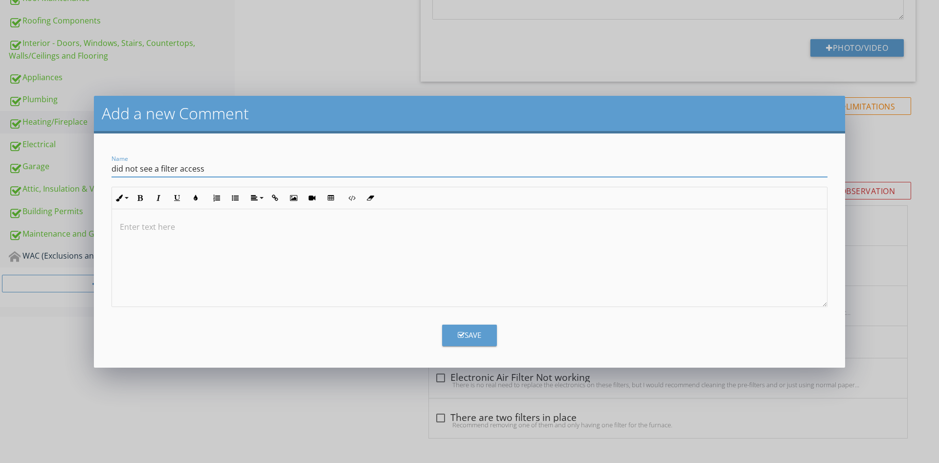
type input "did not see a filter access"
drag, startPoint x: 561, startPoint y: 212, endPoint x: 558, endPoint y: 221, distance: 9.7
click at [560, 217] on div at bounding box center [469, 258] width 715 height 98
click at [480, 333] on div "Save" at bounding box center [469, 334] width 23 height 11
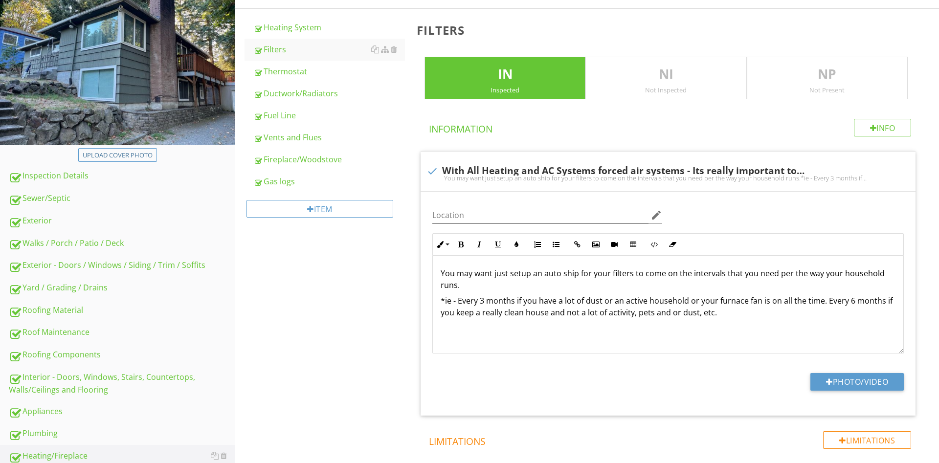
scroll to position [0, 0]
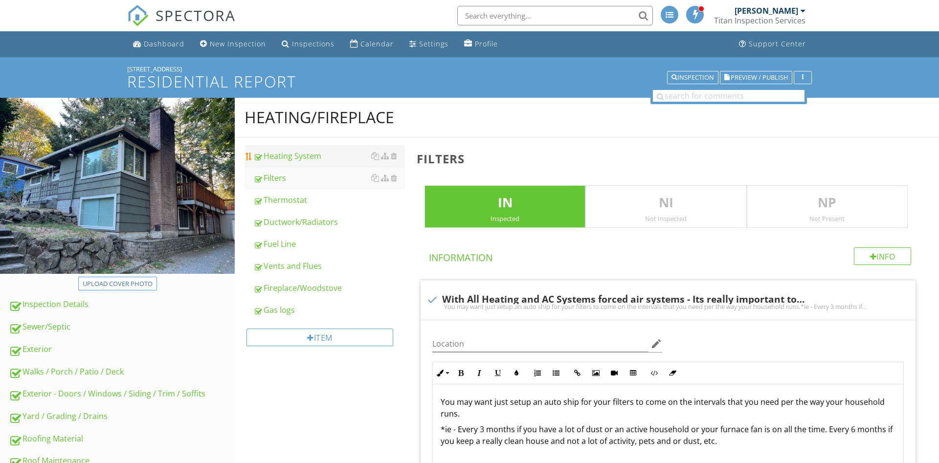
click at [310, 155] on div "Heating System" at bounding box center [329, 156] width 152 height 12
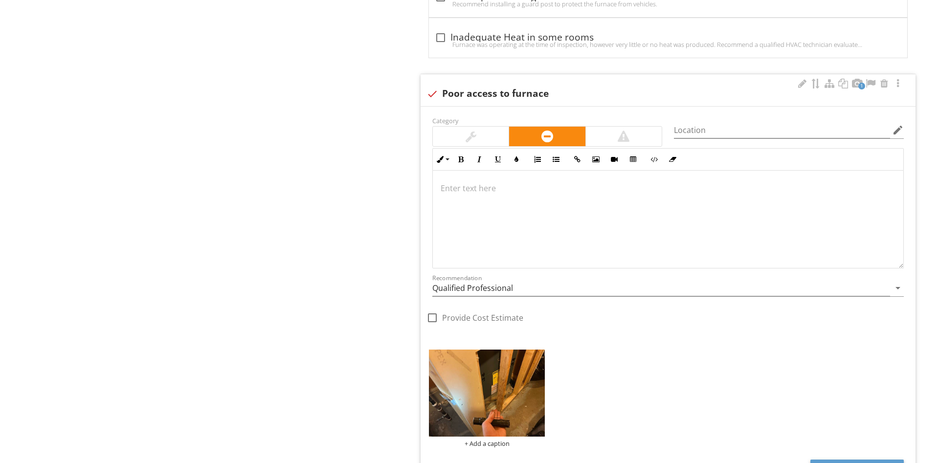
scroll to position [2652, 0]
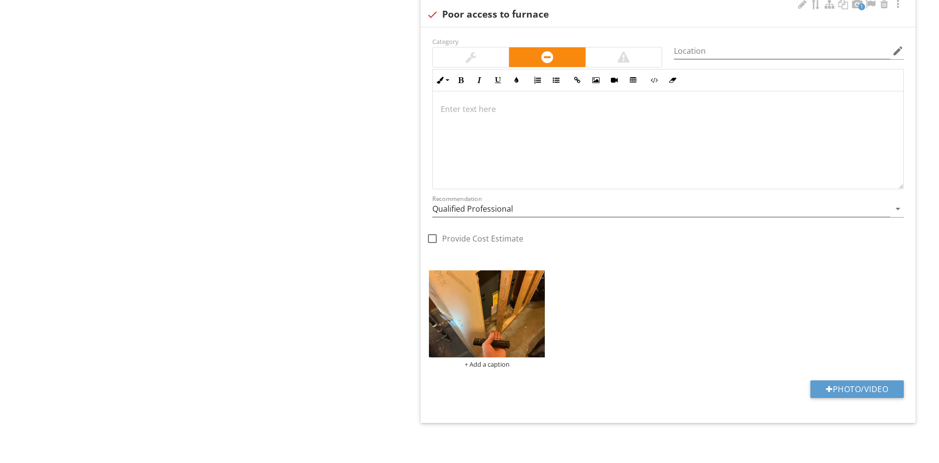
click at [510, 131] on div at bounding box center [668, 140] width 470 height 98
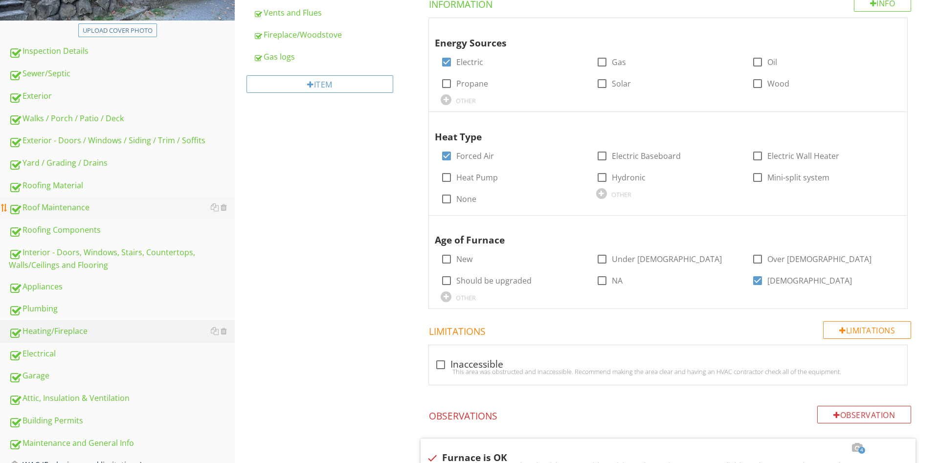
scroll to position [299, 0]
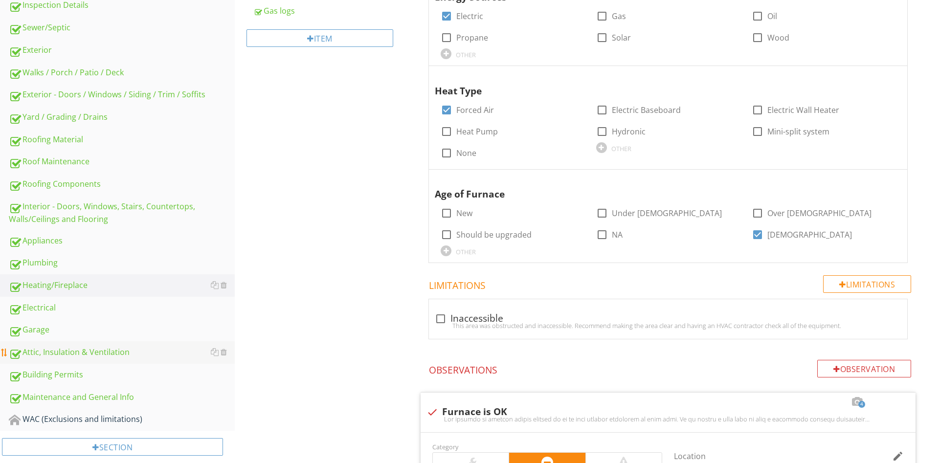
click at [69, 350] on div "Attic, Insulation & Ventilation" at bounding box center [122, 352] width 226 height 13
type textarea "<p>Furnace should be cleaned and serviced every 2-3 years. We recommend a quali…"
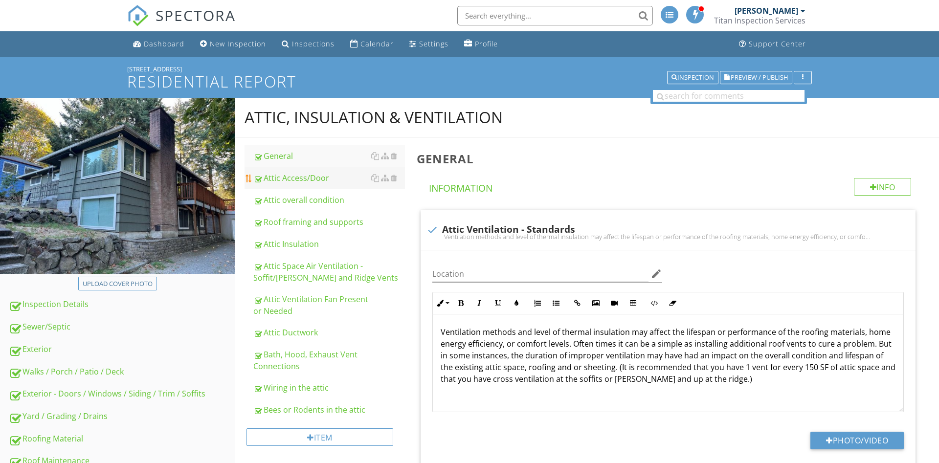
click at [316, 179] on div "Attic Access/Door" at bounding box center [329, 178] width 152 height 12
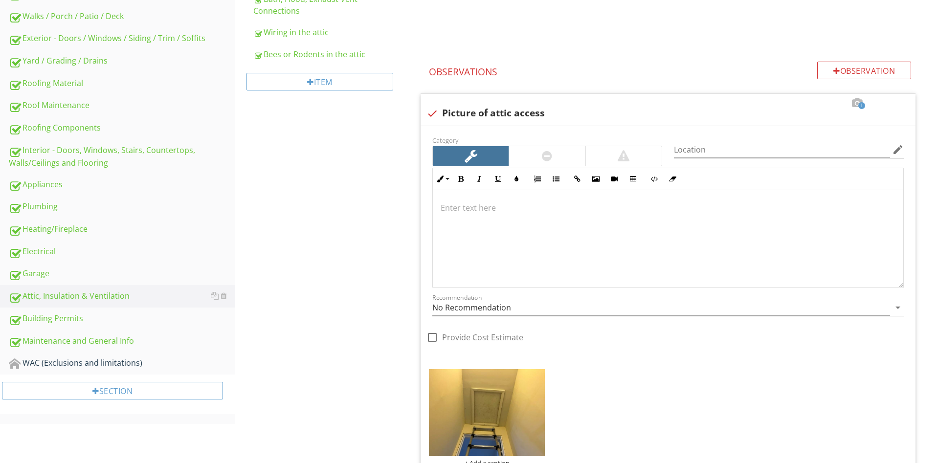
scroll to position [278, 0]
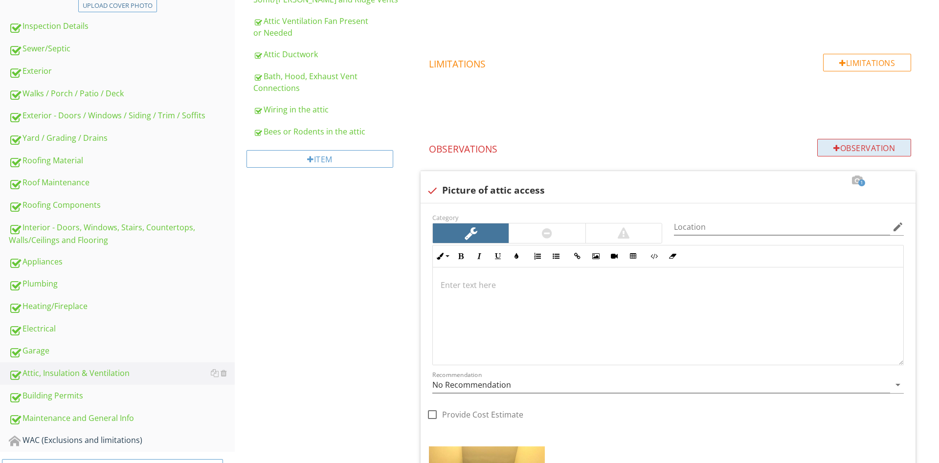
click at [854, 144] on div "Observation" at bounding box center [864, 148] width 94 height 18
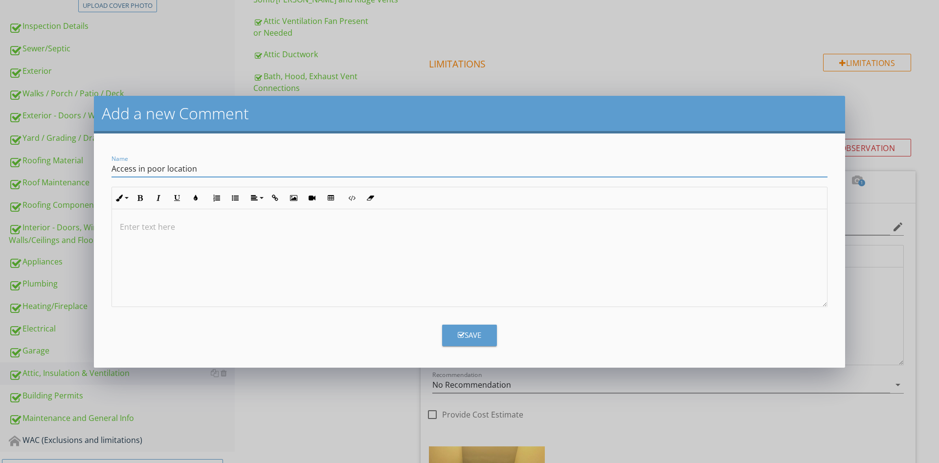
type input "Access in poor location"
drag, startPoint x: 479, startPoint y: 326, endPoint x: 501, endPoint y: 318, distance: 24.0
click at [478, 326] on button "Save" at bounding box center [469, 336] width 55 height 22
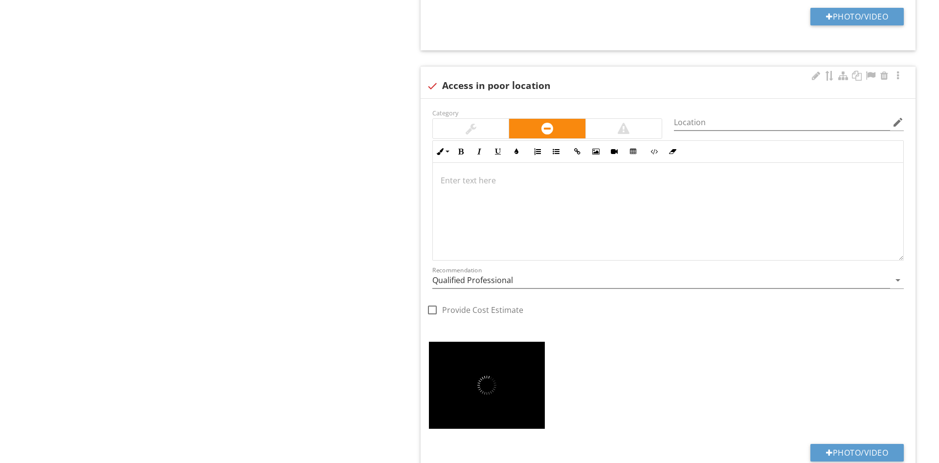
scroll to position [0, 0]
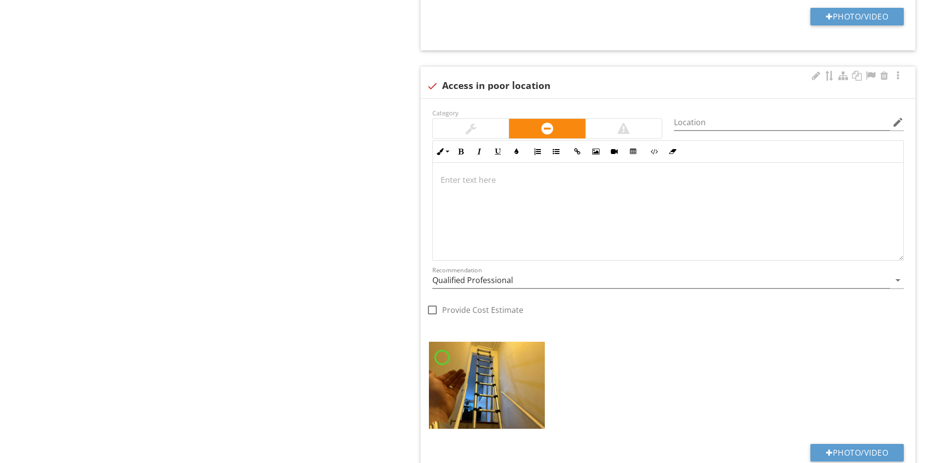
click at [525, 186] on div at bounding box center [668, 211] width 470 height 98
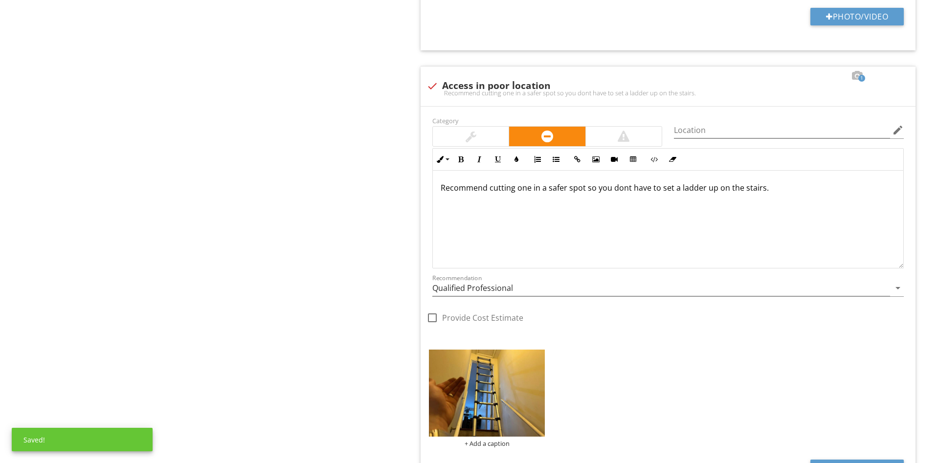
click at [466, 279] on div "Recommendation Qualified Professional arrow_drop_down" at bounding box center [667, 290] width 471 height 32
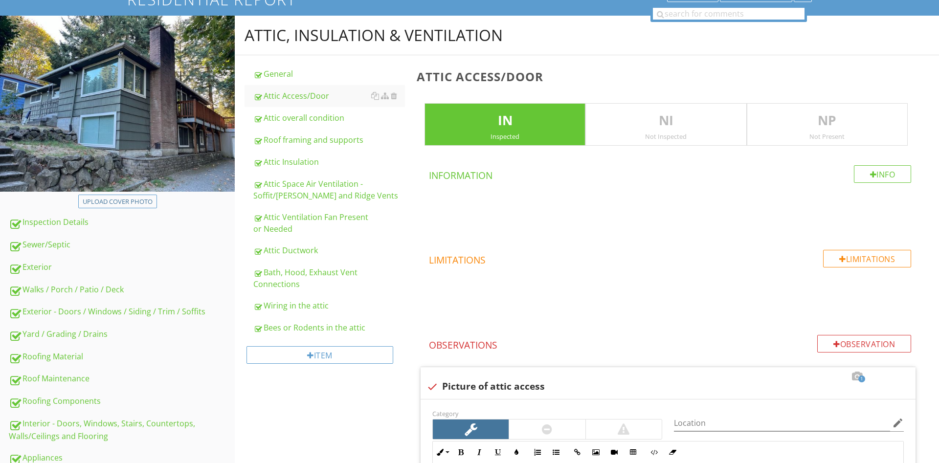
scroll to position [79, 0]
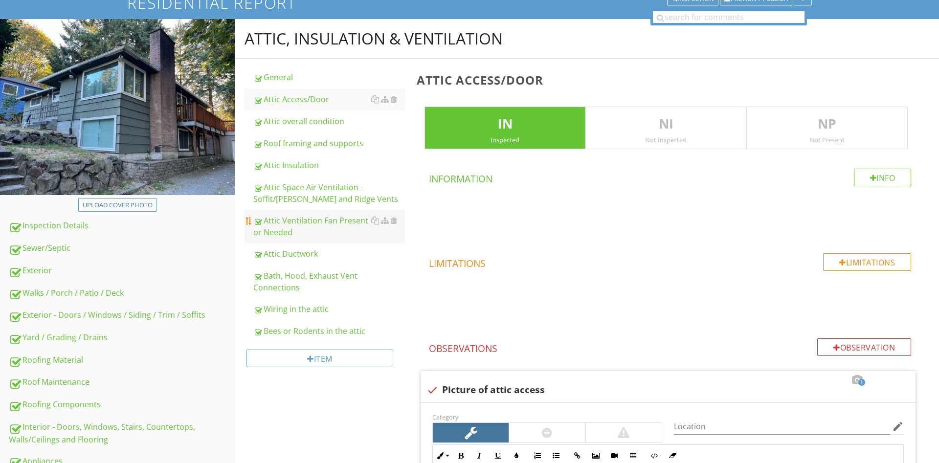
click at [331, 230] on div "Attic Ventilation Fan Present or Needed" at bounding box center [329, 226] width 152 height 23
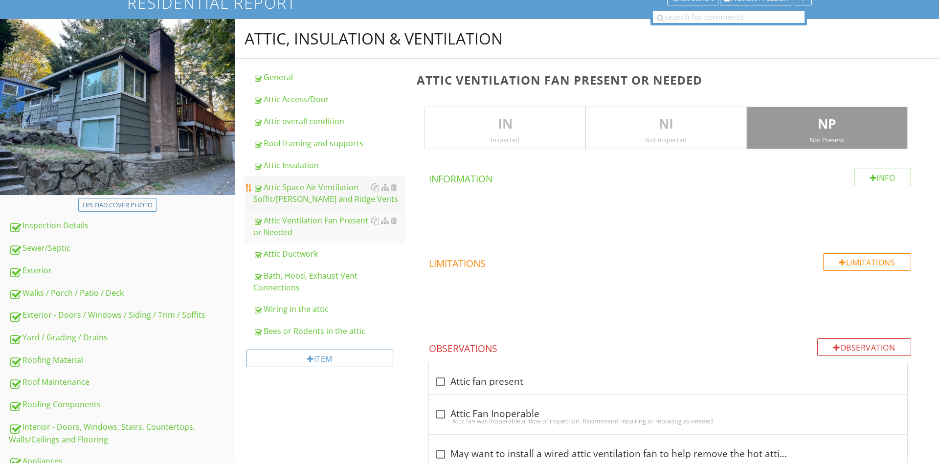
click at [330, 199] on div "Attic Space Air Ventilation - Soffit/Gable and Ridge Vents" at bounding box center [329, 192] width 152 height 23
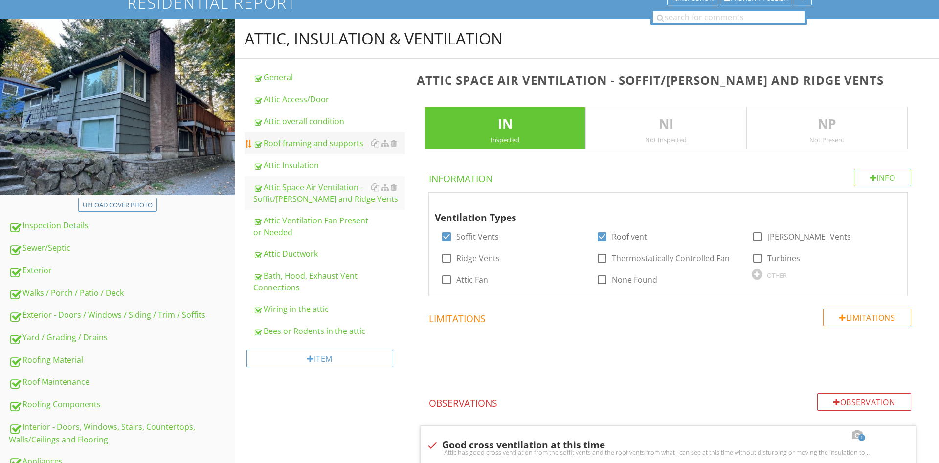
click at [310, 150] on link "Roof framing and supports" at bounding box center [329, 143] width 152 height 22
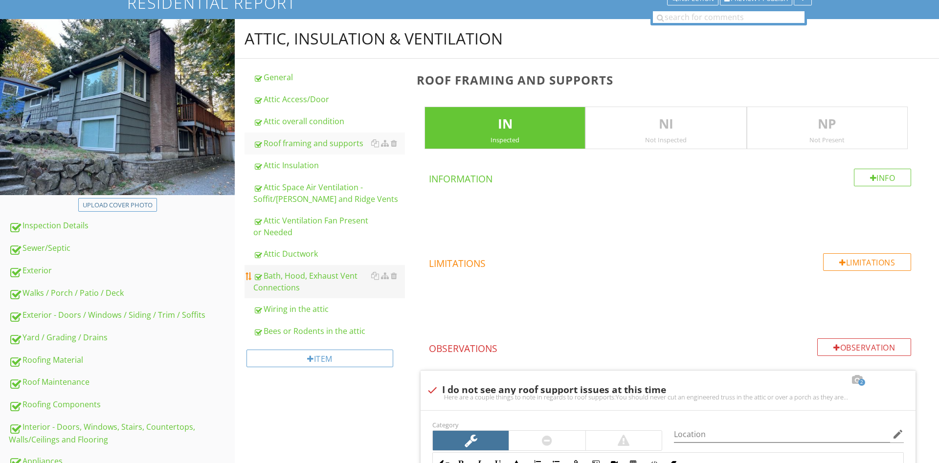
click at [321, 277] on div "Bath, Hood, Exhaust Vent Connections" at bounding box center [329, 281] width 152 height 23
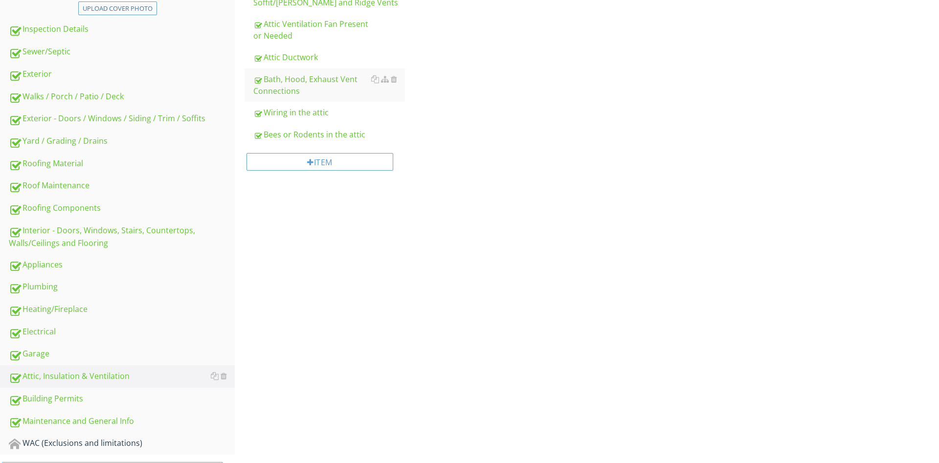
scroll to position [278, 0]
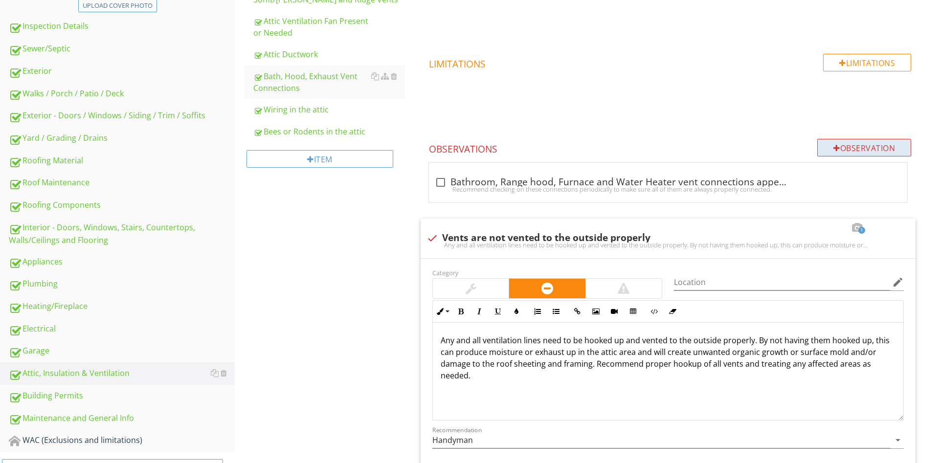
click at [852, 148] on div "Observation" at bounding box center [864, 148] width 94 height 18
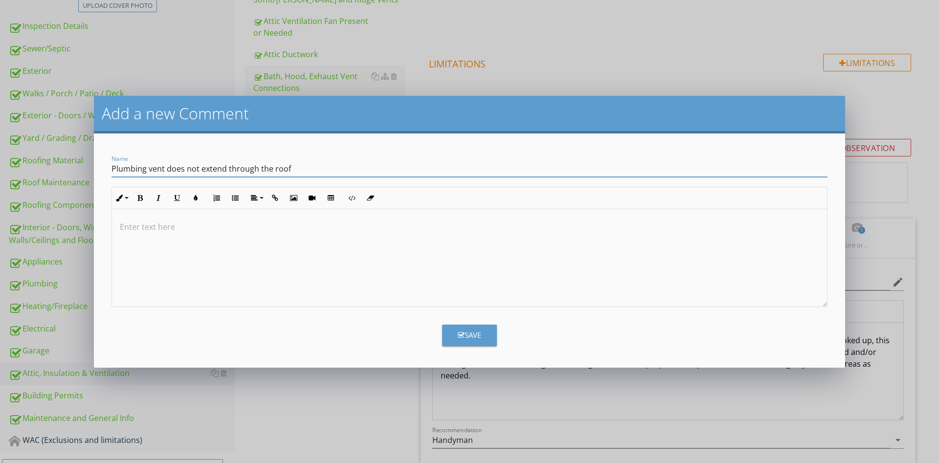
type input "Plumbing vent does not extend through the roof"
click at [486, 334] on button "Save" at bounding box center [469, 336] width 55 height 22
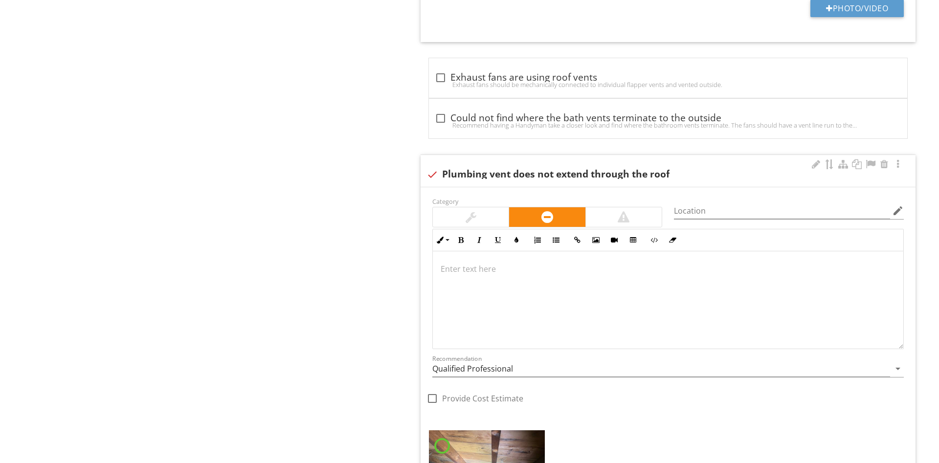
scroll to position [0, 0]
click at [474, 278] on div at bounding box center [668, 300] width 470 height 98
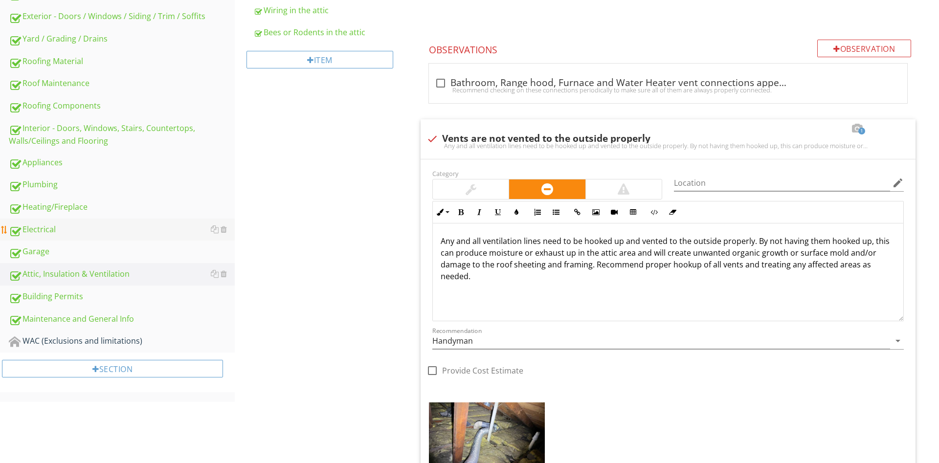
scroll to position [359, 0]
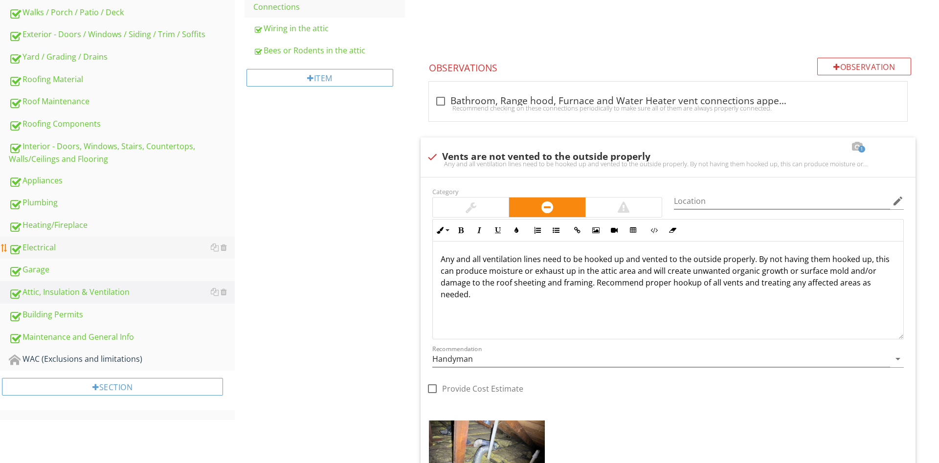
click at [46, 247] on div "Electrical" at bounding box center [122, 247] width 226 height 13
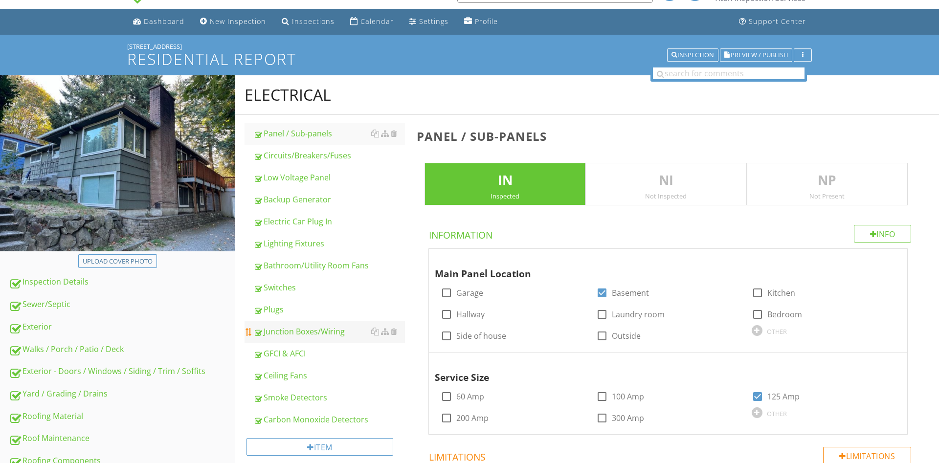
scroll to position [100, 0]
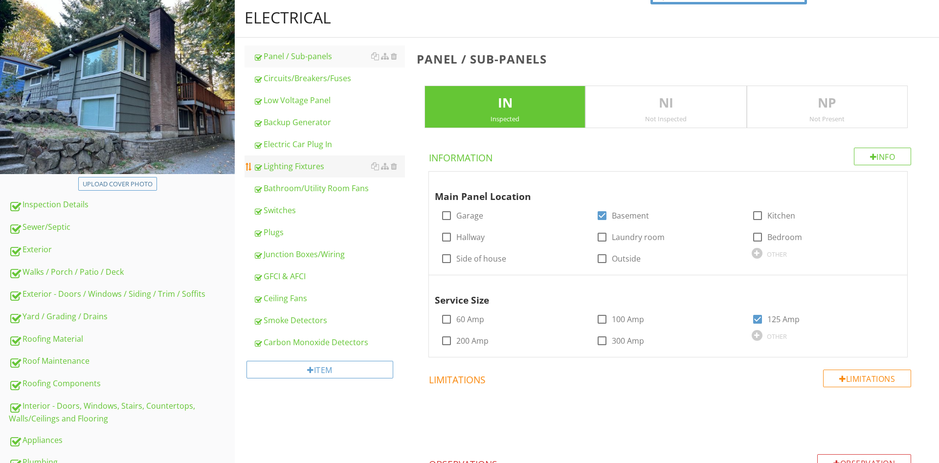
click at [324, 175] on link "Lighting Fixtures" at bounding box center [329, 166] width 152 height 22
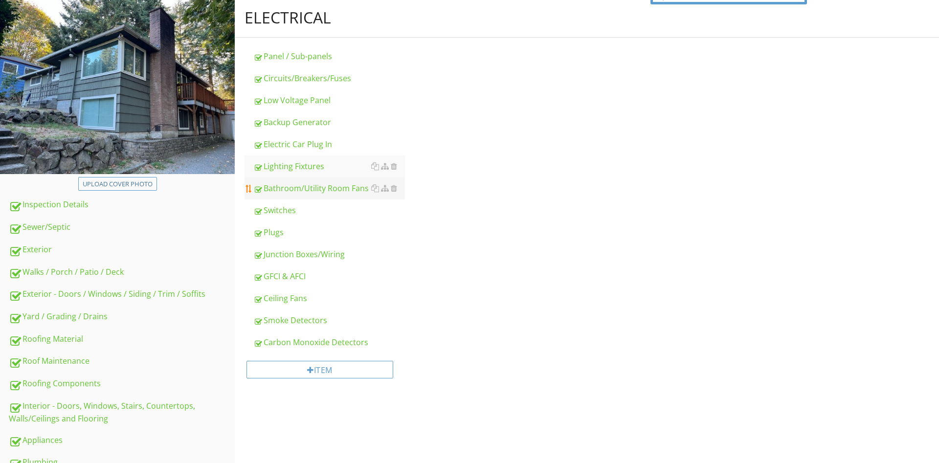
click at [327, 187] on div "Bathroom/Utility Room Fans" at bounding box center [329, 188] width 152 height 12
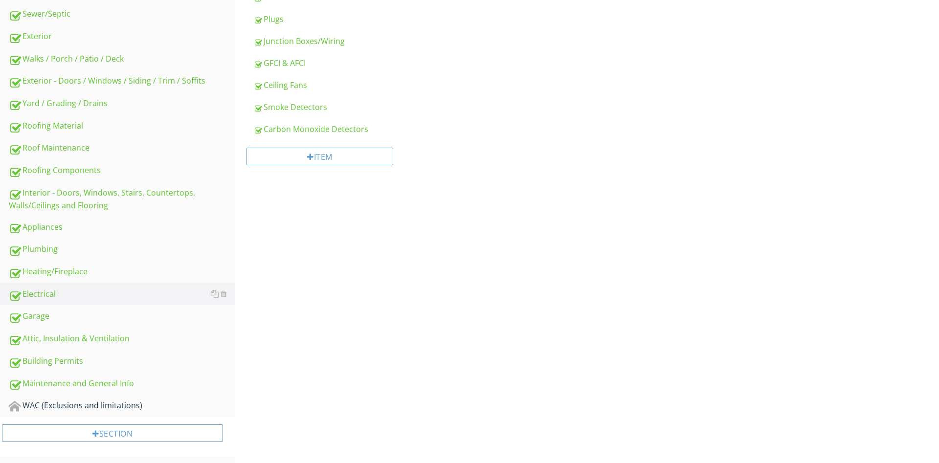
scroll to position [349, 0]
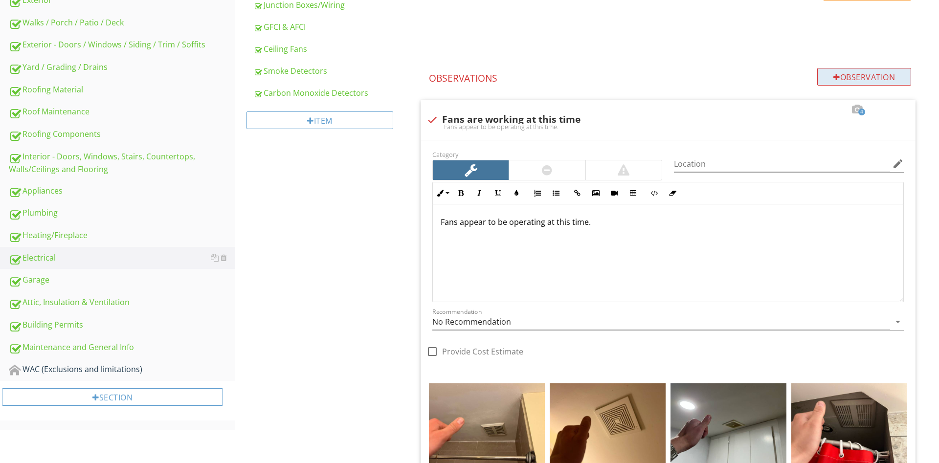
click at [869, 80] on div "Observation" at bounding box center [864, 77] width 94 height 18
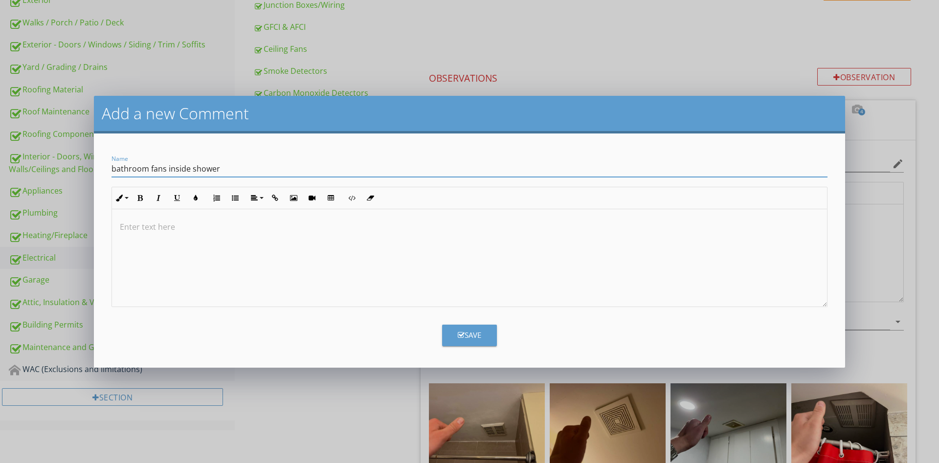
type input "bathroom fans inside shower"
click at [463, 323] on div "Save" at bounding box center [469, 331] width 727 height 29
drag, startPoint x: 463, startPoint y: 325, endPoint x: 475, endPoint y: 326, distance: 11.3
click at [463, 327] on button "Save" at bounding box center [469, 336] width 55 height 22
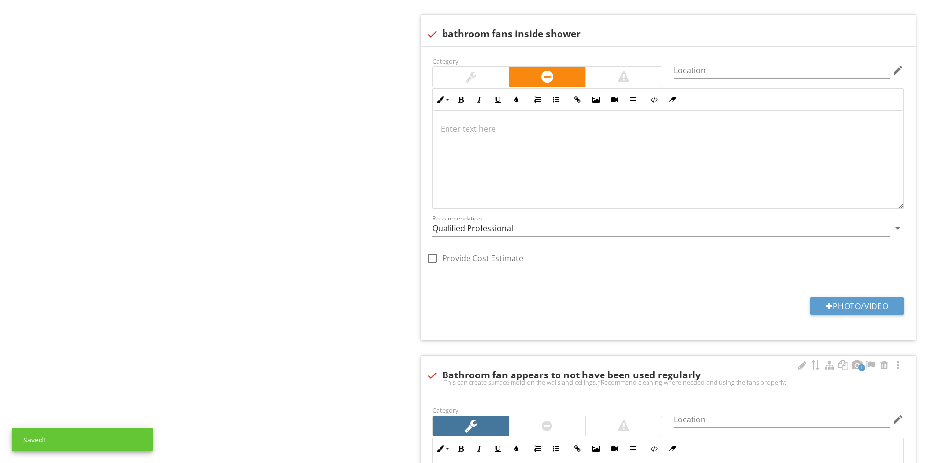
scroll to position [1446, 0]
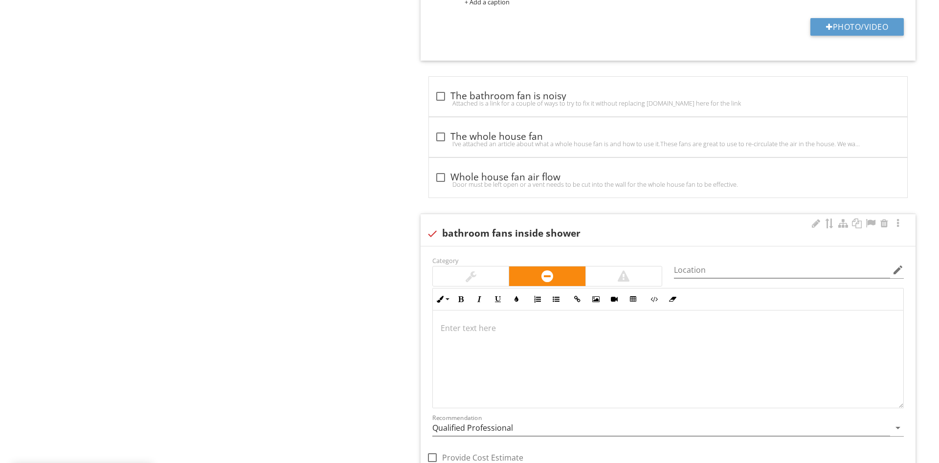
click at [507, 374] on div at bounding box center [668, 359] width 470 height 98
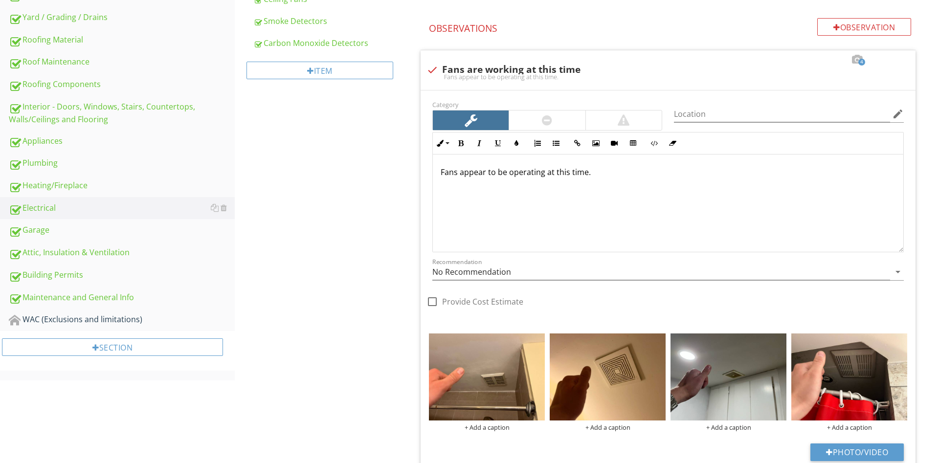
scroll to position [0, 0]
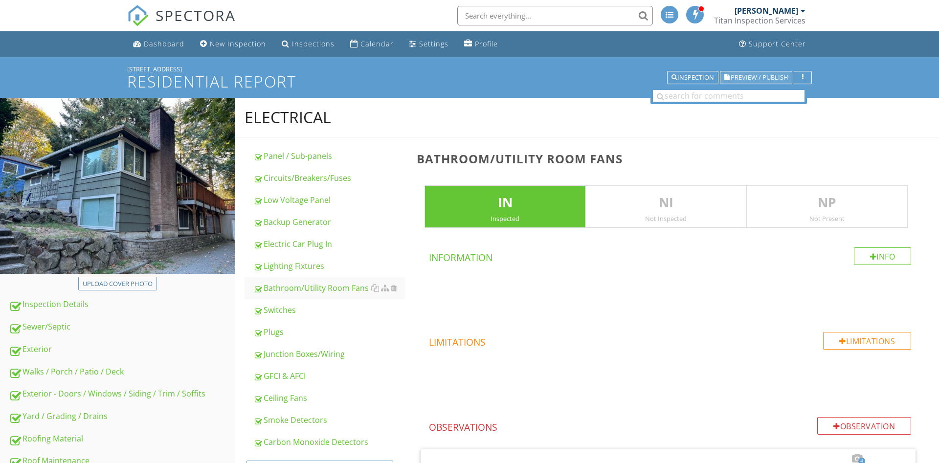
click at [753, 79] on span "Preview / Publish" at bounding box center [758, 77] width 57 height 6
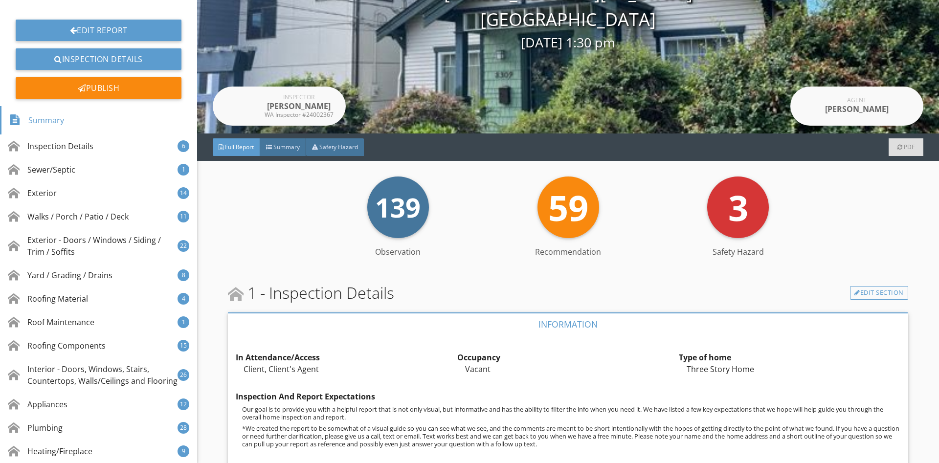
scroll to position [129, 0]
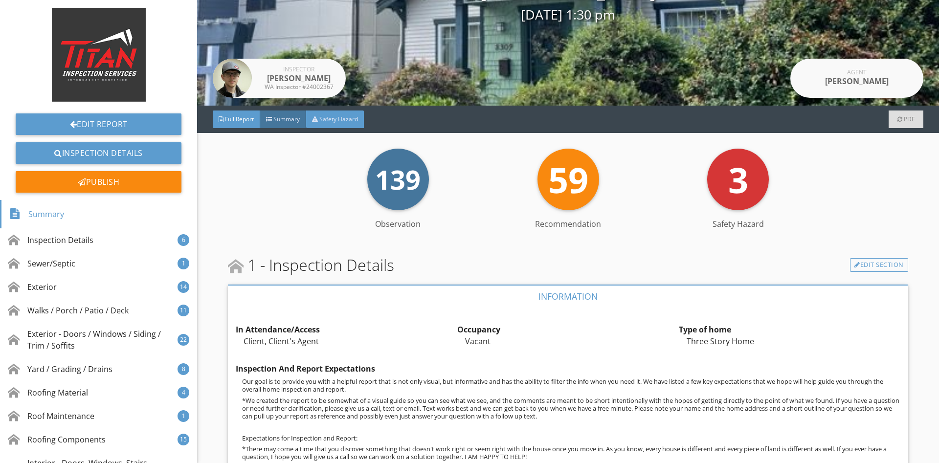
click at [313, 113] on div "Safety Hazard" at bounding box center [335, 119] width 58 height 18
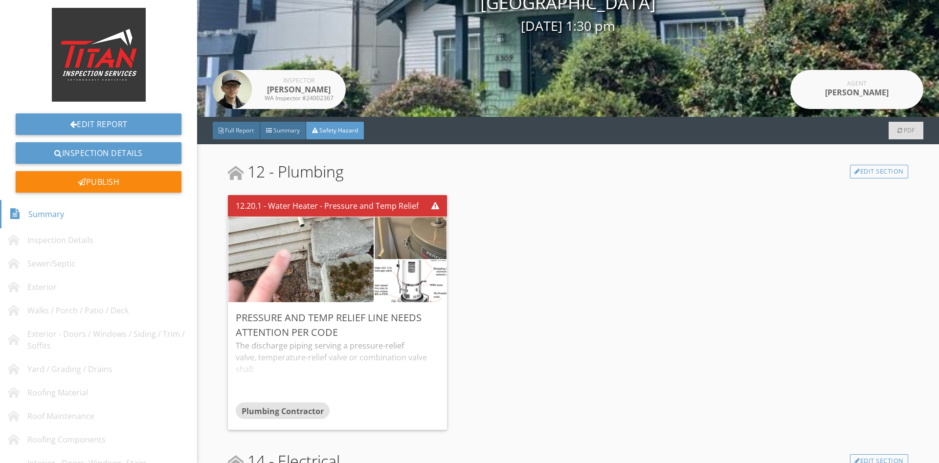
scroll to position [92, 0]
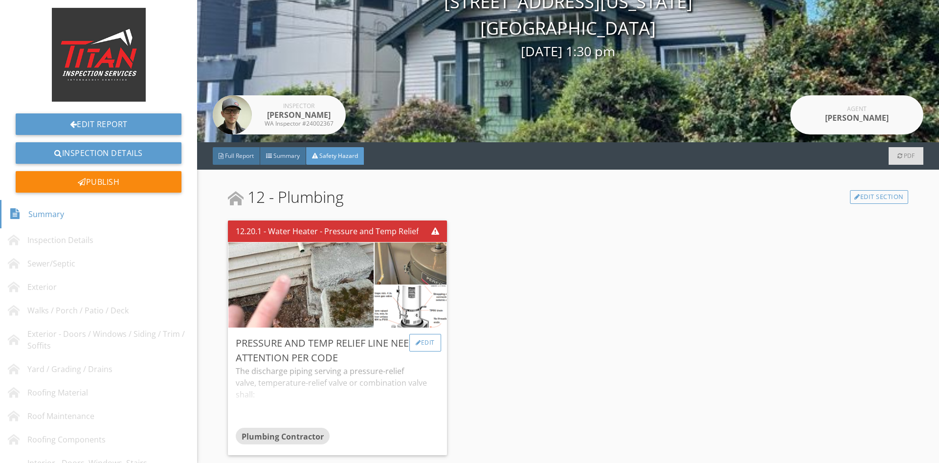
click at [430, 343] on div "Edit" at bounding box center [425, 343] width 32 height 18
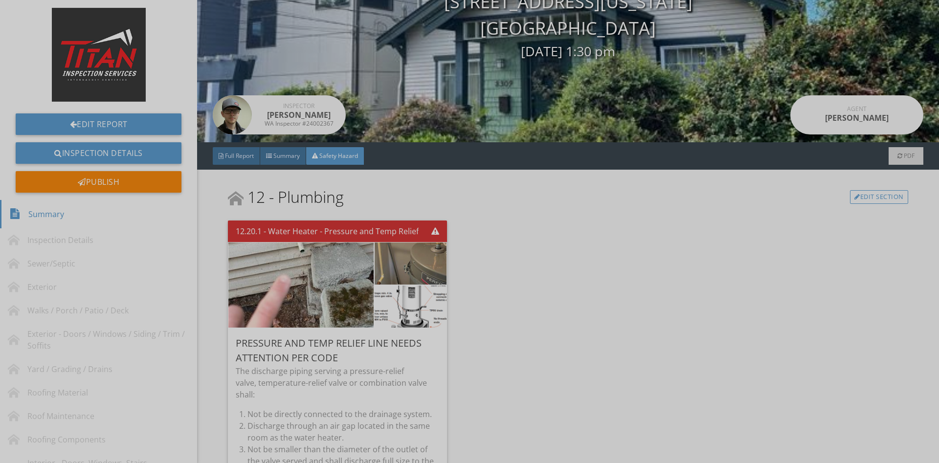
click at [778, 271] on div at bounding box center [469, 231] width 939 height 463
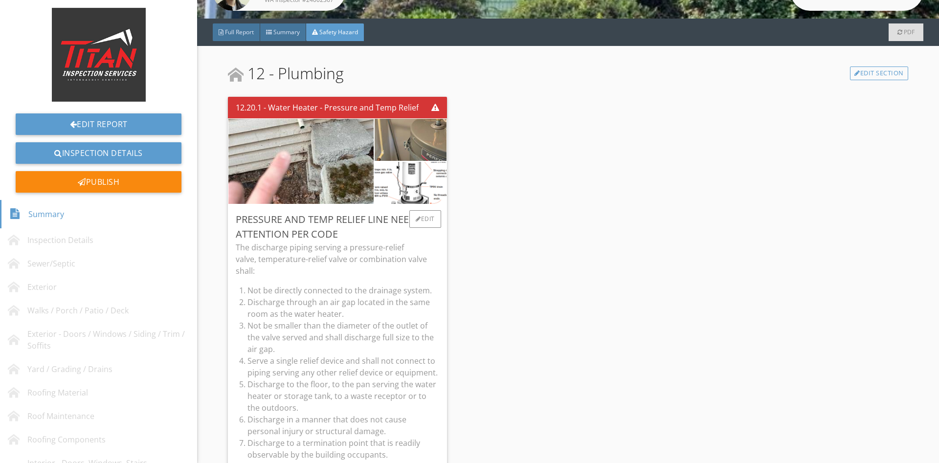
scroll to position [221, 0]
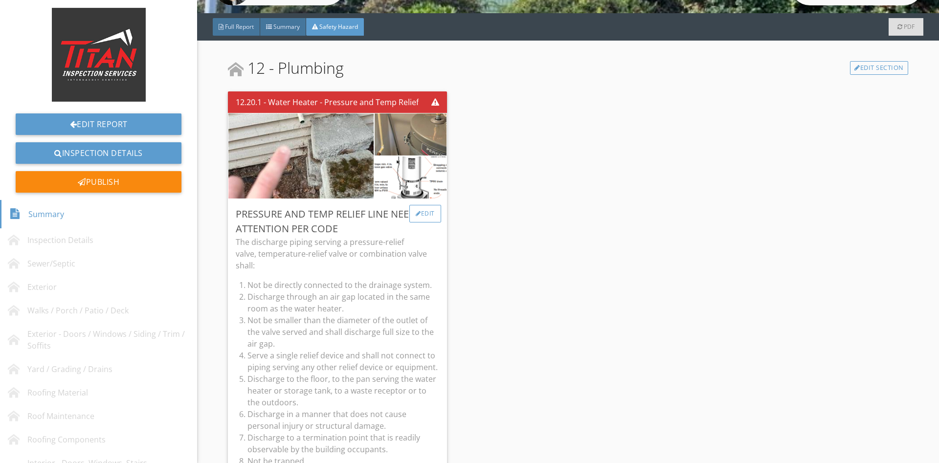
click at [432, 214] on div "Edit" at bounding box center [425, 214] width 32 height 18
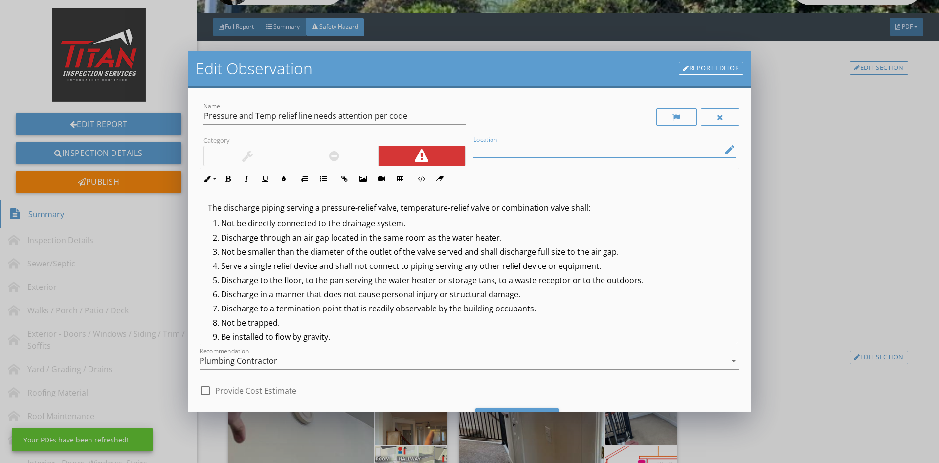
click at [541, 149] on input "Location" at bounding box center [597, 150] width 248 height 16
type input "n"
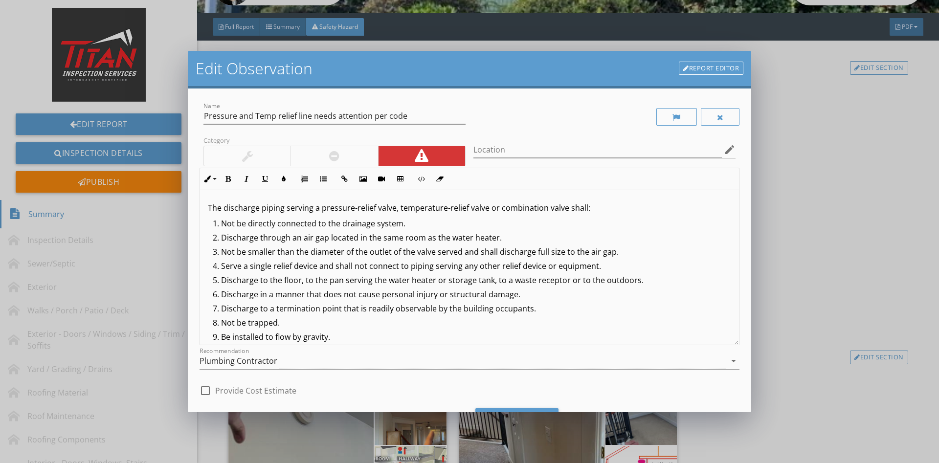
click at [711, 65] on link "Report Editor" at bounding box center [711, 69] width 65 height 14
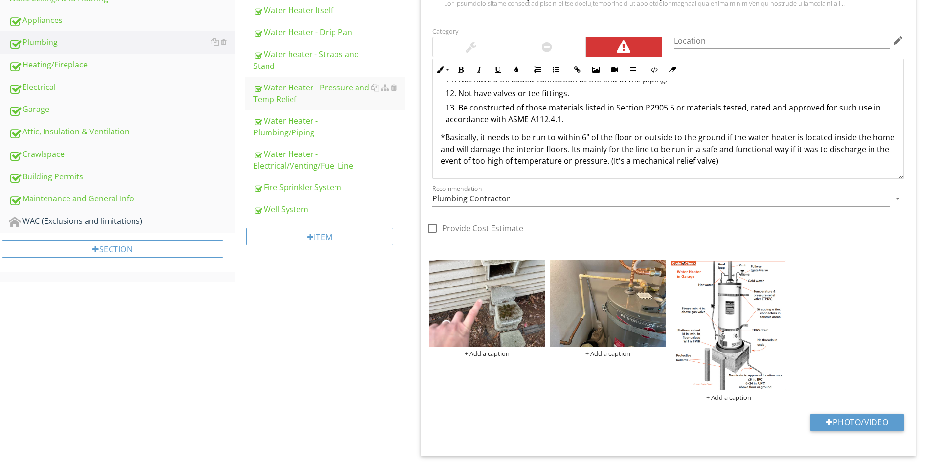
scroll to position [591, 0]
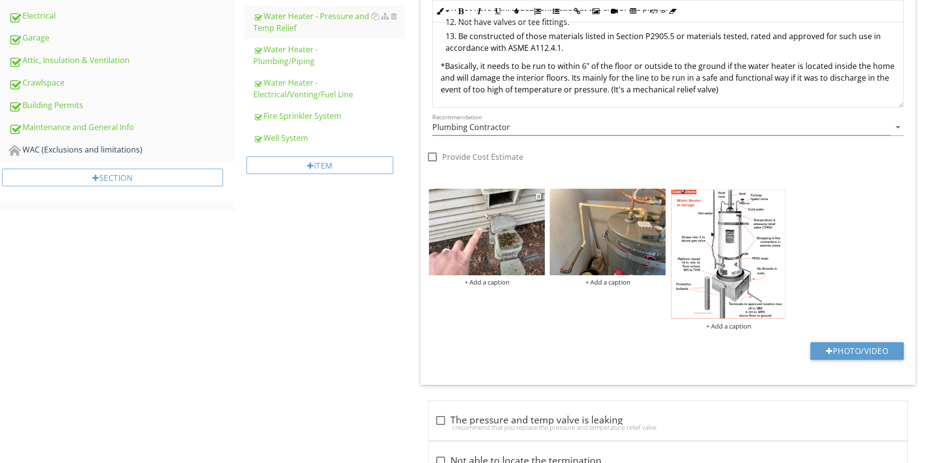
click at [486, 286] on div "+ Add a caption" at bounding box center [487, 282] width 116 height 8
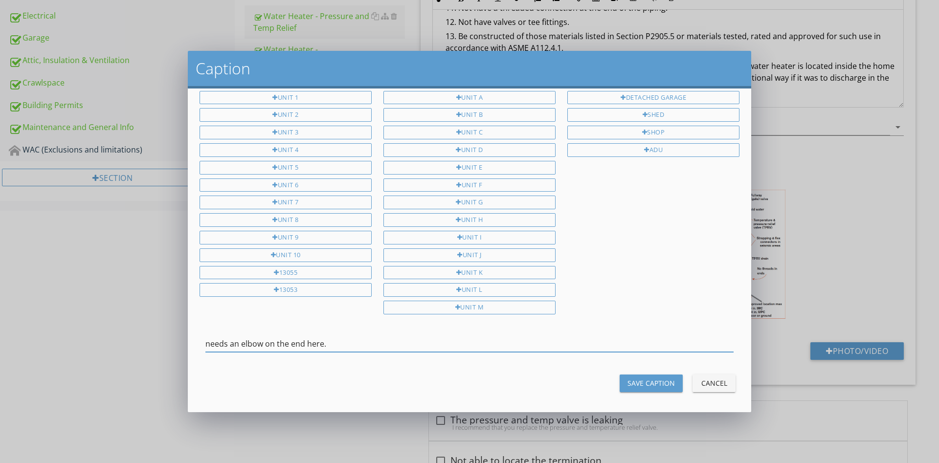
scroll to position [10, 0]
type input "needs an elbow on the end here."
click at [661, 379] on div "Save Caption" at bounding box center [650, 382] width 47 height 10
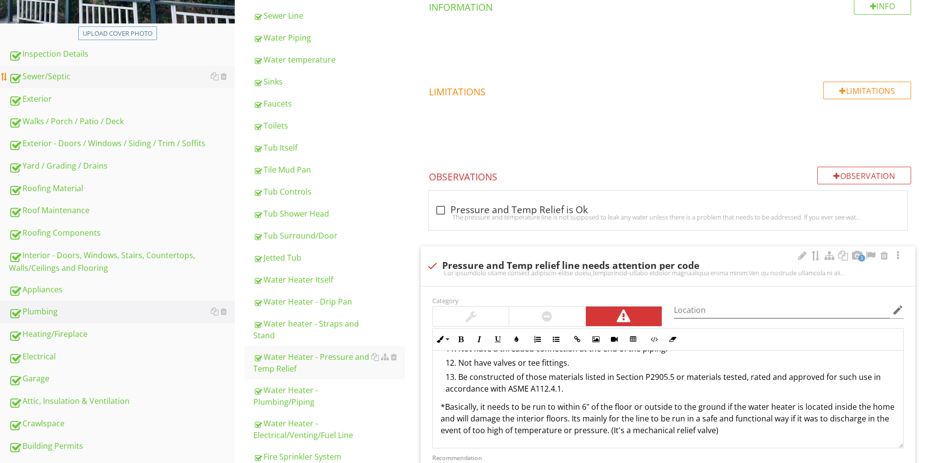
scroll to position [135, 0]
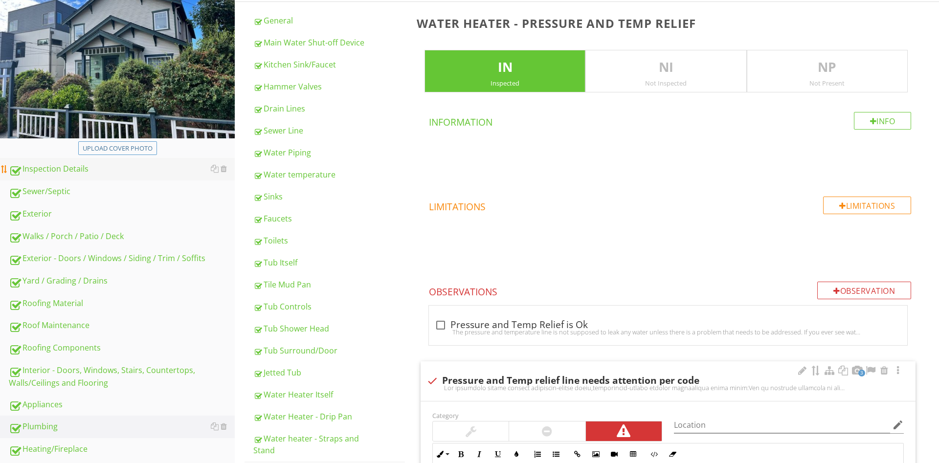
click at [100, 168] on div "Inspection Details" at bounding box center [122, 169] width 226 height 13
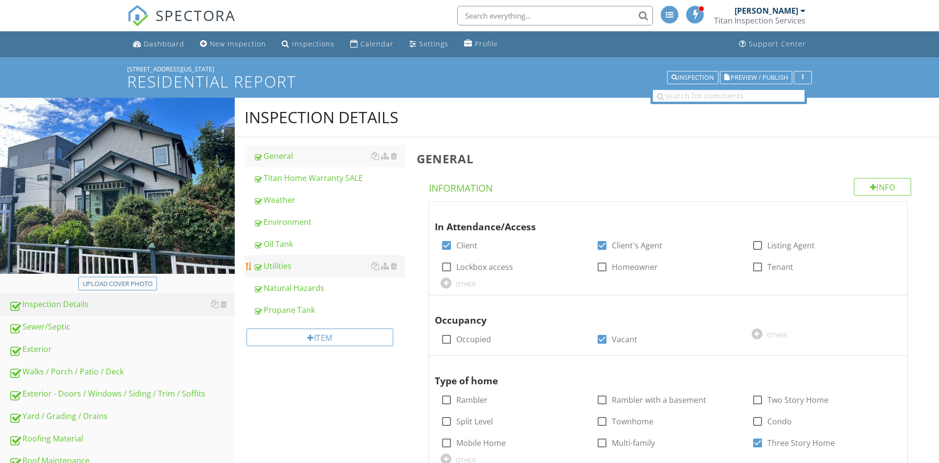
click at [288, 264] on div "Utilities" at bounding box center [329, 266] width 152 height 12
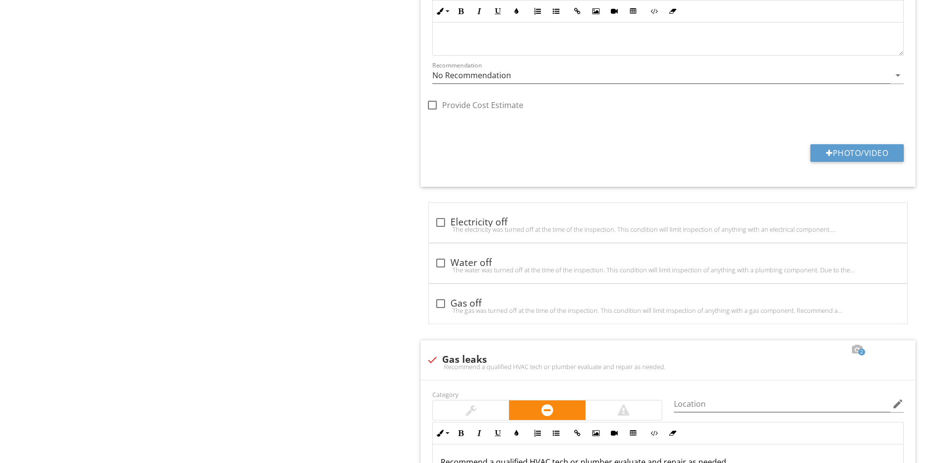
scroll to position [1346, 0]
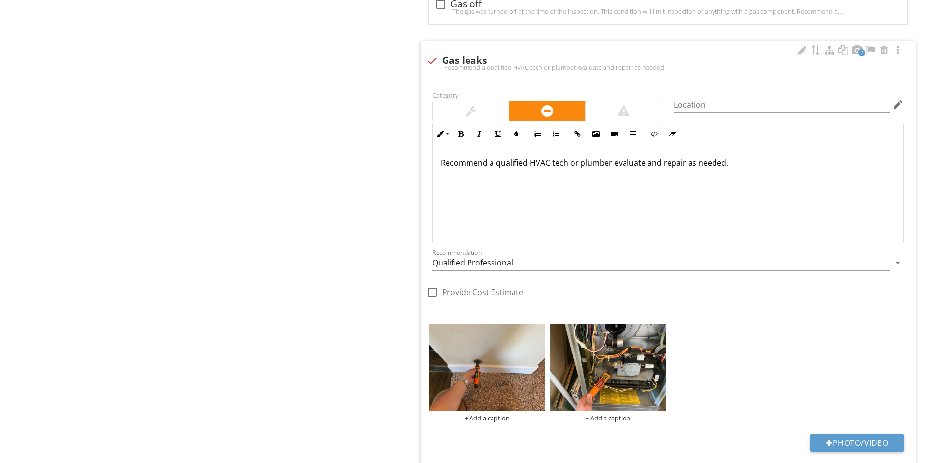
click at [479, 109] on div at bounding box center [471, 111] width 76 height 20
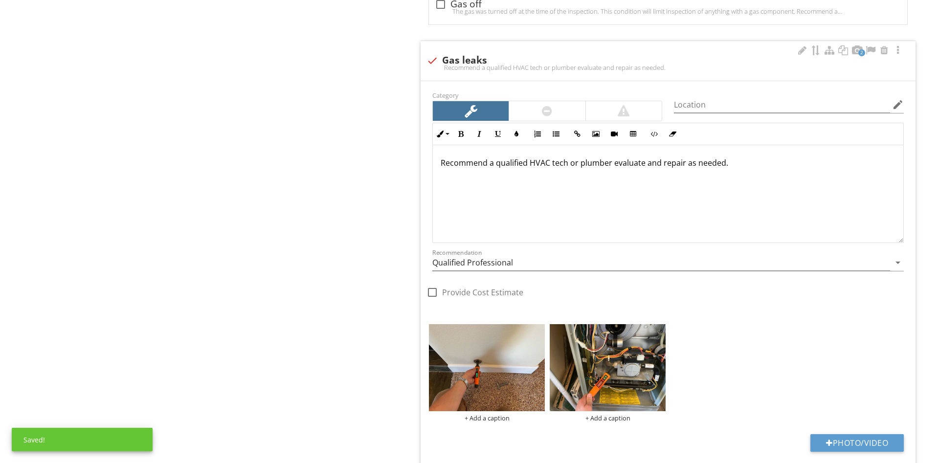
click at [631, 104] on div at bounding box center [624, 111] width 76 height 20
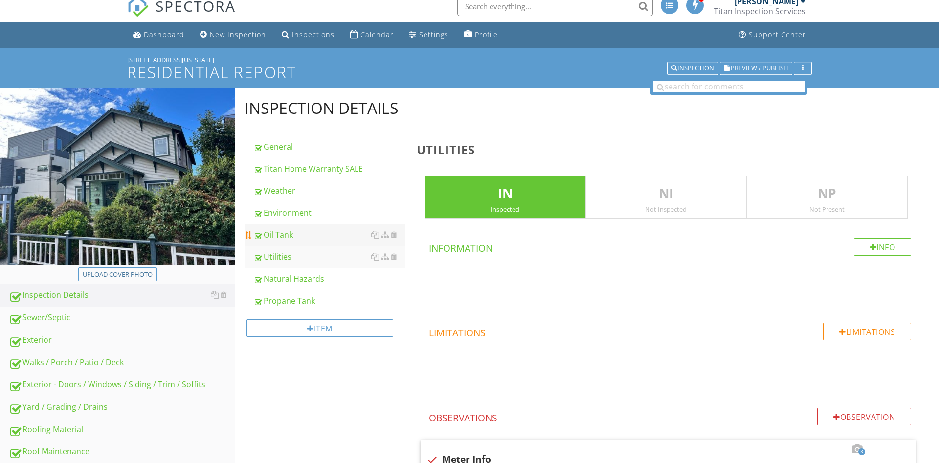
scroll to position [0, 0]
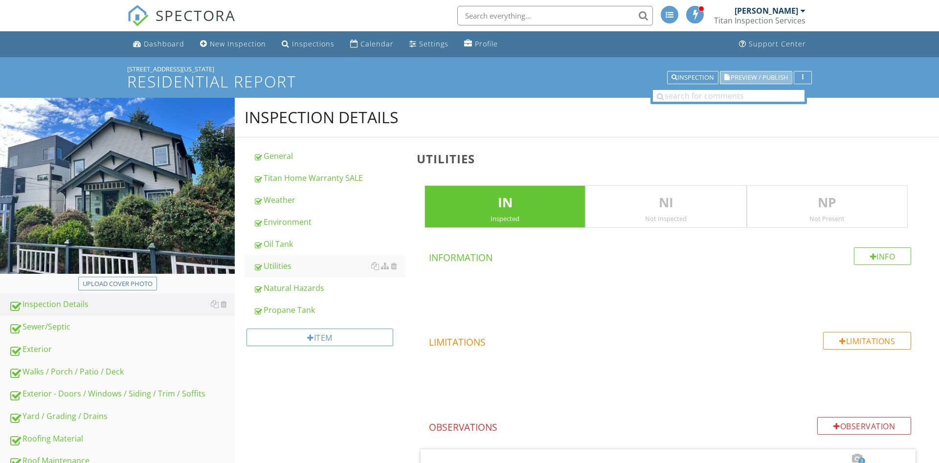
click at [766, 77] on span "Preview / Publish" at bounding box center [758, 77] width 57 height 6
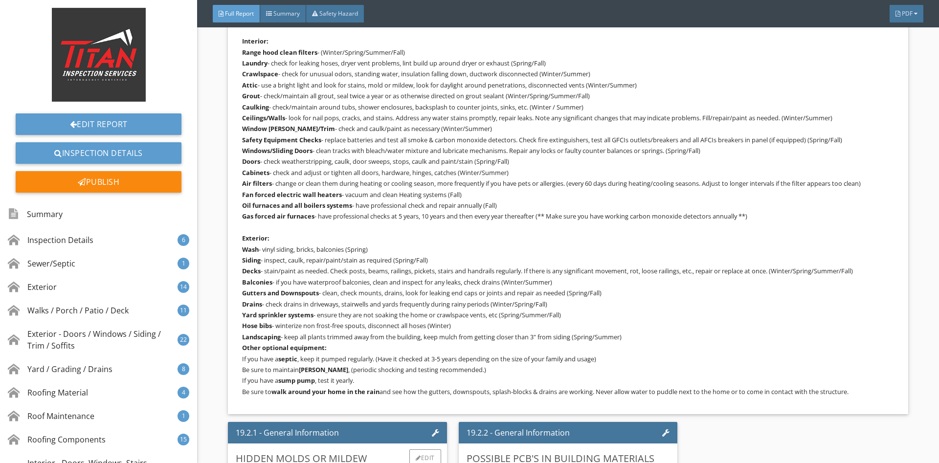
scroll to position [23035, 0]
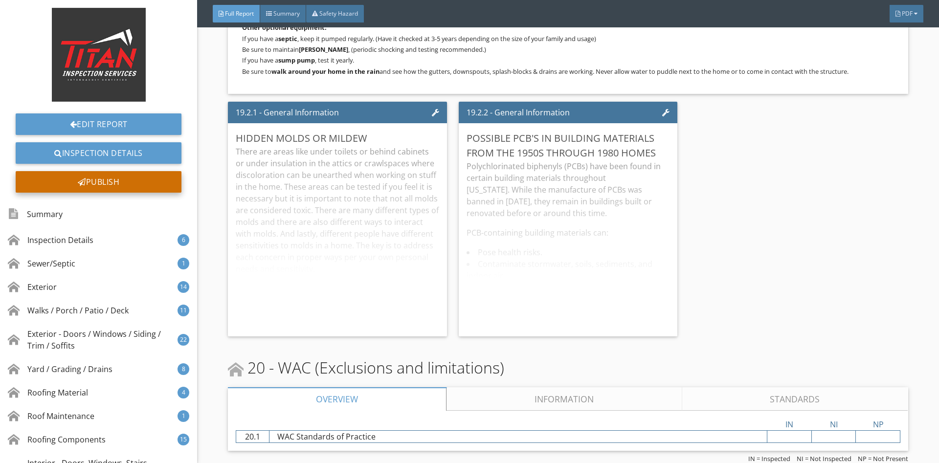
click at [116, 177] on div "Publish" at bounding box center [99, 182] width 166 height 22
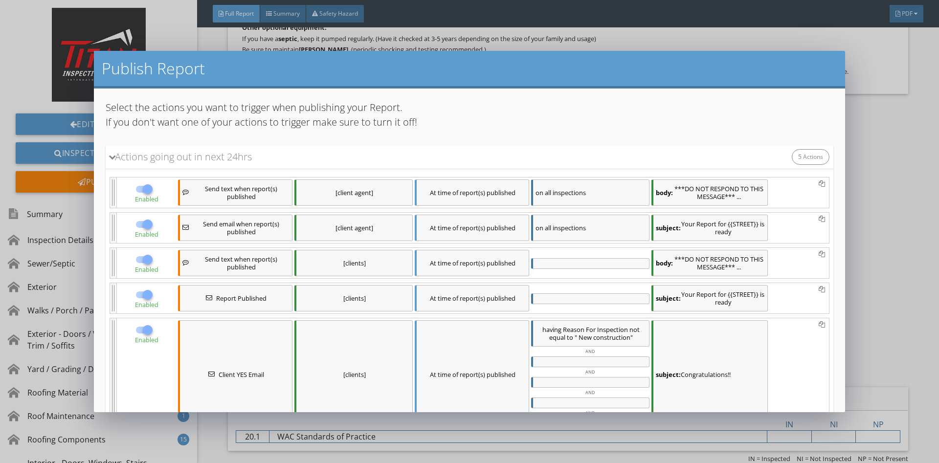
scroll to position [84, 0]
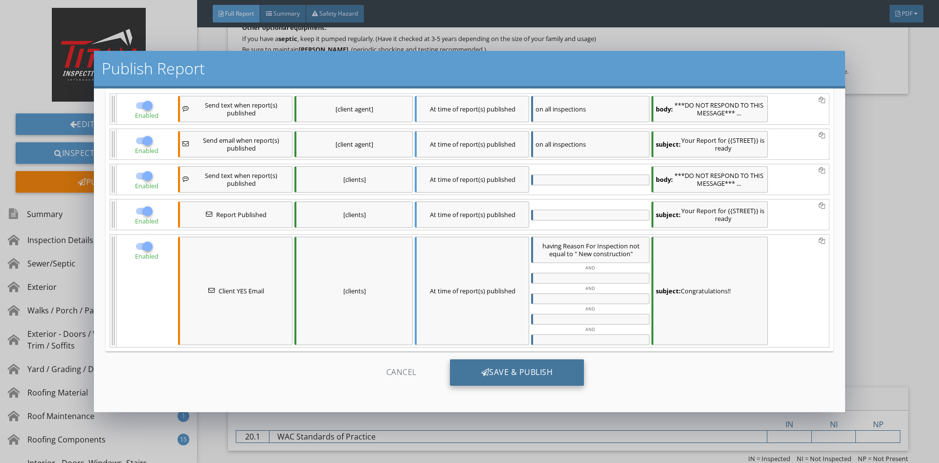
click at [521, 375] on div "Save & Publish" at bounding box center [517, 372] width 134 height 26
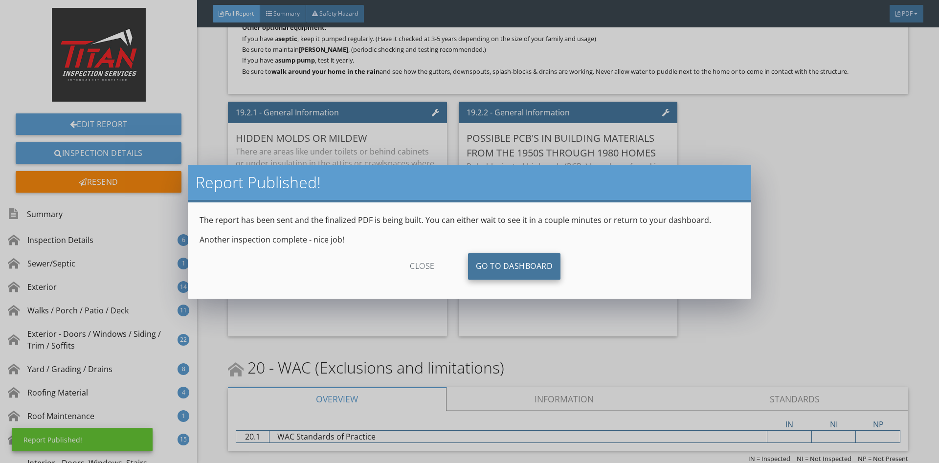
click at [488, 254] on link "Go To Dashboard" at bounding box center [514, 266] width 93 height 26
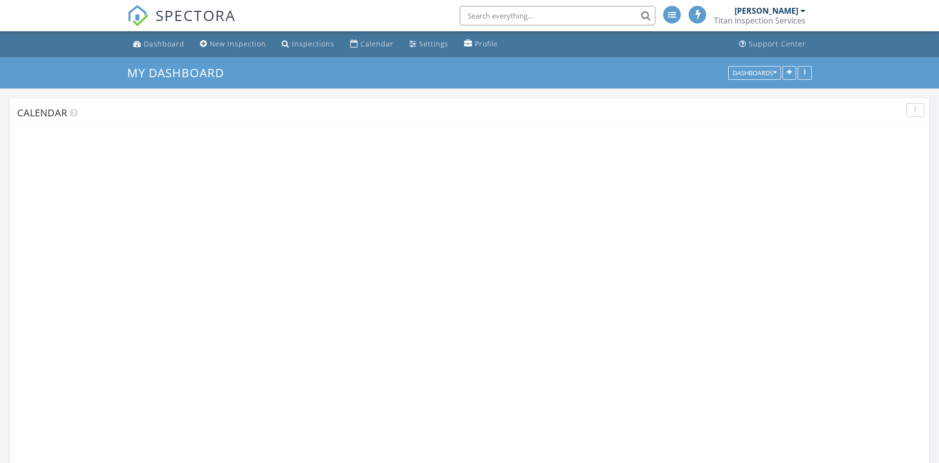
scroll to position [792, 939]
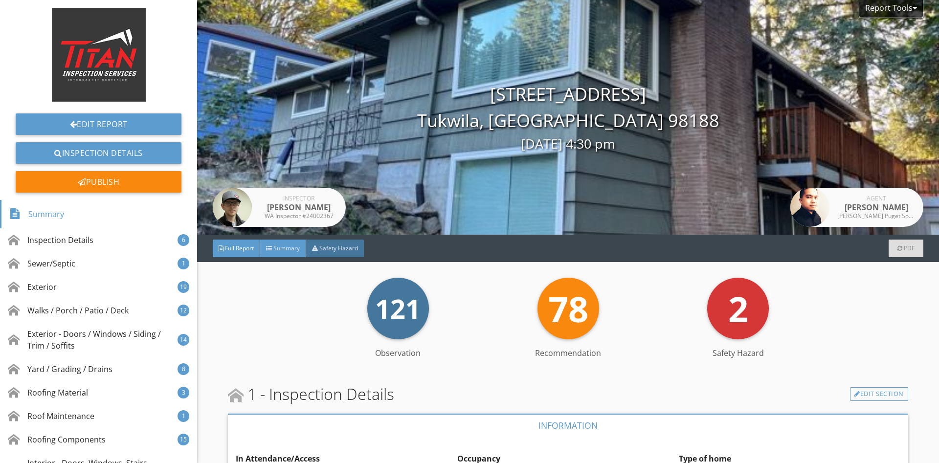
click at [272, 251] on div at bounding box center [269, 248] width 6 height 6
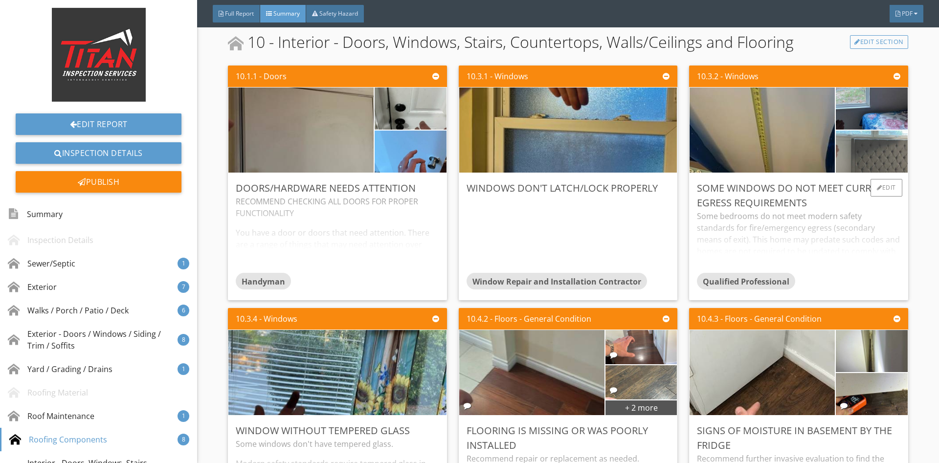
scroll to position [3936, 0]
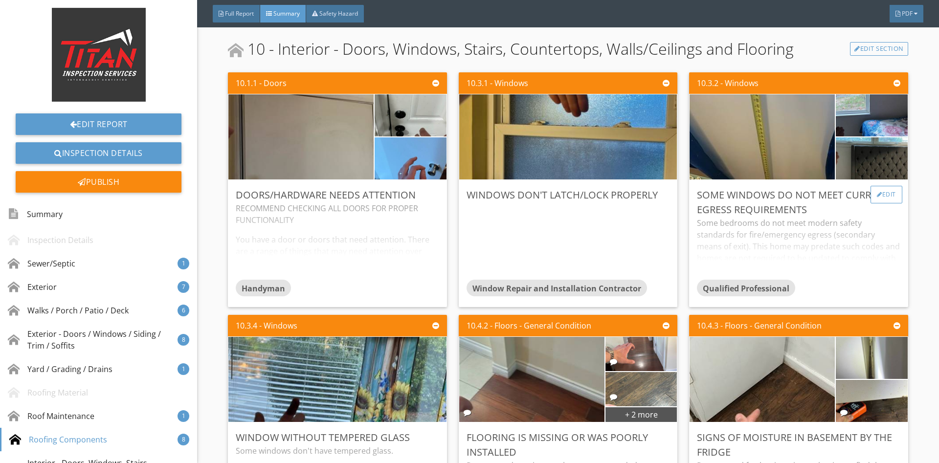
click at [881, 196] on div "Edit" at bounding box center [886, 195] width 32 height 18
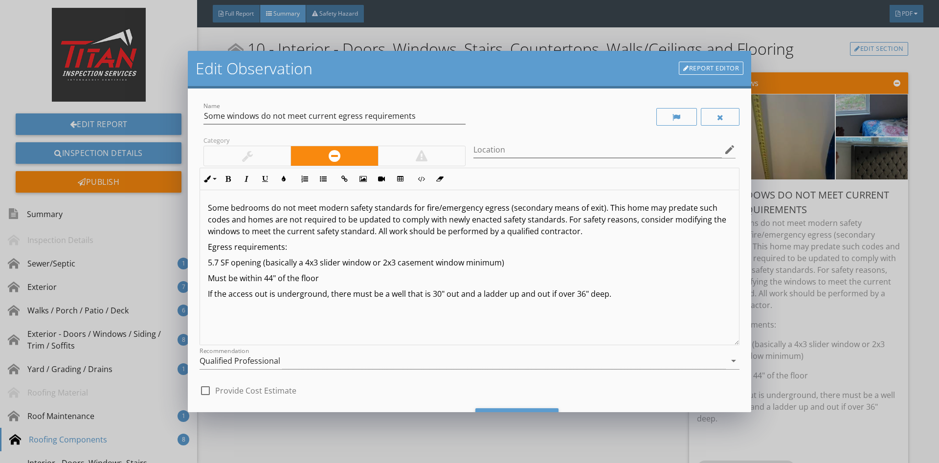
click at [630, 300] on div "Some bedrooms do not meet modern safety standards for fire/emergency egress (se…" at bounding box center [469, 267] width 539 height 155
click at [205, 207] on div "Some bedrooms do not meet modern safety standards for fire/emergency egress (se…" at bounding box center [469, 267] width 539 height 155
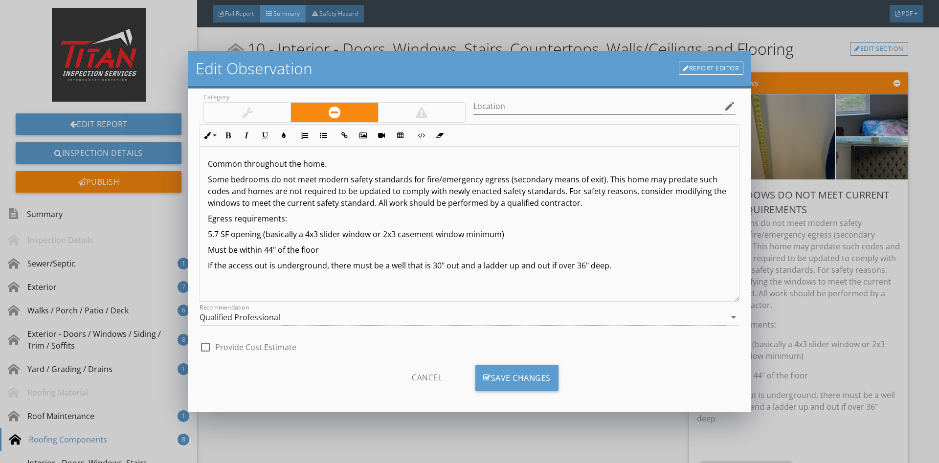
scroll to position [49, 0]
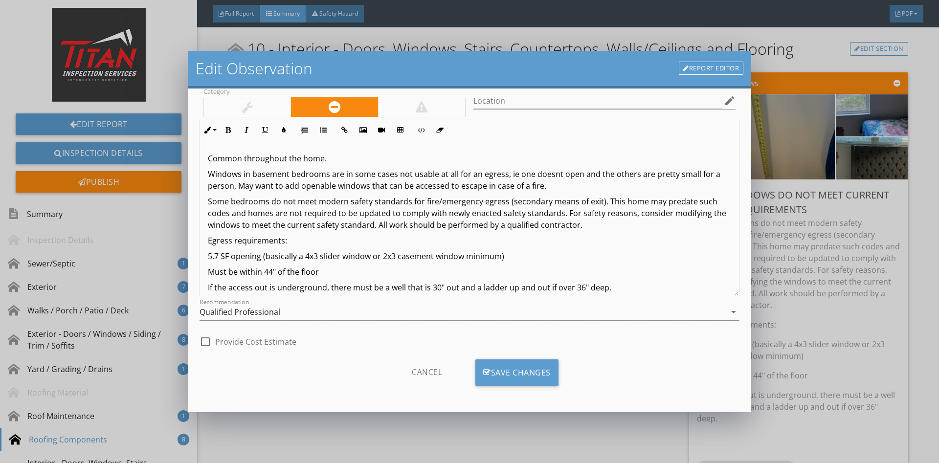
drag, startPoint x: 572, startPoint y: 187, endPoint x: 204, endPoint y: 169, distance: 368.6
click at [204, 169] on div "Common throughout the home. Windows in basement bedrooms are in some cases not …" at bounding box center [469, 223] width 539 height 164
click at [545, 182] on p "Windows in basement bedrooms are in some cases not usable at all for an egress,…" at bounding box center [469, 179] width 523 height 23
drag, startPoint x: 548, startPoint y: 188, endPoint x: 187, endPoint y: 154, distance: 362.3
click at [200, 154] on div "Common throughout the home. Windows in basement bedrooms are in some cases not …" at bounding box center [469, 223] width 539 height 164
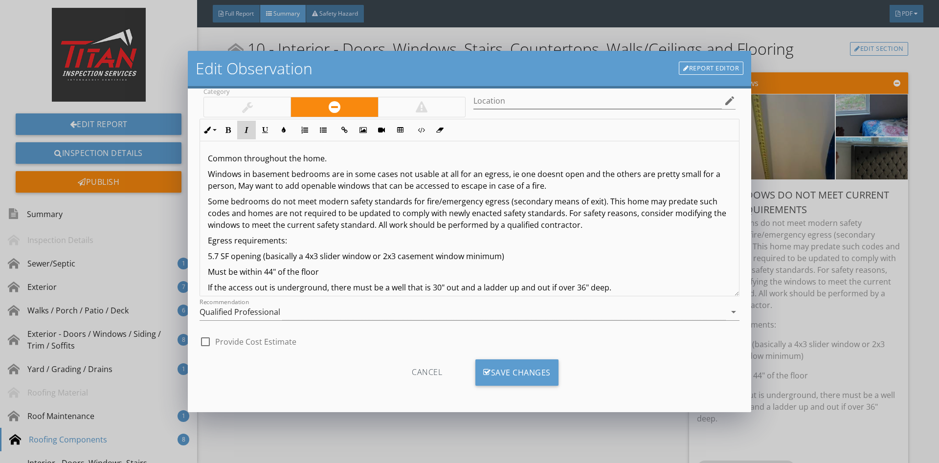
click at [246, 127] on icon "button" at bounding box center [246, 130] width 7 height 7
drag, startPoint x: 414, startPoint y: 154, endPoint x: 218, endPoint y: 167, distance: 195.9
click at [413, 154] on p "Common throughout the home." at bounding box center [469, 159] width 523 height 12
drag, startPoint x: 208, startPoint y: 173, endPoint x: 502, endPoint y: 191, distance: 294.3
click at [502, 191] on div "Common throughout the home. Windows in basement bedrooms are in some cases not …" at bounding box center [469, 223] width 539 height 164
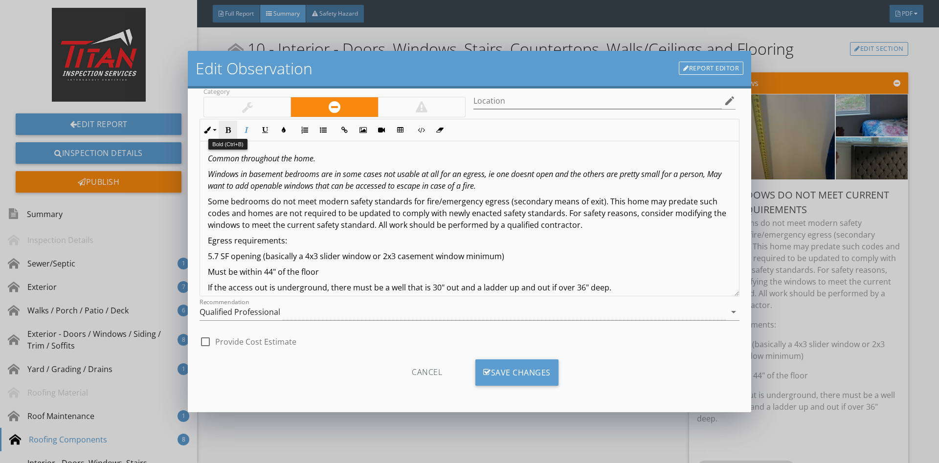
click at [228, 133] on button "Bold" at bounding box center [228, 130] width 19 height 19
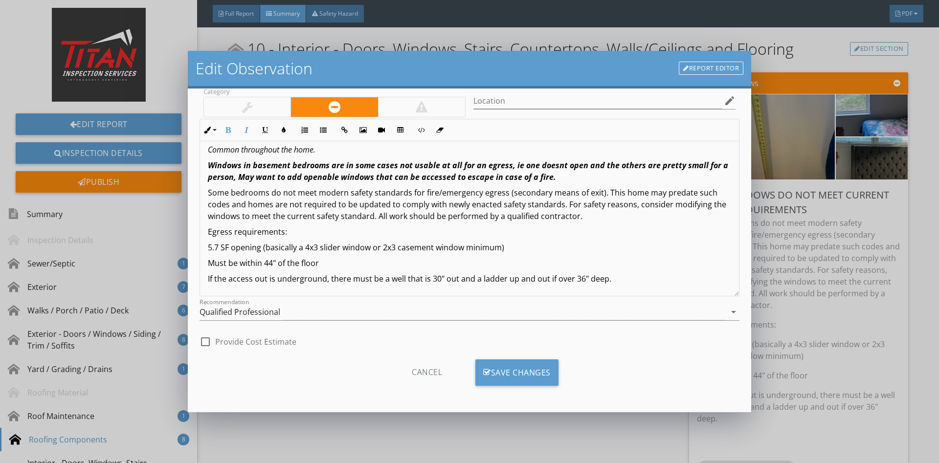
scroll to position [10, 0]
click at [615, 249] on p "5.7 SF opening (basically a 4x3 slider window or 2x3 casement window minimum)" at bounding box center [469, 247] width 523 height 12
click at [521, 376] on div "Save Changes" at bounding box center [516, 372] width 83 height 26
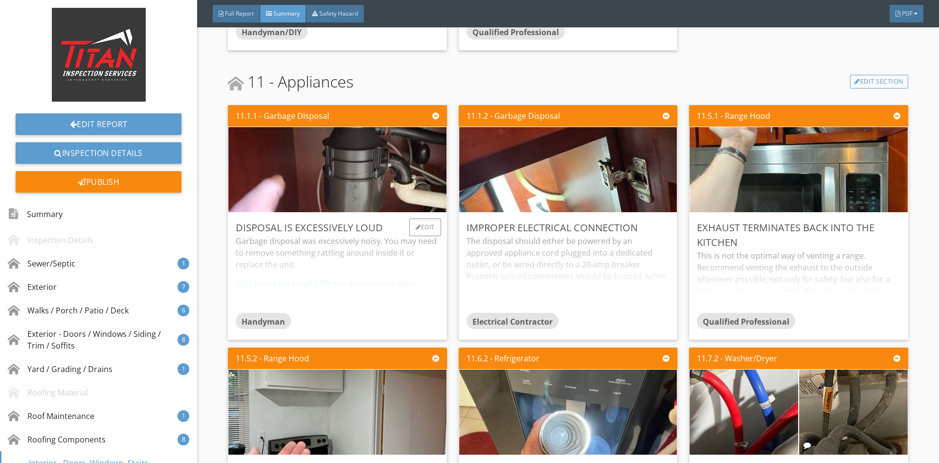
scroll to position [4969, 0]
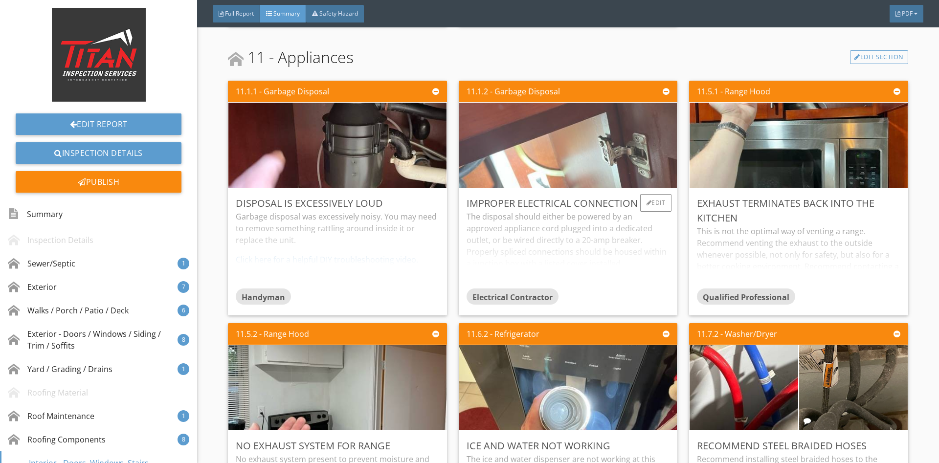
click at [595, 155] on img at bounding box center [568, 145] width 284 height 213
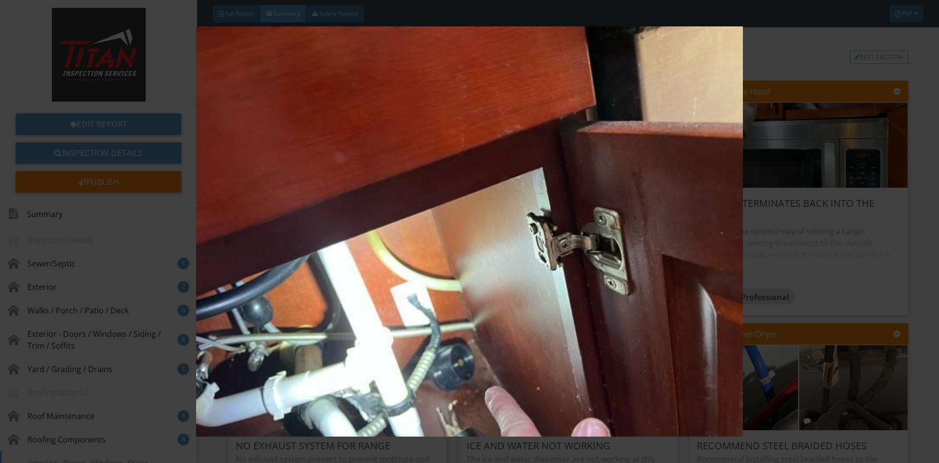
click at [755, 186] on img at bounding box center [469, 231] width 862 height 410
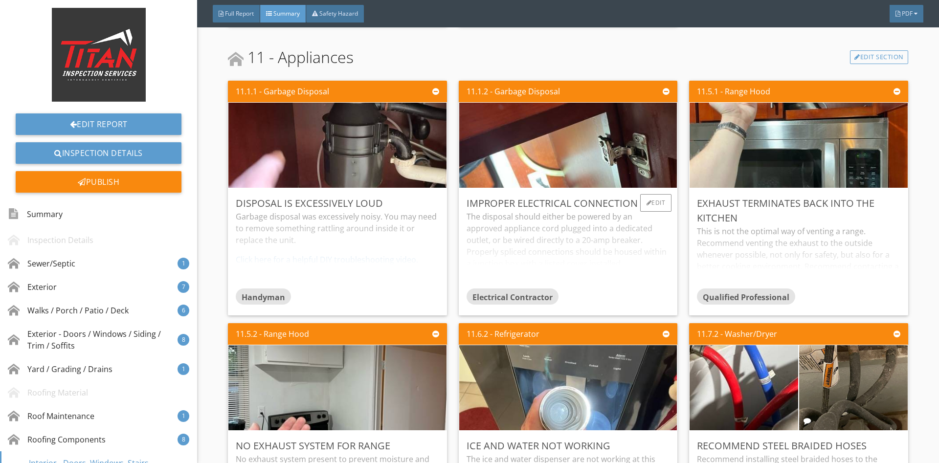
click at [594, 225] on div "The disposal should either be powered by an approved appliance cord plugged int…" at bounding box center [567, 249] width 203 height 77
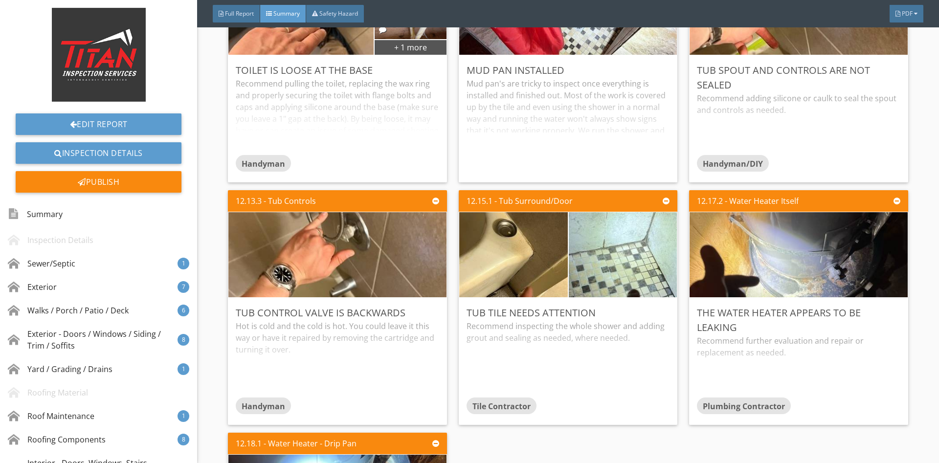
scroll to position [5936, 0]
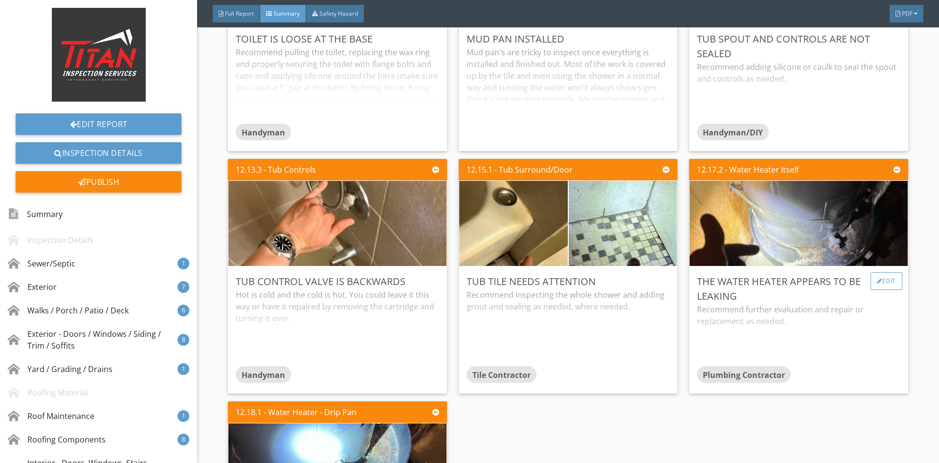
click at [879, 272] on div "Edit" at bounding box center [886, 281] width 32 height 18
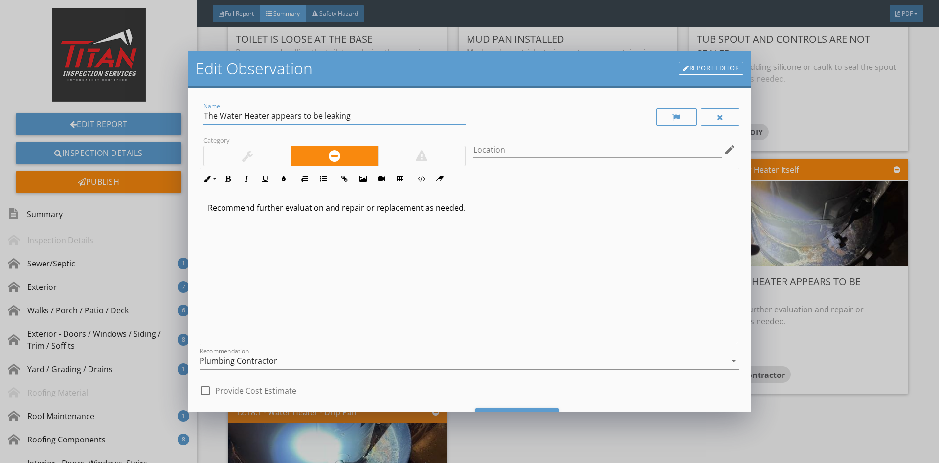
drag, startPoint x: 358, startPoint y: 119, endPoint x: 144, endPoint y: 128, distance: 213.8
click at [203, 124] on input "The Water Heater appears to be leaking" at bounding box center [334, 116] width 262 height 16
type input "signs of past water heater leak"
click at [511, 263] on div "Recommend further evaluation and repair or replacement as needed." at bounding box center [469, 267] width 539 height 155
drag, startPoint x: 351, startPoint y: 214, endPoint x: 0, endPoint y: 178, distance: 352.8
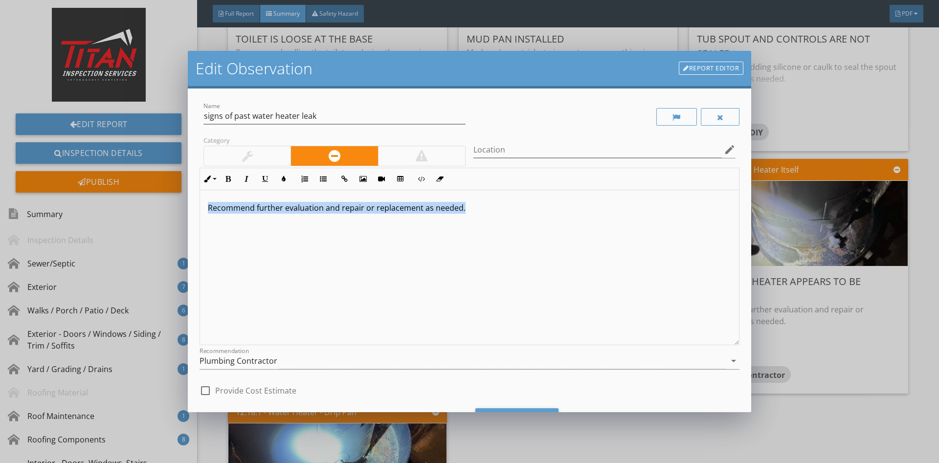
click at [200, 190] on div "Recommend further evaluation and repair or replacement as needed." at bounding box center [469, 267] width 539 height 155
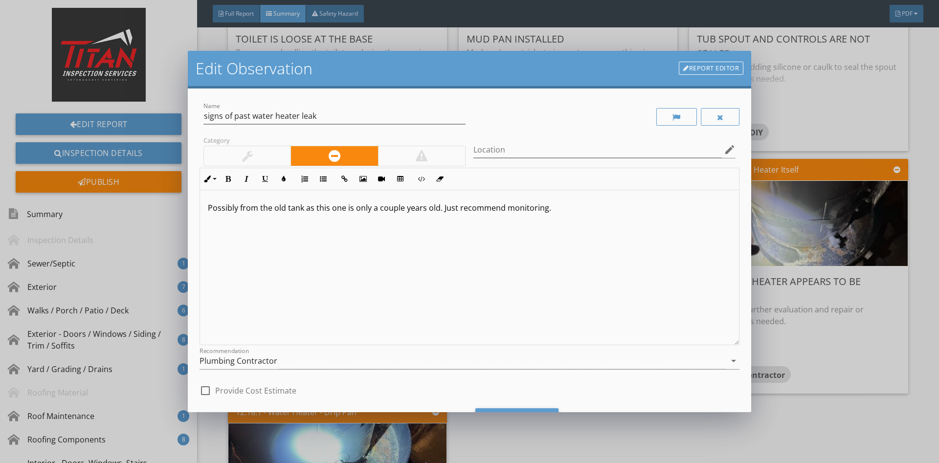
click at [440, 206] on p "Possibly from the old tank as this one is only a couple years old. Just recomme…" at bounding box center [469, 208] width 523 height 12
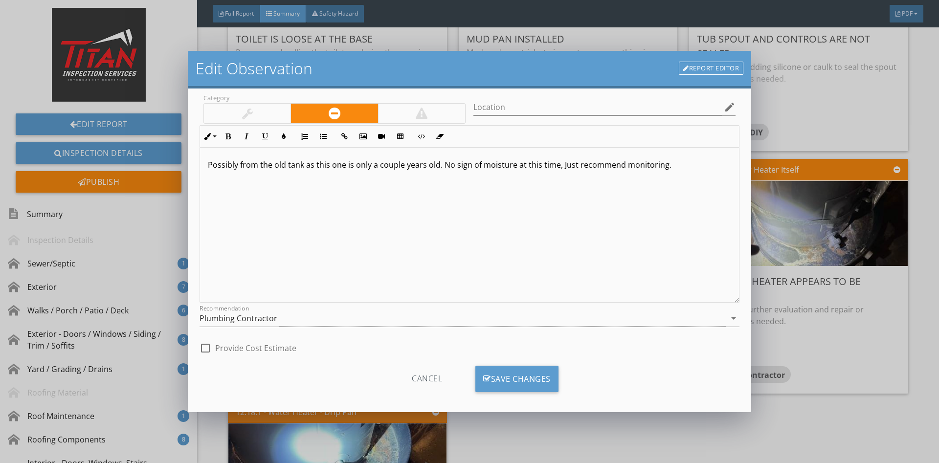
scroll to position [49, 0]
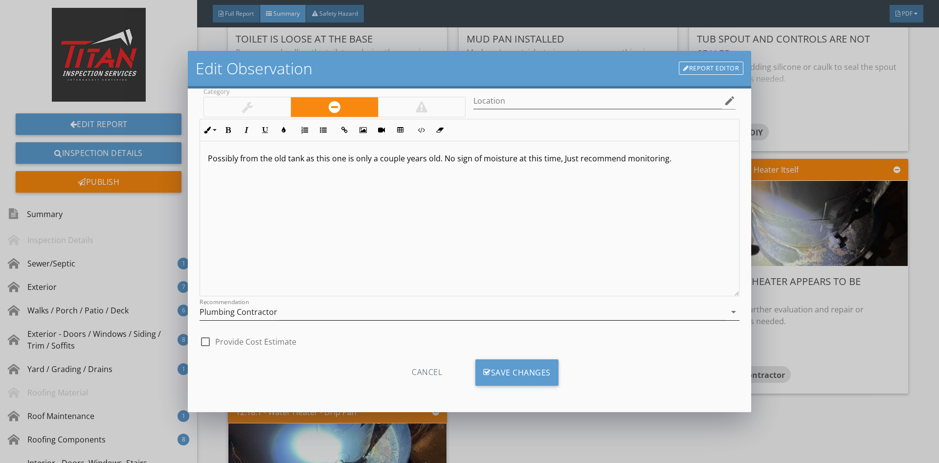
click at [286, 312] on div "Plumbing Contractor" at bounding box center [462, 312] width 526 height 16
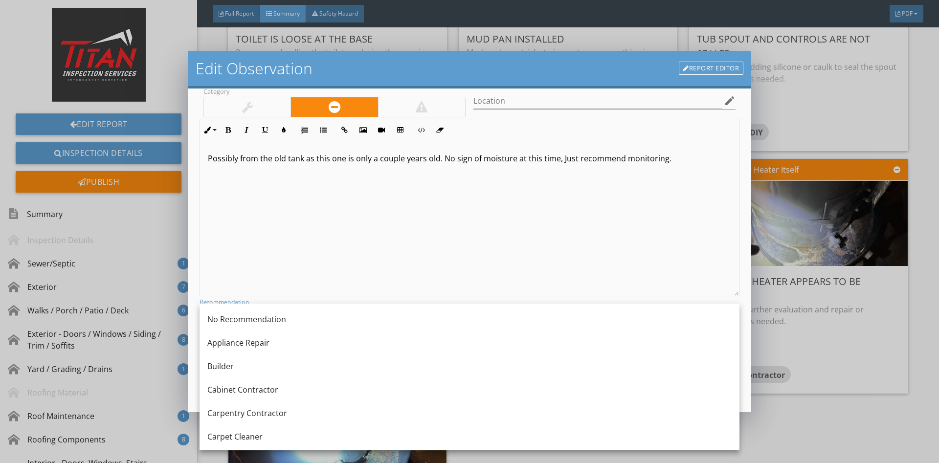
click at [341, 276] on div "Possibly from the old tank as this one is only a couple years old. No sign of m…" at bounding box center [469, 218] width 539 height 155
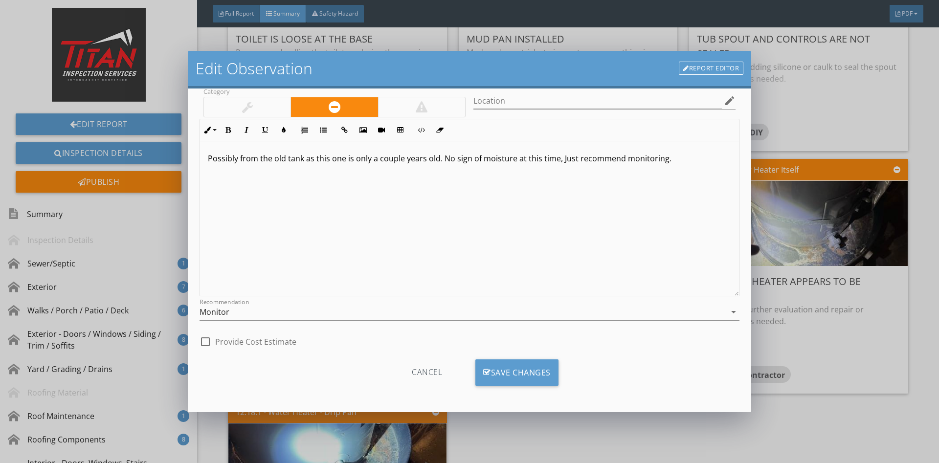
click at [508, 358] on div "Cancel Save Changes" at bounding box center [469, 375] width 540 height 49
drag, startPoint x: 530, startPoint y: 365, endPoint x: 536, endPoint y: 364, distance: 5.9
click at [530, 365] on div "Save Changes" at bounding box center [516, 372] width 83 height 26
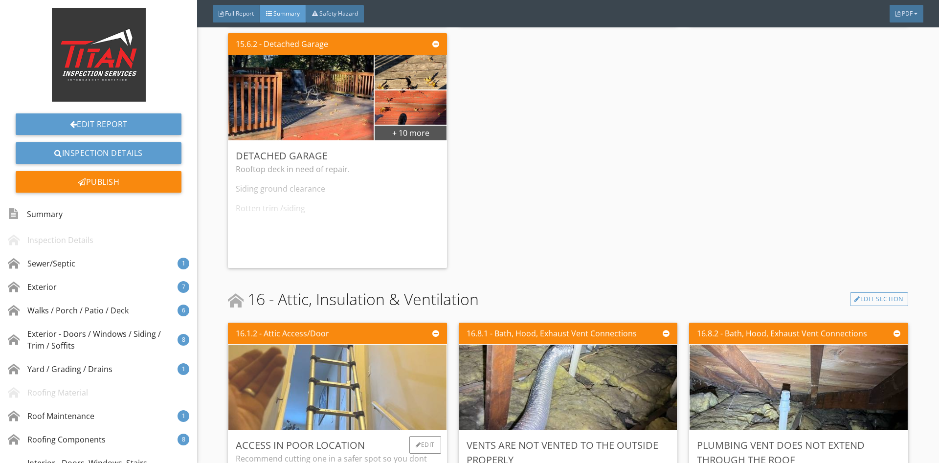
scroll to position [8460, 0]
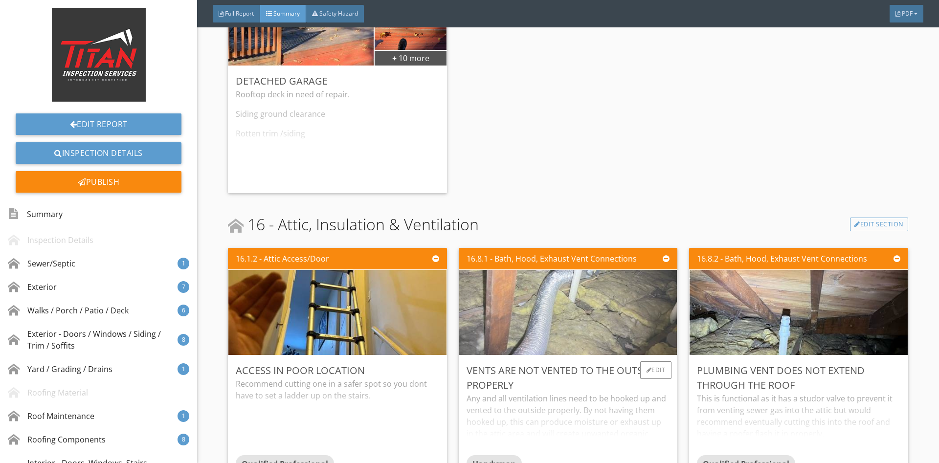
click at [639, 284] on img at bounding box center [568, 312] width 284 height 213
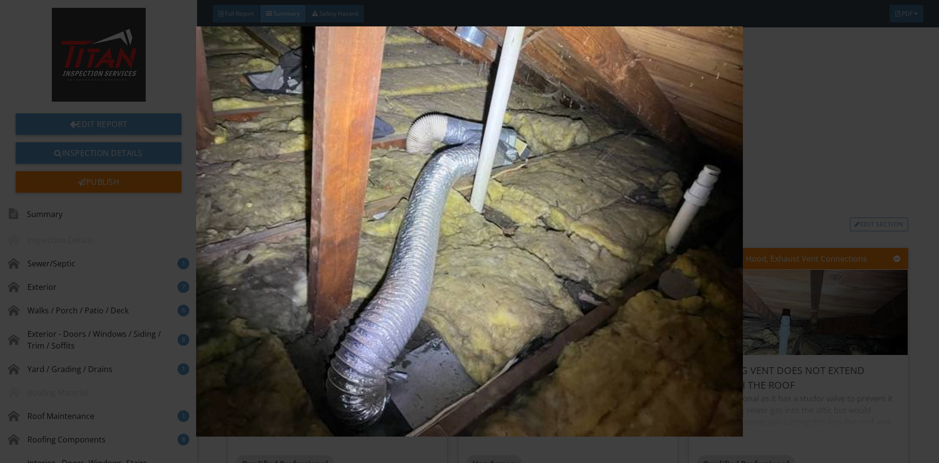
click at [804, 238] on img at bounding box center [469, 231] width 862 height 410
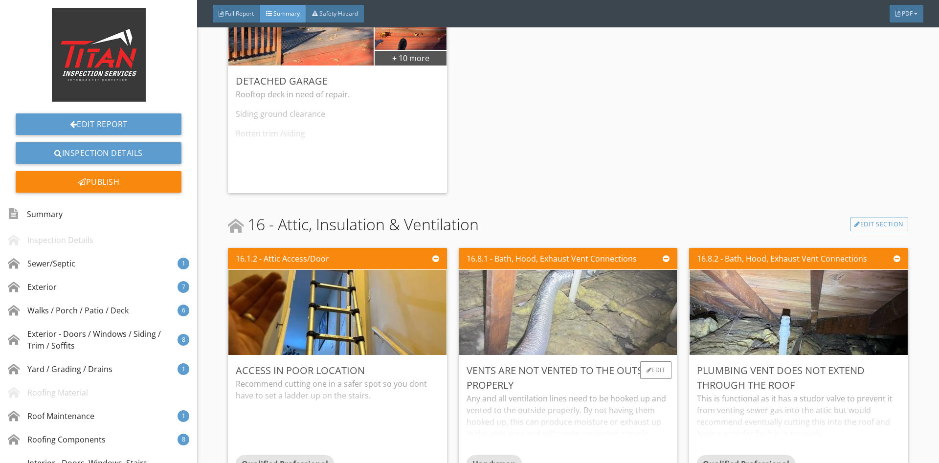
scroll to position [8202, 0]
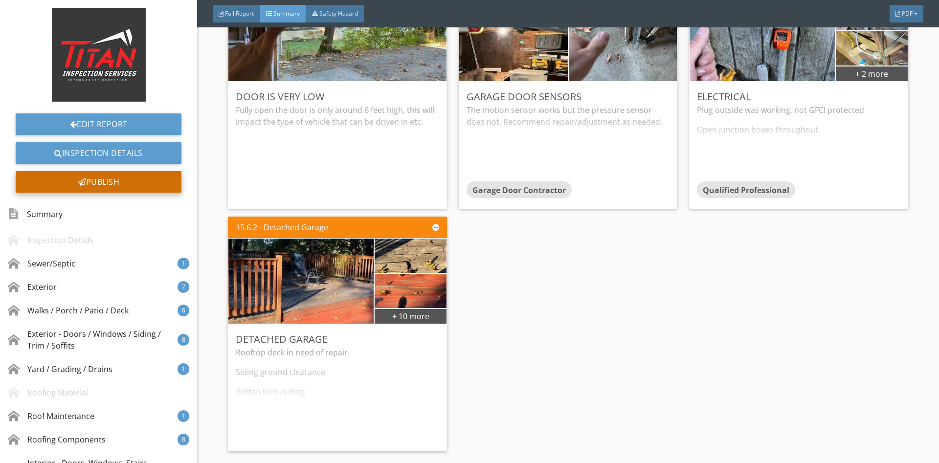
click at [110, 184] on div "Publish" at bounding box center [99, 182] width 166 height 22
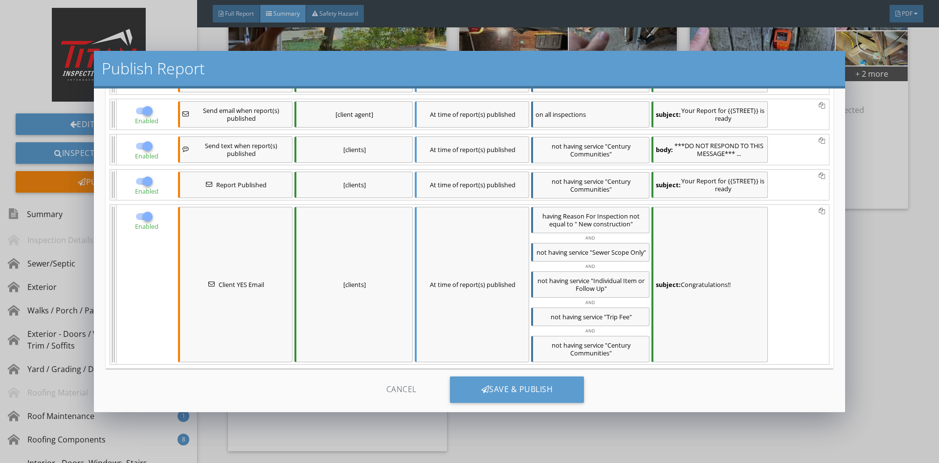
scroll to position [139, 0]
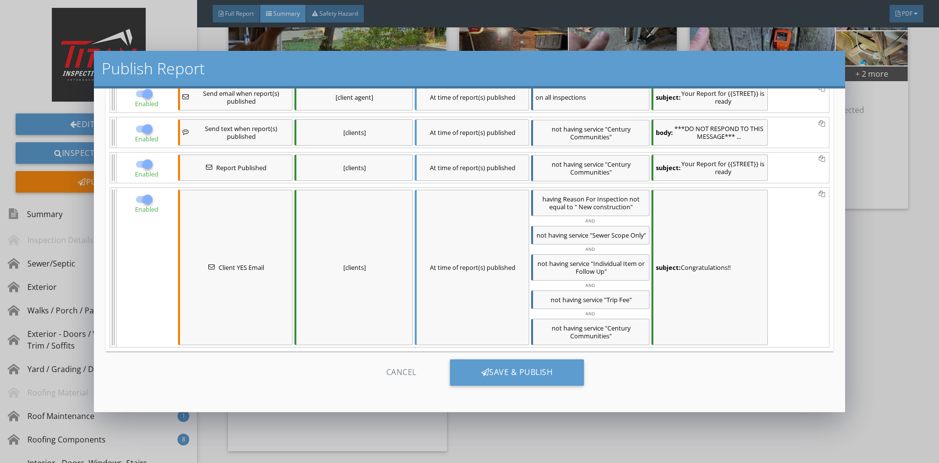
drag, startPoint x: 480, startPoint y: 370, endPoint x: 553, endPoint y: 391, distance: 76.1
click at [481, 372] on div at bounding box center [485, 372] width 8 height 8
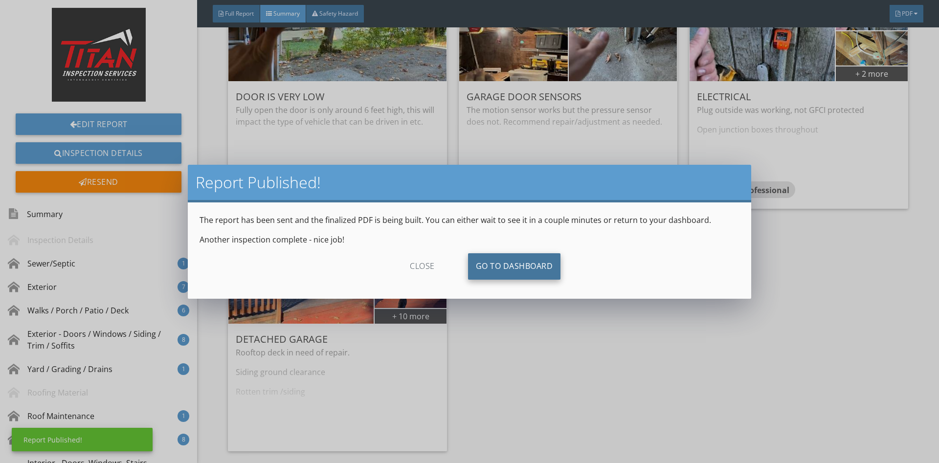
click at [553, 262] on link "Go To Dashboard" at bounding box center [514, 266] width 93 height 26
